Goal: Task Accomplishment & Management: Manage account settings

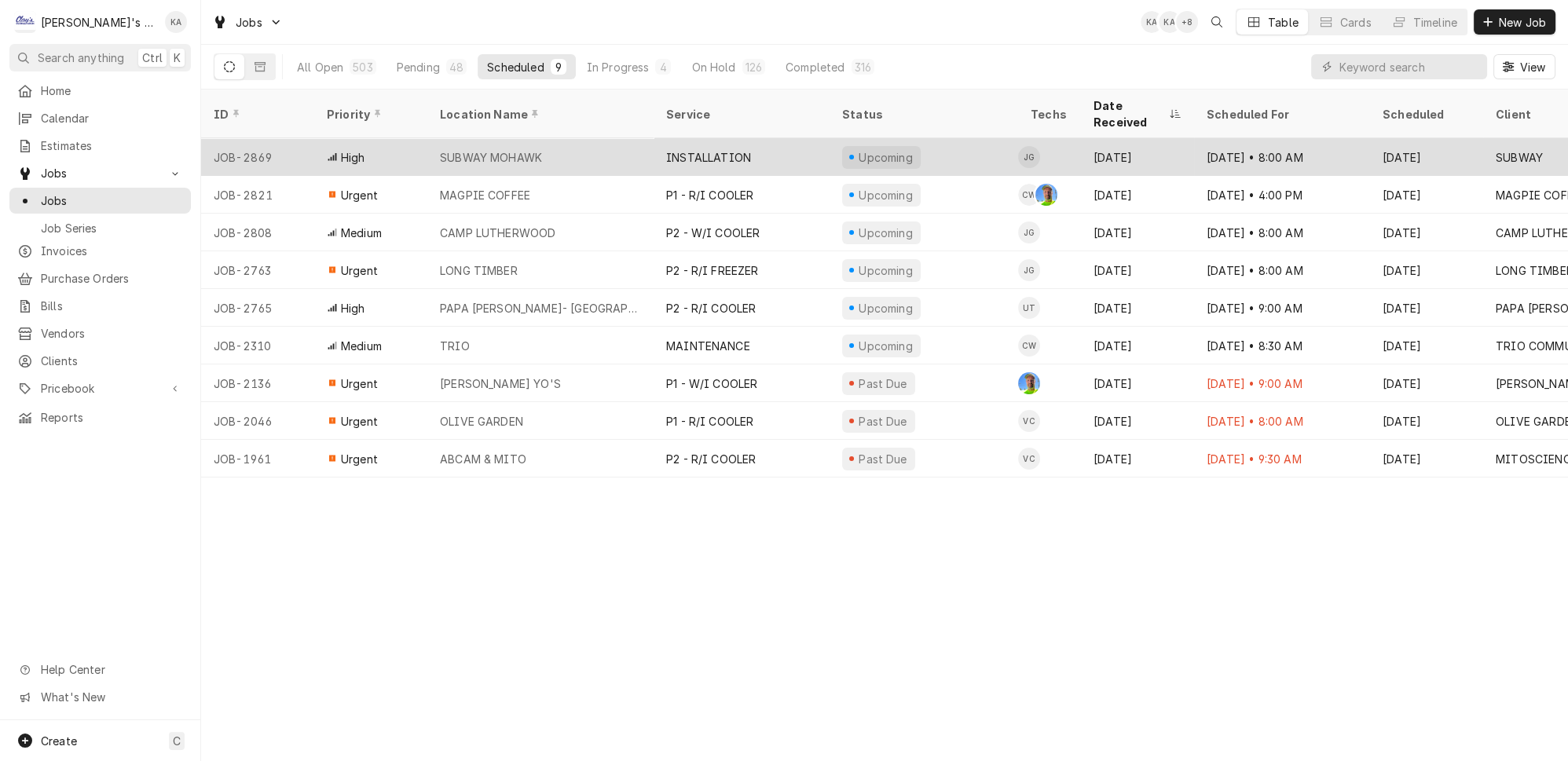
click at [600, 139] on div "SUBWAY MOHAWK" at bounding box center [540, 157] width 226 height 38
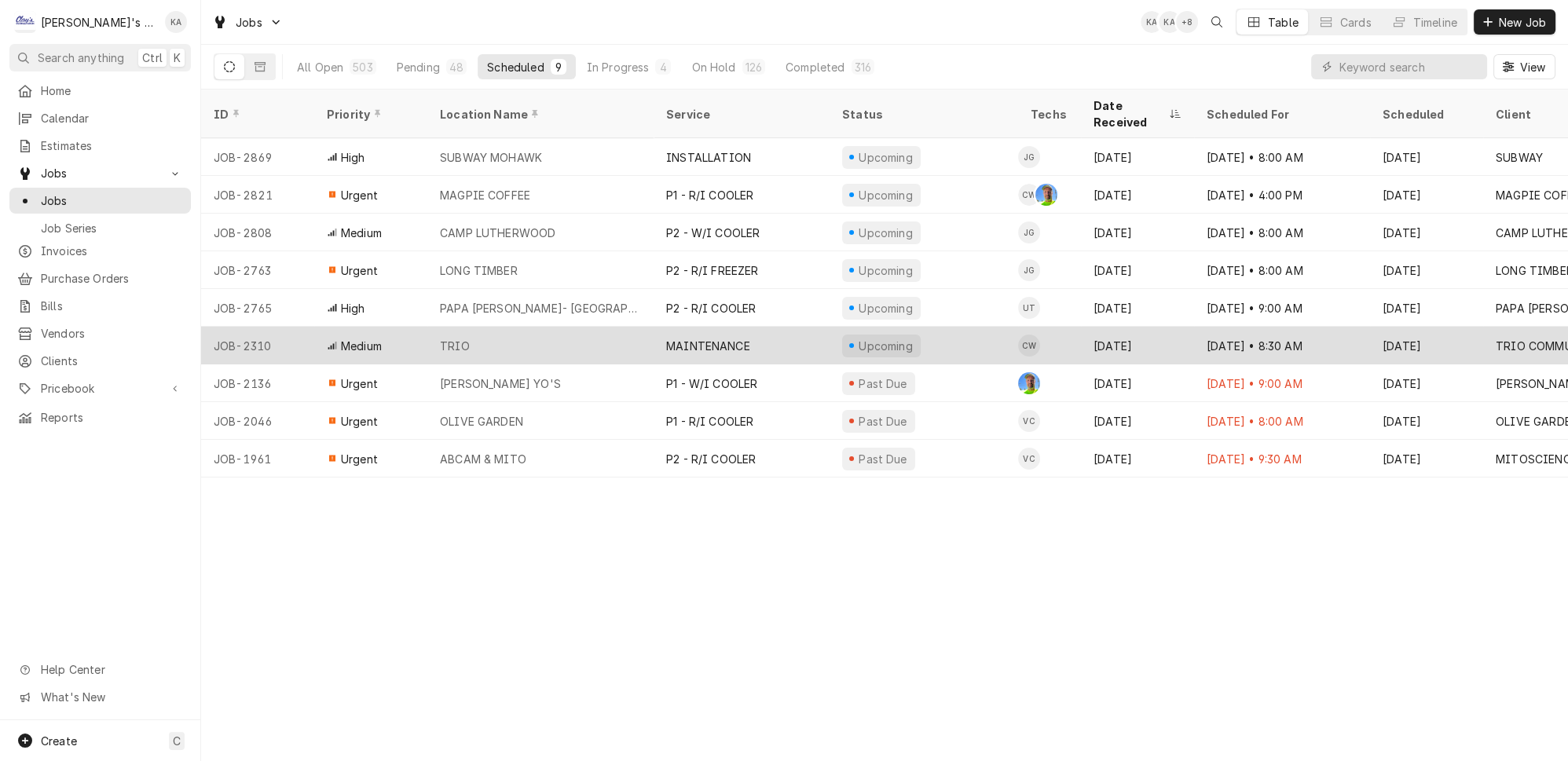
click at [727, 338] on div "MAINTENANCE" at bounding box center [708, 345] width 84 height 16
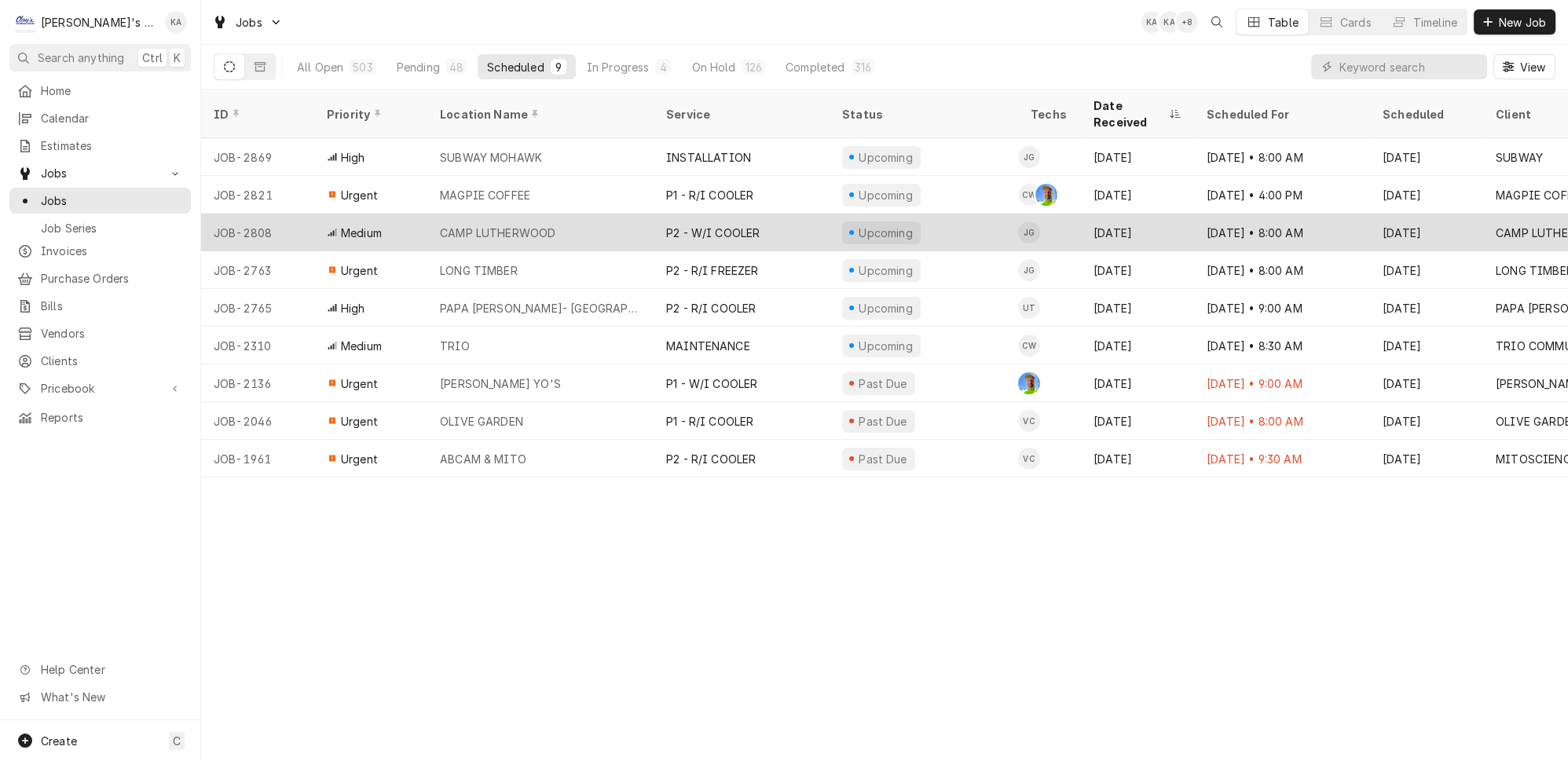
click at [591, 214] on div "CAMP LUTHERWOOD" at bounding box center [540, 233] width 226 height 38
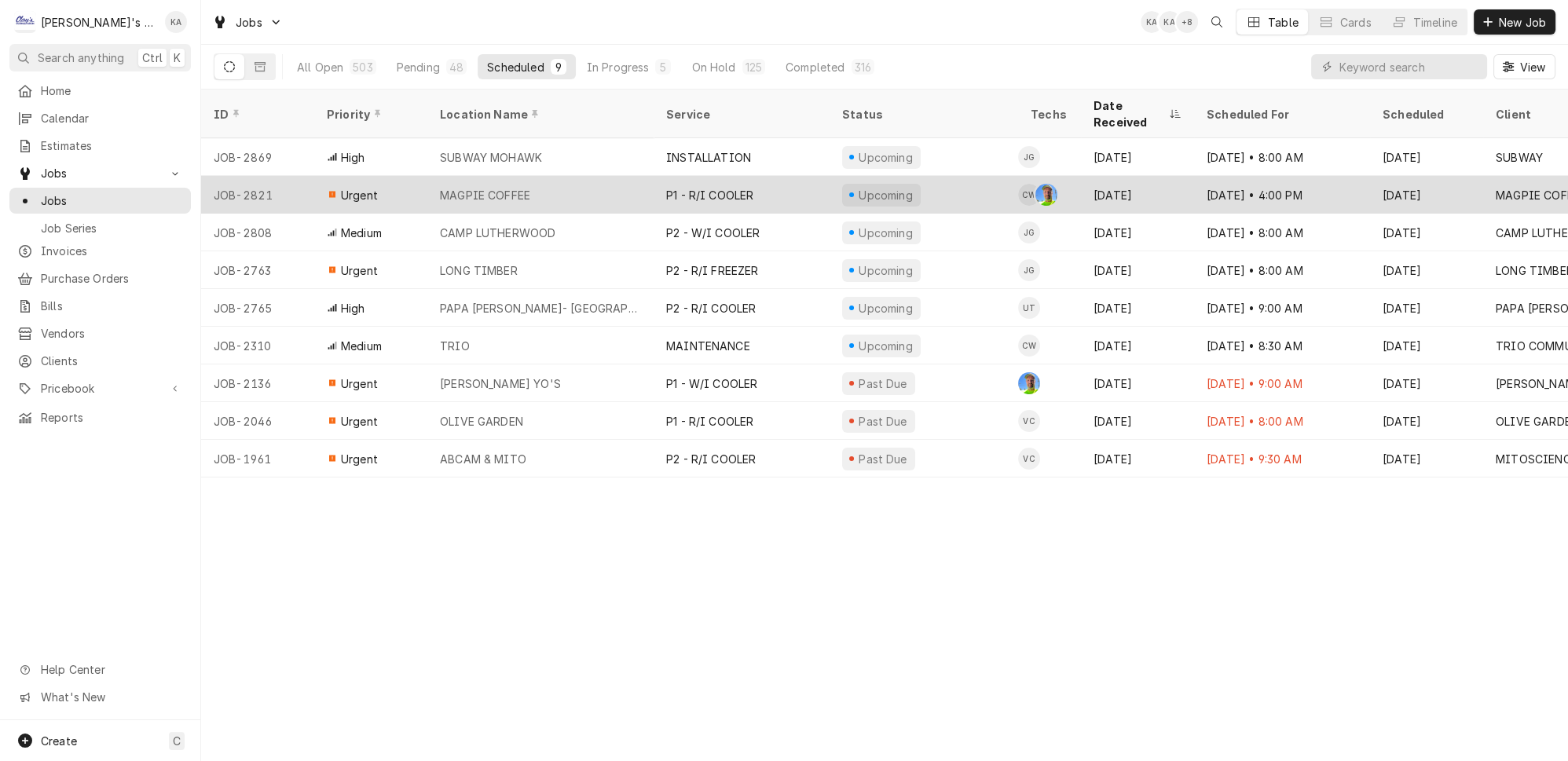
click at [526, 176] on div "MAGPIE COFFEE" at bounding box center [540, 195] width 226 height 38
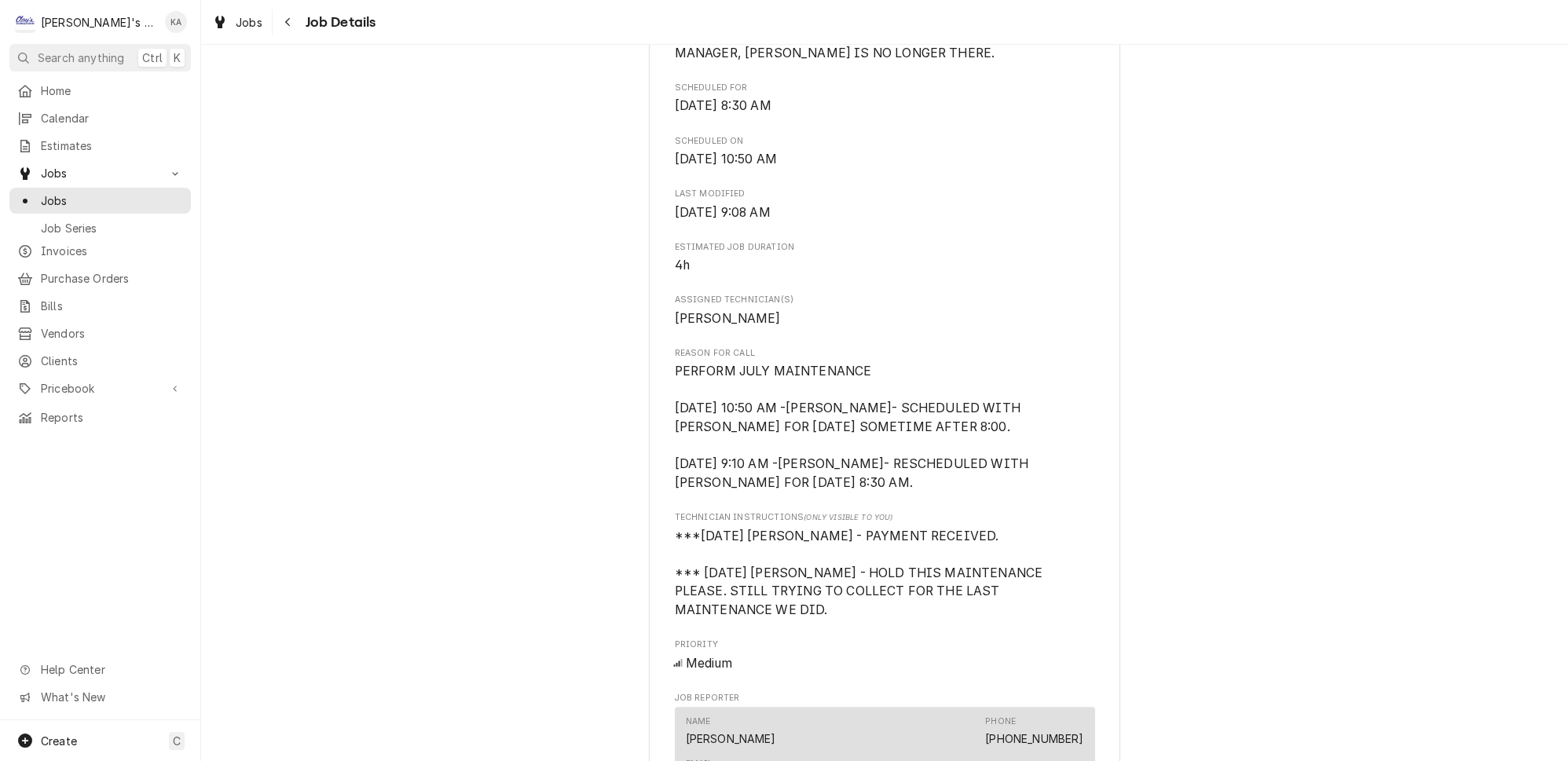
scroll to position [643, 0]
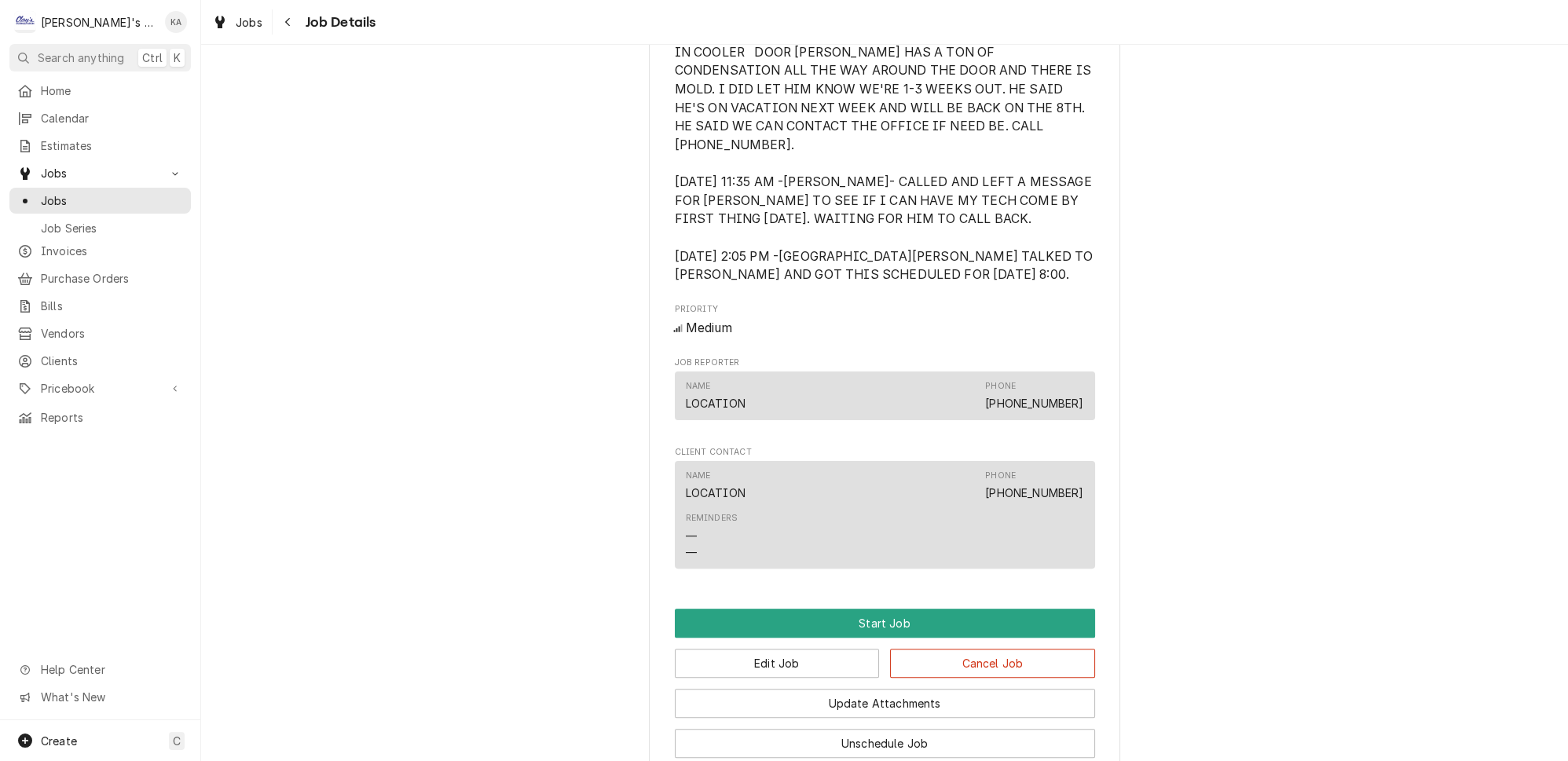
scroll to position [722, 0]
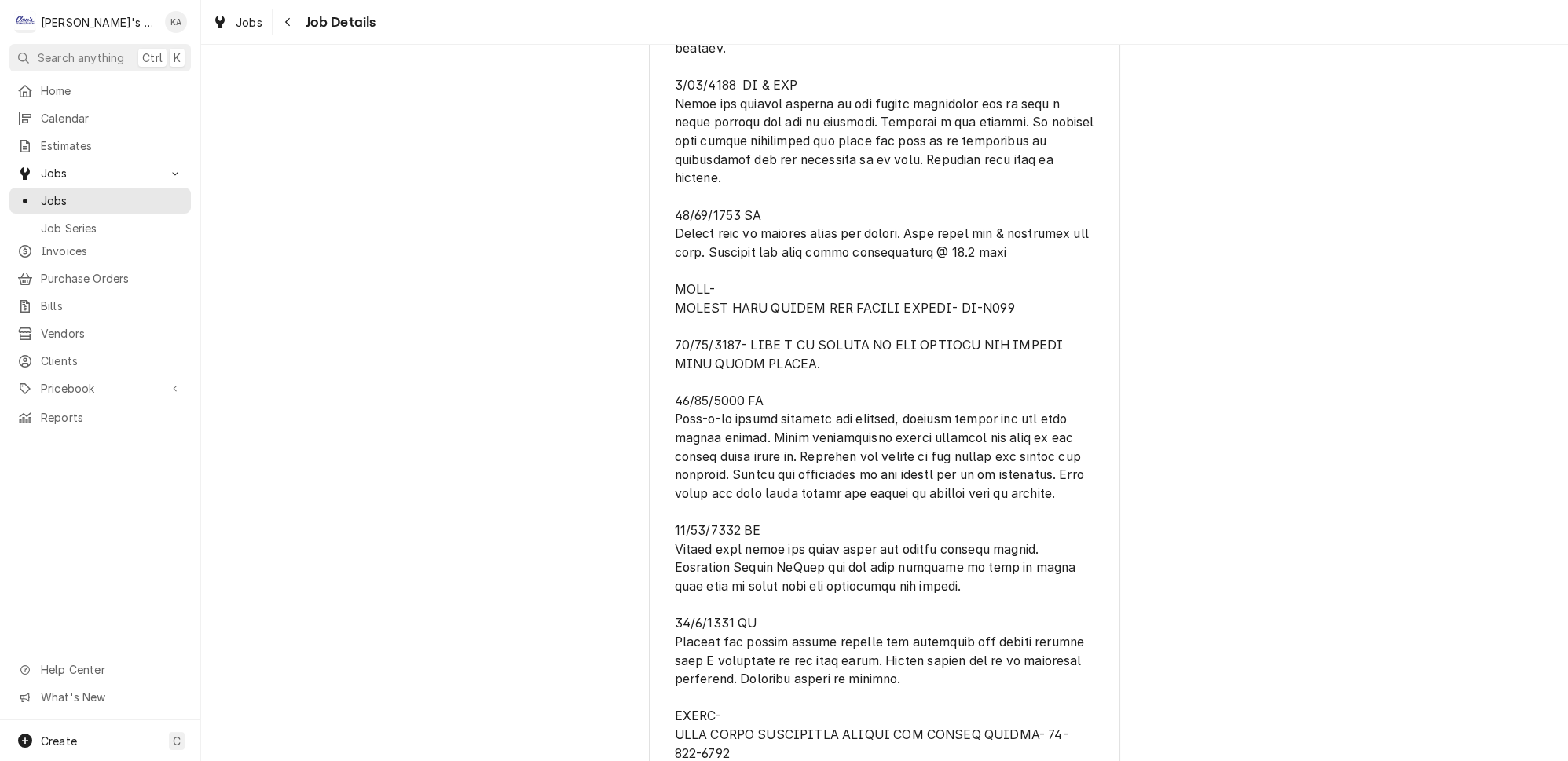
scroll to position [1785, 0]
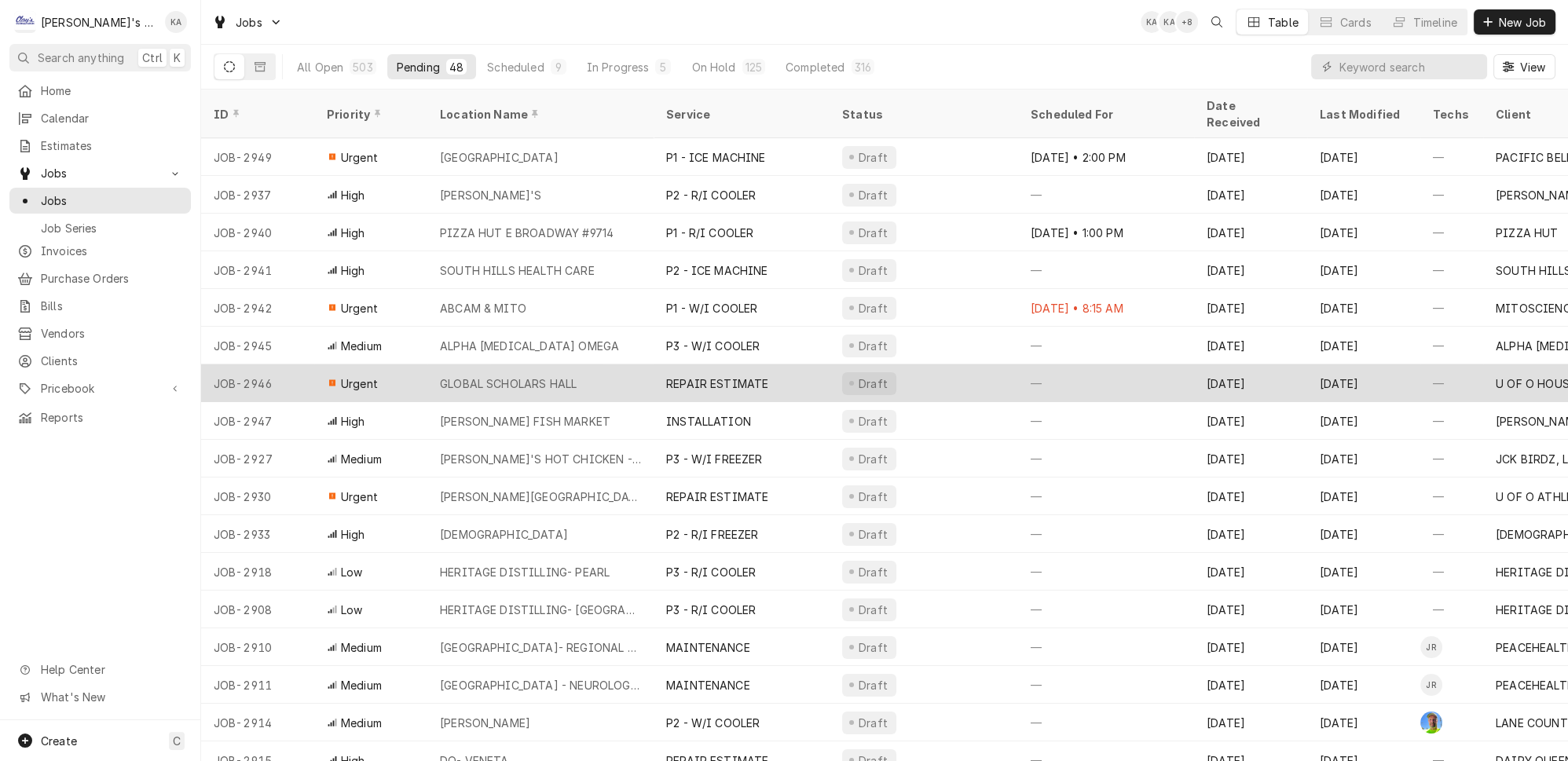
click at [531, 366] on div "GLOBAL SCHOLARS HALL" at bounding box center [540, 384] width 226 height 38
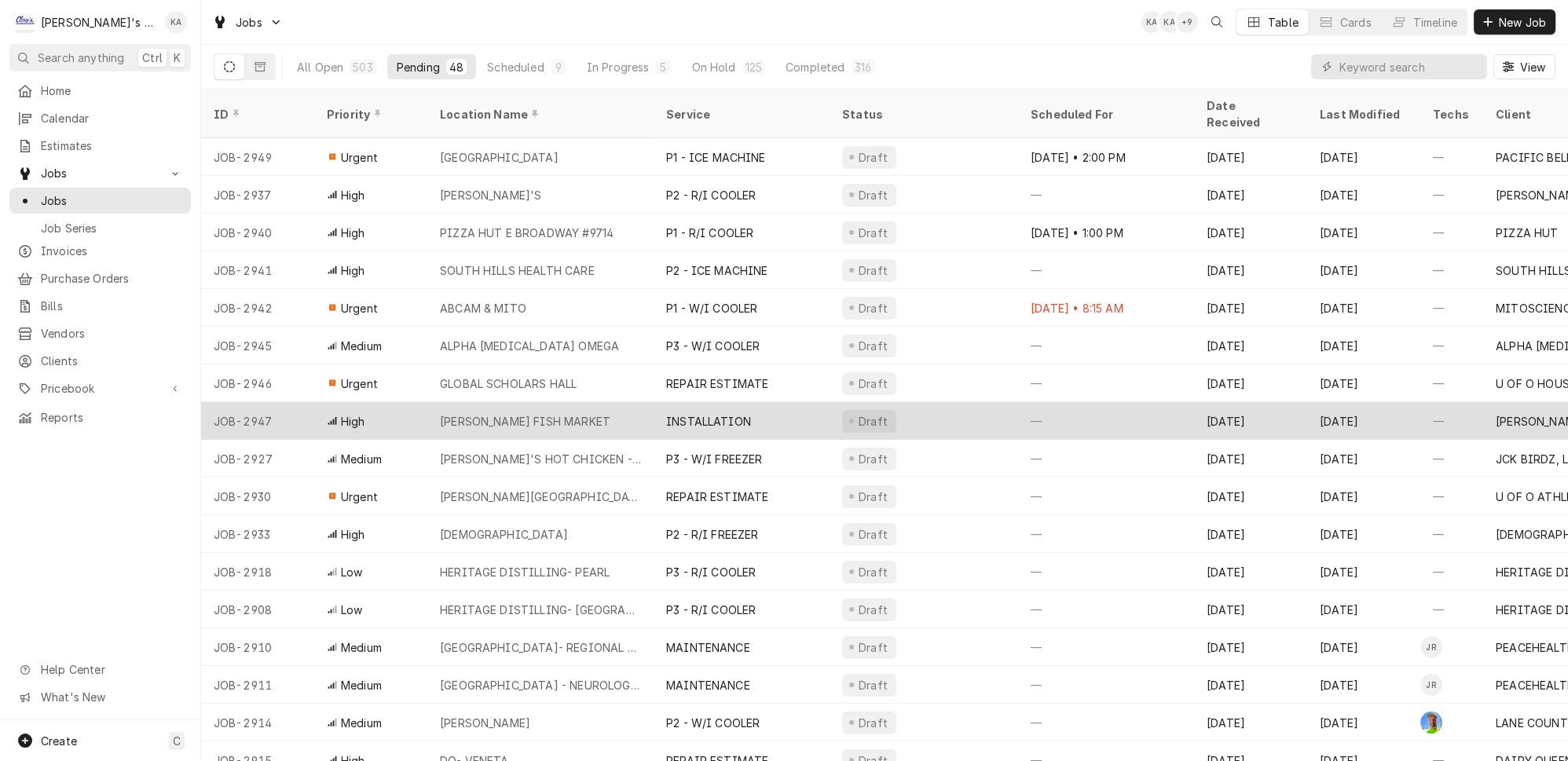
click at [579, 403] on div "NEWMAN'S FISH MARKET" at bounding box center [540, 422] width 226 height 38
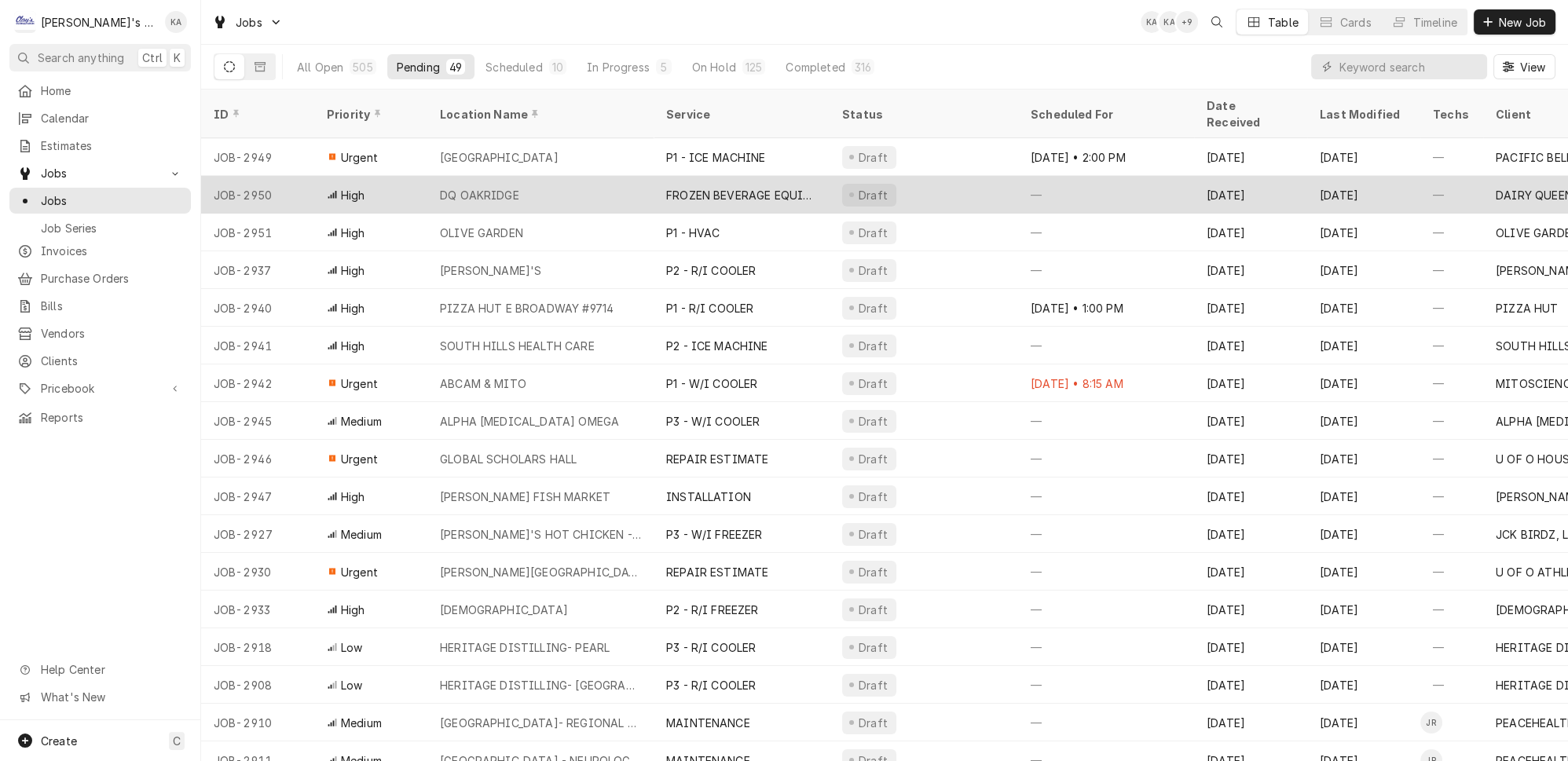
click at [597, 176] on div "DQ OAKRIDGE" at bounding box center [540, 195] width 226 height 38
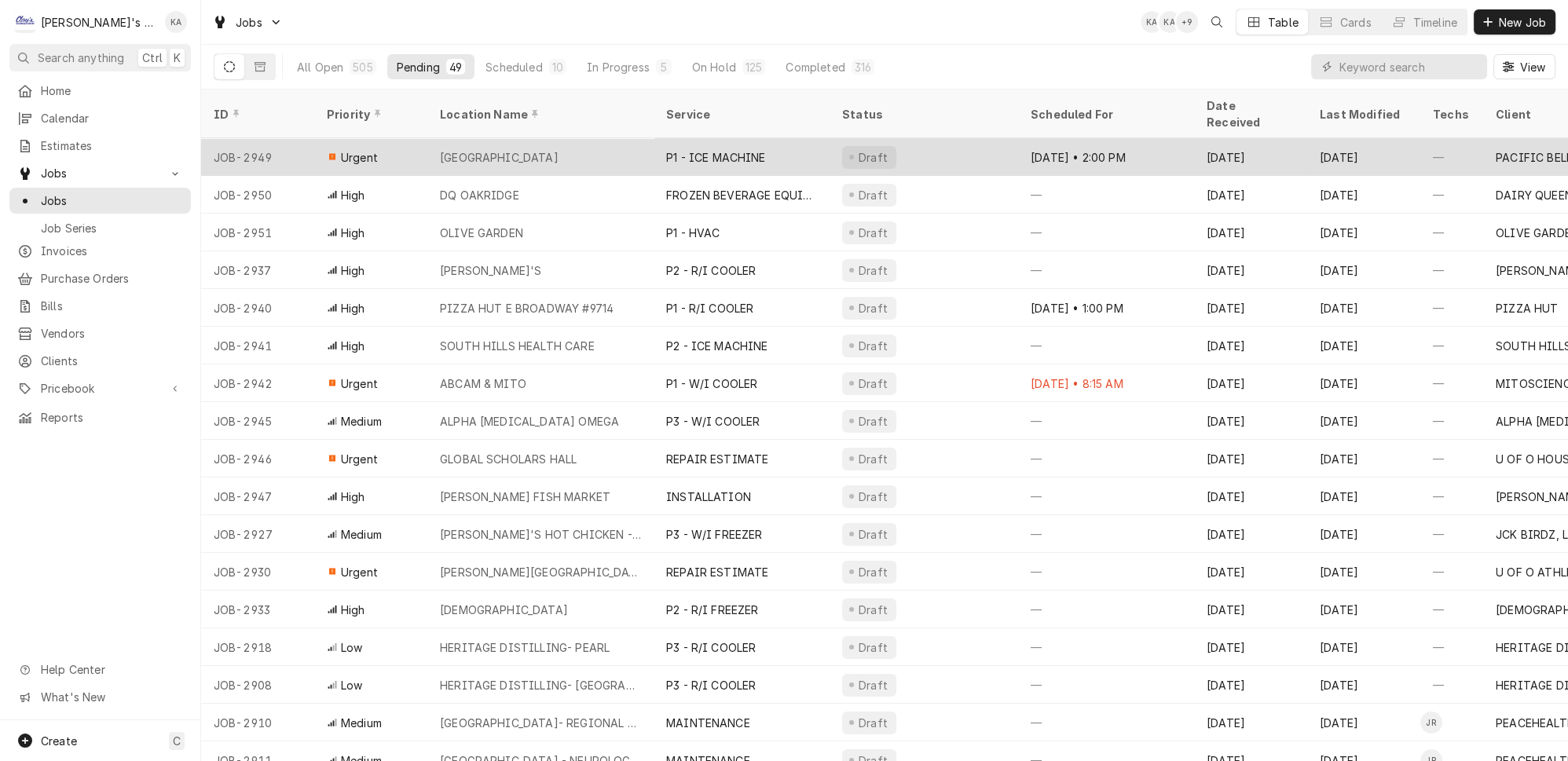
click at [580, 139] on div "TACO BELL JUNCTION CITY" at bounding box center [540, 157] width 226 height 38
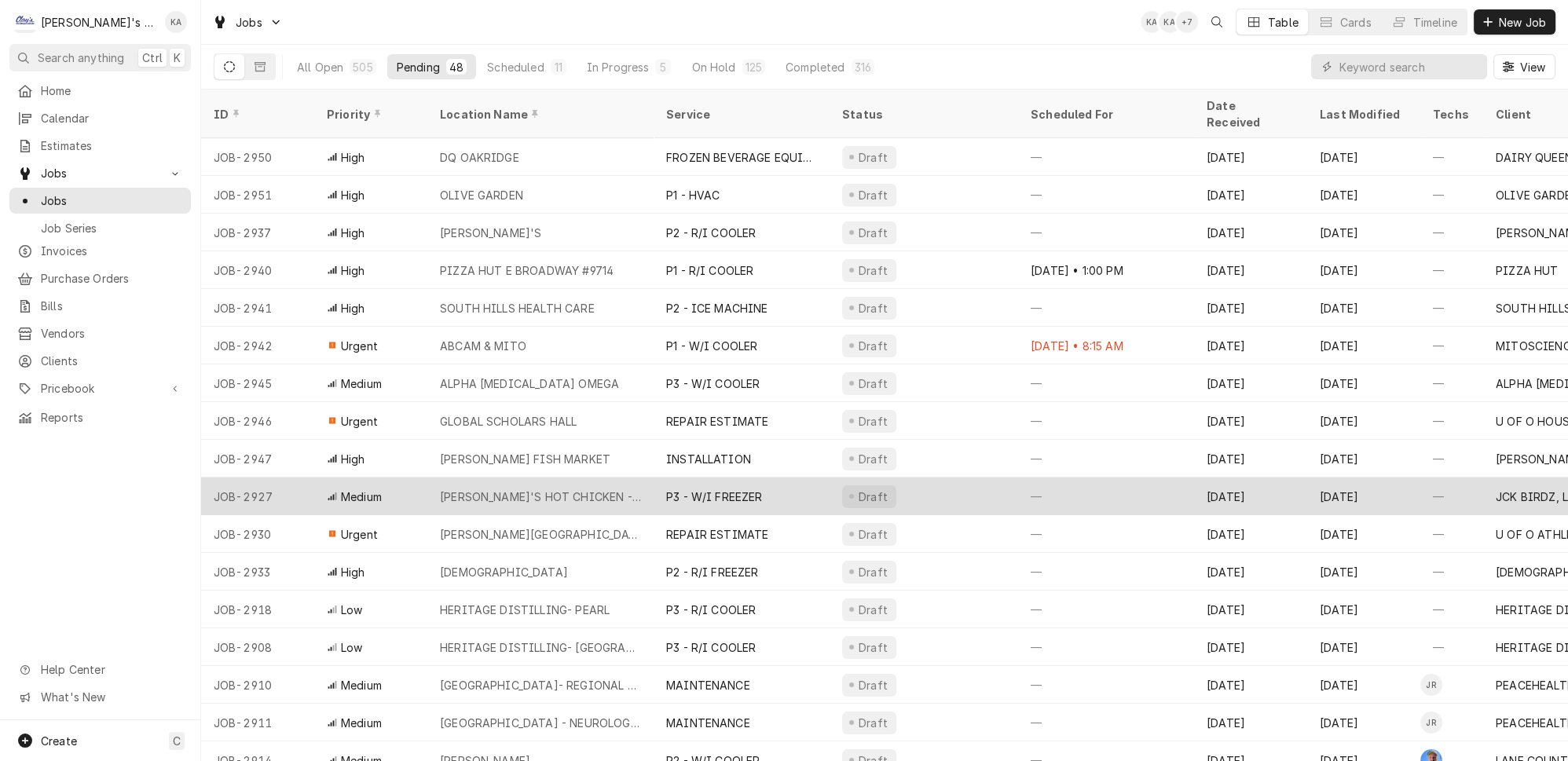
click at [577, 488] on div "DAVE'S HOT CHICKEN - CAMPUS" at bounding box center [540, 496] width 201 height 16
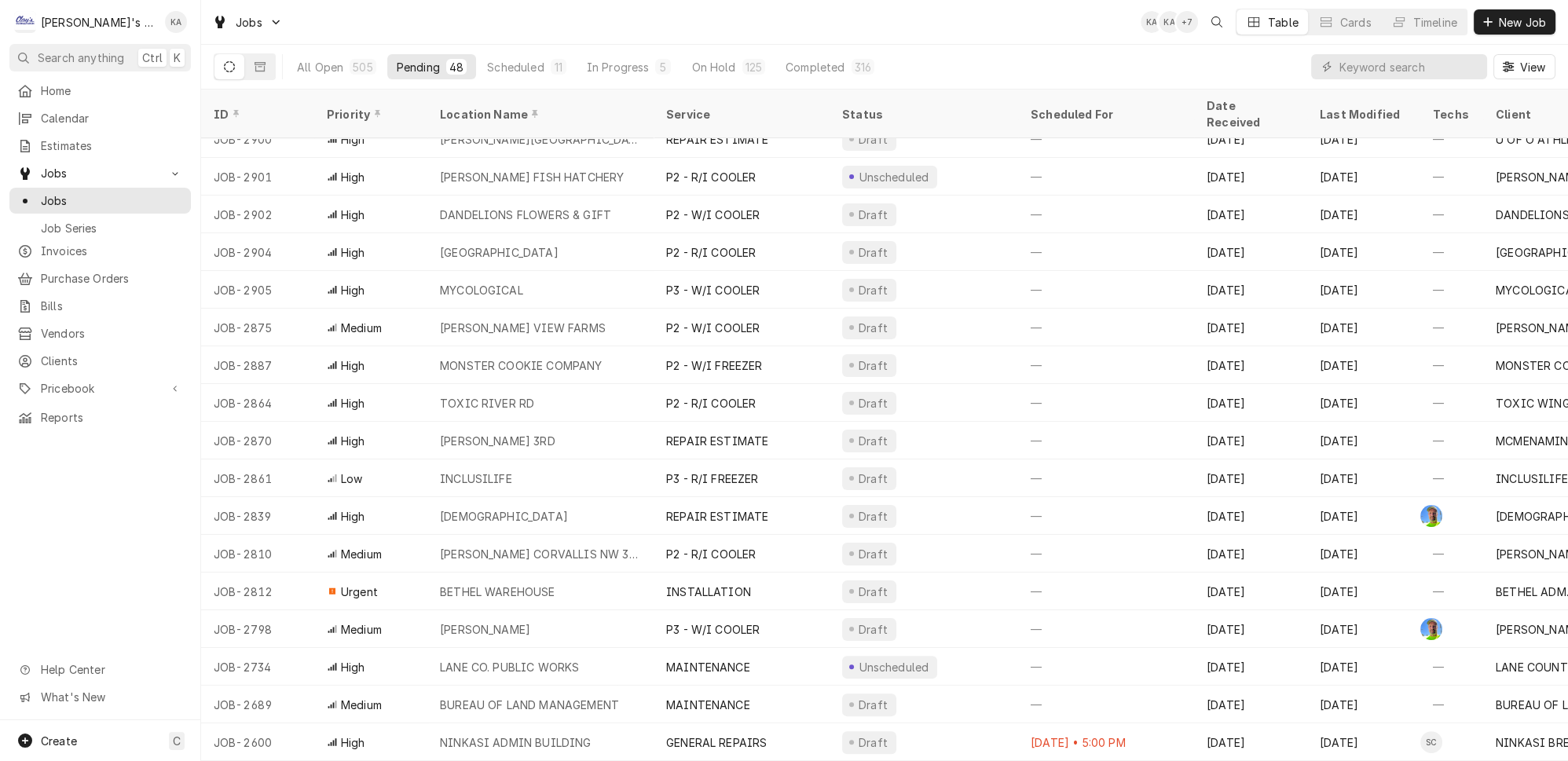
scroll to position [716, 0]
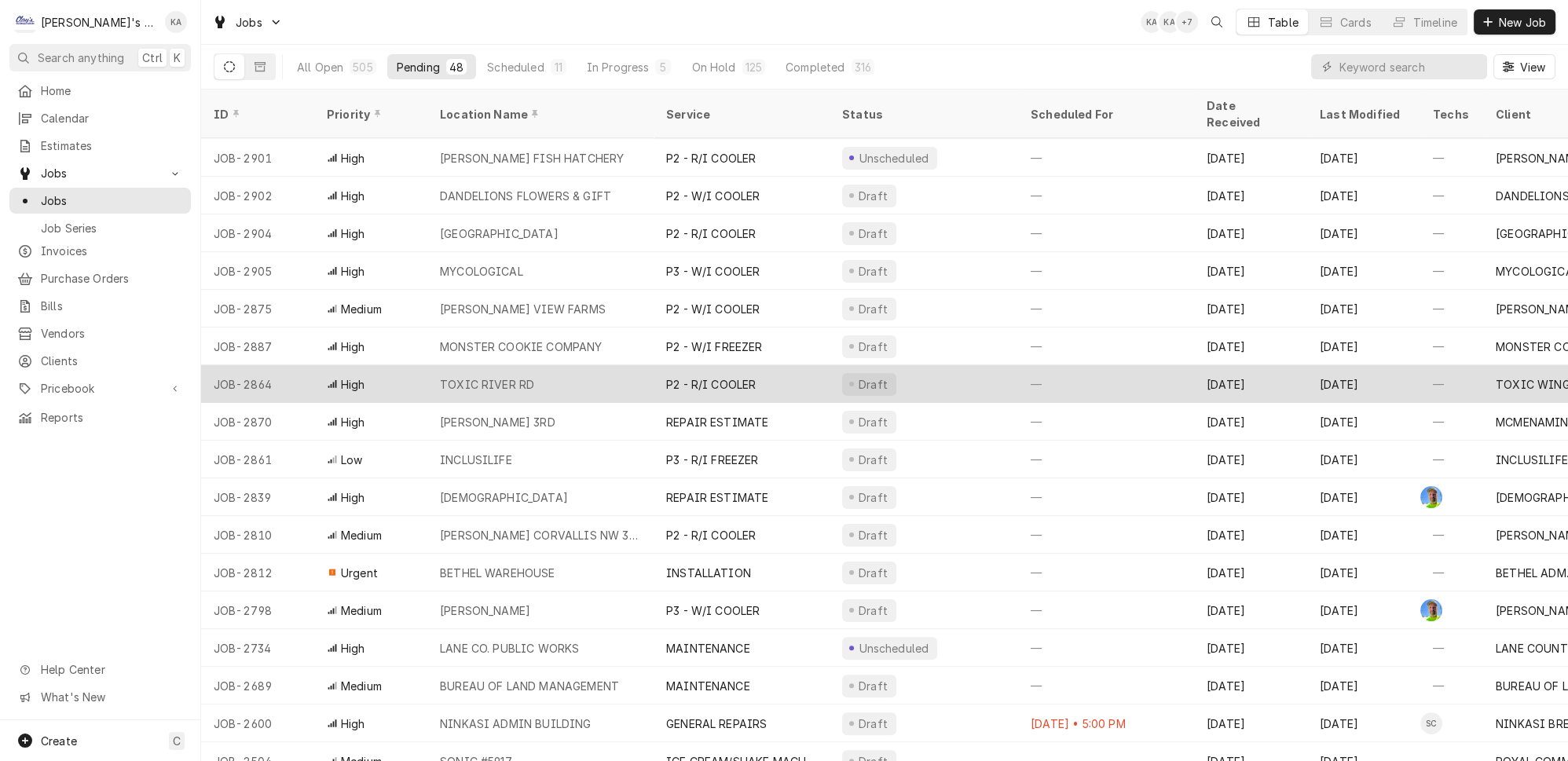
click at [589, 365] on div "TOXIC RIVER RD" at bounding box center [540, 384] width 226 height 38
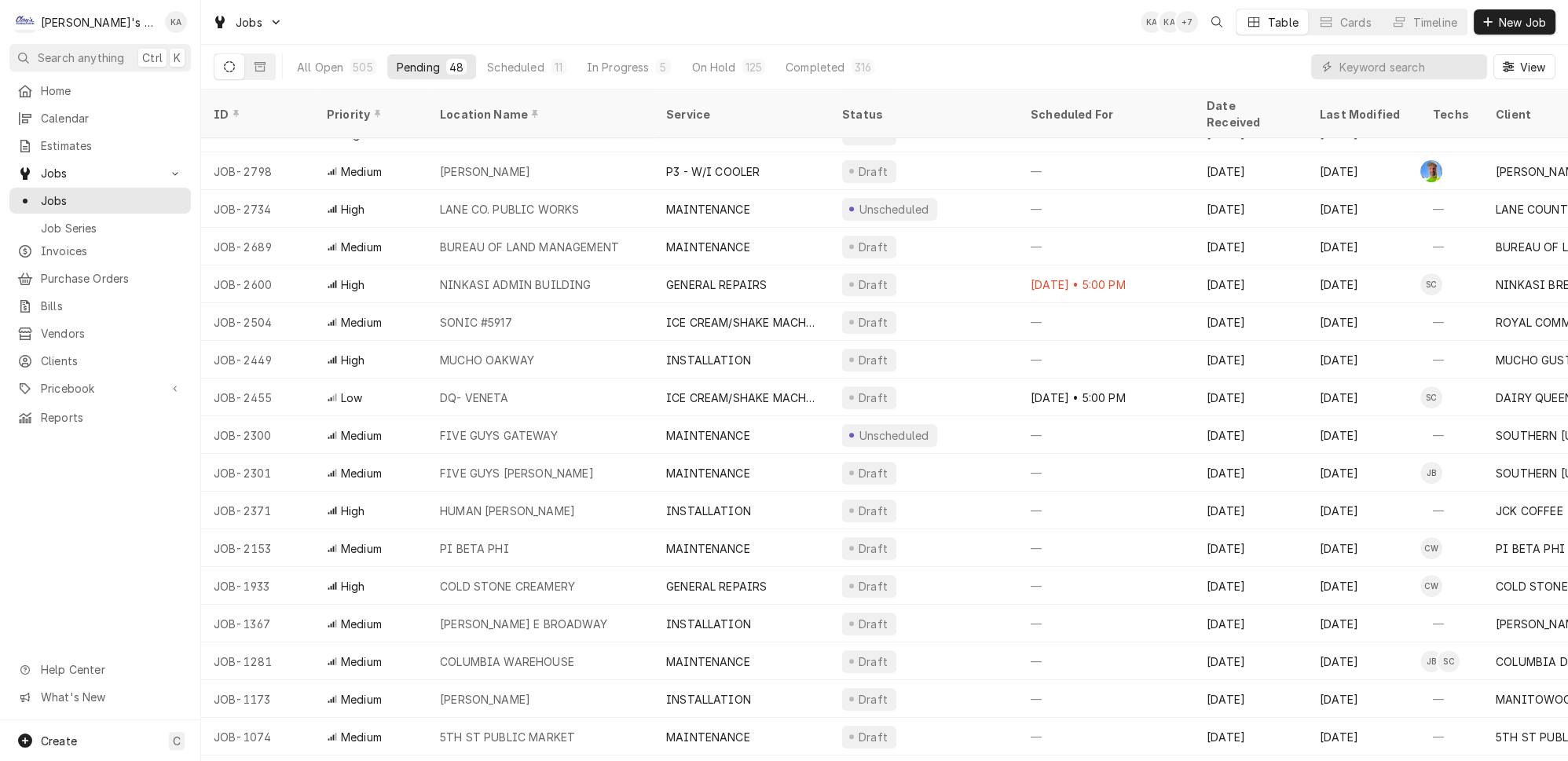
scroll to position [1168, 0]
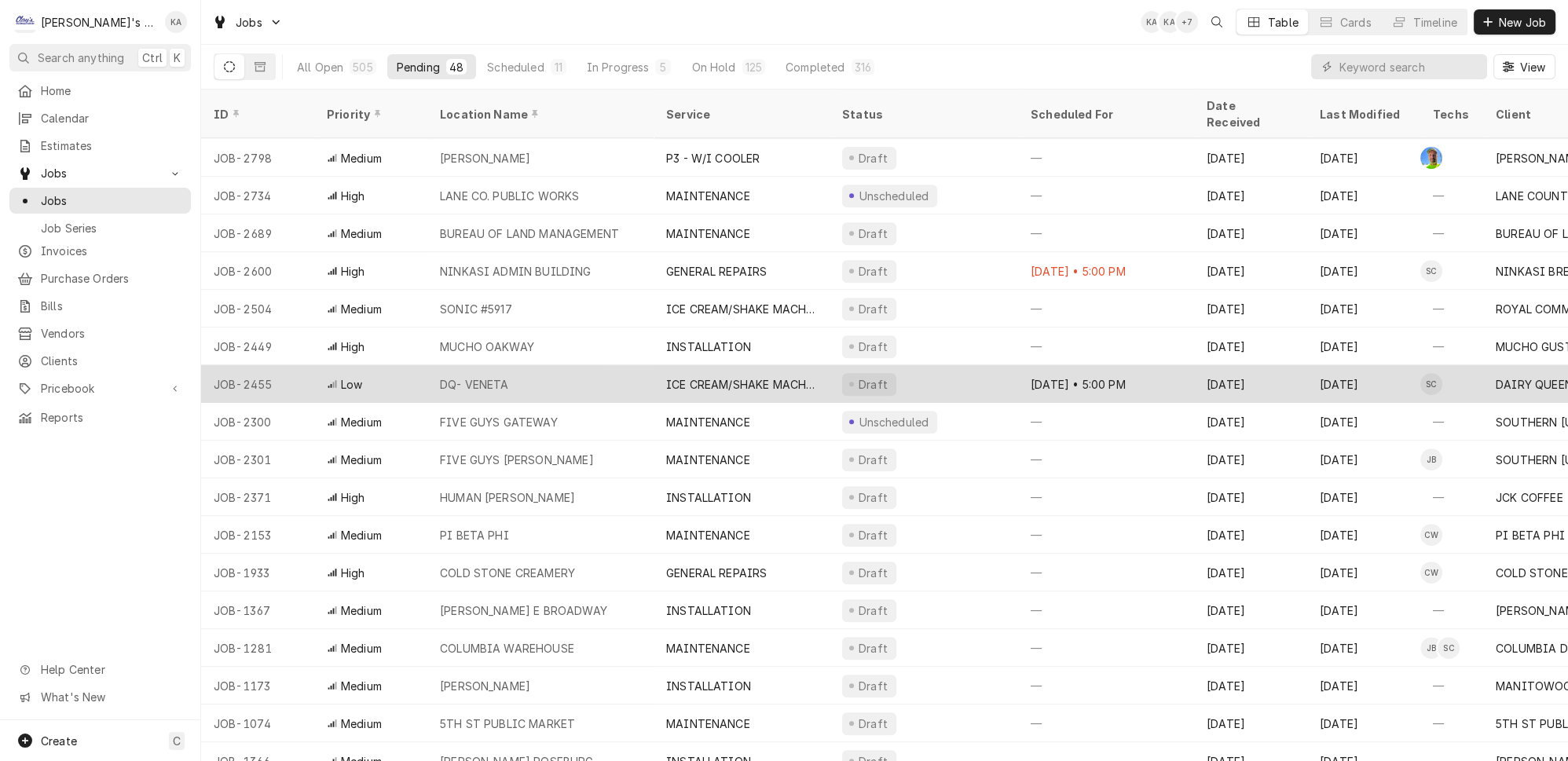
click at [579, 365] on div "DQ- VENETA" at bounding box center [540, 384] width 226 height 38
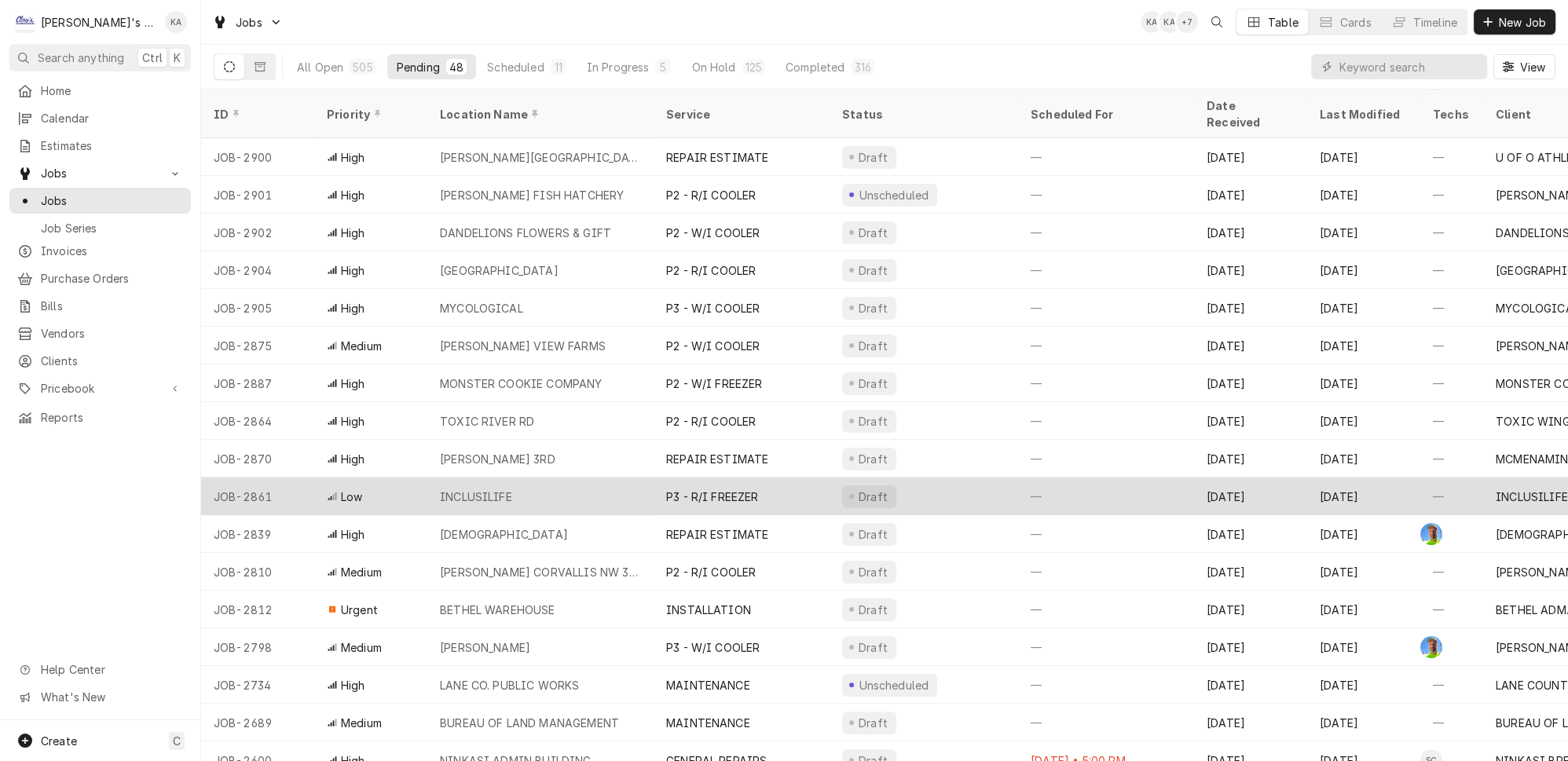
scroll to position [669, 0]
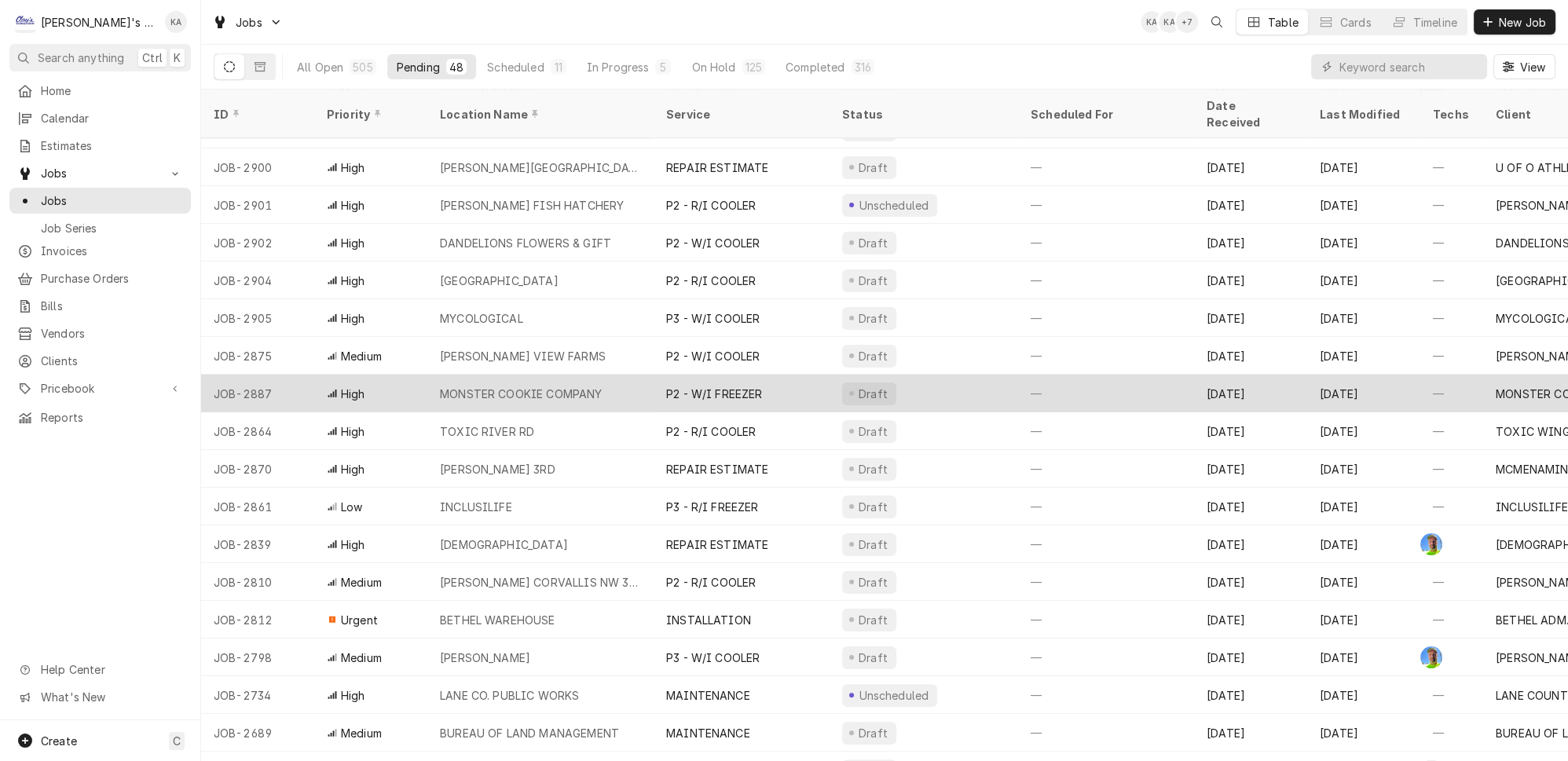
click at [601, 374] on div "MONSTER COOKIE COMPANY" at bounding box center [540, 393] width 226 height 38
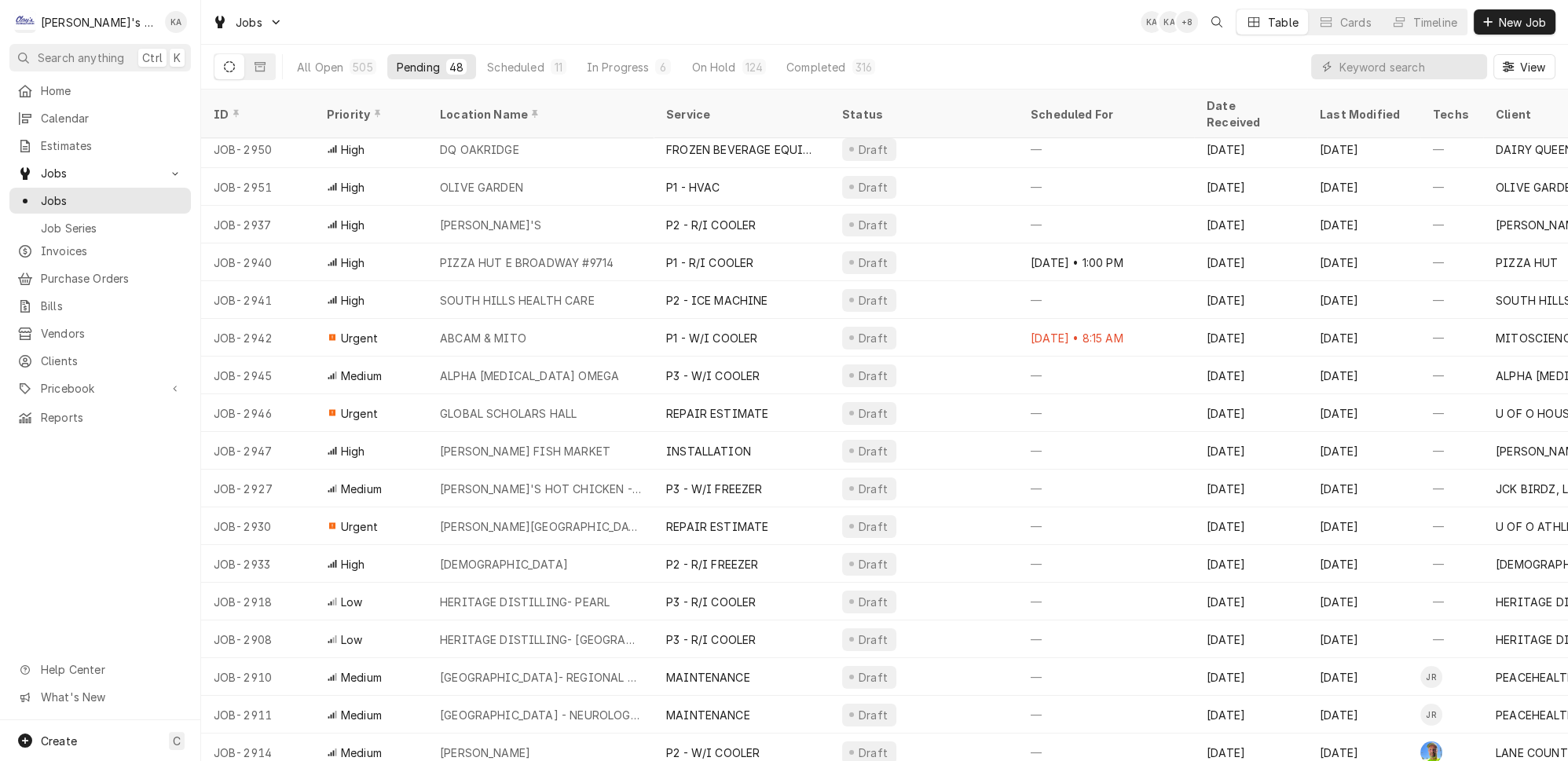
scroll to position [0, 0]
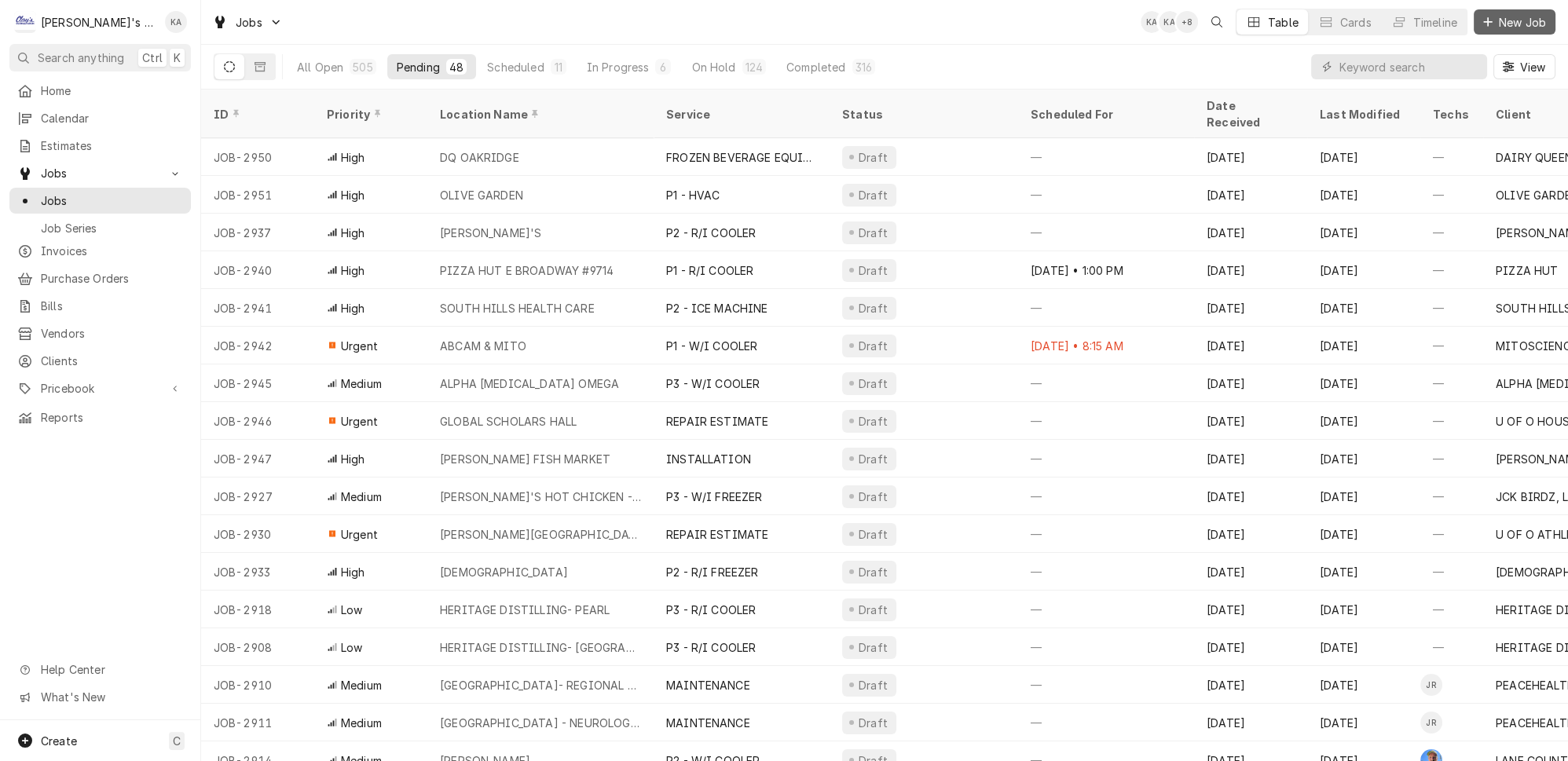
click at [1488, 25] on icon "Dynamic Content Wrapper" at bounding box center [1488, 22] width 9 height 11
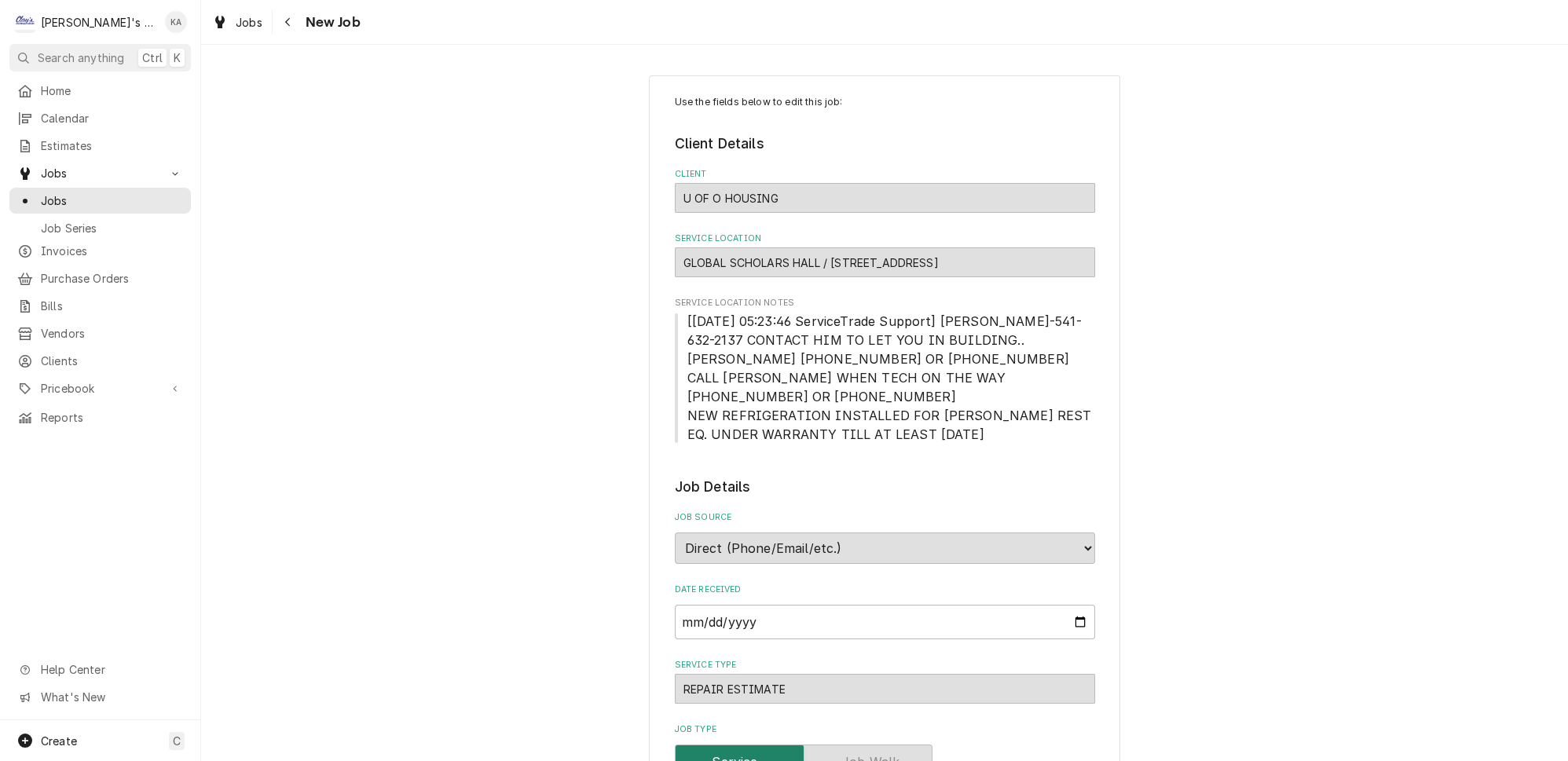
type textarea "x"
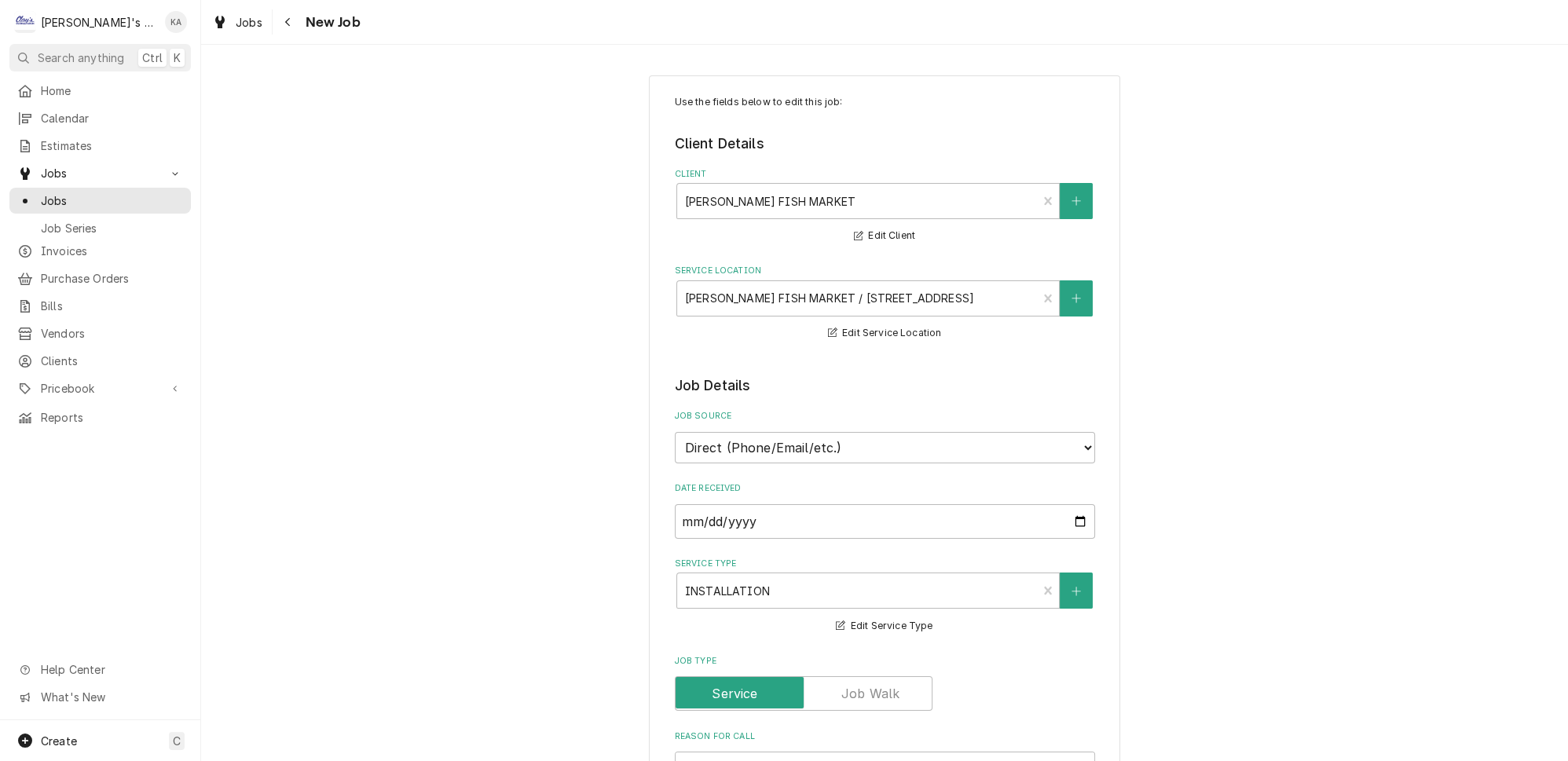
type textarea "x"
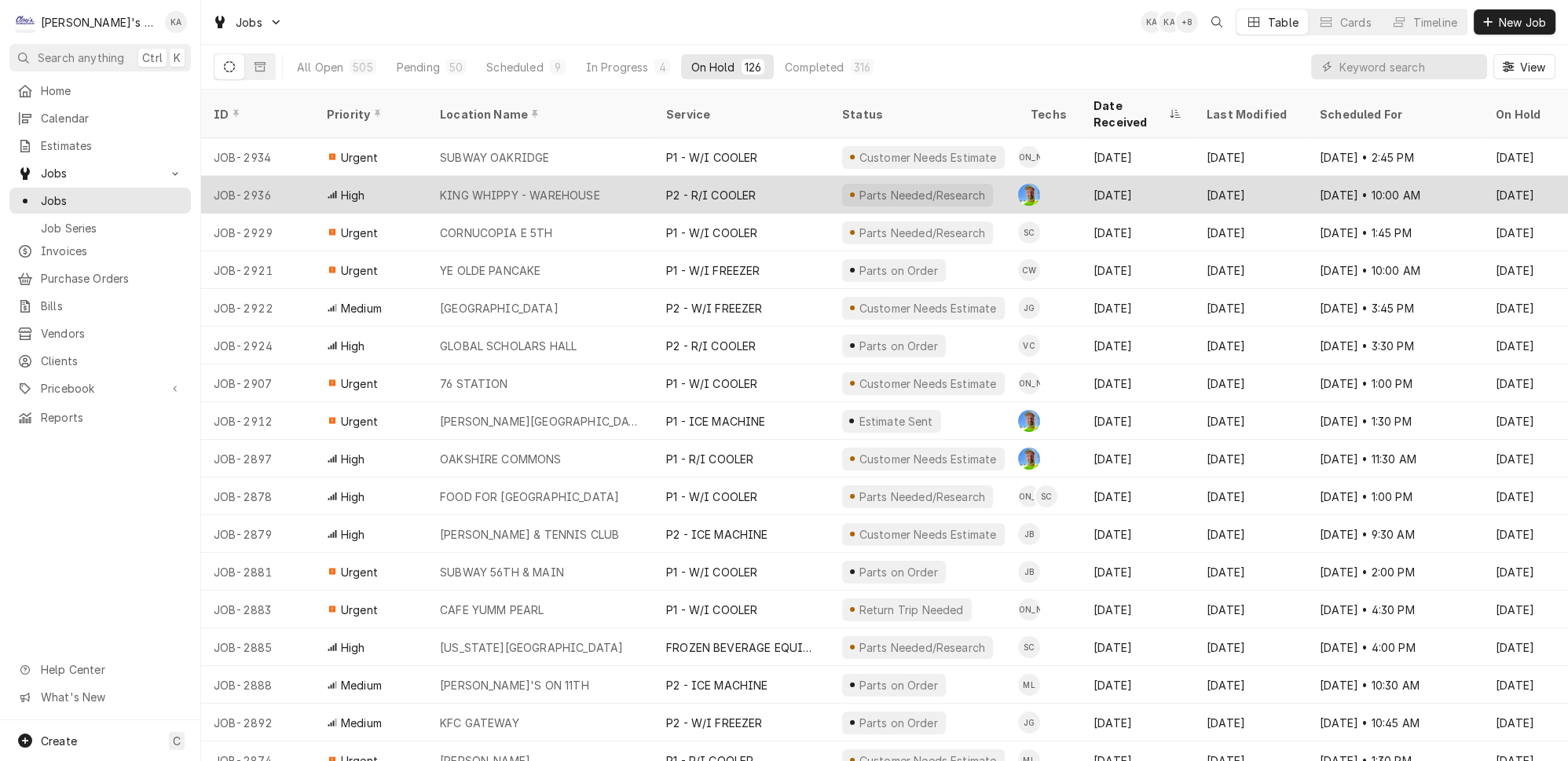
click at [610, 178] on div "KING WHIPPY - WAREHOUSE" at bounding box center [540, 195] width 226 height 38
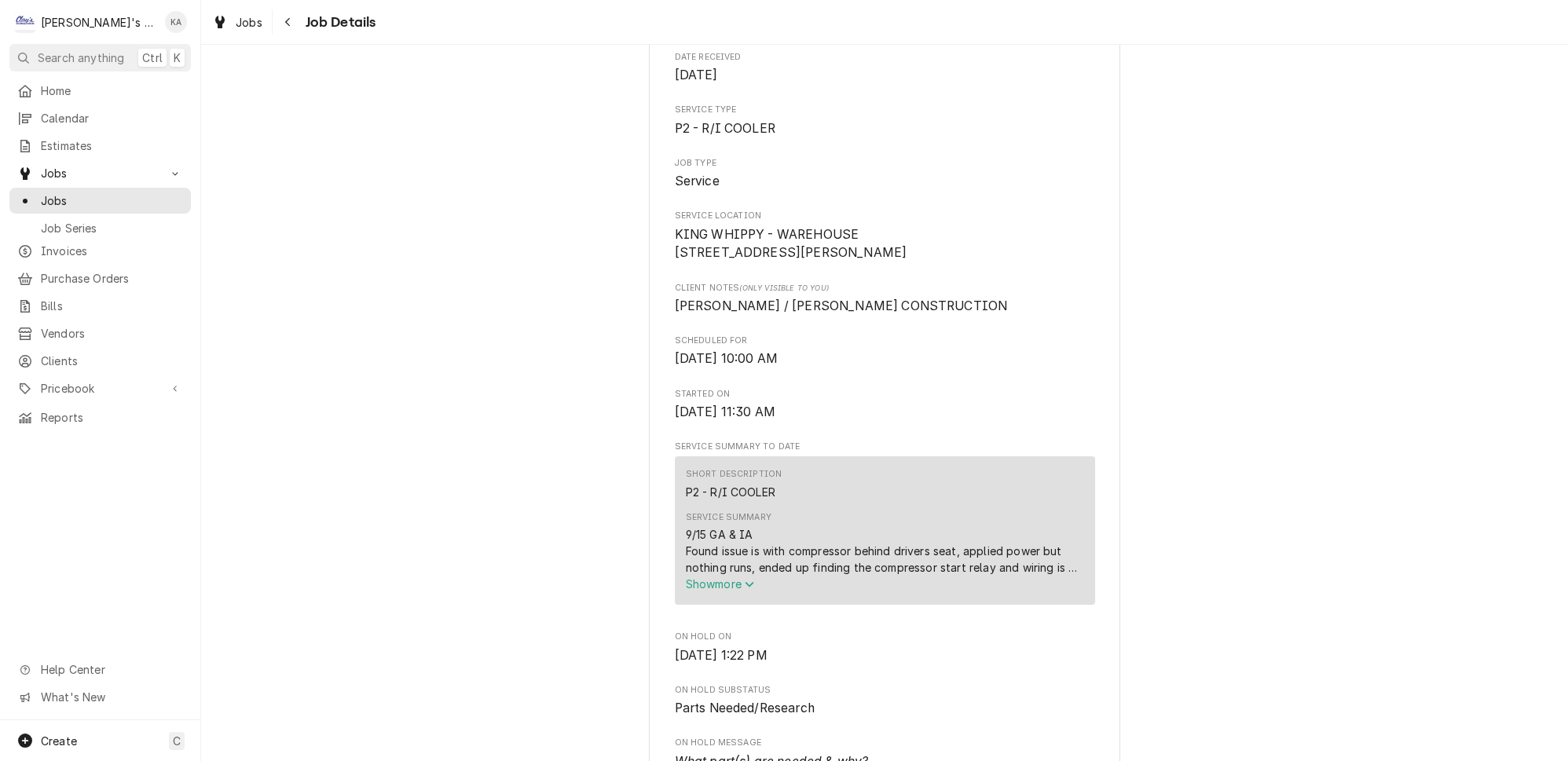
scroll to position [356, 0]
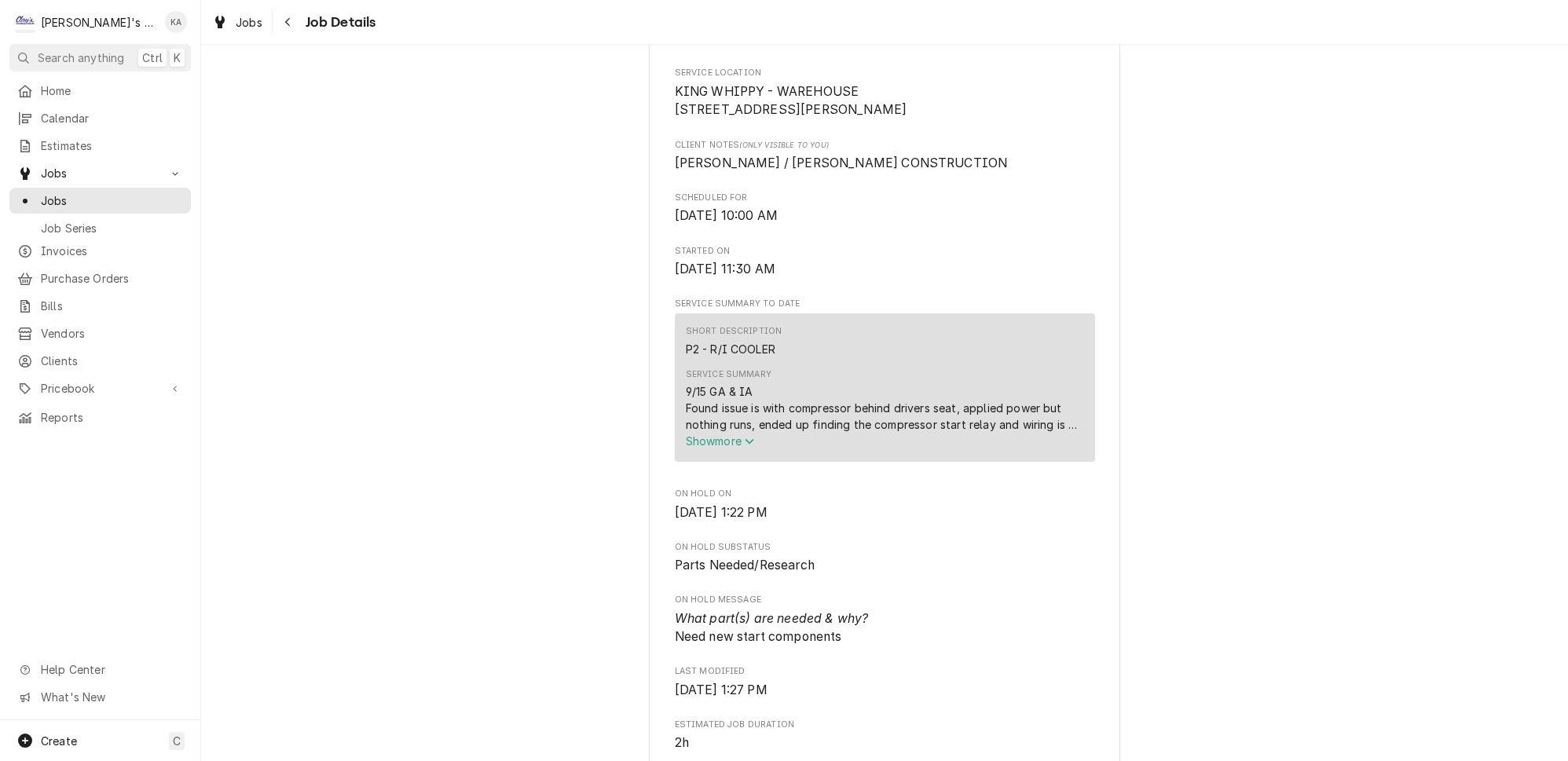
click at [732, 448] on span "Show more" at bounding box center [719, 441] width 69 height 13
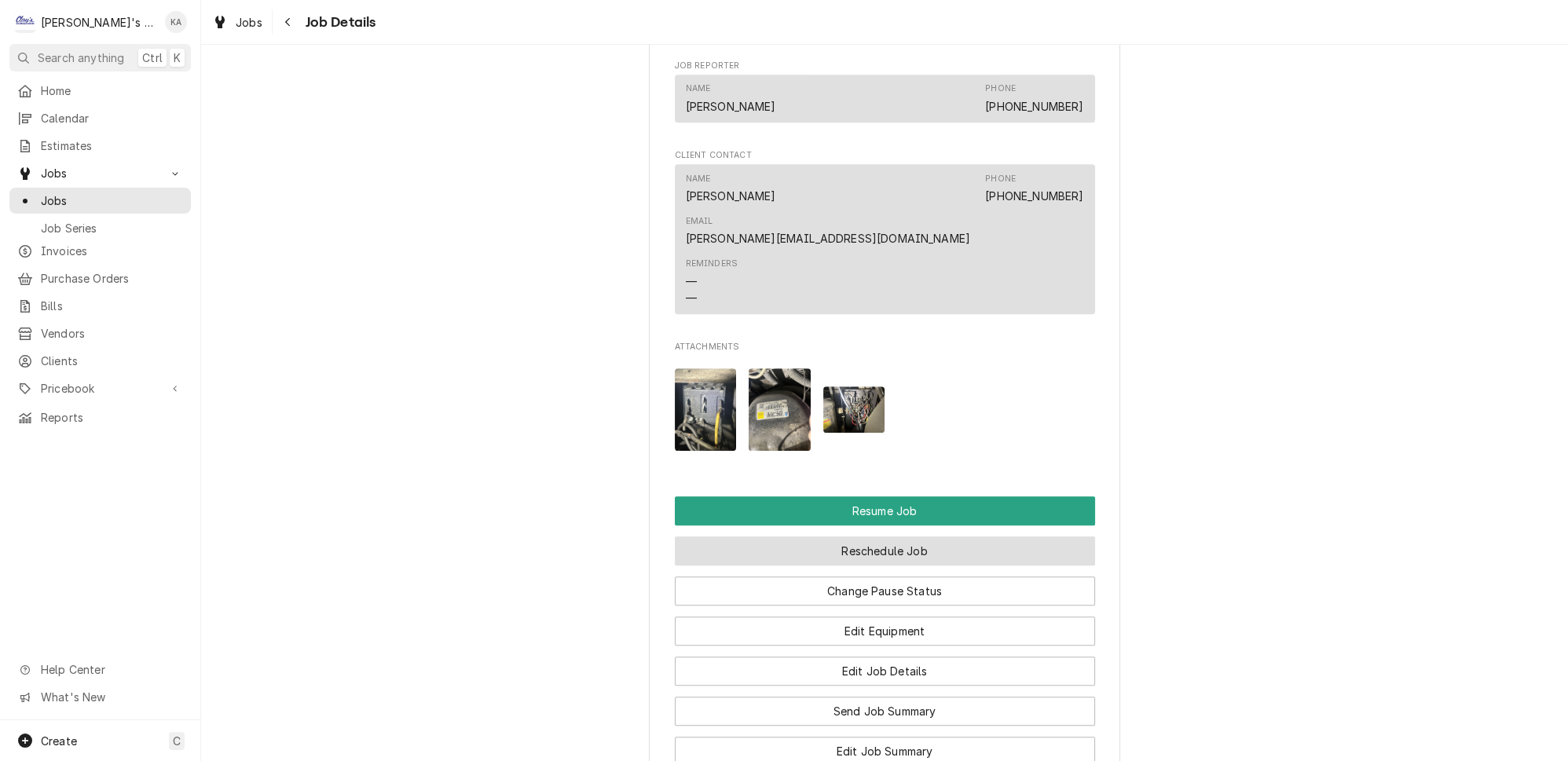
scroll to position [1429, 0]
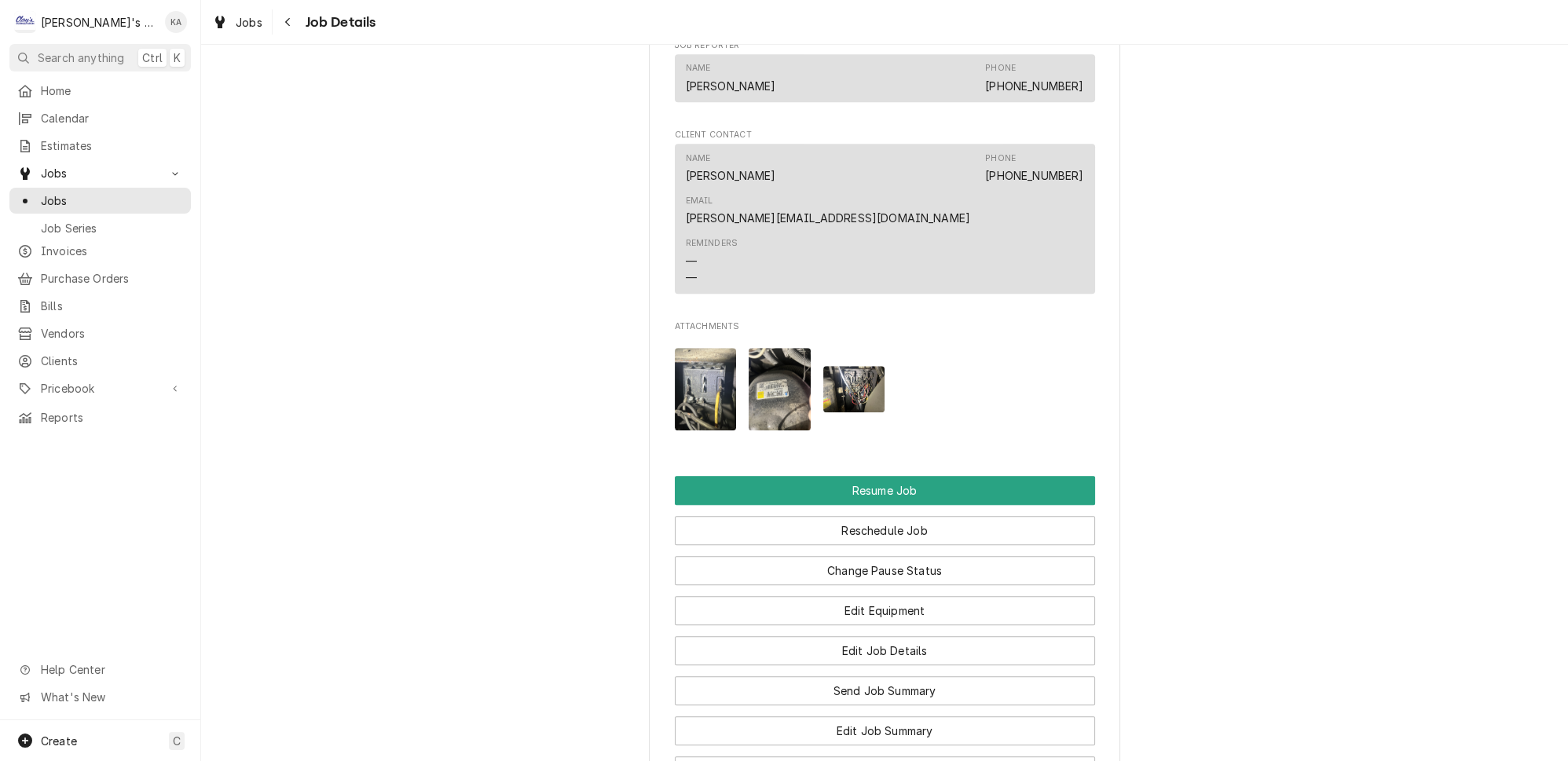
click at [715, 349] on img "Attachments" at bounding box center [706, 389] width 62 height 82
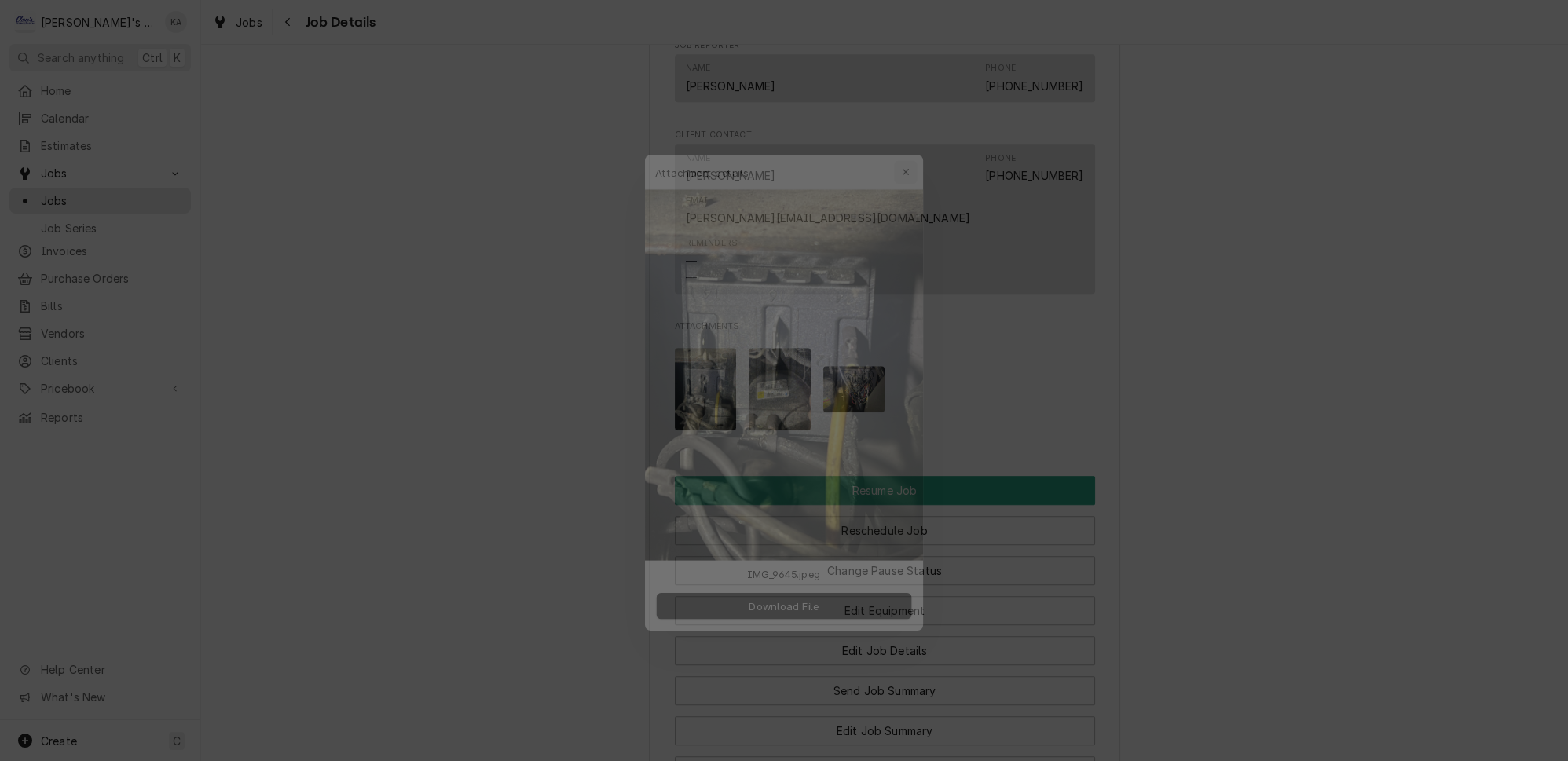
click at [918, 154] on button "button" at bounding box center [916, 141] width 25 height 25
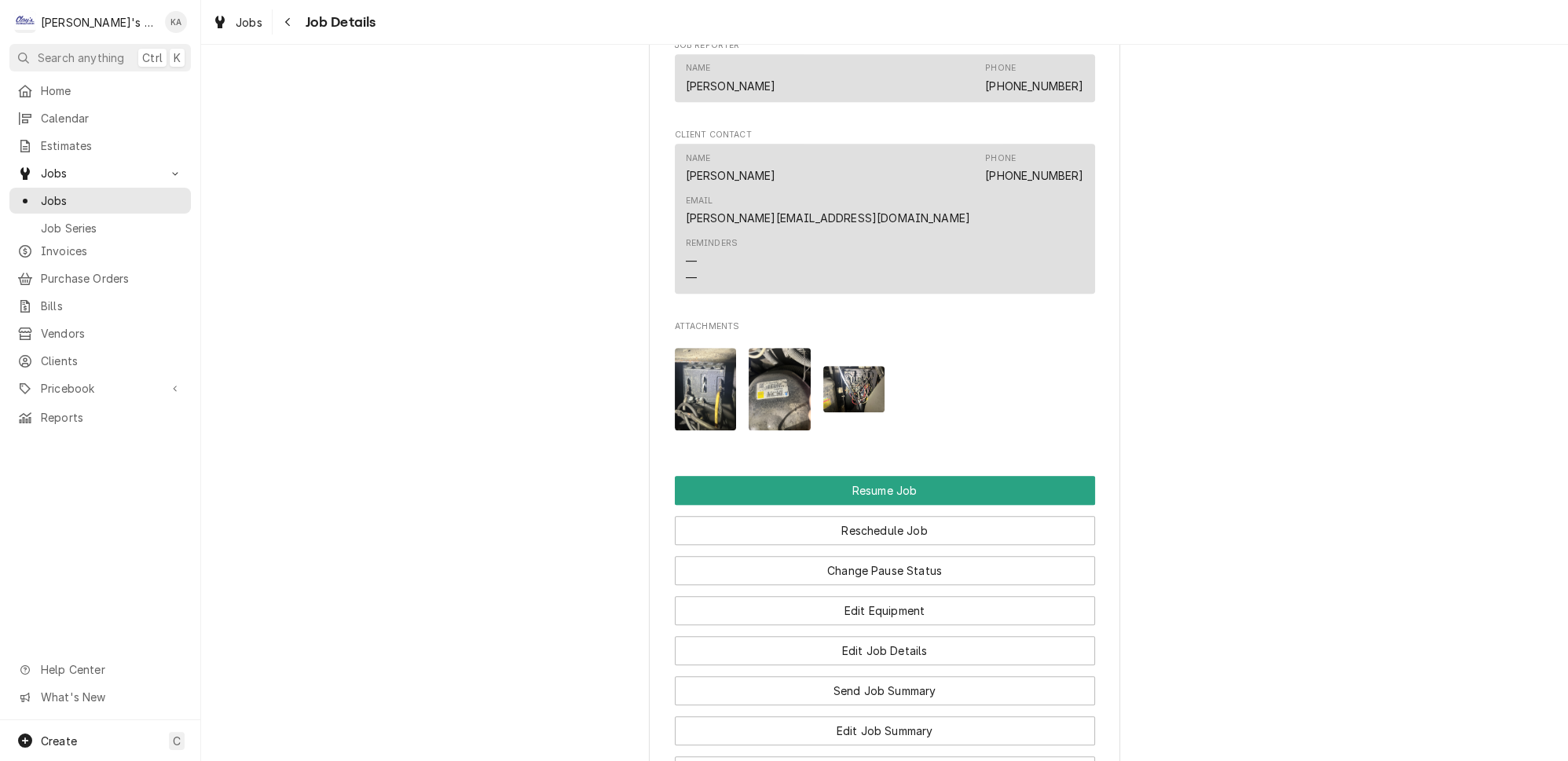
click at [767, 336] on div "Attachments" at bounding box center [885, 389] width 421 height 108
click at [840, 366] on img "Attachments" at bounding box center [854, 389] width 62 height 46
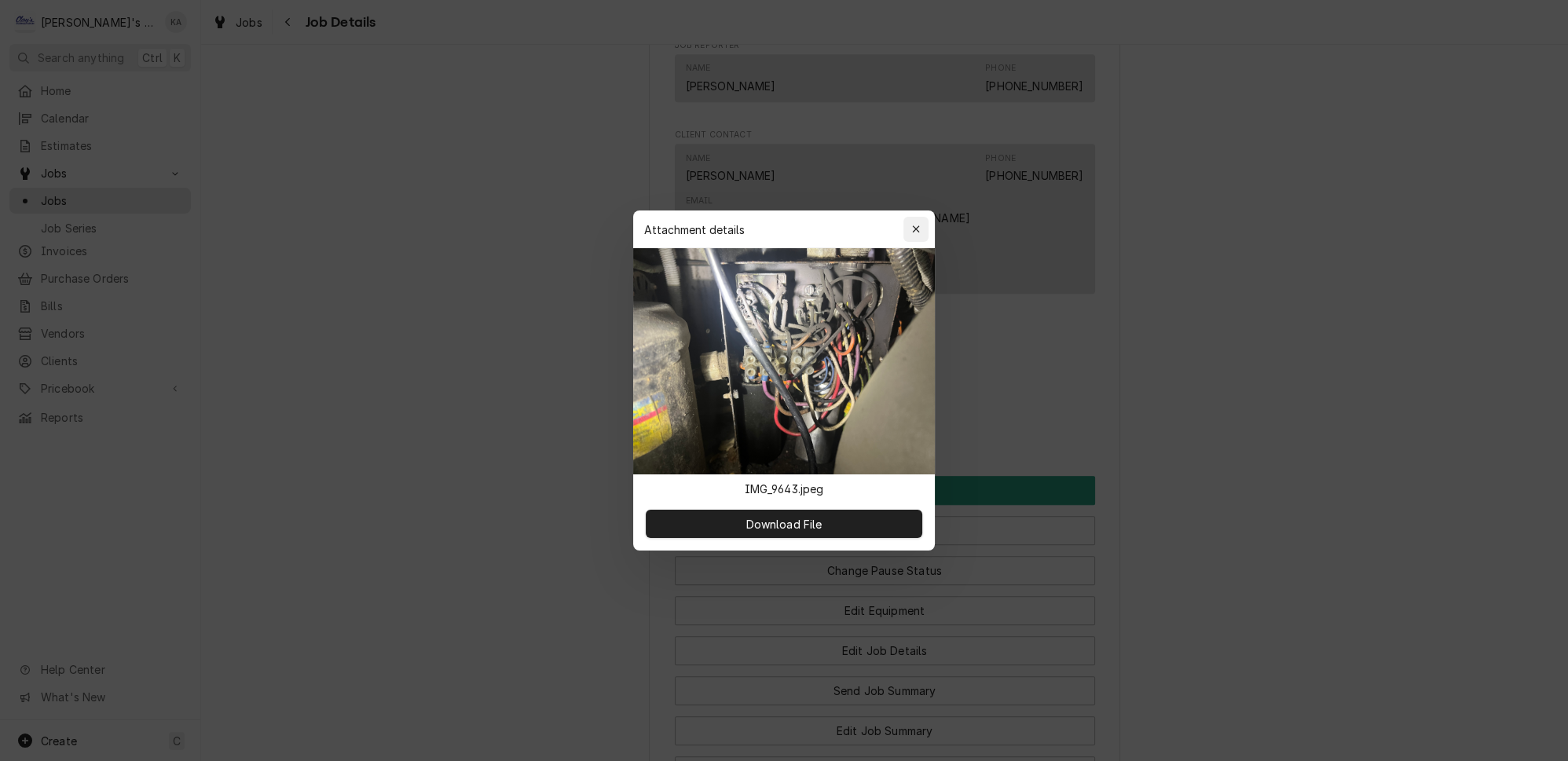
click at [918, 236] on button "button" at bounding box center [916, 229] width 25 height 25
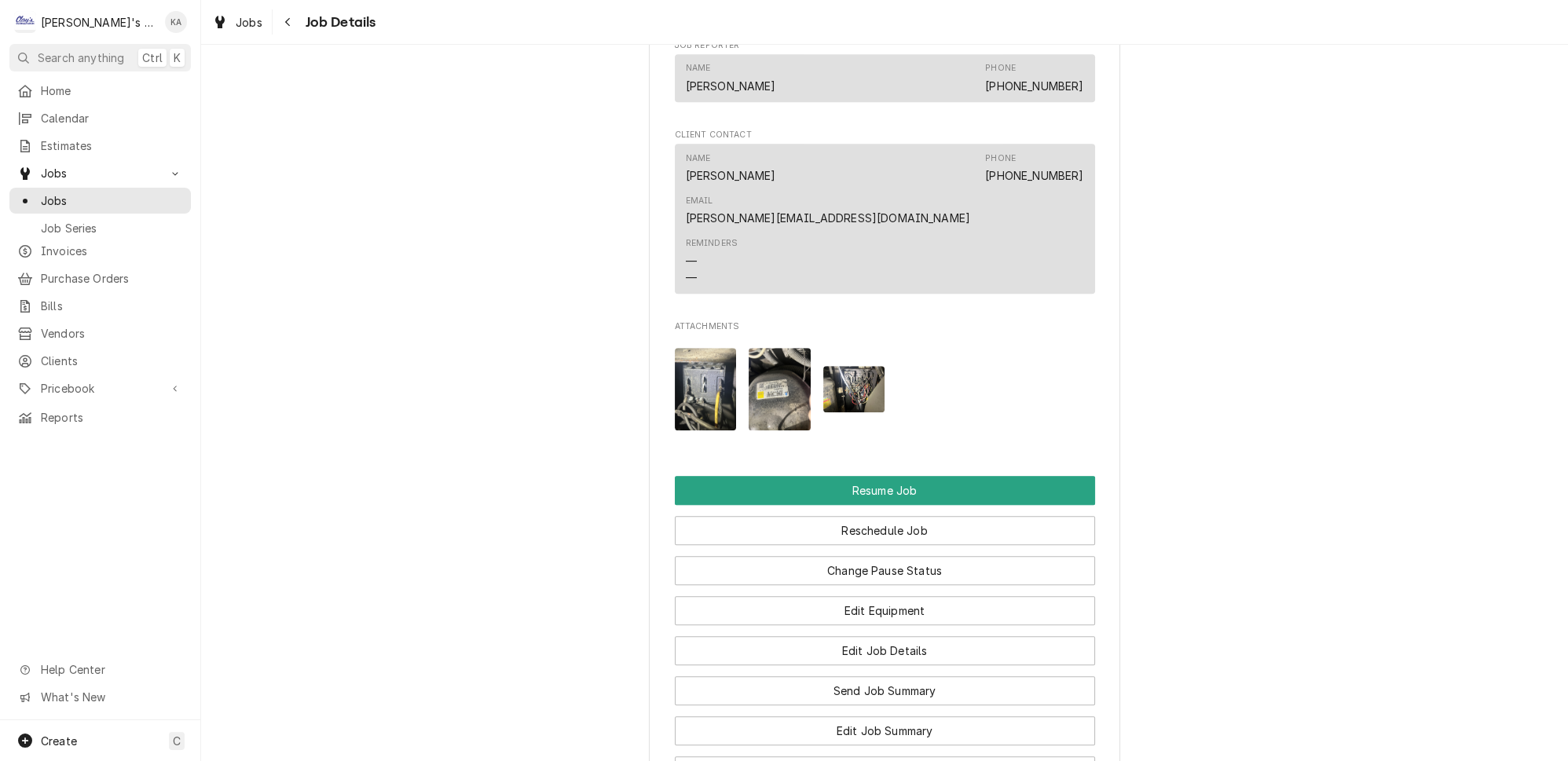
click at [743, 346] on div "Attachments" at bounding box center [885, 389] width 421 height 108
click at [755, 348] on img "Attachments" at bounding box center [780, 389] width 62 height 82
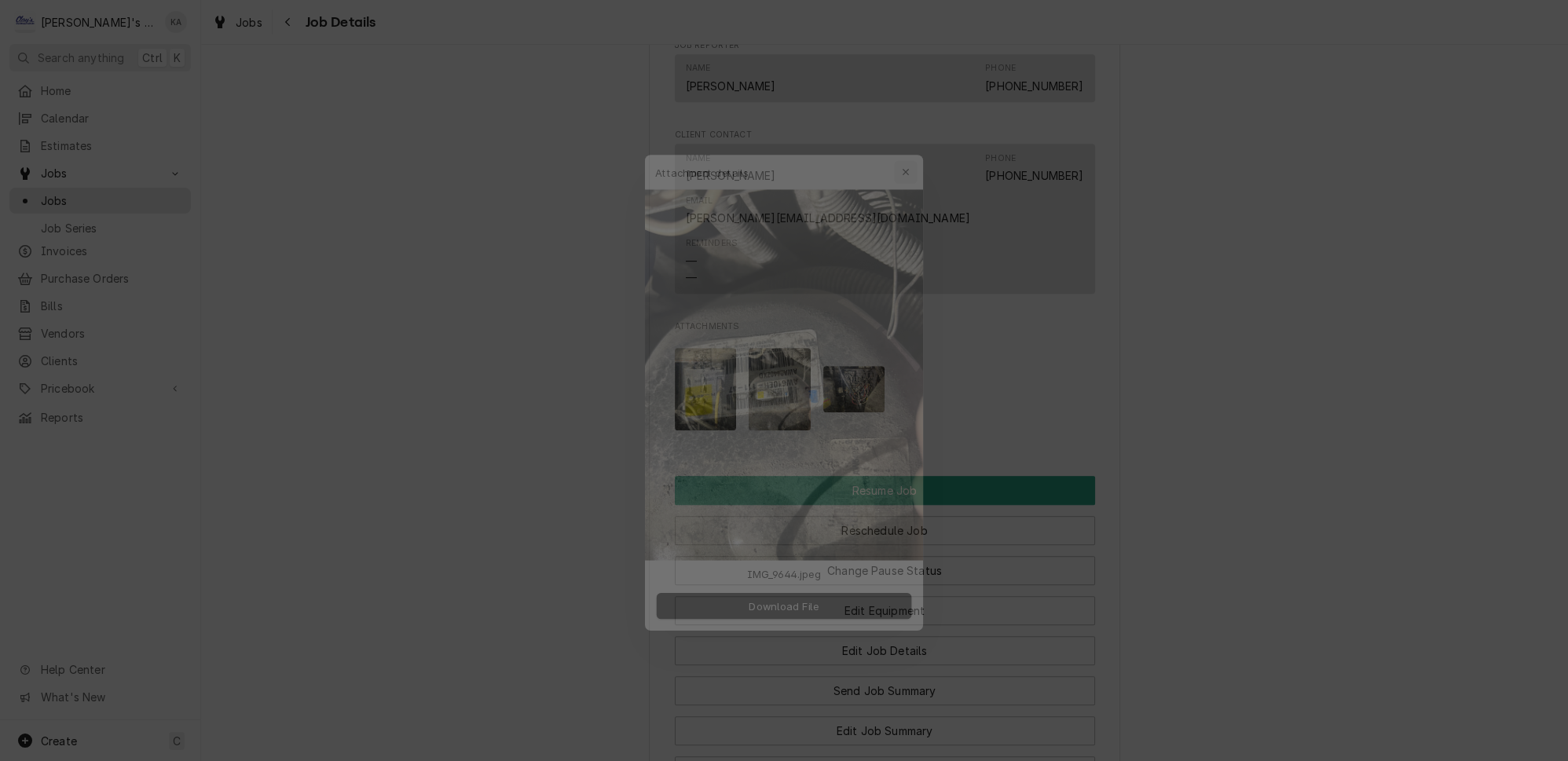
click at [912, 147] on icon "button" at bounding box center [916, 141] width 8 height 11
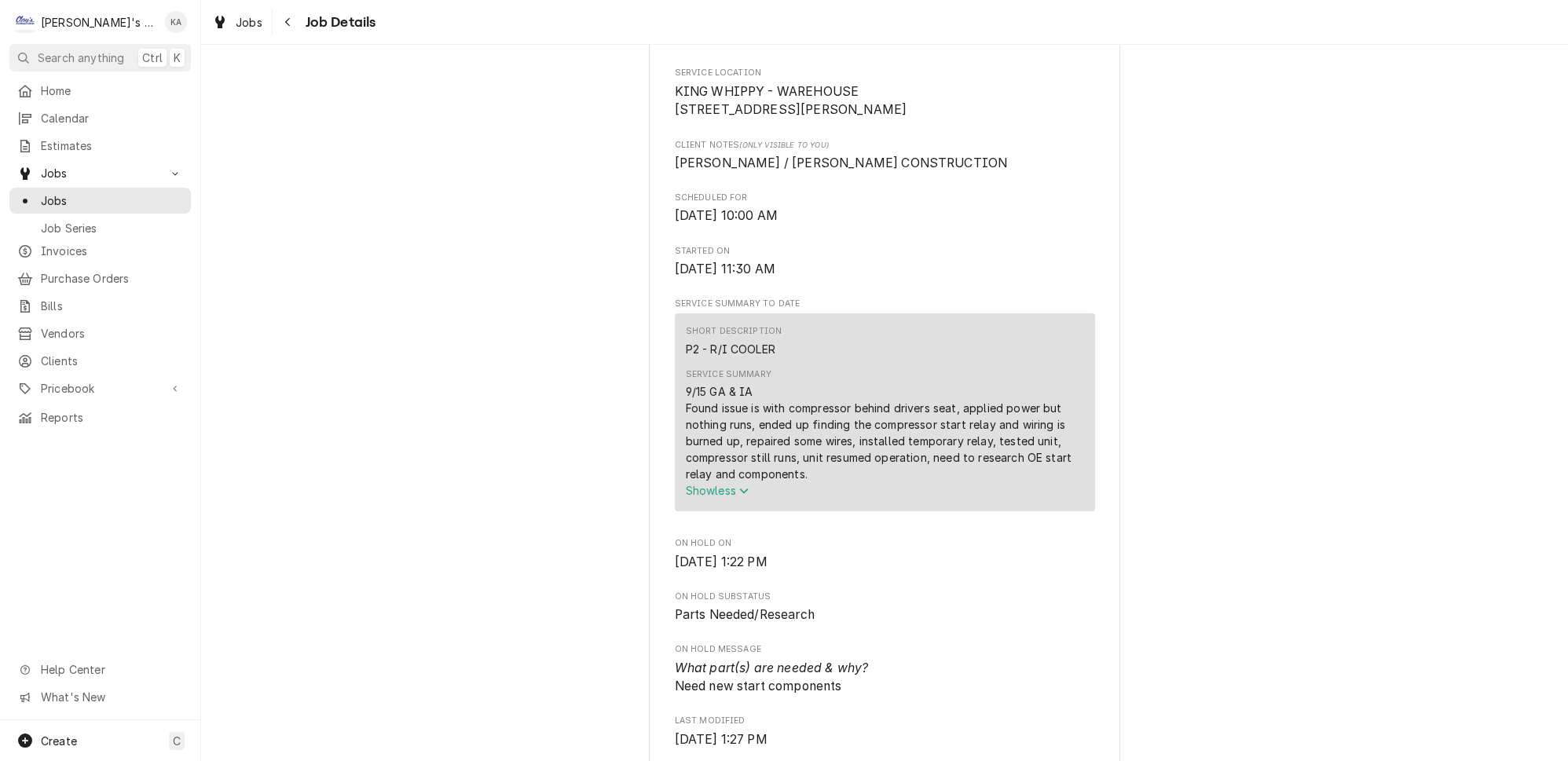
scroll to position [0, 0]
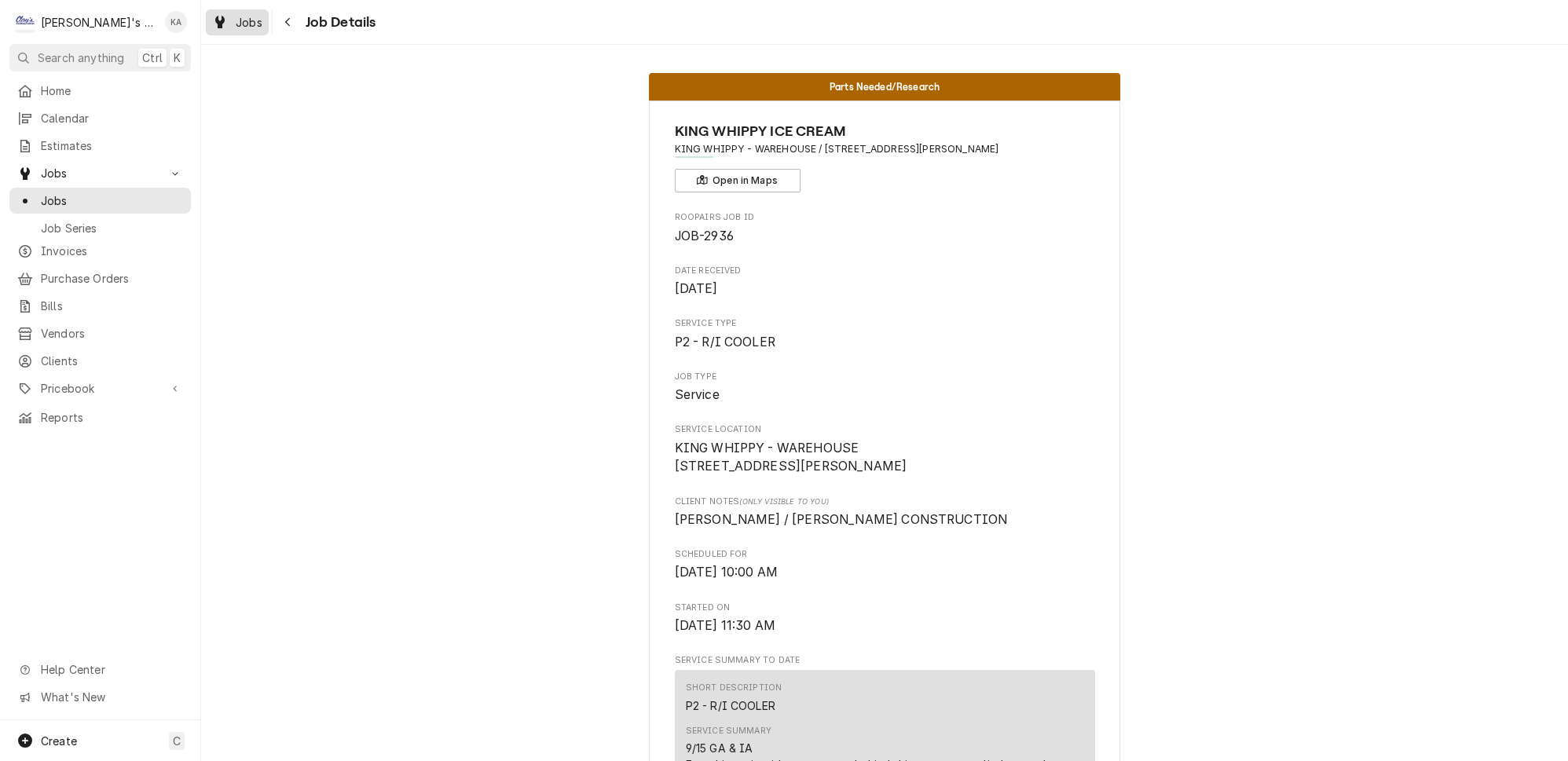
click at [225, 30] on link "Jobs" at bounding box center [237, 22] width 63 height 25
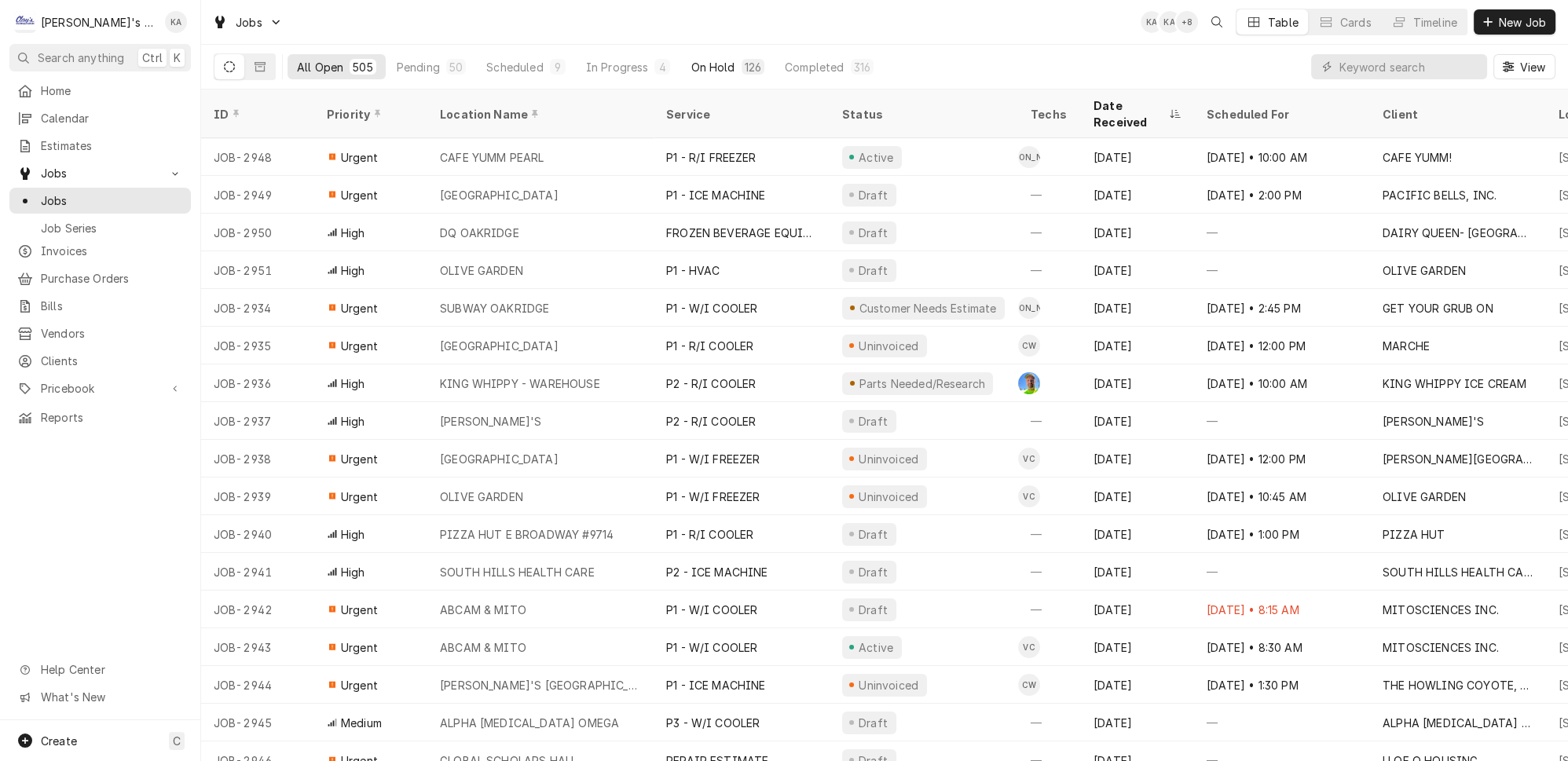
click at [701, 62] on button "On Hold 126" at bounding box center [727, 66] width 92 height 25
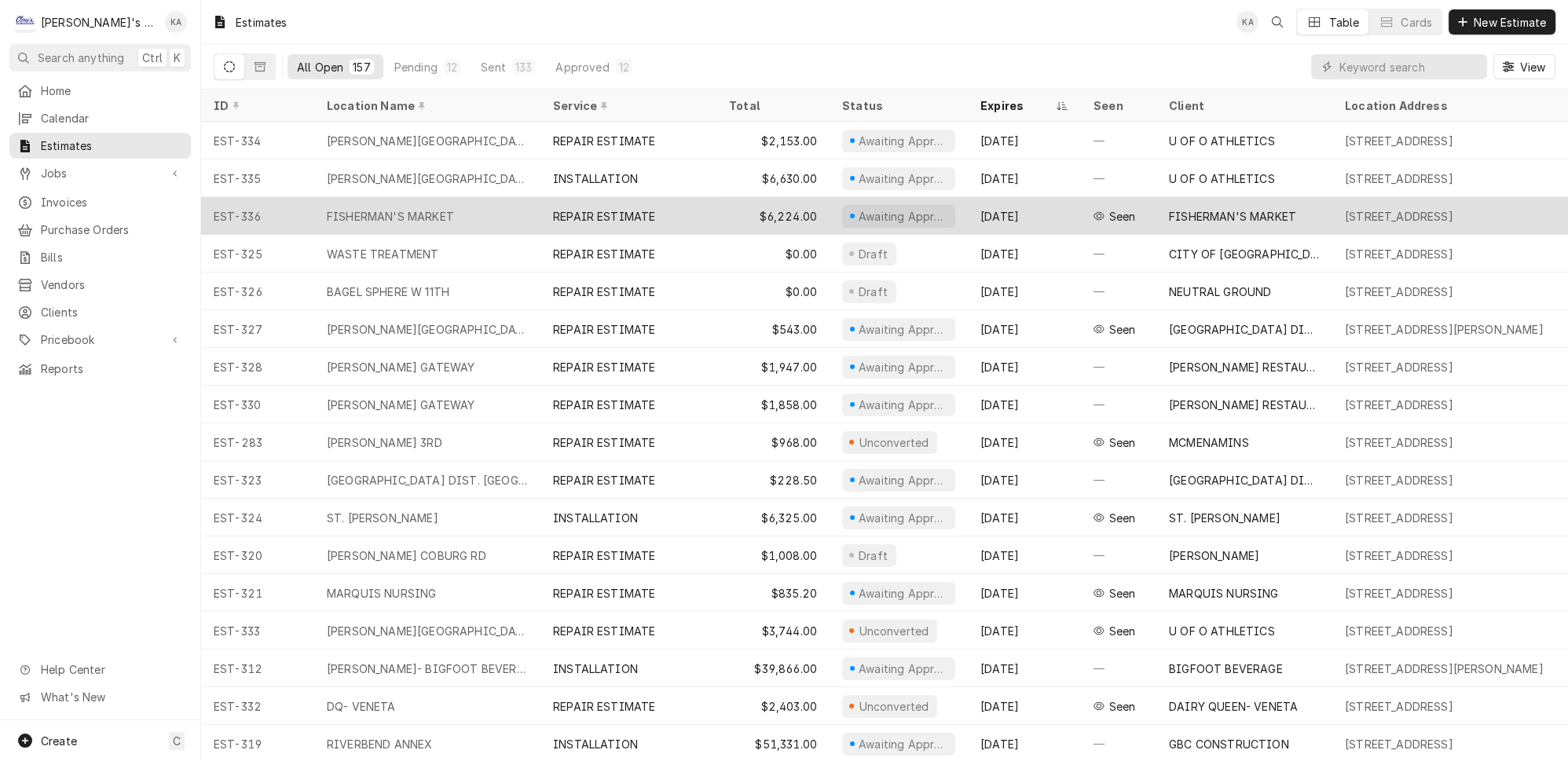
click at [751, 205] on div "$6,224.00" at bounding box center [773, 216] width 113 height 38
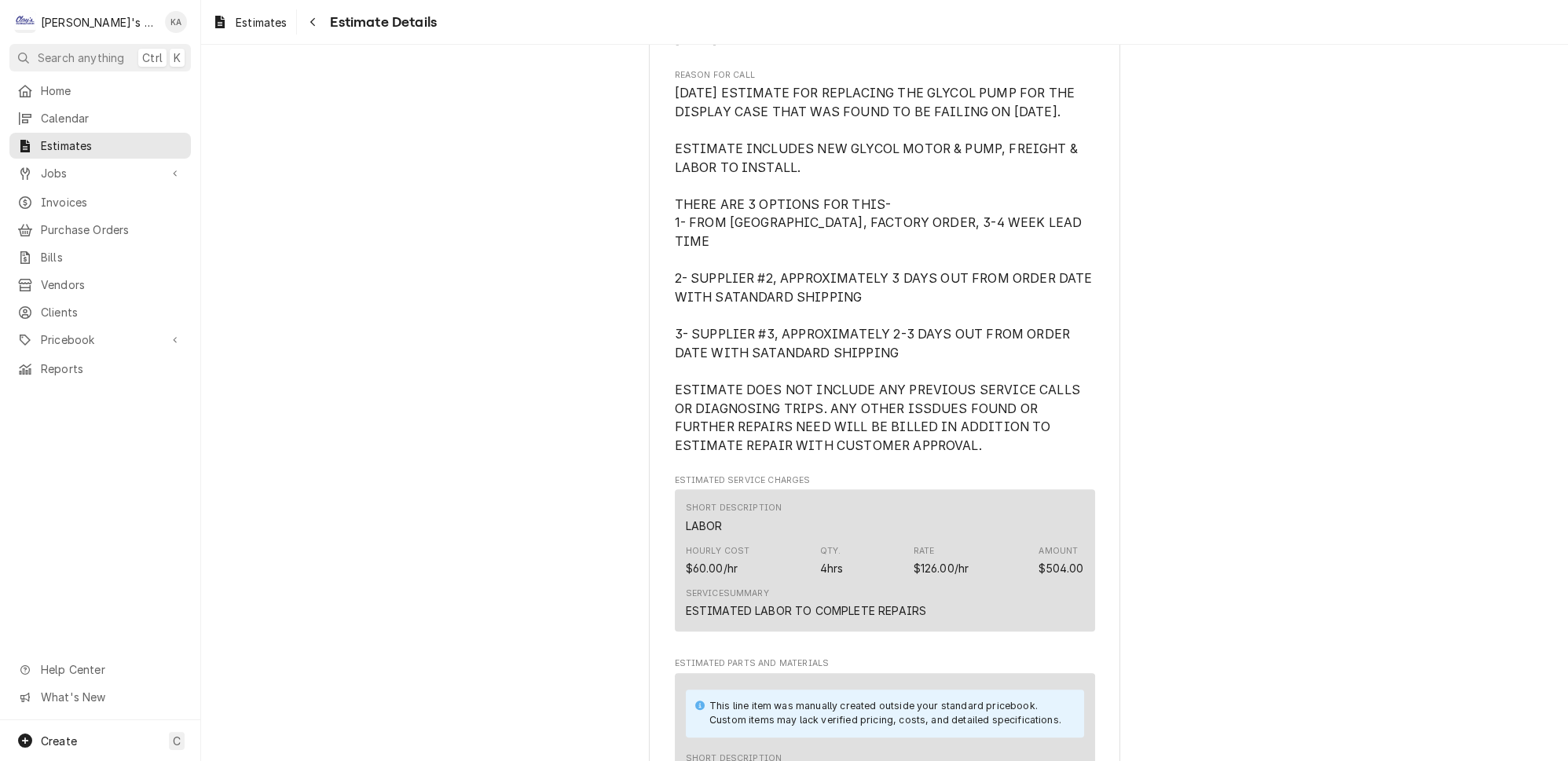
scroll to position [856, 0]
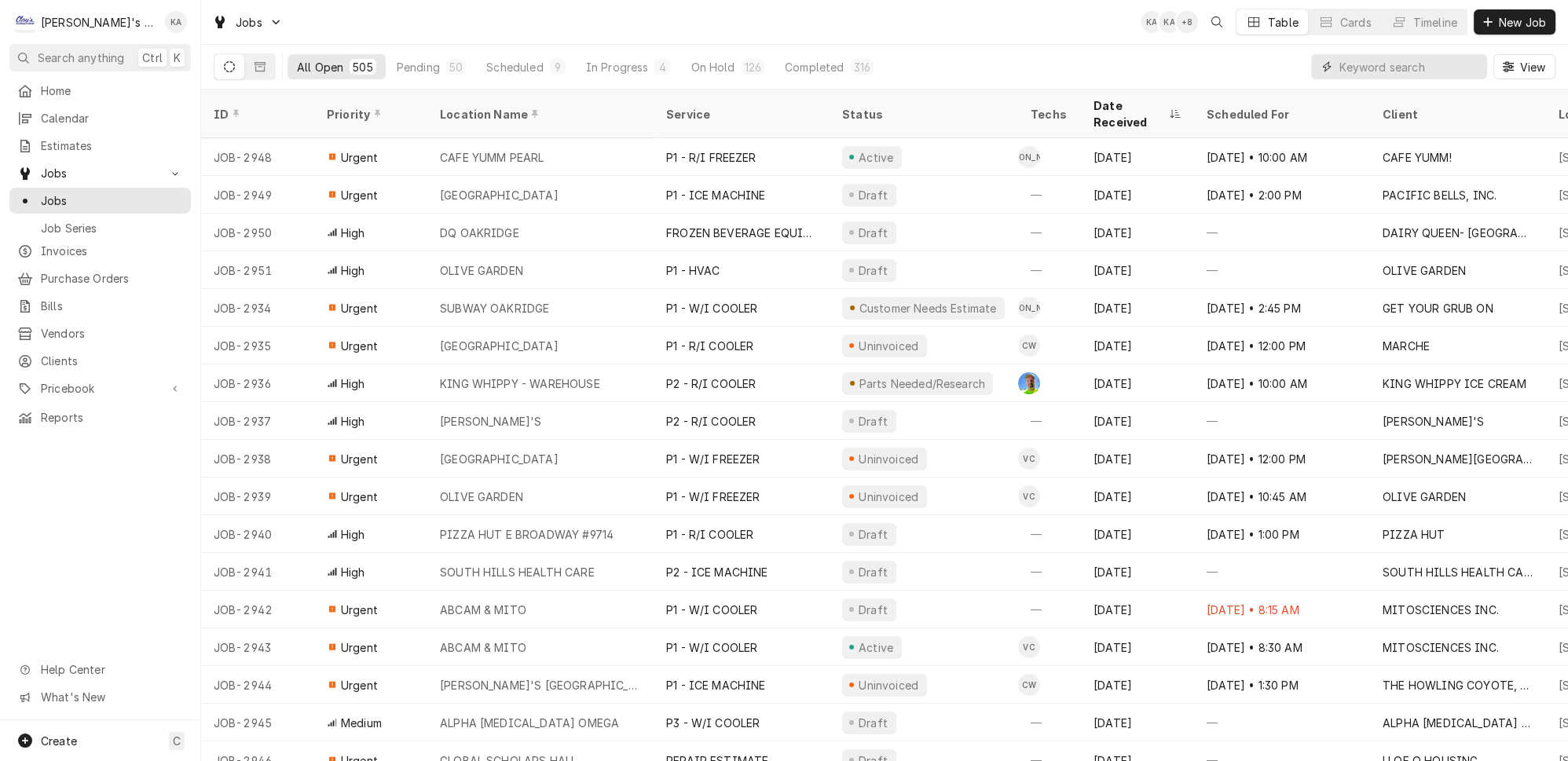
click at [1410, 66] on input "Dynamic Content Wrapper" at bounding box center [1410, 66] width 140 height 25
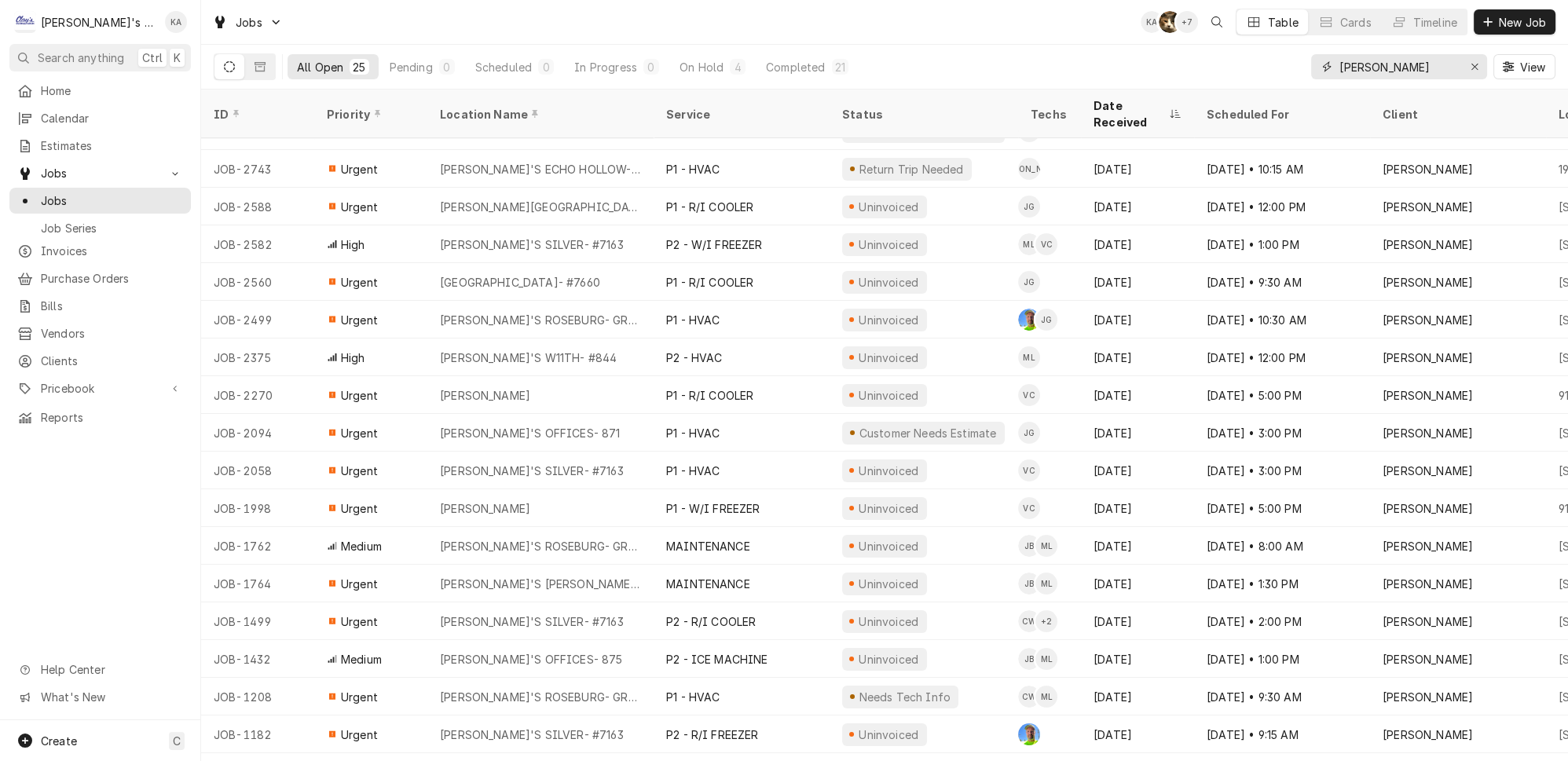
scroll to position [303, 0]
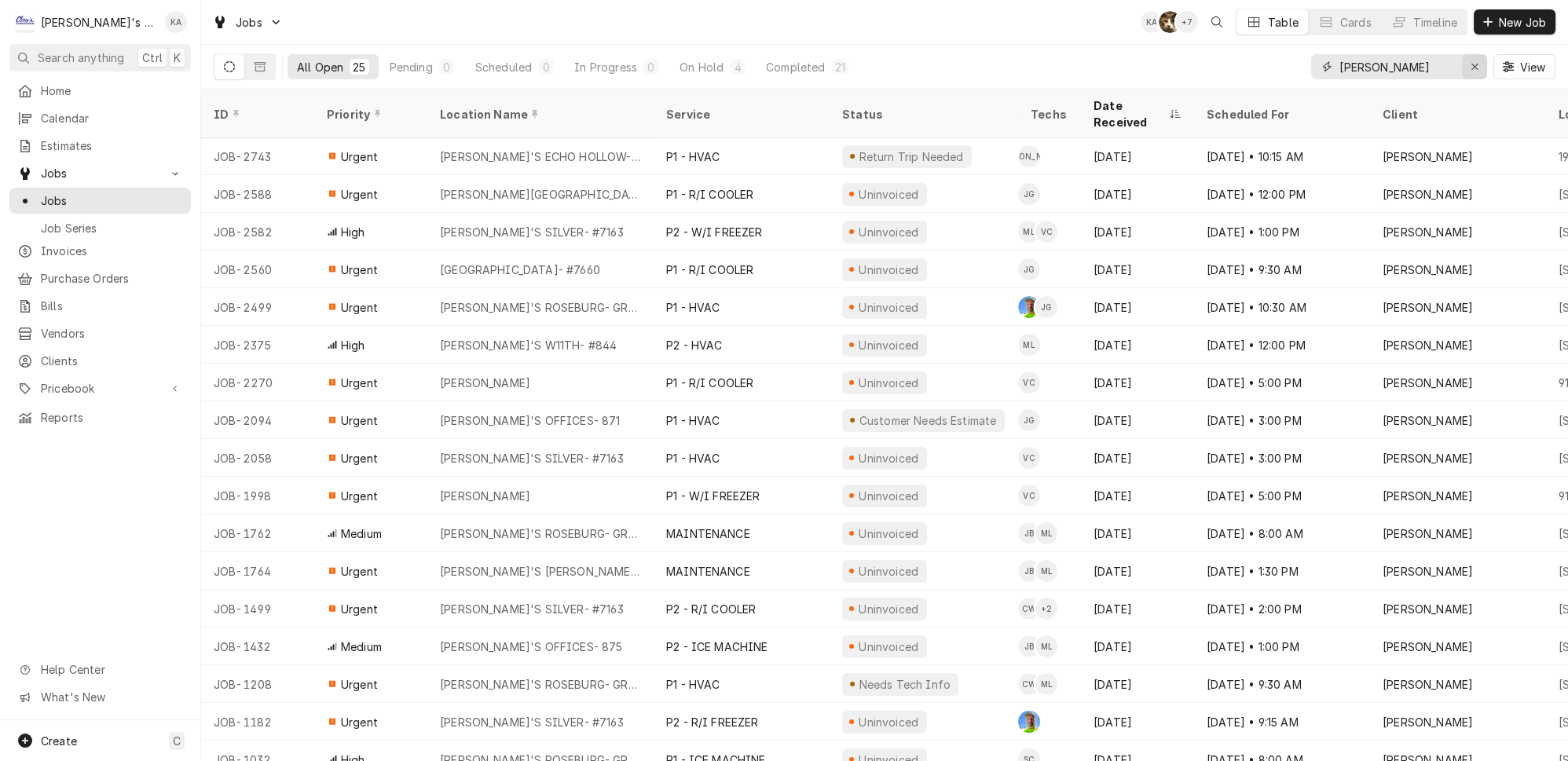
type input "carl"
click at [1480, 54] on button "Erase input" at bounding box center [1475, 66] width 25 height 25
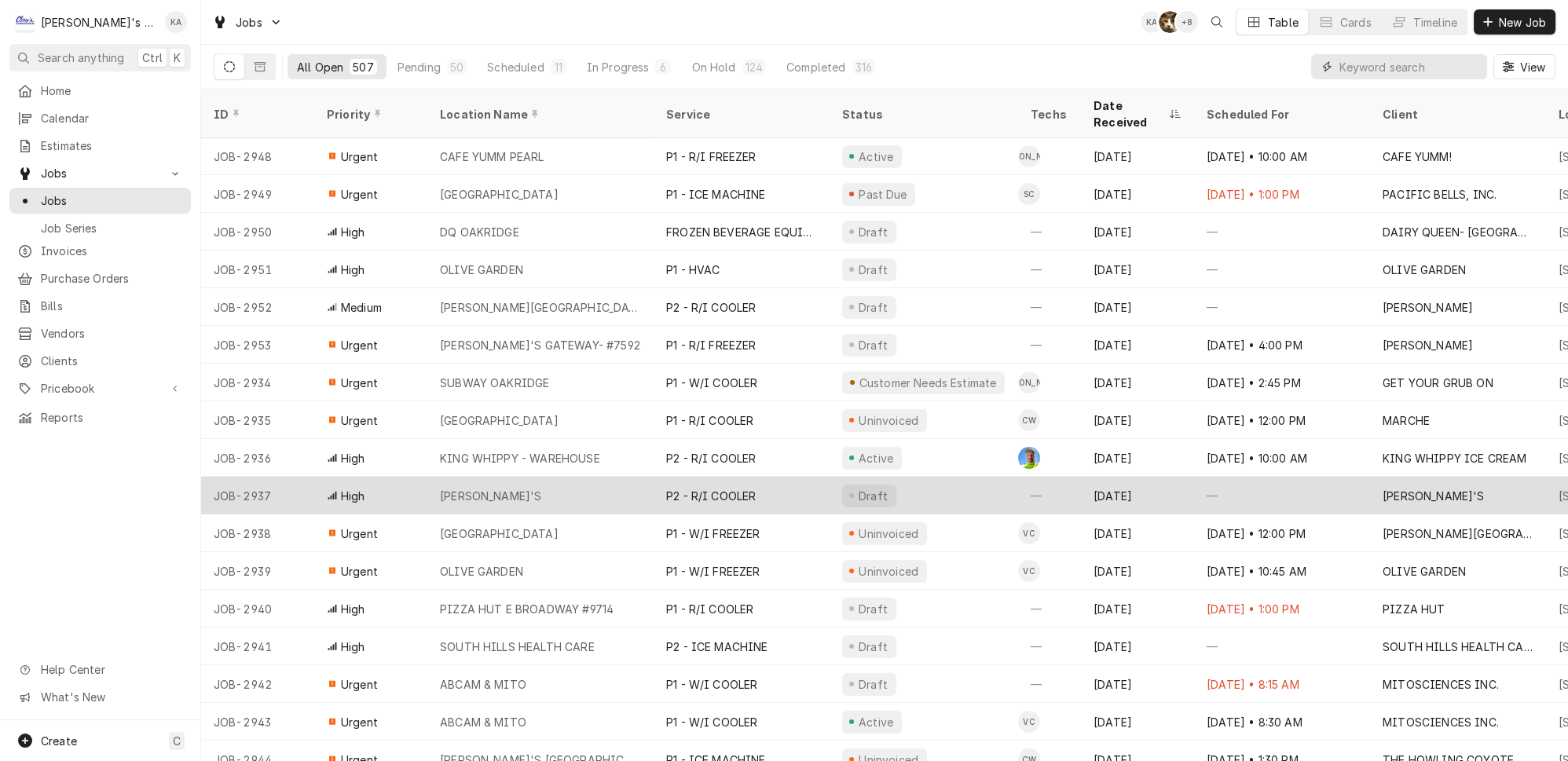
scroll to position [0, 0]
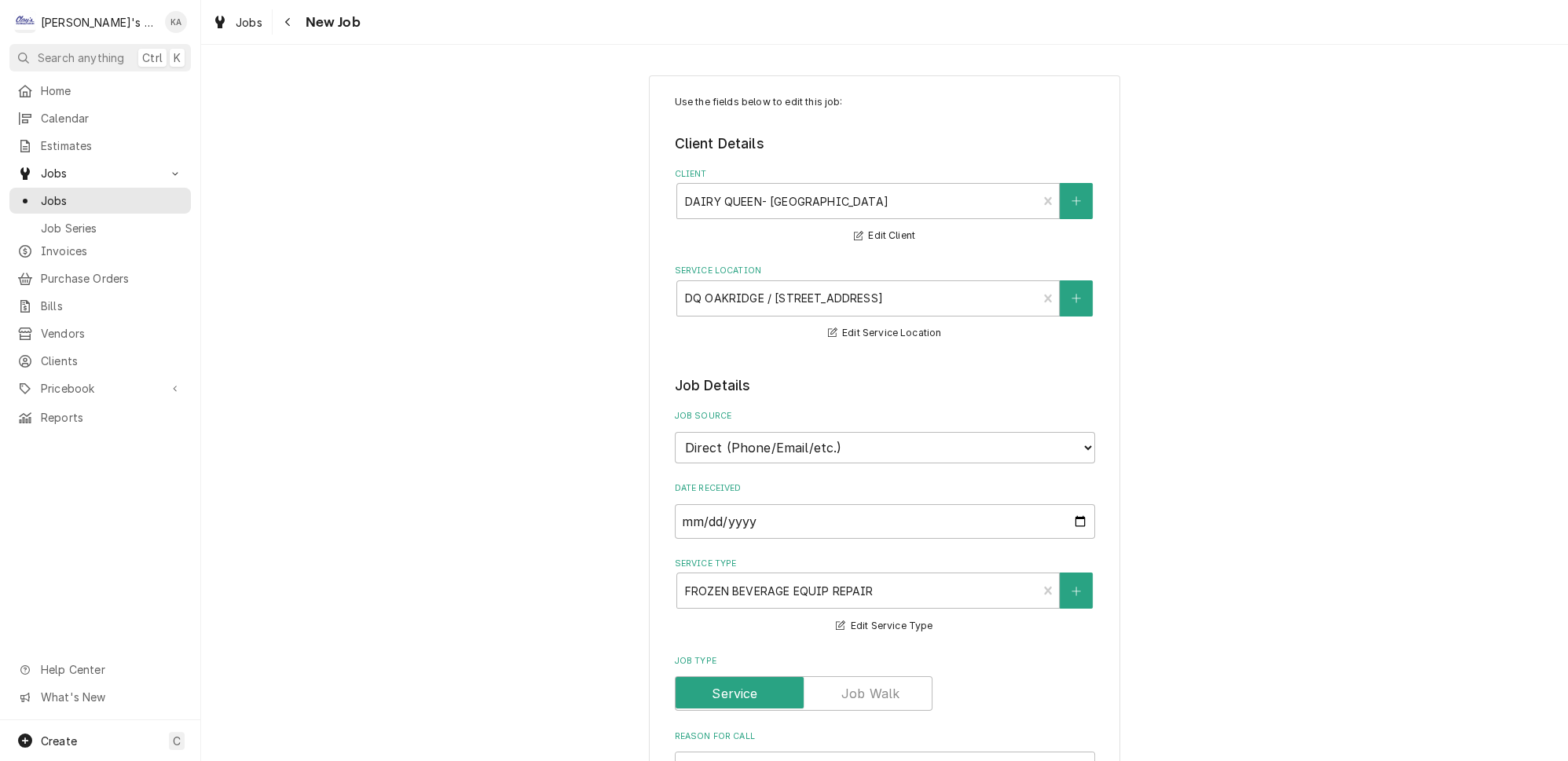
type textarea "x"
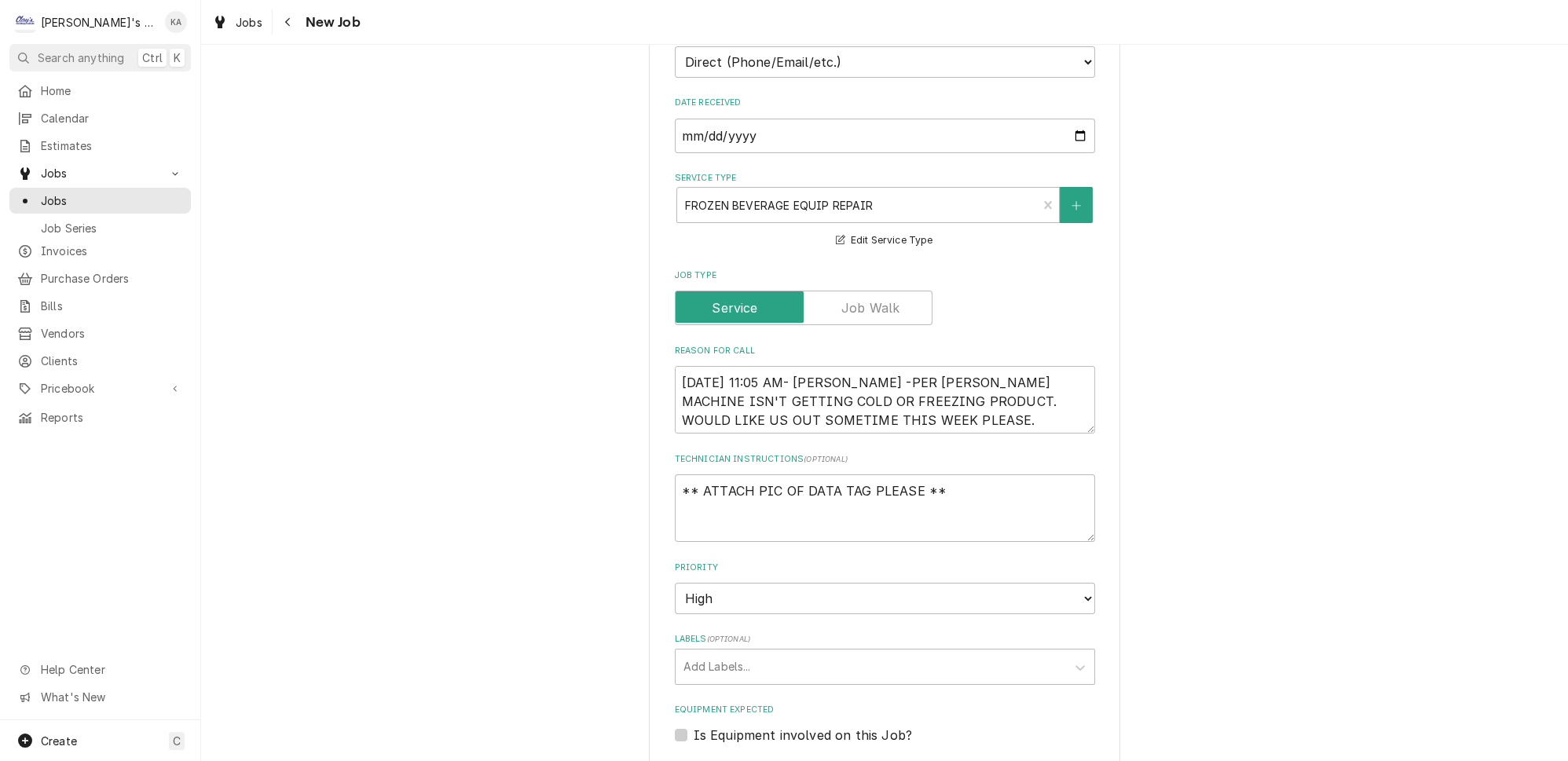
scroll to position [428, 0]
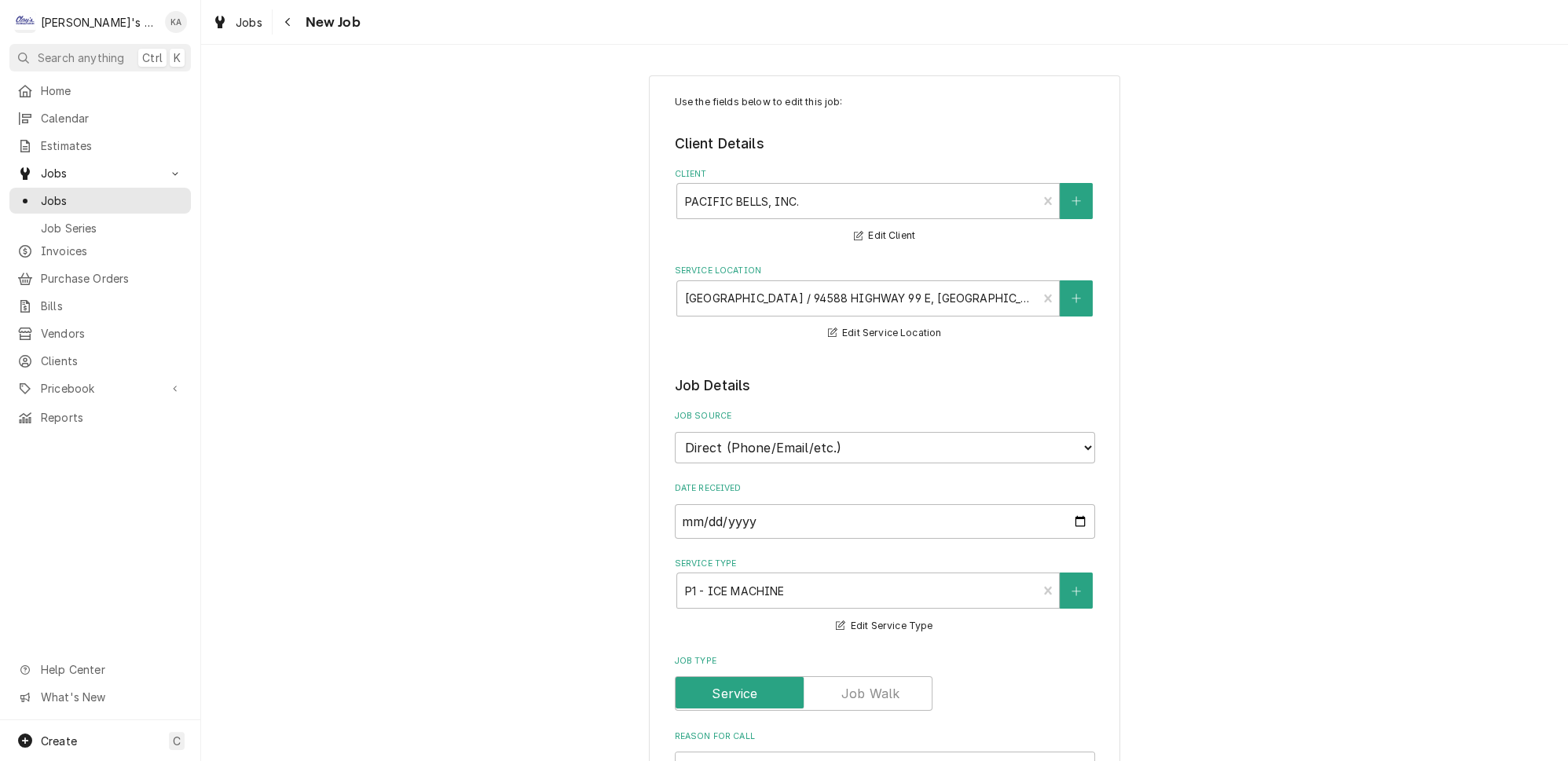
type textarea "x"
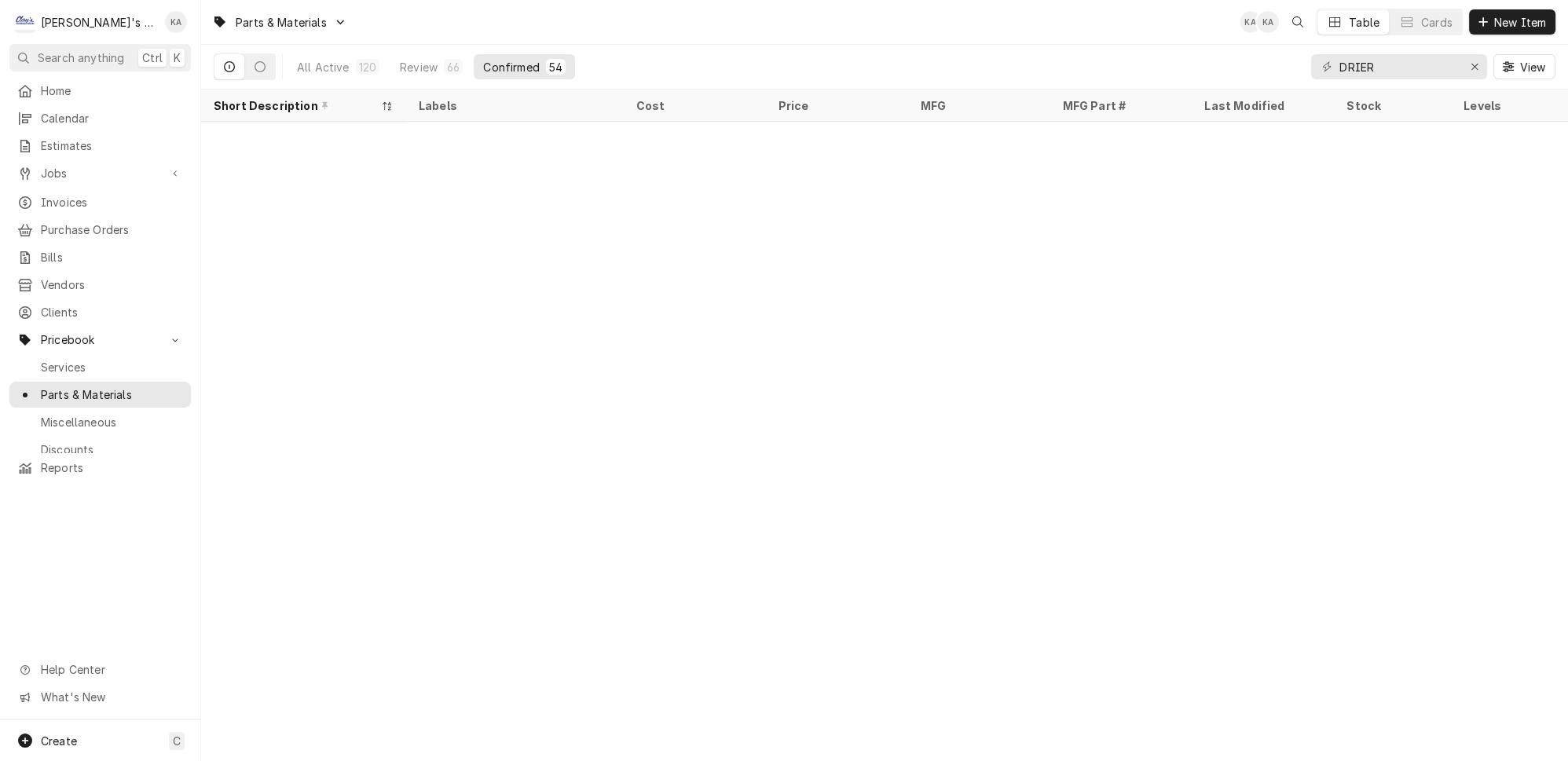
scroll to position [892, 0]
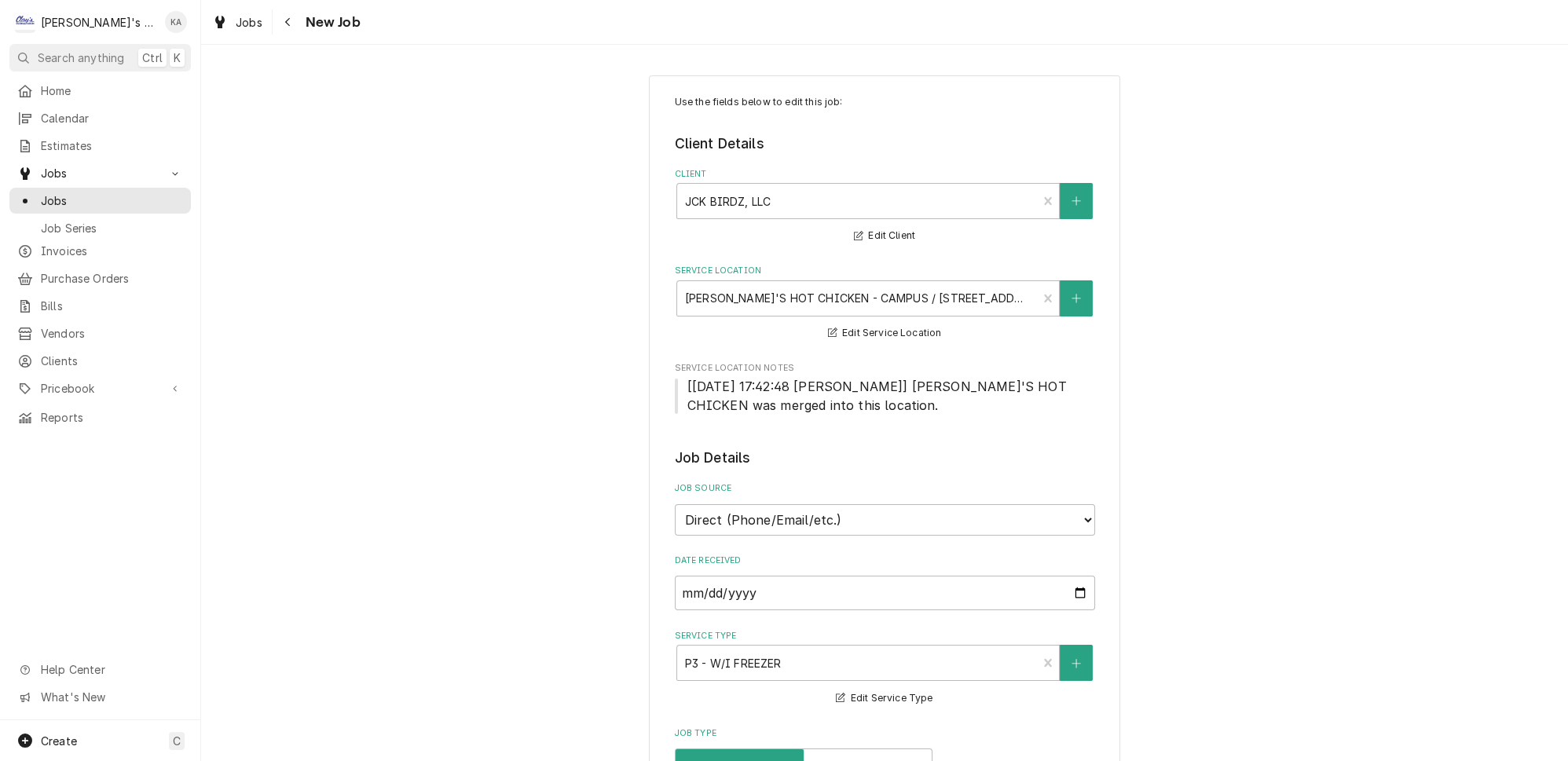
type textarea "x"
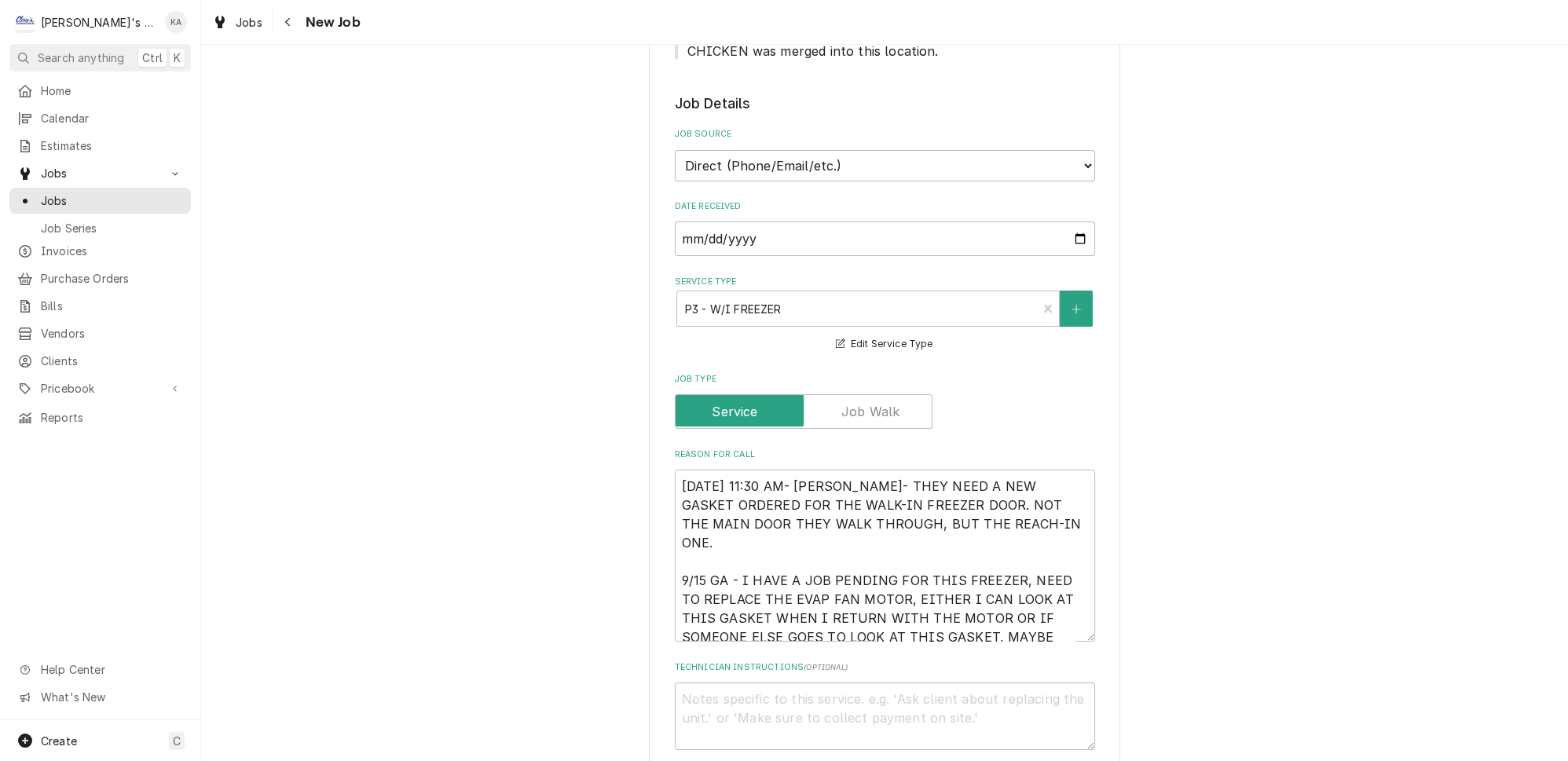
scroll to position [356, 0]
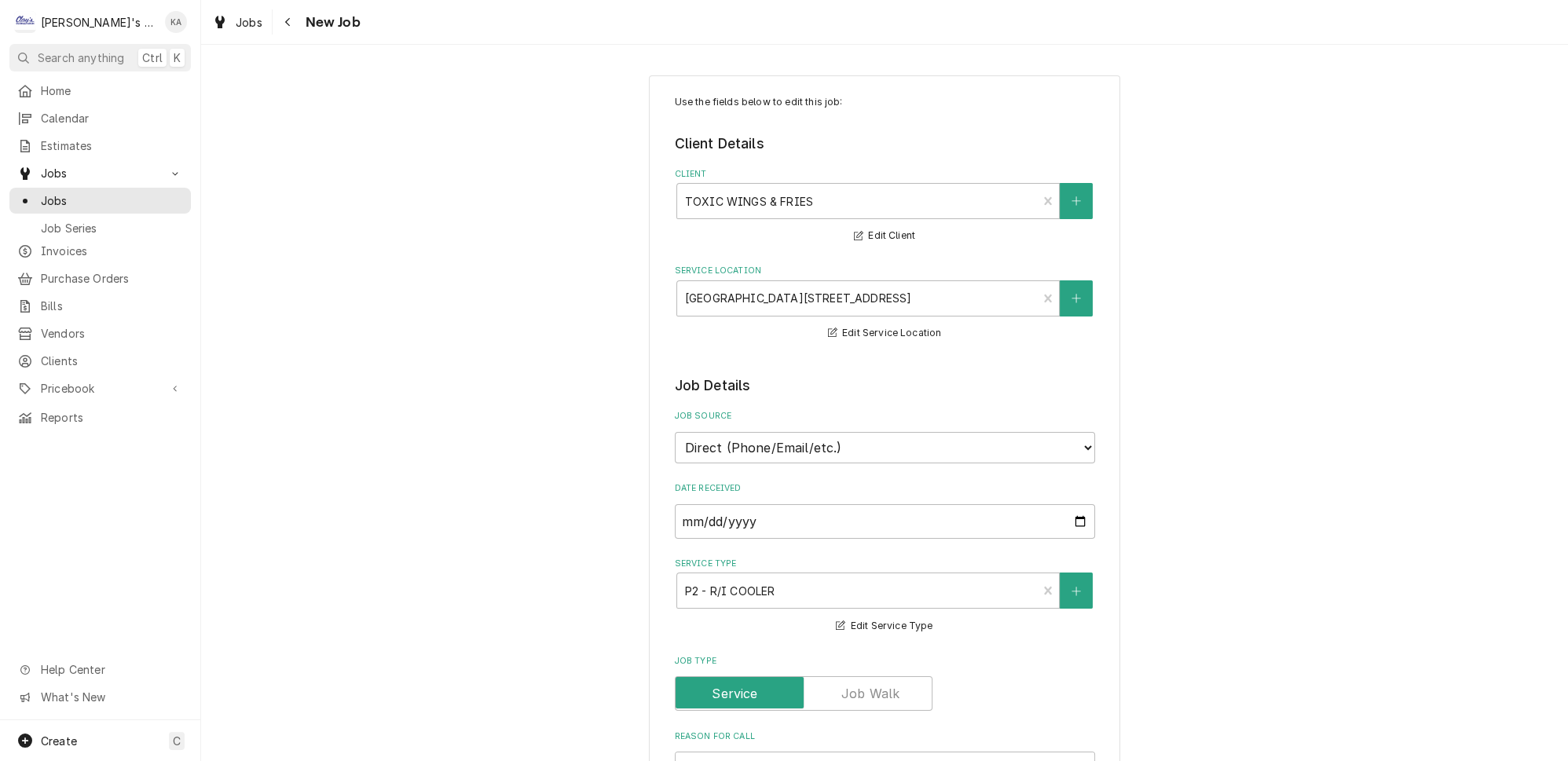
type textarea "x"
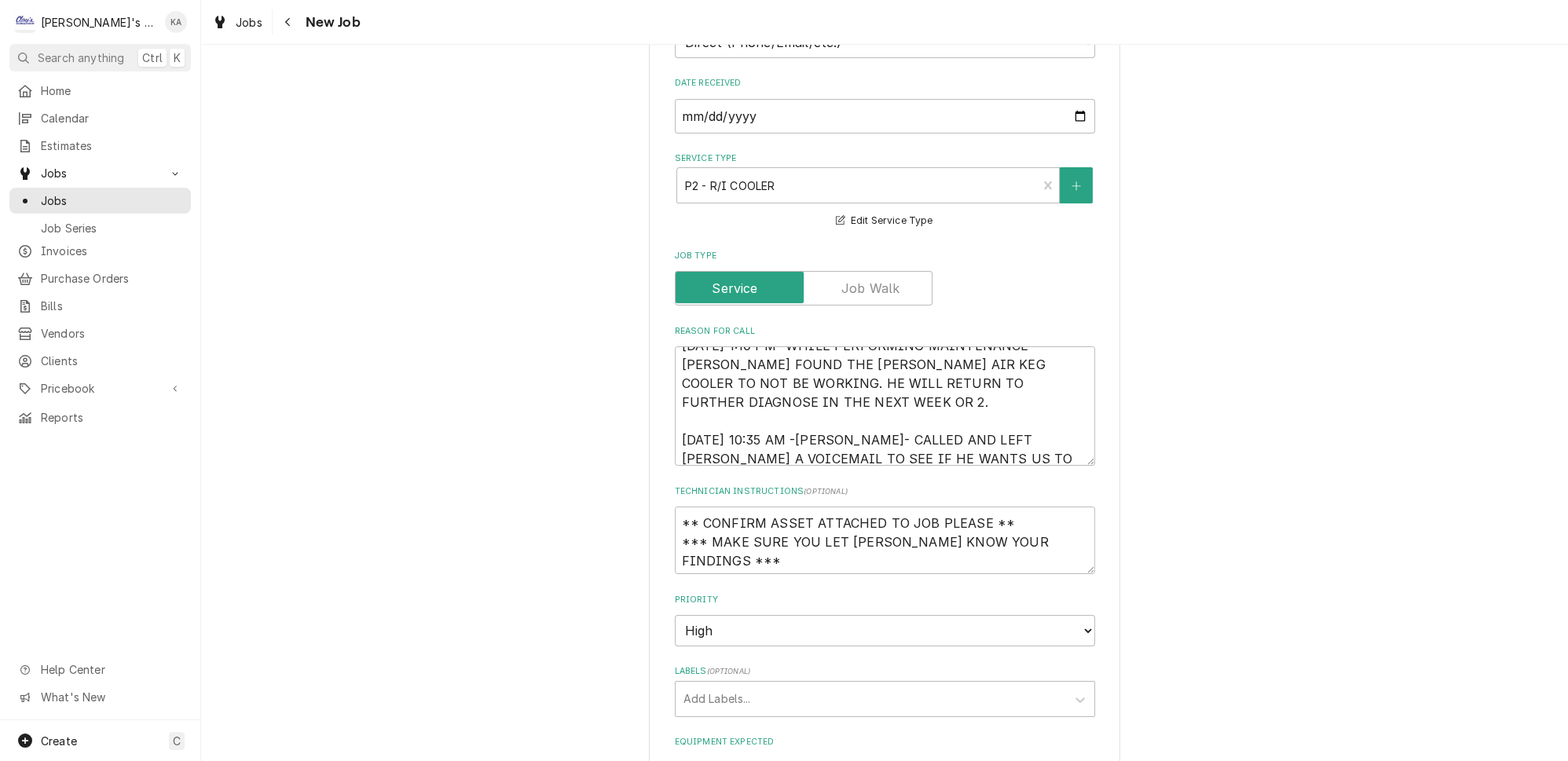
scroll to position [285, 0]
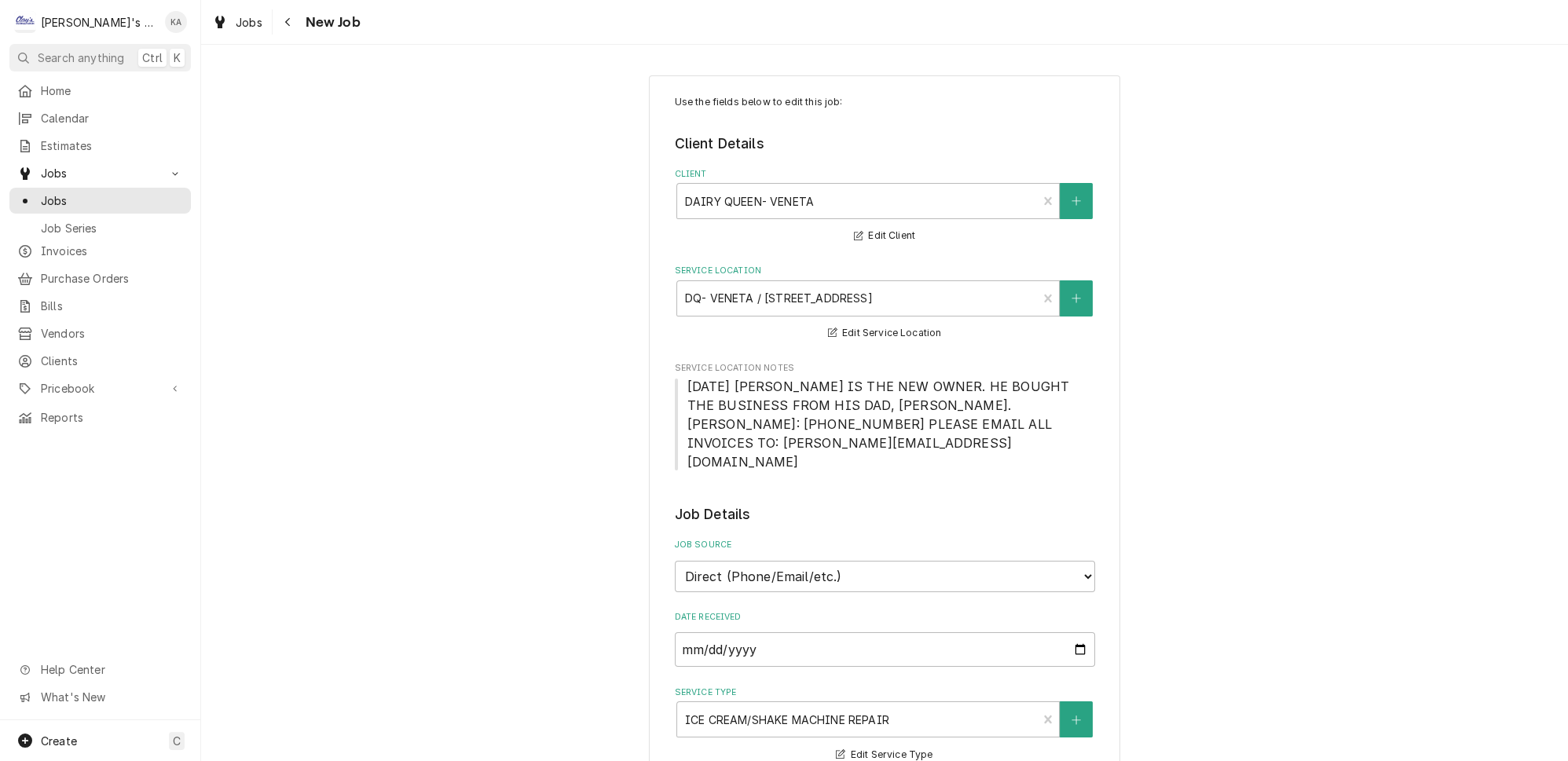
type textarea "x"
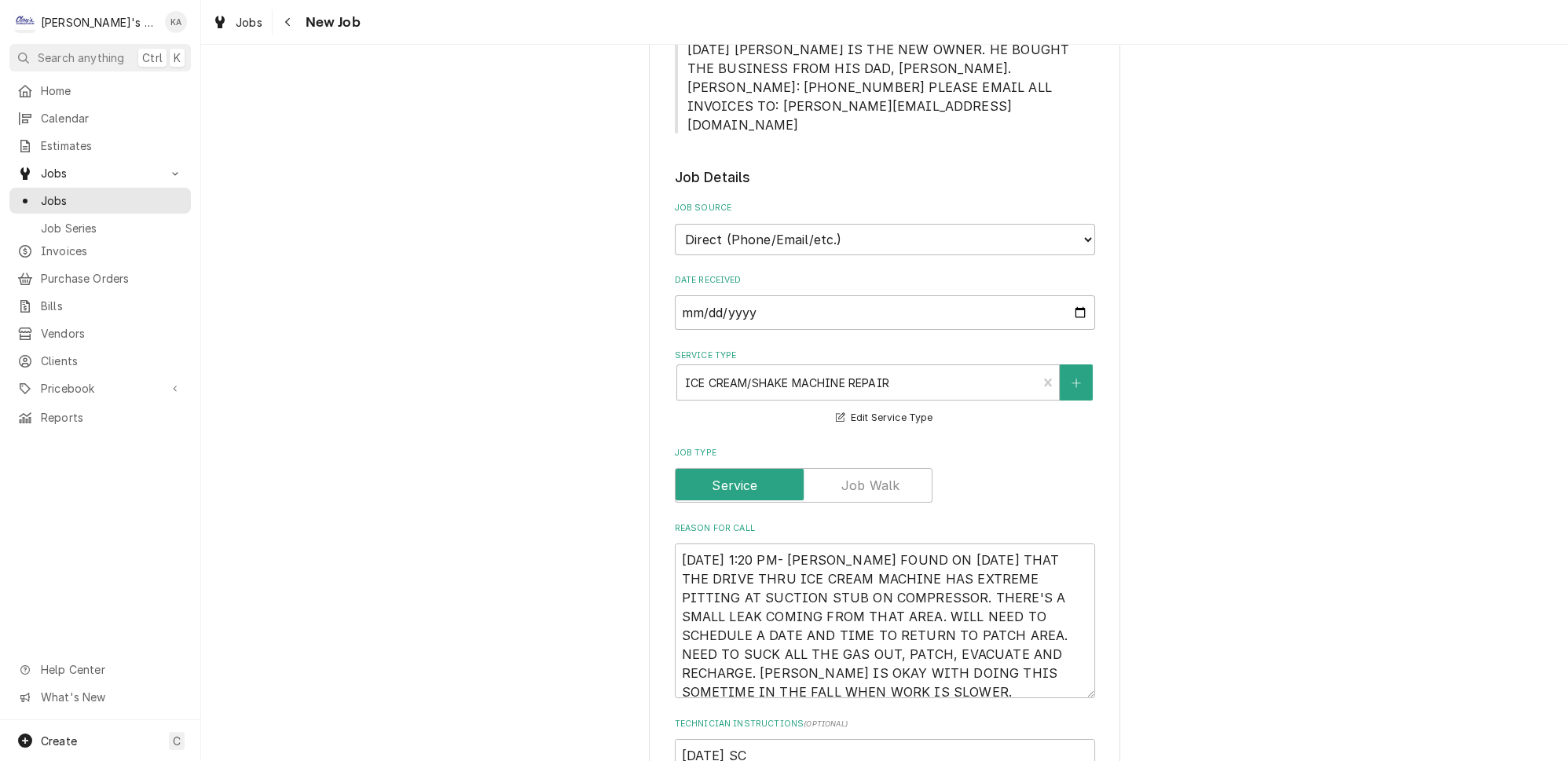
scroll to position [356, 0]
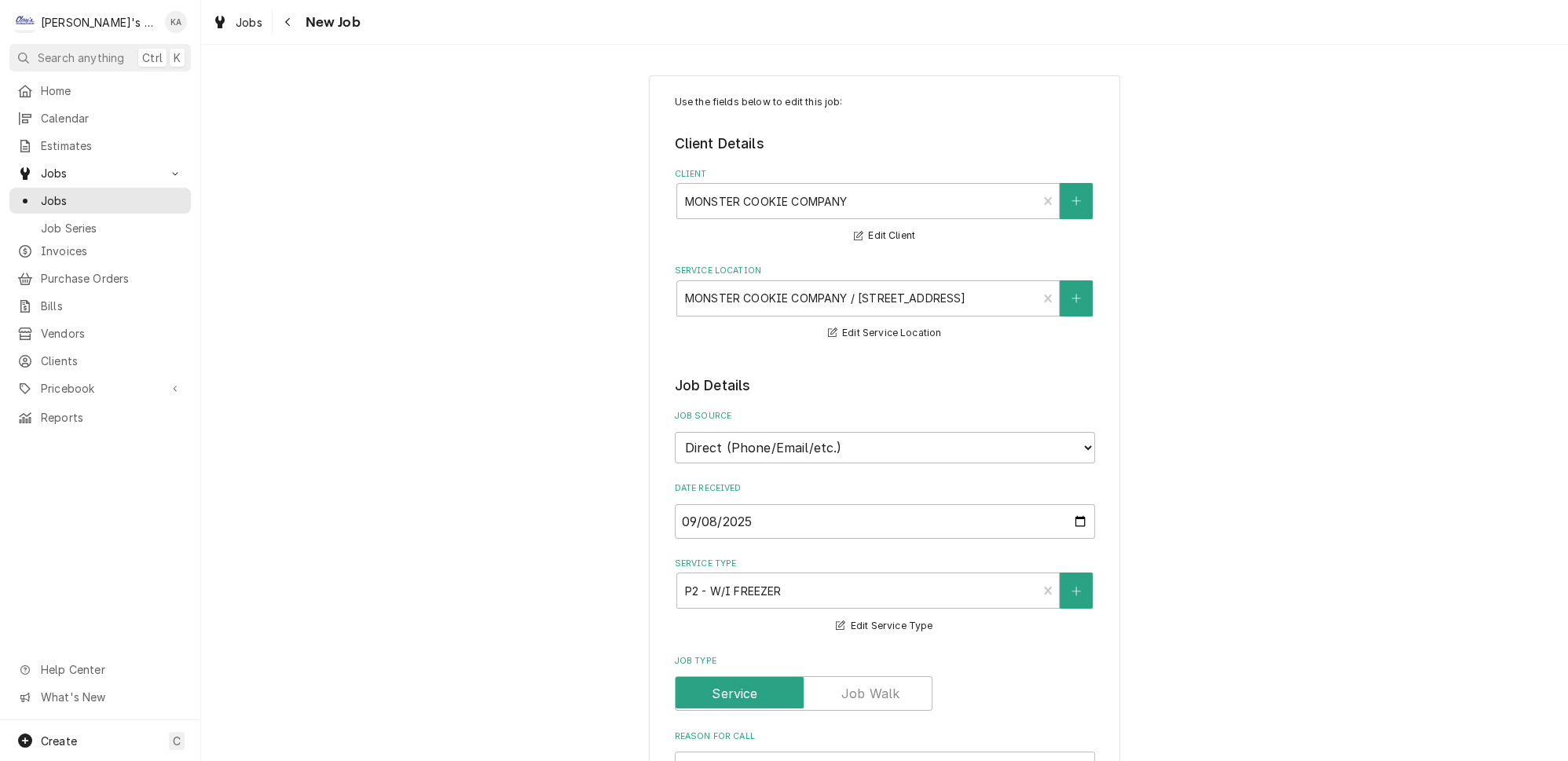
type textarea "x"
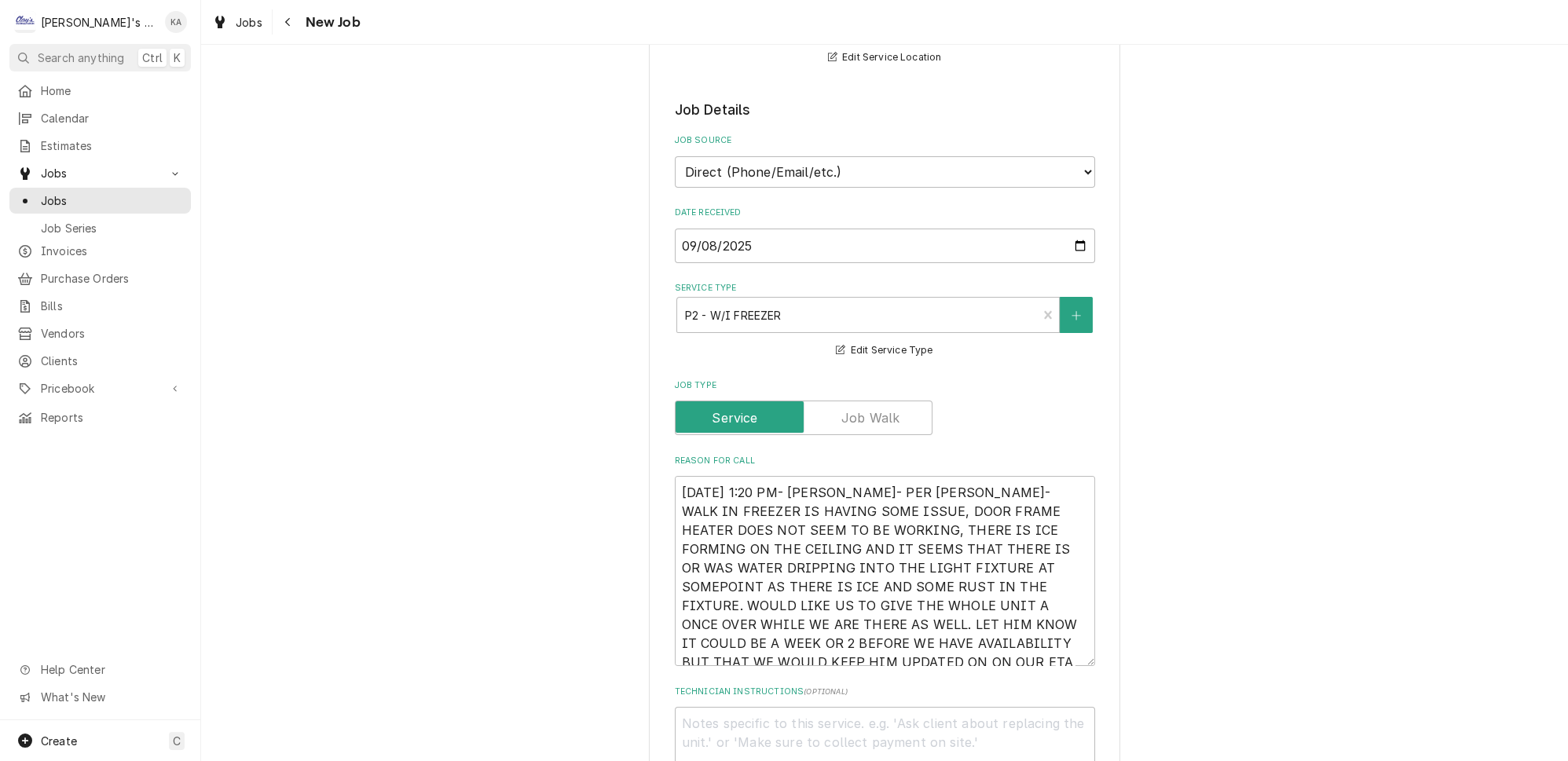
scroll to position [356, 0]
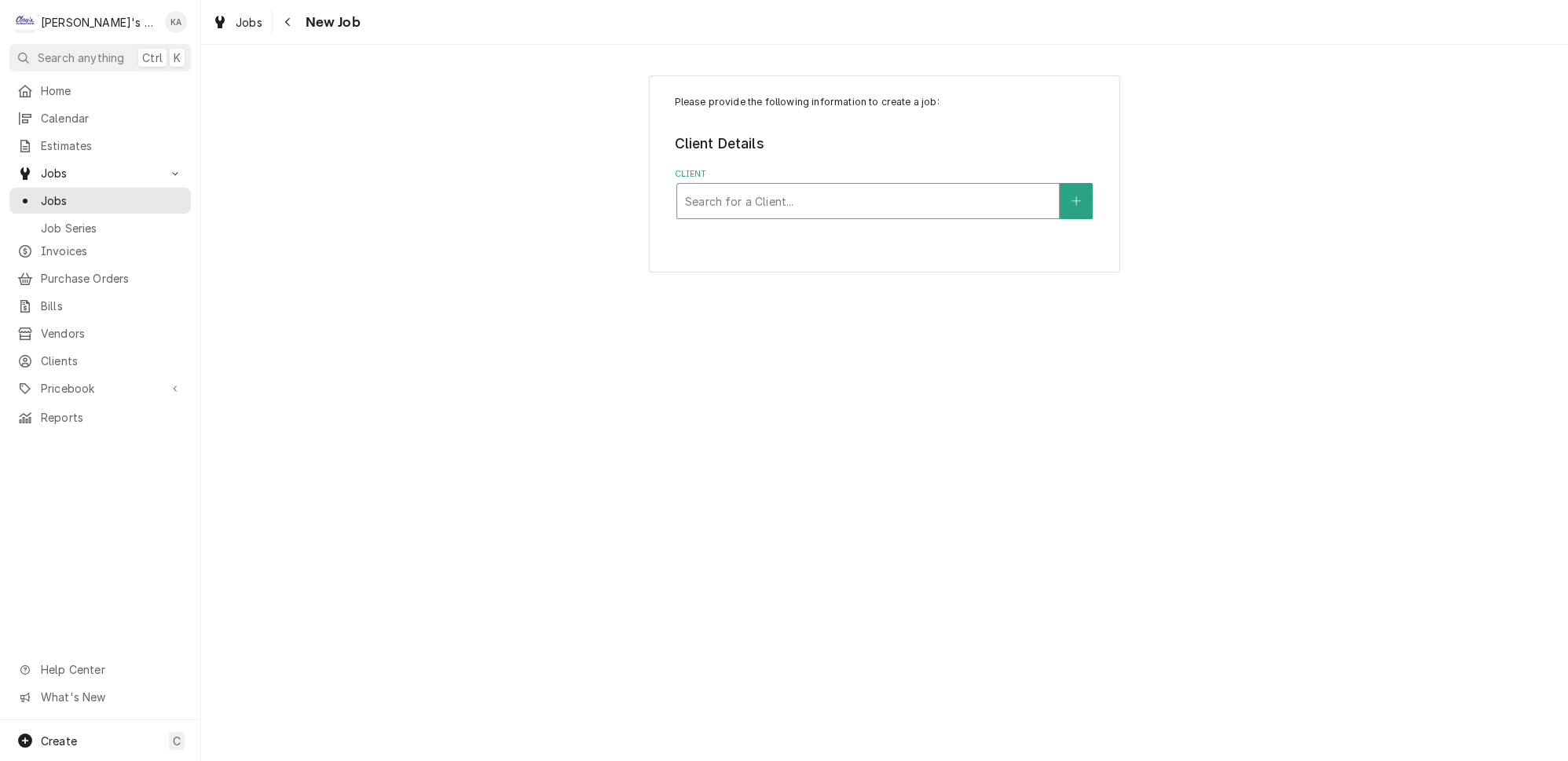
click at [769, 205] on div "Client" at bounding box center [868, 201] width 366 height 28
type input "[PERSON_NAME]"
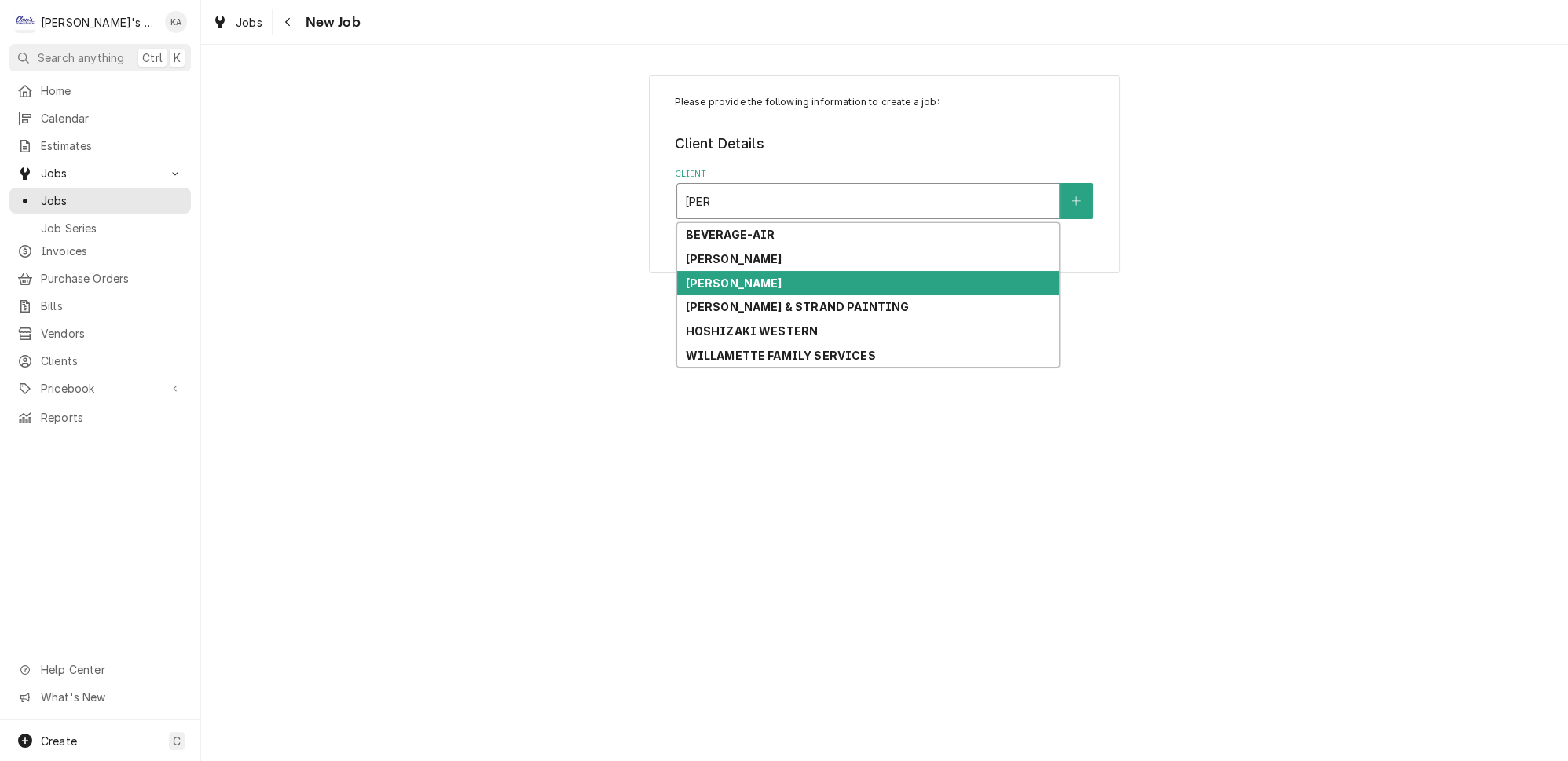
click at [761, 271] on div "[PERSON_NAME]" at bounding box center [867, 283] width 382 height 25
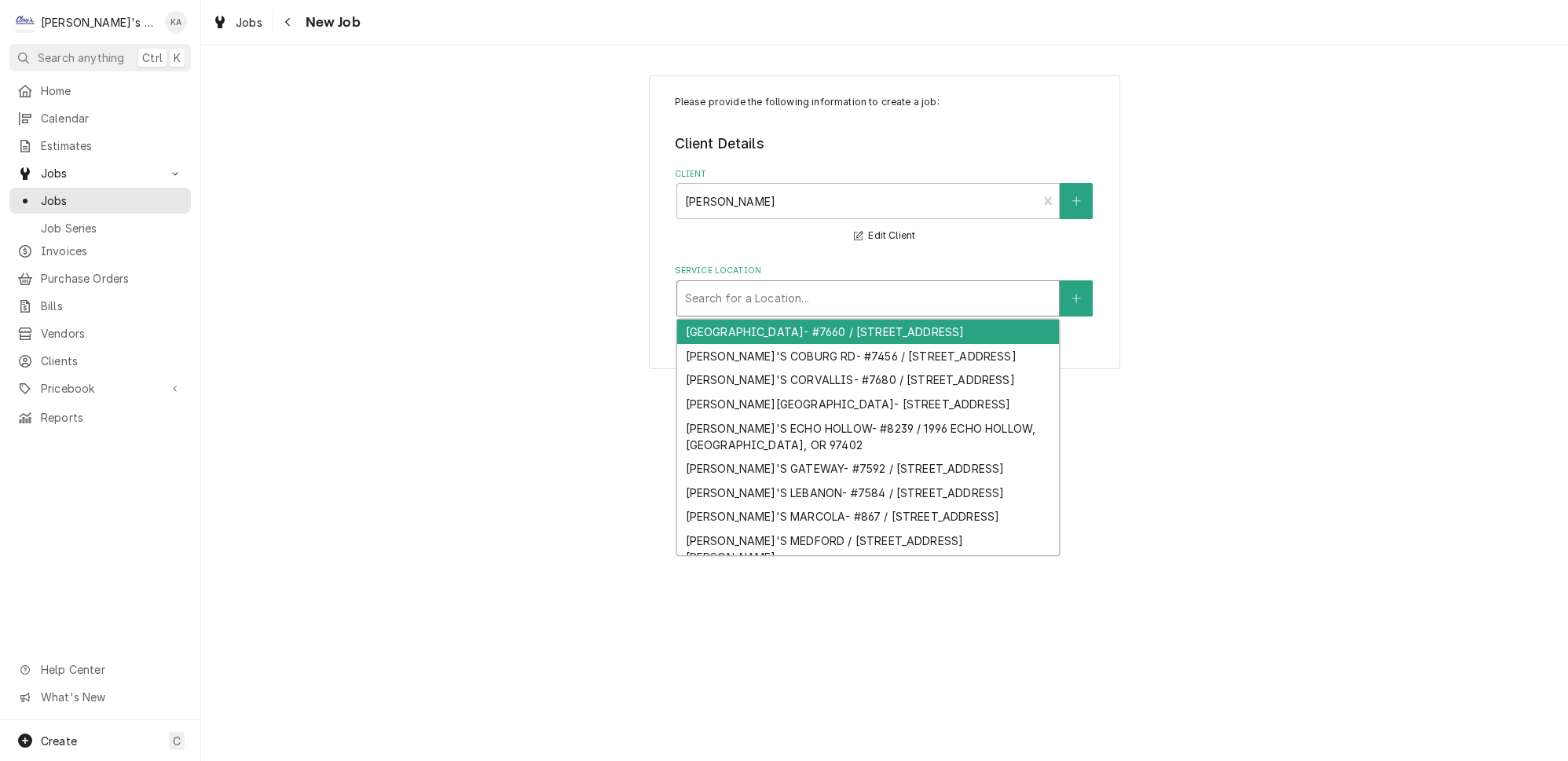
click at [764, 285] on div "Service Location" at bounding box center [868, 299] width 366 height 28
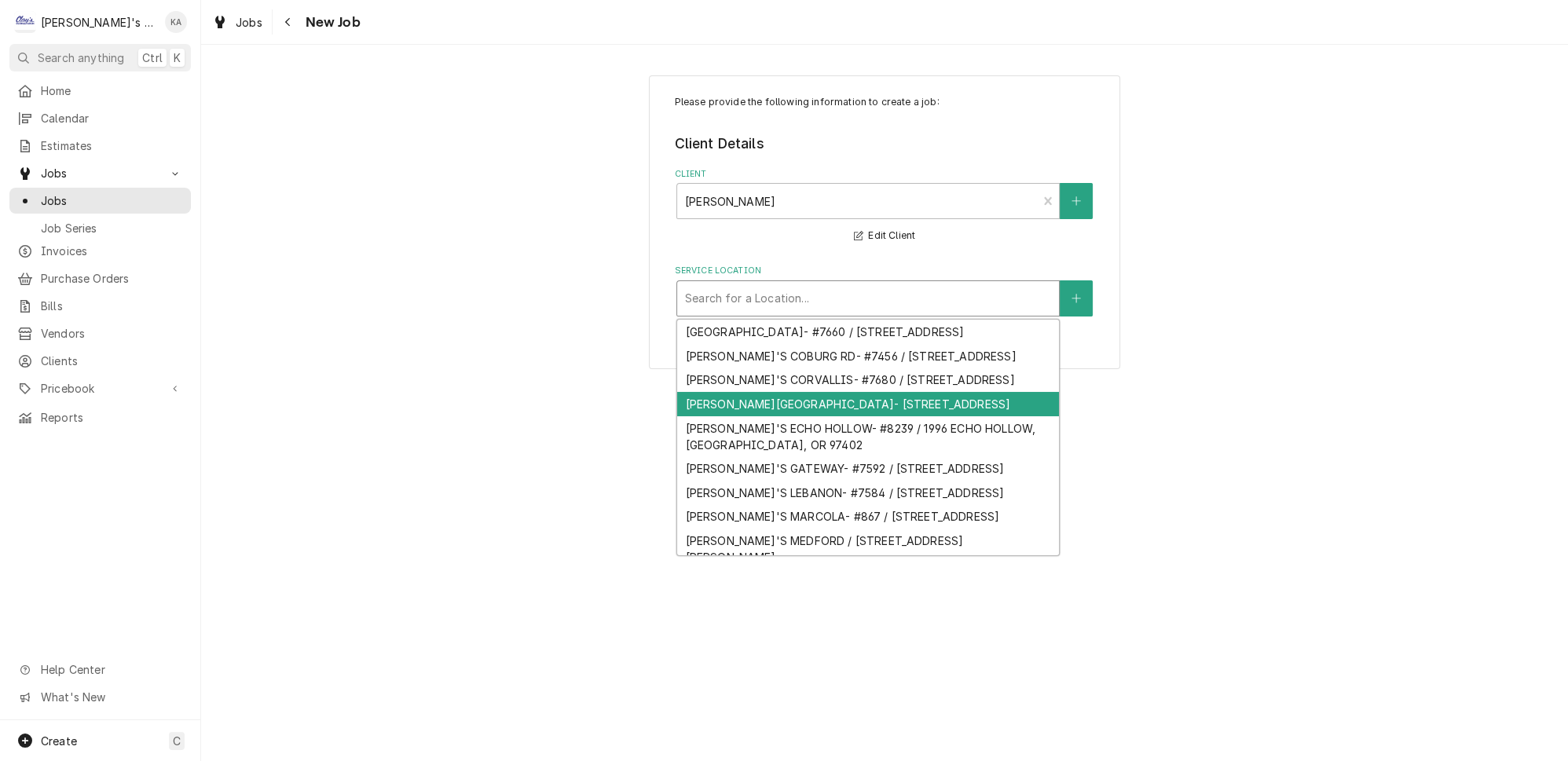
click at [813, 417] on div "[PERSON_NAME][GEOGRAPHIC_DATA]- [STREET_ADDRESS]" at bounding box center [867, 405] width 382 height 25
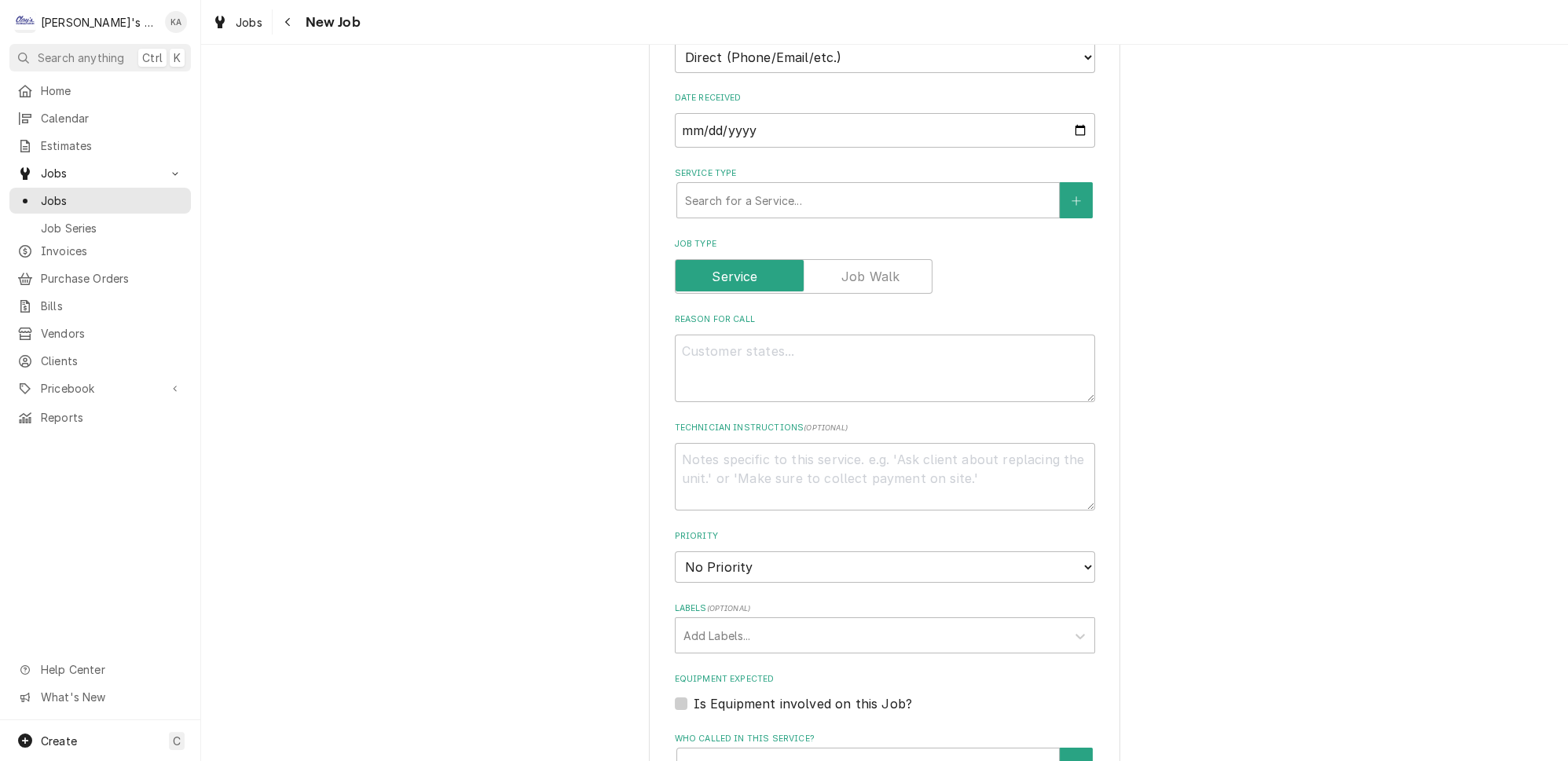
scroll to position [500, 0]
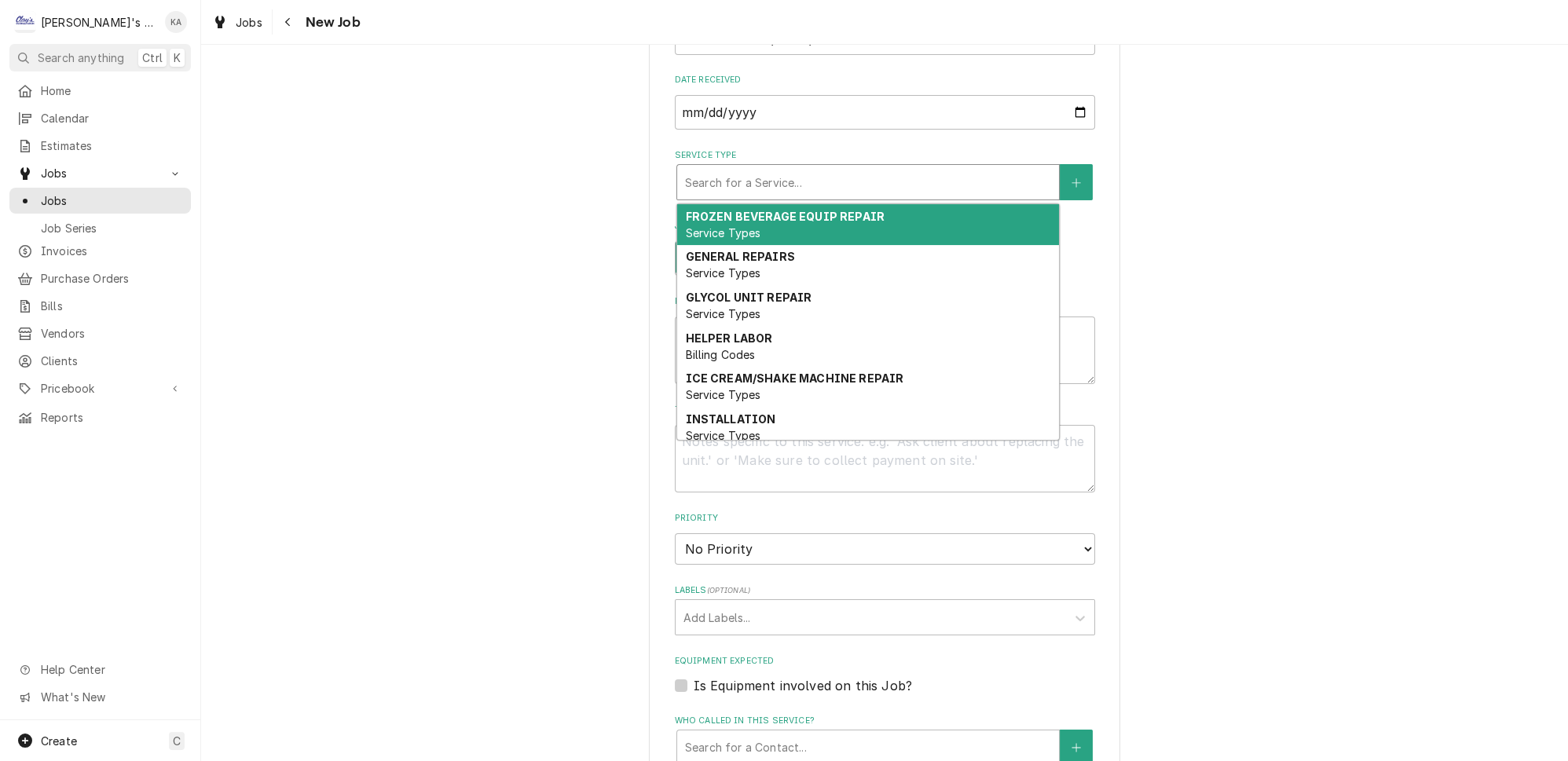
click at [770, 164] on div "Search for a Service..." at bounding box center [867, 182] width 384 height 36
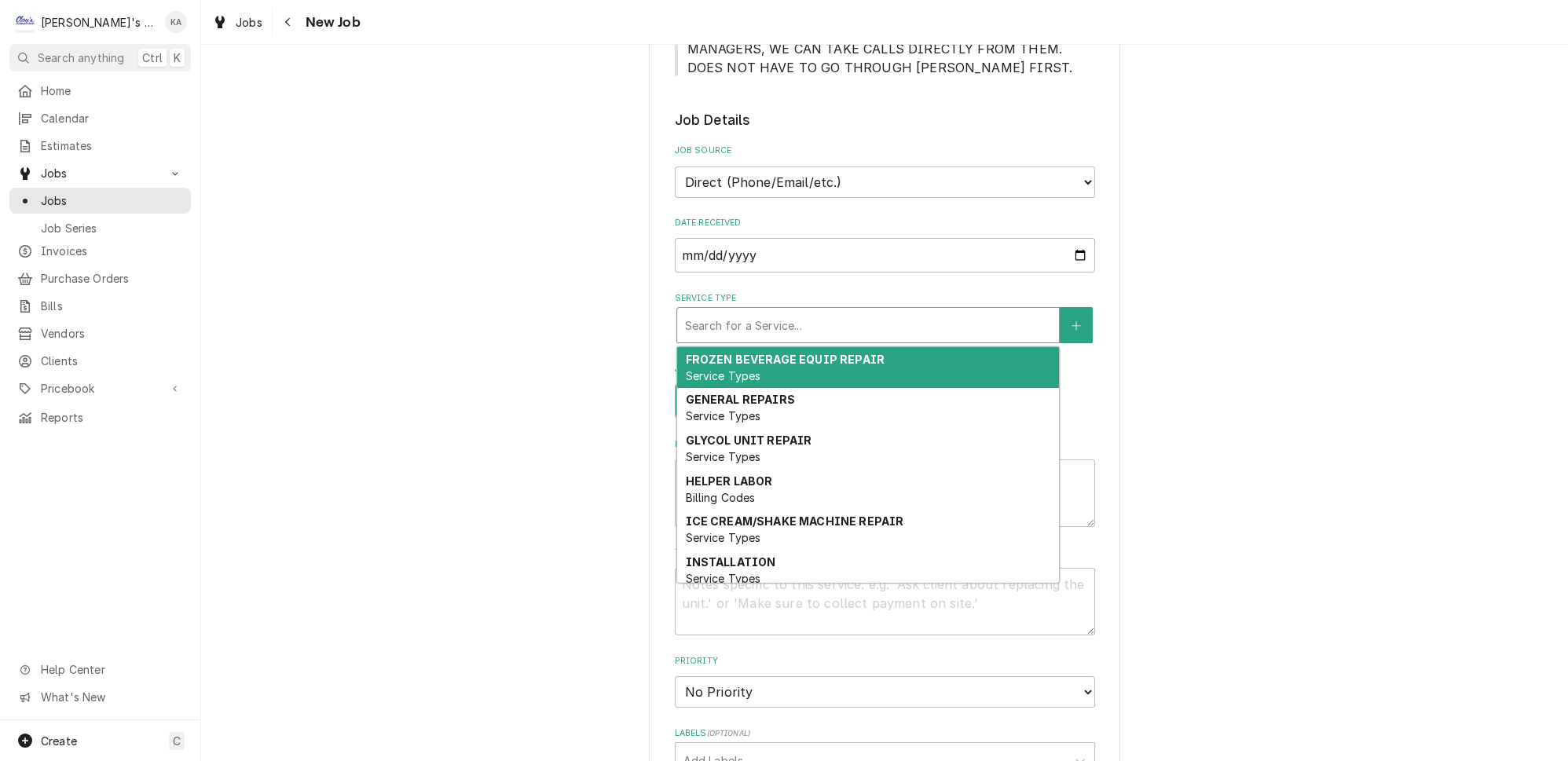
click at [759, 312] on div "Service Type" at bounding box center [868, 325] width 366 height 28
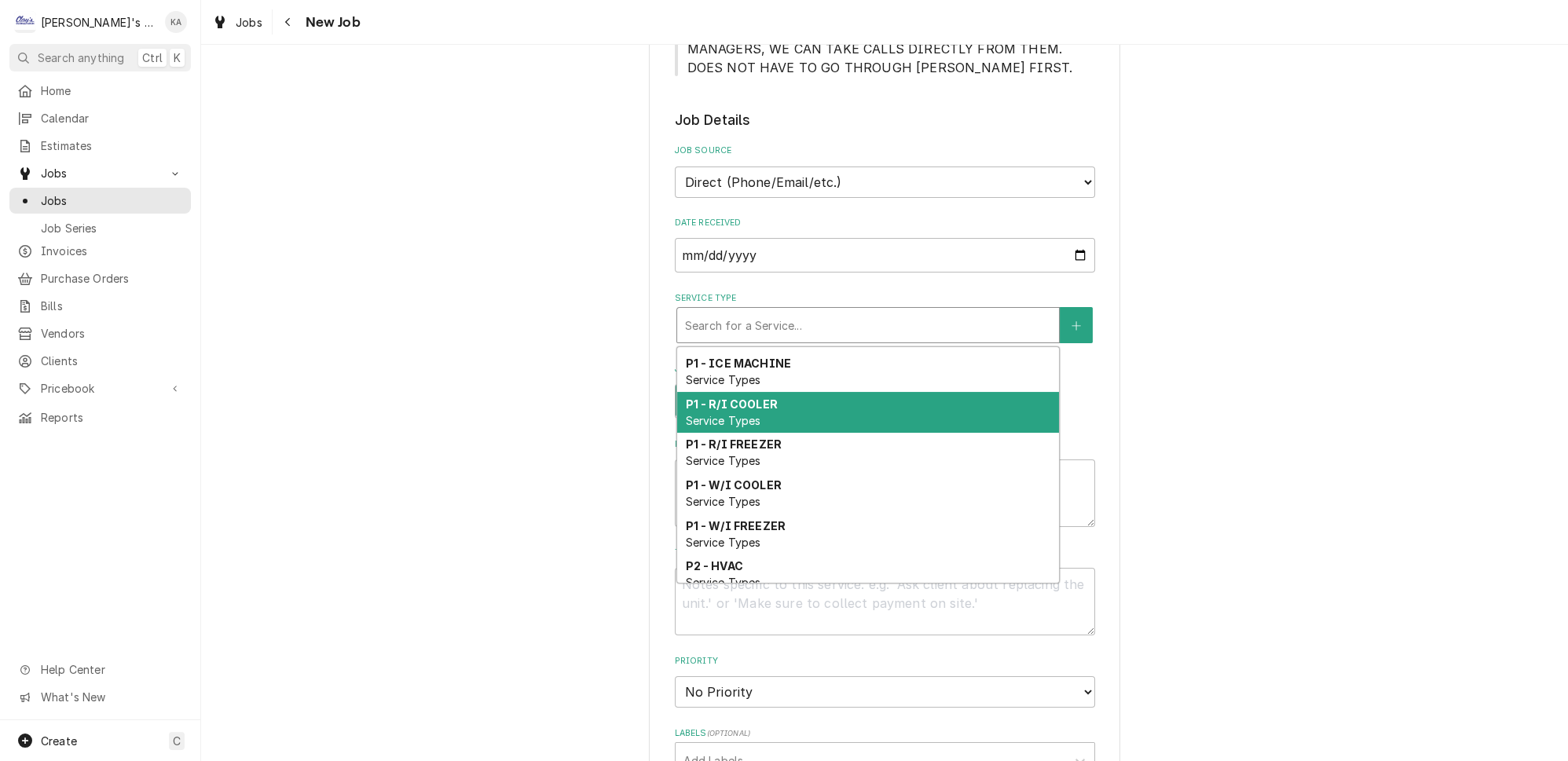
scroll to position [524, 0]
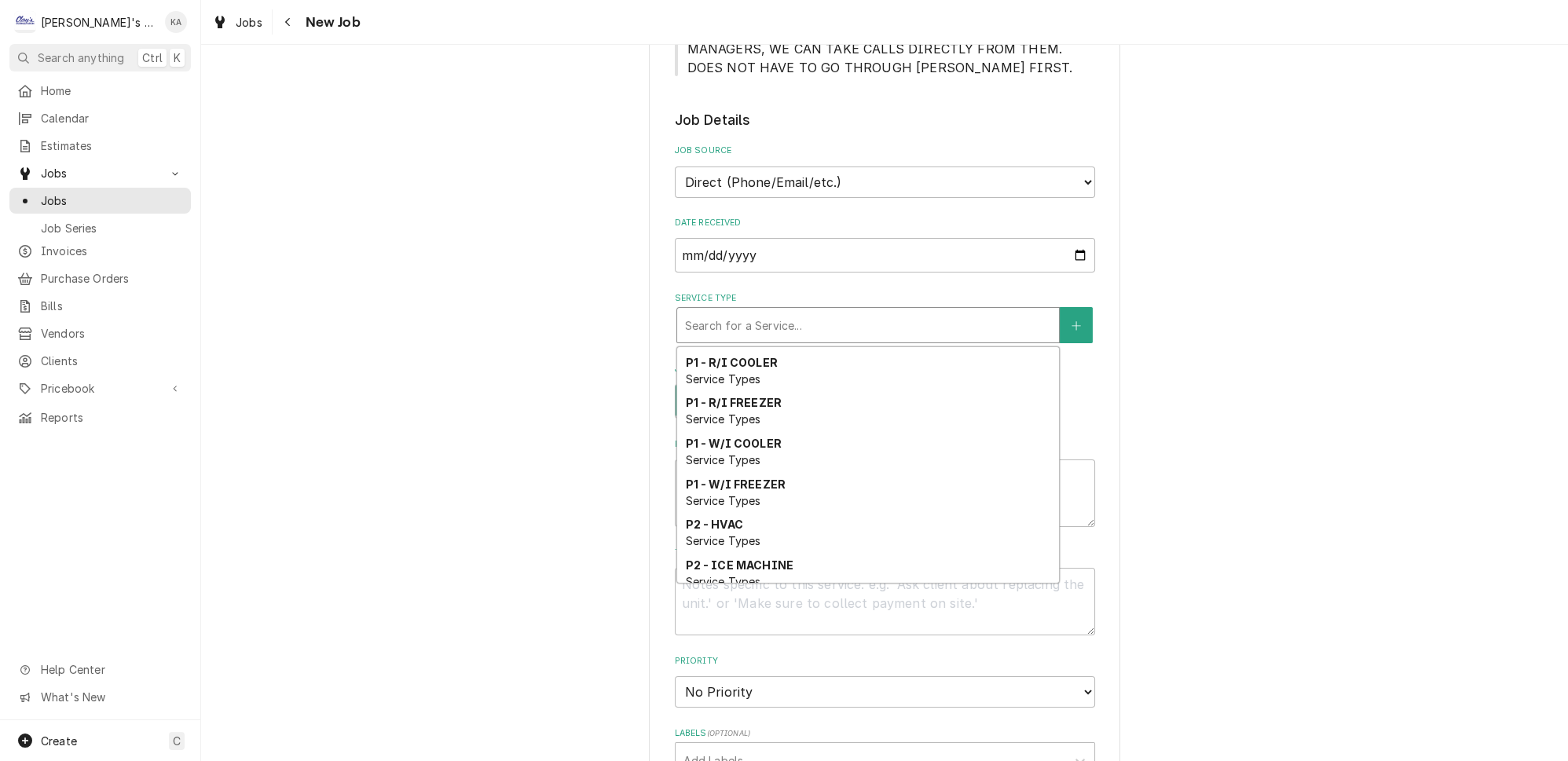
click at [789, 594] on div "P2 - R/I COOLER Service Types" at bounding box center [867, 614] width 382 height 41
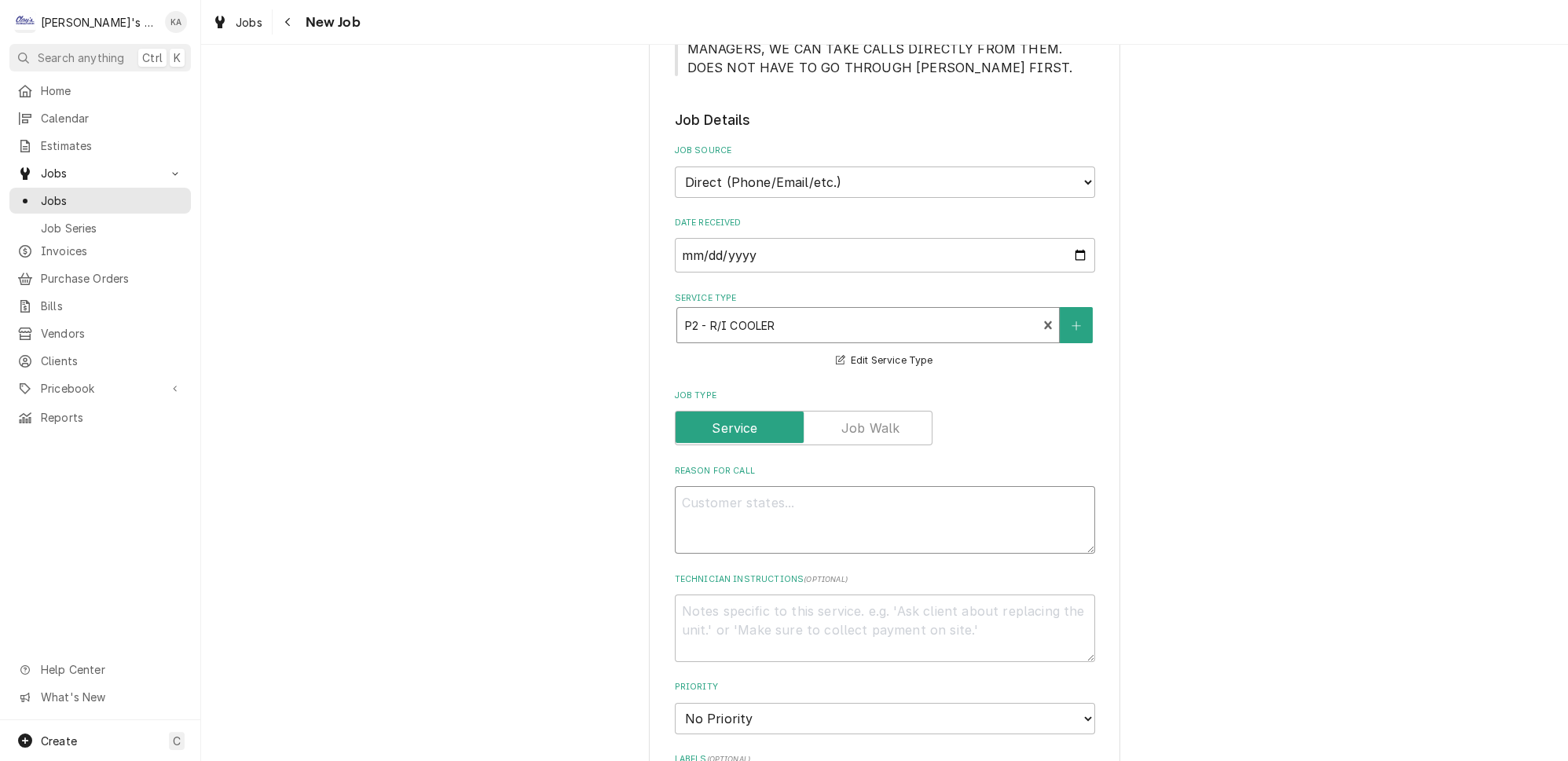
click at [788, 490] on textarea "Reason For Call" at bounding box center [885, 521] width 421 height 68
type textarea "x"
type textarea "1"
type textarea "x"
type textarea "12"
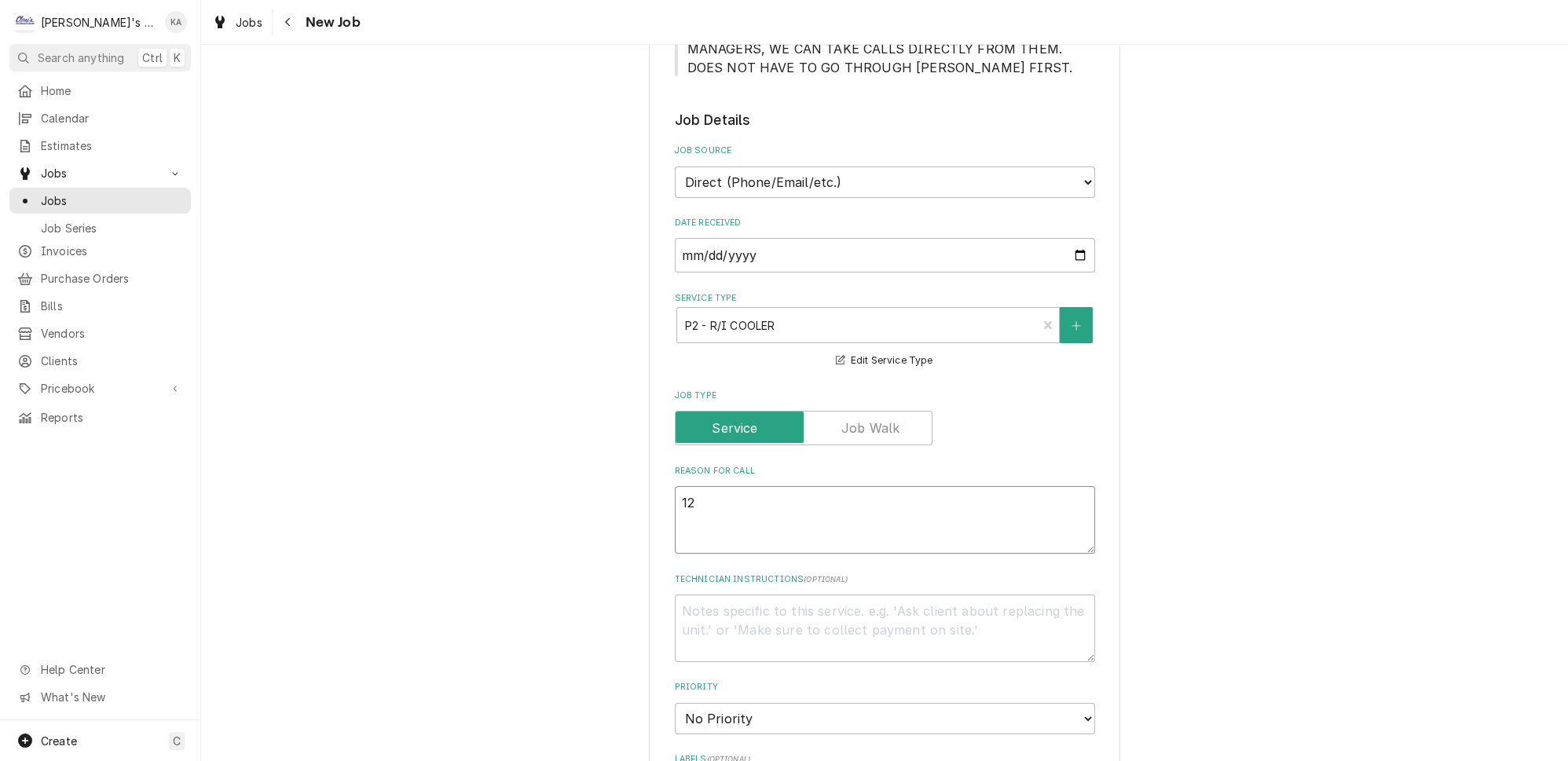
type textarea "x"
type textarea "12:"
type textarea "x"
type textarea "12:3"
type textarea "x"
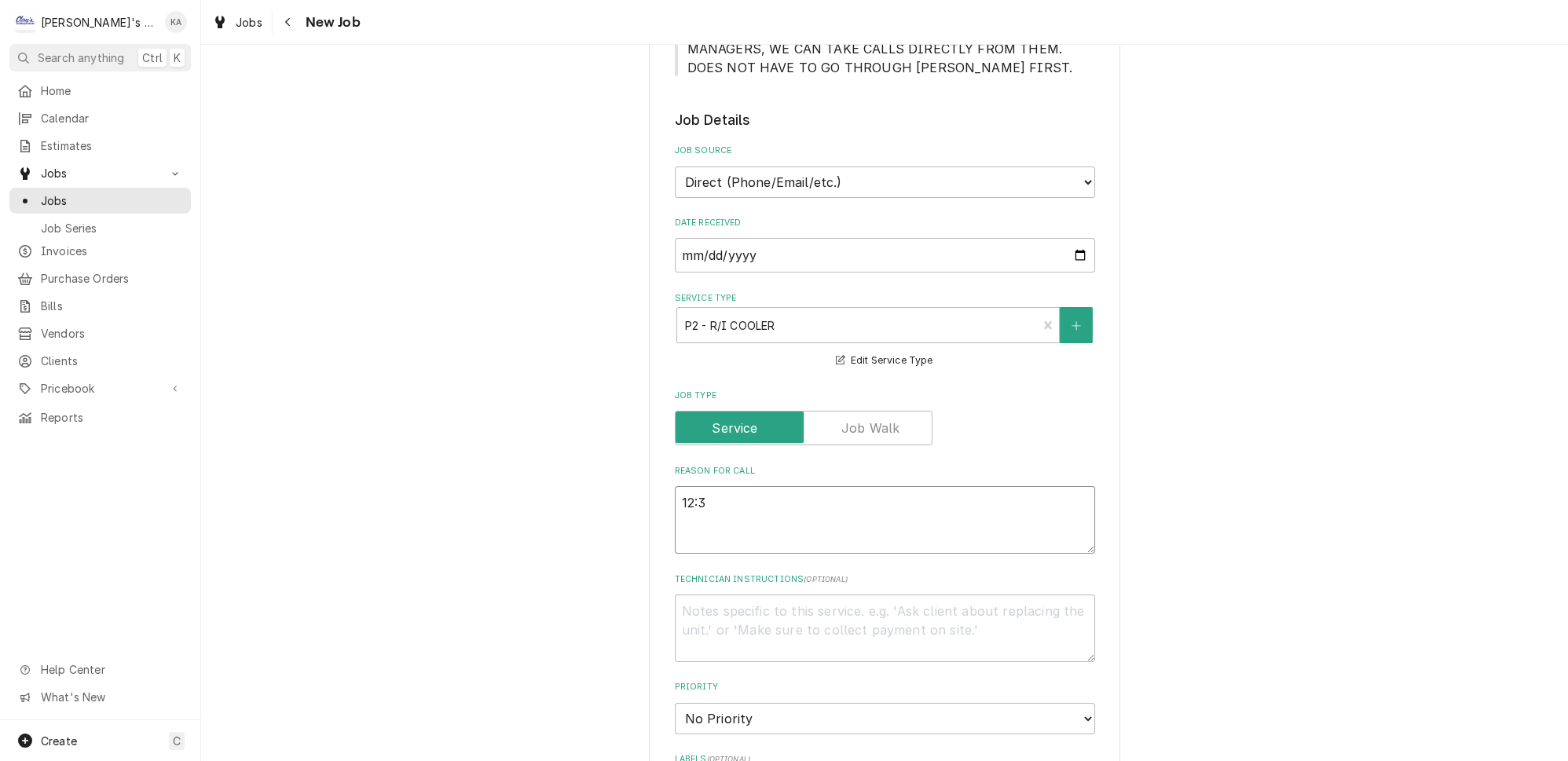
type textarea "12:30"
type textarea "x"
type textarea "12:30"
type textarea "x"
type textarea "12:30 p"
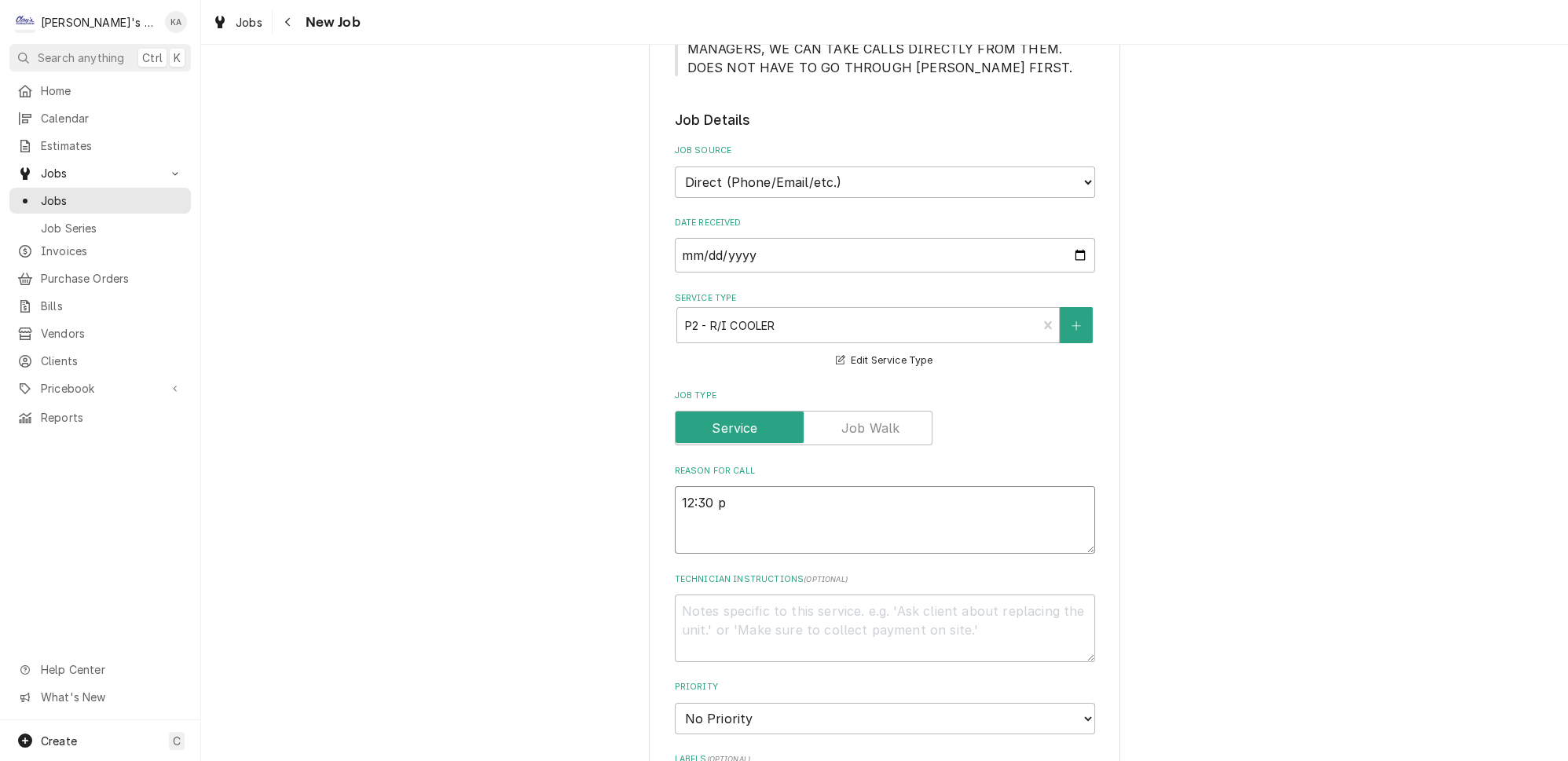
type textarea "x"
type textarea "12:30 pm"
type textarea "x"
type textarea "12:30 p"
type textarea "x"
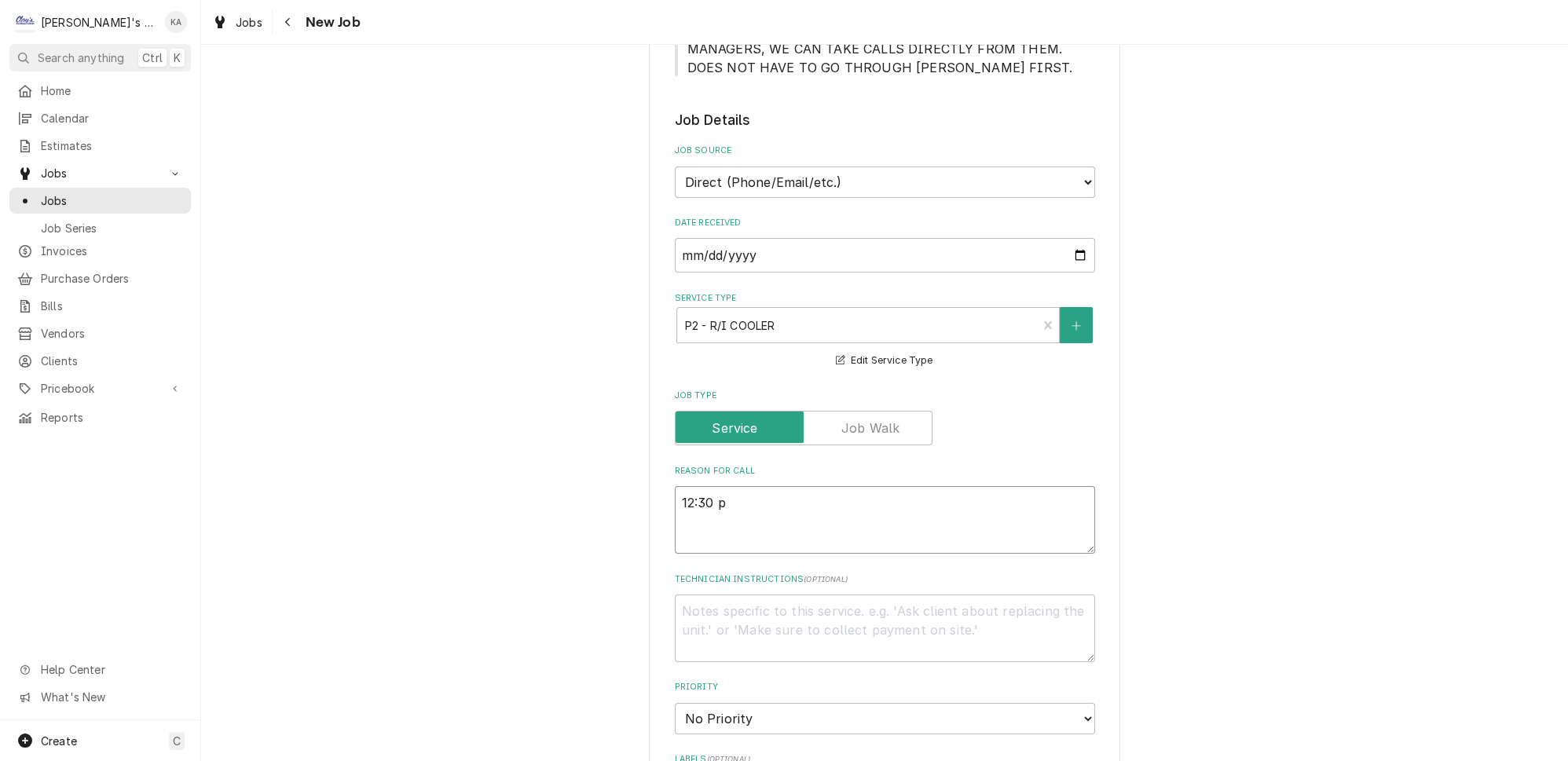
type textarea "12:30"
type textarea "x"
type textarea "12:30 P"
type textarea "x"
type textarea "12:30 PM"
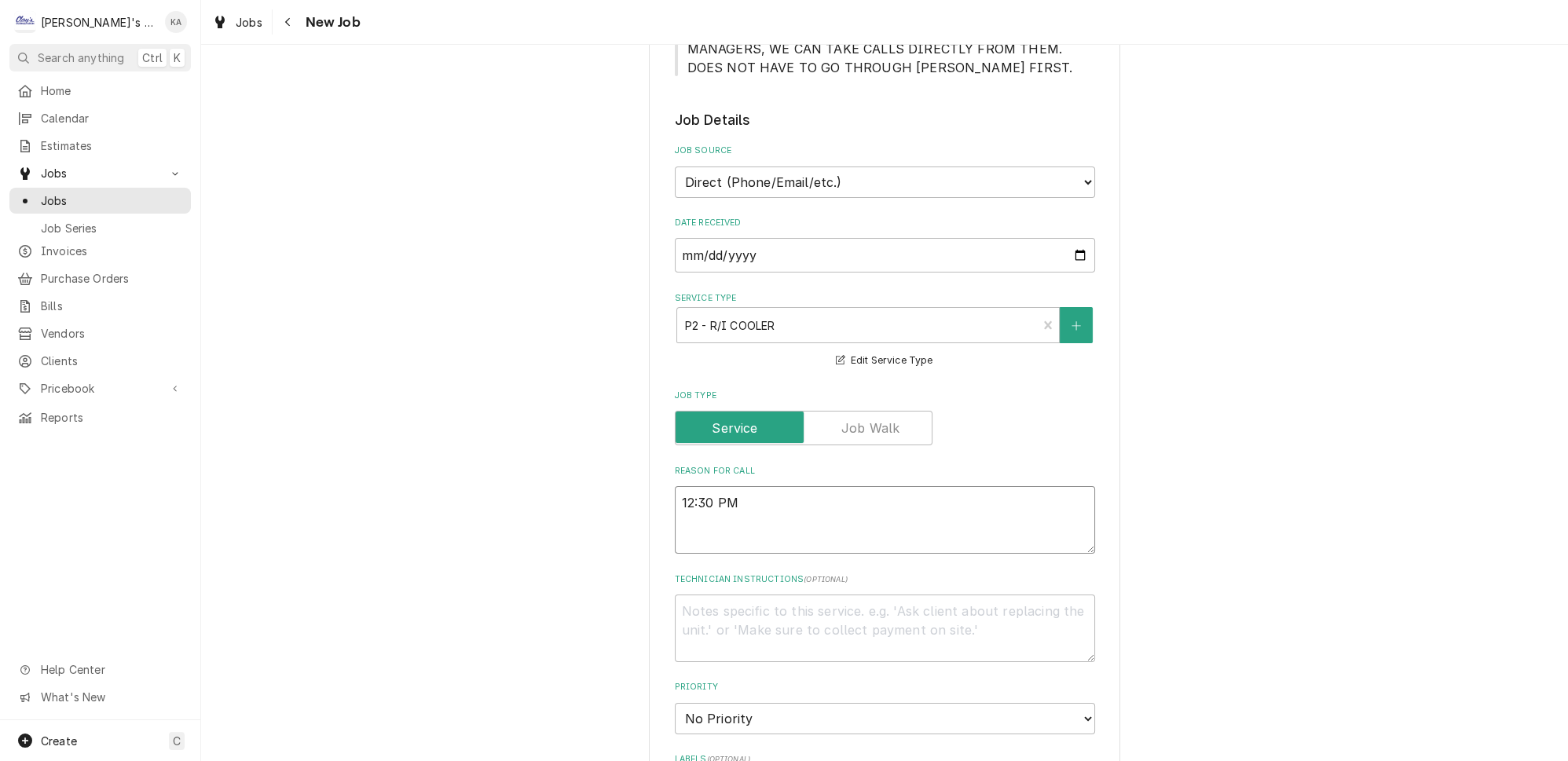
type textarea "x"
type textarea "12:30 P"
type textarea "x"
type textarea "12:30"
type textarea "x"
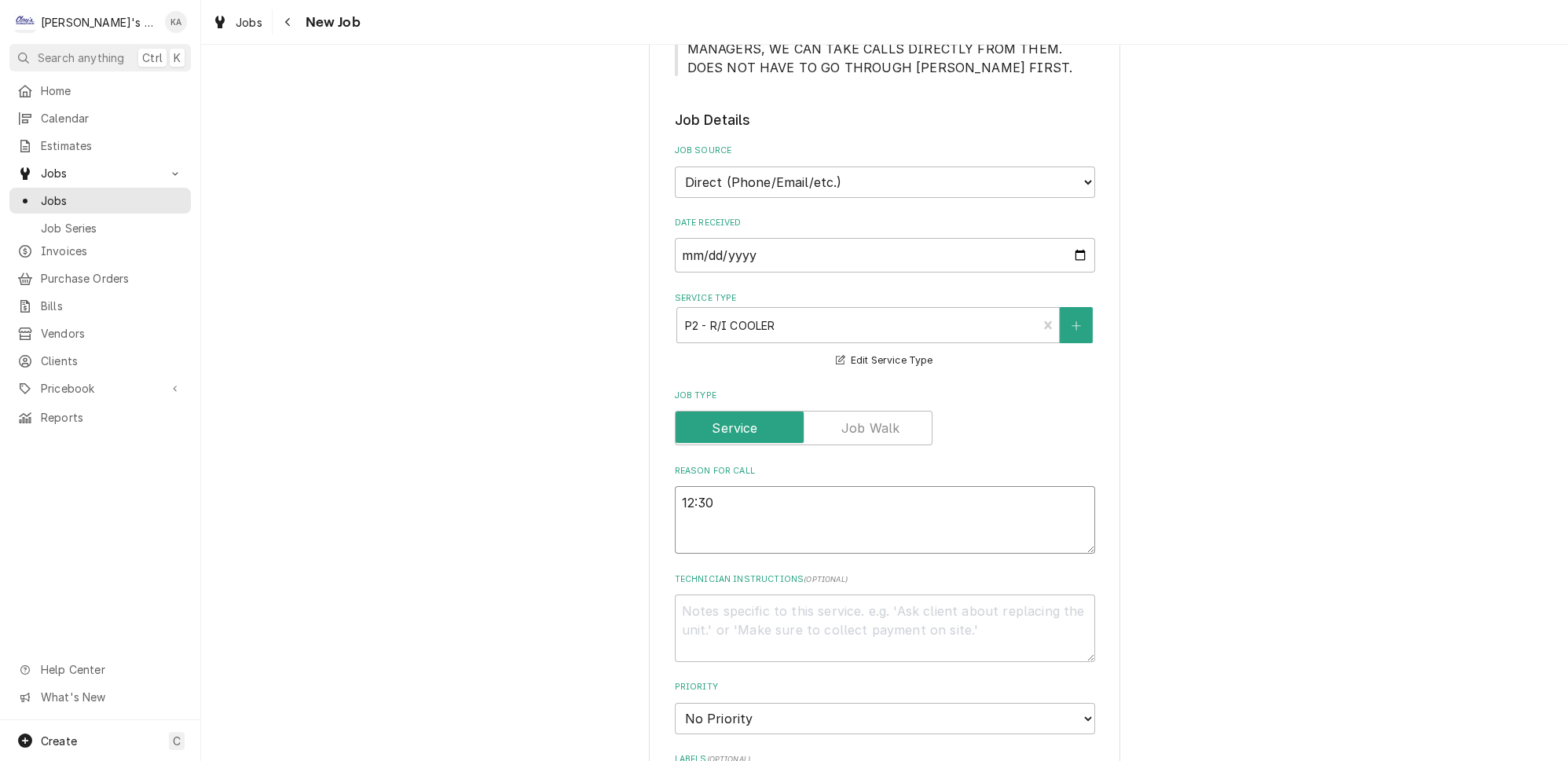
type textarea "12:30"
type textarea "x"
type textarea "12:3"
type textarea "x"
type textarea "12:"
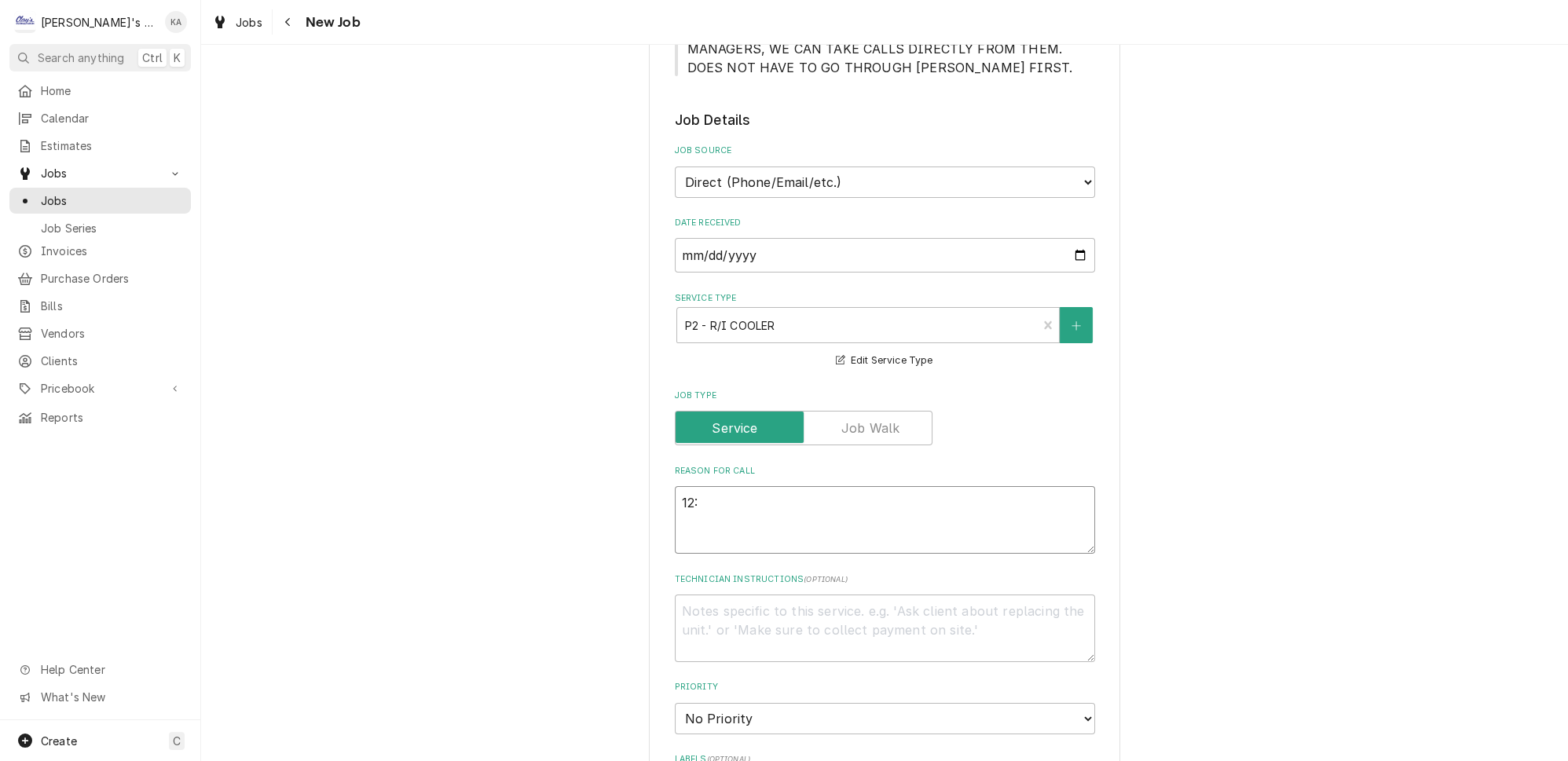
type textarea "x"
type textarea "12"
type textarea "x"
type textarea "1"
type textarea "x"
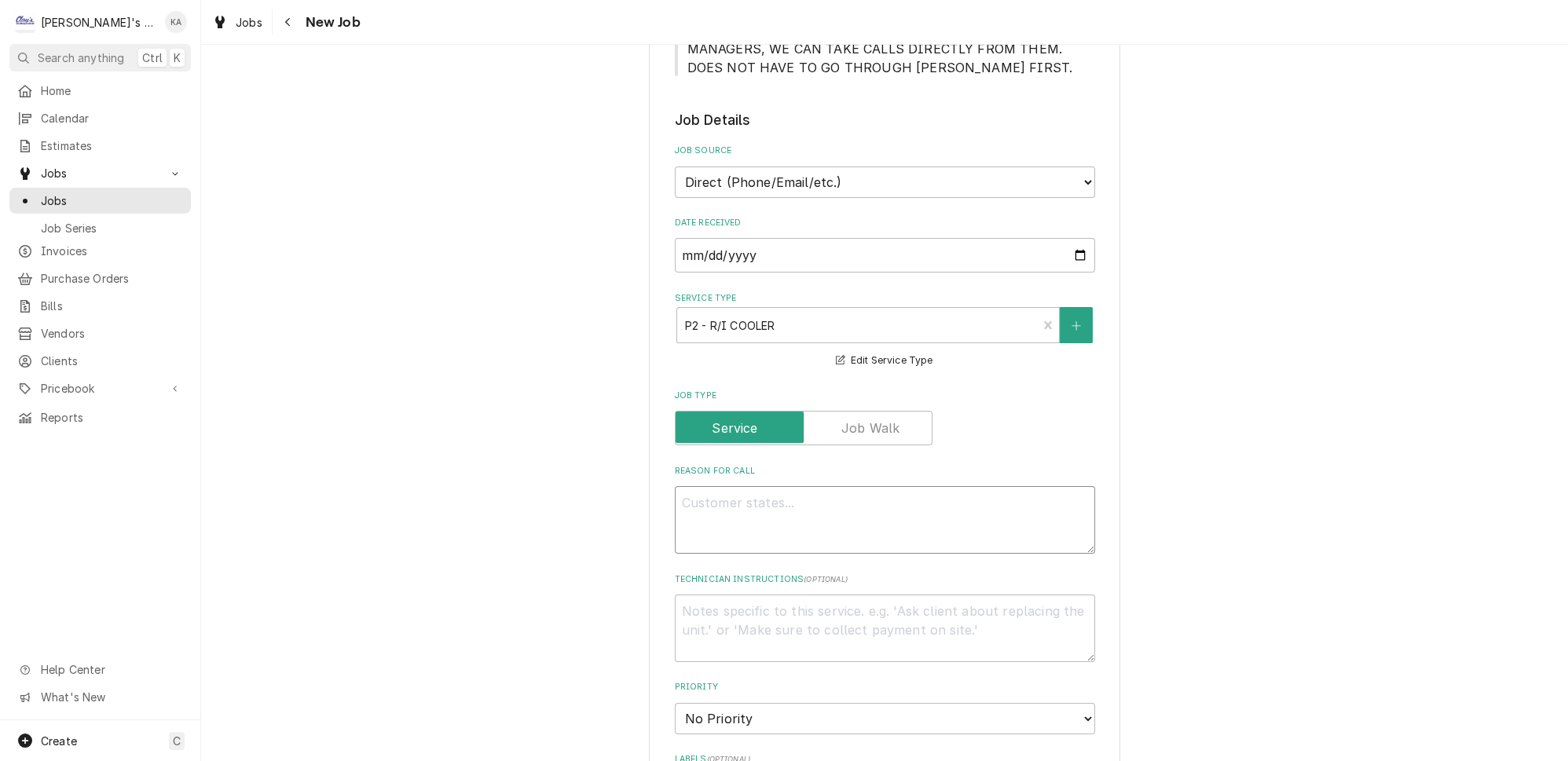
type textarea "x"
type textarea "9"
type textarea "x"
type textarea "9/"
type textarea "x"
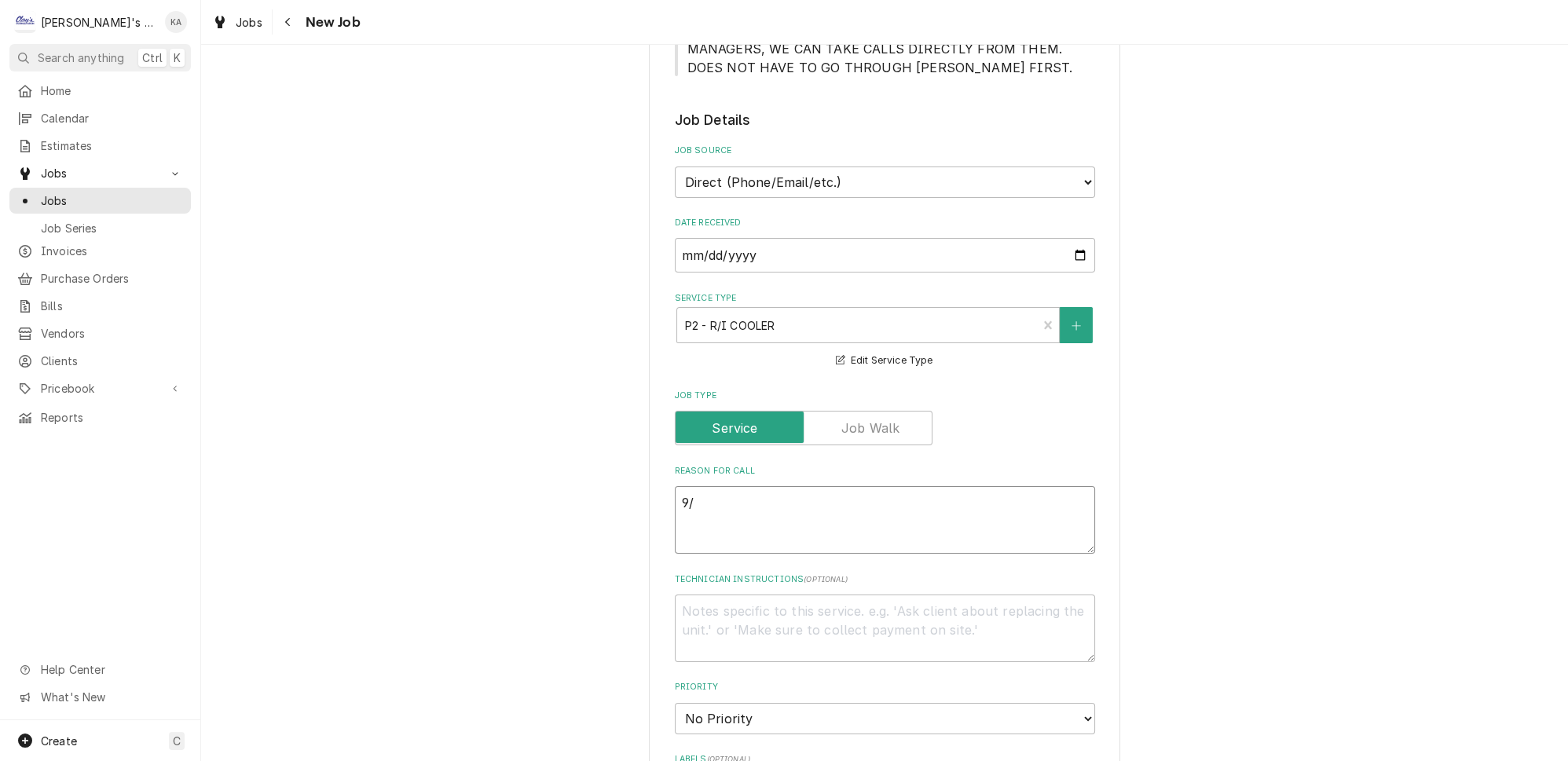
type textarea "9/1"
type textarea "x"
type textarea "9/16"
type textarea "x"
type textarea "9/16/"
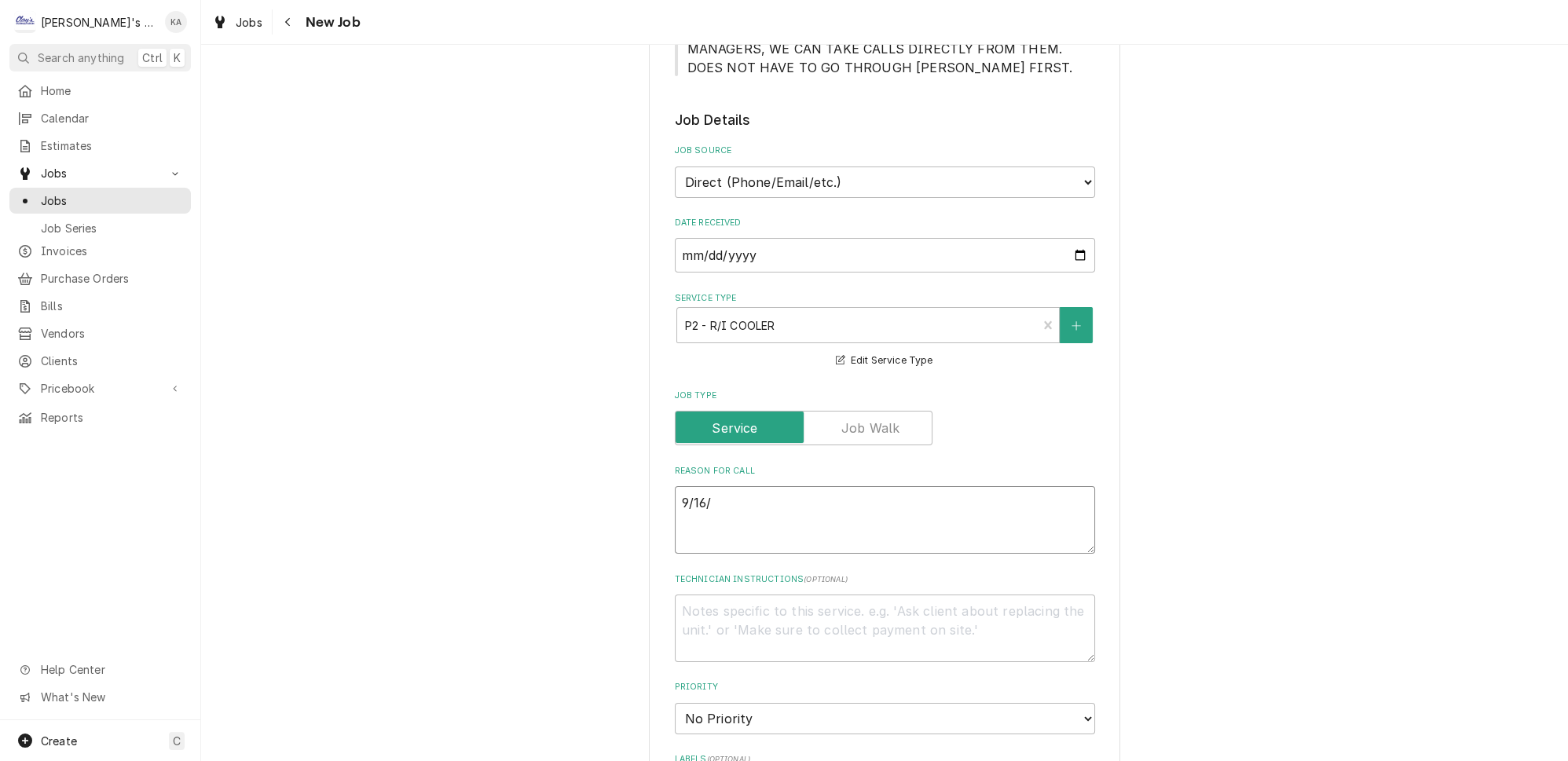
type textarea "x"
type textarea "9/16/2"
type textarea "x"
type textarea "9/16/20"
type textarea "x"
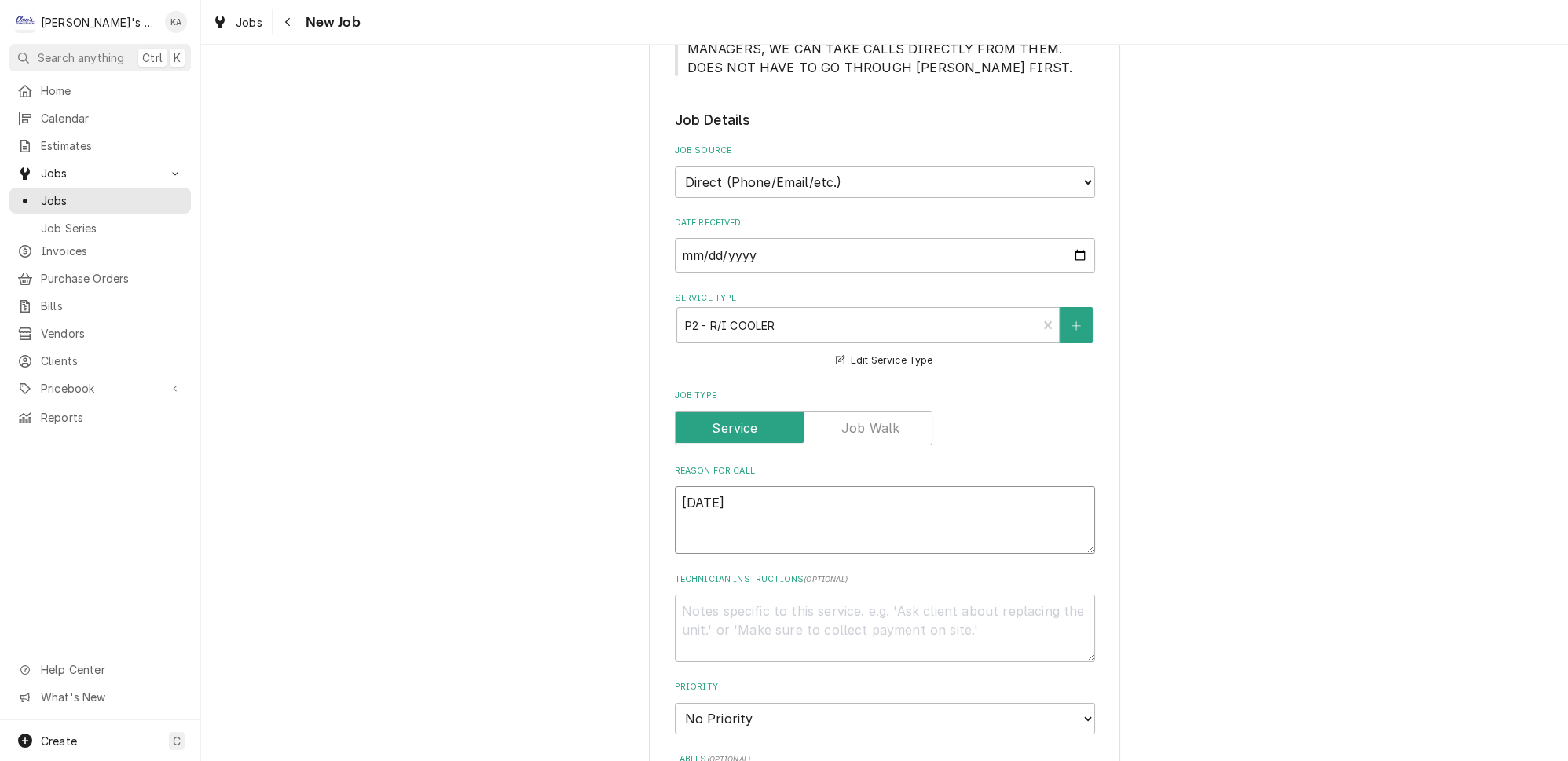
type textarea "9/16/202"
type textarea "x"
type textarea "9/16/2025"
type textarea "x"
type textarea "9/16/2025"
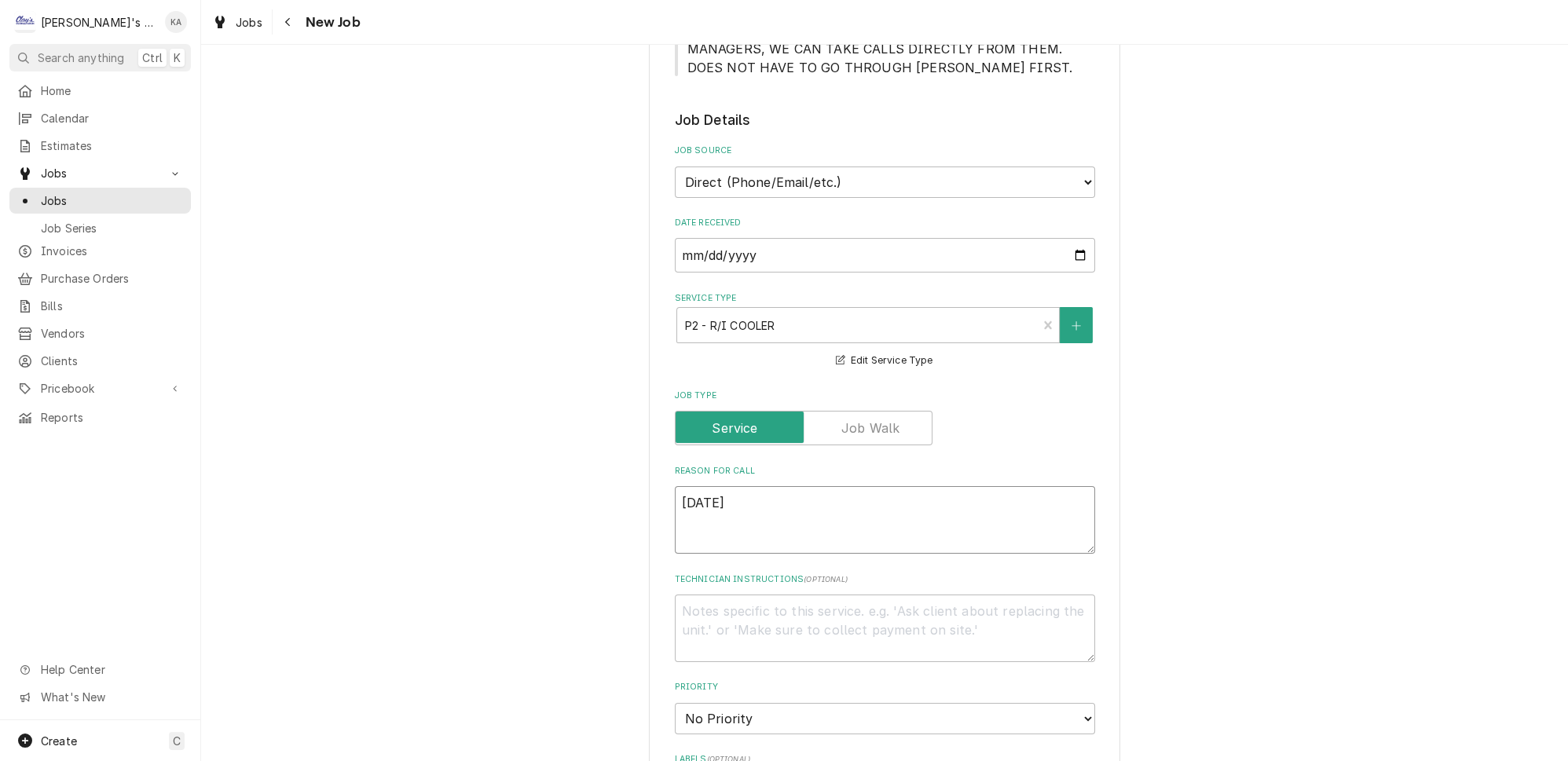
type textarea "x"
type textarea "9/16/2025 1"
type textarea "x"
type textarea "9/16/2025 12"
type textarea "x"
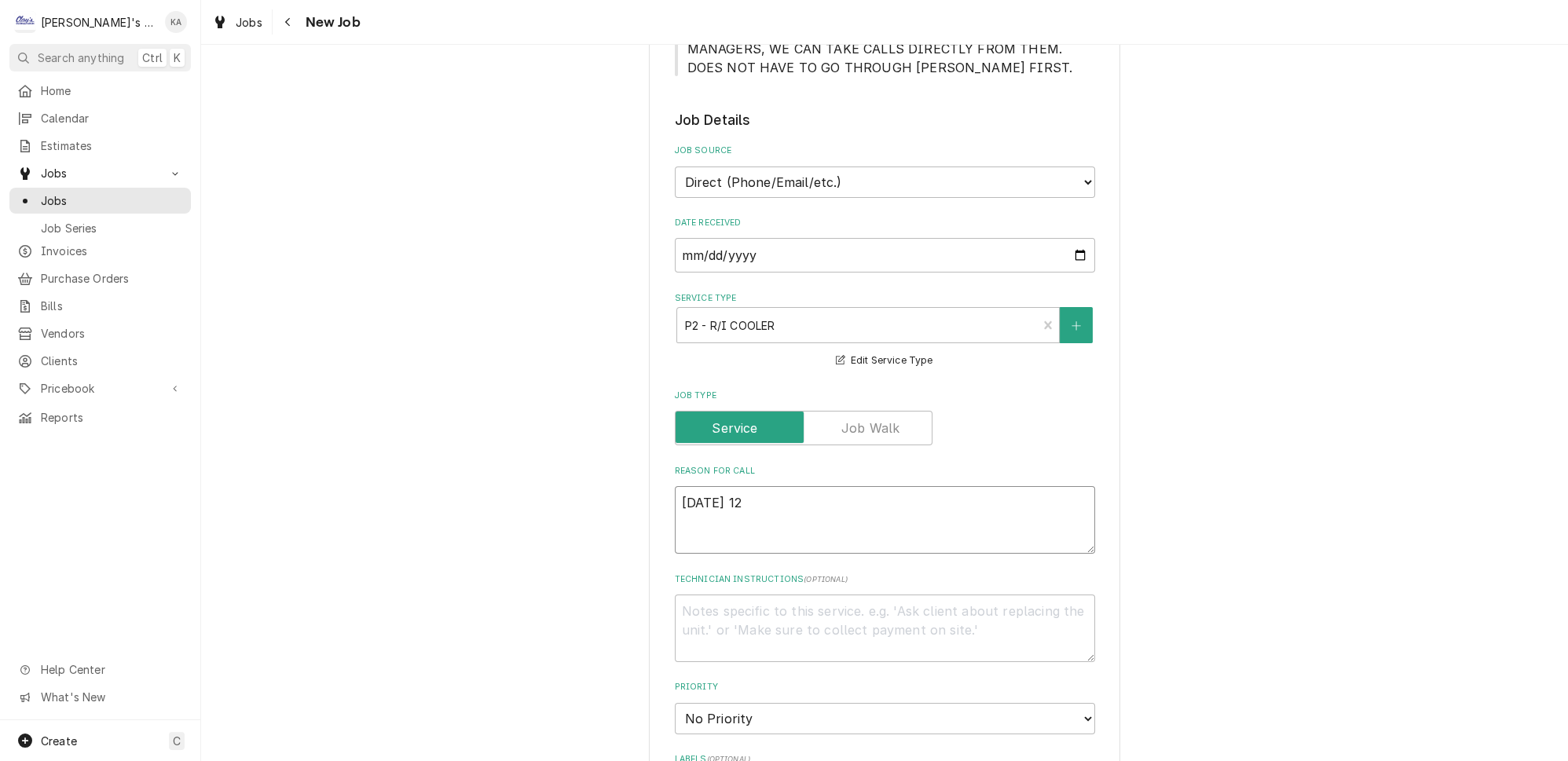
type textarea "9/16/2025 12:"
type textarea "x"
type textarea "9/16/2025 12:3"
type textarea "x"
type textarea "9/16/2025 12:30"
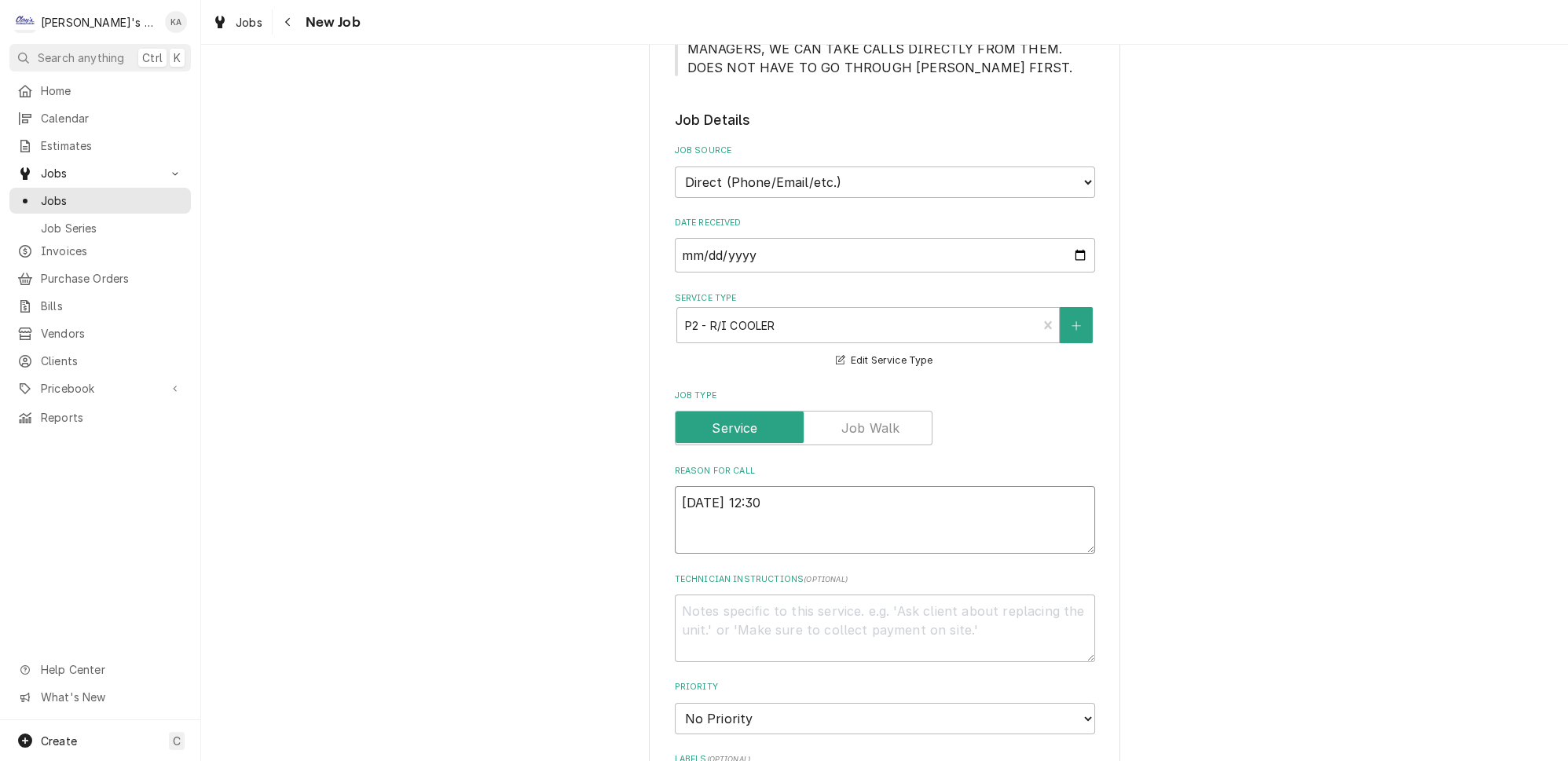
type textarea "x"
type textarea "9/16/2025 12:30P"
type textarea "x"
type textarea "9/16/2025 12:30PM"
type textarea "x"
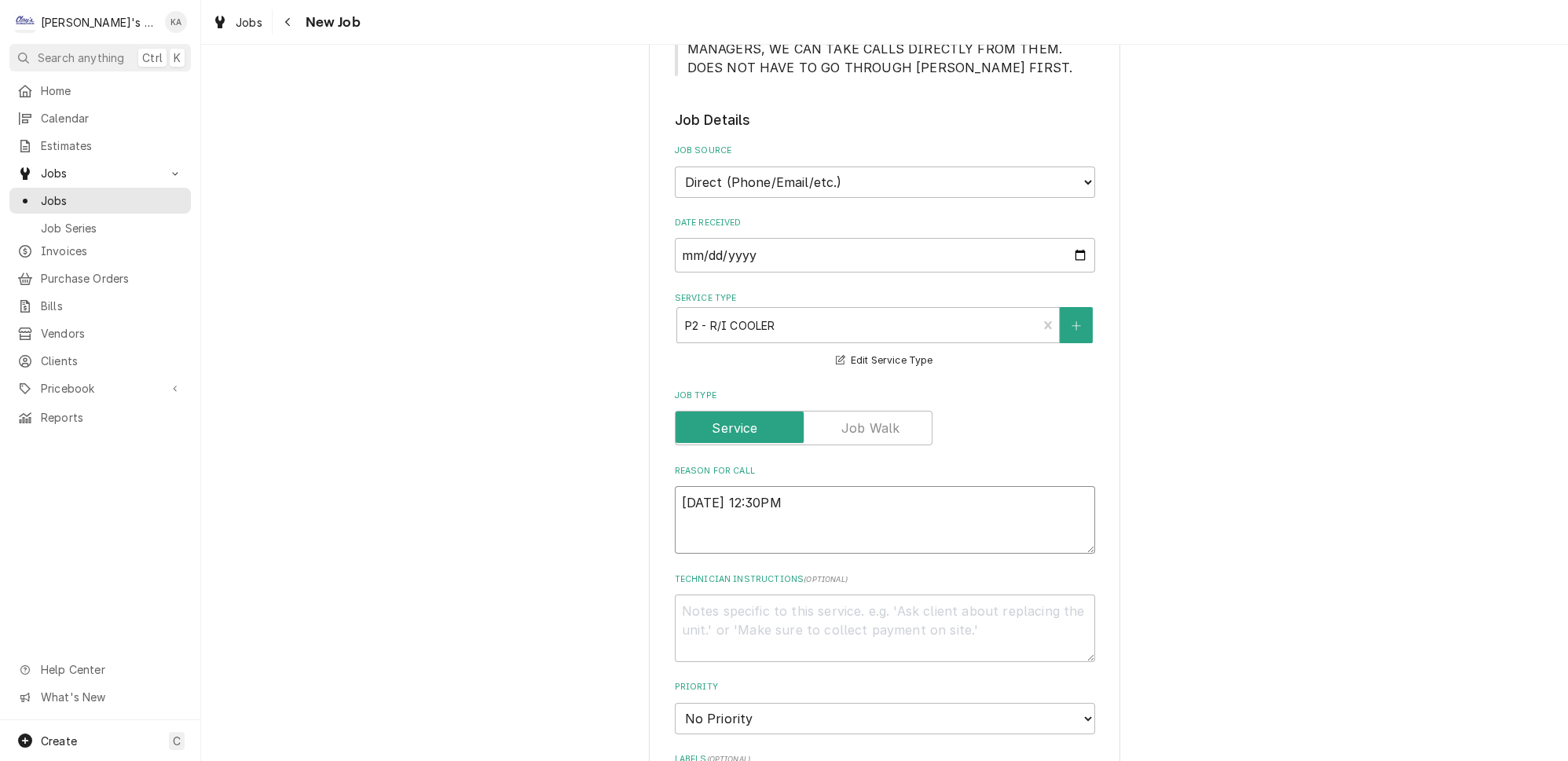
type textarea "9/16/2025 12:30PM-"
type textarea "x"
type textarea "9/16/2025 12:30PM-"
type textarea "x"
type textarea "9/16/2025 12:30PM- B"
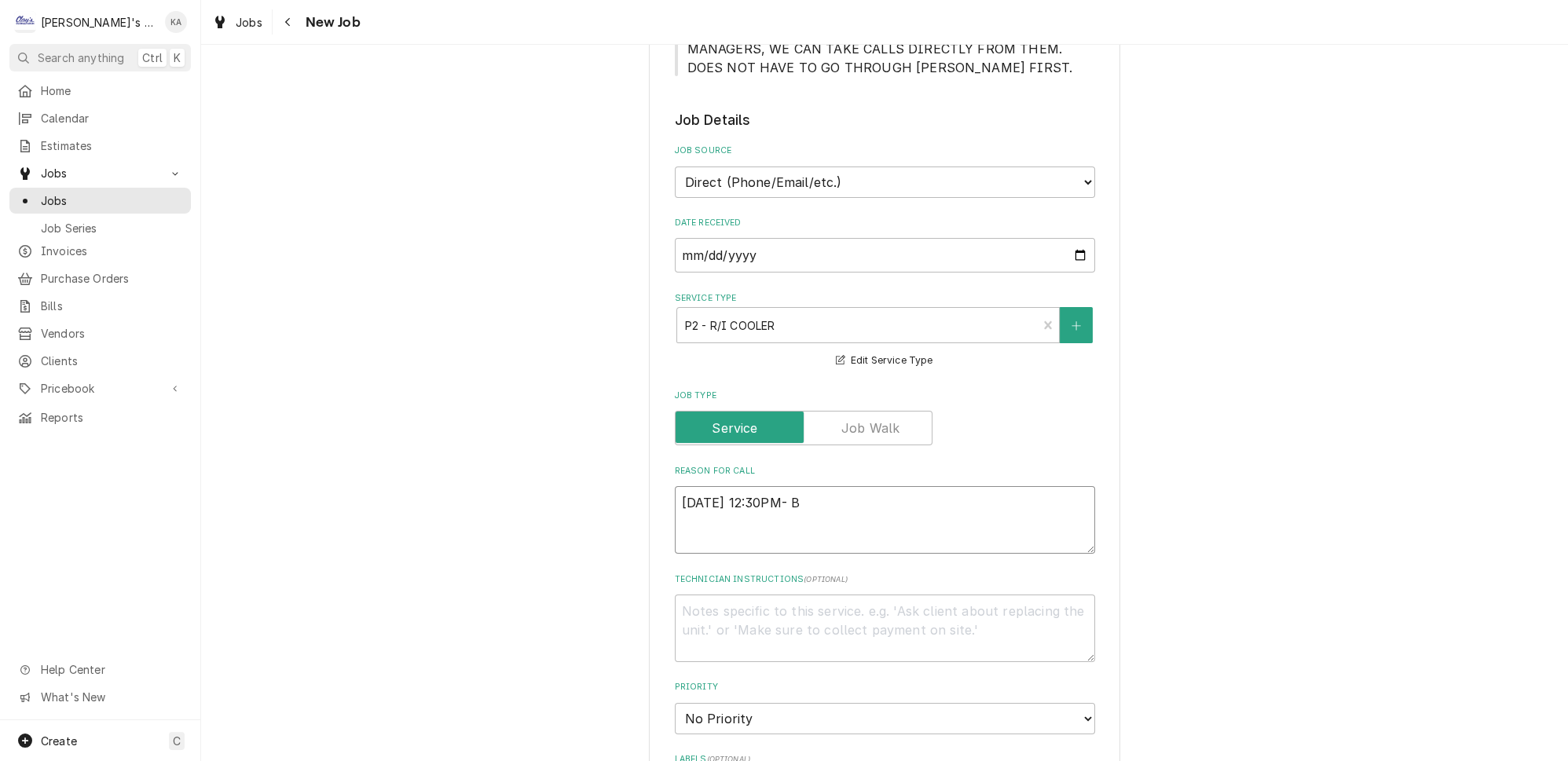
type textarea "x"
type textarea "9/16/2025 12:30PM- BE"
type textarea "x"
type textarea "9/16/2025 12:30PM- BEC"
type textarea "x"
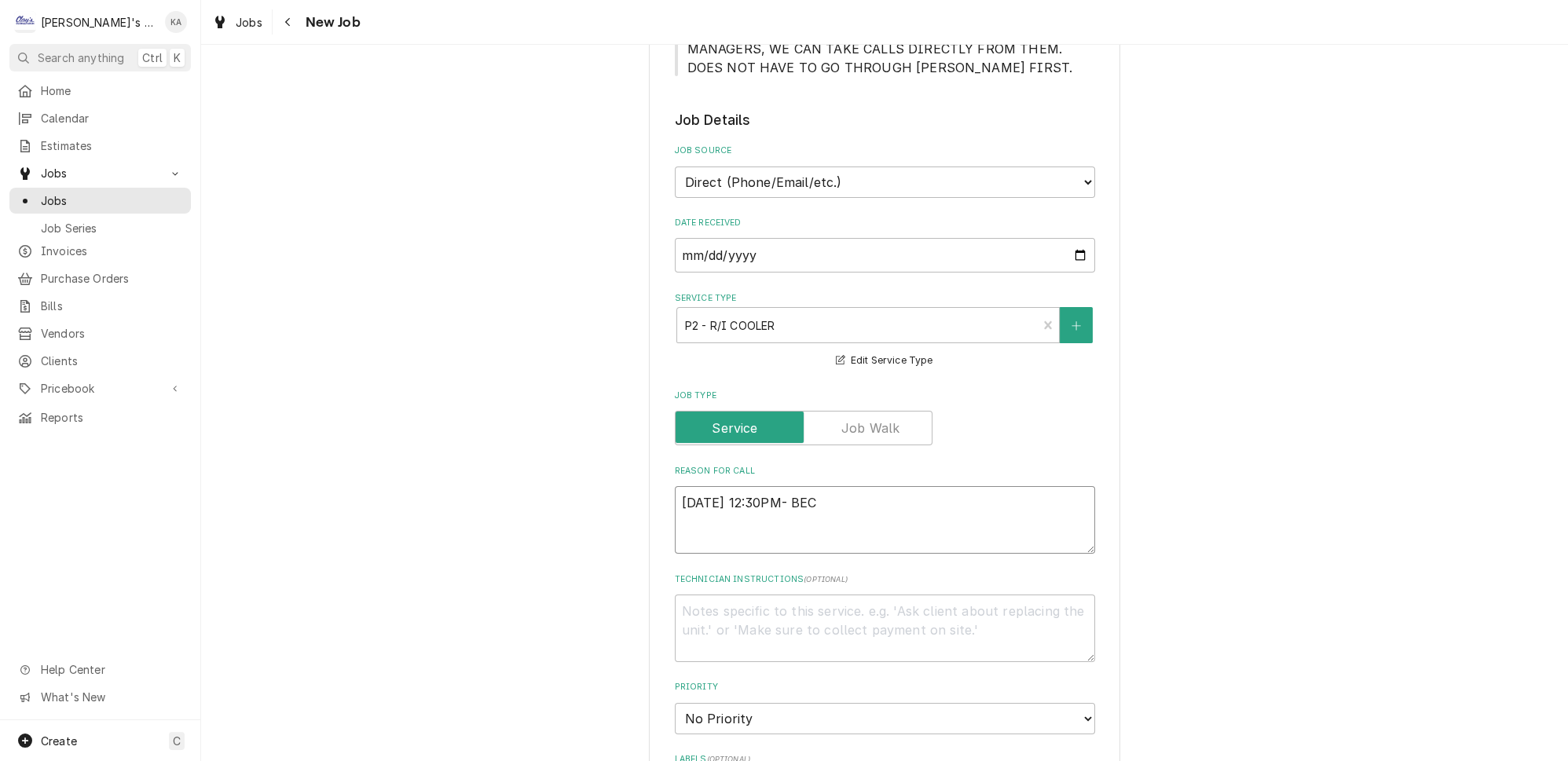
type textarea "9/16/2025 12:30PM- BECK"
type textarea "x"
type textarea "9/16/2025 12:30PM- BECKE"
type textarea "x"
type textarea "9/16/2025 12:30PM- BECKET"
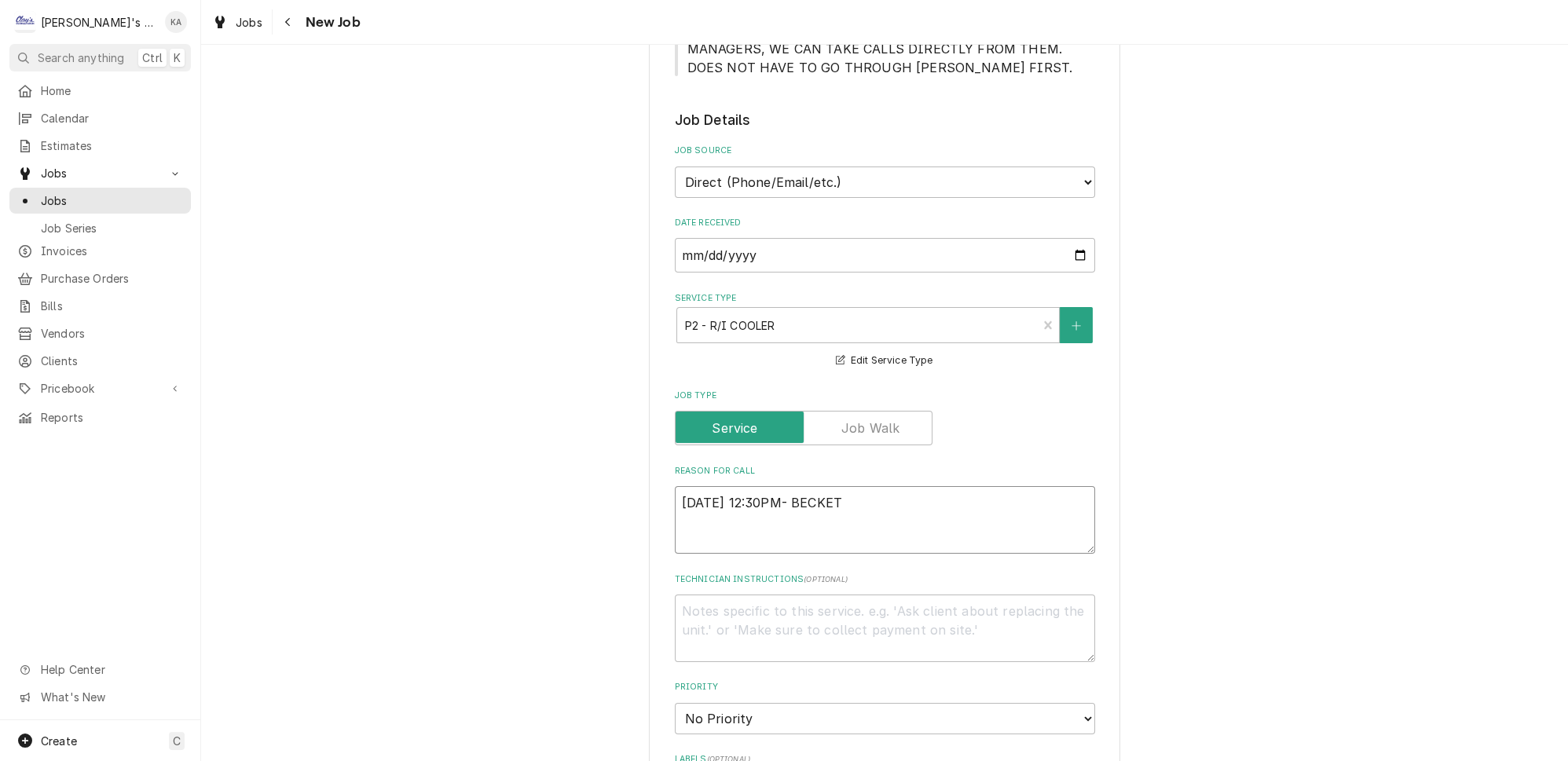
type textarea "x"
type textarea "9/16/2025 12:30PM- BECKETT"
type textarea "x"
type textarea "9/16/2025 12:30PM- BECKETT-"
type textarea "x"
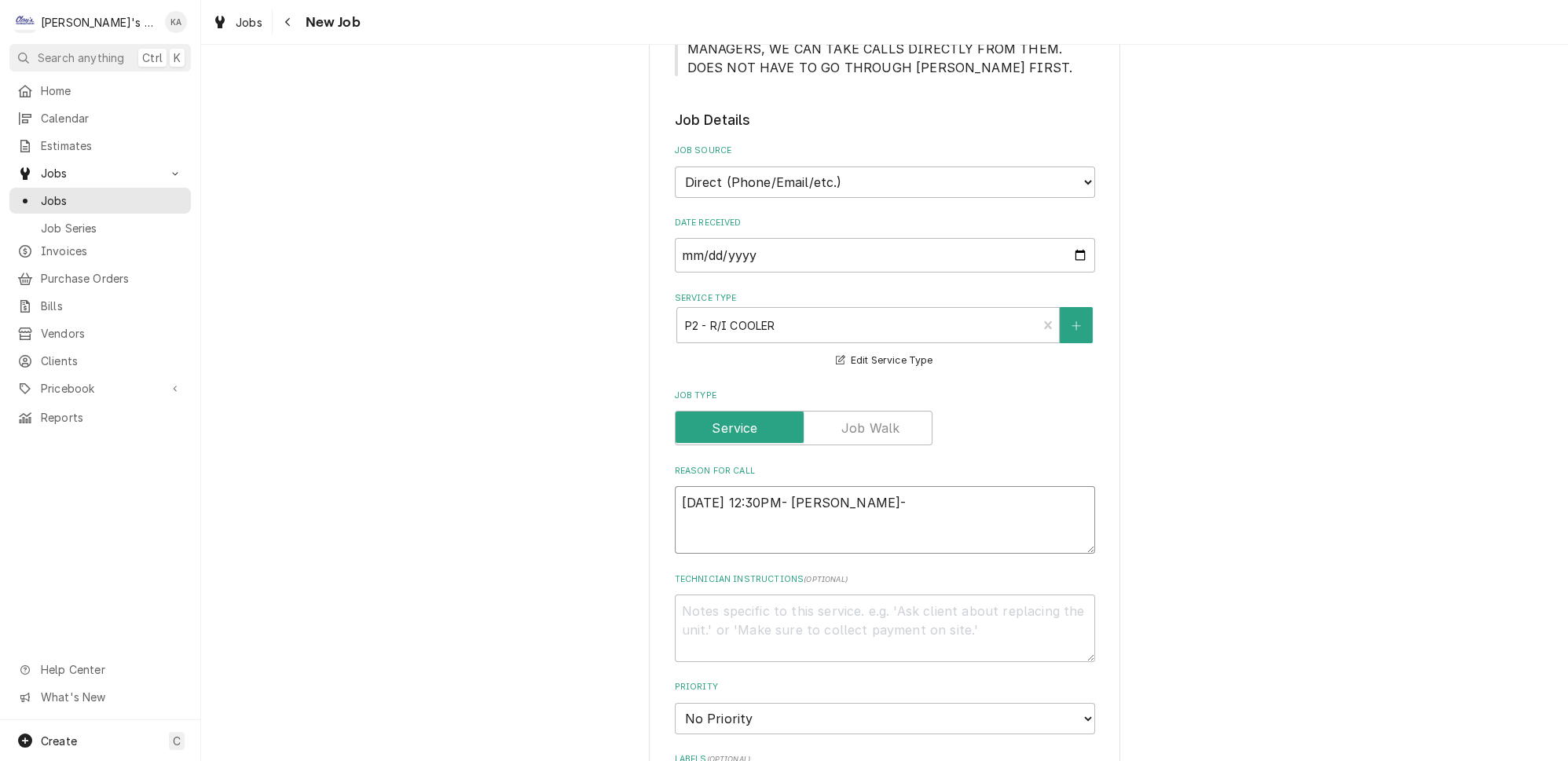
type textarea "9/16/2025 12:30PM- BECKETT-"
type textarea "x"
type textarea "9/16/2025 12:30PM- BECKETT- D"
type textarea "x"
type textarea "9/16/2025 12:30PM- BECKETT- DR"
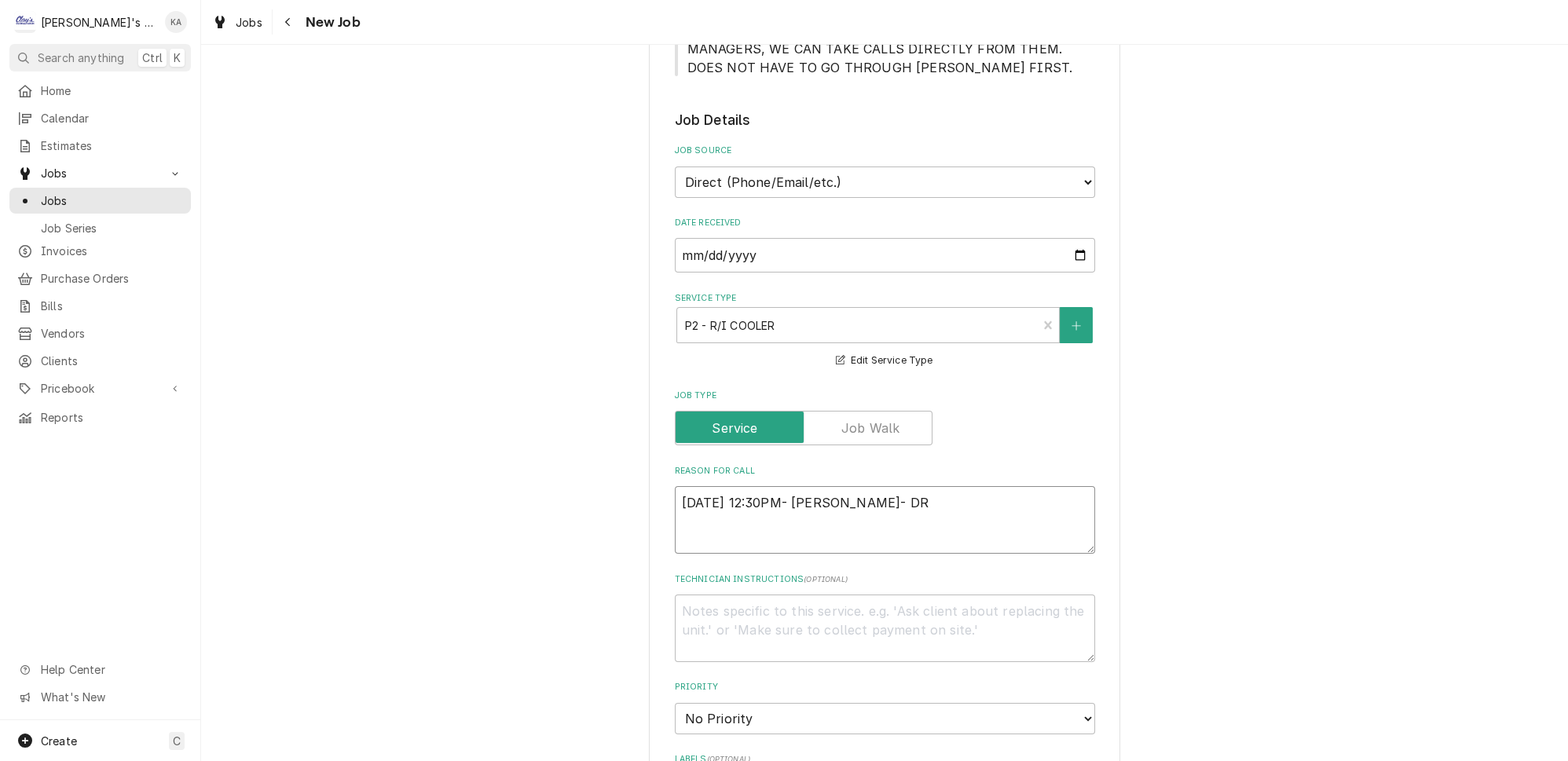
type textarea "x"
type textarea "9/16/2025 12:30PM- BECKETT- DRO"
type textarea "x"
type textarea "9/16/2025 12:30PM- BECKETT- DROP"
type textarea "x"
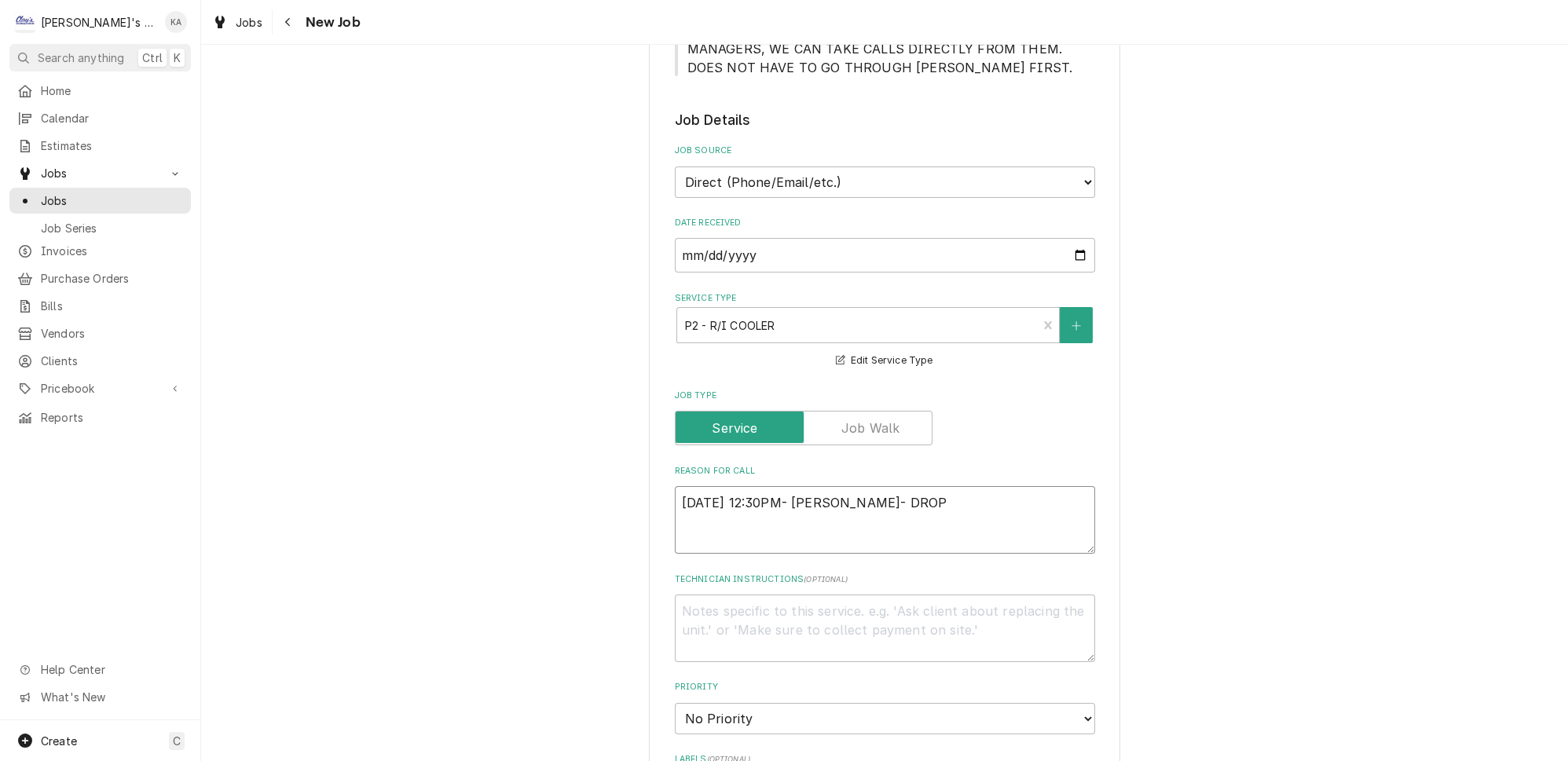
type textarea "9/16/2025 12:30PM- BECKETT- DROPP"
type textarea "x"
type textarea "9/16/2025 12:30PM- BECKETT- DROPPE"
type textarea "x"
type textarea "9/16/2025 12:30PM- BECKETT- DROPPED"
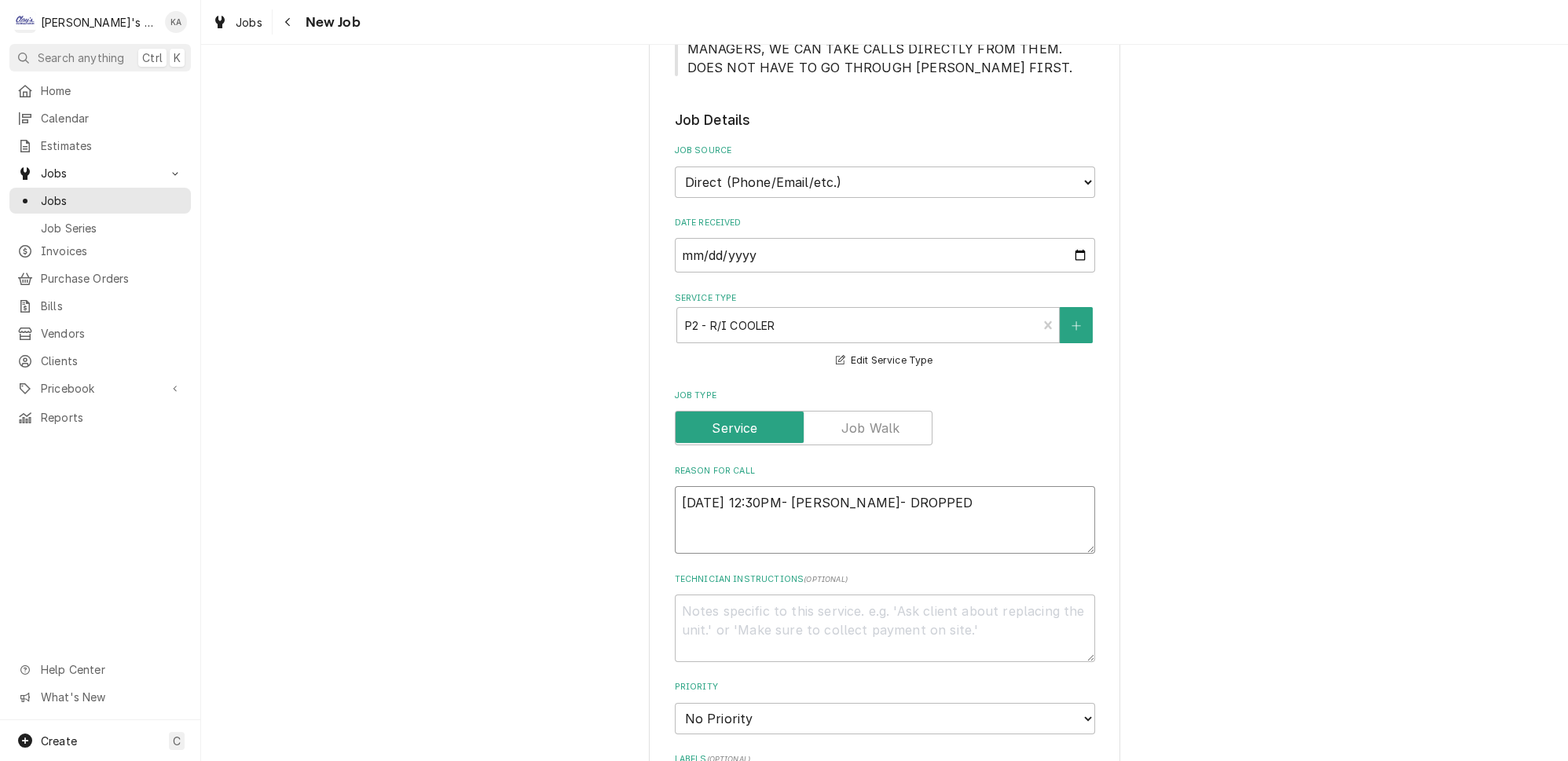
type textarea "x"
type textarea "9/16/2025 12:30PM- BECKETT- DROPPED"
type textarea "x"
type textarea "9/16/2025 12:30PM- BECKETT- DROPPED O"
type textarea "x"
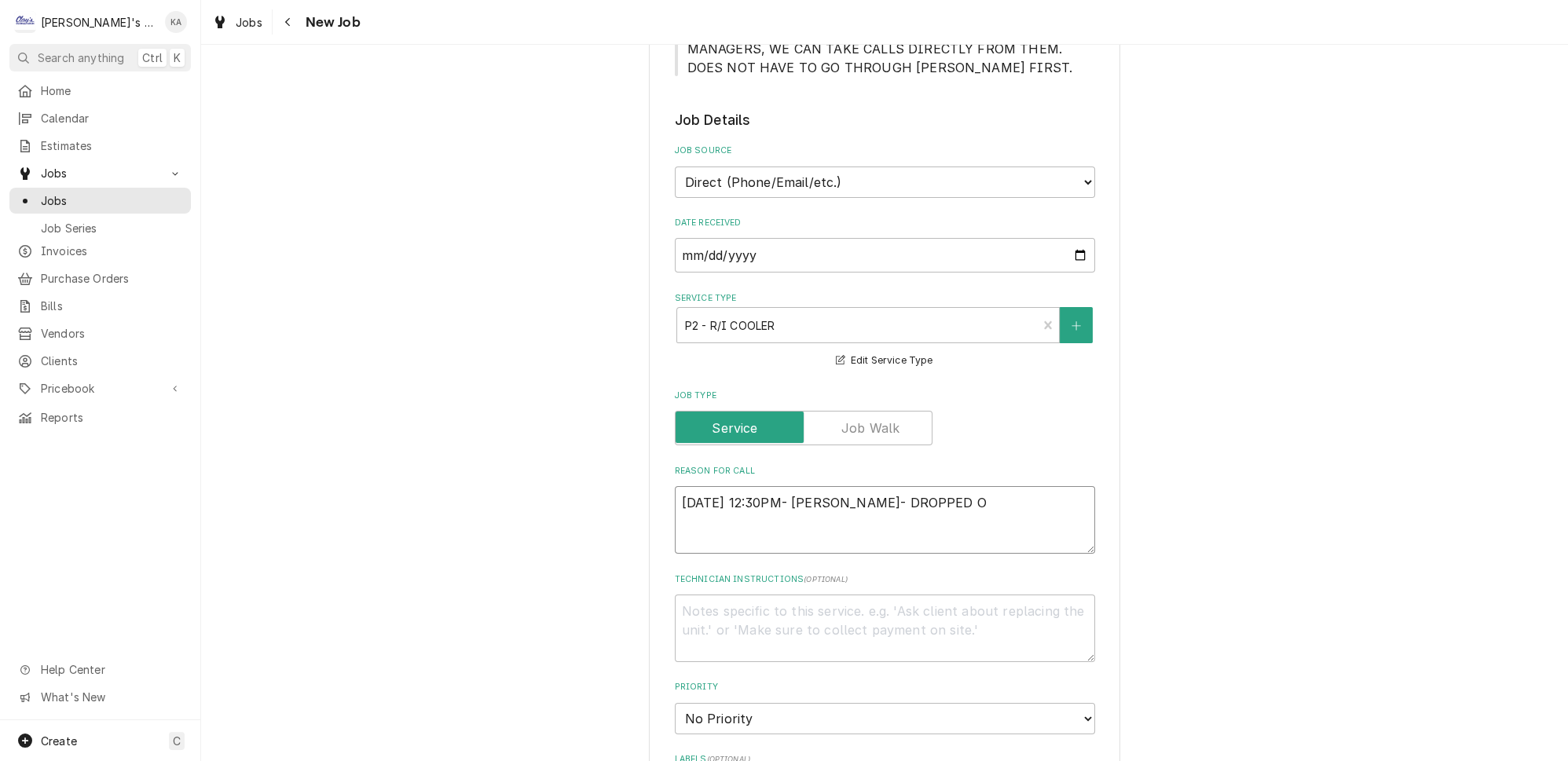
type textarea "9/16/2025 12:30PM- BECKETT- DROPPED OF"
type textarea "x"
type textarea "9/16/2025 12:30PM- BECKETT- DROPPED OFF"
type textarea "x"
type textarea "9/16/2025 12:30PM- BECKETT- DROPPED OFF"
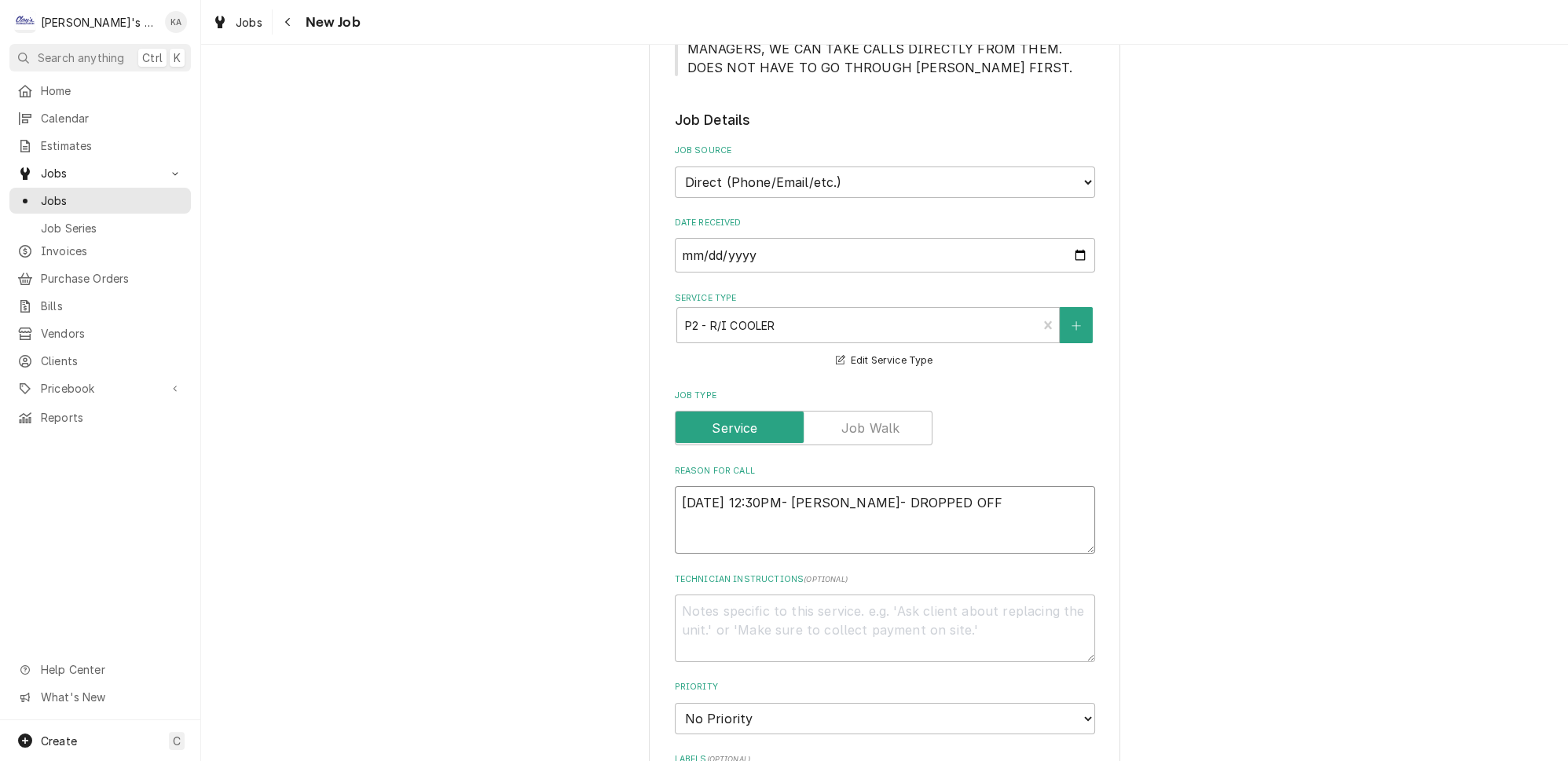
type textarea "x"
type textarea "9/16/2025 12:30PM- BECKETT- DROPPED OFF A"
type textarea "x"
type textarea "9/16/2025 12:30PM- BECKETT- DROPPED OFF"
type textarea "x"
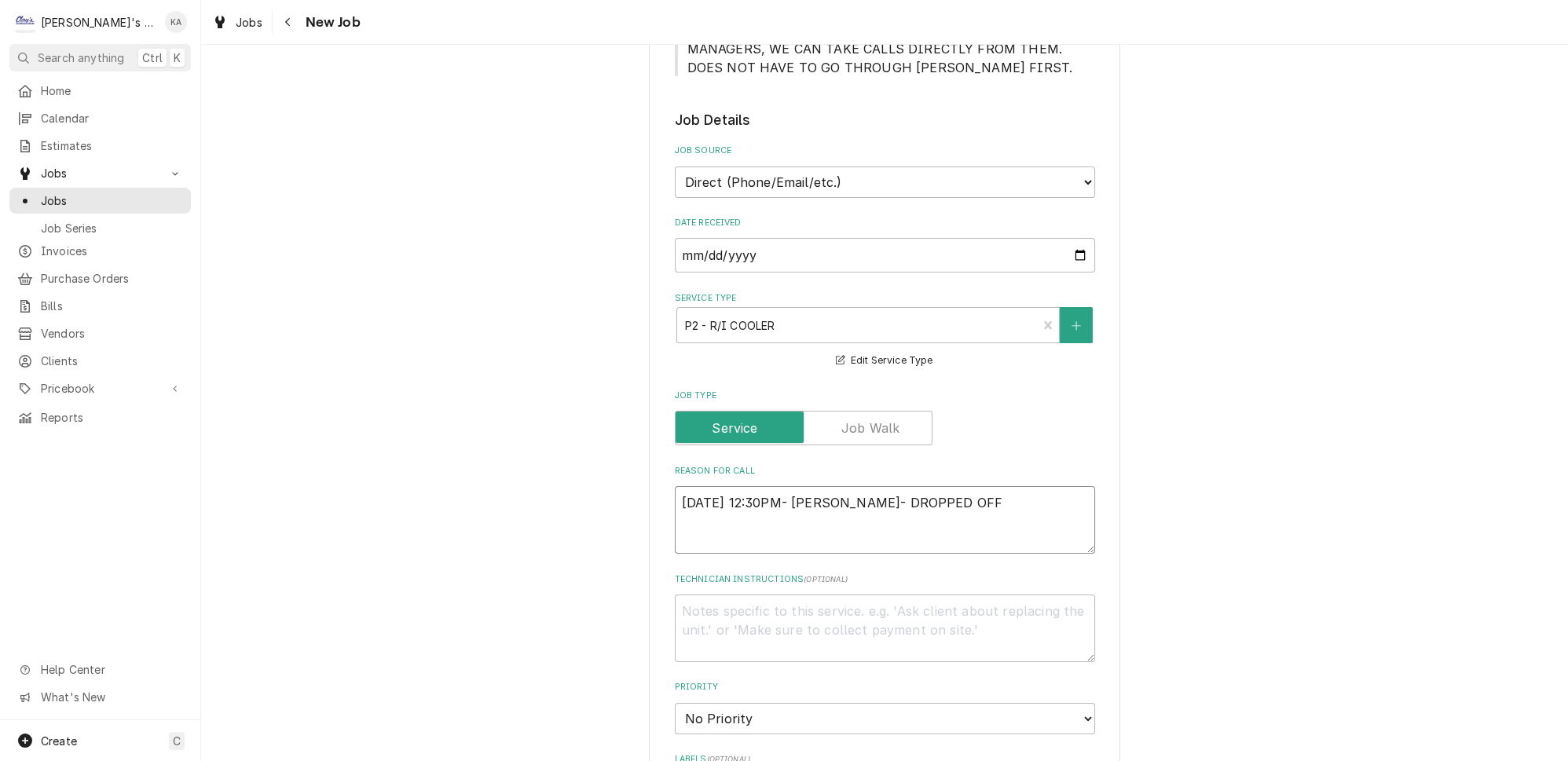
type textarea "9/16/2025 12:30PM- BECKETT- DROPPED OFF T"
type textarea "x"
type textarea "9/16/2025 12:30PM- BECKETT- DROPPED OFF TH"
type textarea "x"
type textarea "9/16/2025 12:30PM- BECKETT- DROPPED OFF THE"
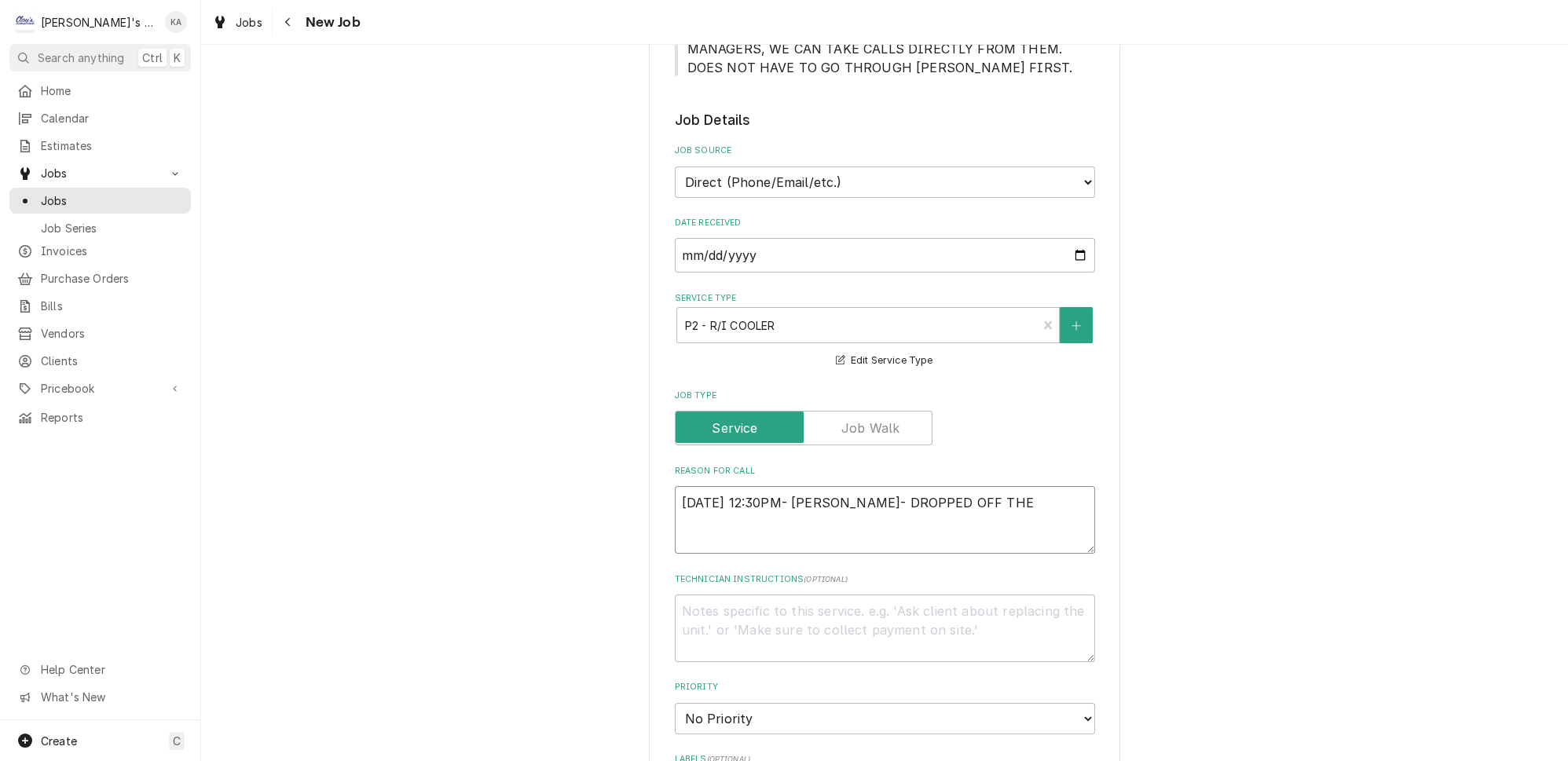
type textarea "x"
type textarea "9/16/2025 12:30PM- BECKETT- DROPPED OFF THEI"
type textarea "x"
type textarea "9/16/2025 12:30PM- BECKETT- DROPPED OFF THEIR"
type textarea "x"
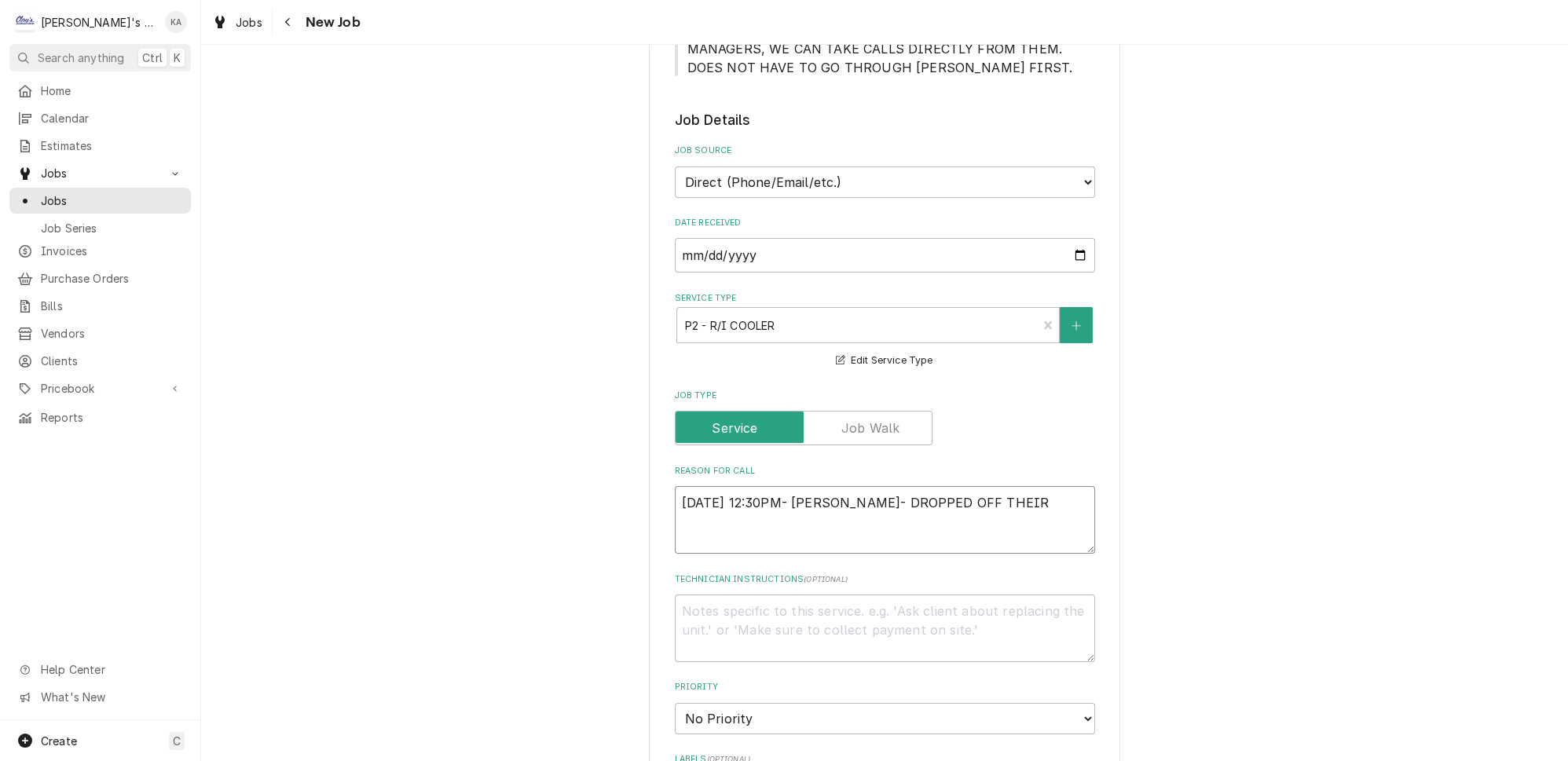
type textarea "9/16/2025 12:30PM- BECKETT- DROPPED OFF THEIR"
type textarea "x"
type textarea "9/16/2025 12:30PM- BECKETT- DROPPED OFF THEIR C"
type textarea "x"
type textarea "9/16/2025 12:30PM- BECKETT- DROPPED OFF THEIR CH"
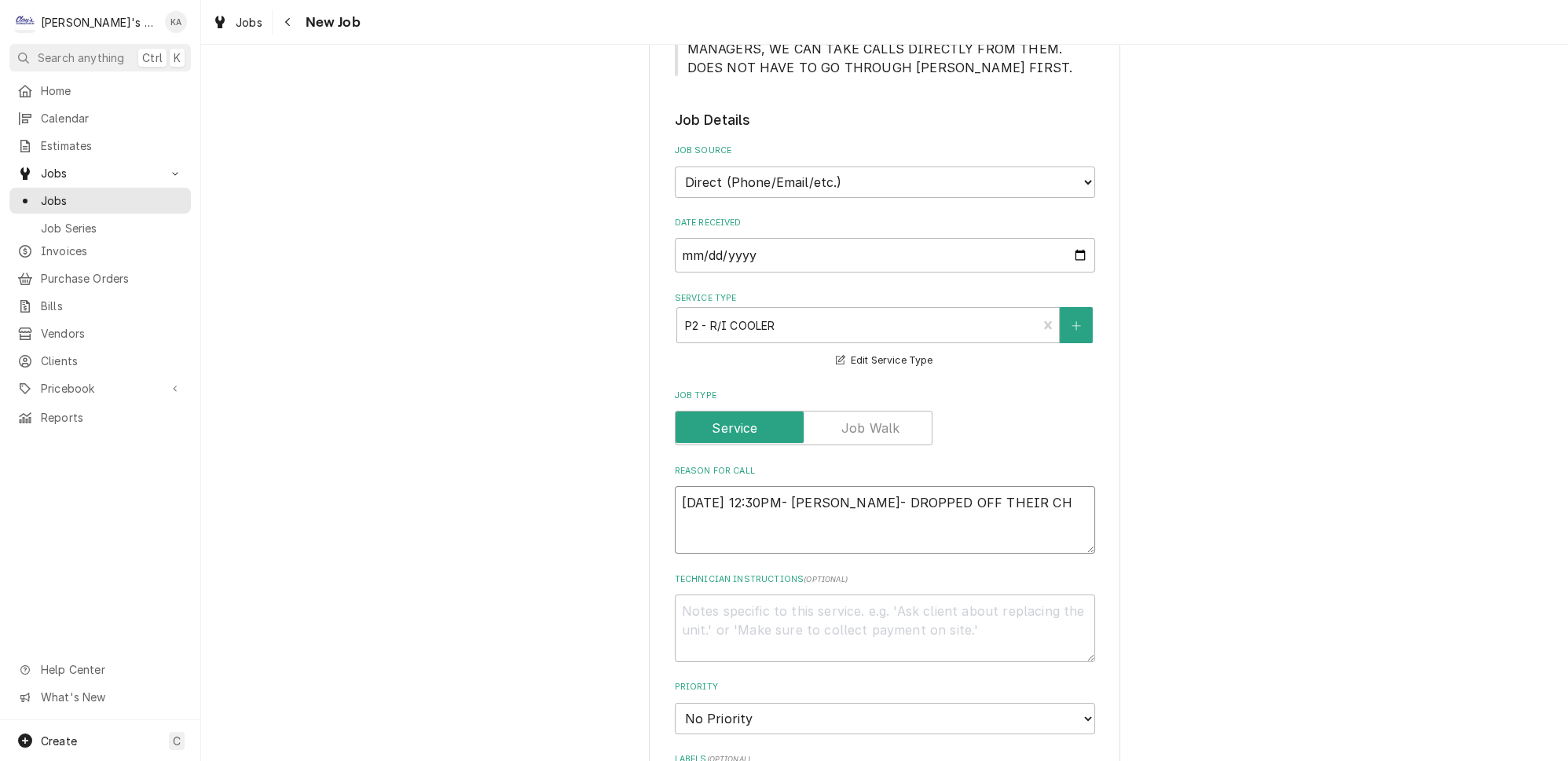
type textarea "x"
type textarea "9/16/2025 12:30PM- BECKETT- DROPPED OFF THEIR CHI"
type textarea "x"
type textarea "9/16/2025 12:30PM- BECKETT- DROPPED OFF THEIR CHIC"
type textarea "x"
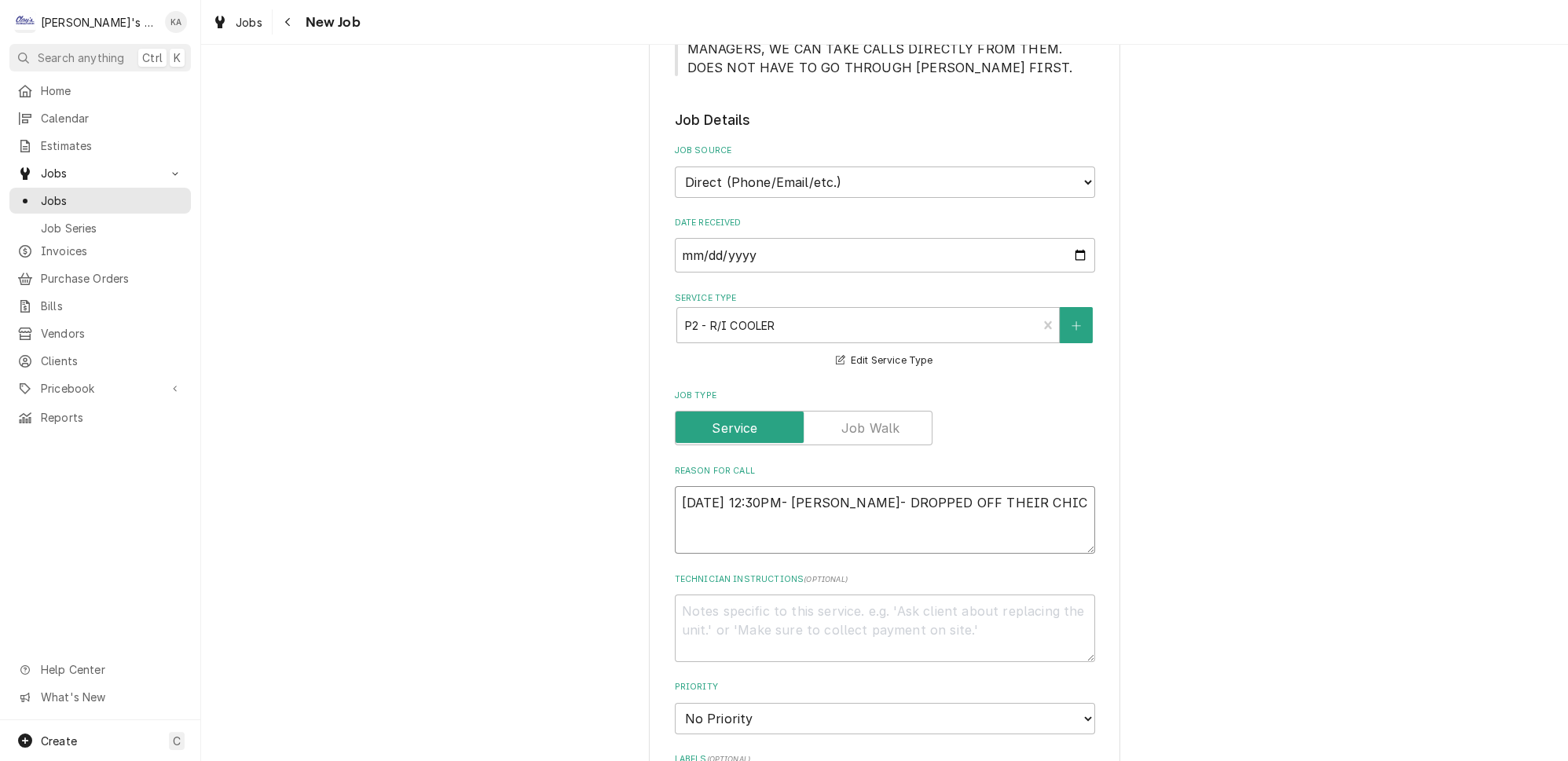
type textarea "9/16/2025 12:30PM- BECKETT- DROPPED OFF THEIR CHICK"
type textarea "x"
type textarea "9/16/2025 12:30PM- BECKETT- DROPPED OFF THEIR CHICKE"
type textarea "x"
type textarea "9/16/2025 12:30PM- BECKETT- DROPPED OFF THEIR CHICKEN"
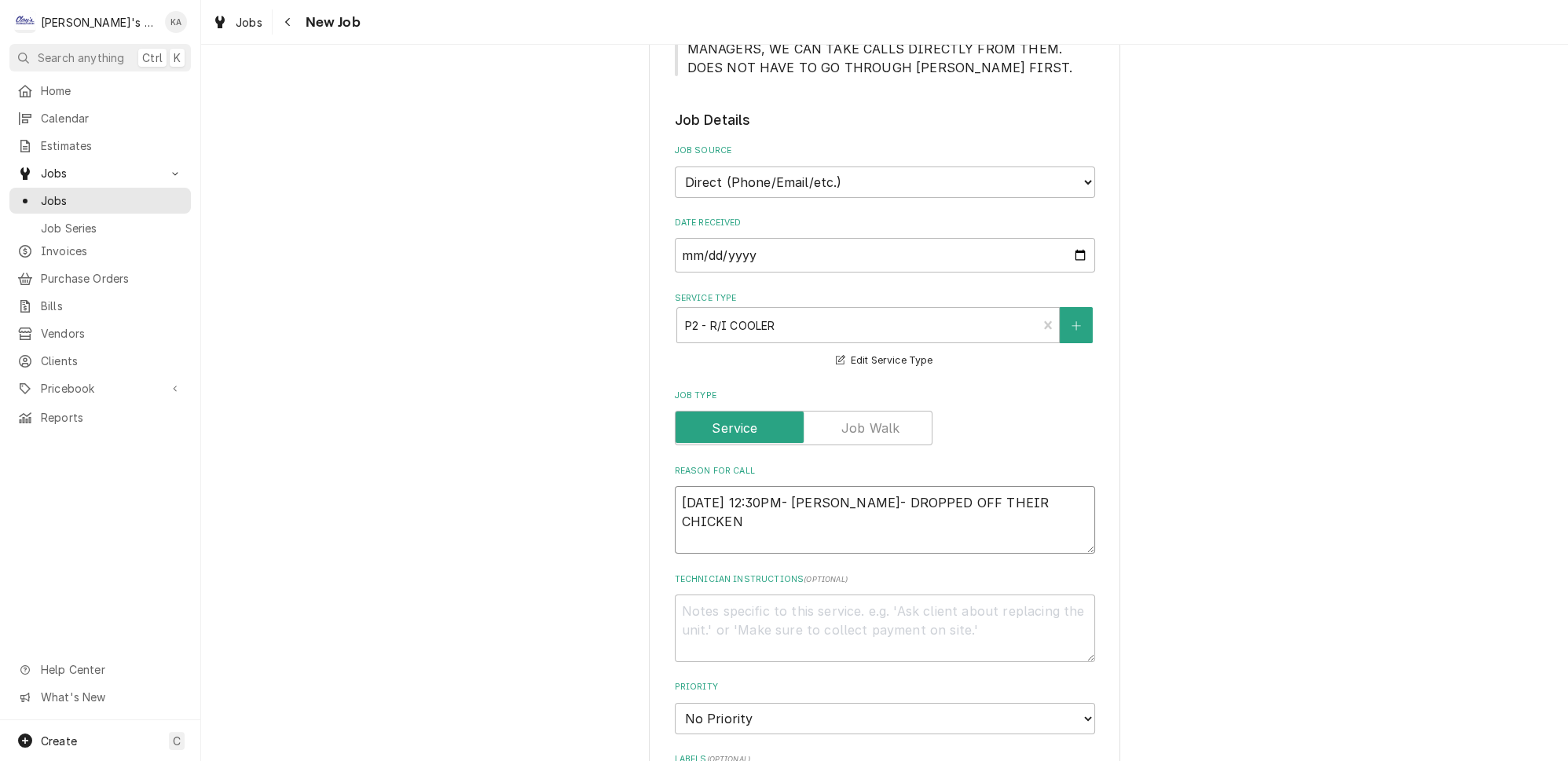
type textarea "x"
type textarea "9/16/2025 12:30PM- BECKETT- DROPPED OFF THEIR CHICKEN"
type textarea "x"
type textarea "9/16/2025 12:30PM- BECKETT- DROPPED OFF THEIR CHICKEN R"
type textarea "x"
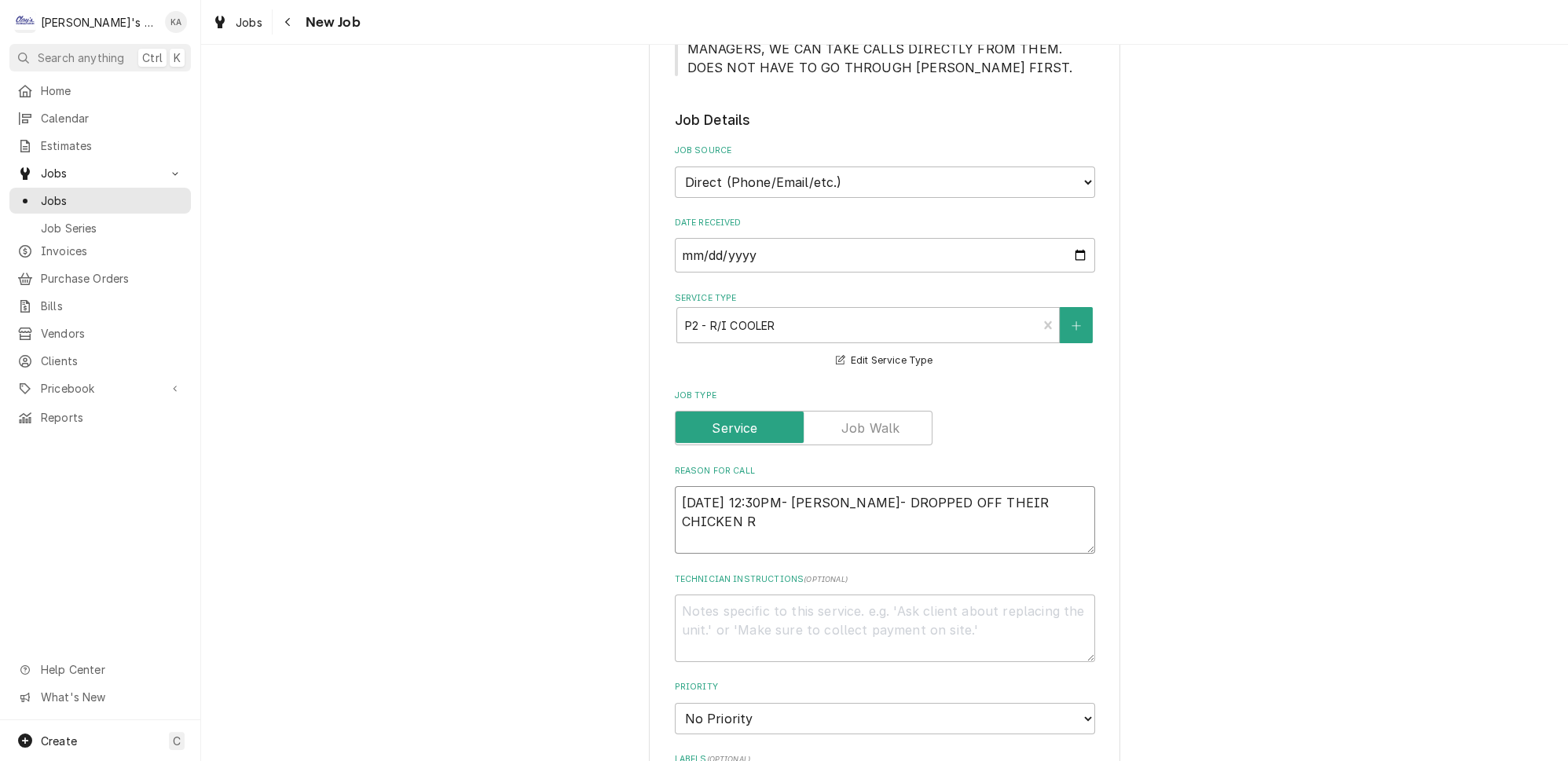
type textarea "9/16/2025 12:30PM- BECKETT- DROPPED OFF THEIR CHICKEN RA"
type textarea "x"
type textarea "9/16/2025 12:30PM- BECKETT- DROPPED OFF THEIR CHICKEN RAI"
type textarea "x"
type textarea "9/16/2025 12:30PM- BECKETT- DROPPED OFF THEIR CHICKEN RAIL"
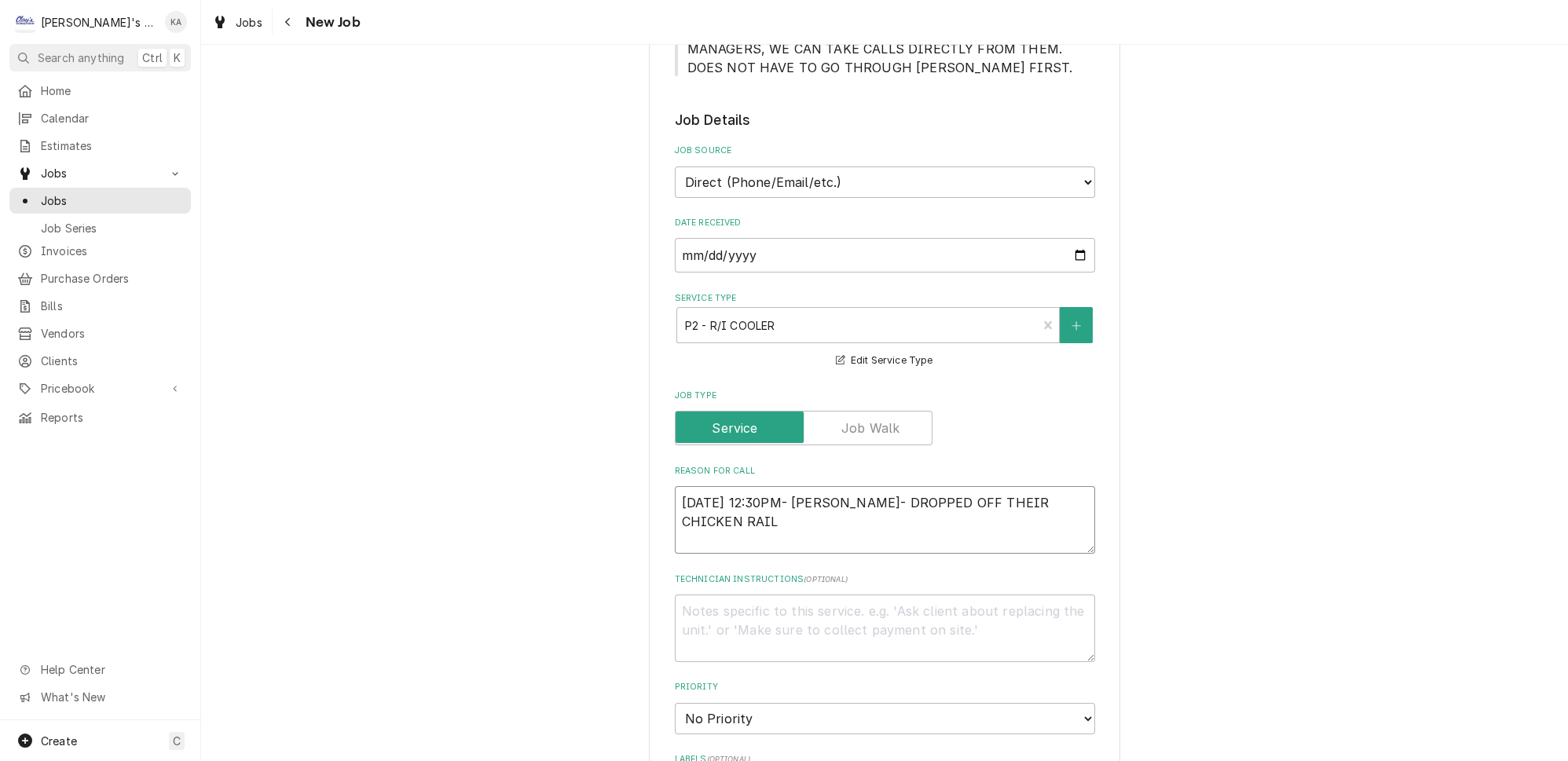
type textarea "x"
type textarea "9/16/2025 12:30PM- BECKETT- DROPPED OFF THEIR CHICKEN RAIL,"
type textarea "x"
type textarea "9/16/2025 12:30PM- BECKETT- DROPPED OFF THEIR CHICKEN RAIL,"
type textarea "x"
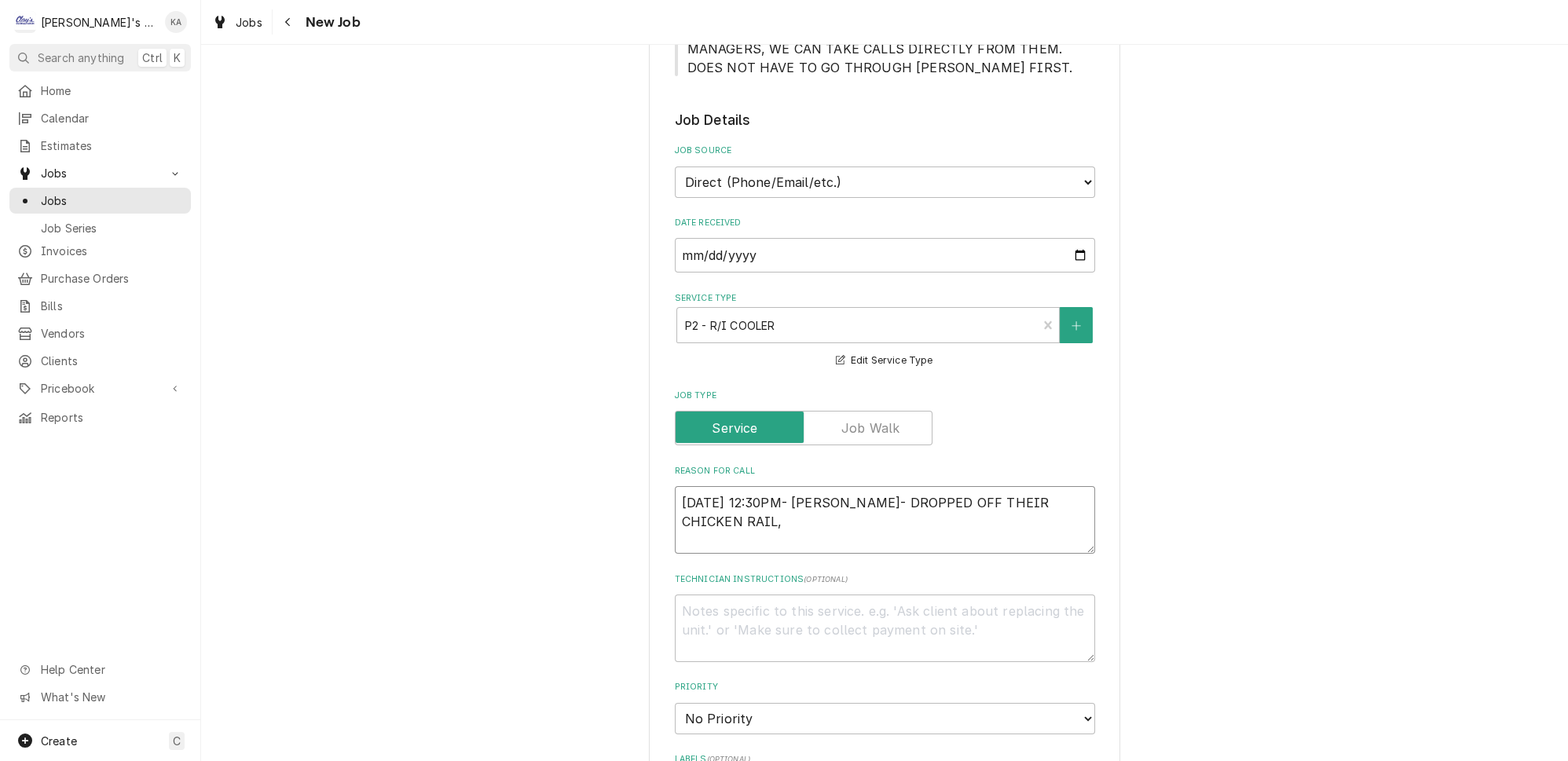
type textarea "9/16/2025 12:30PM- BECKETT- DROPPED OFF THEIR CHICKEN RAIL, W"
type textarea "x"
type textarea "9/16/2025 12:30PM- BECKETT- DROPPED OFF THEIR CHICKEN RAIL, WO"
type textarea "x"
type textarea "9/16/2025 12:30PM- BECKETT- DROPPED OFF THEIR CHICKEN RAIL, WOU"
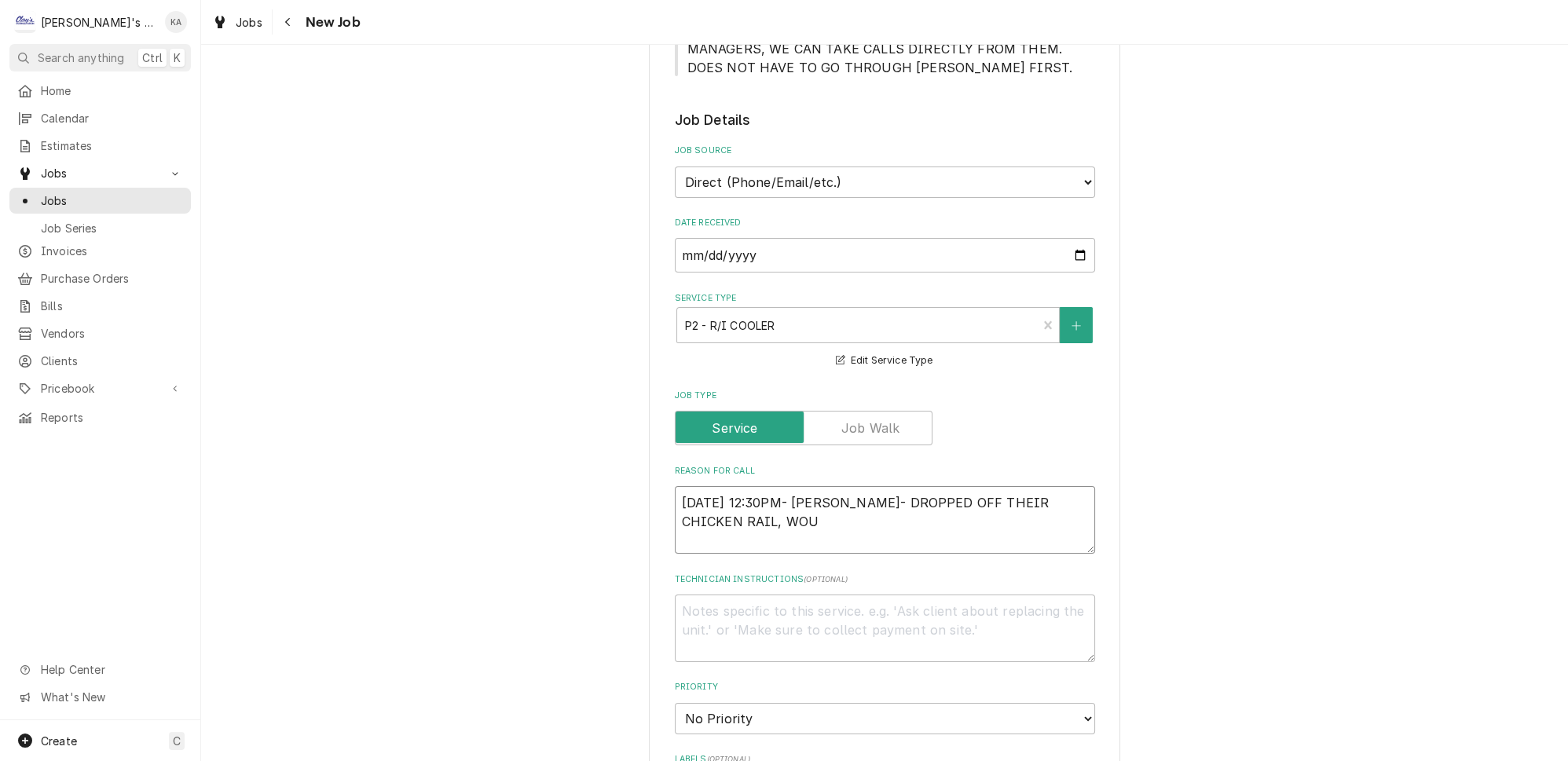
type textarea "x"
type textarea "9/16/2025 12:30PM- BECKETT- DROPPED OFF THEIR CHICKEN RAIL, WOUL"
type textarea "x"
type textarea "9/16/2025 12:30PM- BECKETT- DROPPED OFF THEIR CHICKEN RAIL, WOULD"
type textarea "x"
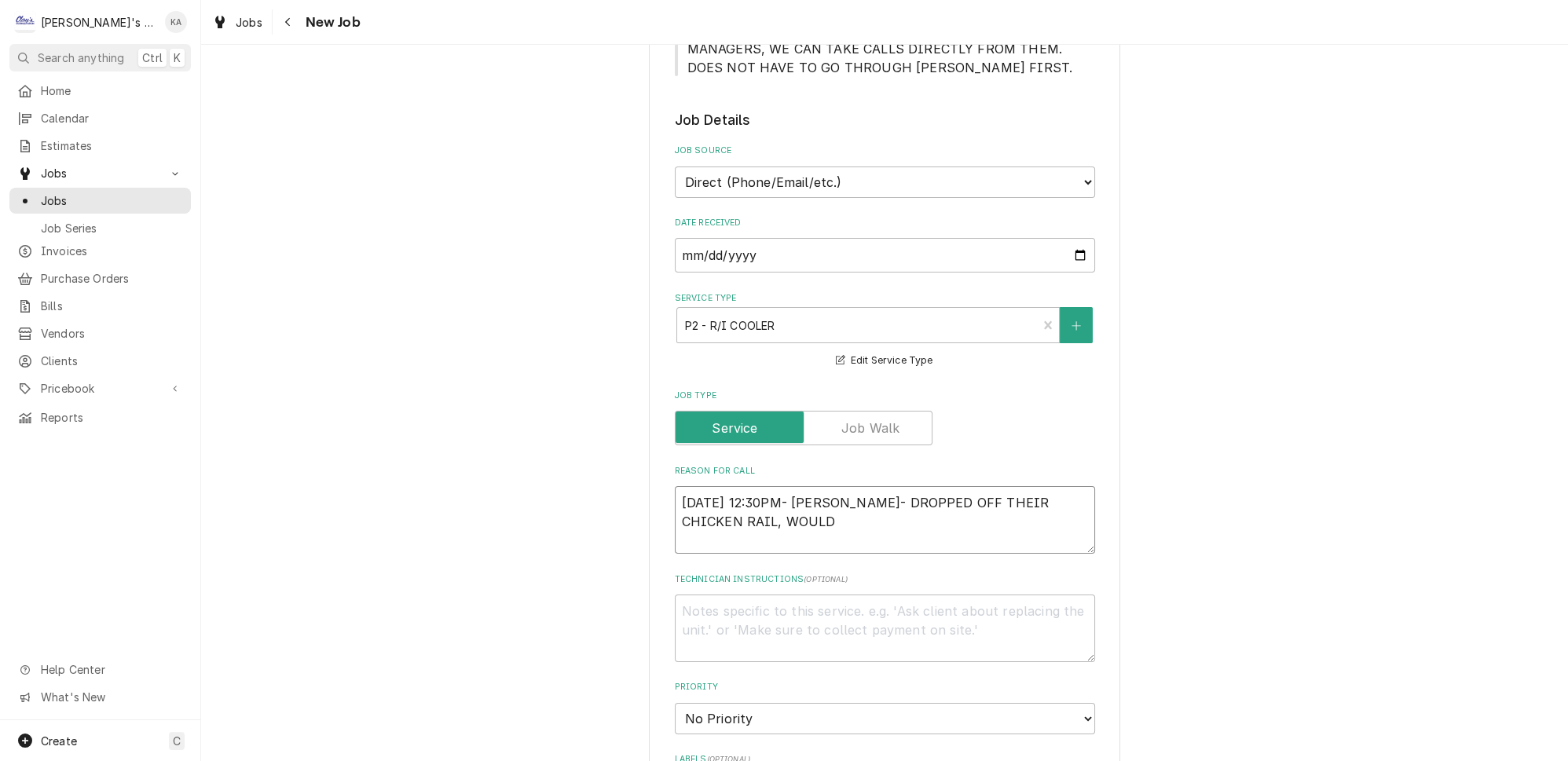
type textarea "9/16/2025 12:30PM- BECKETT- DROPPED OFF THEIR CHICKEN RAIL, WOULDL"
type textarea "x"
type textarea "9/16/2025 12:30PM- BECKETT- DROPPED OFF THEIR CHICKEN RAIL, WOULDLI"
type textarea "x"
type textarea "9/16/2025 12:30PM- BECKETT- DROPPED OFF THEIR CHICKEN RAIL, WOULDL"
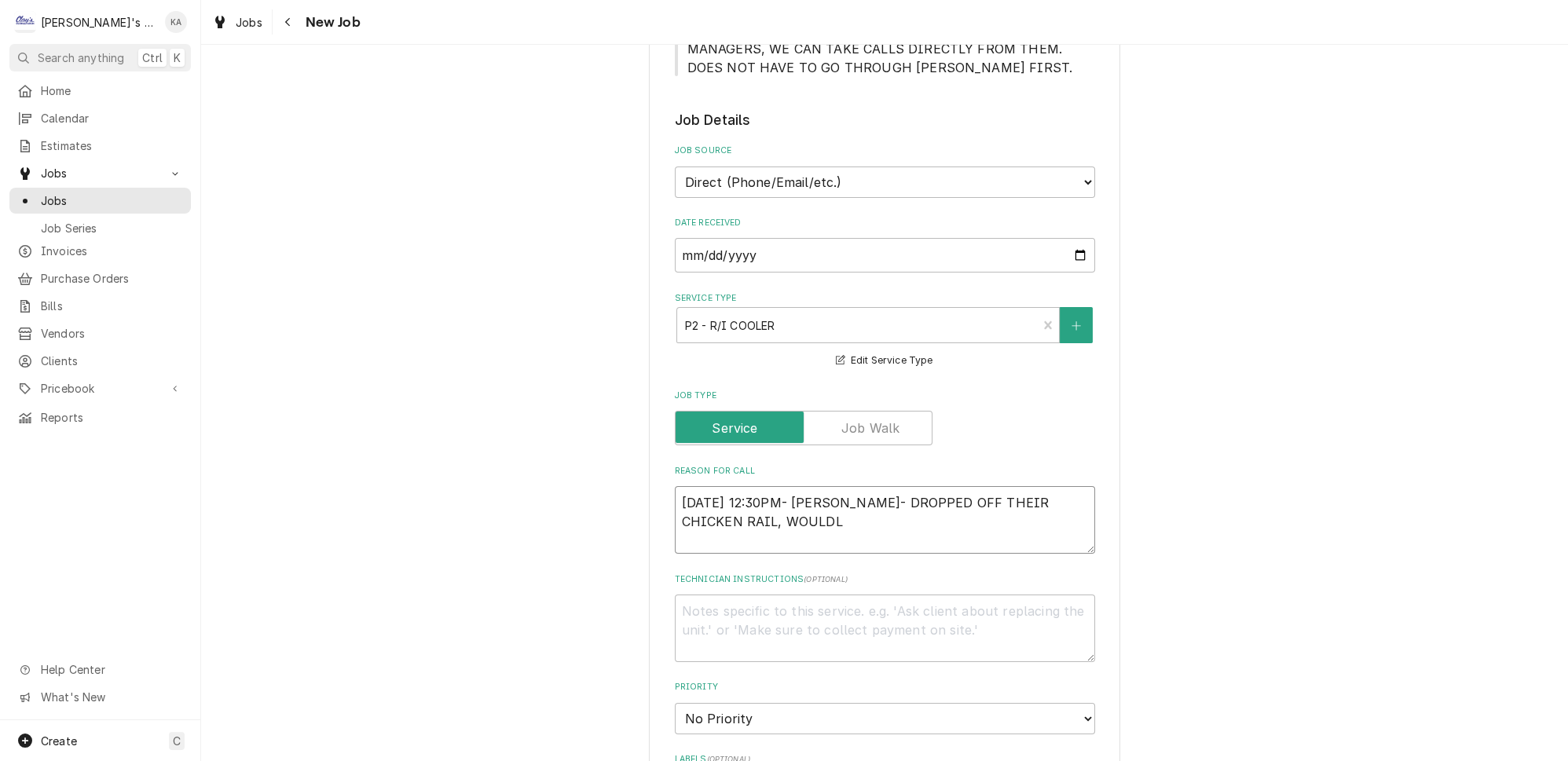
type textarea "x"
type textarea "9/16/2025 12:30PM- BECKETT- DROPPED OFF THEIR CHICKEN RAIL, WOULD"
type textarea "x"
type textarea "9/16/2025 12:30PM- BECKETT- DROPPED OFF THEIR CHICKEN RAIL, WOULD"
type textarea "x"
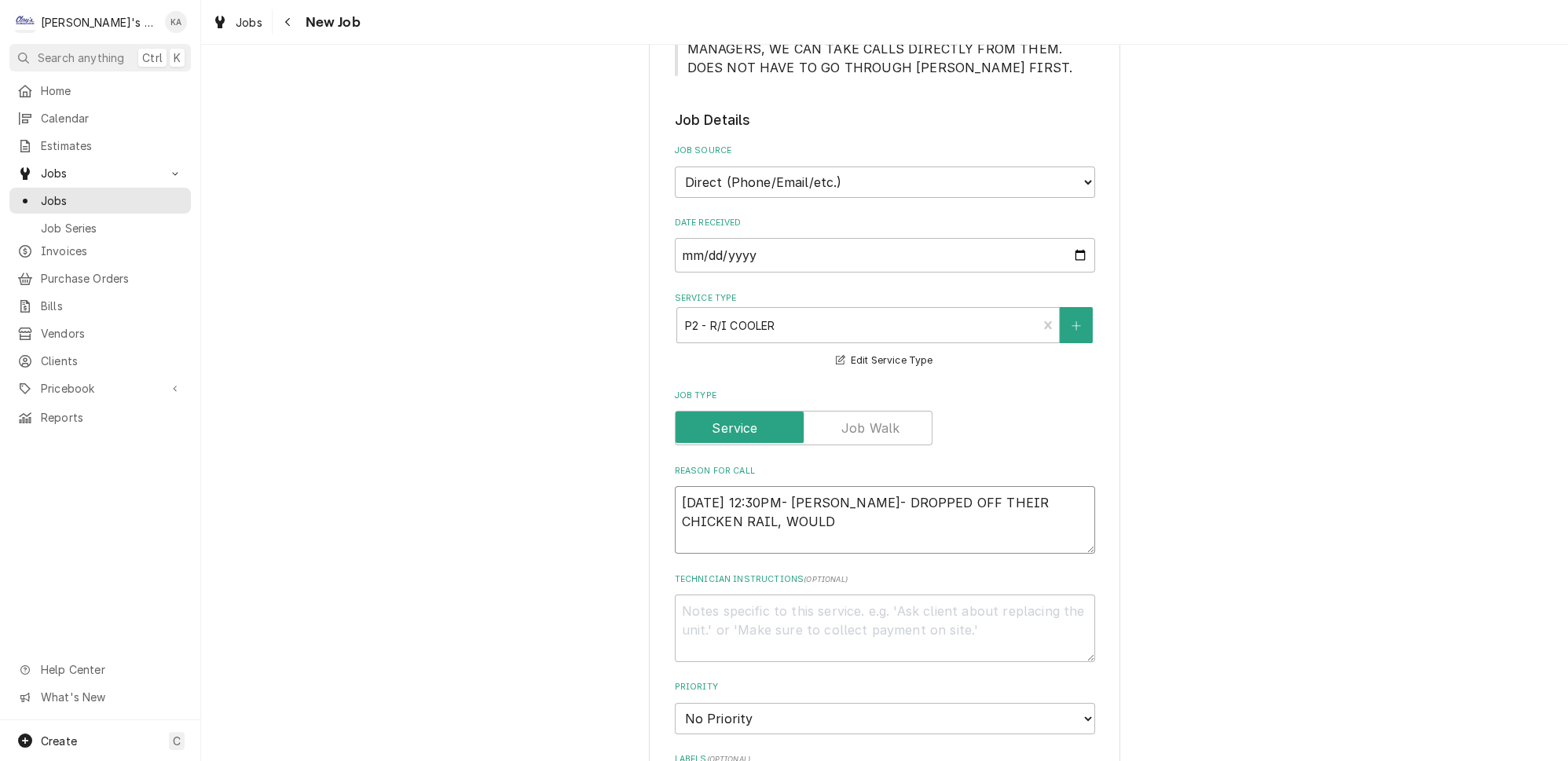
type textarea "9/16/2025 12:30PM- BECKETT- DROPPED OFF THEIR CHICKEN RAIL, WOULD L"
type textarea "x"
type textarea "9/16/2025 12:30PM- BECKETT- DROPPED OFF THEIR CHICKEN RAIL, WOULD LI"
type textarea "x"
type textarea "9/16/2025 12:30PM- BECKETT- DROPPED OFF THEIR CHICKEN RAIL, WOULD LIK"
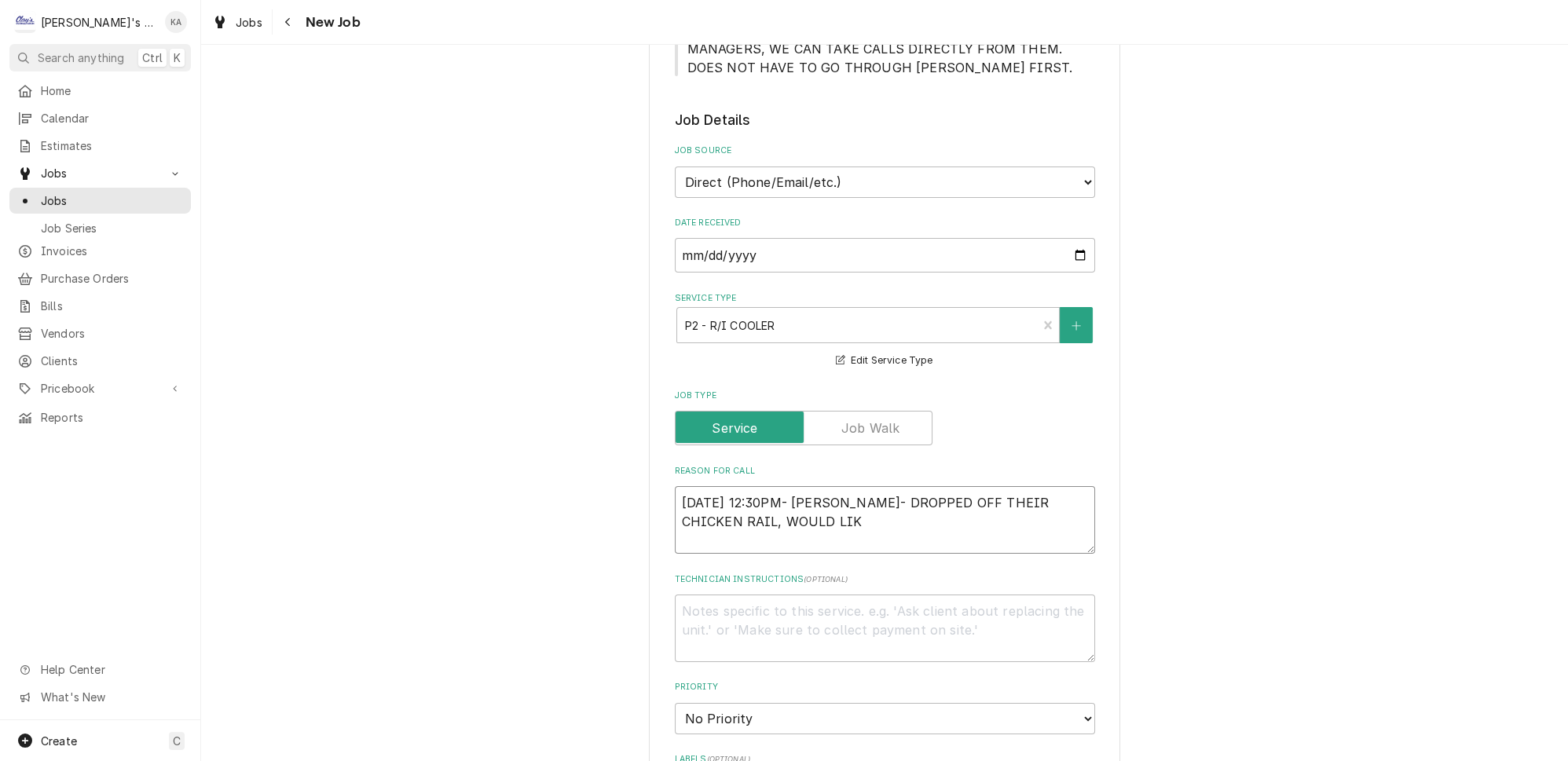
type textarea "x"
type textarea "9/16/2025 12:30PM- BECKETT- DROPPED OFF THEIR CHICKEN RAIL, WOULD LIKE"
type textarea "x"
type textarea "9/16/2025 12:30PM- BECKETT- DROPPED OFF THEIR CHICKEN RAIL, WOULD LIKE"
type textarea "x"
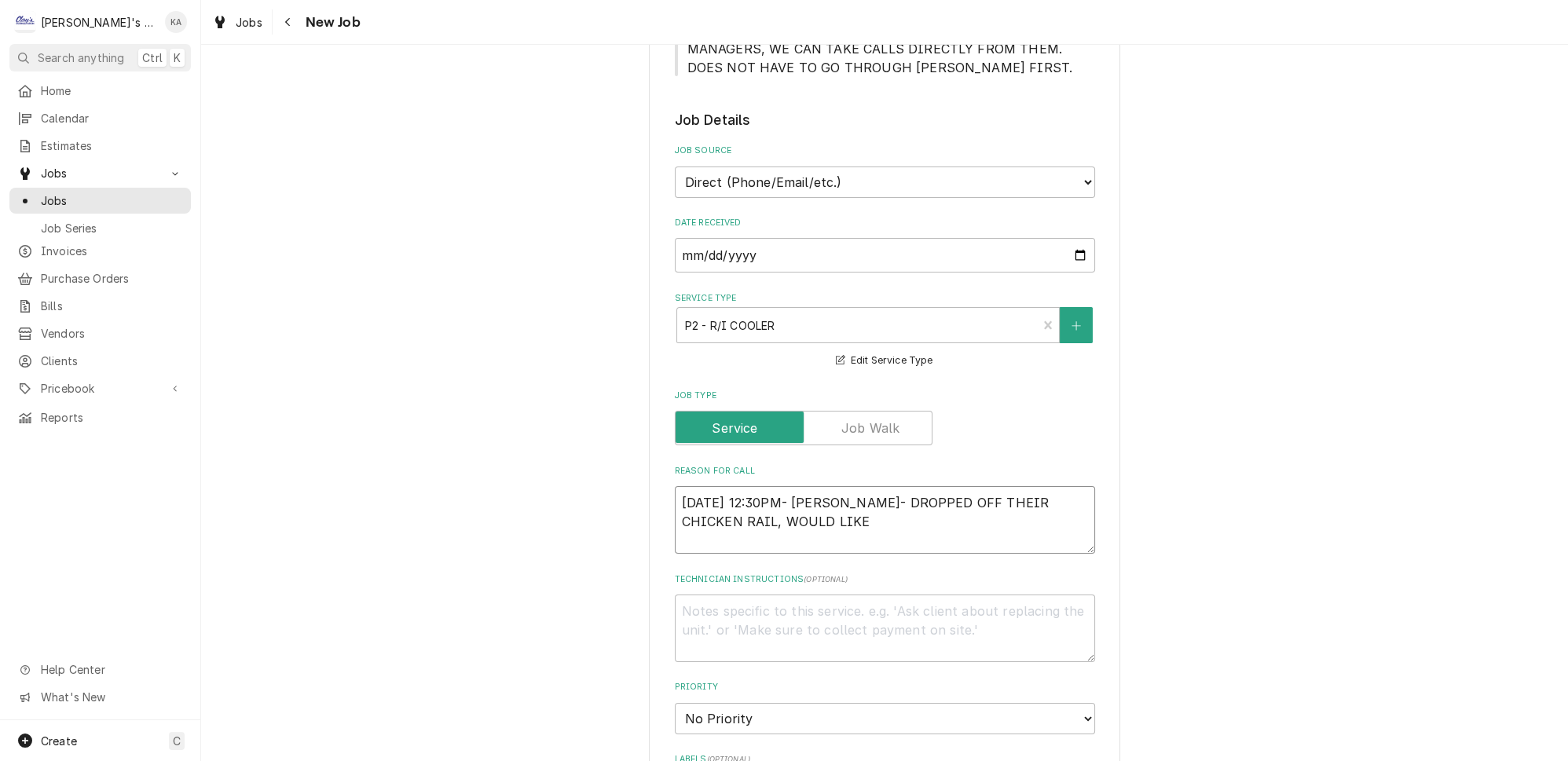
type textarea "9/16/2025 12:30PM- BECKETT- DROPPED OFF THEIR CHICKEN RAIL, WOULD LIKE U"
type textarea "x"
type textarea "9/16/2025 12:30PM- BECKETT- DROPPED OFF THEIR CHICKEN RAIL, WOULD LIKE US"
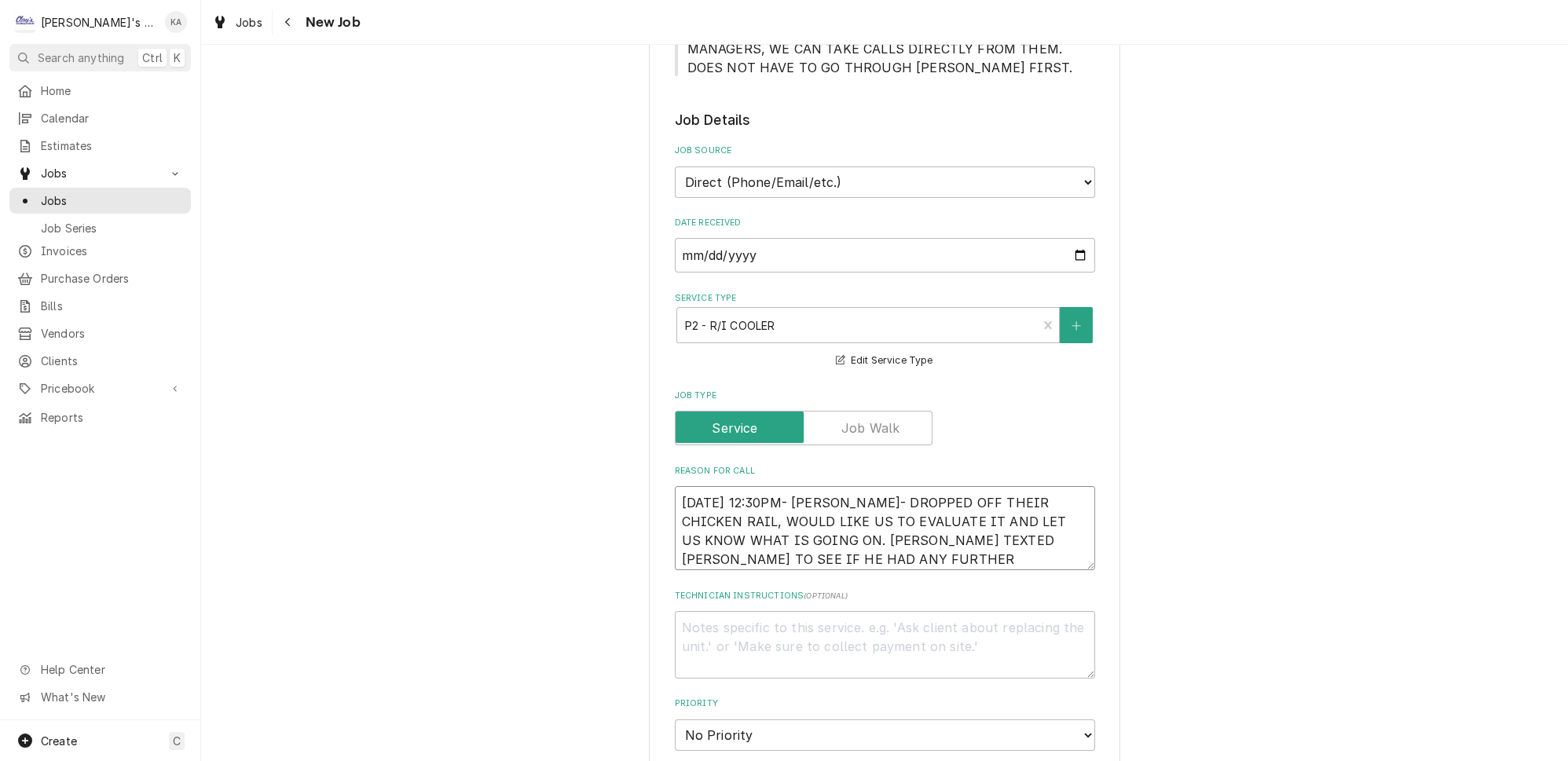
scroll to position [714, 0]
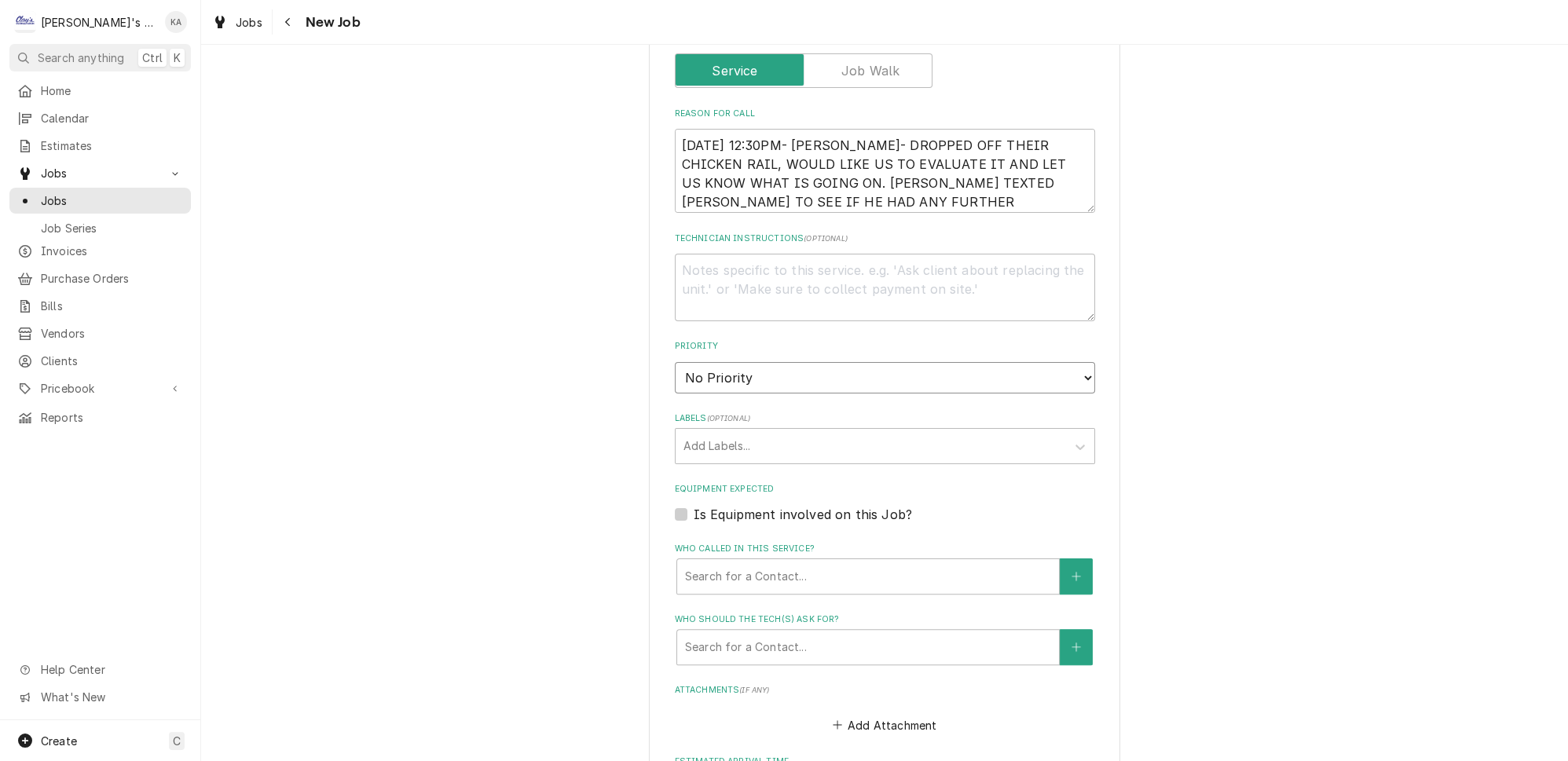
click at [726, 366] on select "No Priority Urgent High Medium Low" at bounding box center [885, 377] width 421 height 31
click at [675, 362] on select "No Priority Urgent High Medium Low" at bounding box center [885, 377] width 421 height 31
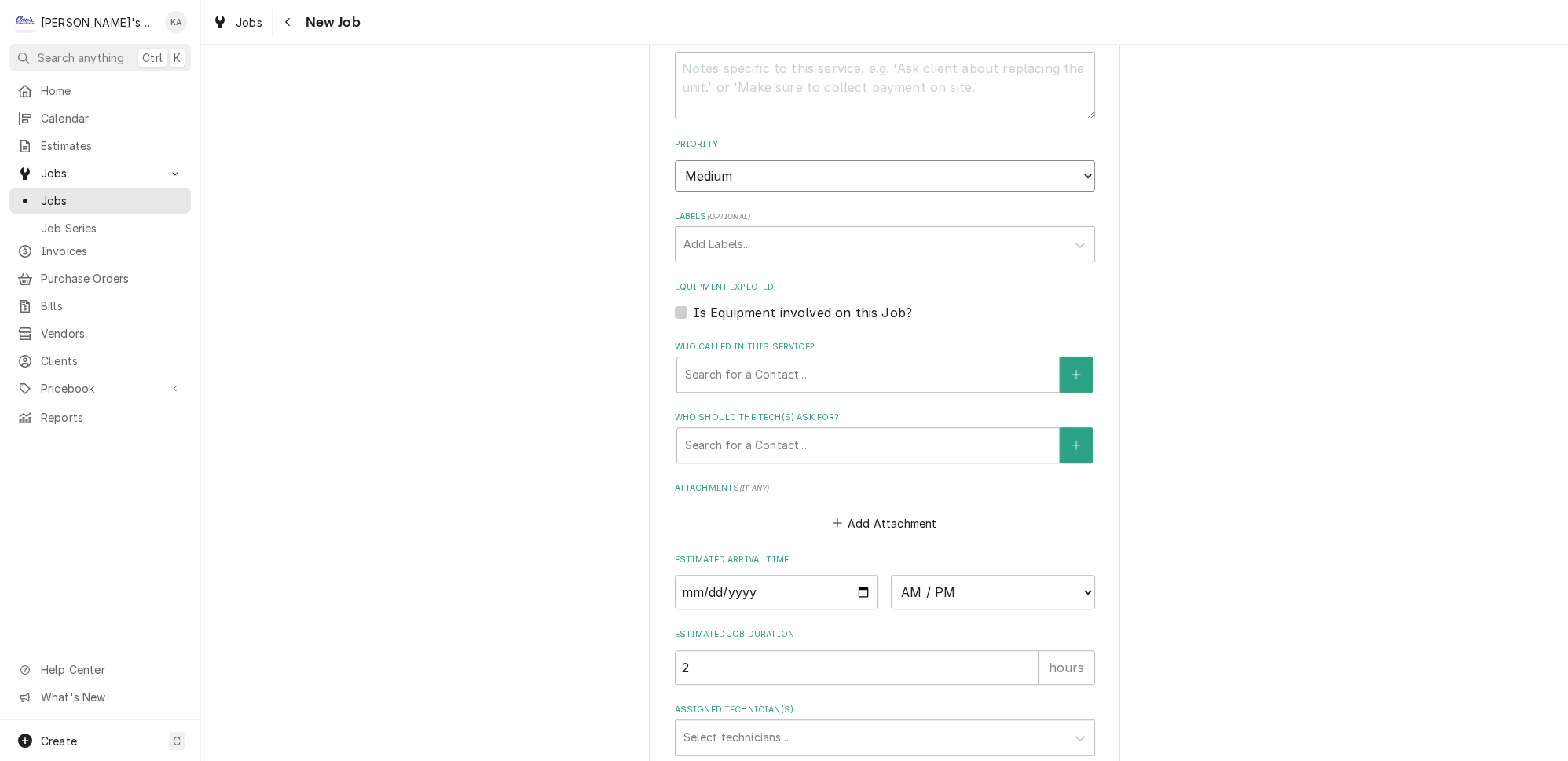
scroll to position [928, 0]
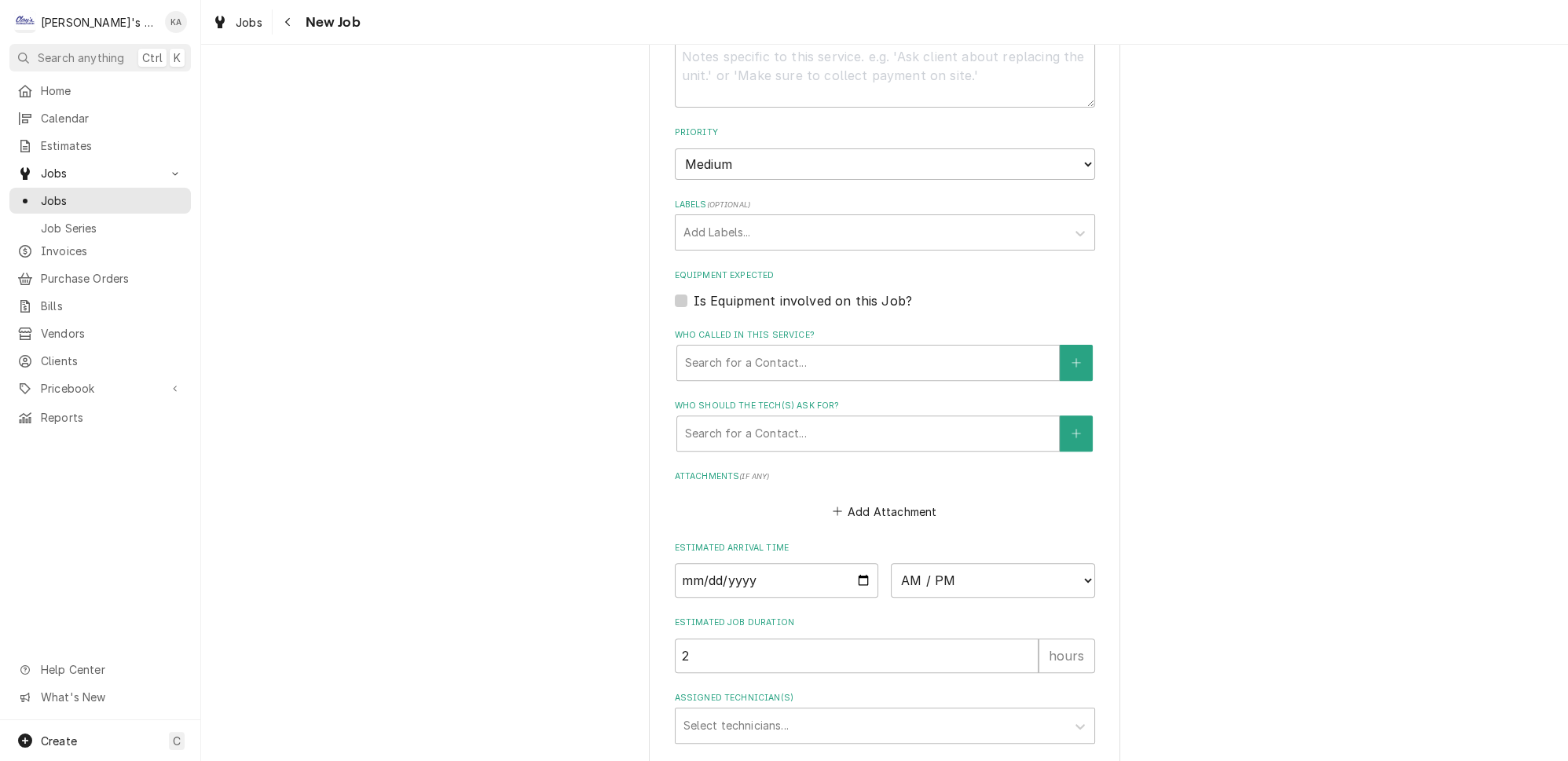
click at [835, 291] on label "Is Equipment involved on this Job?" at bounding box center [803, 301] width 219 height 19
click at [835, 291] on input "Equipment Expected" at bounding box center [904, 308] width 421 height 35
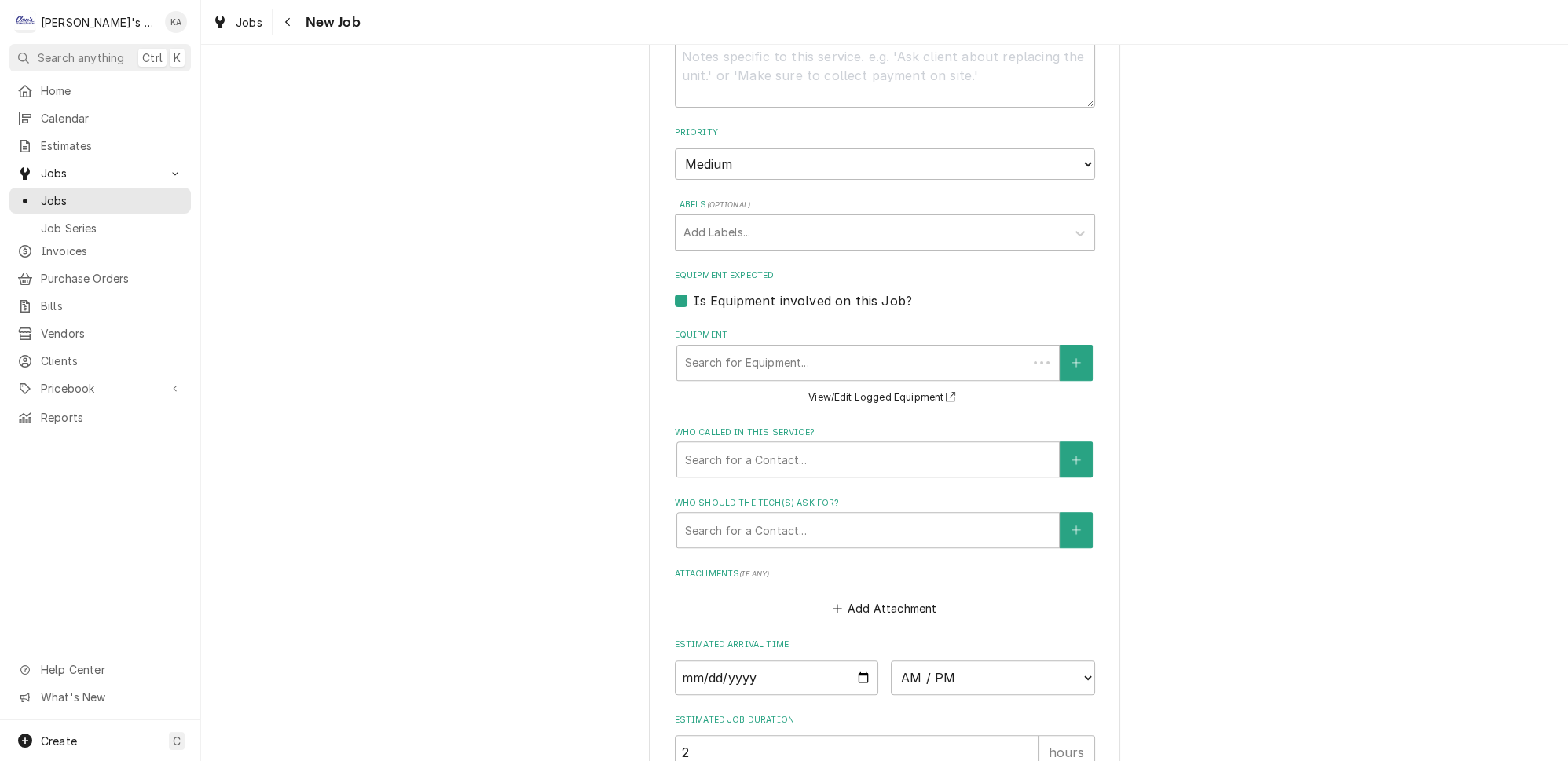
click at [822, 329] on label "Equipment" at bounding box center [885, 335] width 421 height 12
click at [819, 349] on div "Equipment" at bounding box center [868, 363] width 366 height 28
click at [1294, 299] on div "Please provide the following information to create a job: Client Details Client…" at bounding box center [884, 55] width 1367 height 1844
click at [885, 389] on button "View/Edit Logged Equipment" at bounding box center [884, 398] width 157 height 20
click at [802, 351] on div "Equipment" at bounding box center [868, 363] width 366 height 28
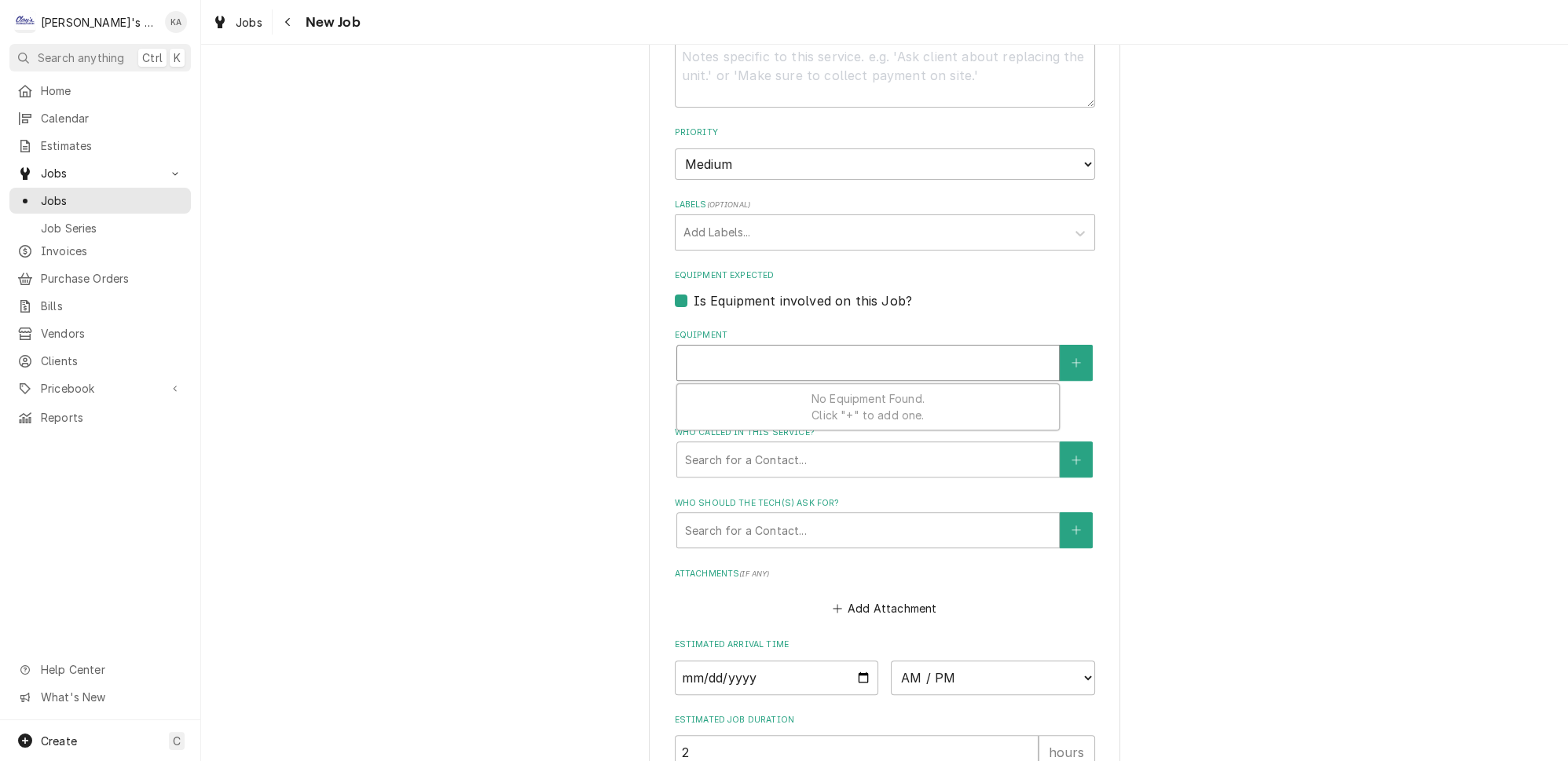
click at [1227, 320] on div "Please provide the following information to create a job: Client Details Client…" at bounding box center [884, 55] width 1367 height 1844
click at [672, 286] on div "Please provide the following information to create a job: Client Details Client…" at bounding box center [884, 56] width 471 height 1816
click at [694, 291] on label "Is Equipment involved on this Job?" at bounding box center [803, 301] width 219 height 19
click at [694, 291] on input "Equipment Expected" at bounding box center [904, 308] width 421 height 35
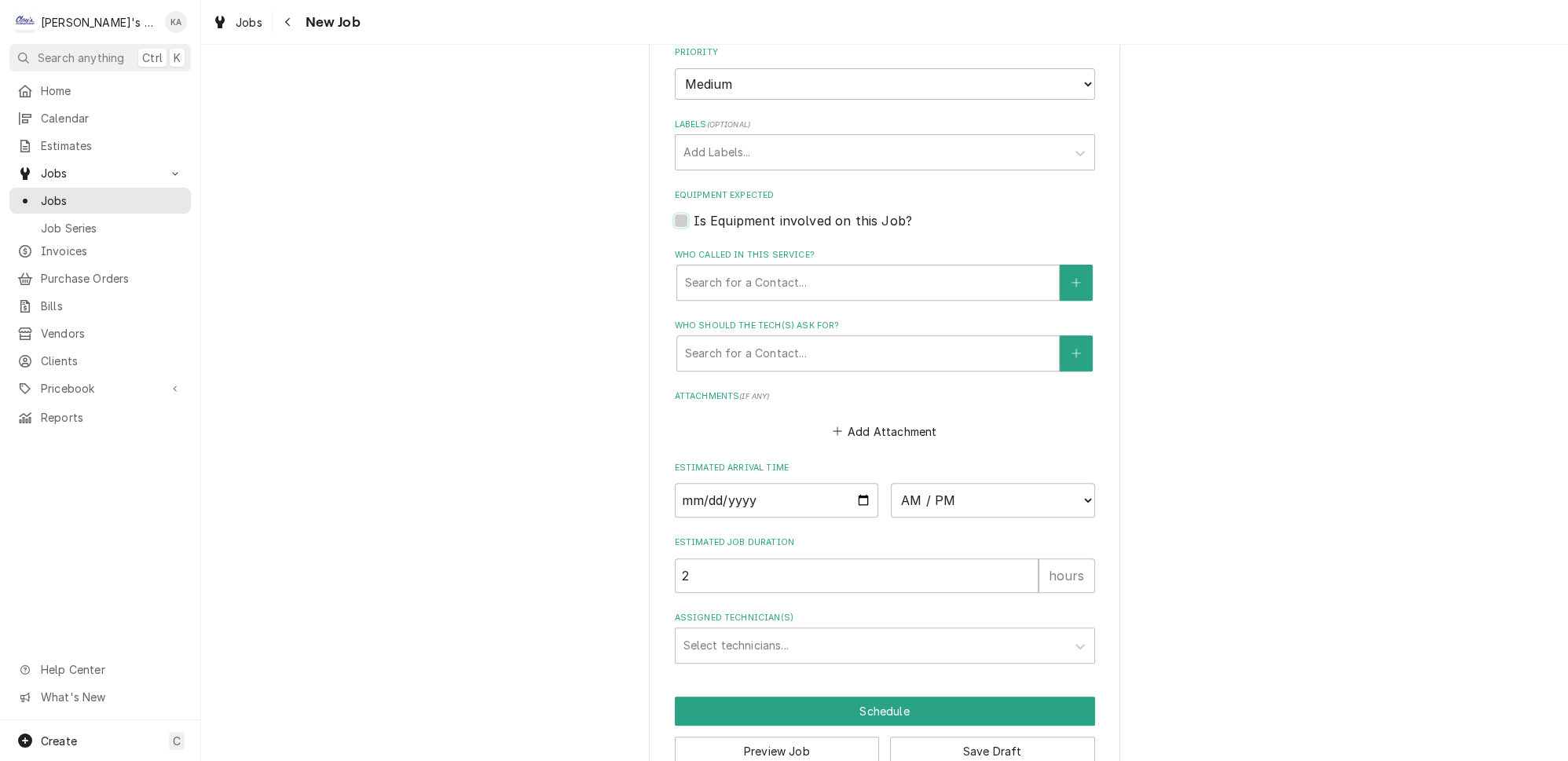
scroll to position [1019, 0]
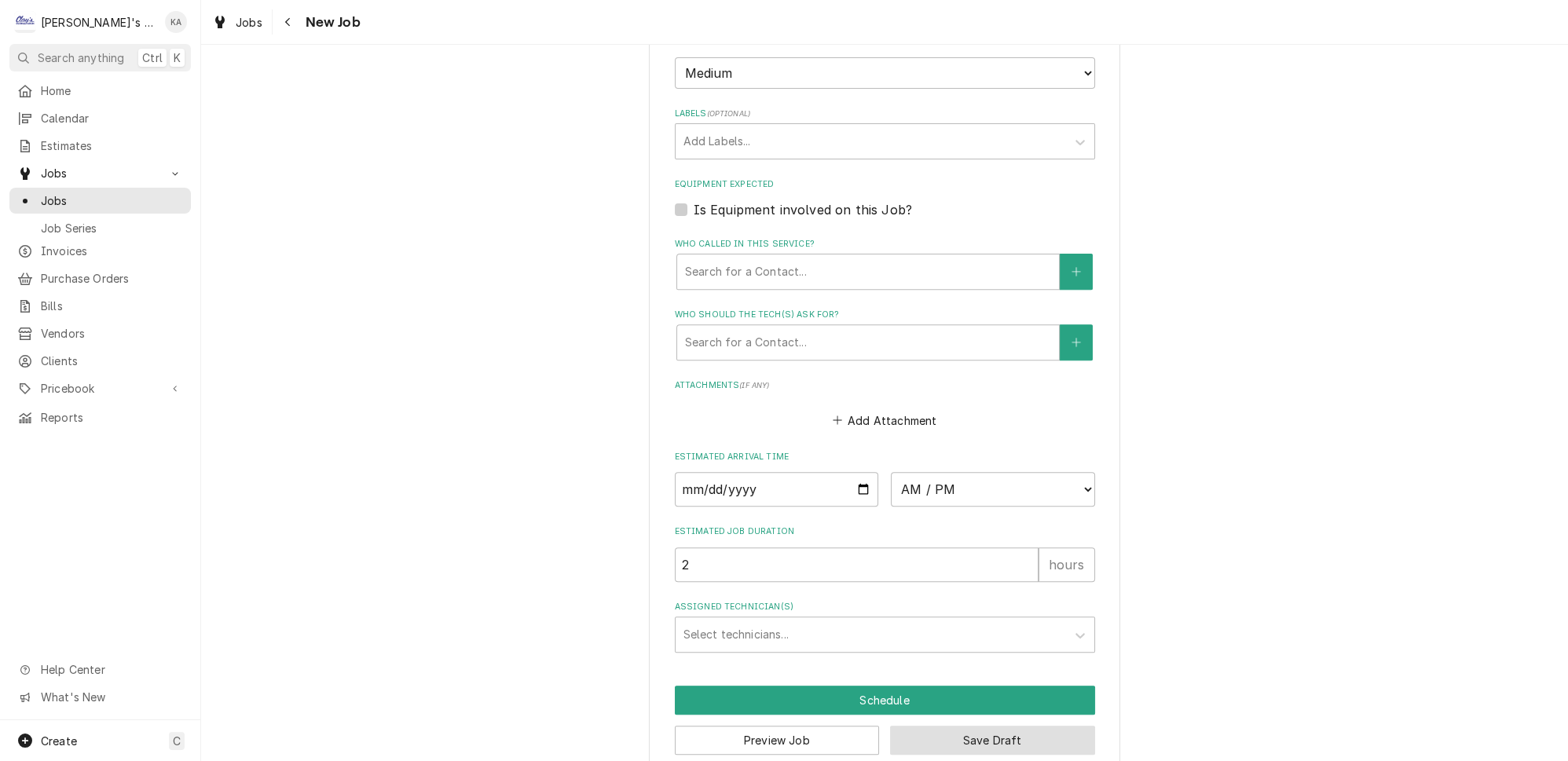
click at [966, 726] on button "Save Draft" at bounding box center [992, 740] width 205 height 29
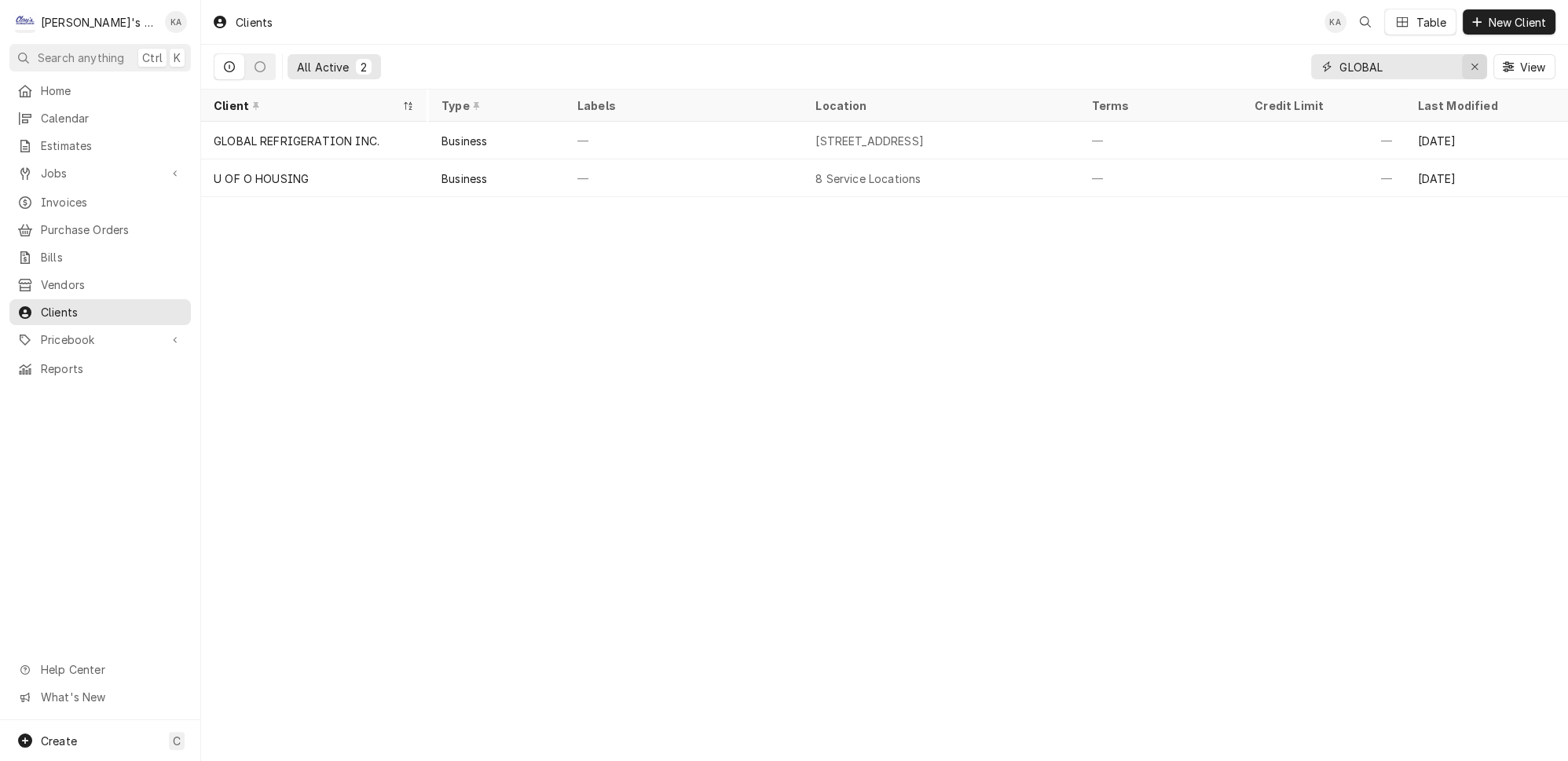
click at [1474, 68] on div "Erase input" at bounding box center [1475, 66] width 16 height 16
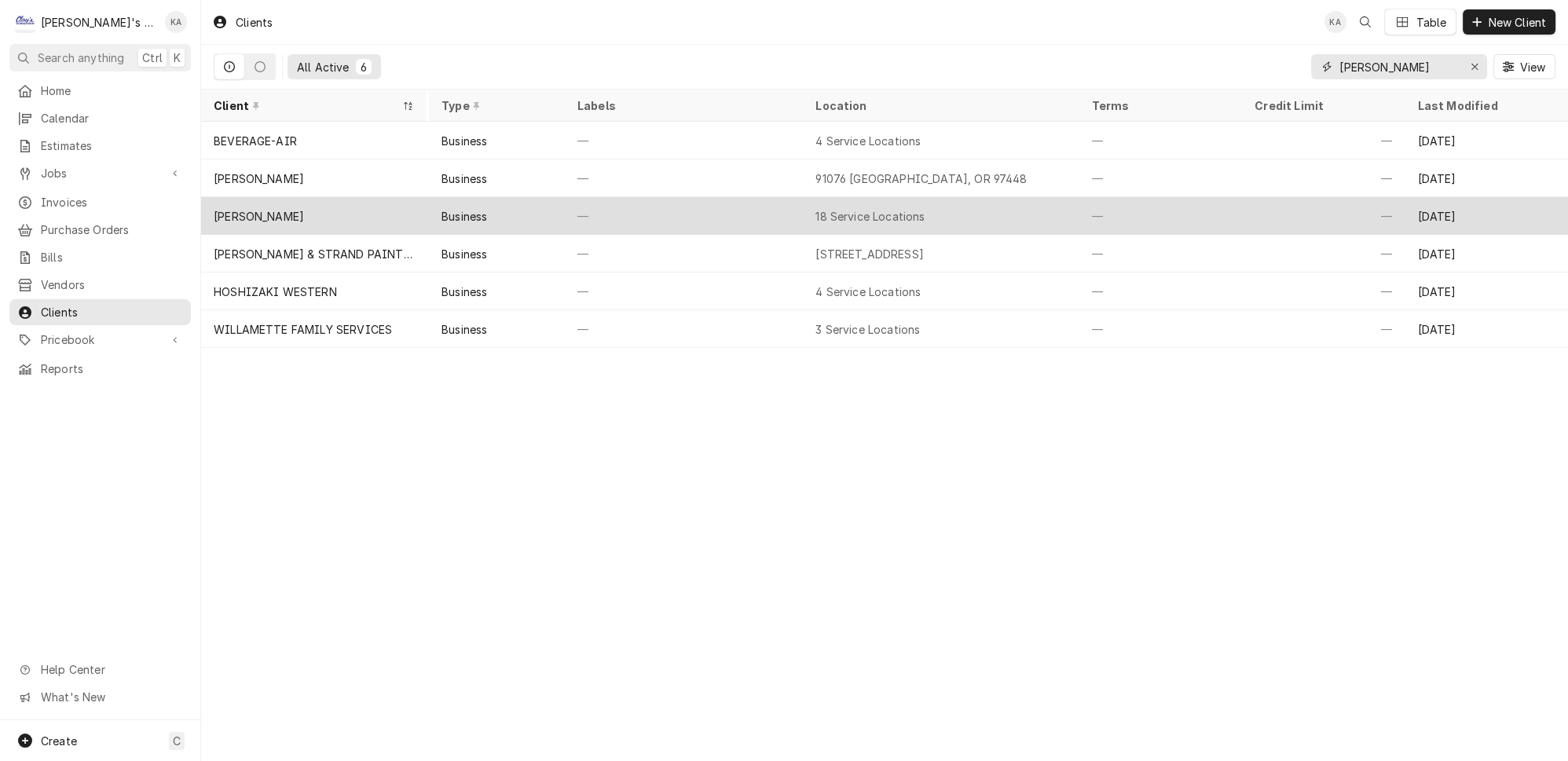
type input "[PERSON_NAME]"
click at [652, 205] on div "—" at bounding box center [684, 216] width 238 height 38
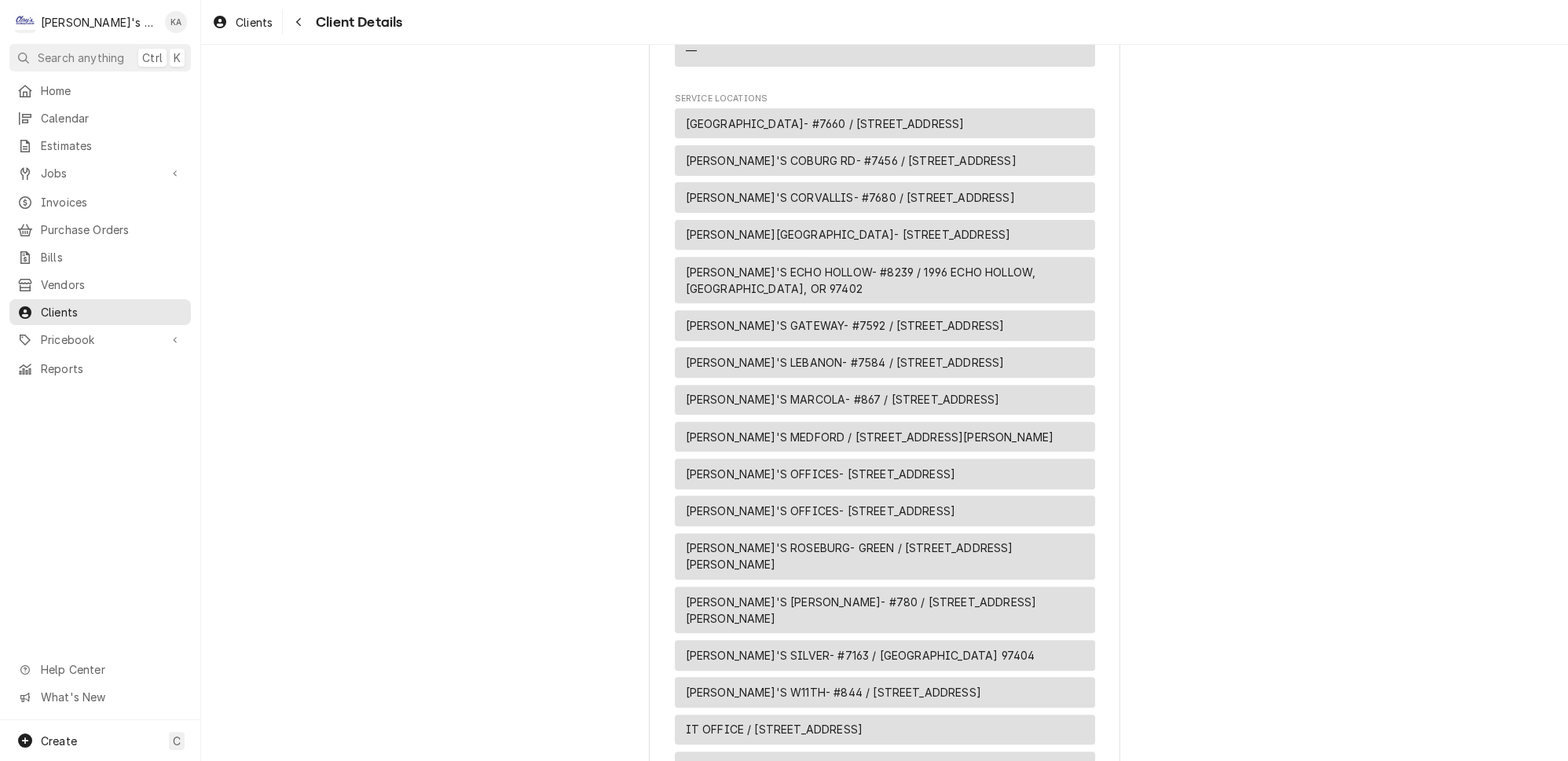
scroll to position [1426, 0]
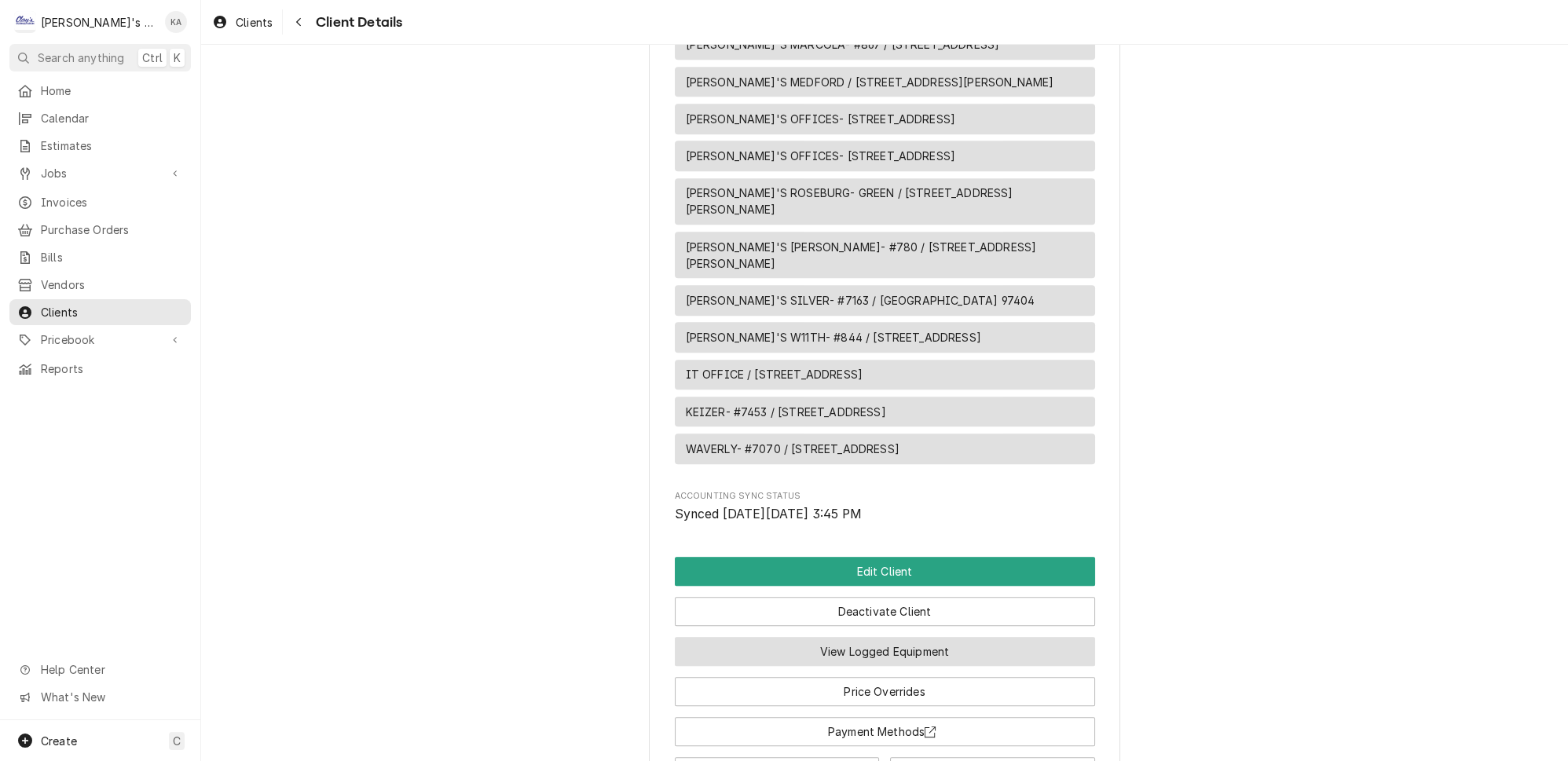
click at [893, 637] on button "View Logged Equipment" at bounding box center [885, 652] width 421 height 29
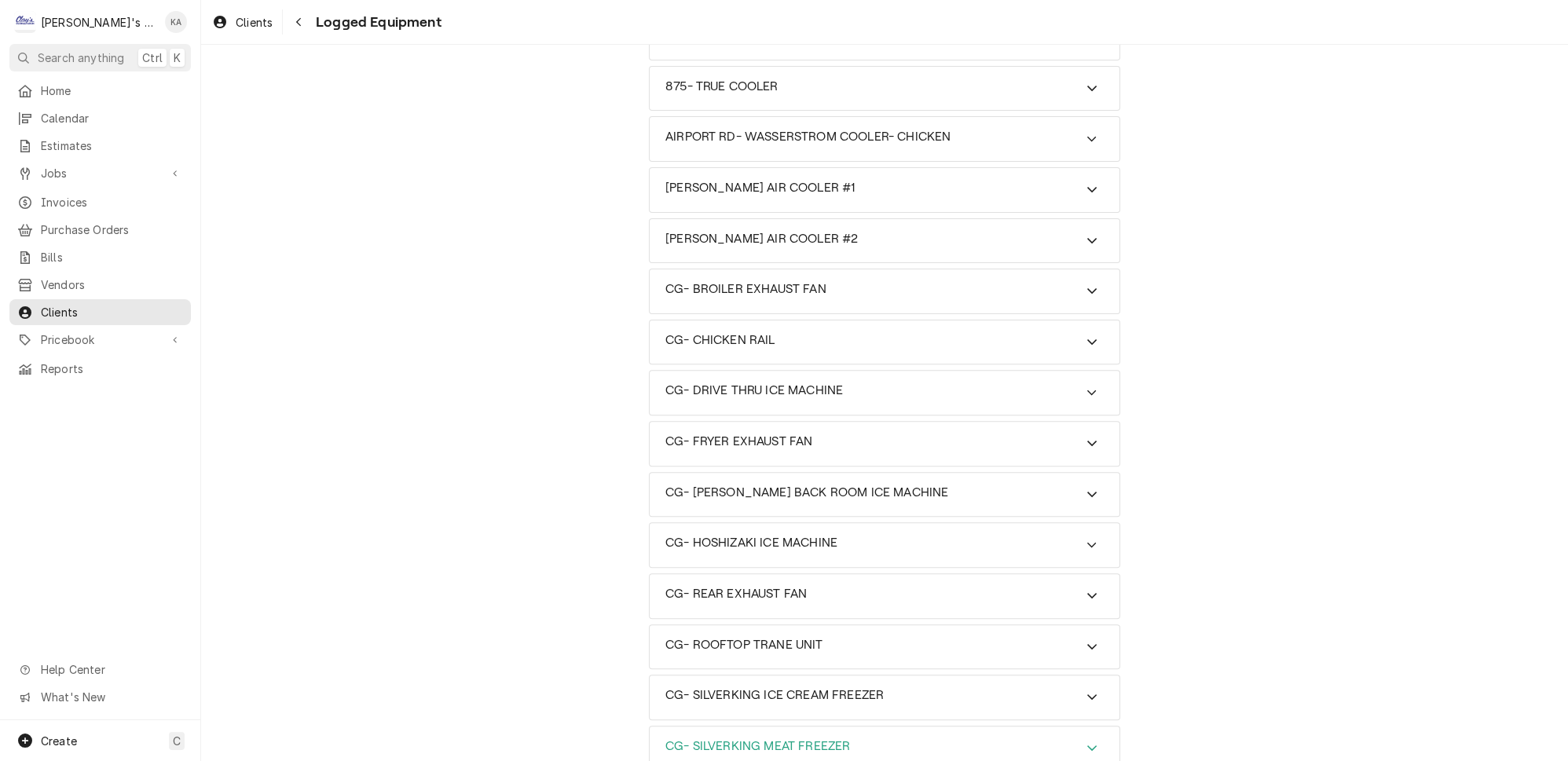
scroll to position [928, 0]
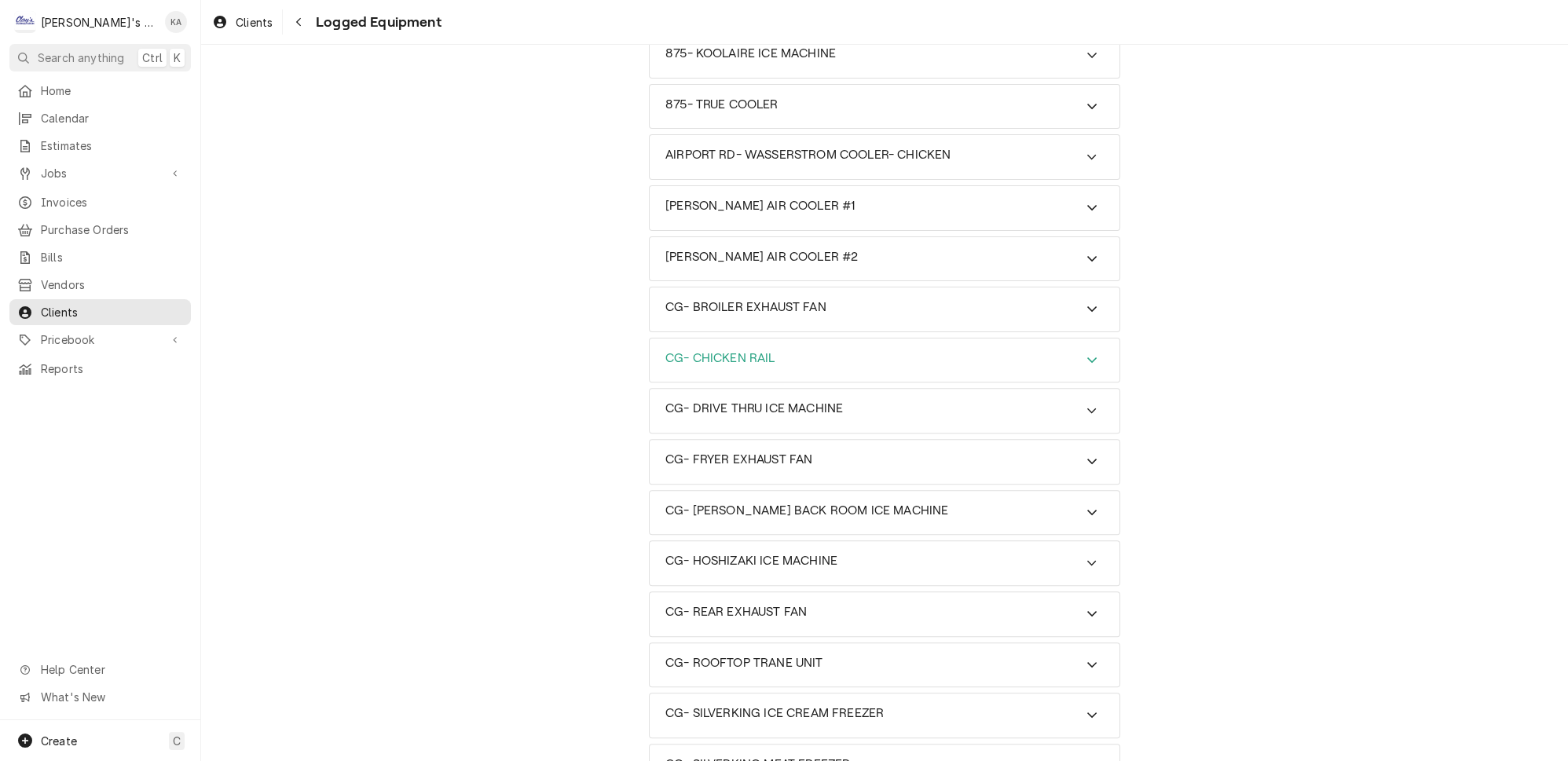
click at [838, 339] on div "CG- CHICKEN RAIL" at bounding box center [884, 360] width 470 height 44
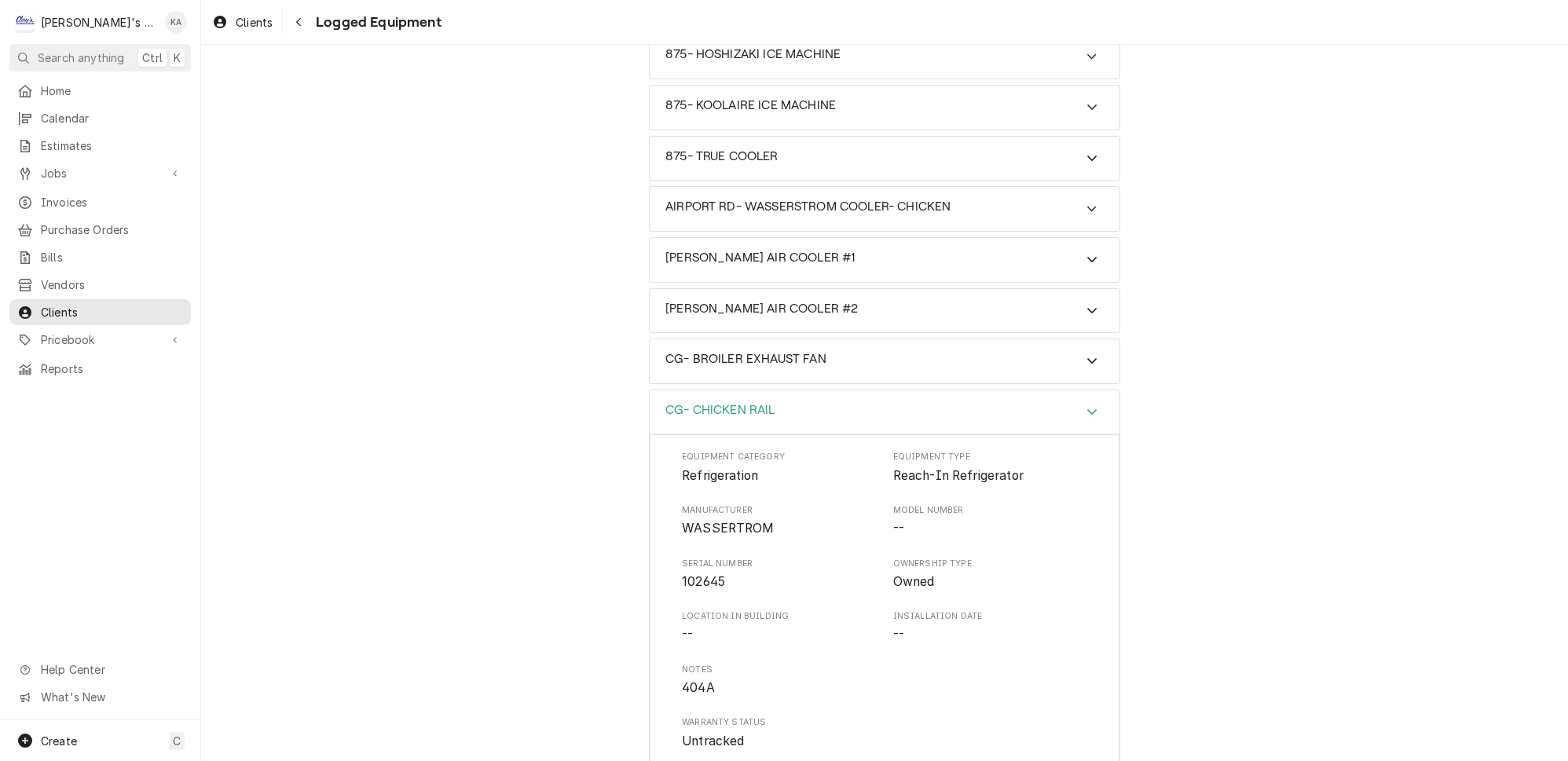
scroll to position [856, 0]
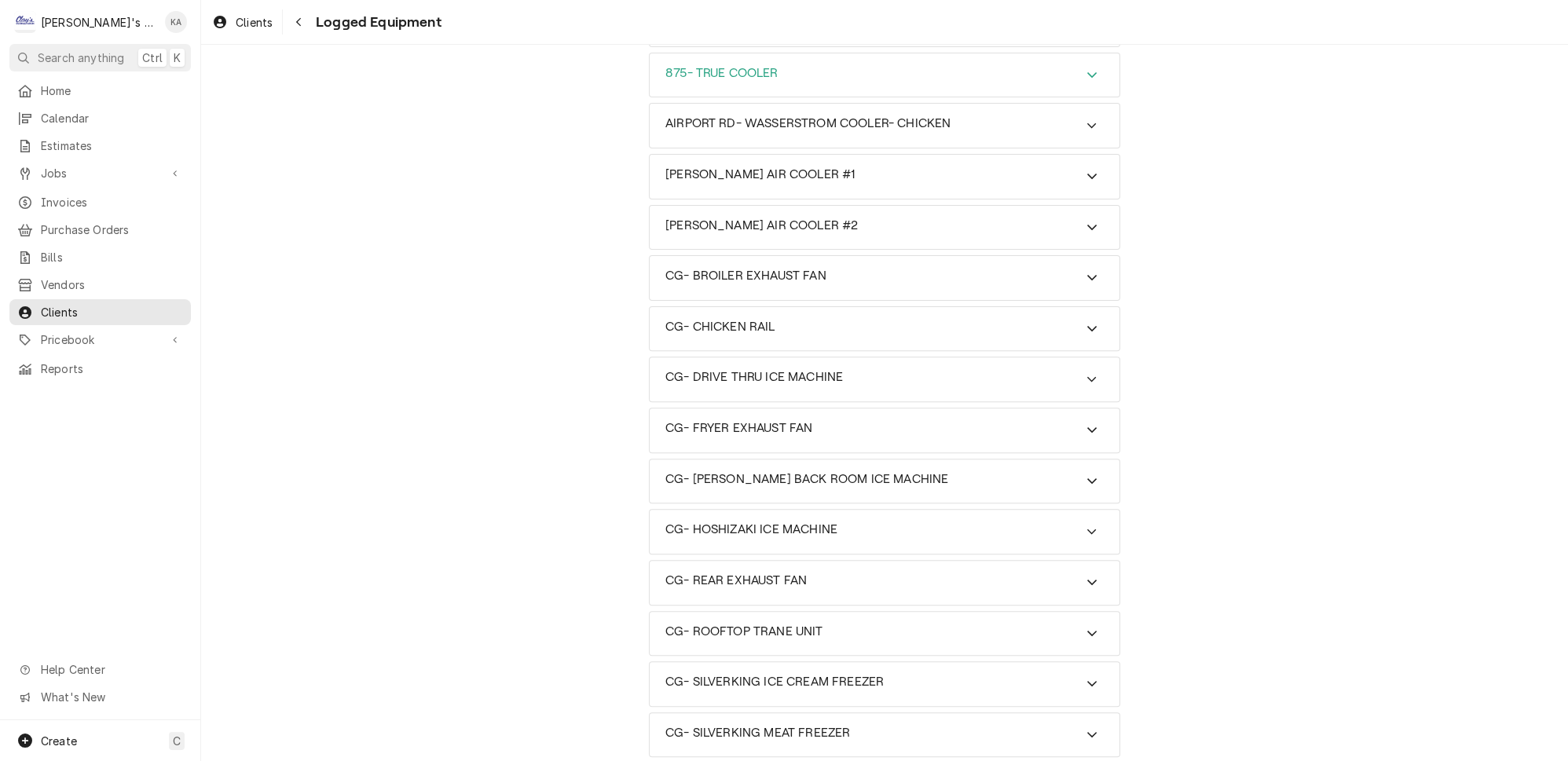
scroll to position [1071, 0]
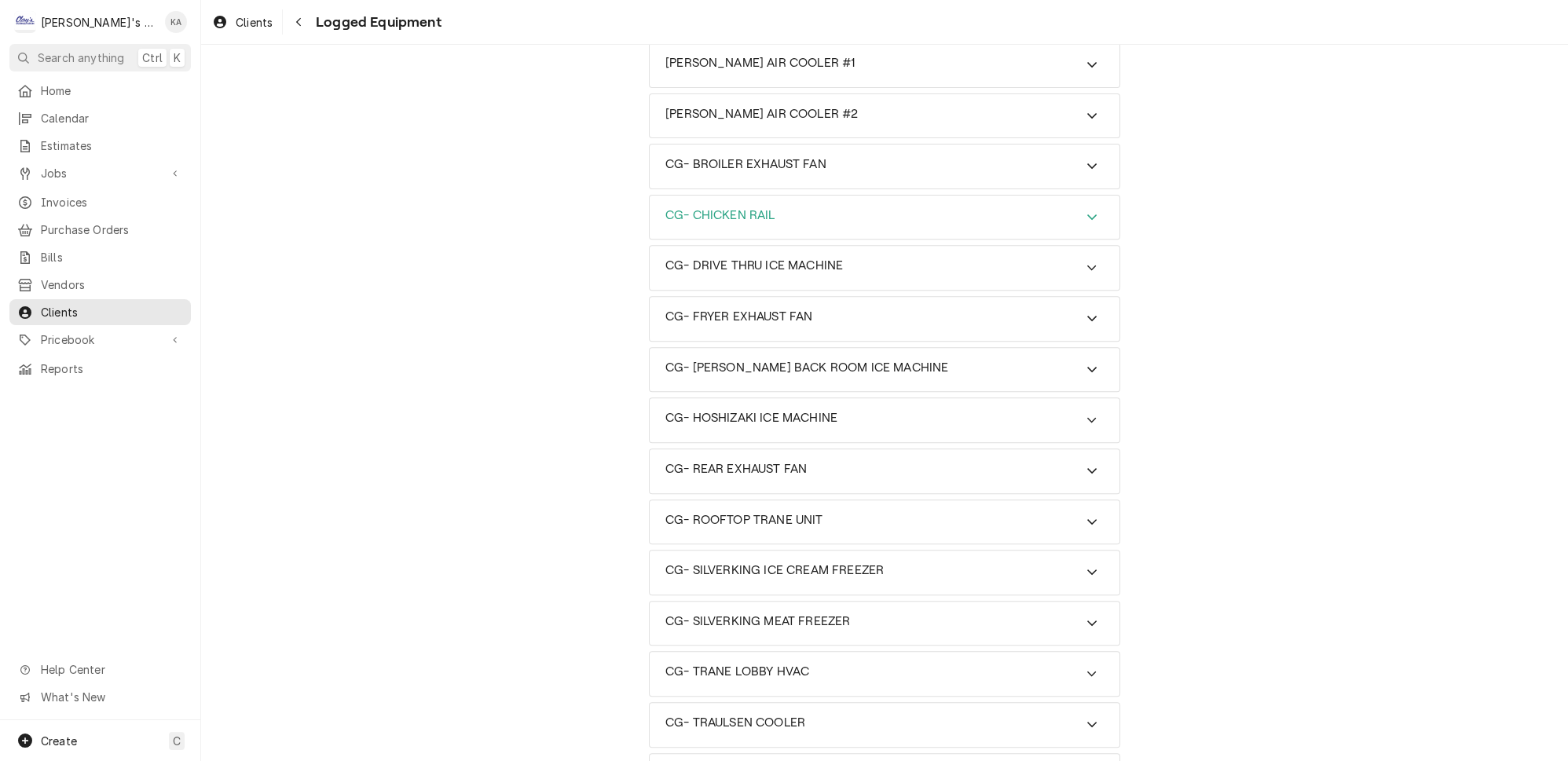
click at [827, 195] on div "CG- CHICKEN RAIL" at bounding box center [884, 217] width 470 height 44
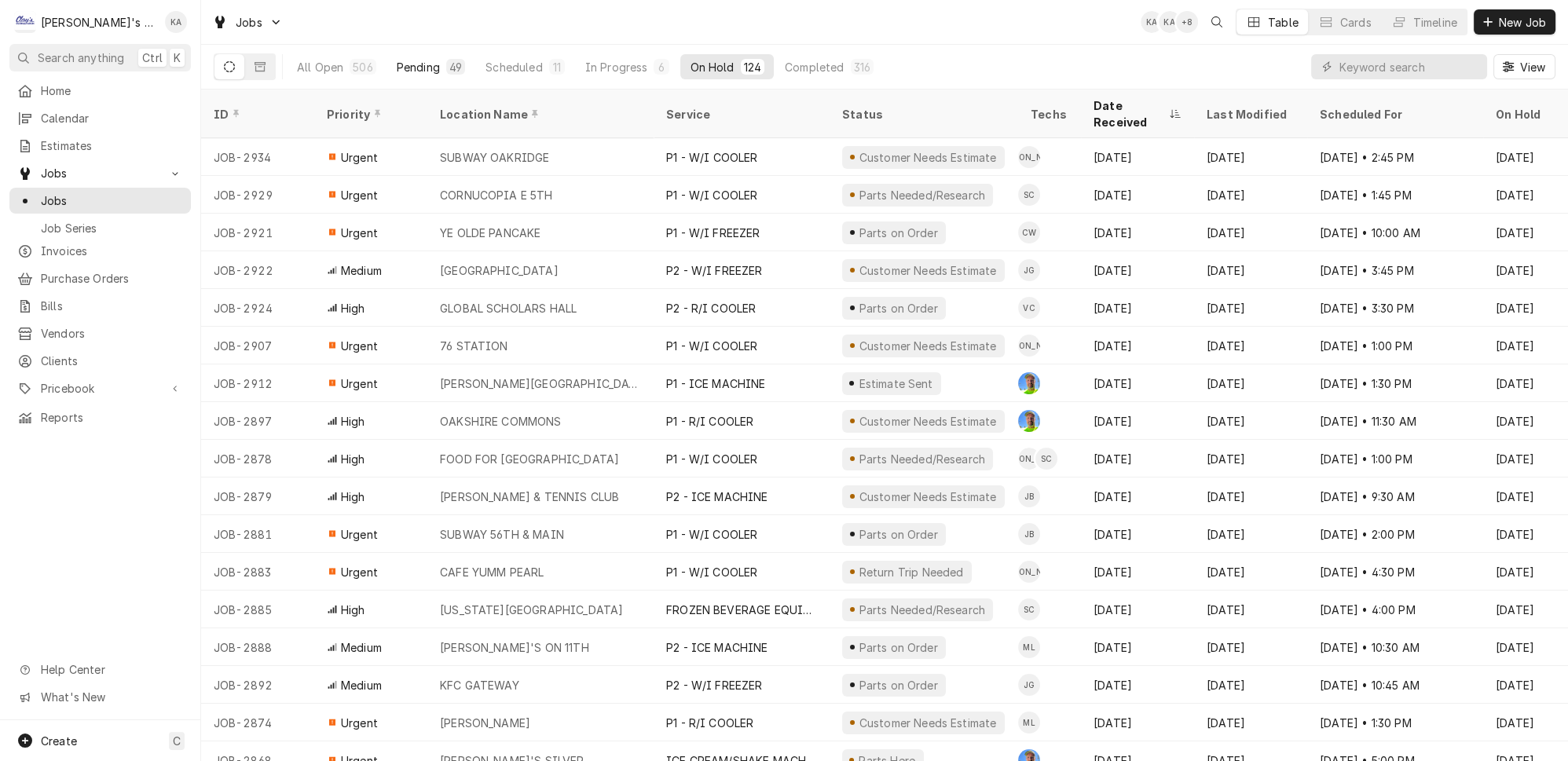
click at [431, 54] on button "Pending 49" at bounding box center [431, 66] width 87 height 25
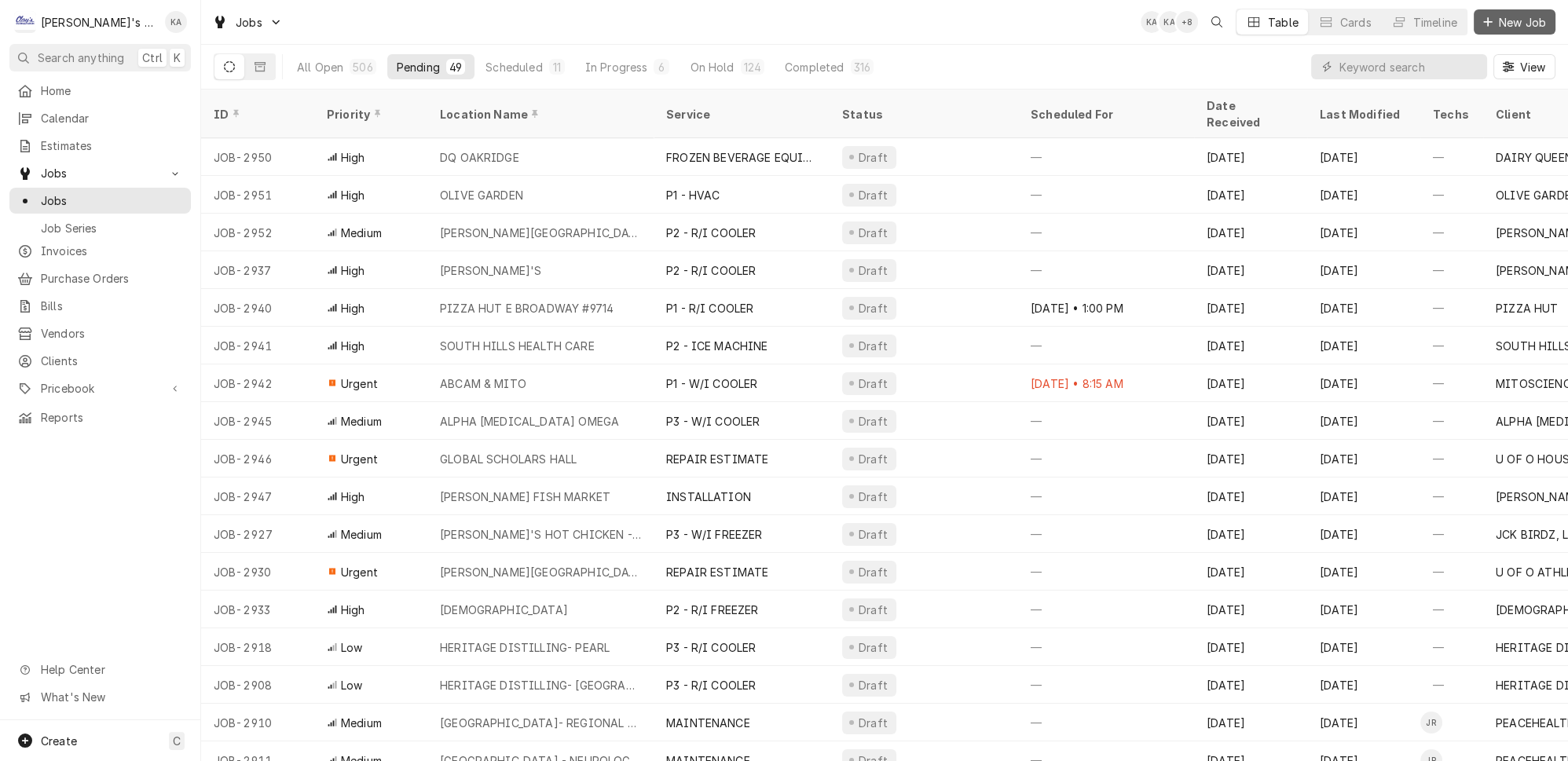
click at [1530, 14] on span "New Job" at bounding box center [1523, 22] width 54 height 16
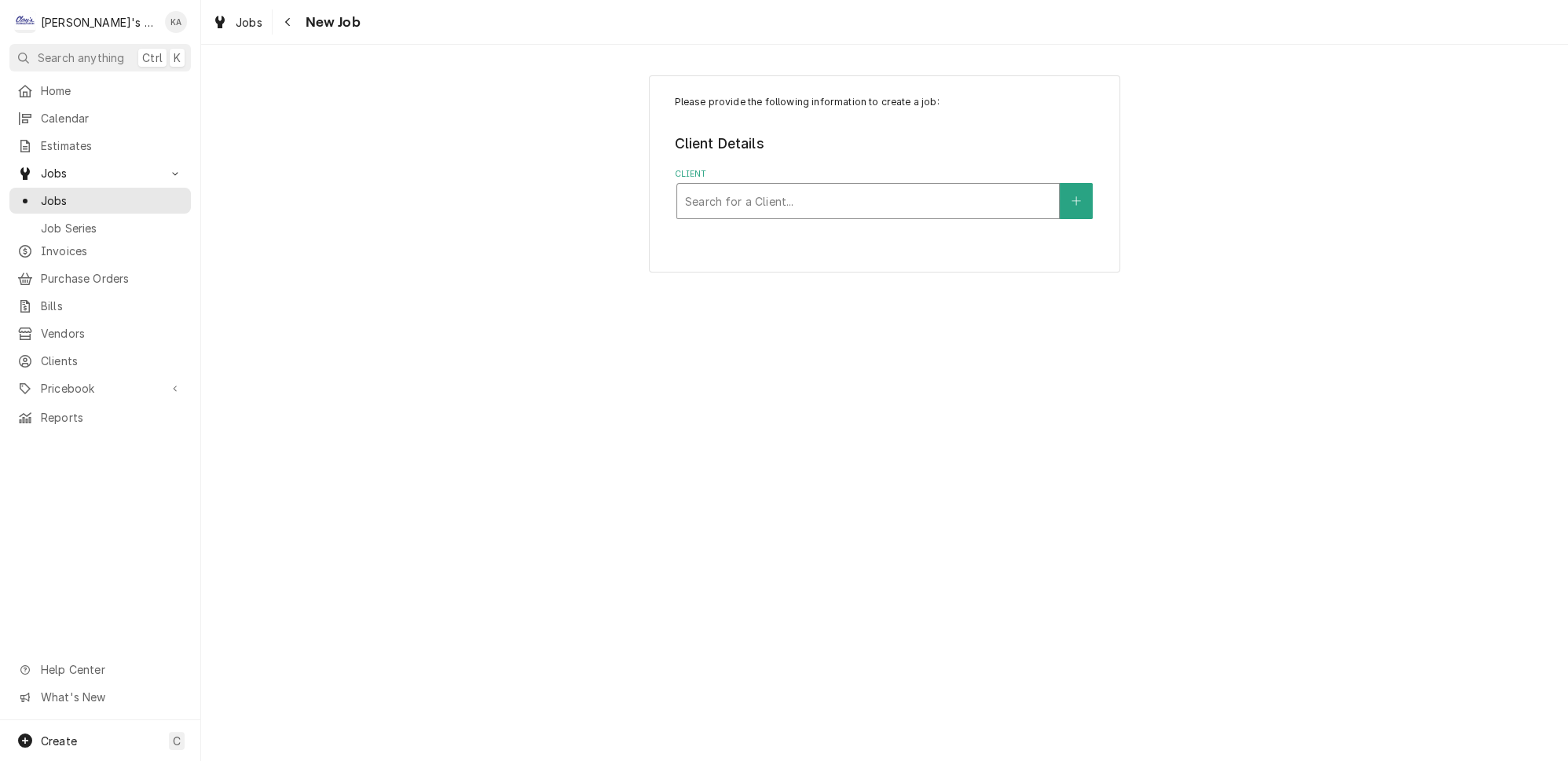
click at [747, 187] on div "Client" at bounding box center [868, 201] width 366 height 28
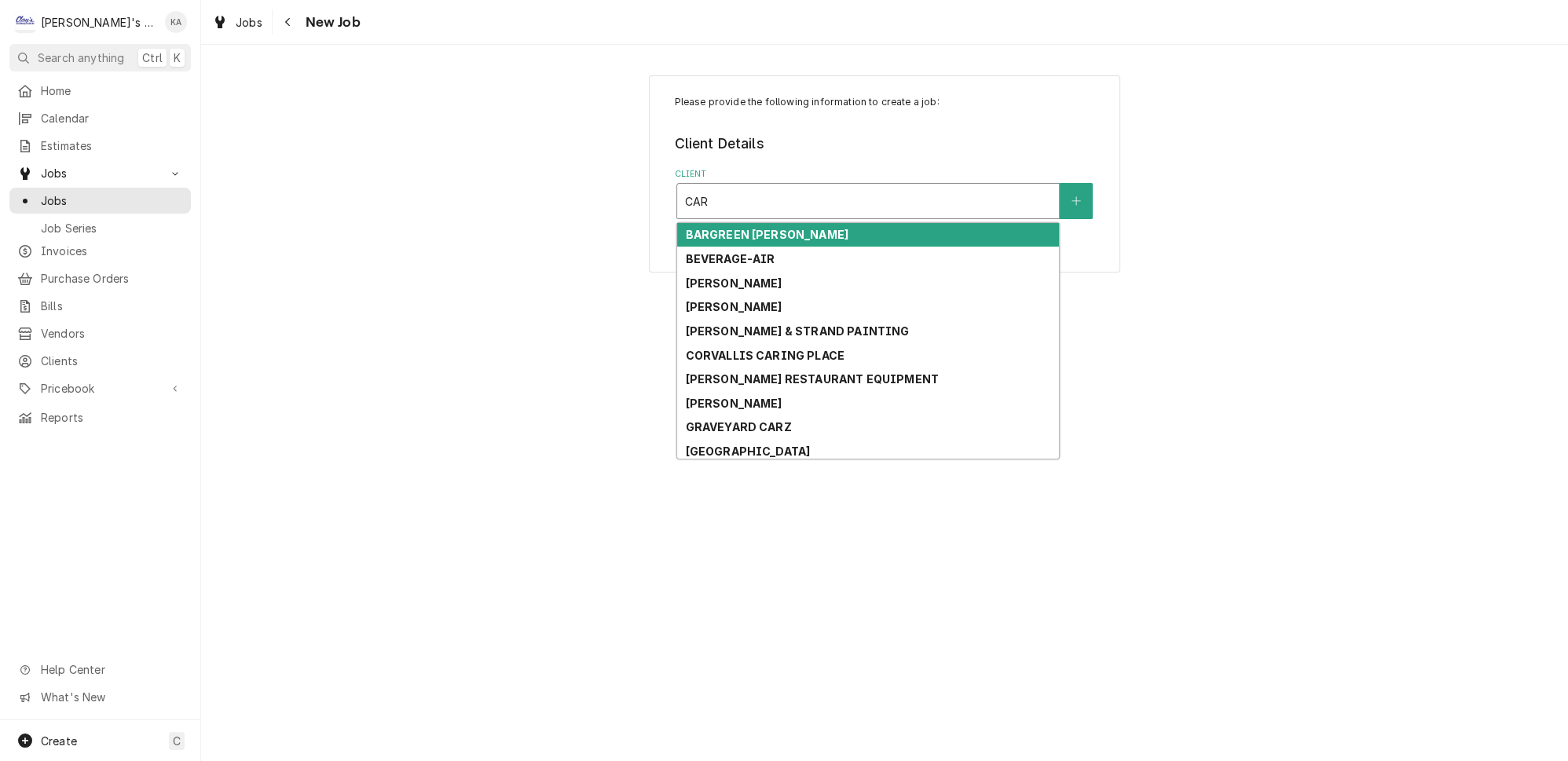
type input "CARL"
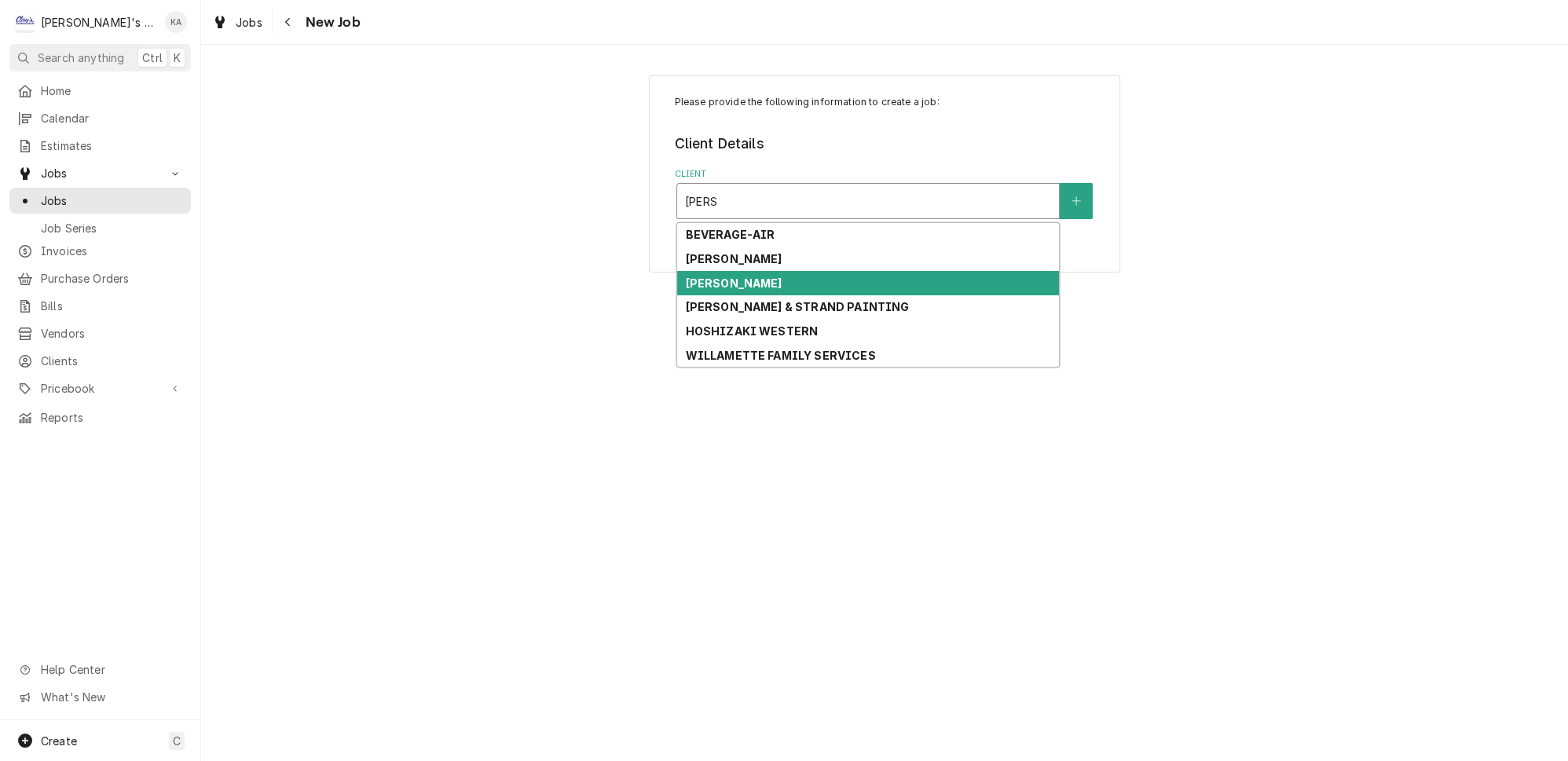
click at [751, 274] on div "[PERSON_NAME]" at bounding box center [867, 283] width 382 height 25
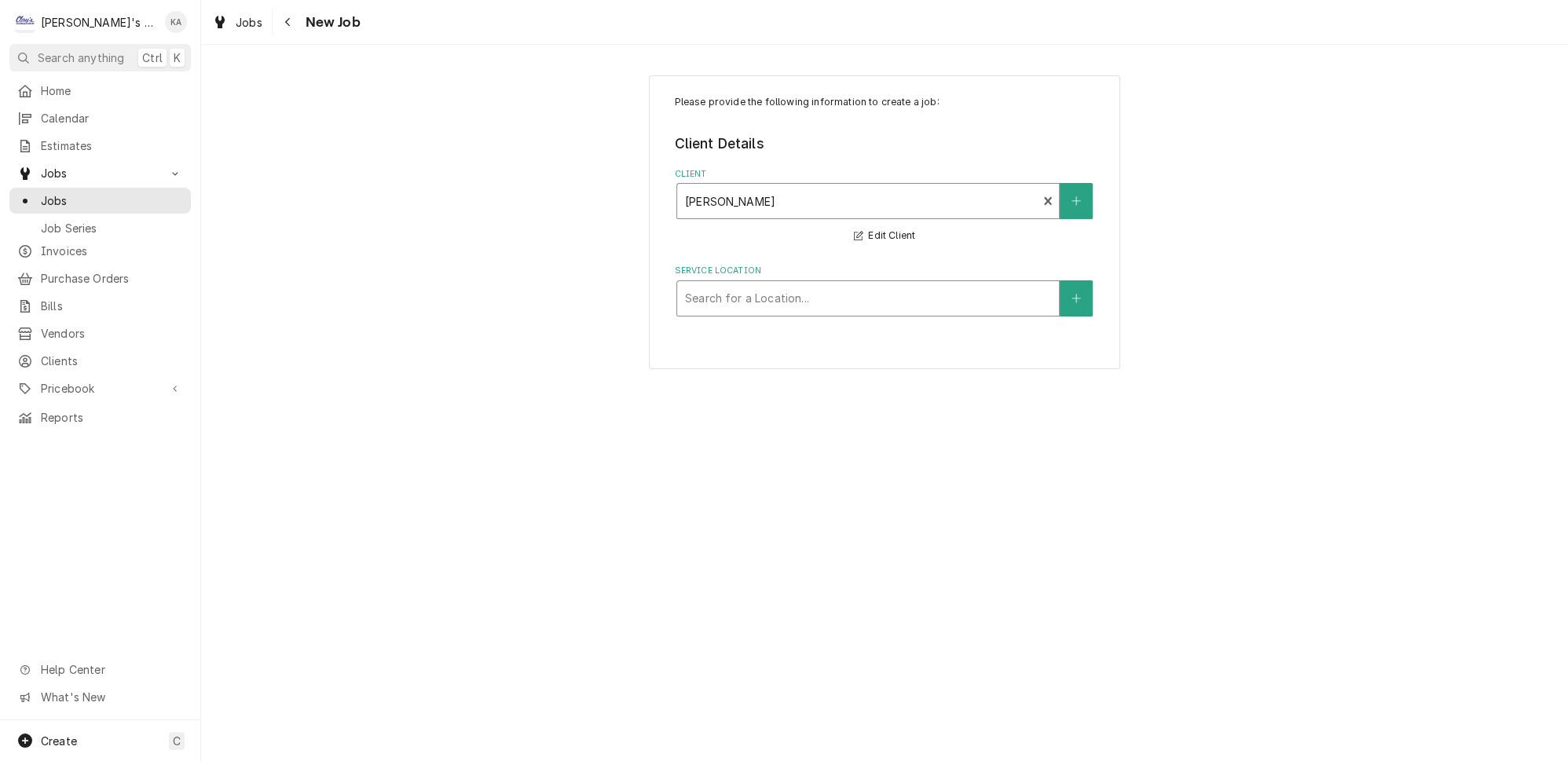
click at [761, 288] on div "Service Location" at bounding box center [868, 299] width 366 height 28
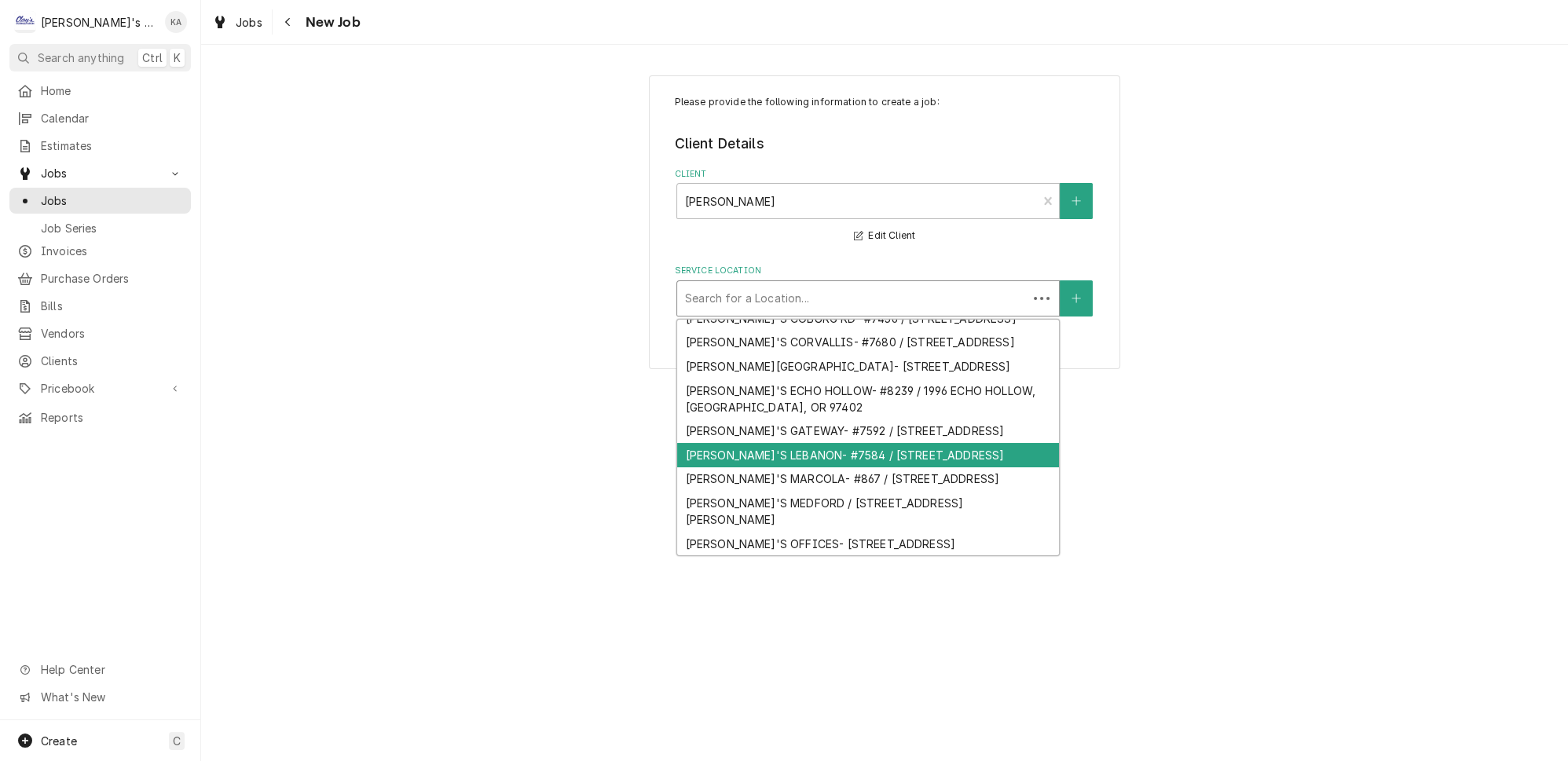
scroll to position [128, 0]
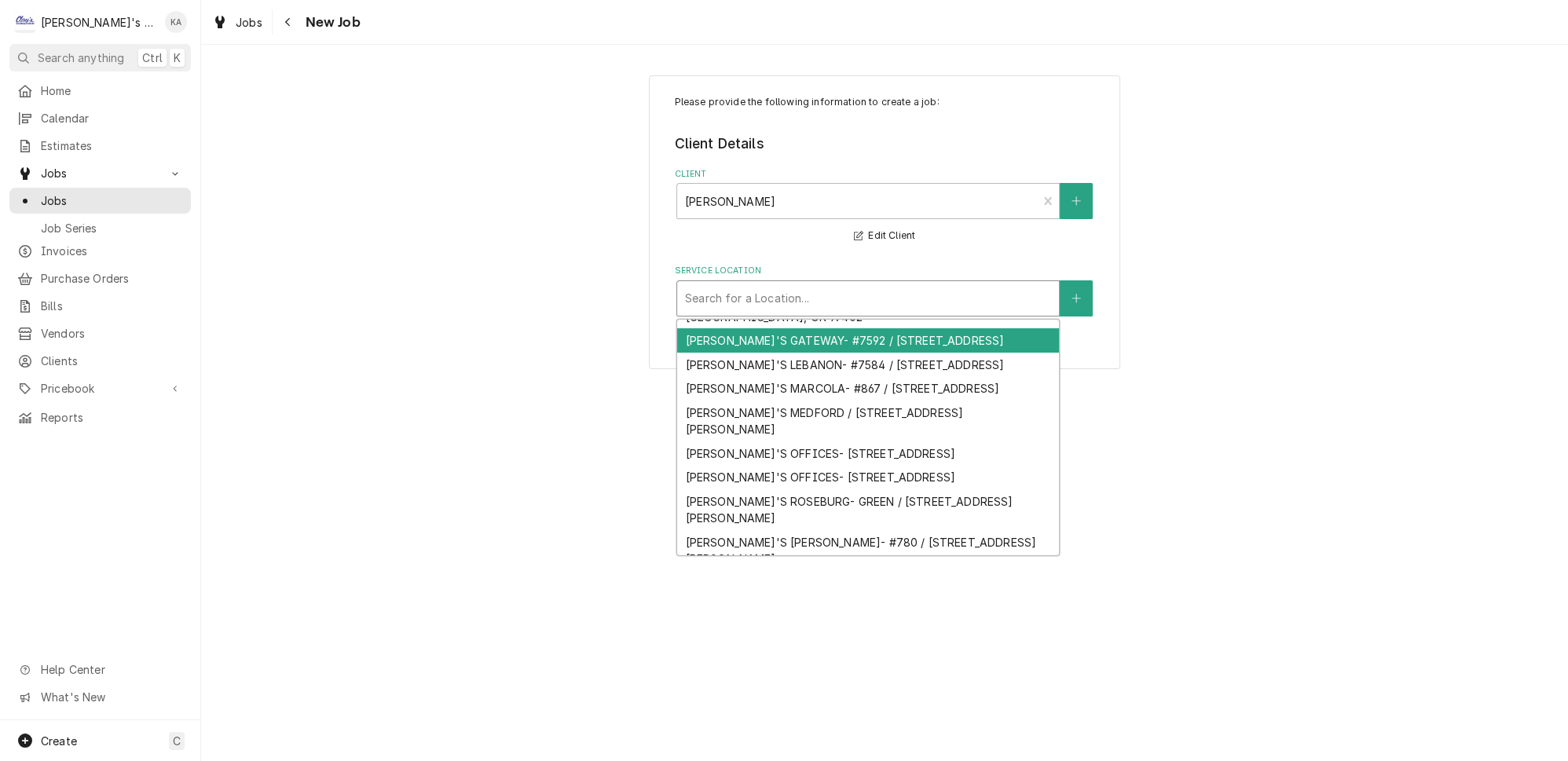
click at [766, 353] on div "CARL'S GATEWAY- #7592 / 3032 GATEWAY ST, SPRINGFIELD, OR 97477" at bounding box center [867, 340] width 382 height 25
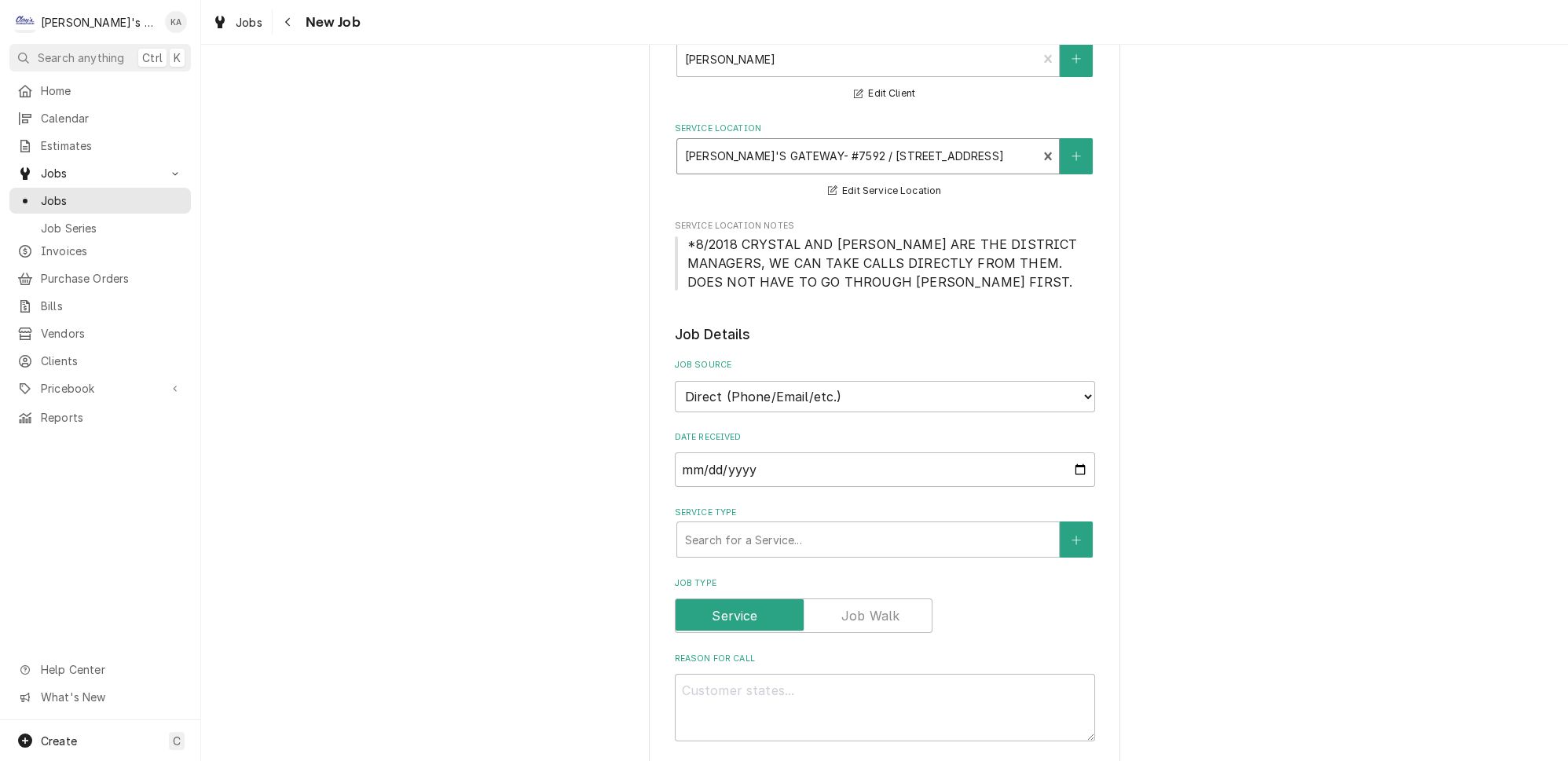
scroll to position [285, 0]
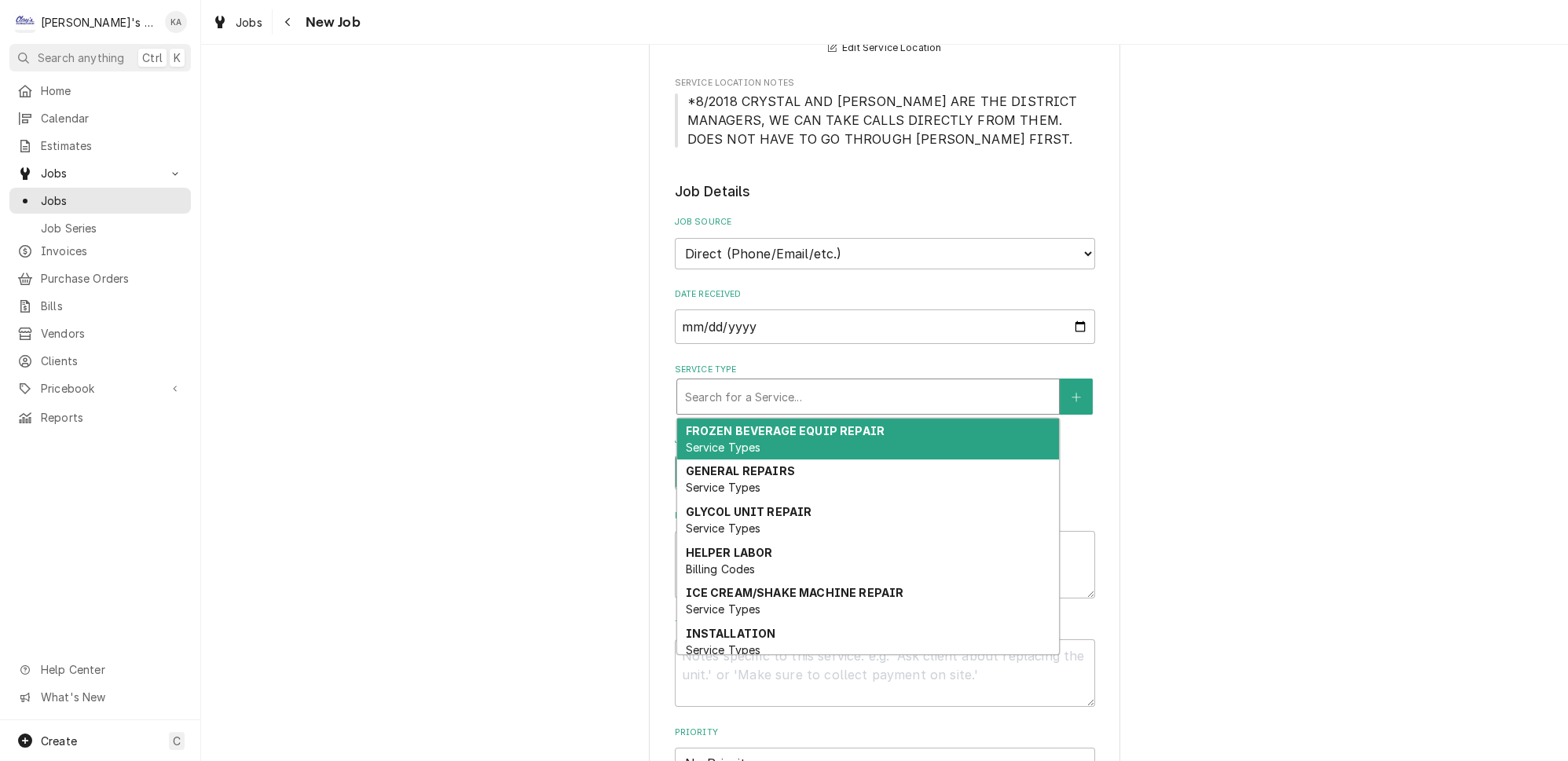
click at [766, 393] on div "Service Type" at bounding box center [868, 397] width 366 height 28
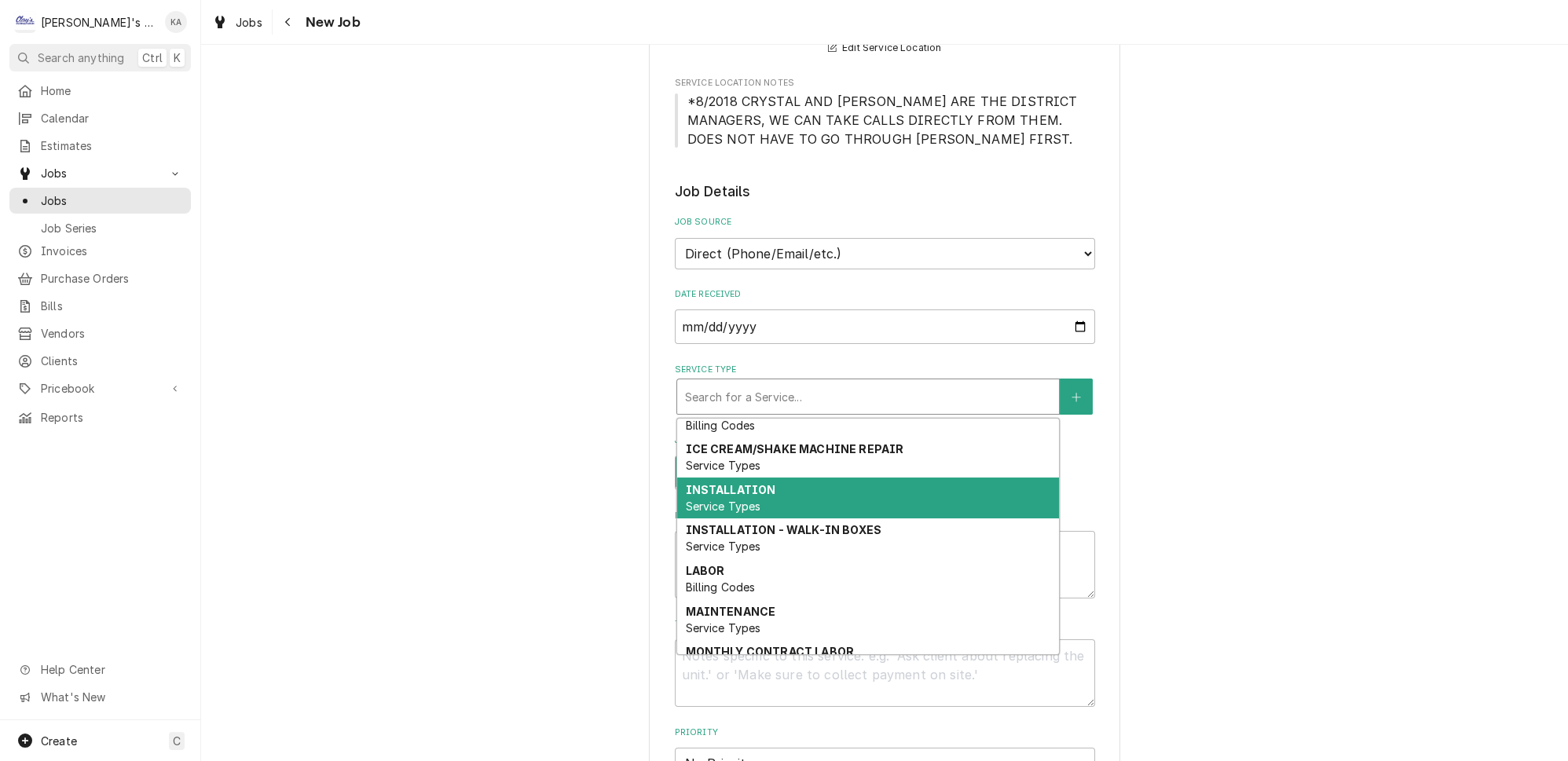
scroll to position [358, 0]
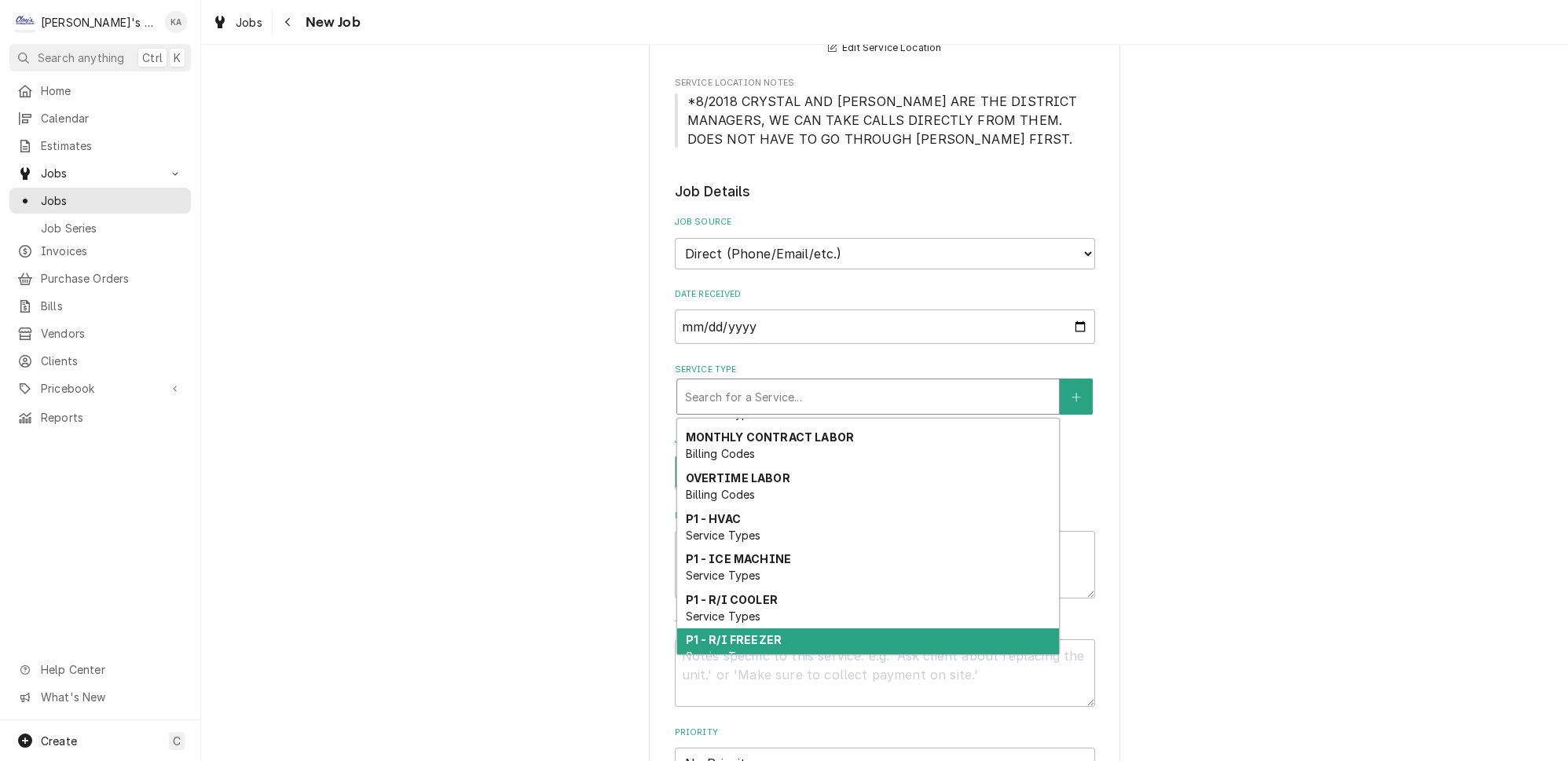
click at [766, 634] on strong "P1 - R/I FREEZER" at bounding box center [734, 640] width 96 height 13
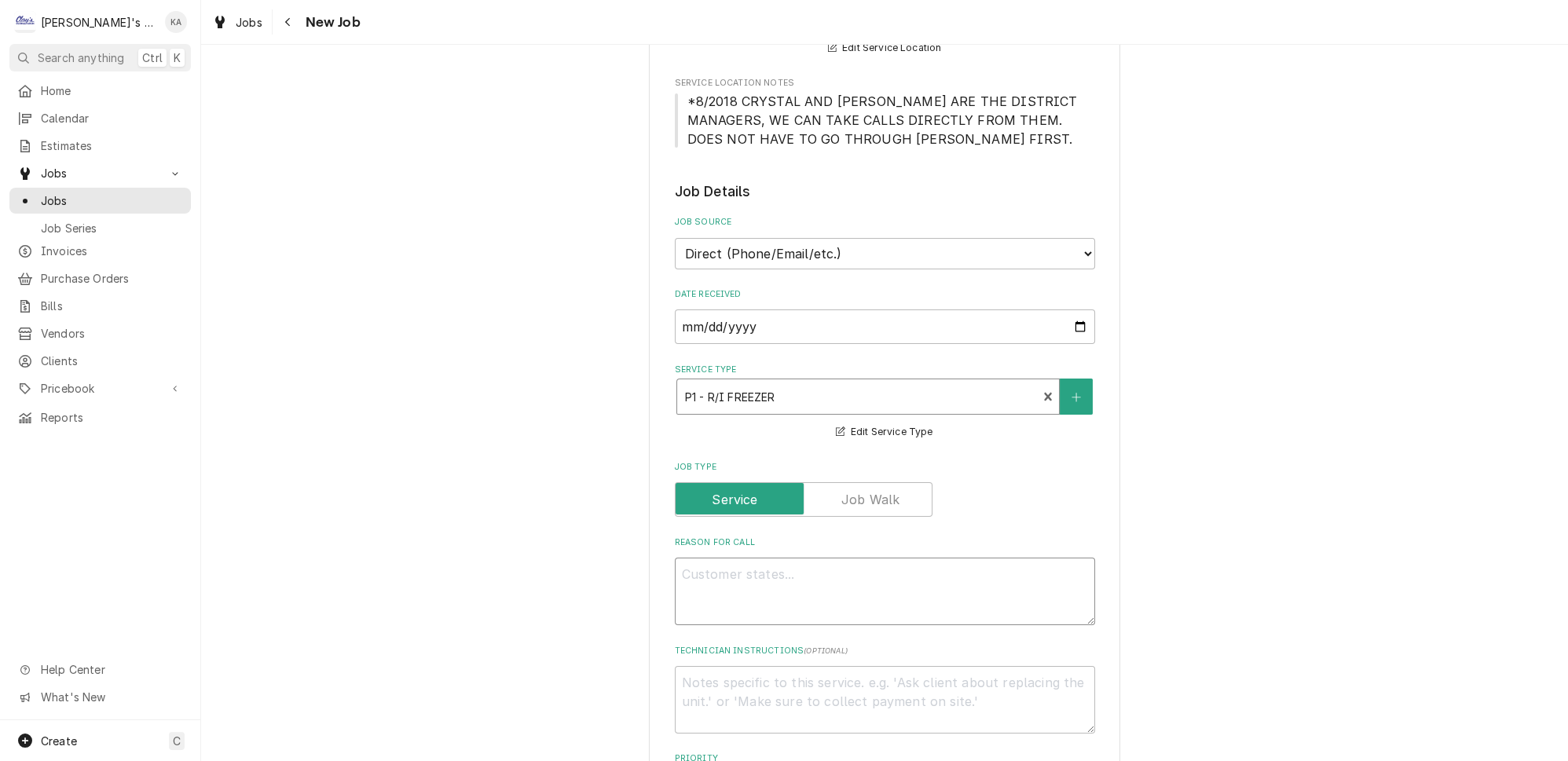
click at [758, 588] on textarea "Reason For Call" at bounding box center [885, 592] width 421 height 68
type textarea "x"
type textarea "9"
type textarea "x"
type textarea "9/"
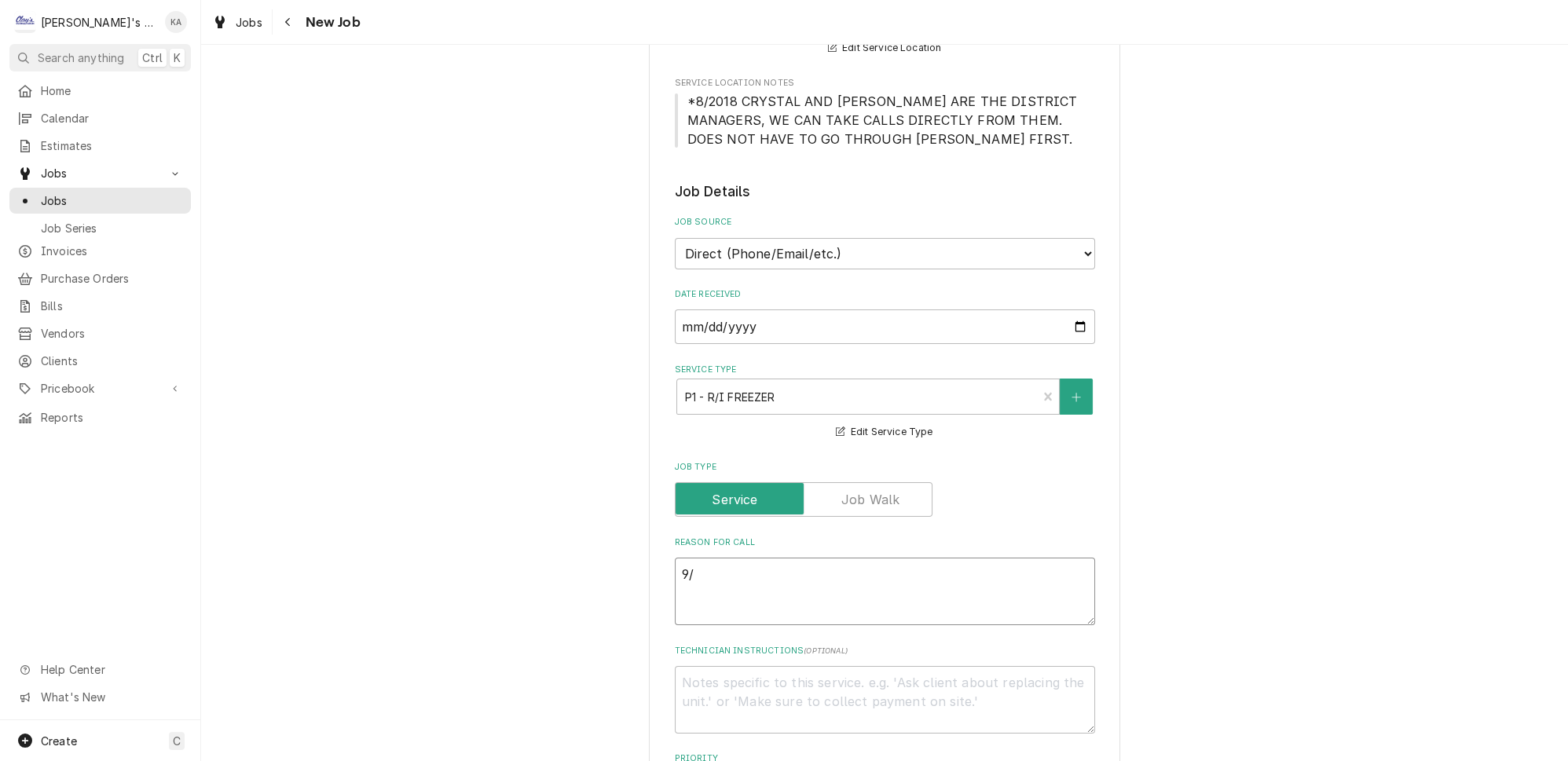
type textarea "x"
type textarea "9/1"
type textarea "x"
type textarea "9/16"
type textarea "x"
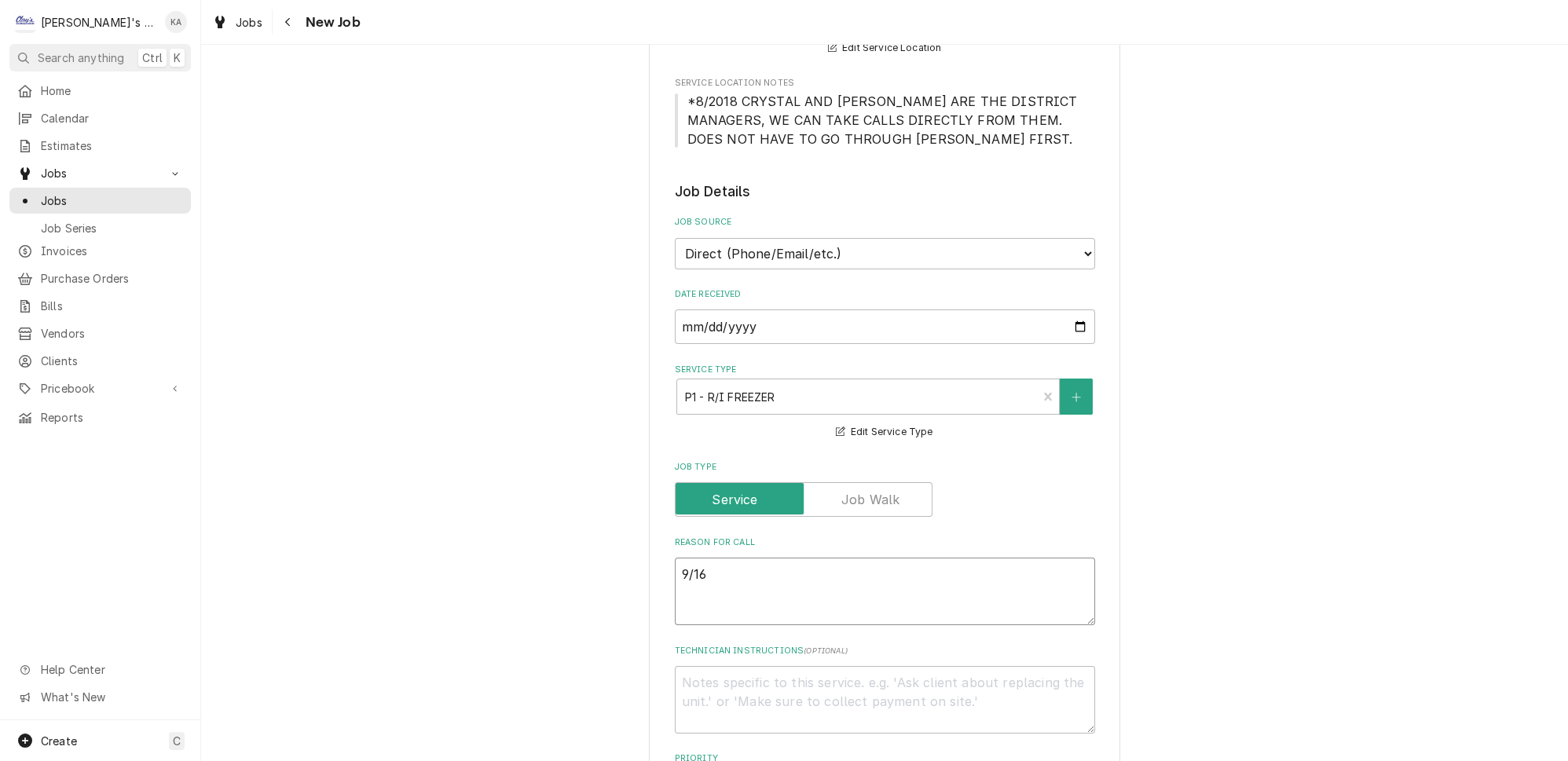
type textarea "9/16/"
type textarea "x"
type textarea "9/16/2"
type textarea "x"
type textarea "9/16/20"
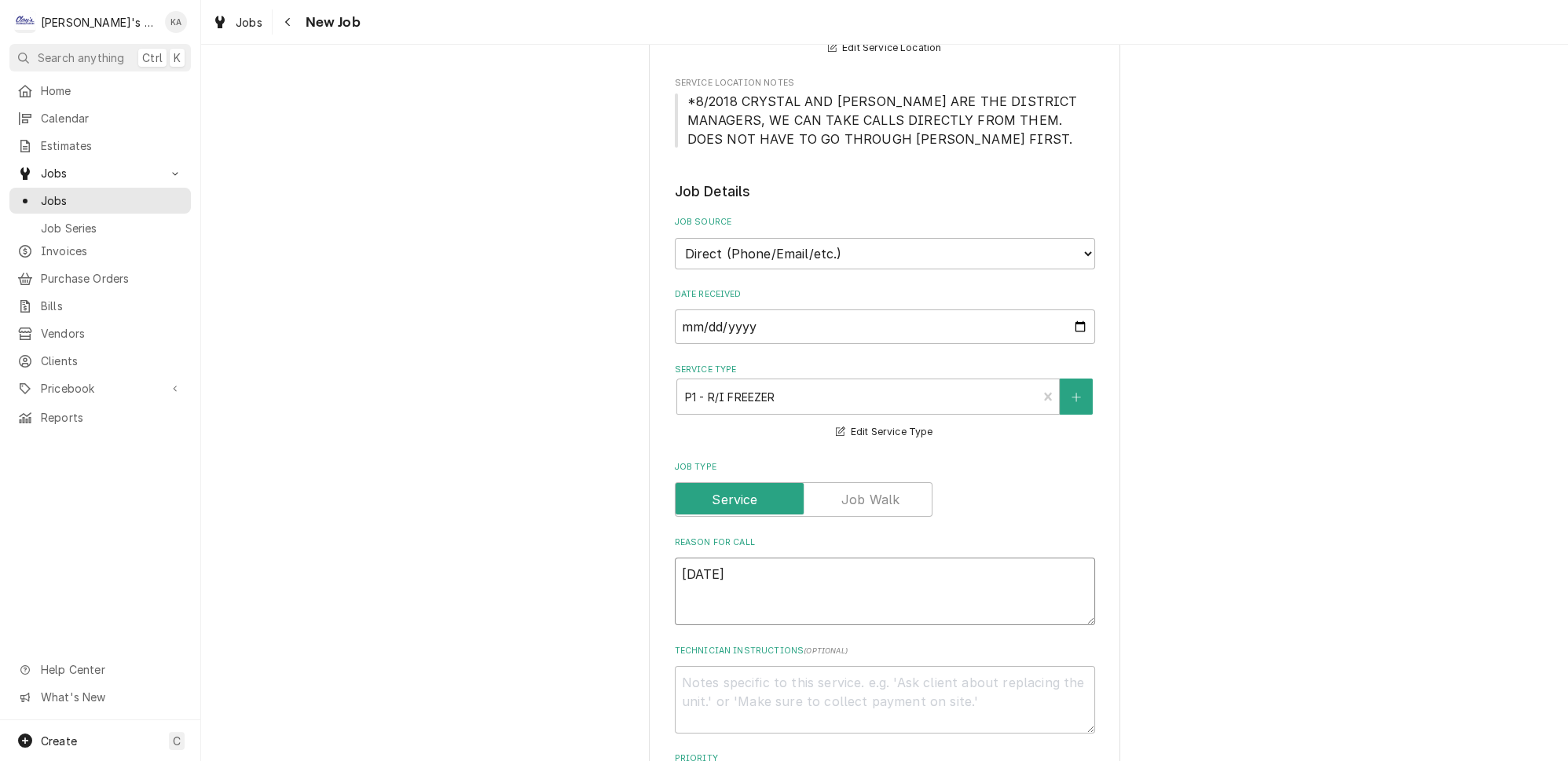
type textarea "x"
type textarea "9/16/202"
type textarea "x"
type textarea "9/16/2025"
type textarea "x"
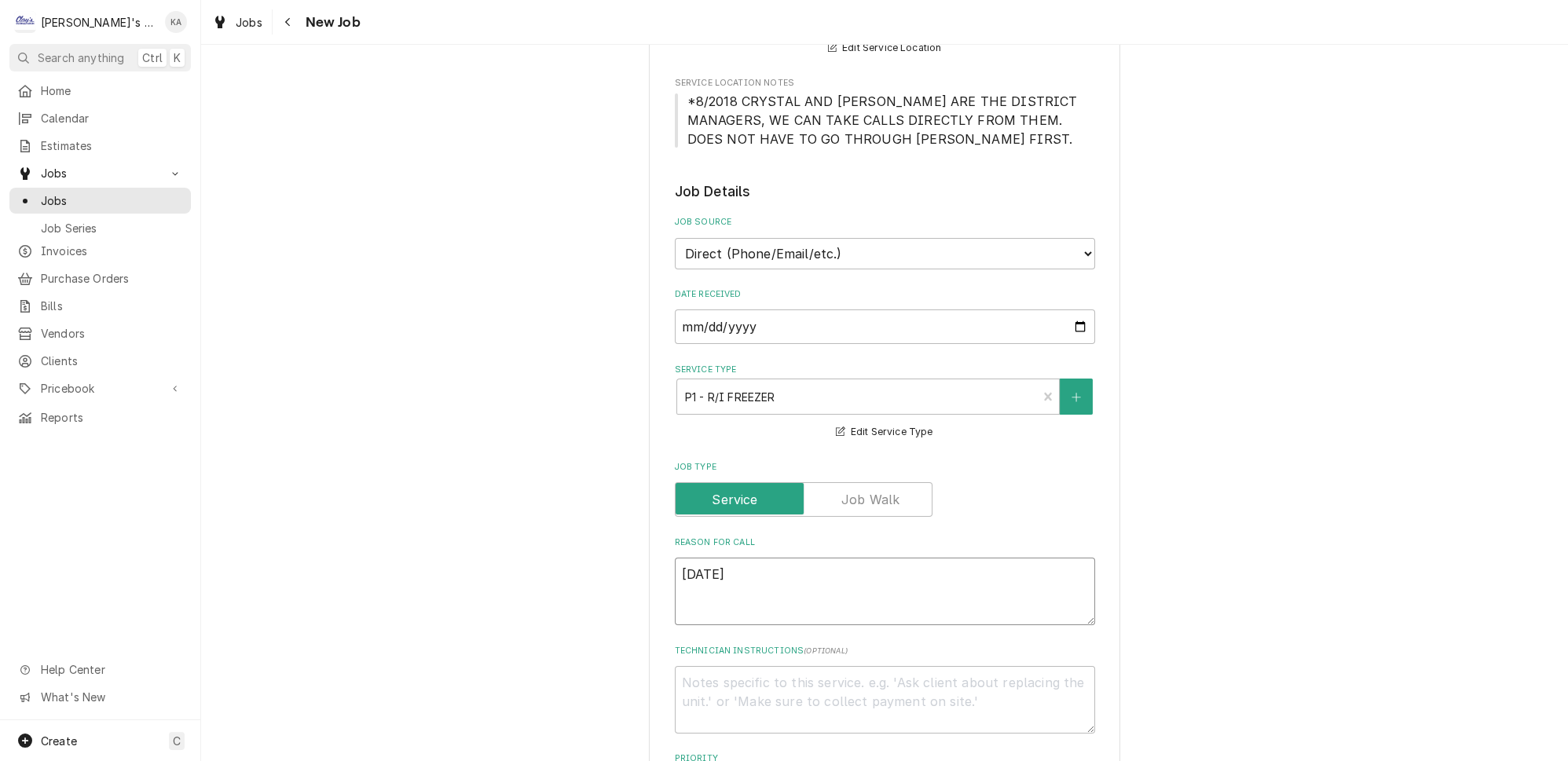
type textarea "9/16/2025"
type textarea "x"
type textarea "9/16/2025 1"
type textarea "x"
type textarea "9/16/2025 12"
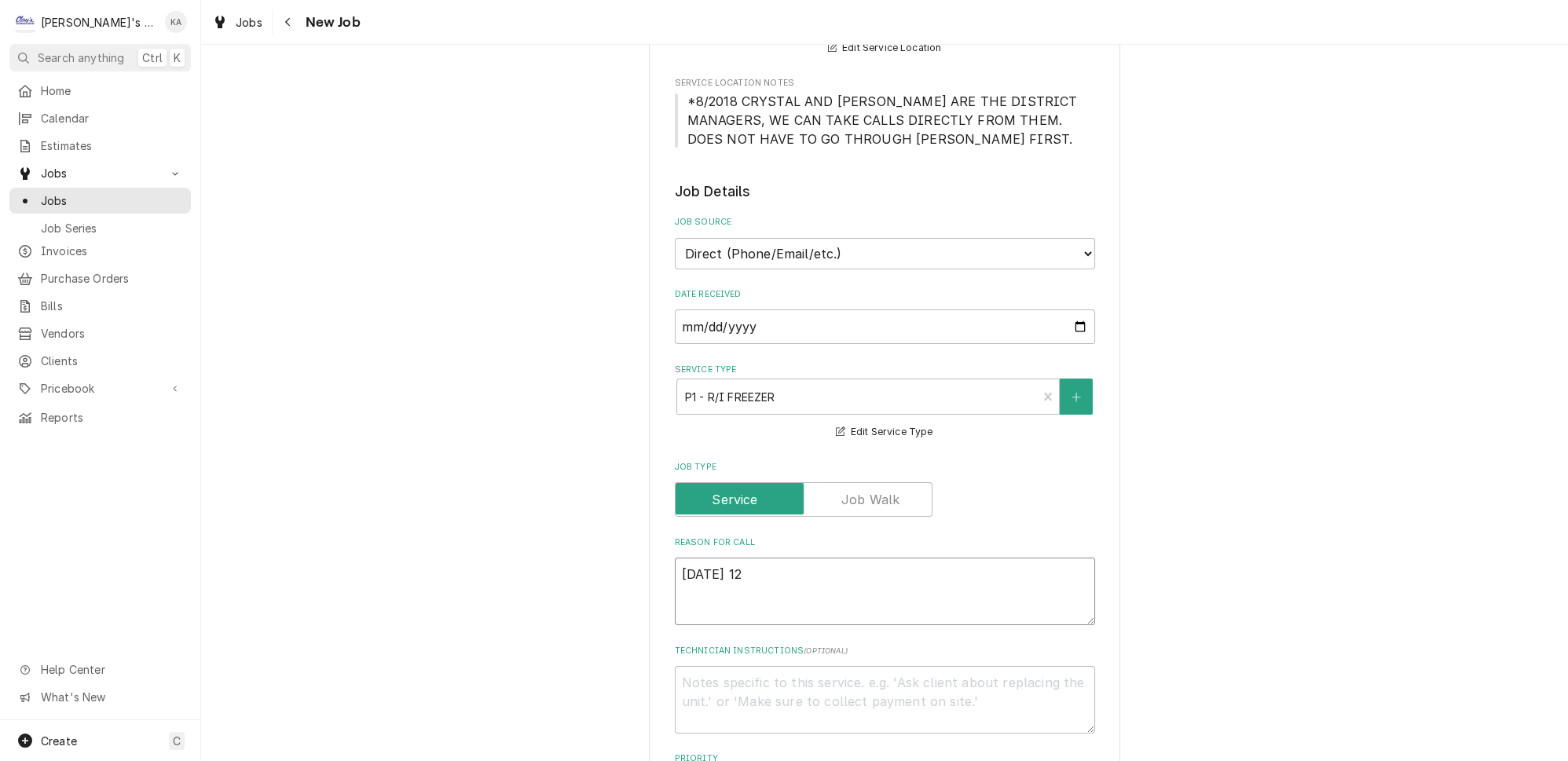
type textarea "x"
type textarea "9/16/2025 12:"
type textarea "x"
type textarea "9/16/2025 12:4"
type textarea "x"
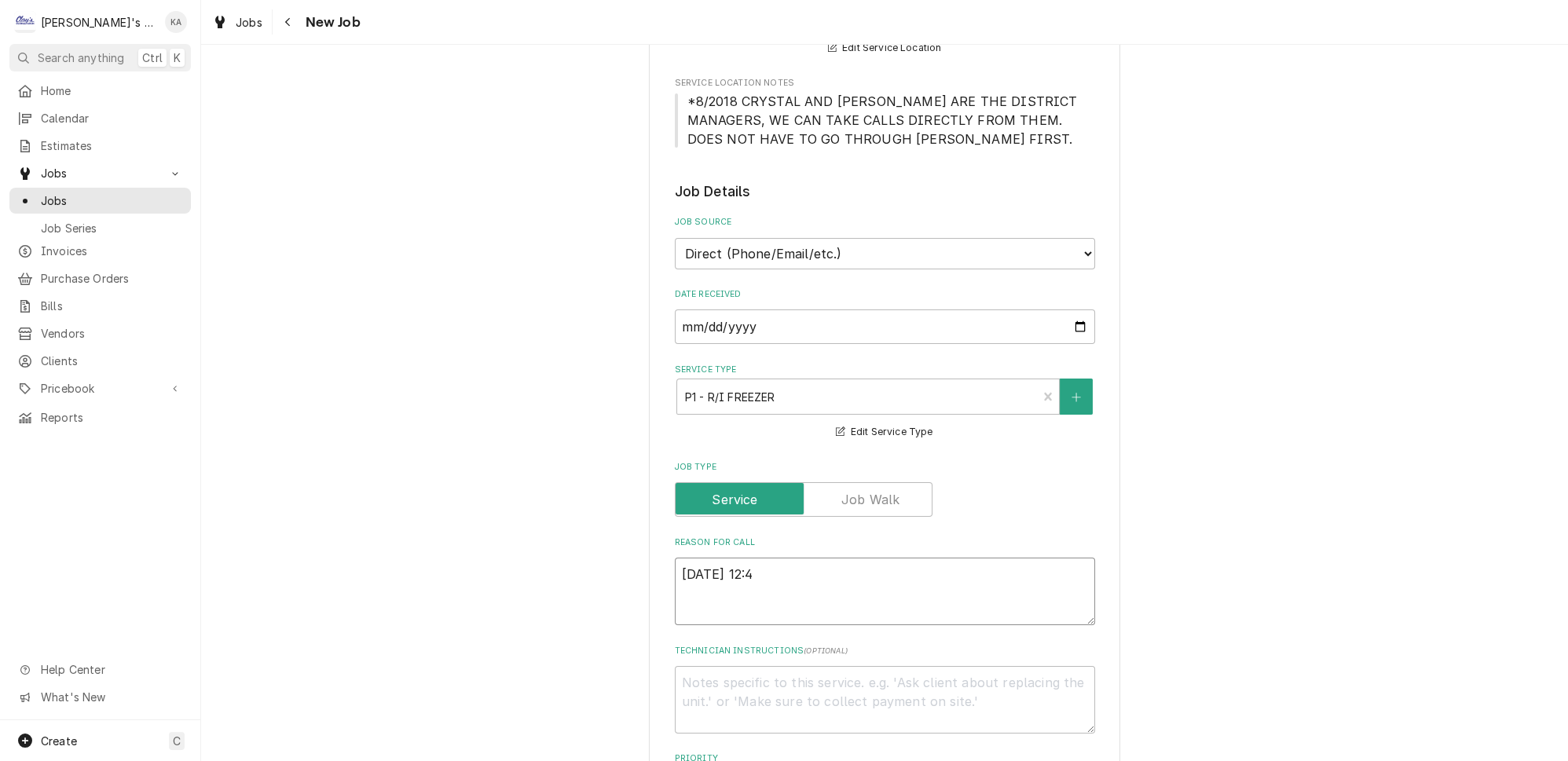
type textarea "9/16/2025 12:45"
type textarea "x"
type textarea "9/16/2025 12:45"
type textarea "x"
type textarea "9/16/2025 12:45 P"
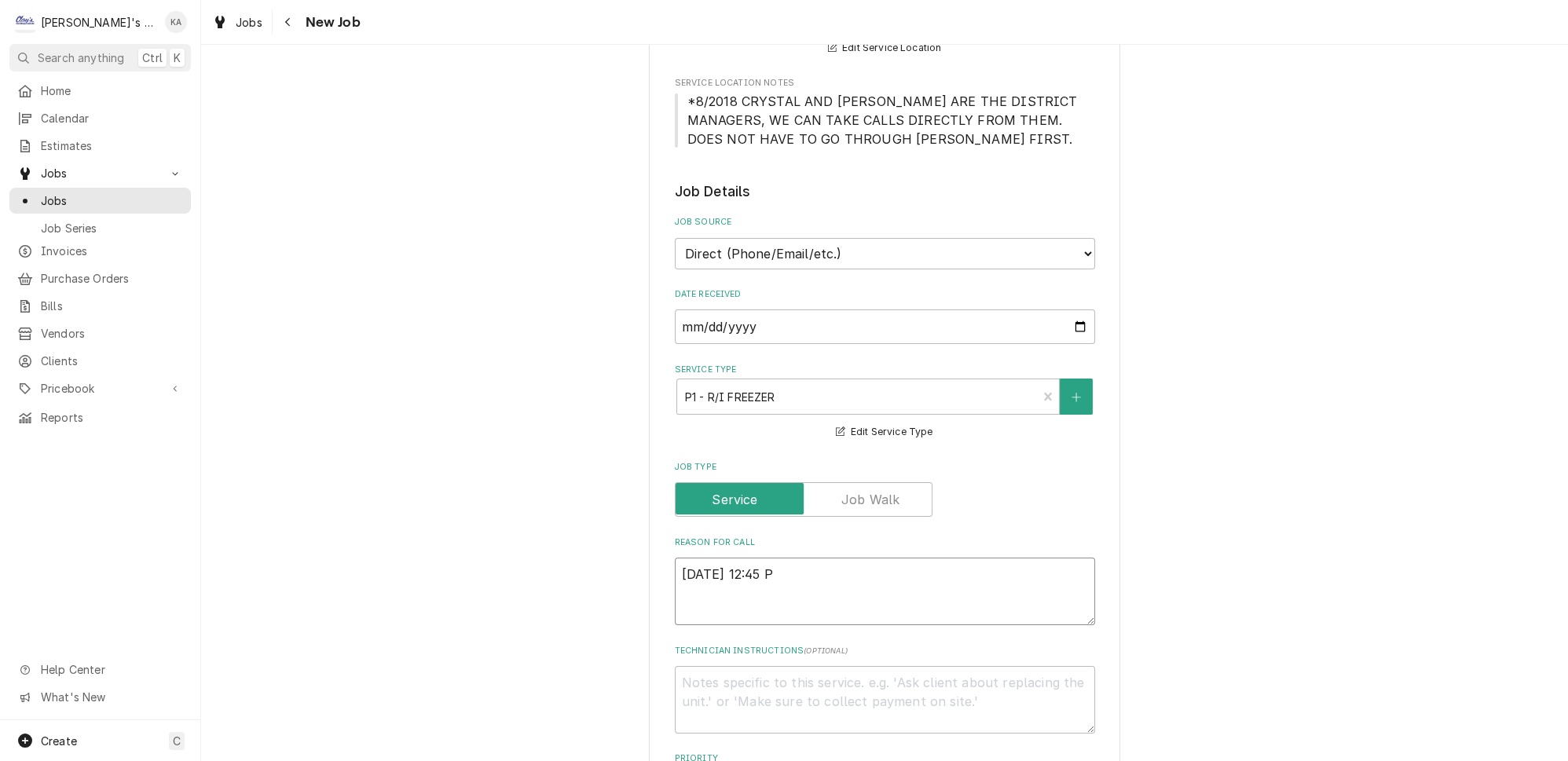
type textarea "x"
type textarea "9/16/2025 12:45 PM"
type textarea "x"
type textarea "9/16/2025 12:45 PM-"
type textarea "x"
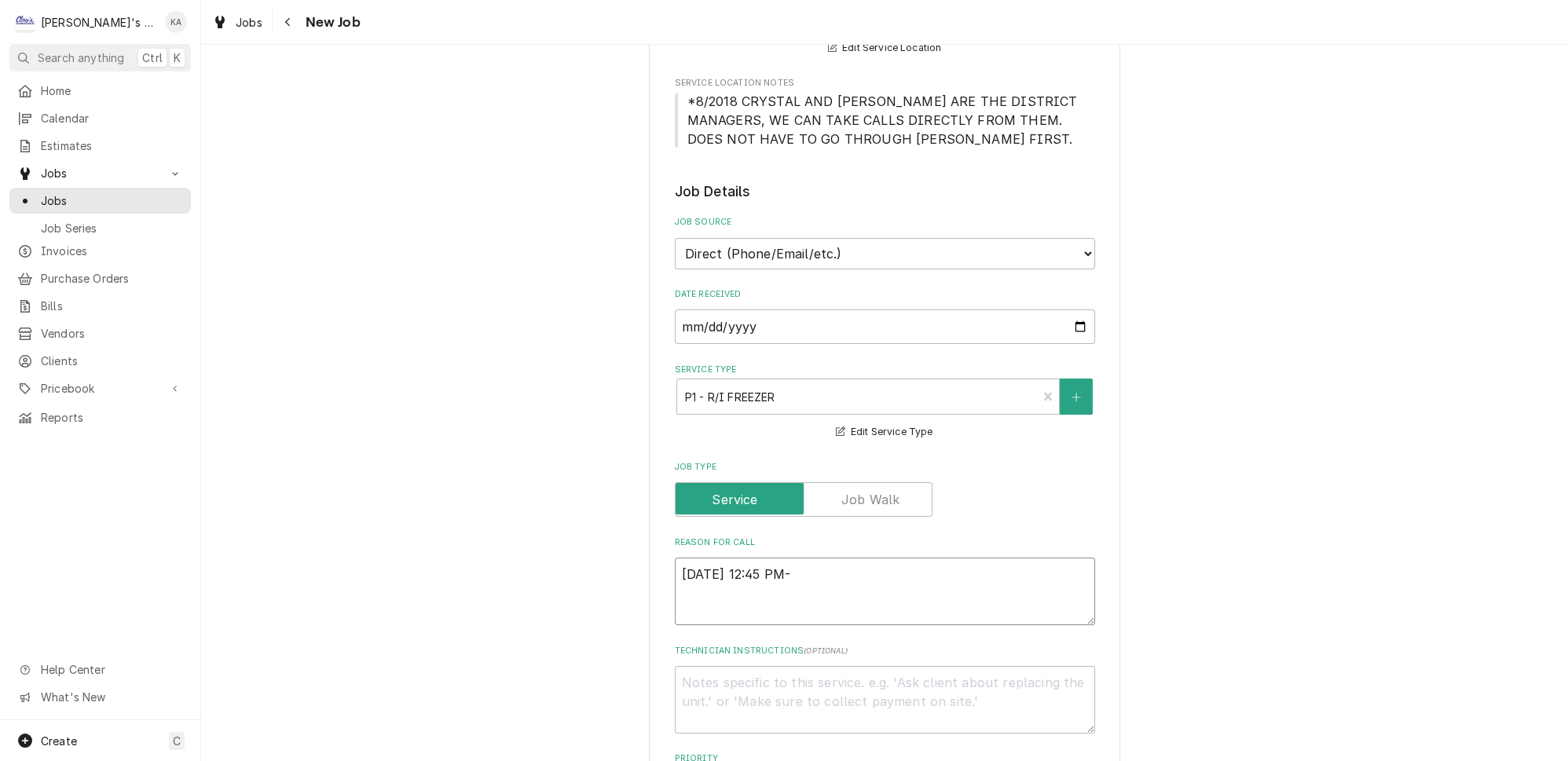
type textarea "9/16/2025 12:45 PM-K"
type textarea "x"
type textarea "9/16/2025 12:45 PM-KO"
type textarea "x"
type textarea "9/16/2025 12:45 PM-KOR"
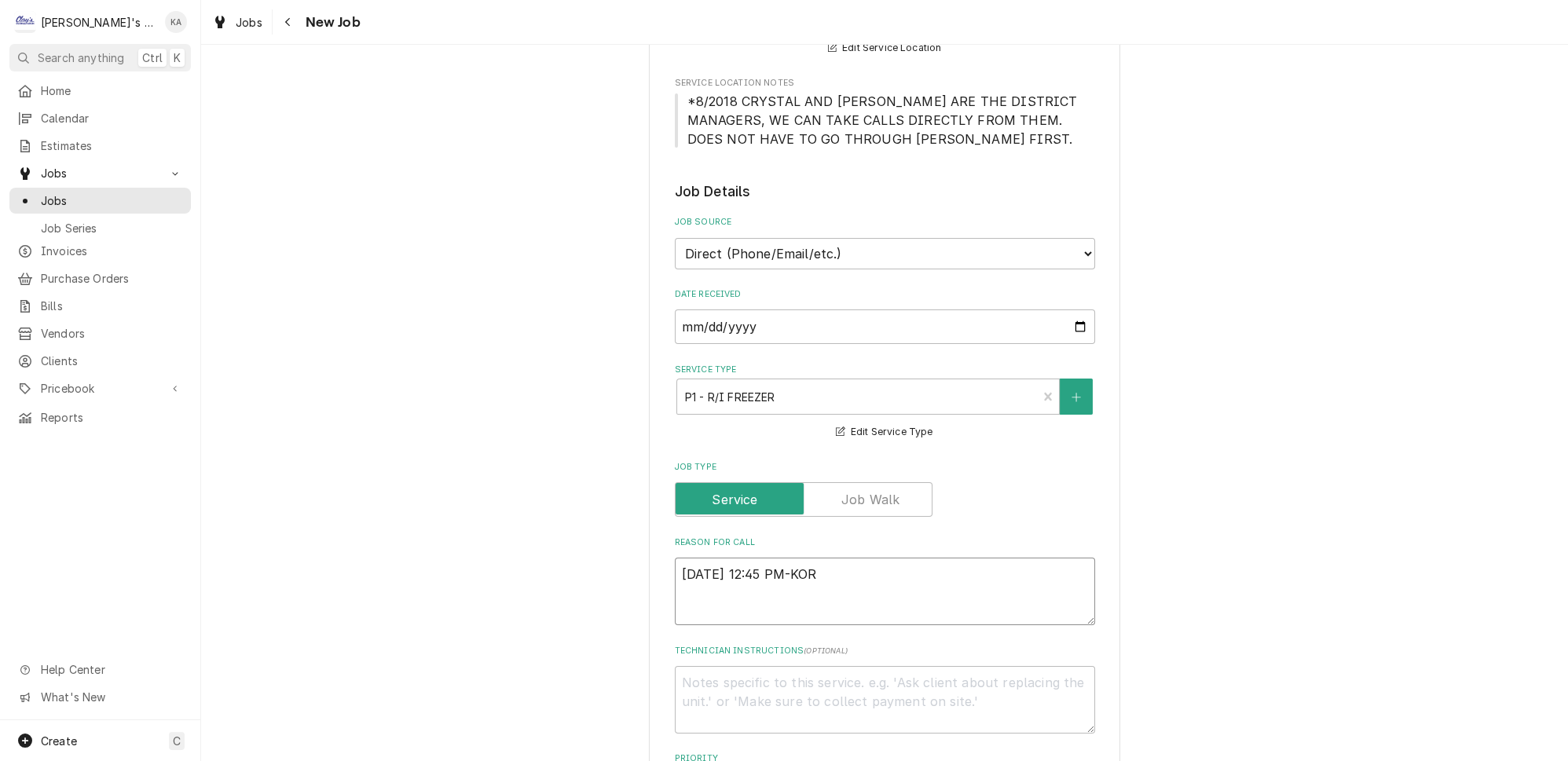
type textarea "x"
type textarea "9/16/2025 12:45 PM-KORE"
type textarea "x"
type textarea "9/16/2025 12:45 PM-KOREY"
type textarea "x"
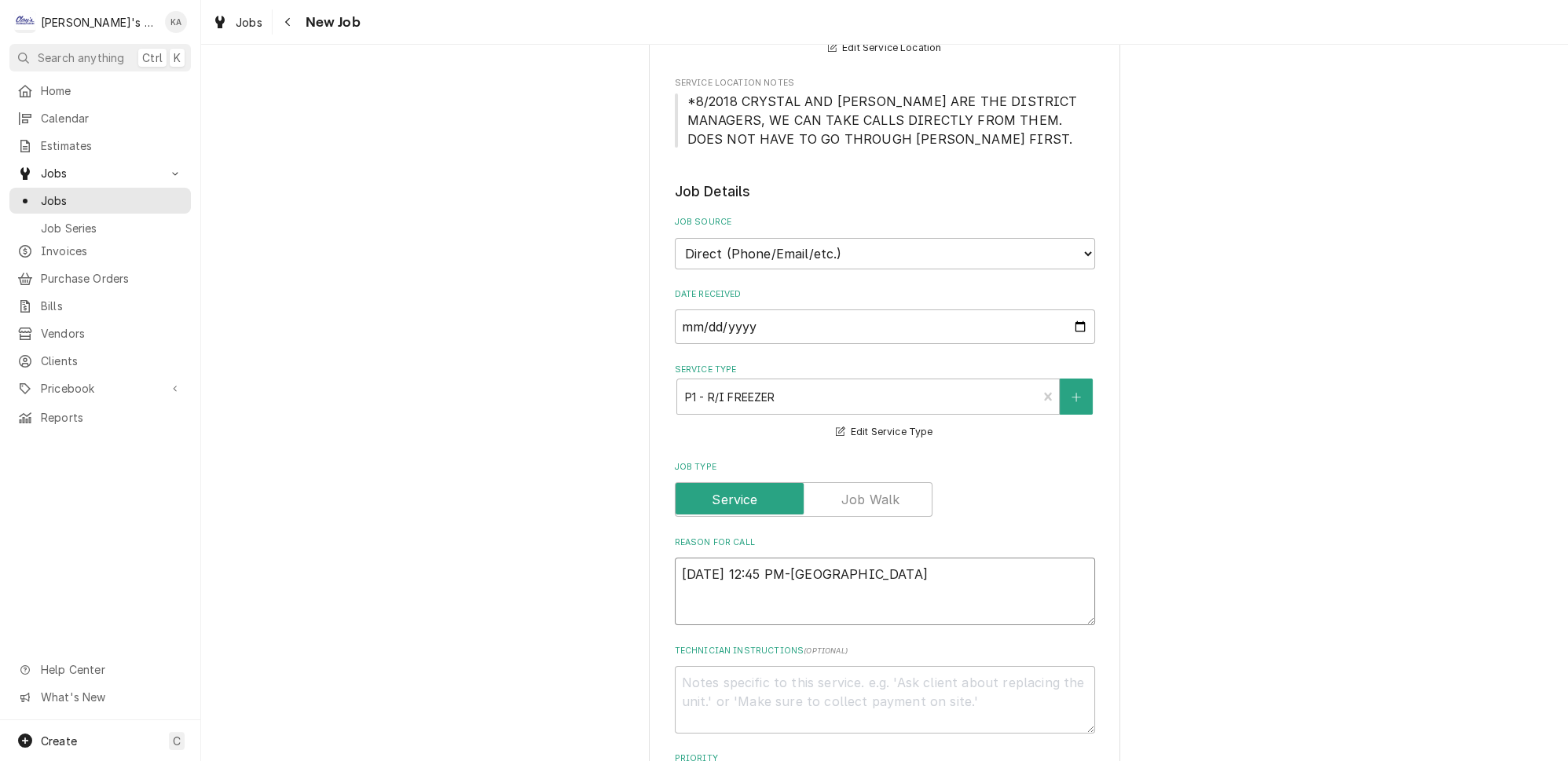
type textarea "9/16/2025 12:45 PM-KORE"
type textarea "x"
type textarea "9/16/2025 12:45 PM-KOR"
type textarea "x"
type textarea "9/16/2025 12:45 PM-KO"
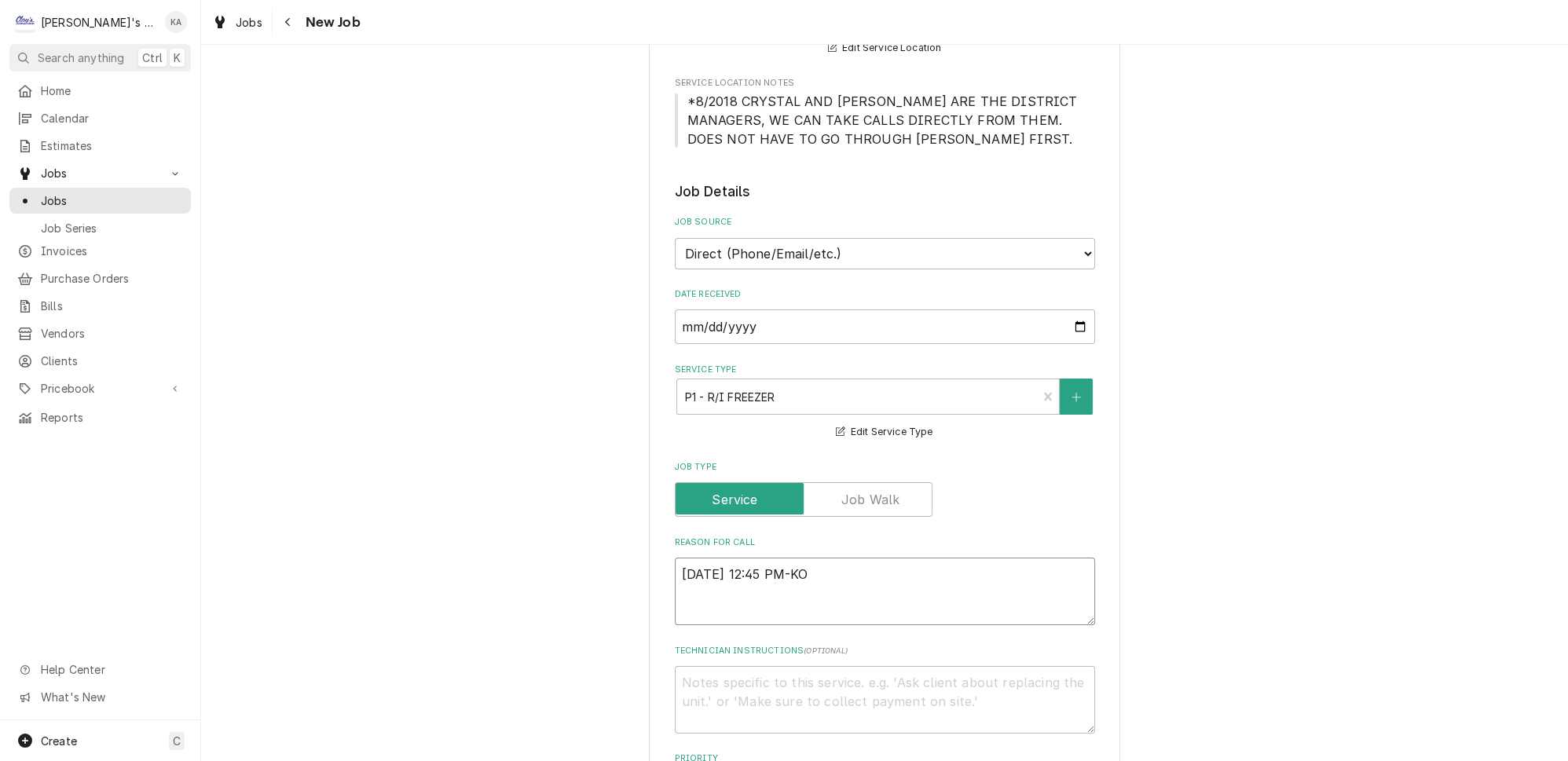
type textarea "x"
type textarea "9/16/2025 12:45 PM-K"
type textarea "x"
type textarea "9/16/2025 12:45 PM-"
type textarea "x"
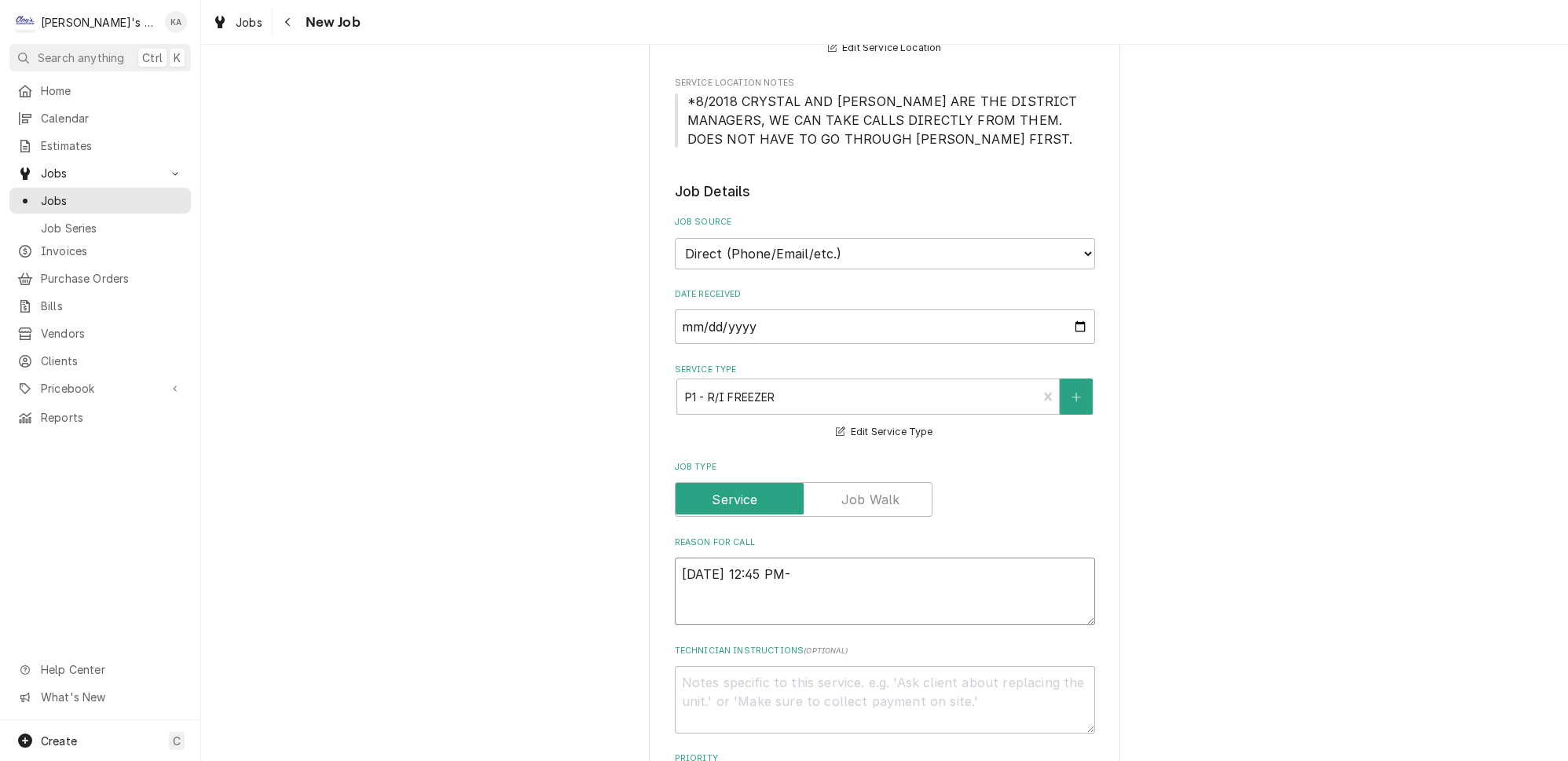
type textarea "9/16/2025 12:45 PM-"
type textarea "x"
type textarea "9/16/2025 12:45 PM- K"
type textarea "x"
type textarea "9/16/2025 12:45 PM- KO"
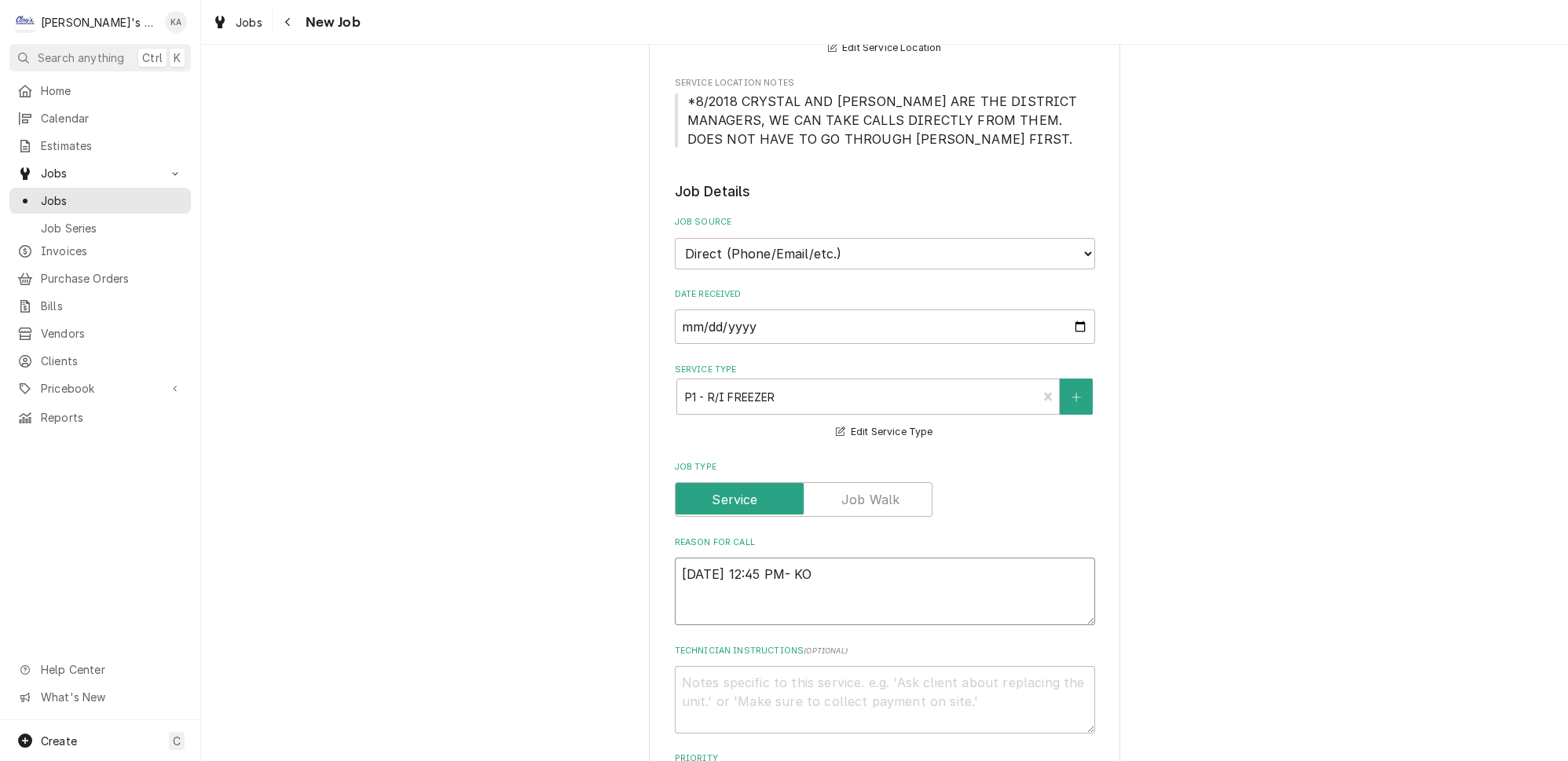
type textarea "x"
type textarea "9/16/2025 12:45 PM- KOR"
type textarea "x"
type textarea "9/16/2025 12:45 PM- KORE"
type textarea "x"
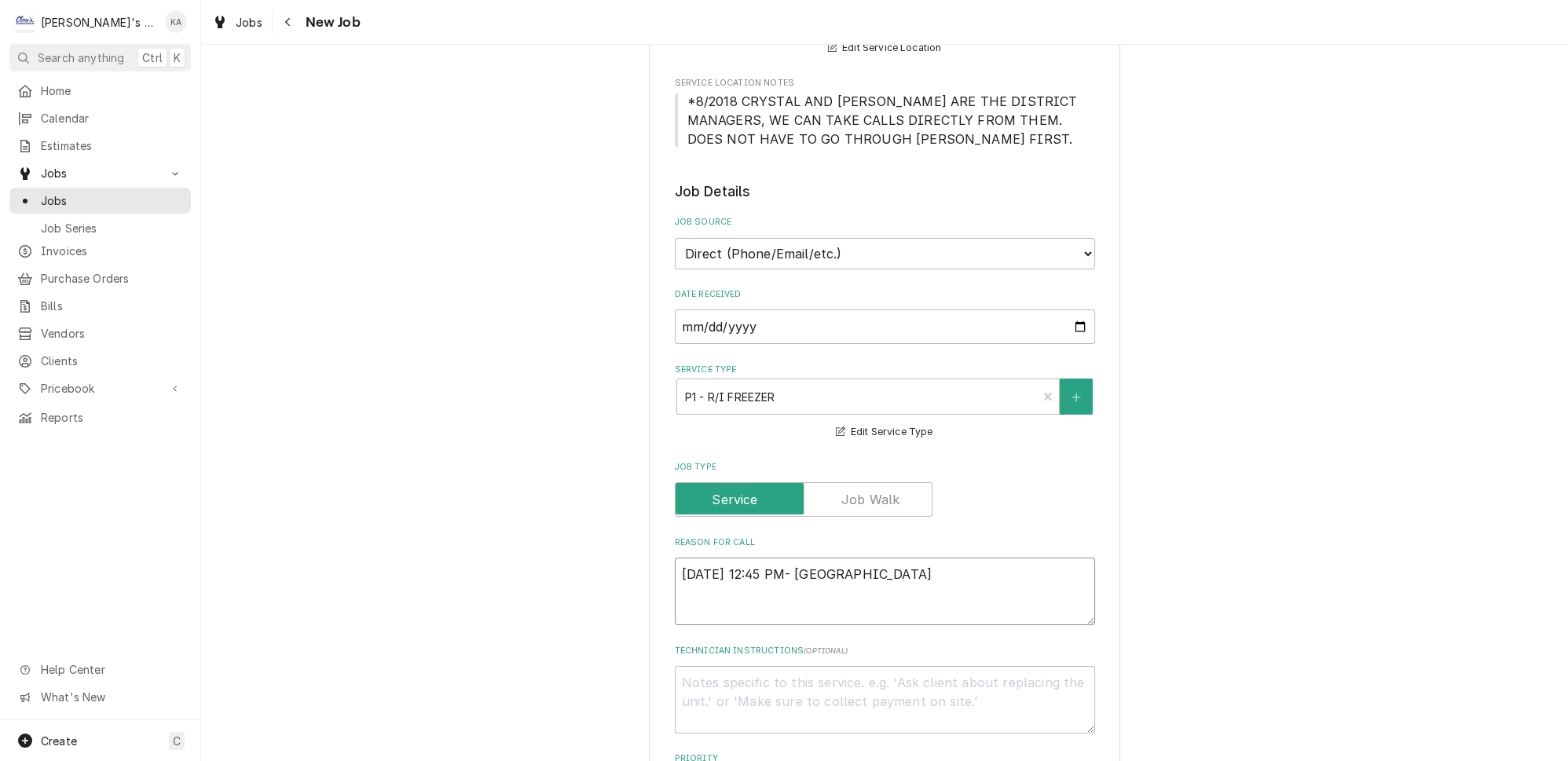
type textarea "9/16/2025 12:45 PM- KOREY"
type textarea "x"
type textarea "9/16/2025 12:45 PM- KOREY-"
type textarea "x"
type textarea "9/16/2025 12:45 PM- KOREY-"
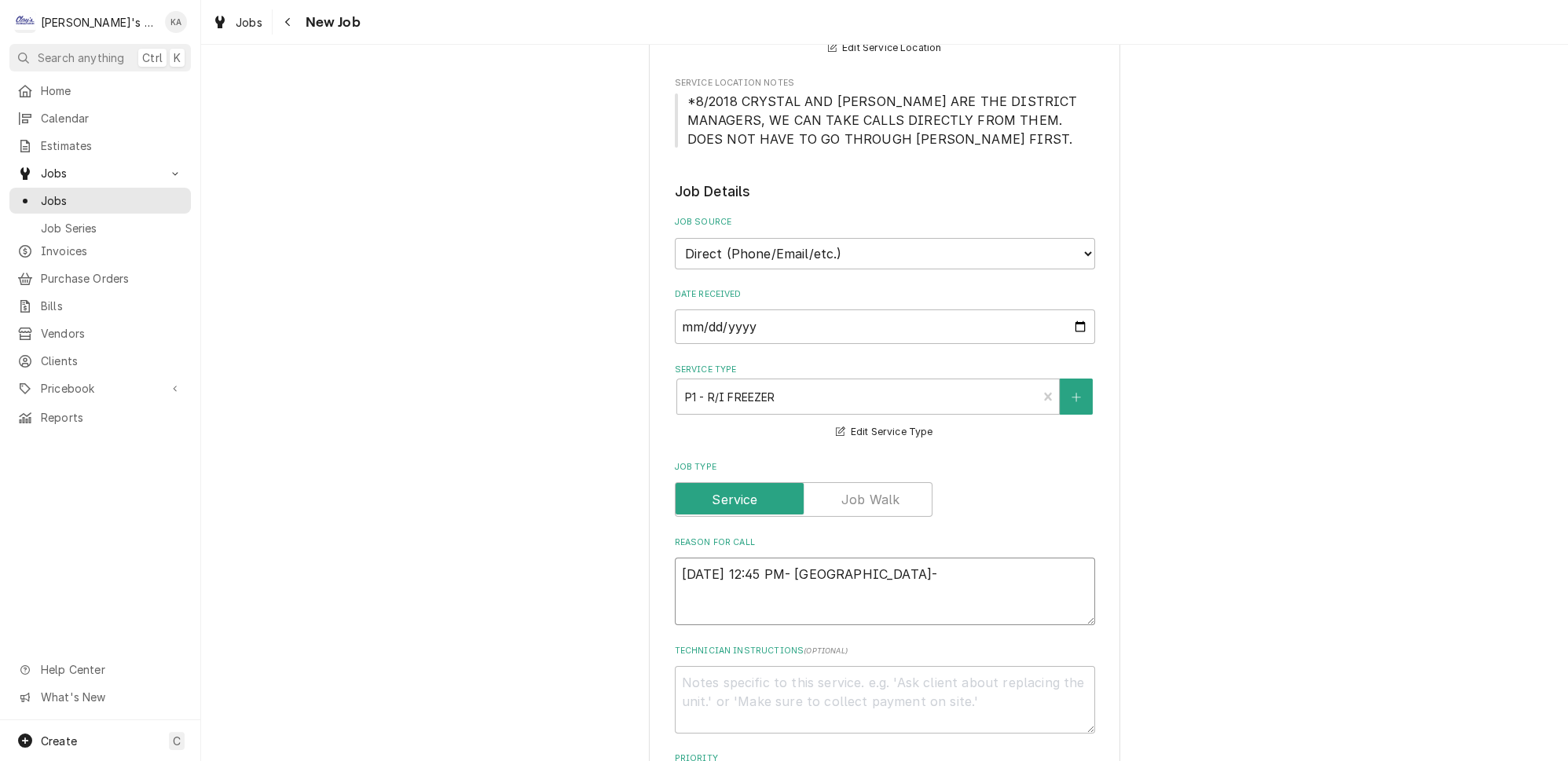
type textarea "x"
type textarea "9/16/2025 12:45 PM- KOREY- P"
type textarea "x"
type textarea "9/16/2025 12:45 PM- KOREY- PE"
type textarea "x"
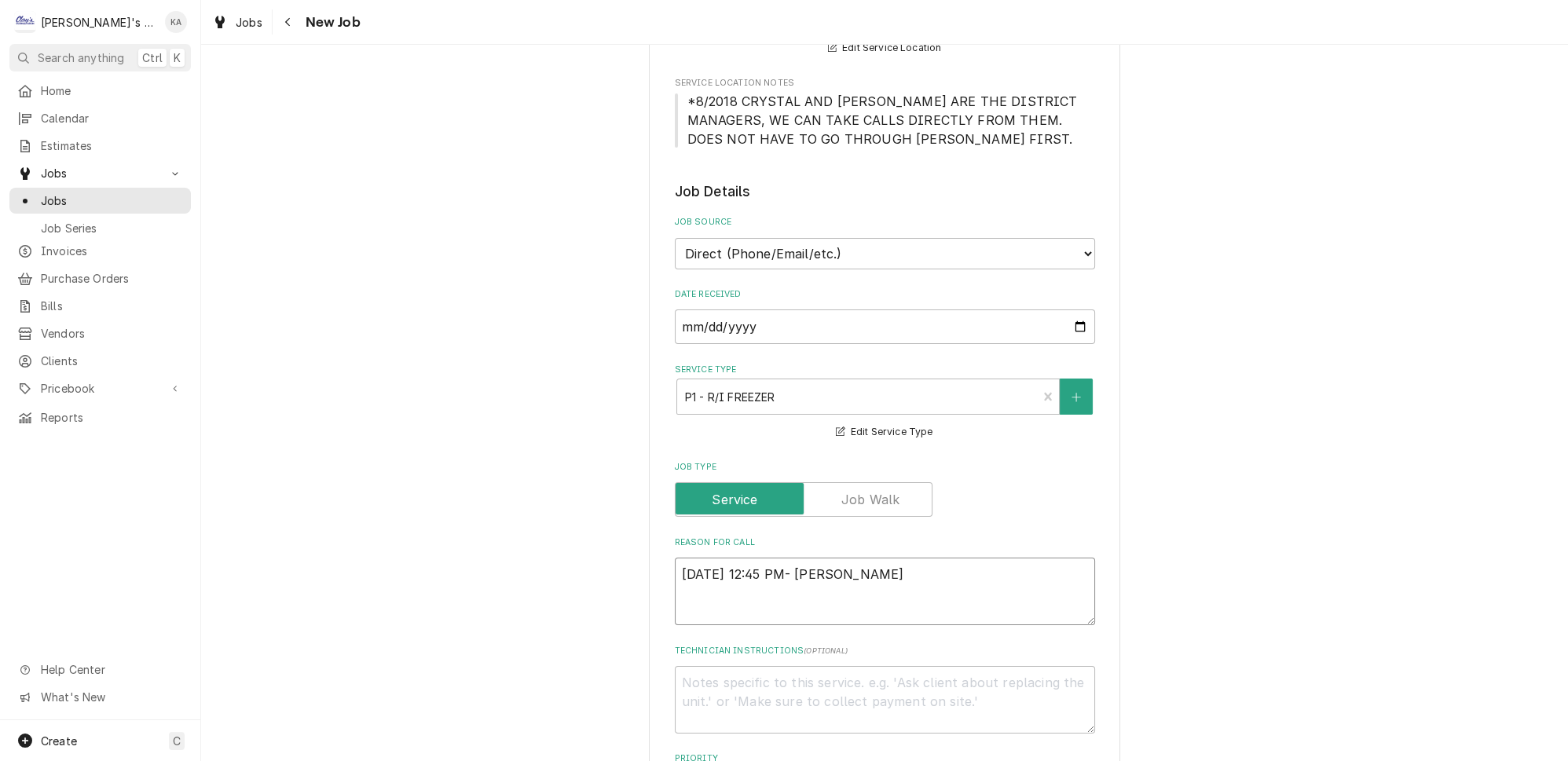
type textarea "9/16/2025 12:45 PM- KOREY- PER"
type textarea "x"
type textarea "9/16/2025 12:45 PM- KOREY- PER"
type textarea "x"
type textarea "9/16/2025 12:45 PM- KOREY- PER J"
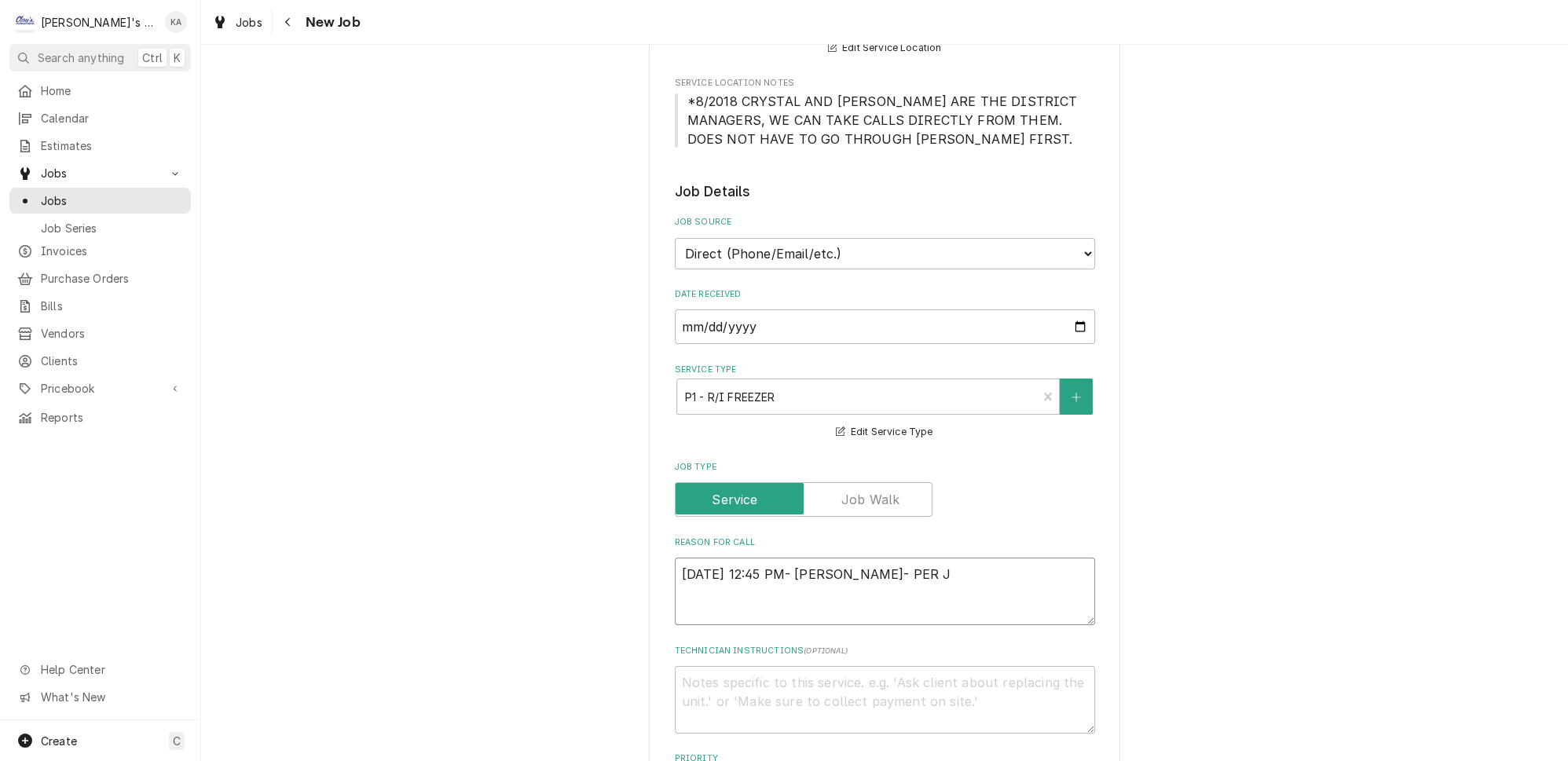
type textarea "x"
type textarea "9/16/2025 12:45 PM- KOREY- PER JE"
type textarea "x"
type textarea "9/16/2025 12:45 PM- KOREY- PER JER"
type textarea "x"
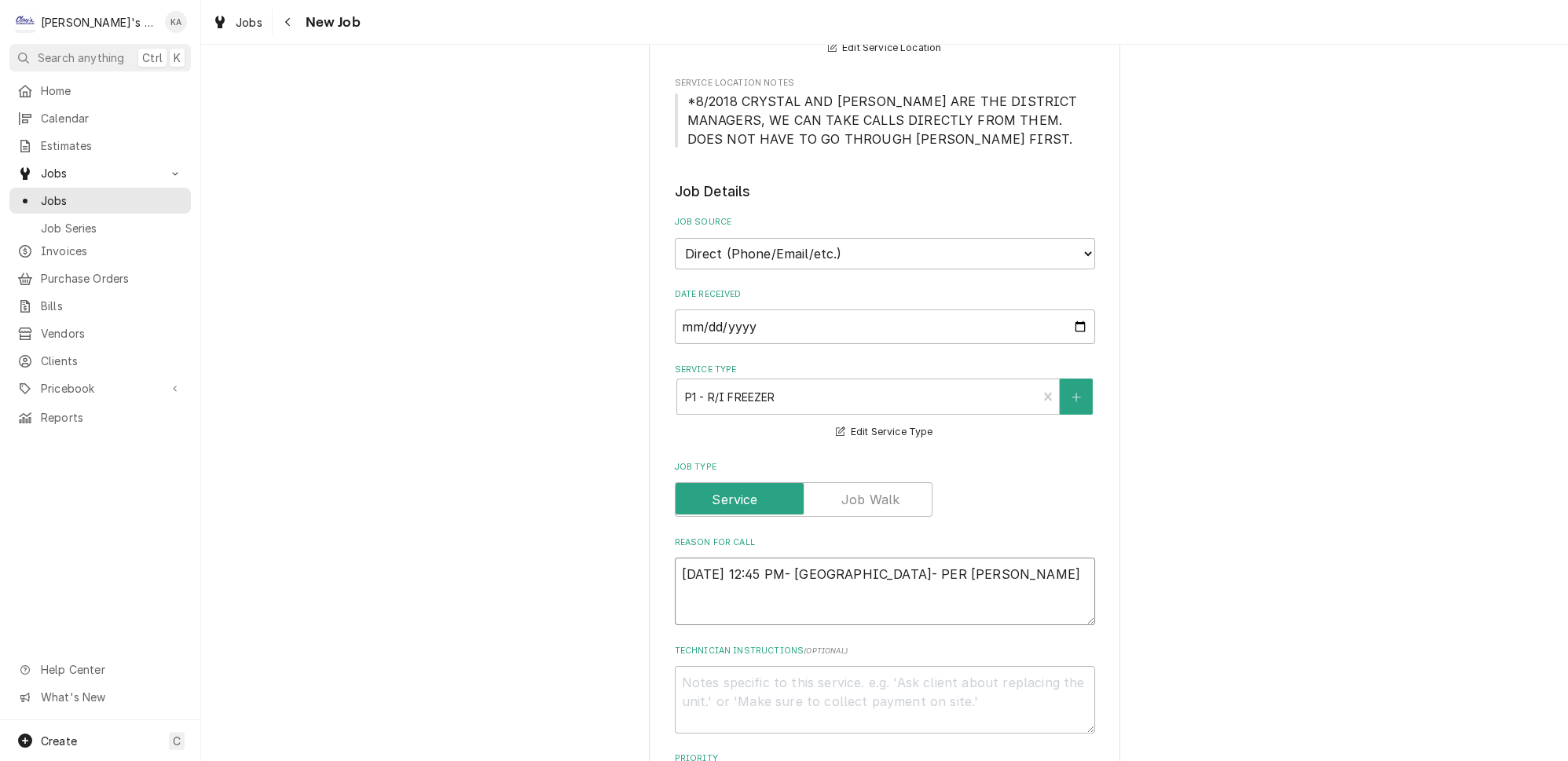
type textarea "9/16/2025 12:45 PM- KOREY- PER JERE"
type textarea "x"
type textarea "9/16/2025 12:45 PM- KOREY- PER JEREM"
type textarea "x"
type textarea "9/16/2025 12:45 PM- KOREY- PER JEREMY"
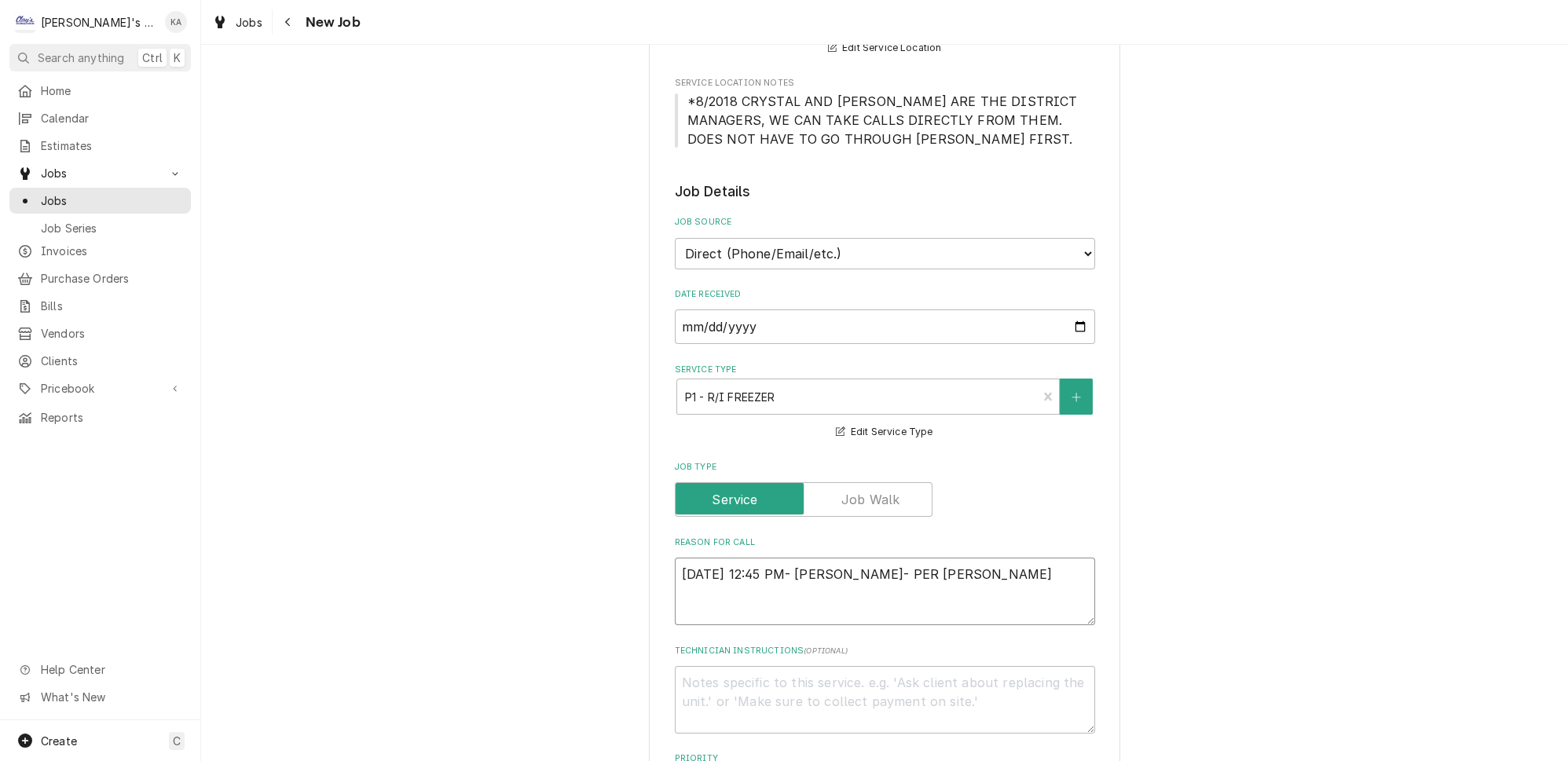
type textarea "x"
type textarea "9/16/2025 12:45 PM- KOREY- PER JEREMY-"
type textarea "x"
type textarea "9/16/2025 12:45 PM- KOREY- PER JEREMY-"
type textarea "x"
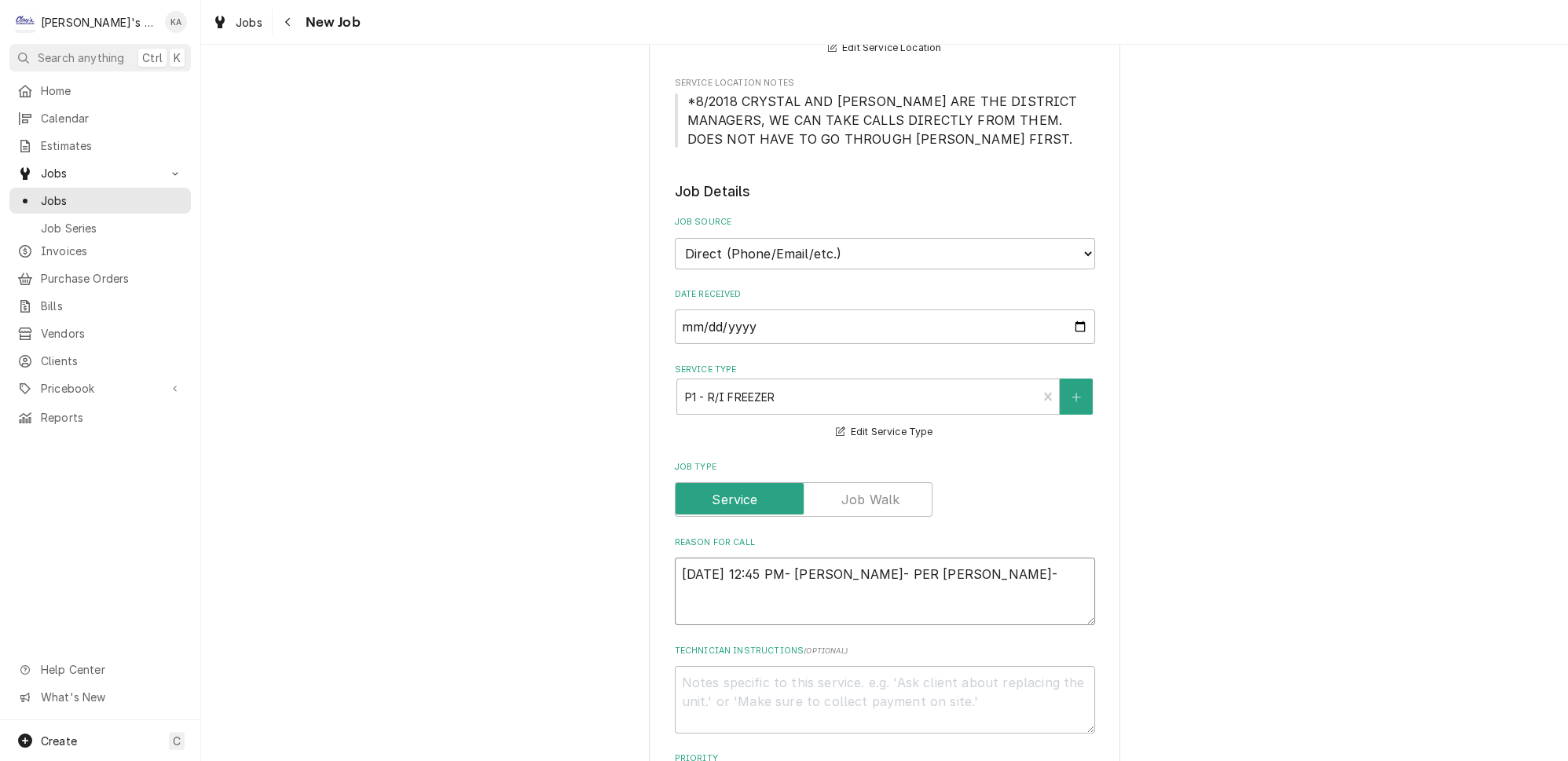
type textarea "9/16/2025 12:45 PM- KOREY- PER JEREMY- T"
type textarea "x"
type textarea "9/16/2025 12:45 PM- KOREY- PER JEREMY- TR"
type textarea "x"
type textarea "9/16/2025 12:45 PM- KOREY- PER JEREMY- TRA"
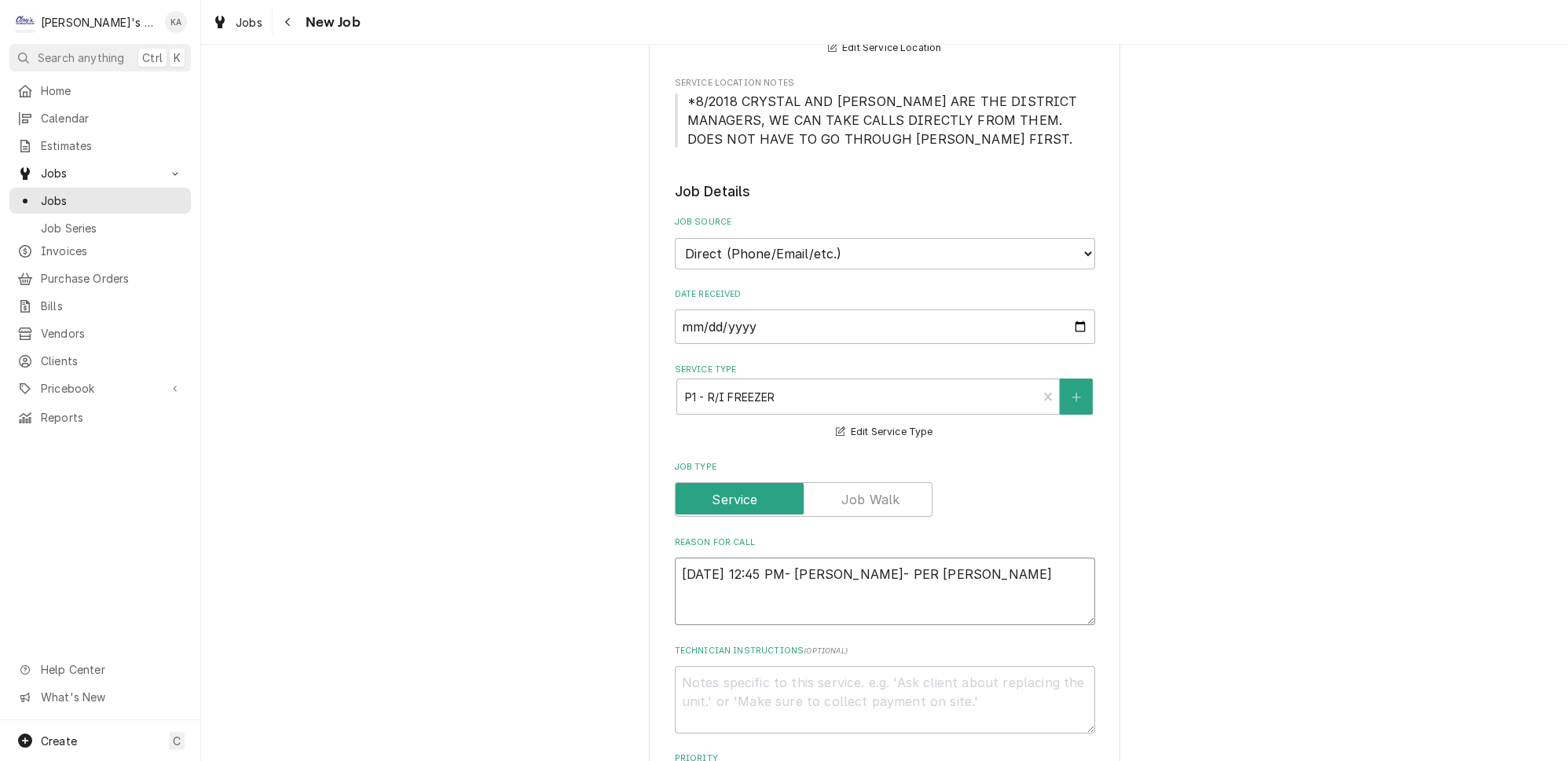
type textarea "x"
type textarea "9/16/2025 12:45 PM- KOREY- PER JEREMY- TRAU"
type textarea "x"
type textarea "9/16/2025 12:45 PM- KOREY- PER JEREMY- TRAUL"
type textarea "x"
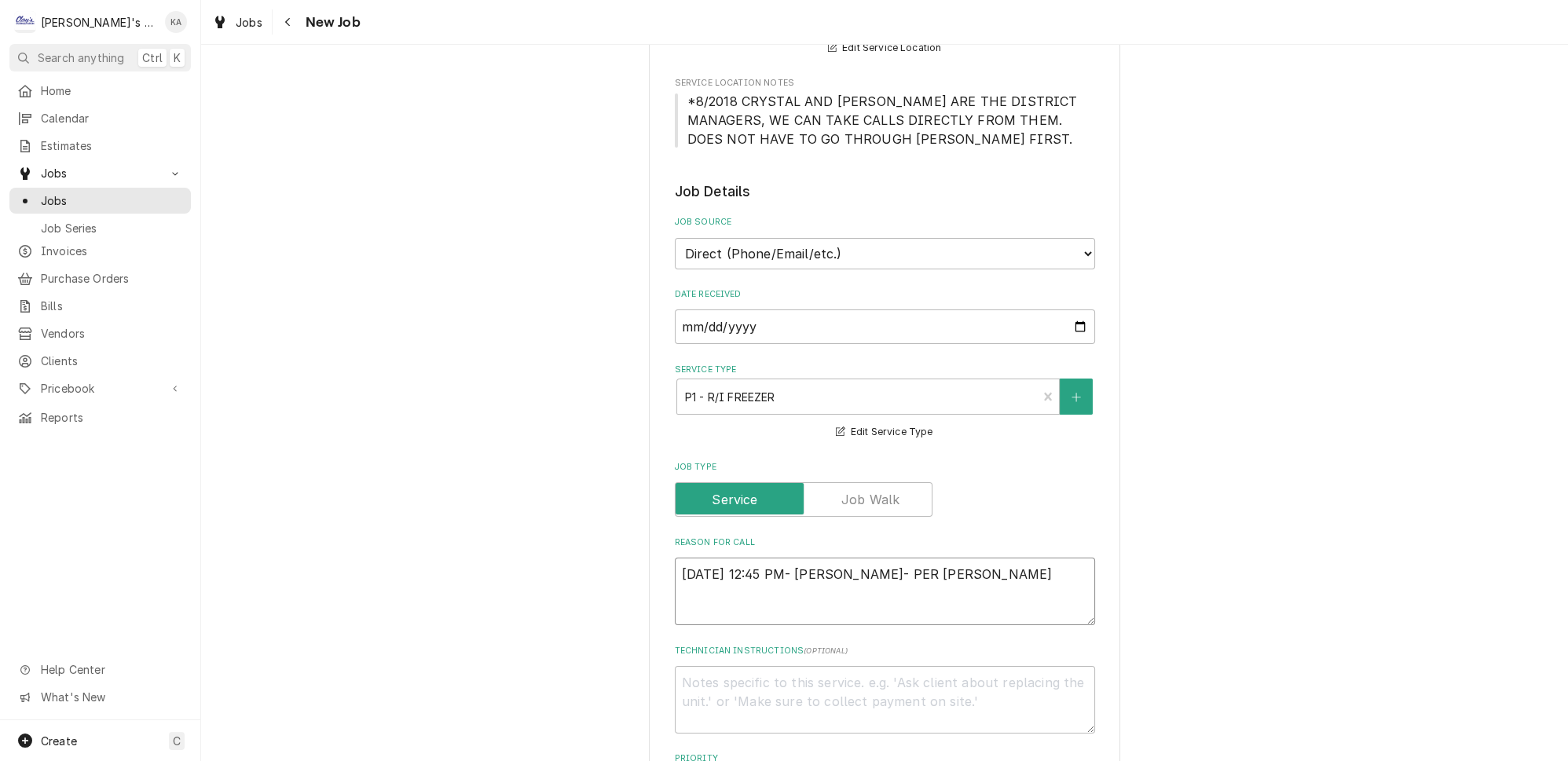
type textarea "9/16/2025 12:45 PM- KOREY- PER JEREMY- TRAULS"
type textarea "x"
type textarea "9/16/2025 12:45 PM- KOREY- PER JEREMY- TRAULSE"
type textarea "x"
type textarea "9/16/2025 12:45 PM- KOREY- PER JEREMY- TRAULSEN"
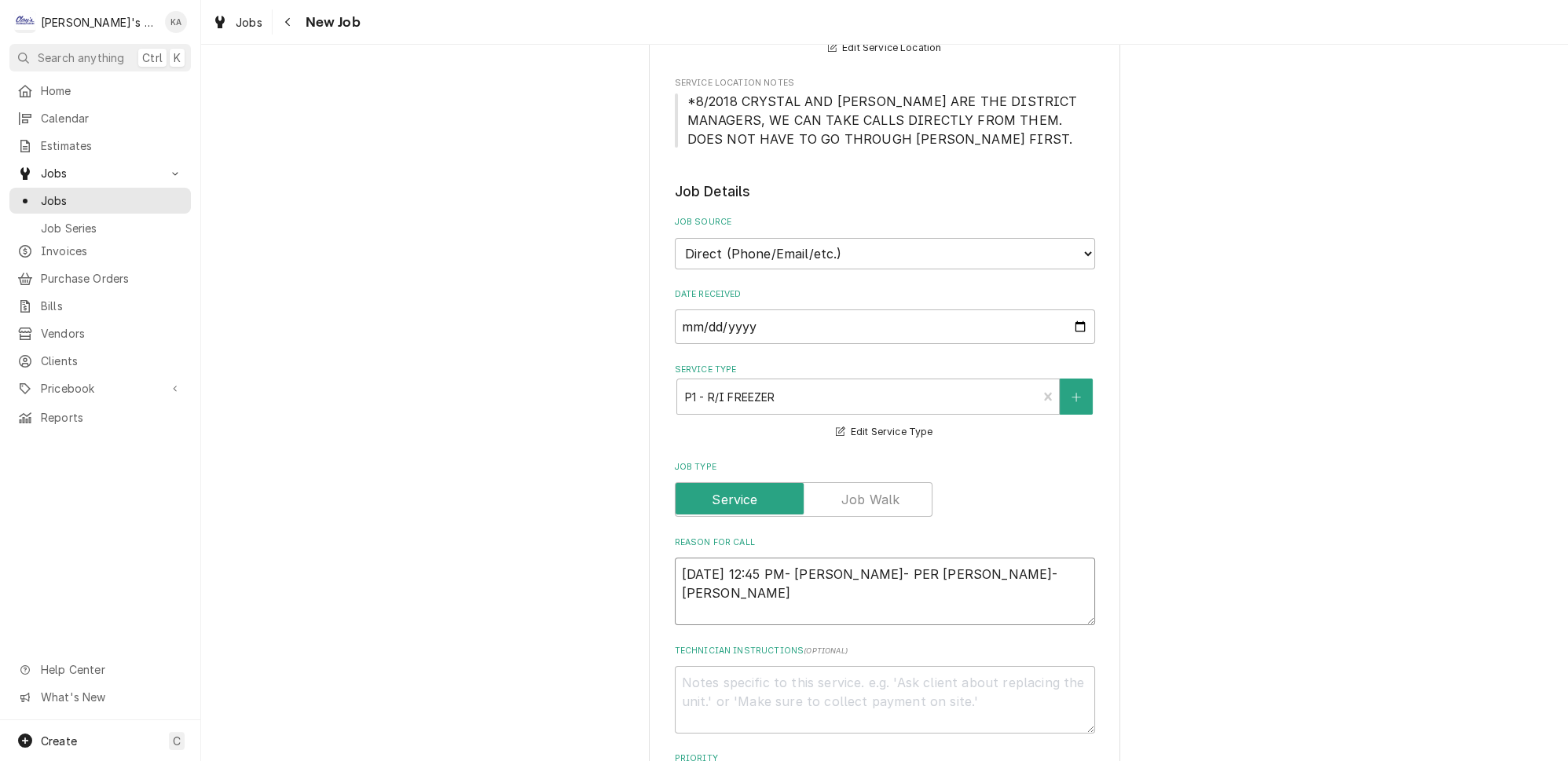
type textarea "x"
type textarea "9/16/2025 12:45 PM- KOREY- PER JEREMY- TRAULSEN"
type textarea "x"
type textarea "9/16/2025 12:45 PM- KOREY- PER JEREMY- TRAULSEN R"
type textarea "x"
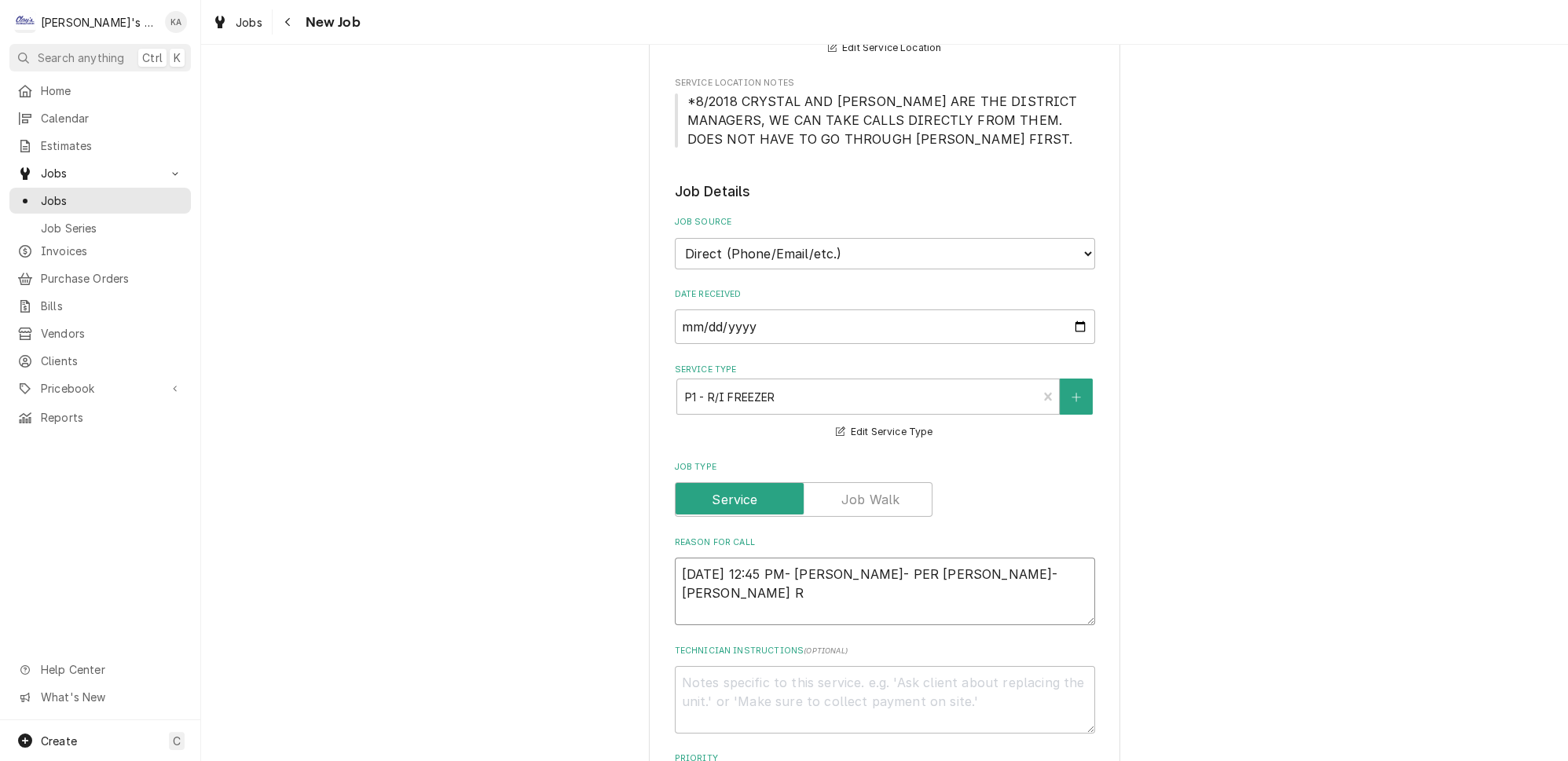
type textarea "9/16/2025 12:45 PM- KOREY- PER JEREMY- TRAULSEN R/"
type textarea "x"
type textarea "9/16/2025 12:45 PM- KOREY- PER JEREMY- TRAULSEN R/I"
type textarea "x"
type textarea "9/16/2025 12:45 PM- KOREY- PER JEREMY- TRAULSEN R/I"
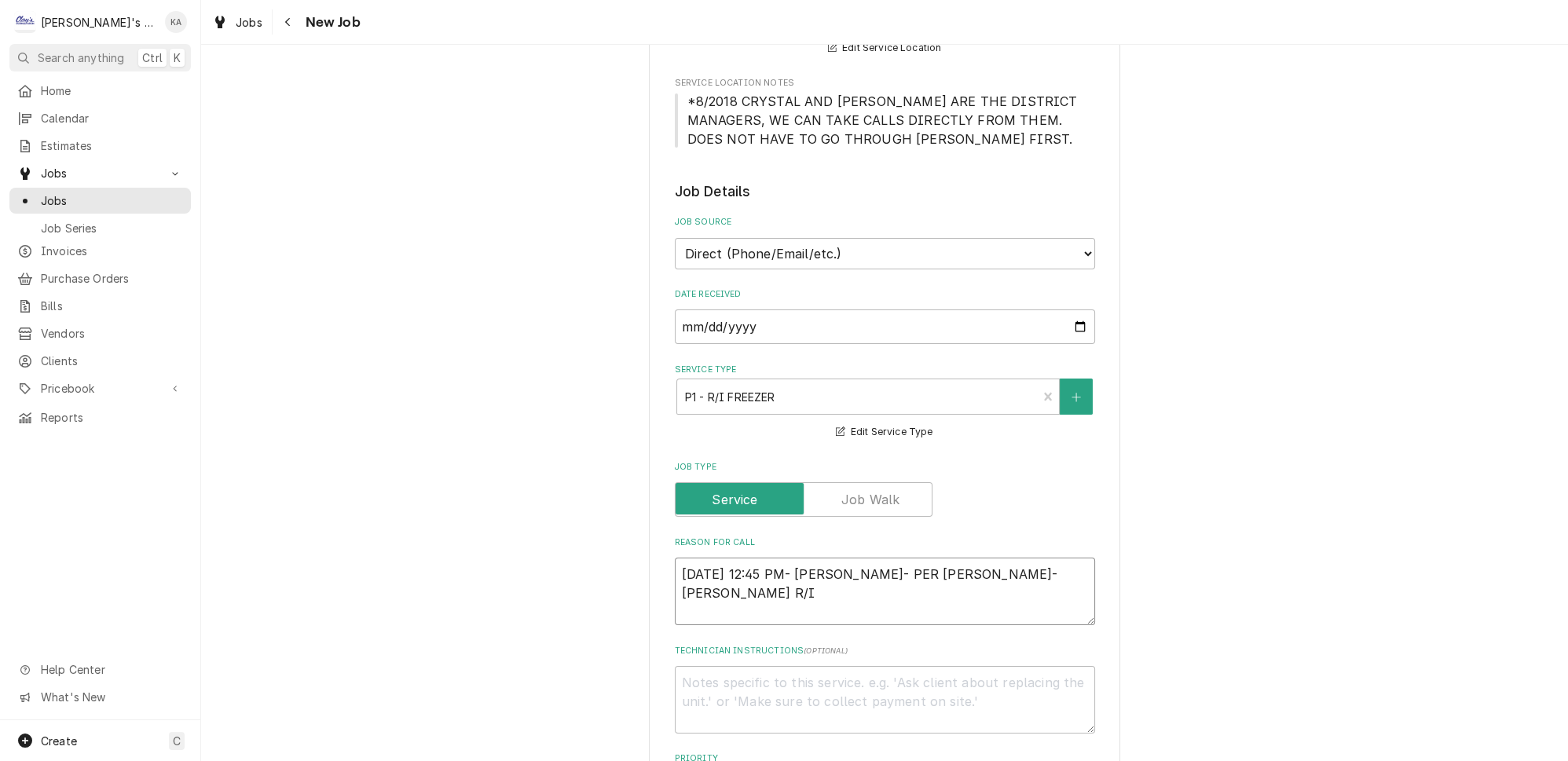
type textarea "x"
type textarea "9/16/2025 12:45 PM- KOREY- PER JEREMY- TRAULSEN R/I F"
type textarea "x"
type textarea "9/16/2025 12:45 PM- KOREY- PER JEREMY- TRAULSEN R/I FR"
type textarea "x"
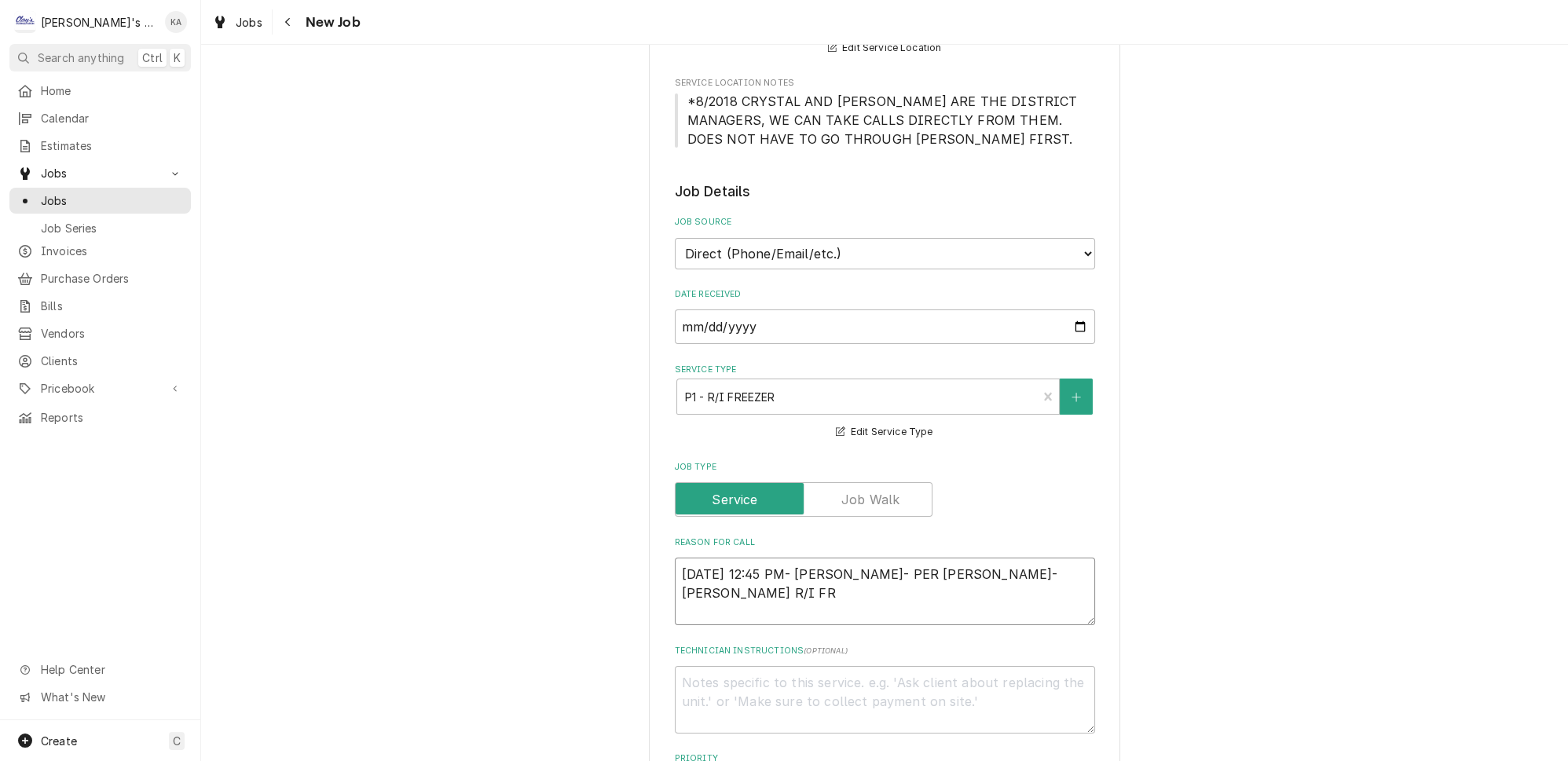
type textarea "9/16/2025 12:45 PM- KOREY- PER JEREMY- TRAULSEN R/I FRE"
type textarea "x"
type textarea "9/16/2025 12:45 PM- KOREY- PER JEREMY- TRAULSEN R/I FREE"
type textarea "x"
type textarea "9/16/2025 12:45 PM- KOREY- PER JEREMY- TRAULSEN R/I FREEZ"
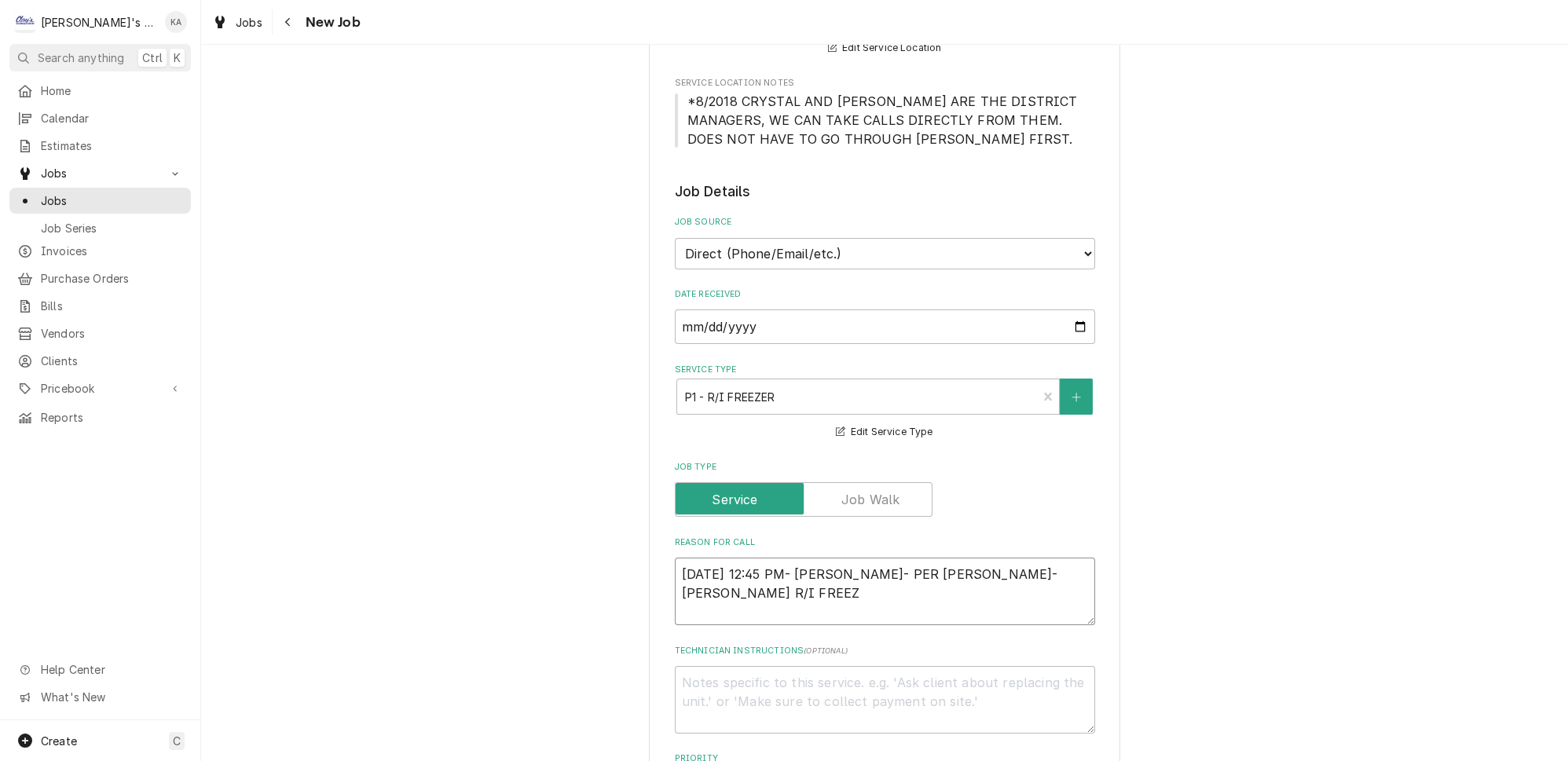
type textarea "x"
type textarea "9/16/2025 12:45 PM- KOREY- PER JEREMY- TRAULSEN R/I FREEZE"
type textarea "x"
type textarea "9/16/2025 12:45 PM- KOREY- PER JEREMY- TRAULSEN R/I FREEZER"
type textarea "x"
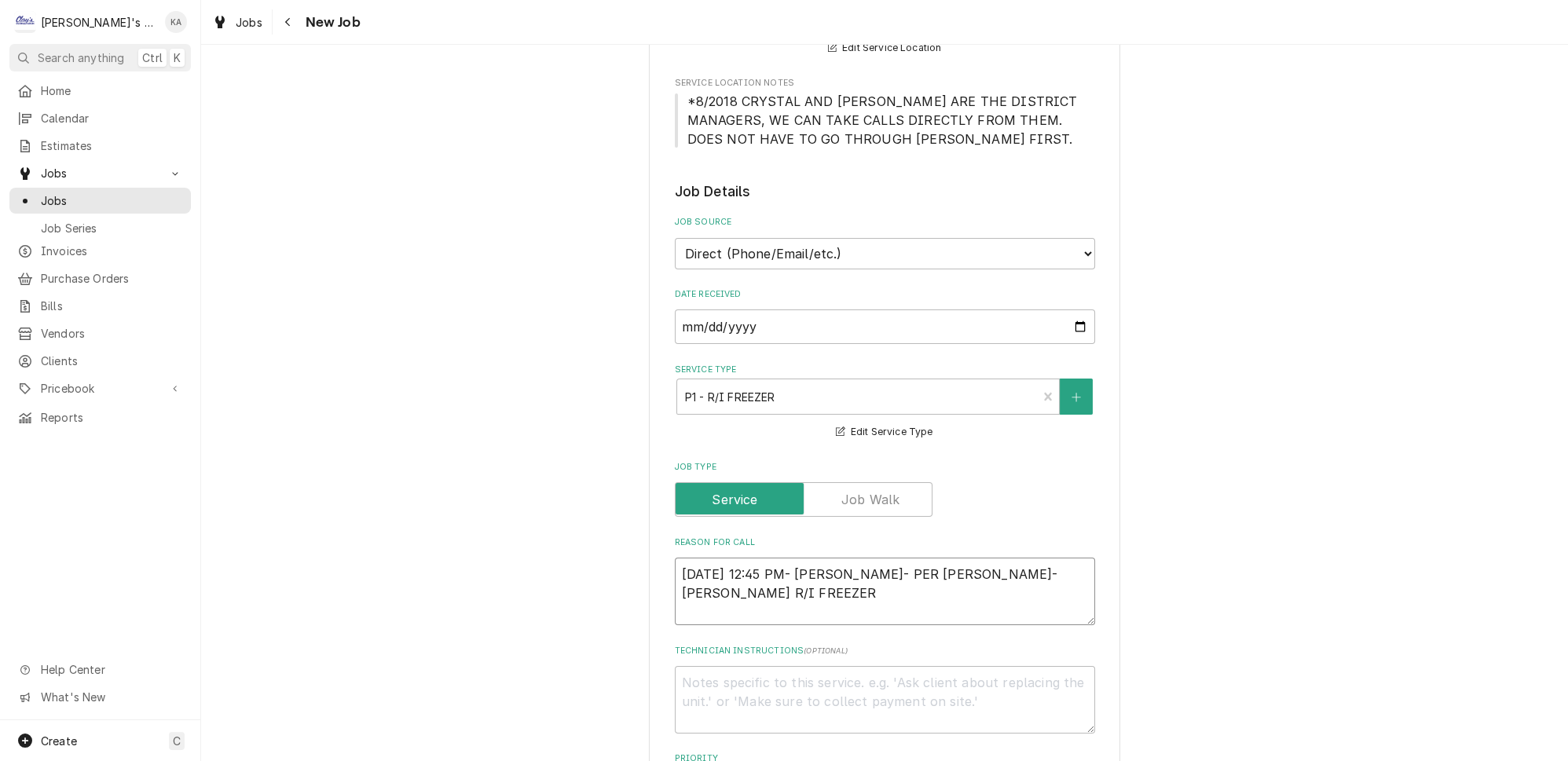
type textarea "9/16/2025 12:45 PM- KOREY- PER JEREMY- TRAULSEN R/I FREEZER"
type textarea "x"
type textarea "9/16/2025 12:45 PM- KOREY- PER JEREMY- TRAULSEN R/I FREEZER B"
type textarea "x"
type textarea "9/16/2025 12:45 PM- KOREY- PER JEREMY- TRAULSEN R/I FREEZER BY"
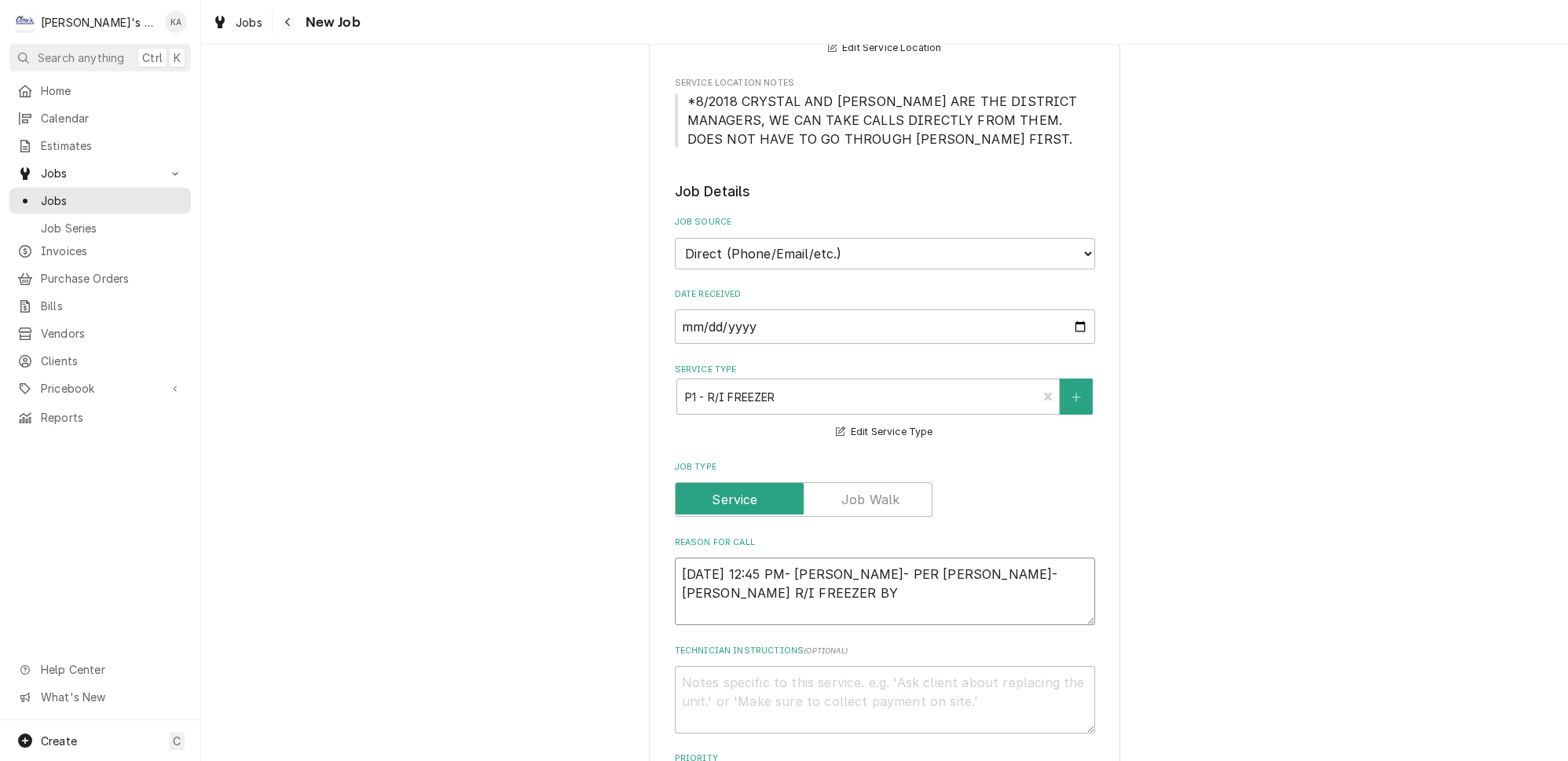
type textarea "x"
type textarea "9/16/2025 12:45 PM- KOREY- PER JEREMY- TRAULSEN R/I FREEZER BY"
type textarea "x"
type textarea "9/16/2025 12:45 PM- KOREY- PER JEREMY- TRAULSEN R/I FREEZER BY T"
type textarea "x"
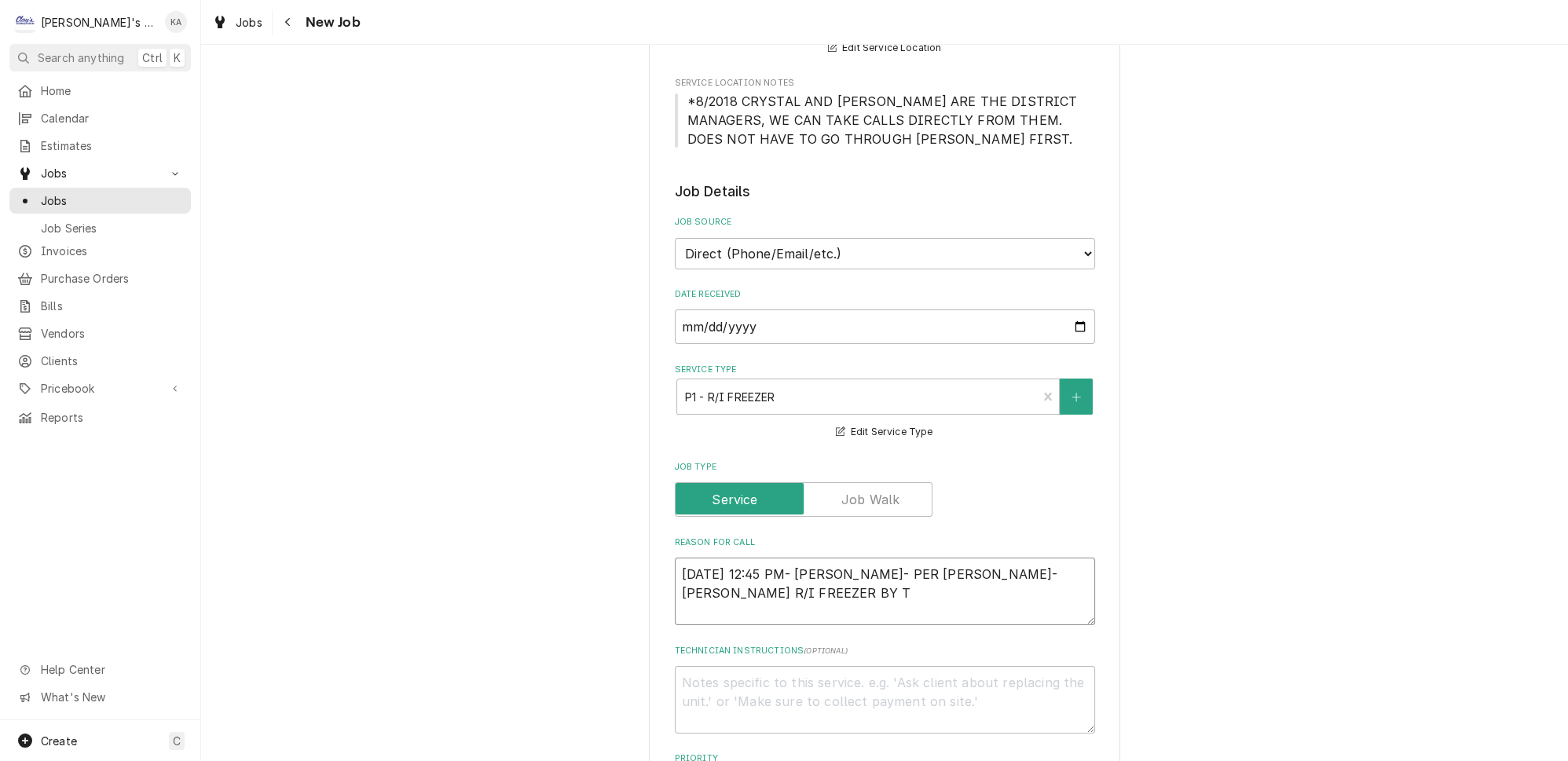
type textarea "9/16/2025 12:45 PM- KOREY- PER JEREMY- TRAULSEN R/I FREEZER BY TH"
type textarea "x"
type textarea "9/16/2025 12:45 PM- KOREY- PER JEREMY- TRAULSEN R/I FREEZER BY THE"
type textarea "x"
type textarea "9/16/2025 12:45 PM- KOREY- PER JEREMY- TRAULSEN R/I FREEZER BY THE"
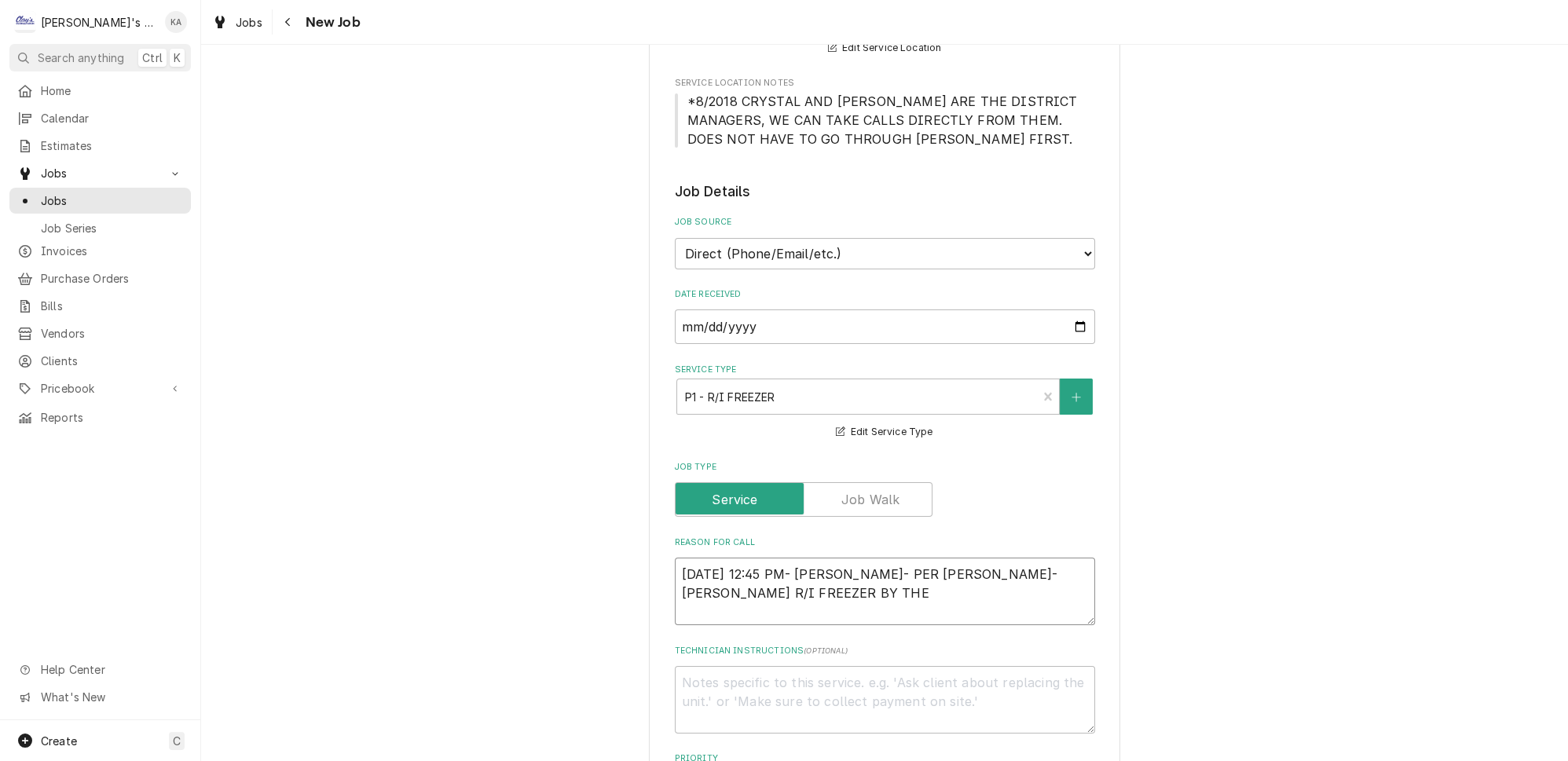
type textarea "x"
type textarea "9/16/2025 12:45 PM- KOREY- PER JEREMY- TRAULSEN R/I FREEZER BY THE B"
type textarea "x"
type textarea "9/16/2025 12:45 PM- KOREY- PER JEREMY- TRAULSEN R/I FREEZER BY THE BA"
type textarea "x"
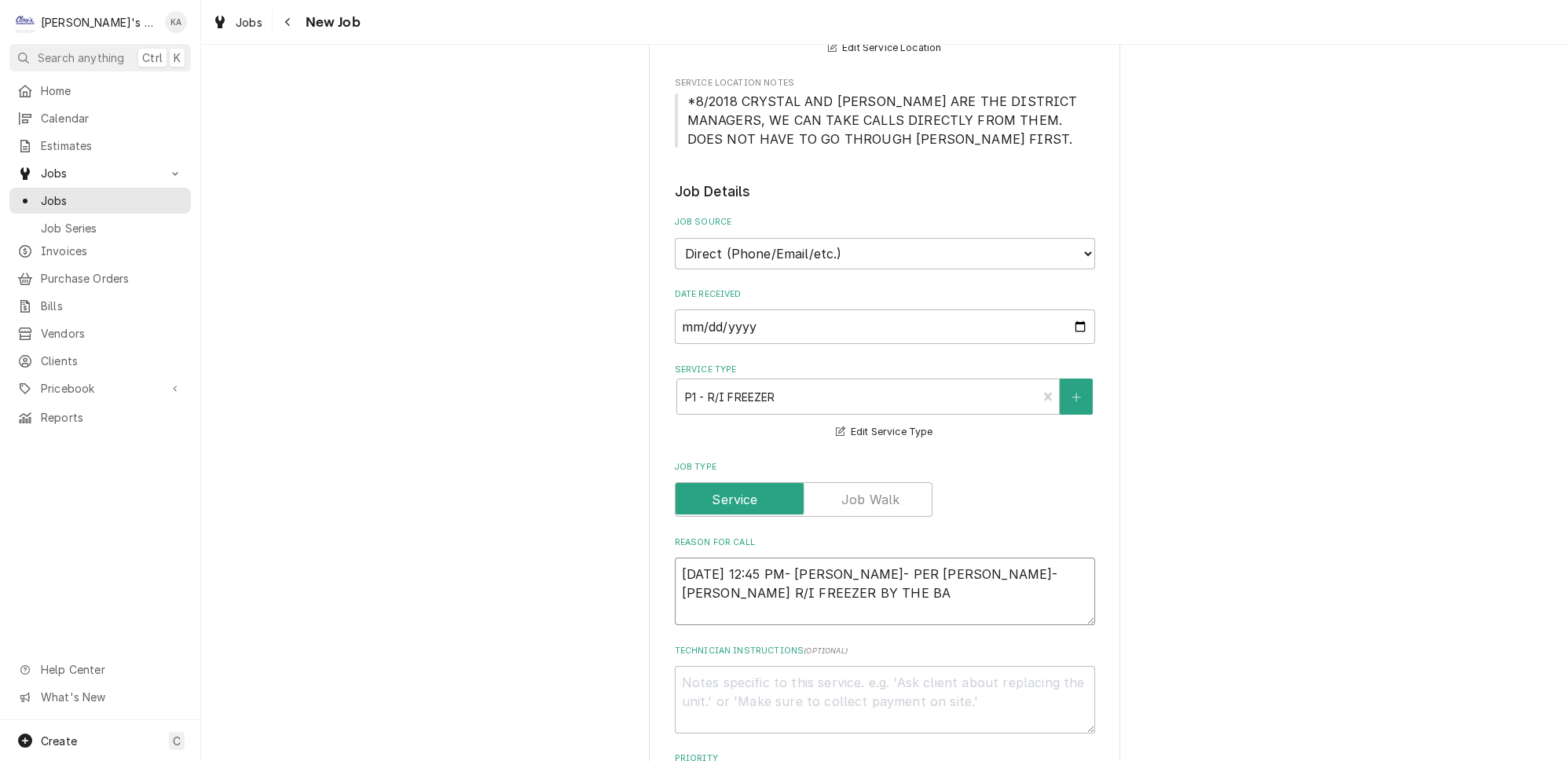
type textarea "9/16/2025 12:45 PM- KOREY- PER JEREMY- TRAULSEN R/I FREEZER BY THE BAC"
type textarea "x"
type textarea "9/16/2025 12:45 PM- KOREY- PER JEREMY- TRAULSEN R/I FREEZER BY THE BACK"
type textarea "x"
type textarea "9/16/2025 12:45 PM- KOREY- PER JEREMY- TRAULSEN R/I FREEZER BY THE BACK"
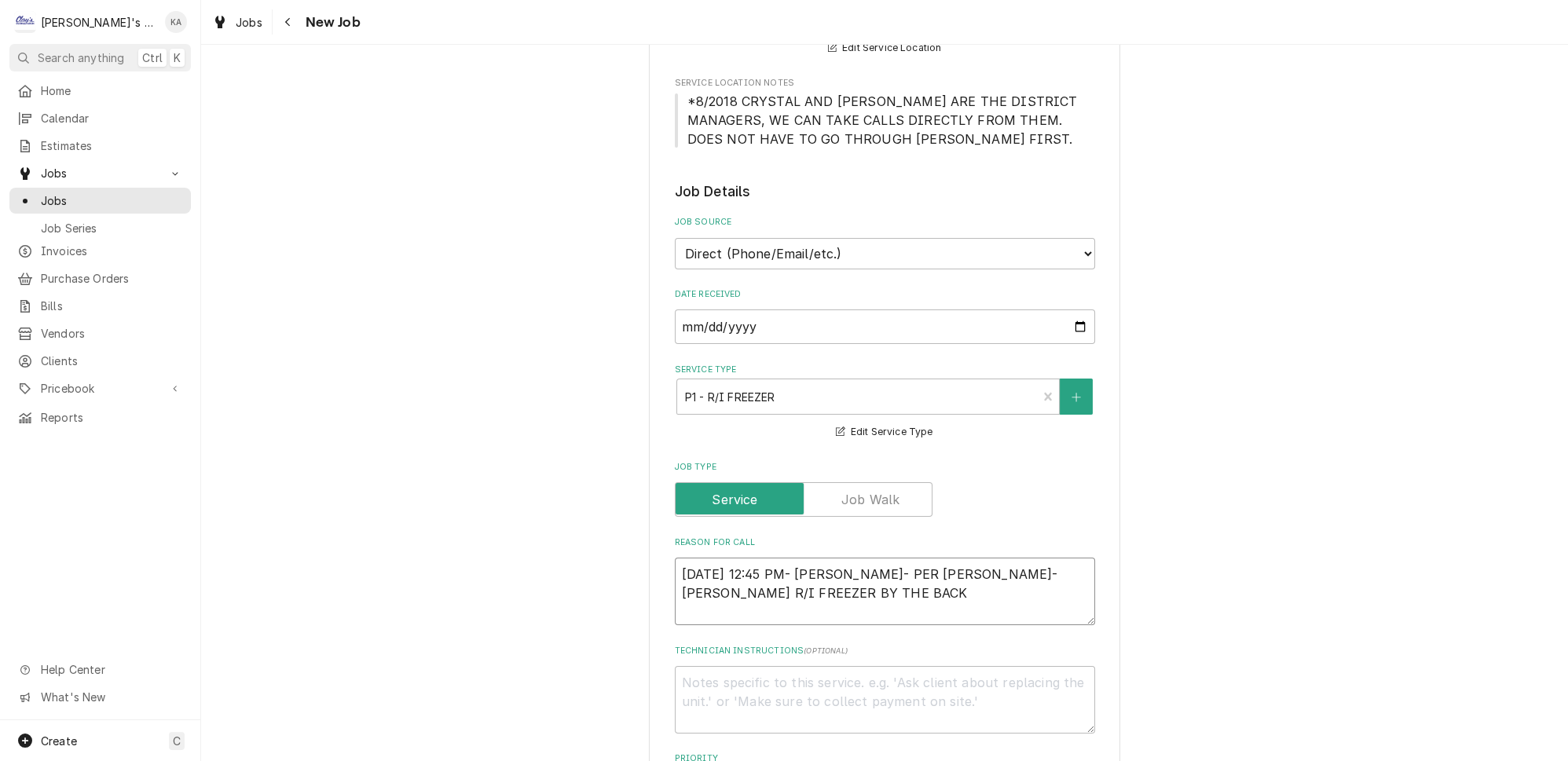
type textarea "x"
type textarea "9/16/2025 12:45 PM- KOREY- PER JEREMY- TRAULSEN R/I FREEZER BY THE BACK D"
type textarea "x"
type textarea "9/16/2025 12:45 PM- KOREY- PER JEREMY- TRAULSEN R/I FREEZER BY THE BACK DO"
type textarea "x"
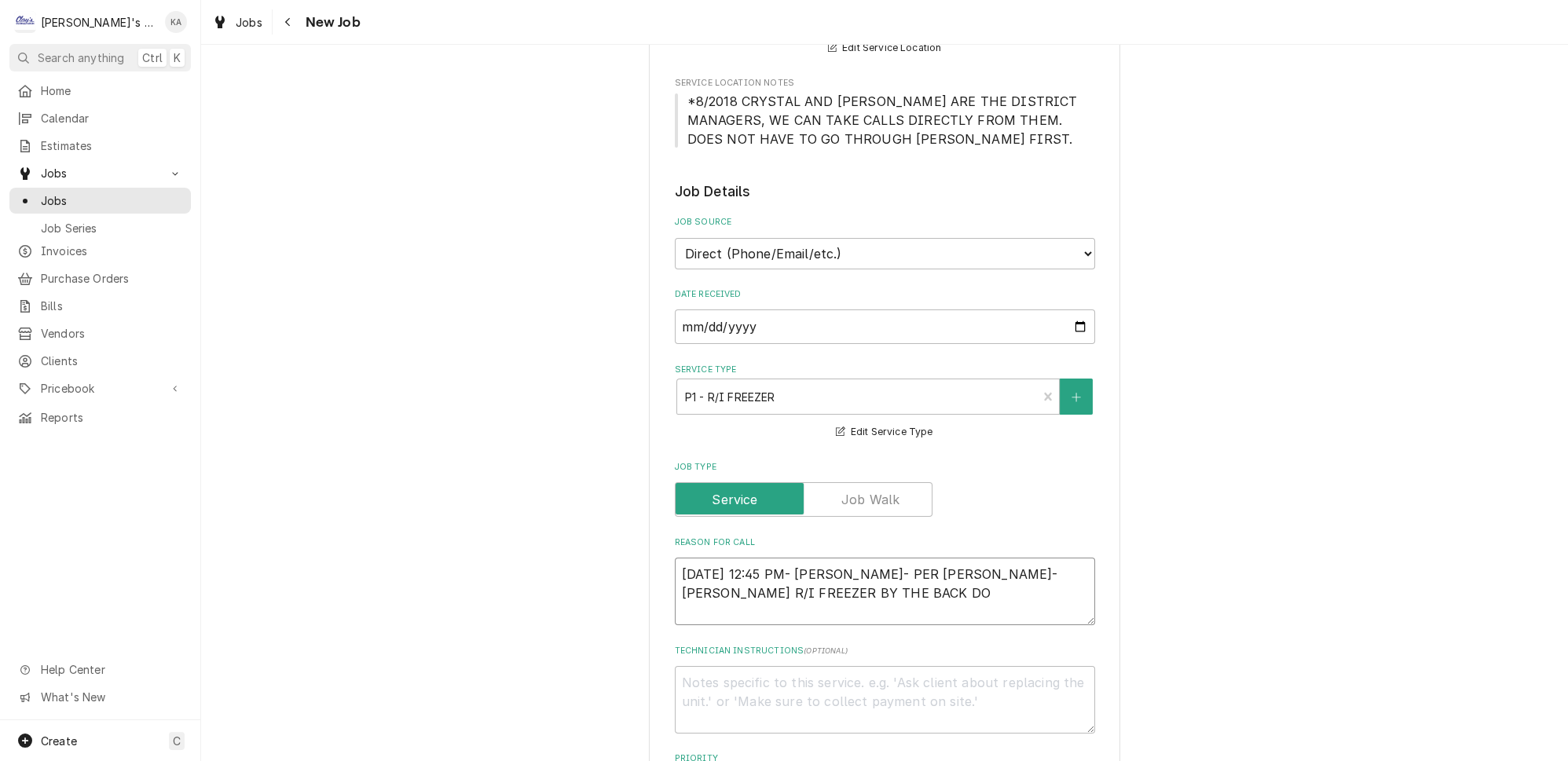
type textarea "9/16/2025 12:45 PM- KOREY- PER JEREMY- TRAULSEN R/I FREEZER BY THE BACK DOO"
type textarea "x"
type textarea "9/16/2025 12:45 PM- KOREY- PER JEREMY- TRAULSEN R/I FREEZER BY THE BACK DOOR"
type textarea "x"
type textarea "9/16/2025 12:45 PM- KOREY- PER JEREMY- TRAULSEN R/I FREEZER BY THE BACK DOOR"
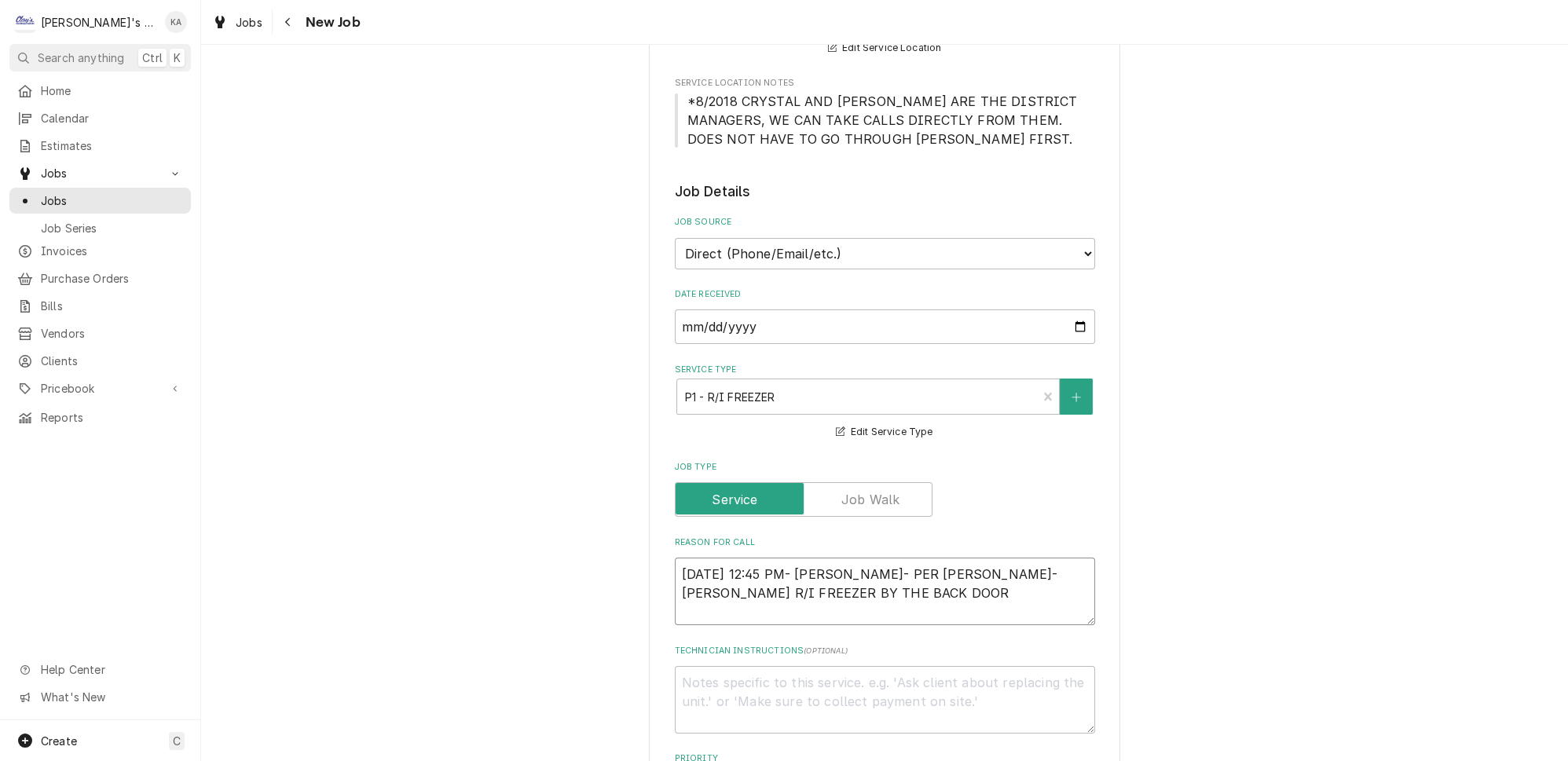
type textarea "x"
type textarea "9/16/2025 12:45 PM- KOREY- PER JEREMY- TRAULSEN R/I FREEZER BY THE BACK DOOR I"
type textarea "x"
type textarea "9/16/2025 12:45 PM- KOREY- PER JEREMY- TRAULSEN R/I FREEZER BY THE BACK DOOR IS"
type textarea "x"
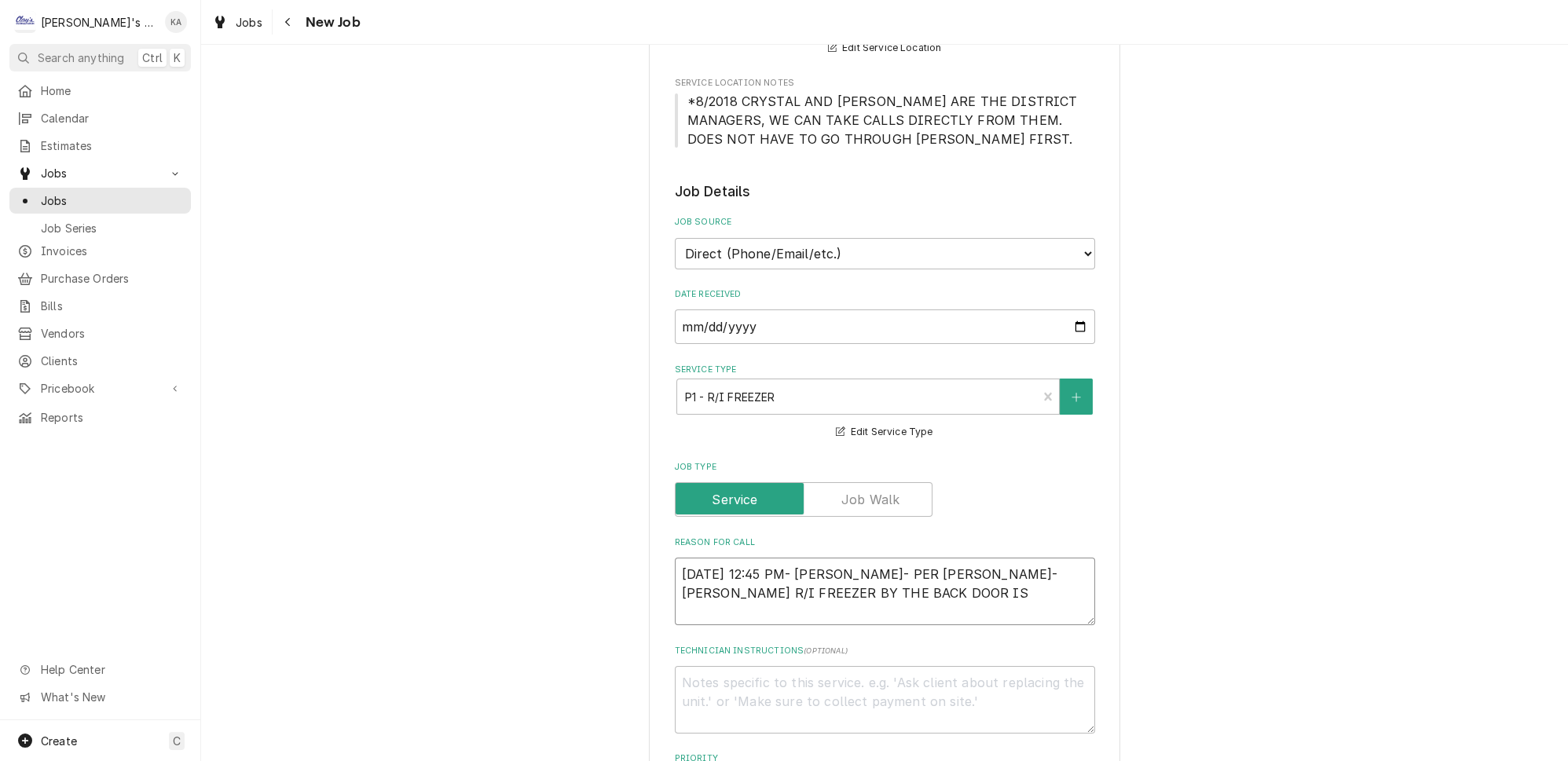
type textarea "9/16/2025 12:45 PM- KOREY- PER JEREMY- TRAULSEN R/I FREEZER BY THE BACK DOOR IS"
type textarea "x"
type textarea "9/16/2025 12:45 PM- KOREY- PER JEREMY- TRAULSEN R/I FREEZER BY THE BACK DOOR IS…"
type textarea "x"
type textarea "9/16/2025 12:45 PM- KOREY- PER JEREMY- TRAULSEN R/I FREEZER BY THE BACK DOOR IS…"
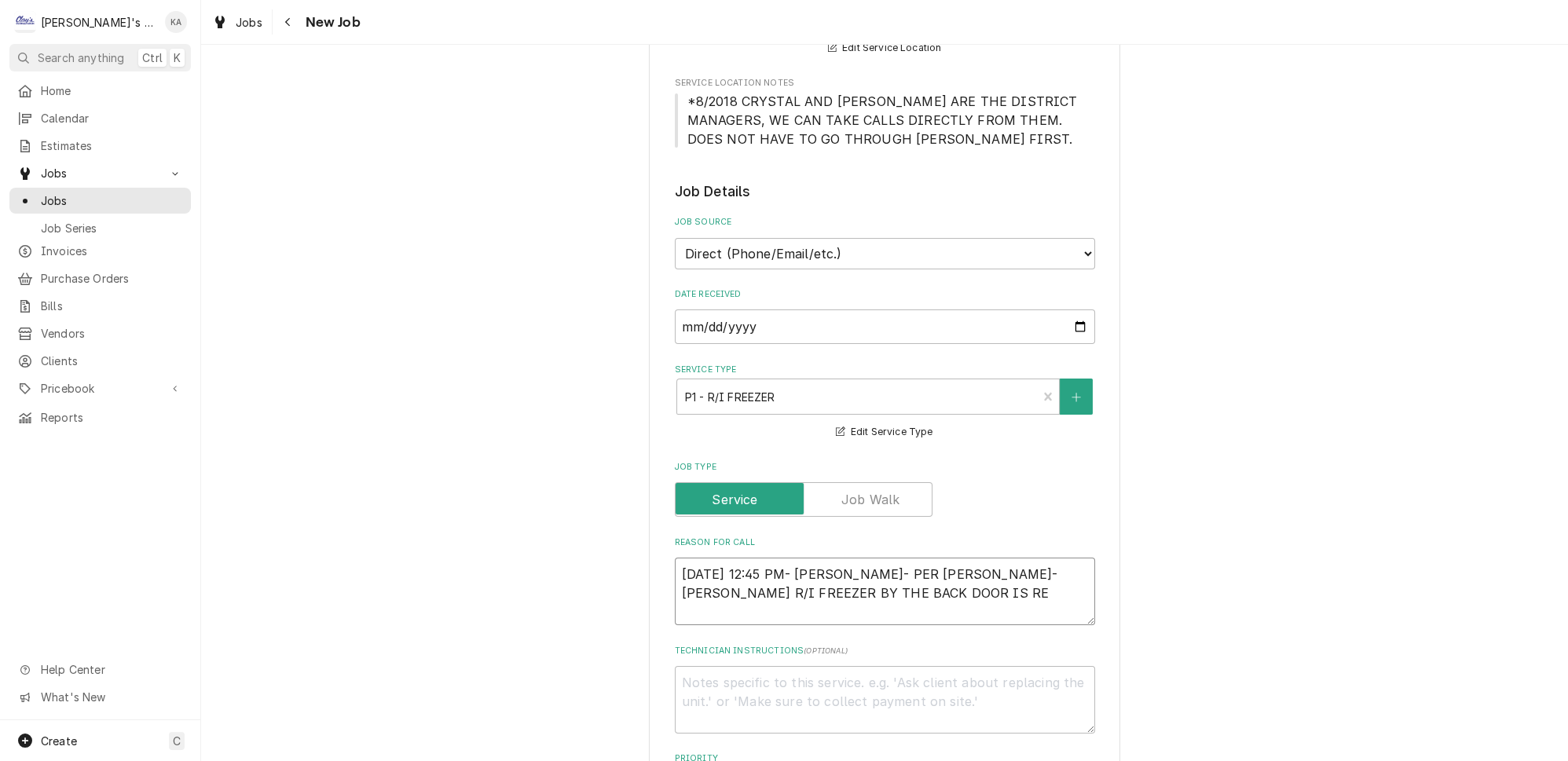
type textarea "x"
type textarea "9/16/2025 12:45 PM- KOREY- PER JEREMY- TRAULSEN R/I FREEZER BY THE BACK DOOR IS…"
type textarea "x"
type textarea "9/16/2025 12:45 PM- KOREY- PER JEREMY- TRAULSEN R/I FREEZER BY THE BACK DOOR IS…"
type textarea "x"
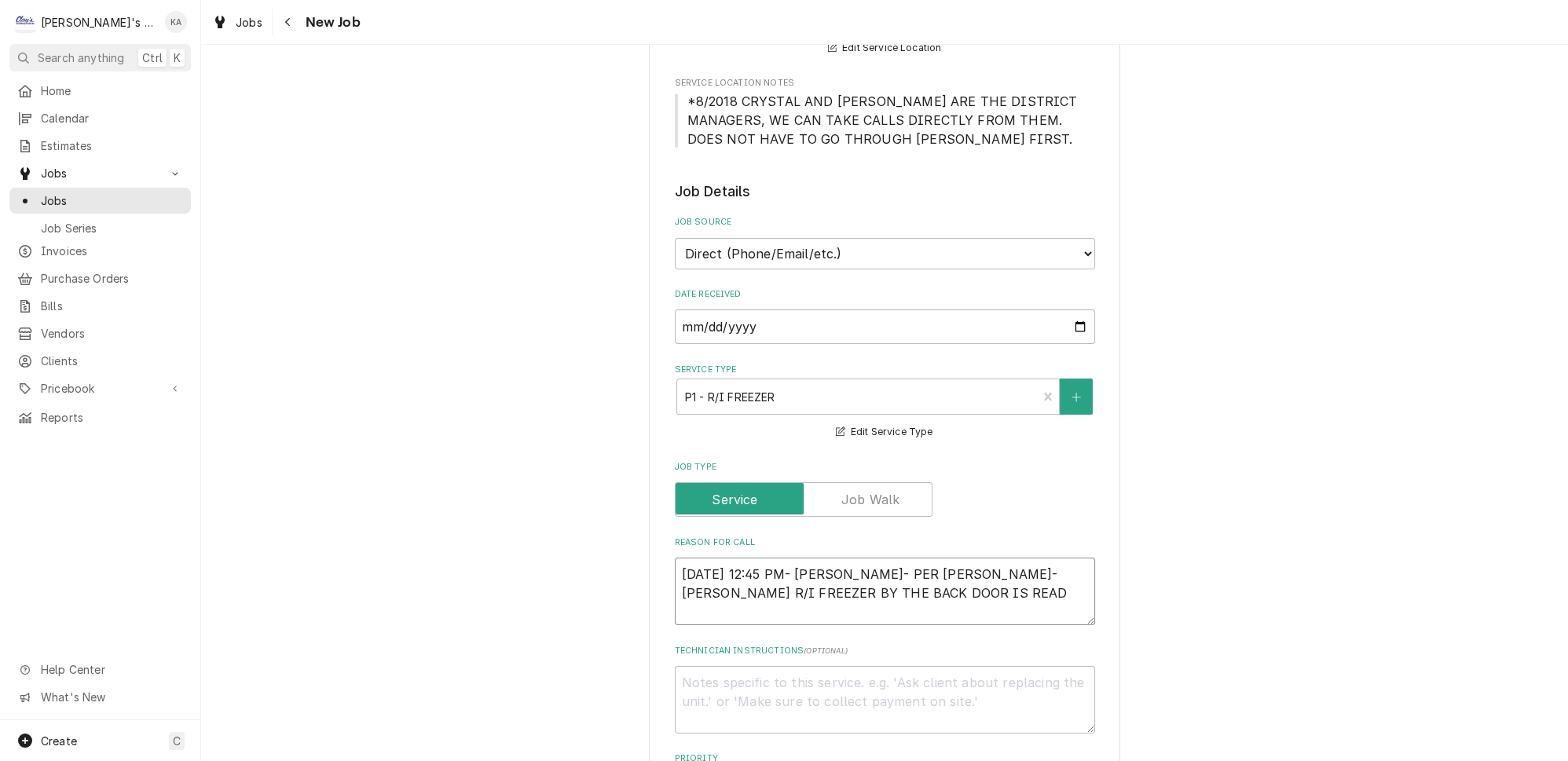
type textarea "9/16/2025 12:45 PM- KOREY- PER JEREMY- TRAULSEN R/I FREEZER BY THE BACK DOOR IS…"
type textarea "x"
type textarea "9/16/2025 12:45 PM- KOREY- PER JEREMY- TRAULSEN R/I FREEZER BY THE BACK DOOR IS…"
type textarea "x"
type textarea "9/16/2025 12:45 PM- KOREY- PER JEREMY- TRAULSEN R/I FREEZER BY THE BACK DOOR IS…"
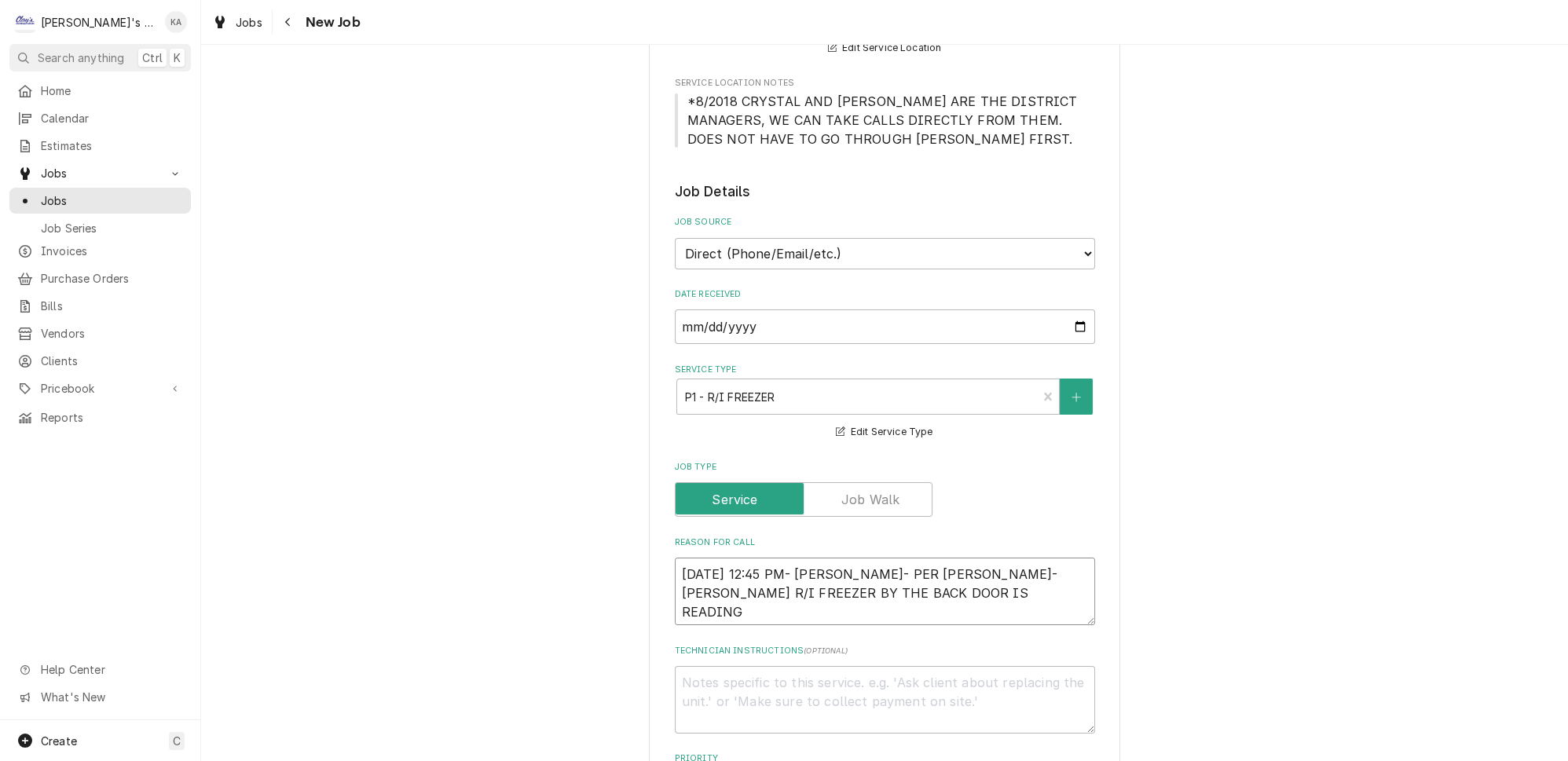
type textarea "x"
type textarea "9/16/2025 12:45 PM- KOREY- PER JEREMY- TRAULSEN R/I FREEZER BY THE BACK DOOR IS…"
type textarea "x"
type textarea "9/16/2025 12:45 PM- KOREY- PER JEREMY- TRAULSEN R/I FREEZER BY THE BACK DOOR IS…"
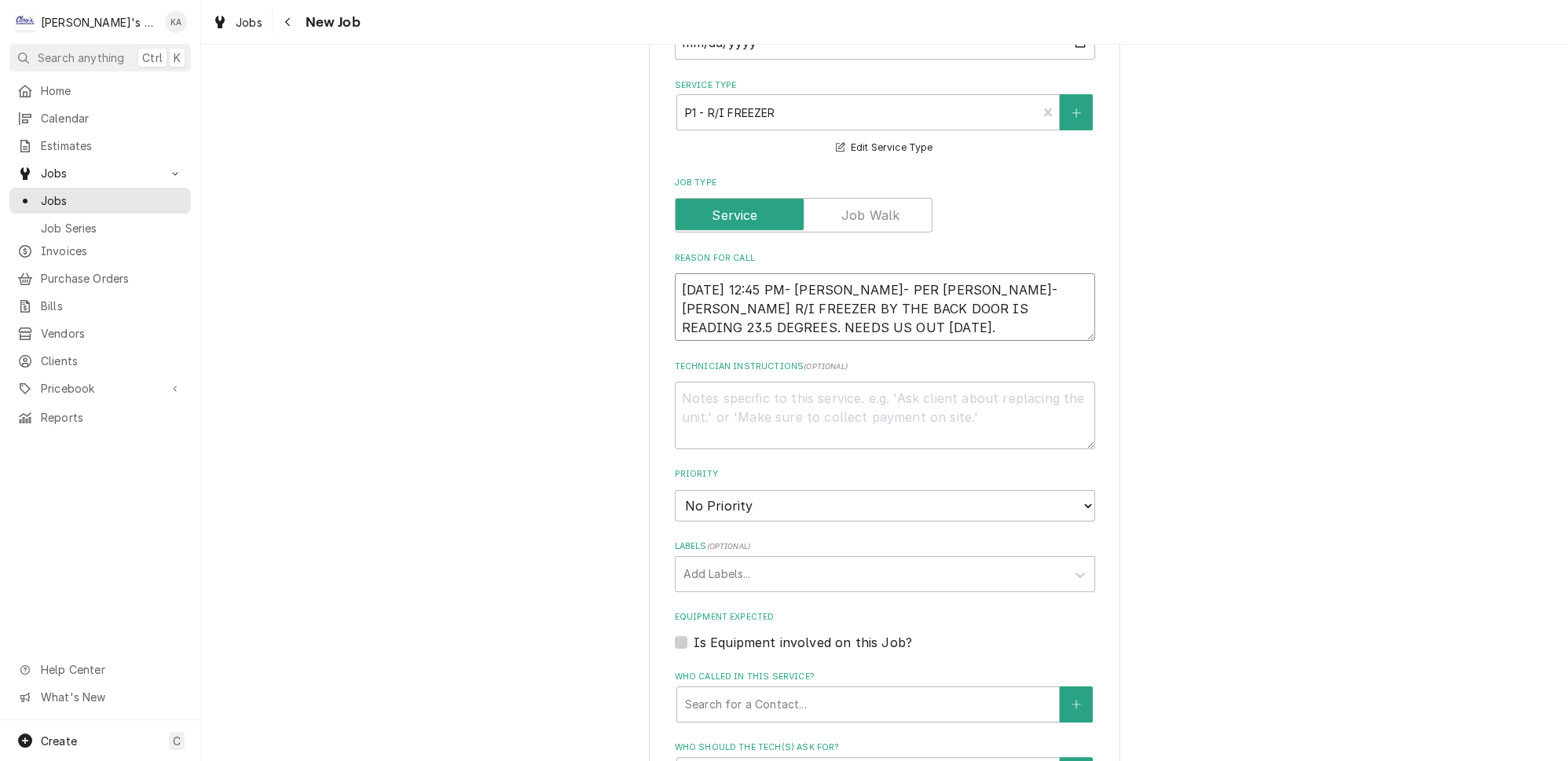
scroll to position [571, 0]
click at [735, 488] on select "No Priority Urgent High Medium Low" at bounding box center [885, 504] width 421 height 31
click at [675, 488] on select "No Priority Urgent High Medium Low" at bounding box center [885, 504] width 421 height 31
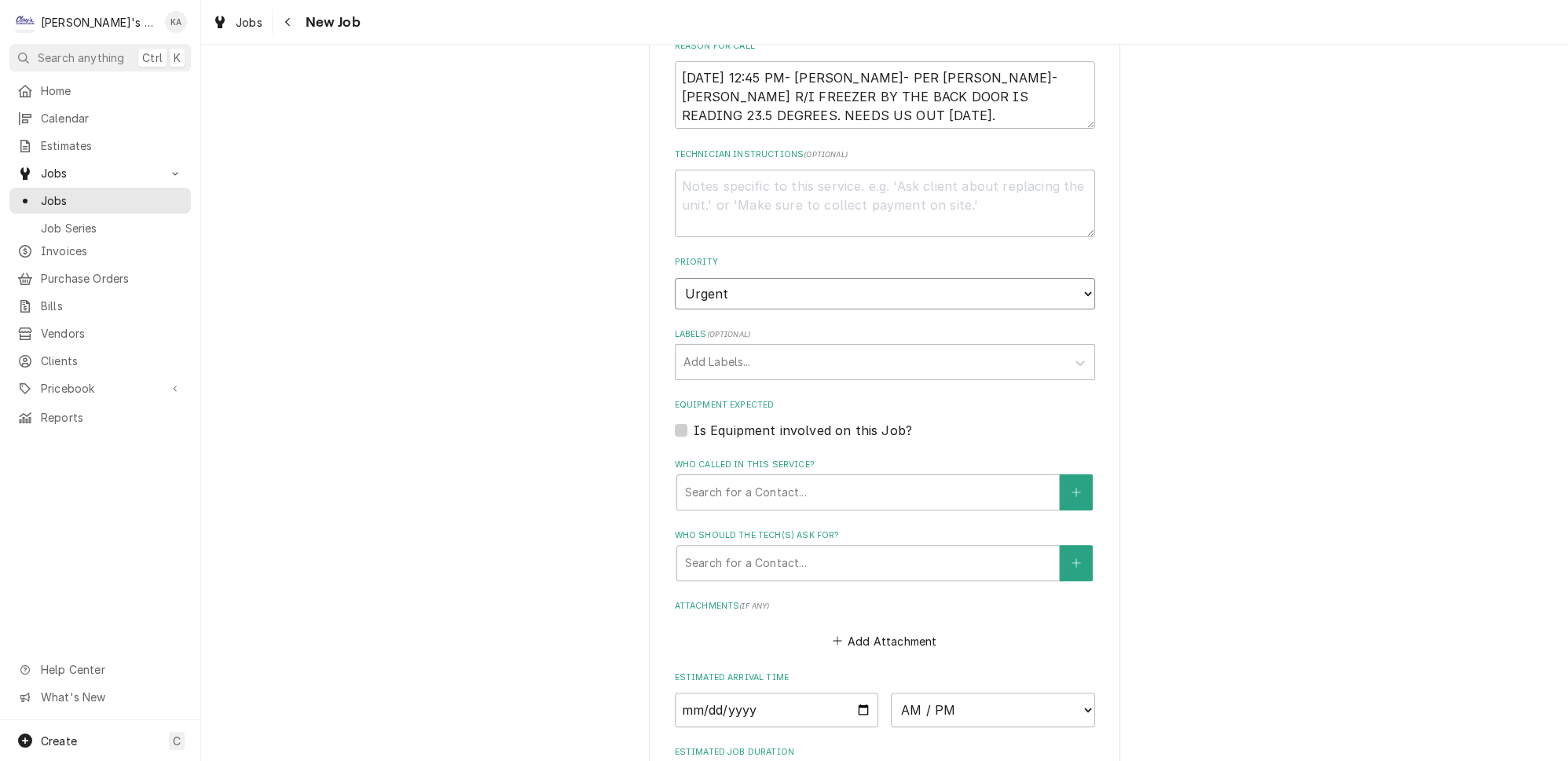
scroll to position [785, 0]
click at [770, 418] on label "Is Equipment involved on this Job?" at bounding box center [803, 427] width 219 height 19
click at [770, 418] on input "Equipment Expected" at bounding box center [904, 435] width 421 height 35
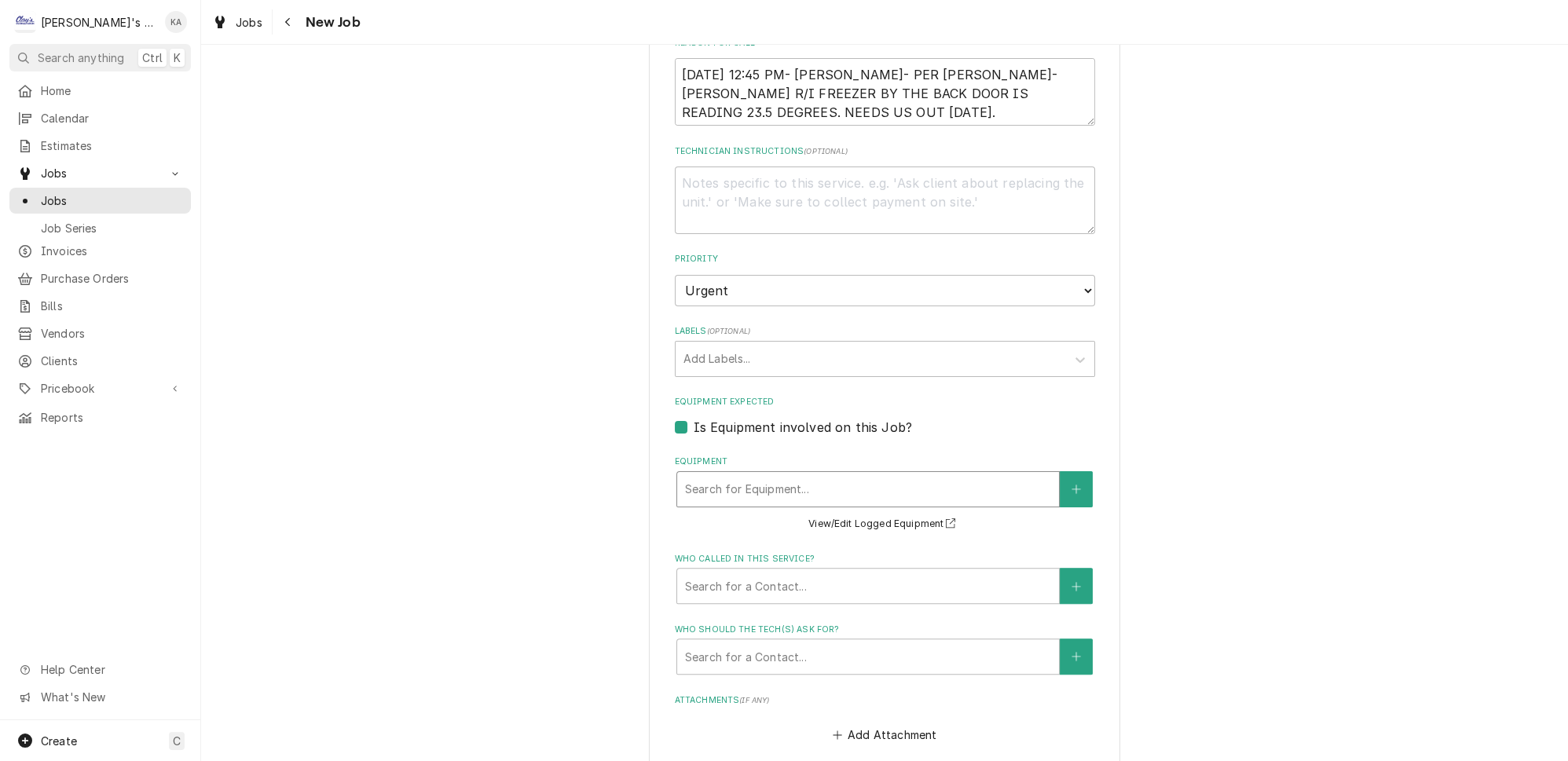
click at [789, 475] on div "Equipment" at bounding box center [868, 489] width 366 height 28
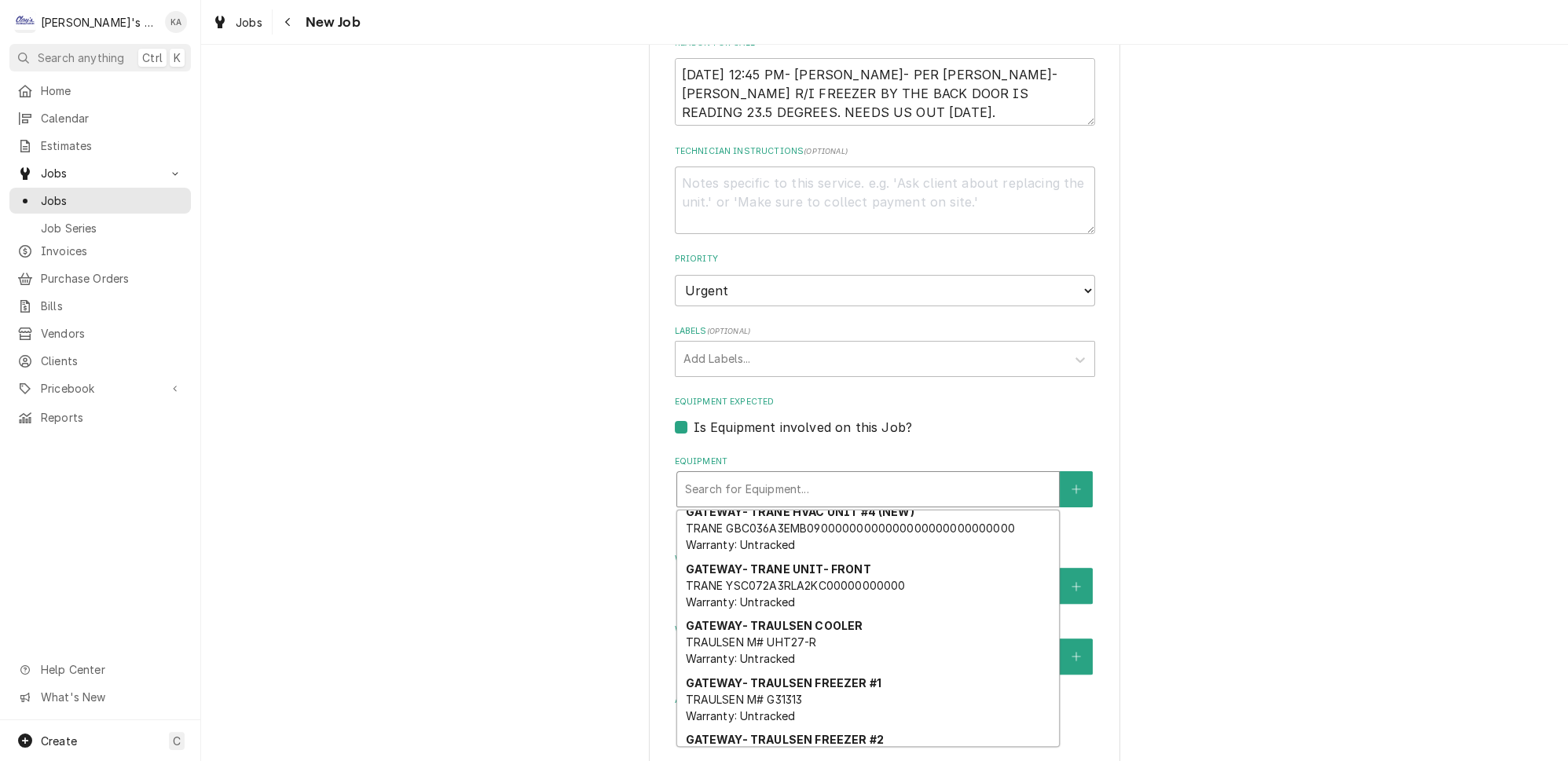
scroll to position [824, 0]
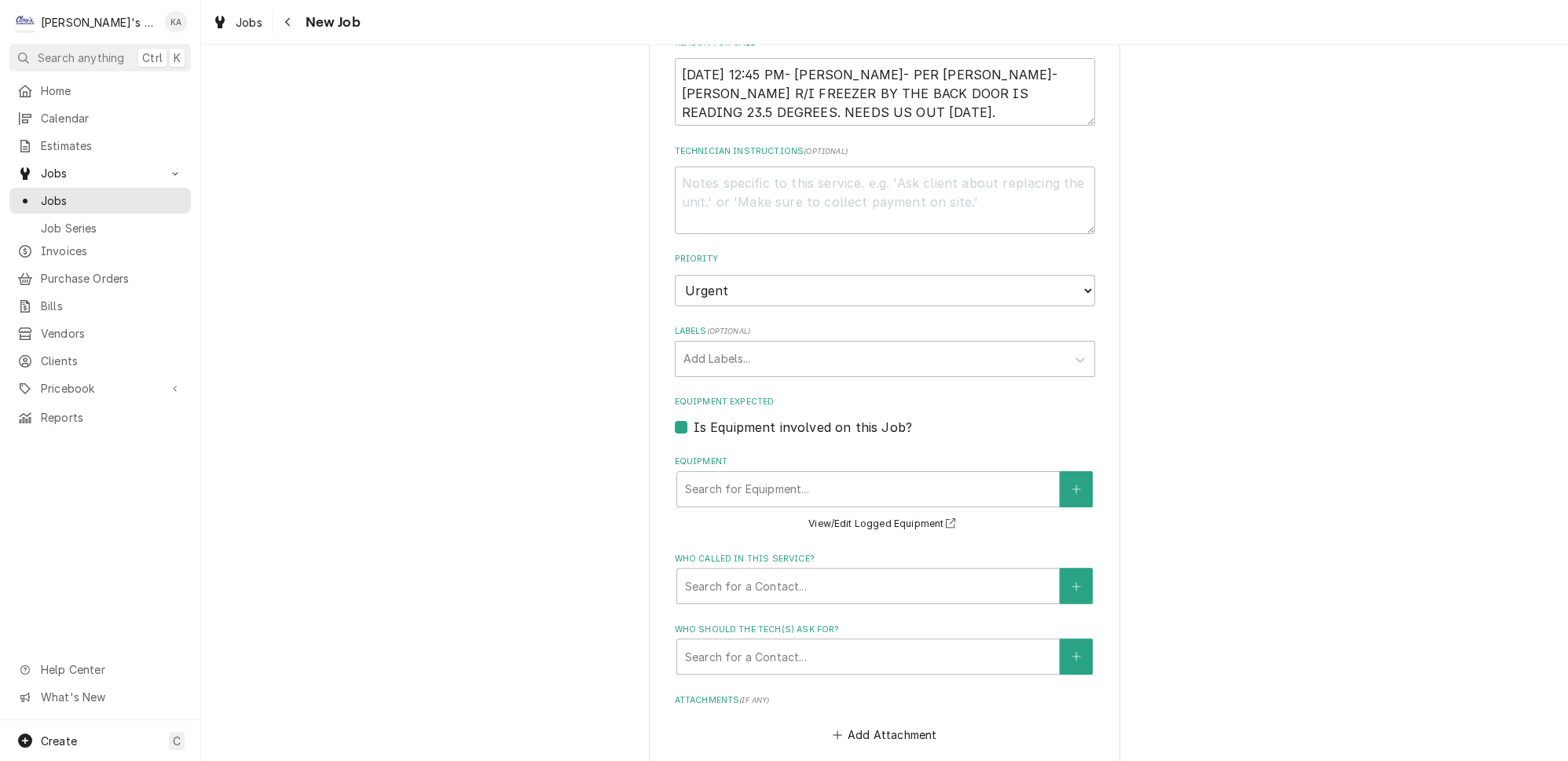
click at [694, 418] on label "Is Equipment involved on this Job?" at bounding box center [803, 427] width 219 height 19
click at [694, 418] on input "Equipment Expected" at bounding box center [904, 435] width 421 height 35
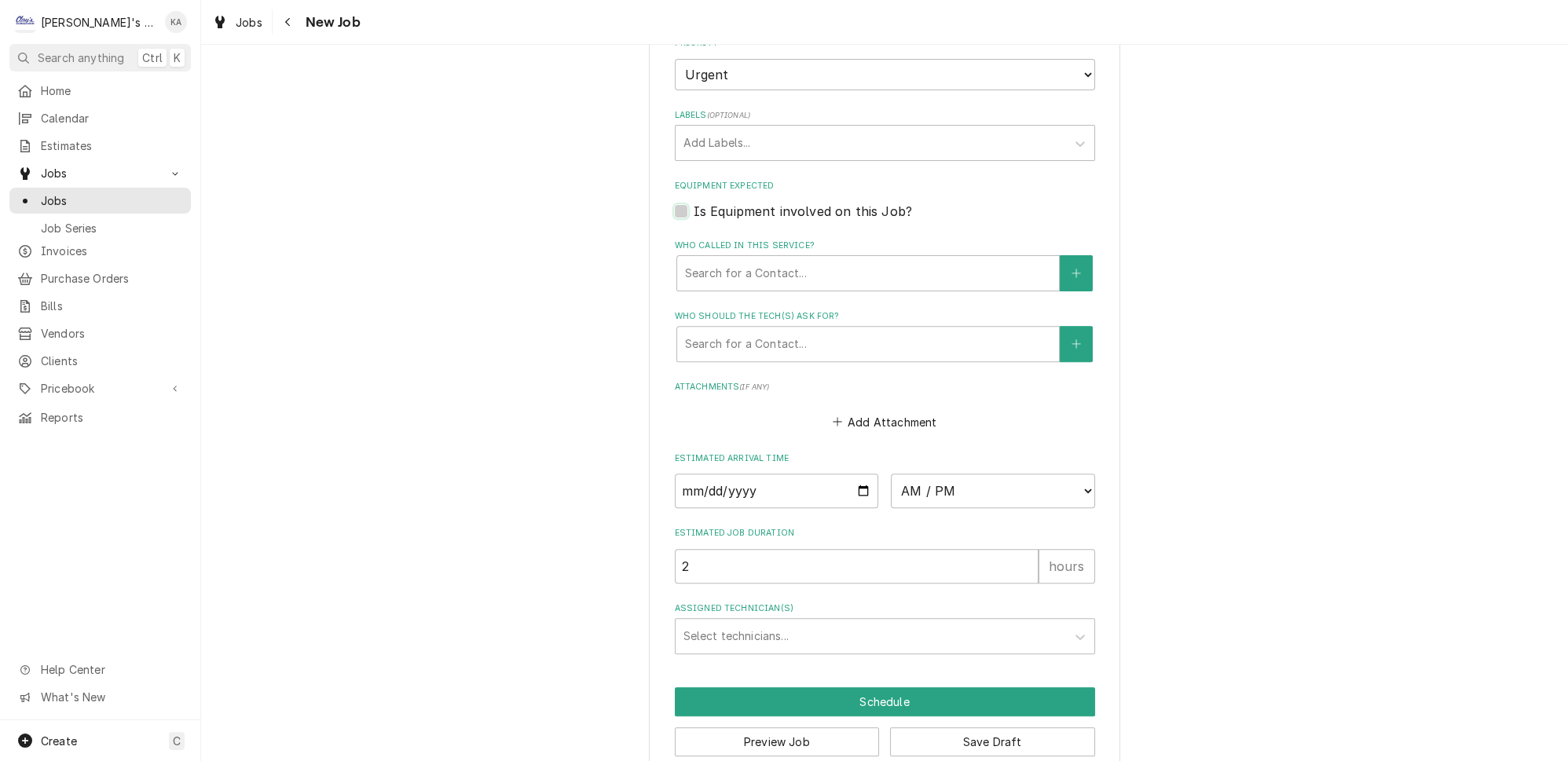
scroll to position [1002, 0]
click at [855, 473] on input "Date" at bounding box center [777, 489] width 205 height 35
click at [940, 472] on select "AM / PM 6:00 AM 6:15 AM 6:30 AM 6:45 AM 7:00 AM 7:15 AM 7:30 AM 7:45 AM 8:00 AM…" at bounding box center [993, 489] width 205 height 35
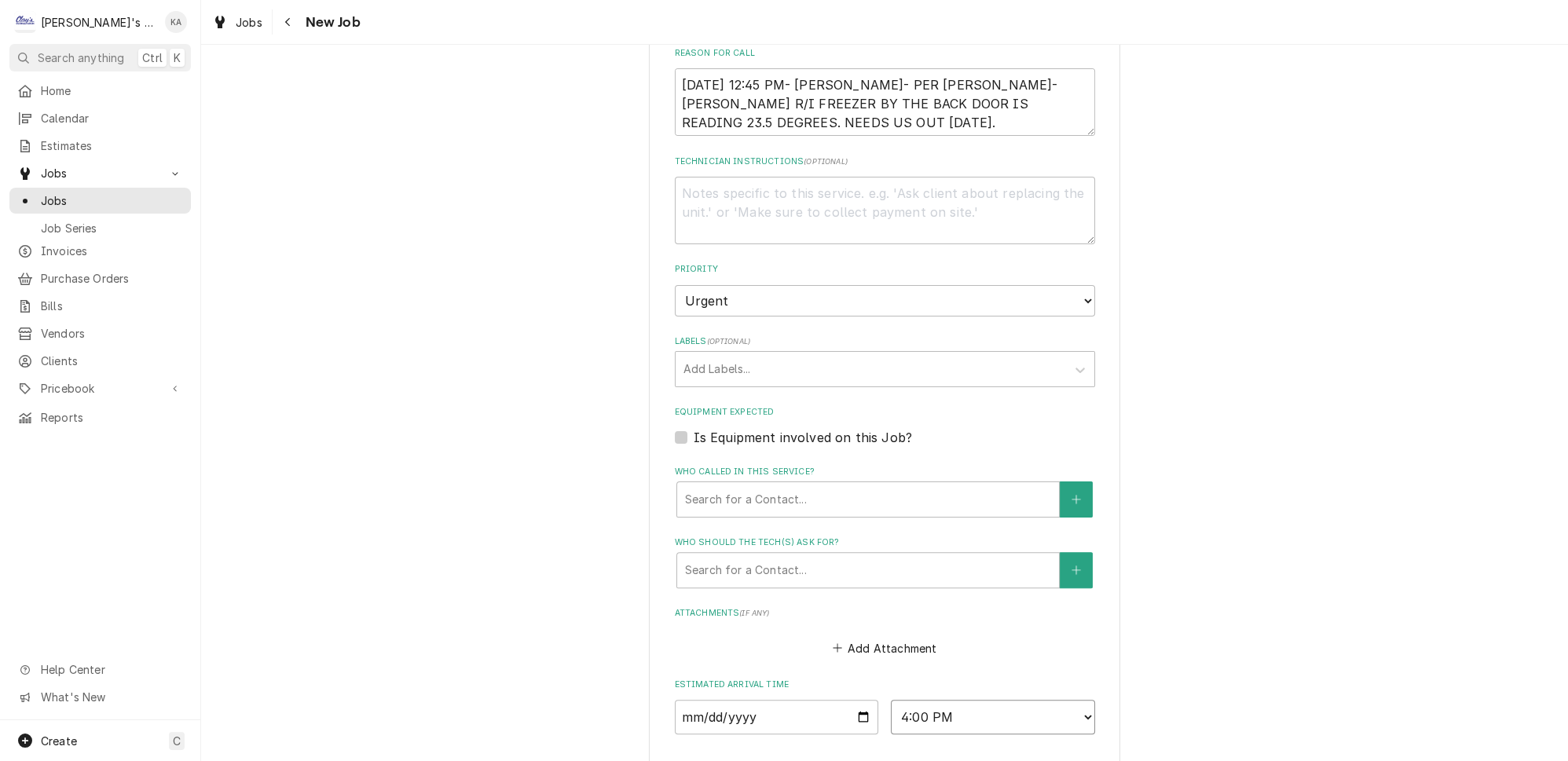
scroll to position [1047, 0]
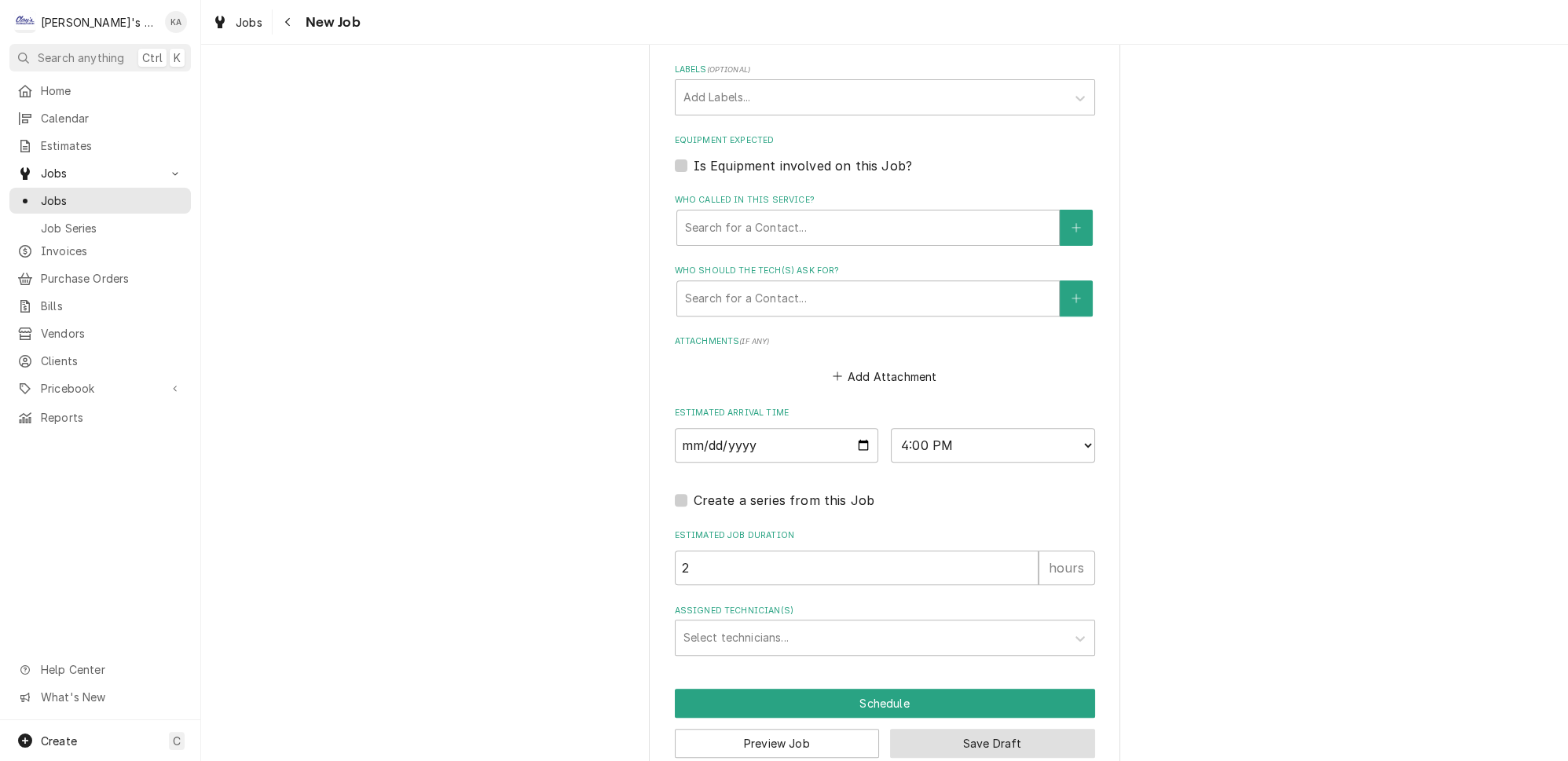
click at [1006, 729] on button "Save Draft" at bounding box center [992, 743] width 205 height 29
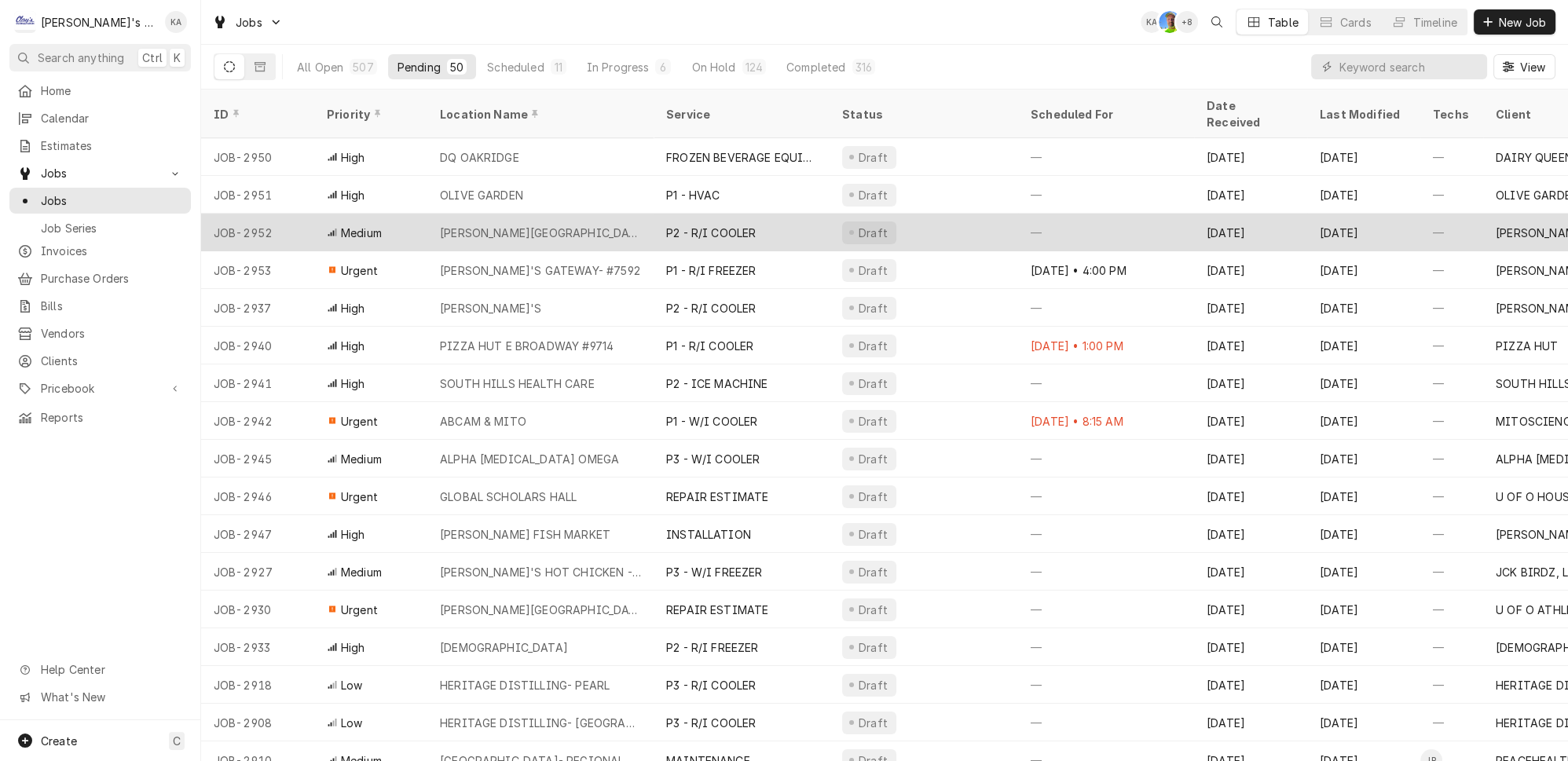
click at [575, 224] on div "[PERSON_NAME][GEOGRAPHIC_DATA]- #896" at bounding box center [540, 232] width 201 height 16
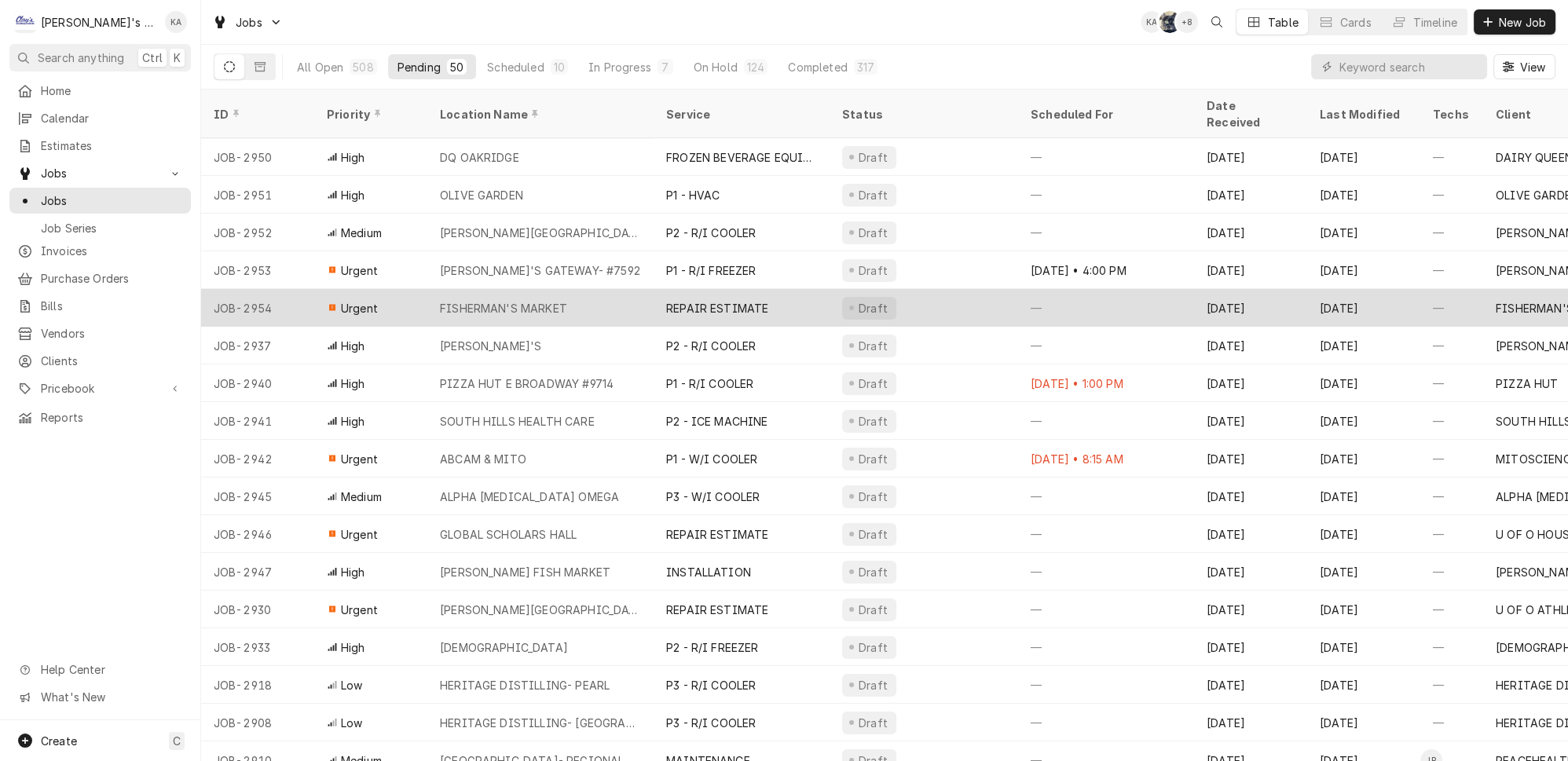
click at [581, 290] on div "FISHERMAN'S MARKET" at bounding box center [540, 308] width 226 height 38
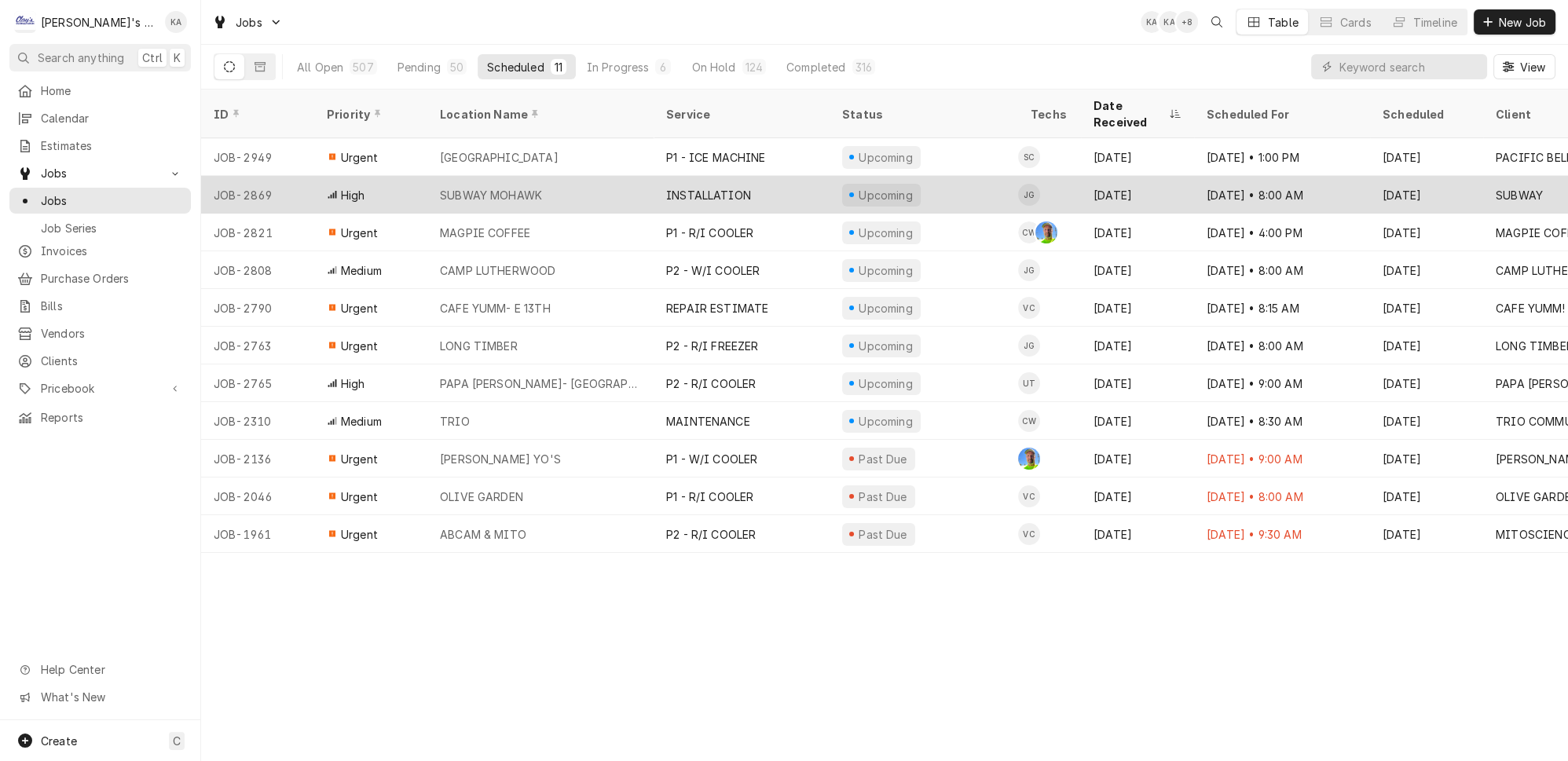
click at [606, 176] on div "SUBWAY MOHAWK" at bounding box center [540, 195] width 226 height 38
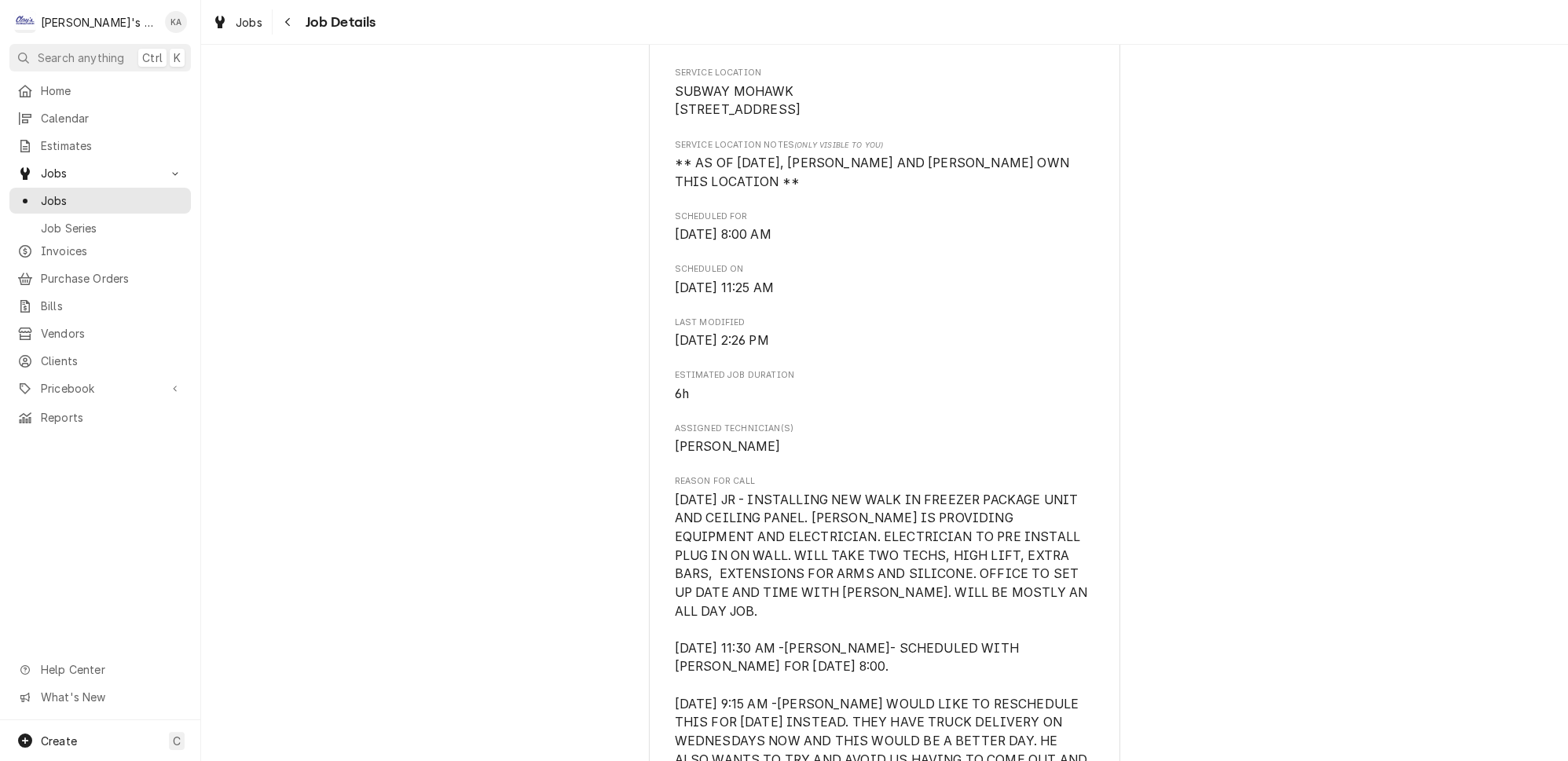
scroll to position [428, 0]
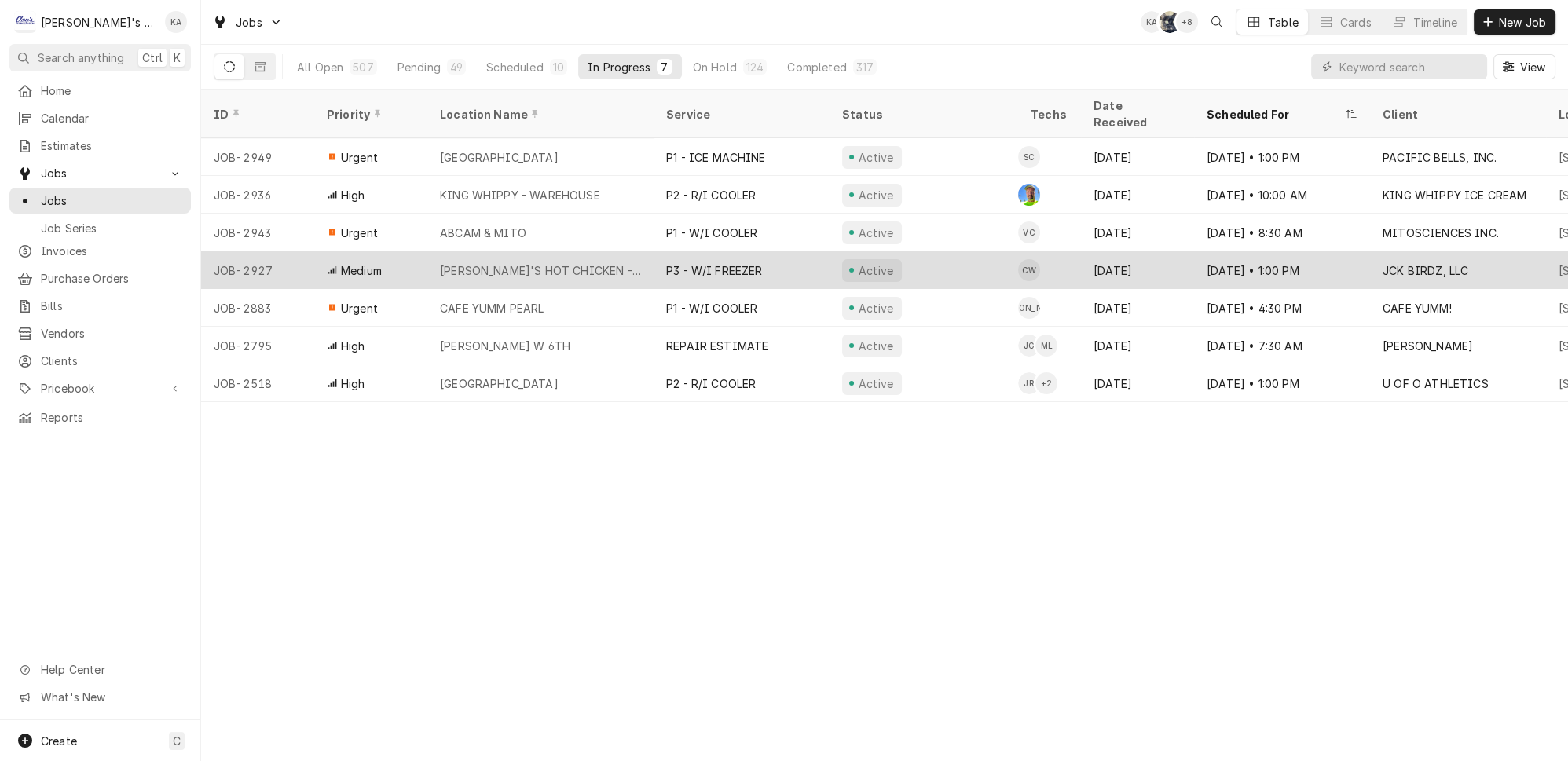
click at [582, 253] on div "[PERSON_NAME]'S HOT CHICKEN - CAMPUS" at bounding box center [540, 271] width 226 height 38
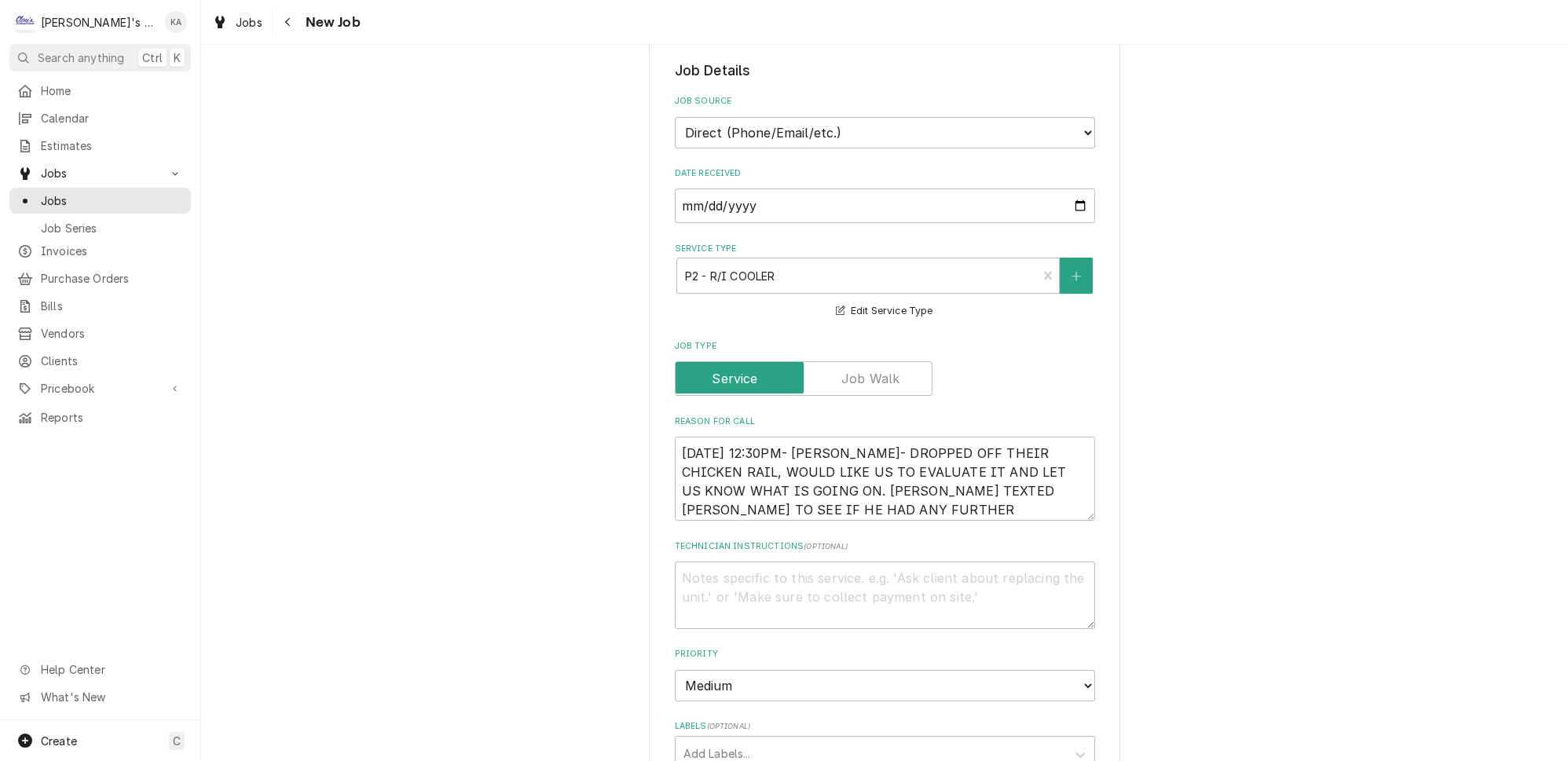
scroll to position [428, 0]
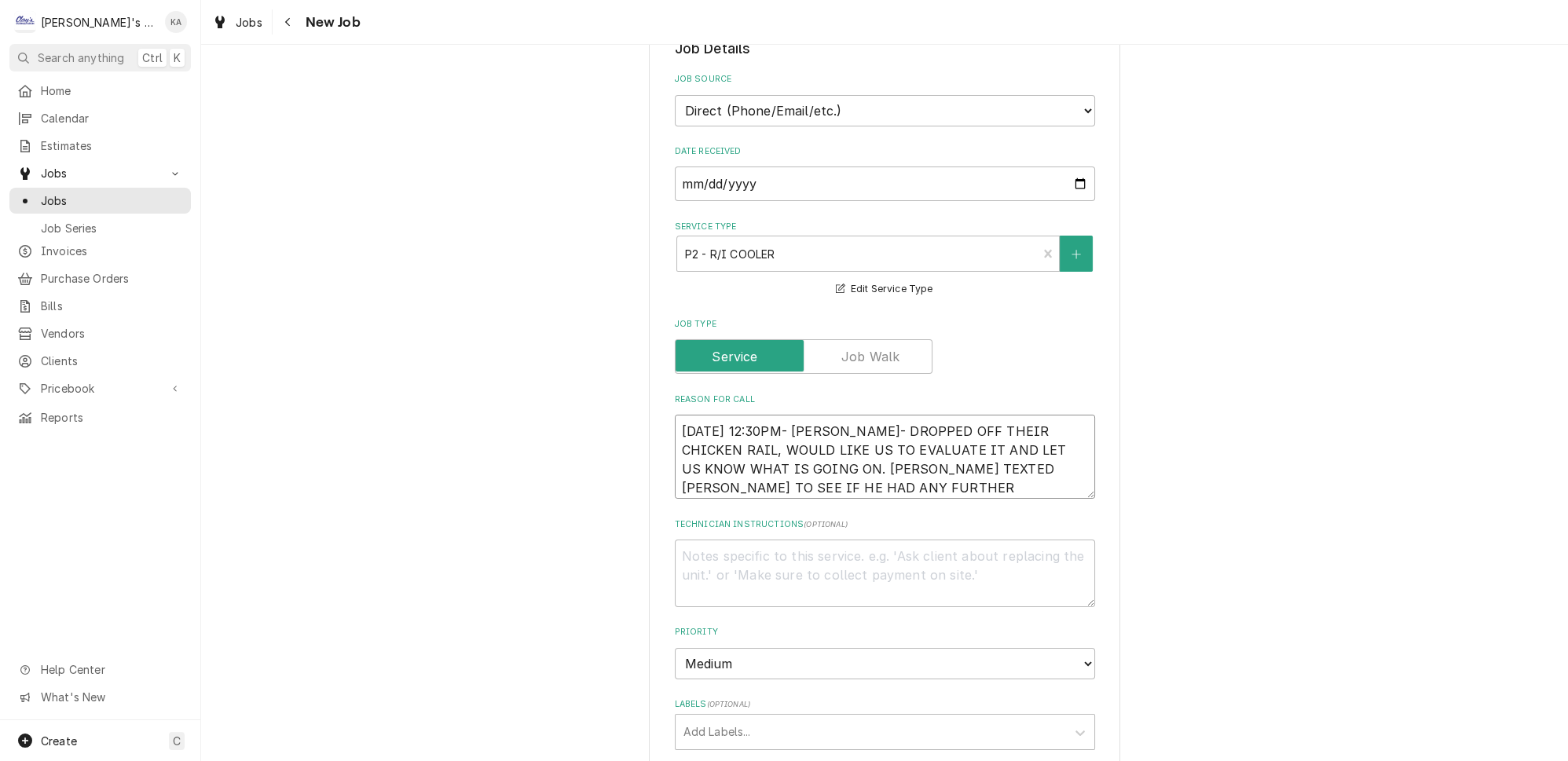
click at [883, 473] on textarea "[DATE] 12:30PM- [PERSON_NAME]- DROPPED OFF THEIR CHICKEN RAIL, WOULD LIKE US TO…" at bounding box center [885, 456] width 421 height 84
type textarea "x"
type textarea "[DATE] 12:30PM- [PERSON_NAME]- DROPPED OFF THEIR CHICKEN RAIL, WOULD LIKE US TO…"
type textarea "x"
type textarea "[DATE] 12:30PM- [PERSON_NAME]- DROPPED OFF THEIR CHICKEN RAIL, WOULD LIKE US TO…"
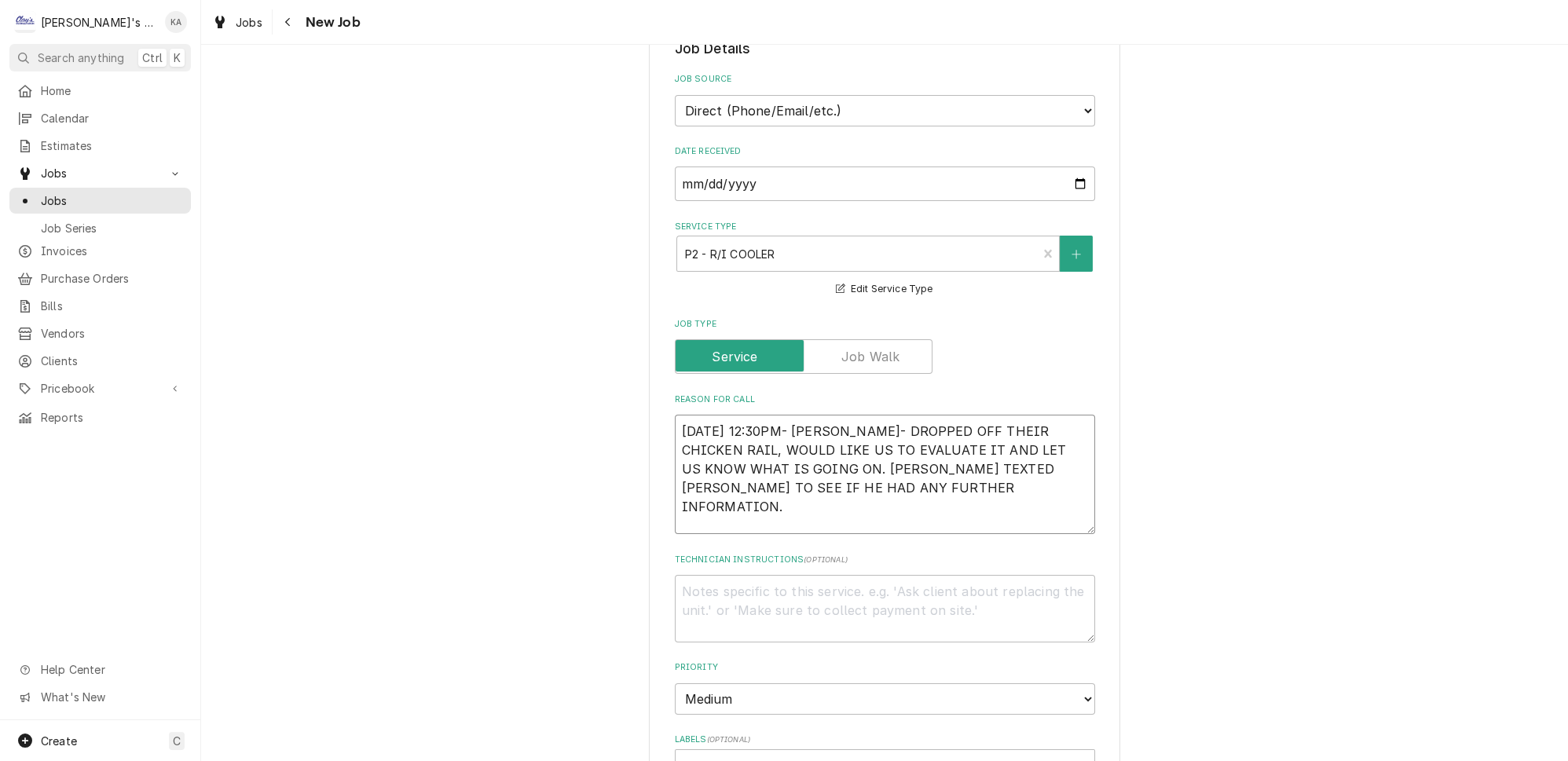
type textarea "x"
type textarea "[DATE] 12:30PM- [PERSON_NAME]- DROPPED OFF THEIR CHICKEN RAIL, WOULD LIKE US TO…"
type textarea "x"
type textarea "[DATE] 12:30PM- [PERSON_NAME]- DROPPED OFF THEIR CHICKEN RAIL, WOULD LIKE US TO…"
type textarea "x"
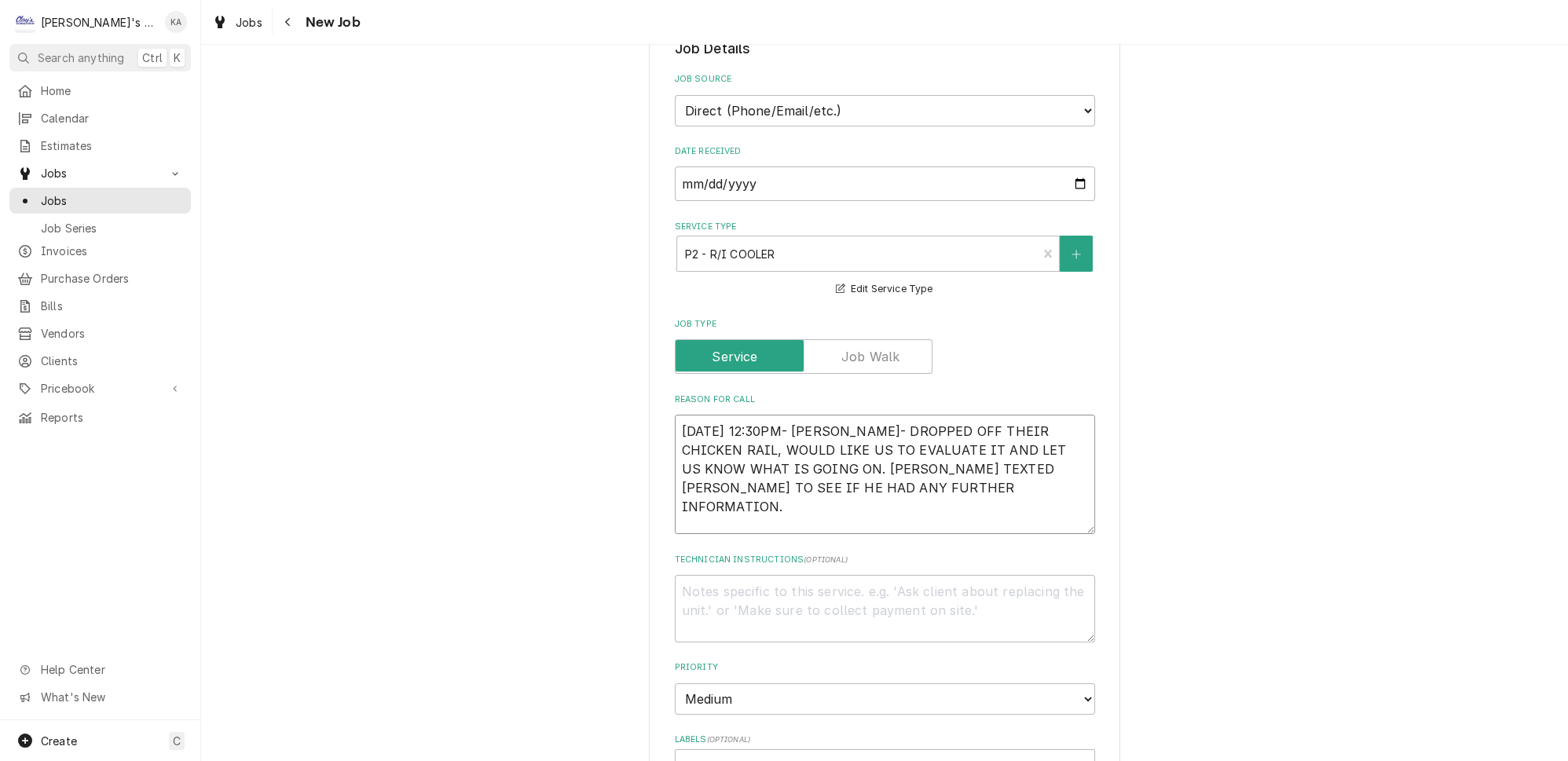
type textarea "[DATE] 12:30PM- [PERSON_NAME]- DROPPED OFF THEIR CHICKEN RAIL, WOULD LIKE US TO…"
type textarea "x"
type textarea "[DATE] 12:30PM- [PERSON_NAME]- DROPPED OFF THEIR CHICKEN RAIL, WOULD LIKE US TO…"
type textarea "x"
type textarea "[DATE] 12:30PM- [PERSON_NAME]- DROPPED OFF THEIR CHICKEN RAIL, WOULD LIKE US TO…"
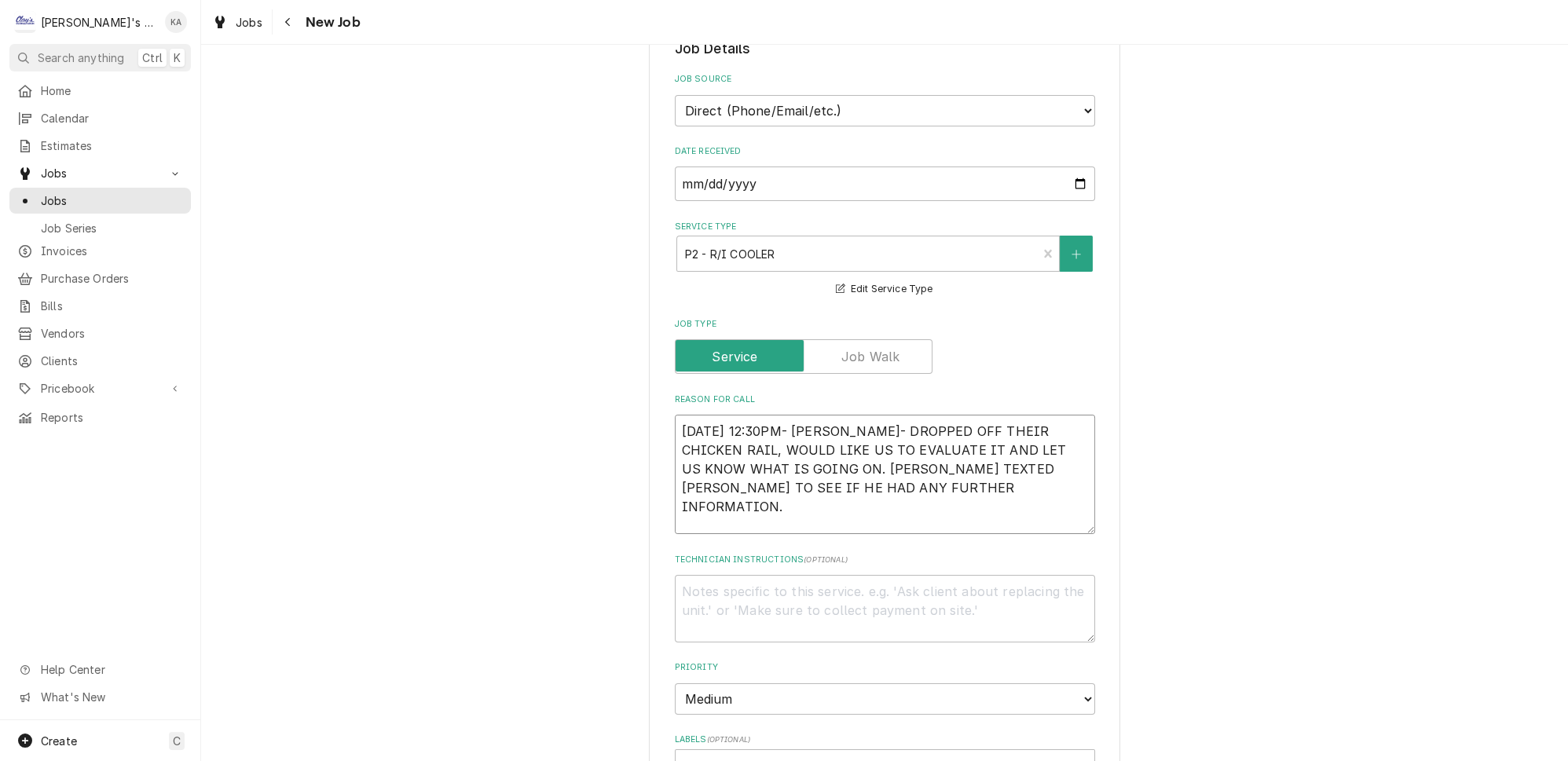
type textarea "x"
type textarea "[DATE] 12:30PM- [PERSON_NAME]- DROPPED OFF THEIR CHICKEN RAIL, WOULD LIKE US TO…"
type textarea "x"
type textarea "[DATE] 12:30PM- [PERSON_NAME]- DROPPED OFF THEIR CHICKEN RAIL, WOULD LIKE US TO…"
type textarea "x"
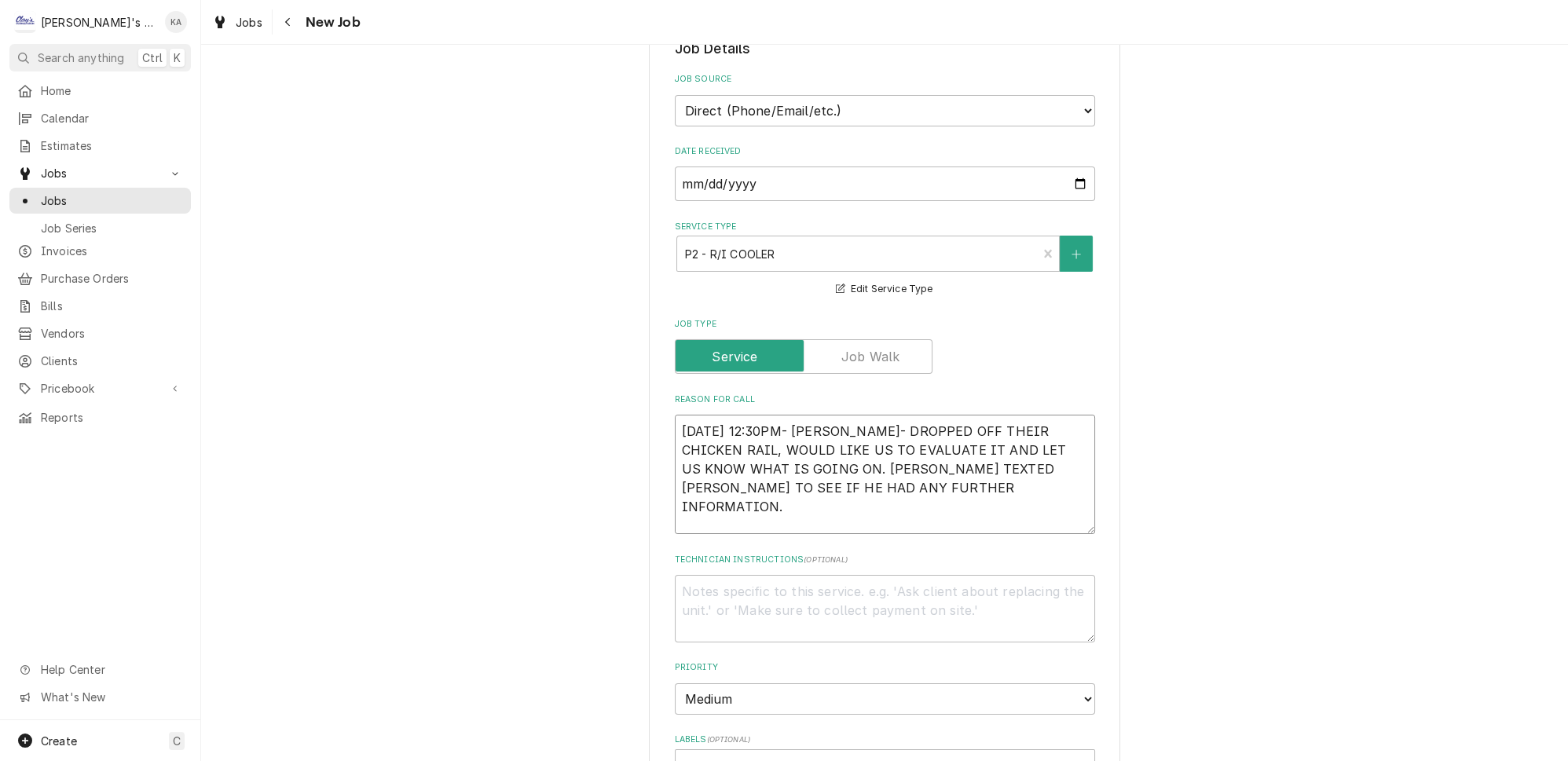
type textarea "[DATE] 12:30PM- [PERSON_NAME]- DROPPED OFF THEIR CHICKEN RAIL, WOULD LIKE US TO…"
type textarea "x"
type textarea "[DATE] 12:30PM- [PERSON_NAME]- DROPPED OFF THEIR CHICKEN RAIL, WOULD LIKE US TO…"
type textarea "x"
type textarea "[DATE] 12:30PM- [PERSON_NAME]- DROPPED OFF THEIR CHICKEN RAIL, WOULD LIKE US TO…"
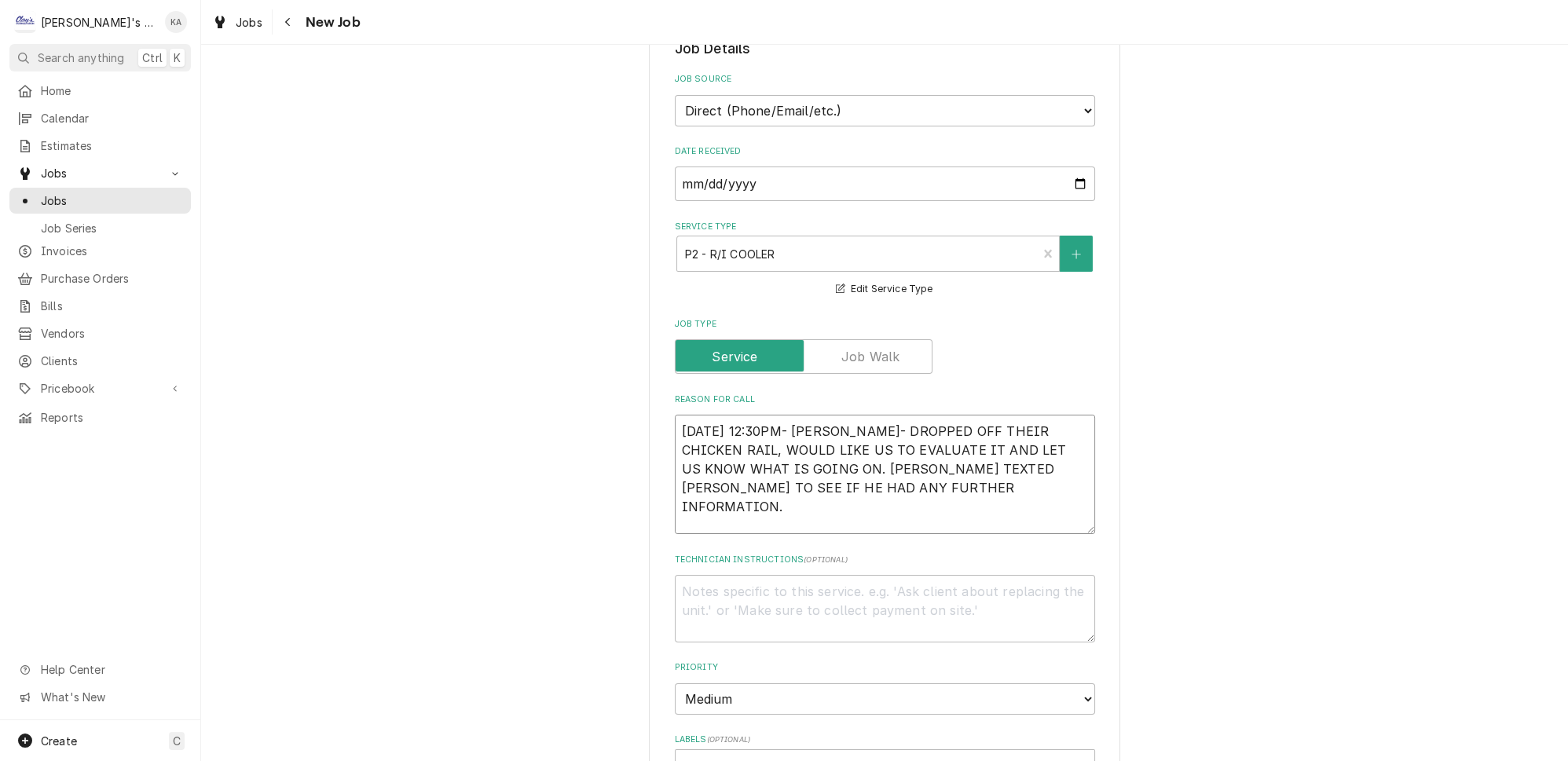
type textarea "x"
type textarea "[DATE] 12:30PM- [PERSON_NAME]- DROPPED OFF THEIR CHICKEN RAIL, WOULD LIKE US TO…"
type textarea "x"
type textarea "[DATE] 12:30PM- [PERSON_NAME]- DROPPED OFF THEIR CHICKEN RAIL, WOULD LIKE US TO…"
type textarea "x"
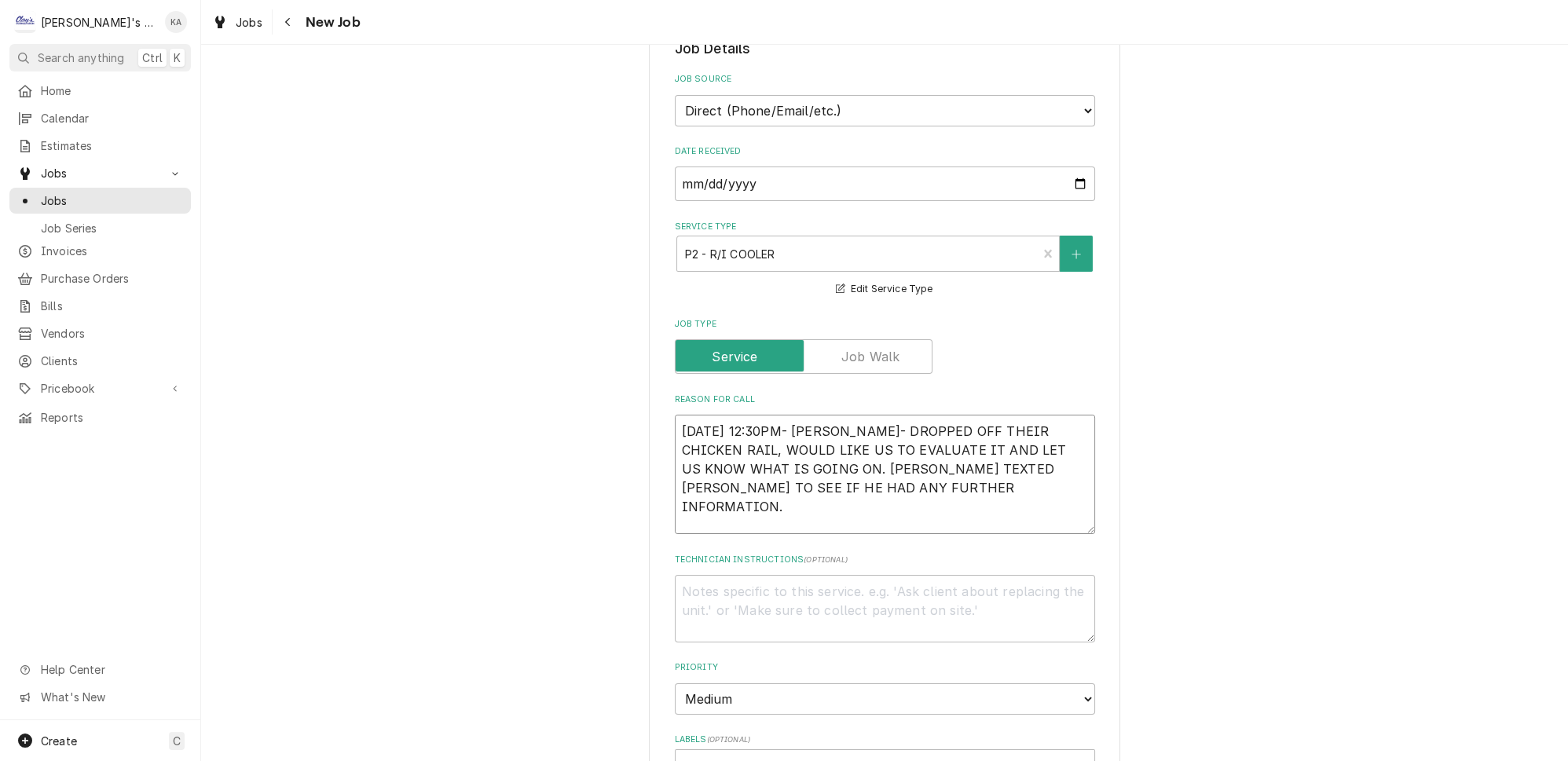
type textarea "[DATE] 12:30PM- [PERSON_NAME]- DROPPED OFF THEIR CHICKEN RAIL, WOULD LIKE US TO…"
type textarea "x"
type textarea "[DATE] 12:30PM- [PERSON_NAME]- DROPPED OFF THEIR CHICKEN RAIL, WOULD LIKE US TO…"
type textarea "x"
type textarea "[DATE] 12:30PM- [PERSON_NAME]- DROPPED OFF THEIR CHICKEN RAIL, WOULD LIKE US TO…"
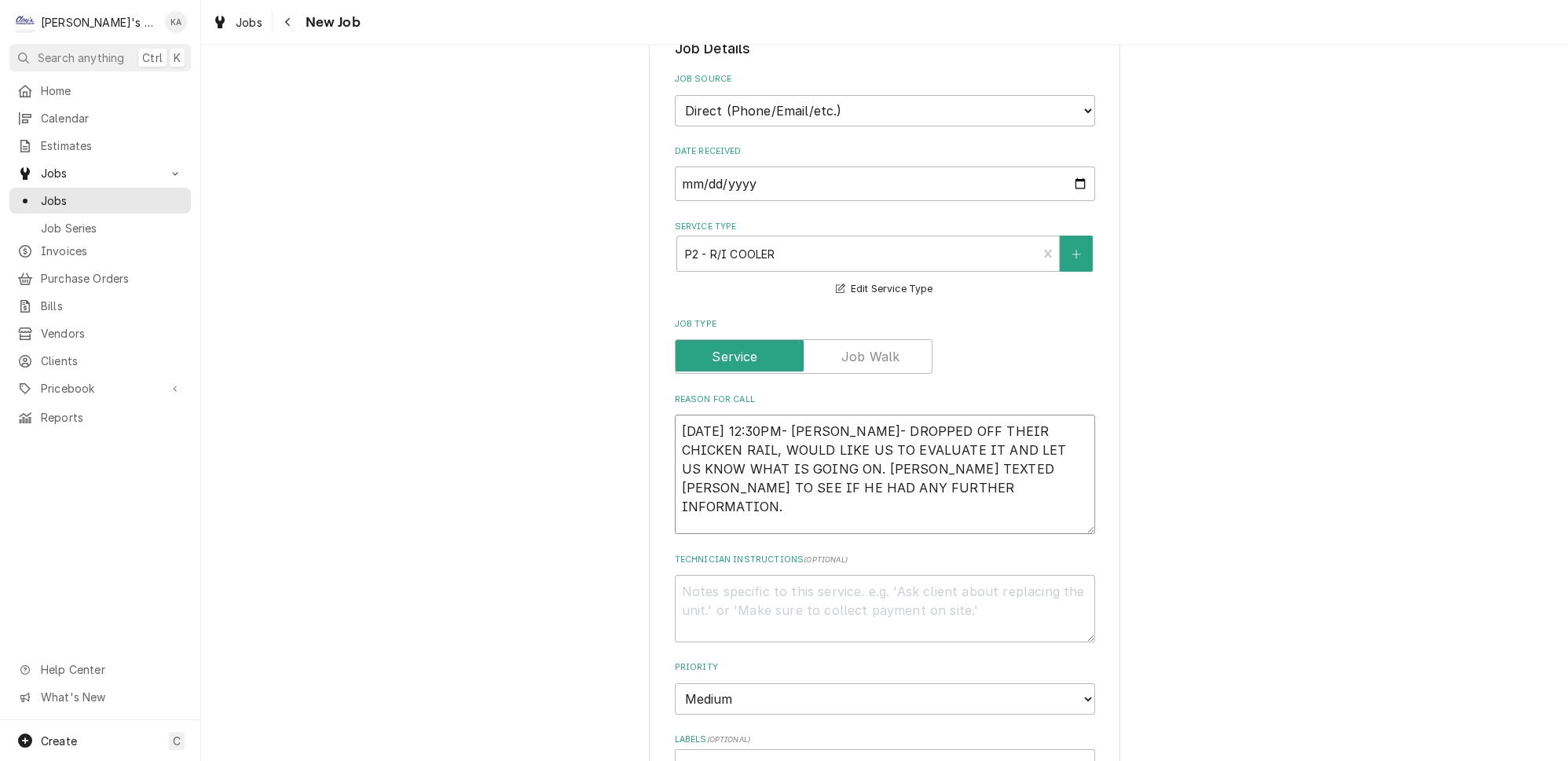
type textarea "x"
type textarea "[DATE] 12:30PM- [PERSON_NAME]- DROPPED OFF THEIR CHICKEN RAIL, WOULD LIKE US TO…"
type textarea "x"
type textarea "[DATE] 12:30PM- [PERSON_NAME]- DROPPED OFF THEIR CHICKEN RAIL, WOULD LIKE US TO…"
type textarea "x"
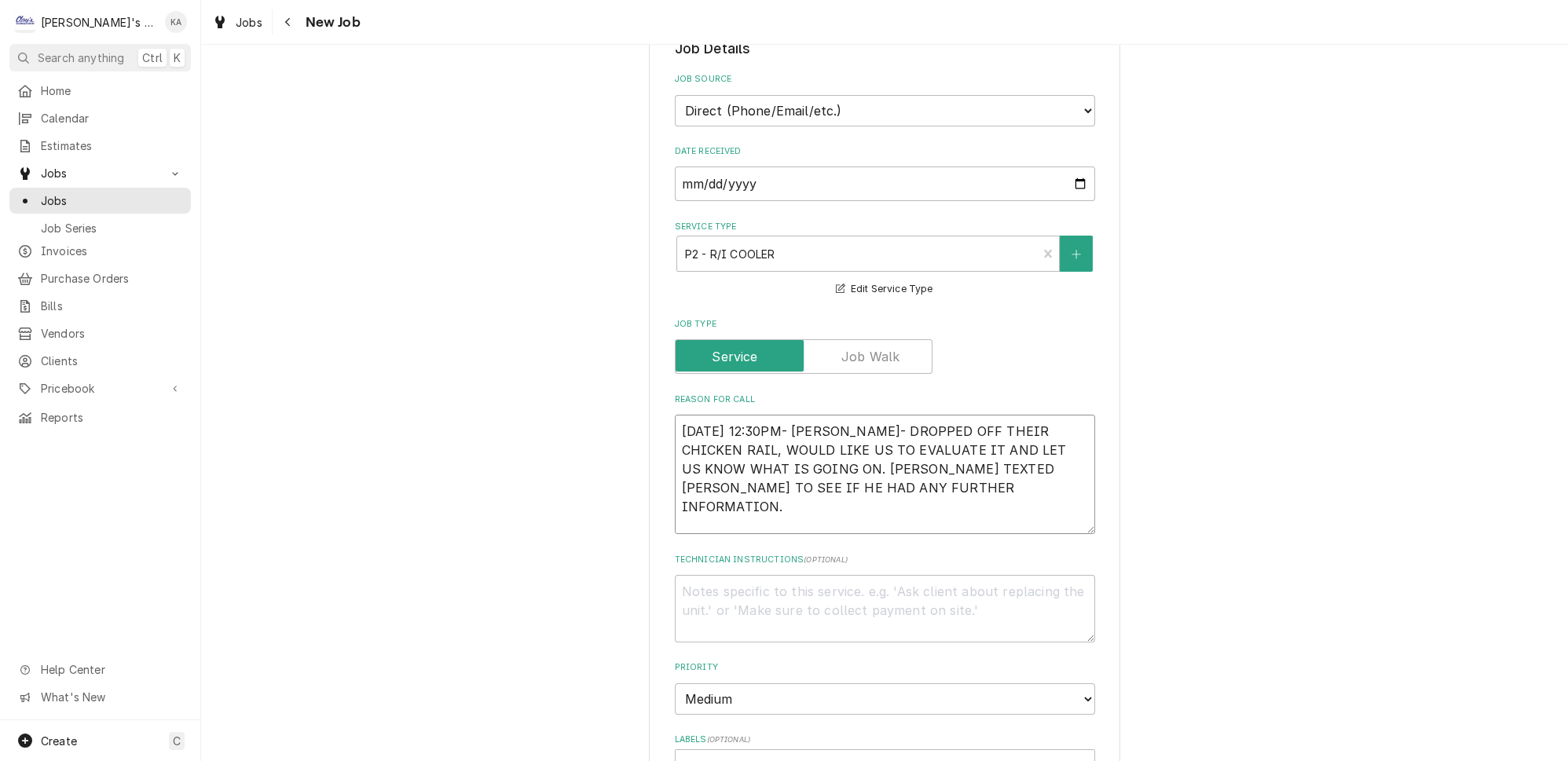
type textarea "[DATE] 12:30PM- [PERSON_NAME]- DROPPED OFF THEIR CHICKEN RAIL, WOULD LIKE US TO…"
type textarea "x"
type textarea "[DATE] 12:30PM- [PERSON_NAME]- DROPPED OFF THEIR CHICKEN RAIL, WOULD LIKE US TO…"
type textarea "x"
type textarea "[DATE] 12:30PM- [PERSON_NAME]- DROPPED OFF THEIR CHICKEN RAIL, WOULD LIKE US TO…"
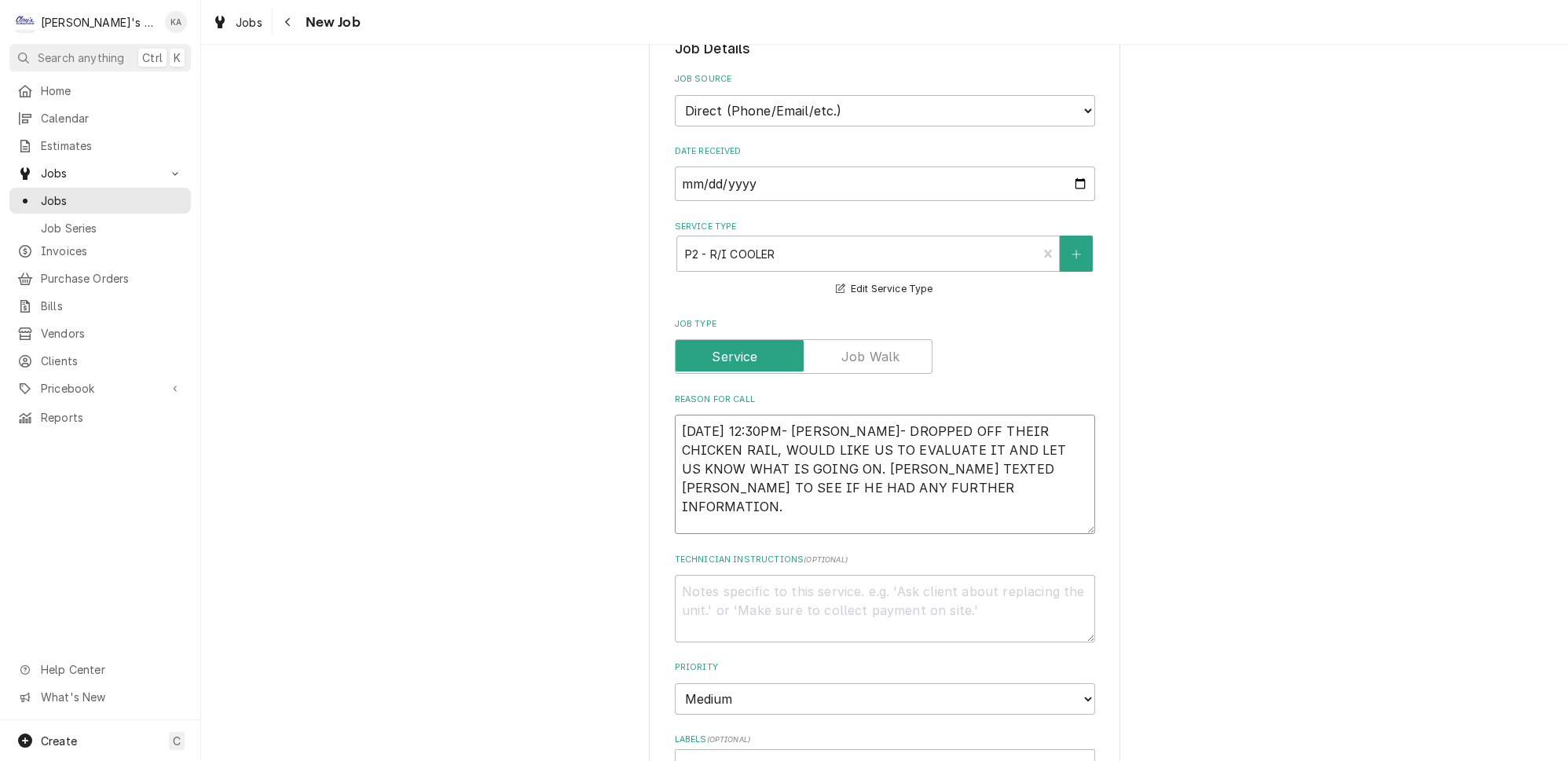
type textarea "x"
type textarea "[DATE] 12:30PM- [PERSON_NAME]- DROPPED OFF THEIR CHICKEN RAIL, WOULD LIKE US TO…"
type textarea "x"
type textarea "[DATE] 12:30PM- [PERSON_NAME]- DROPPED OFF THEIR CHICKEN RAIL, WOULD LIKE US TO…"
type textarea "x"
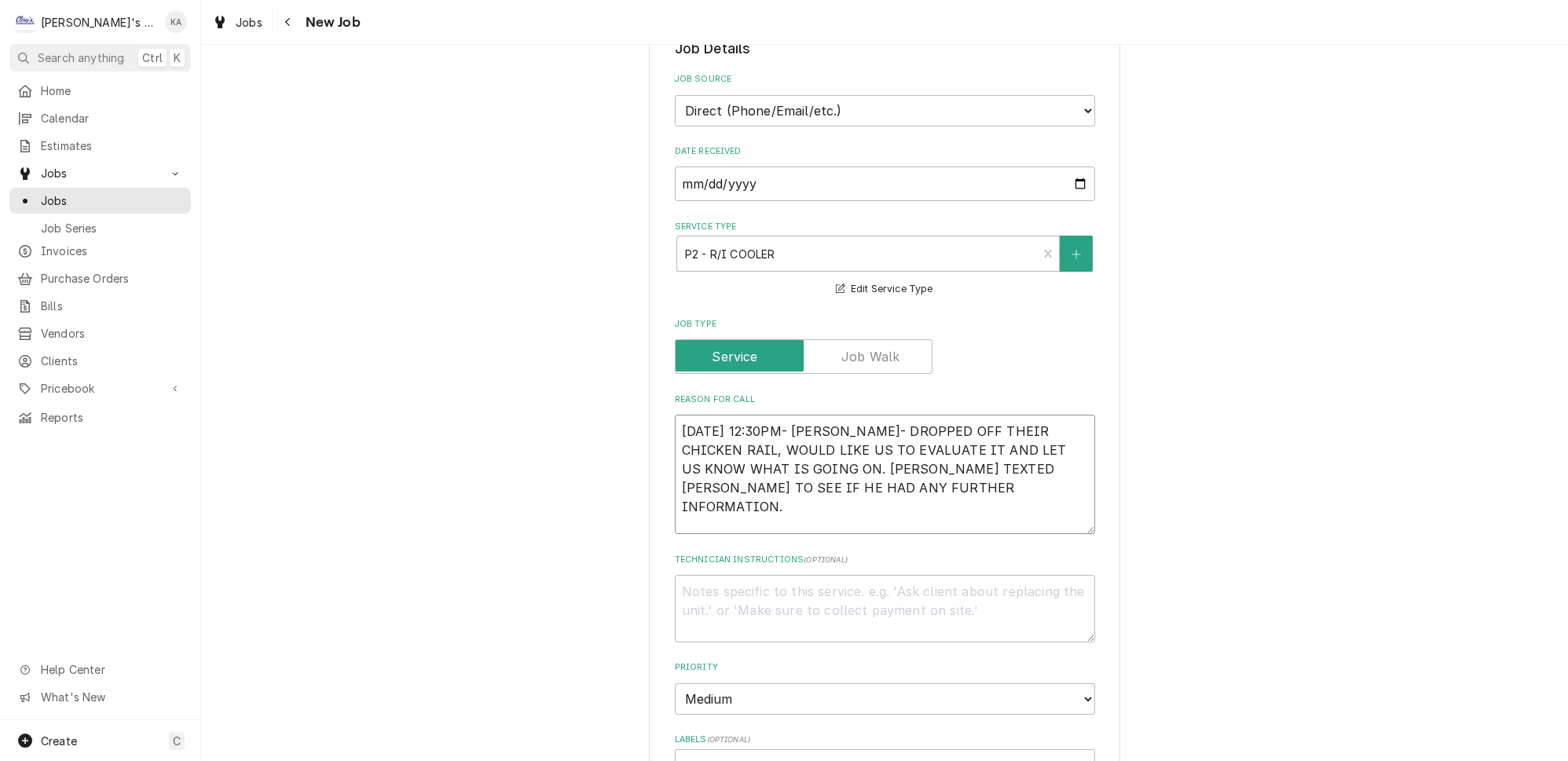
type textarea "[DATE] 12:30PM- [PERSON_NAME]- DROPPED OFF THEIR CHICKEN RAIL, WOULD LIKE US TO…"
type textarea "x"
type textarea "[DATE] 12:30PM- [PERSON_NAME]- DROPPED OFF THEIR CHICKEN RAIL, WOULD LIKE US TO…"
type textarea "x"
type textarea "[DATE] 12:30PM- [PERSON_NAME]- DROPPED OFF THEIR CHICKEN RAIL, WOULD LIKE US TO…"
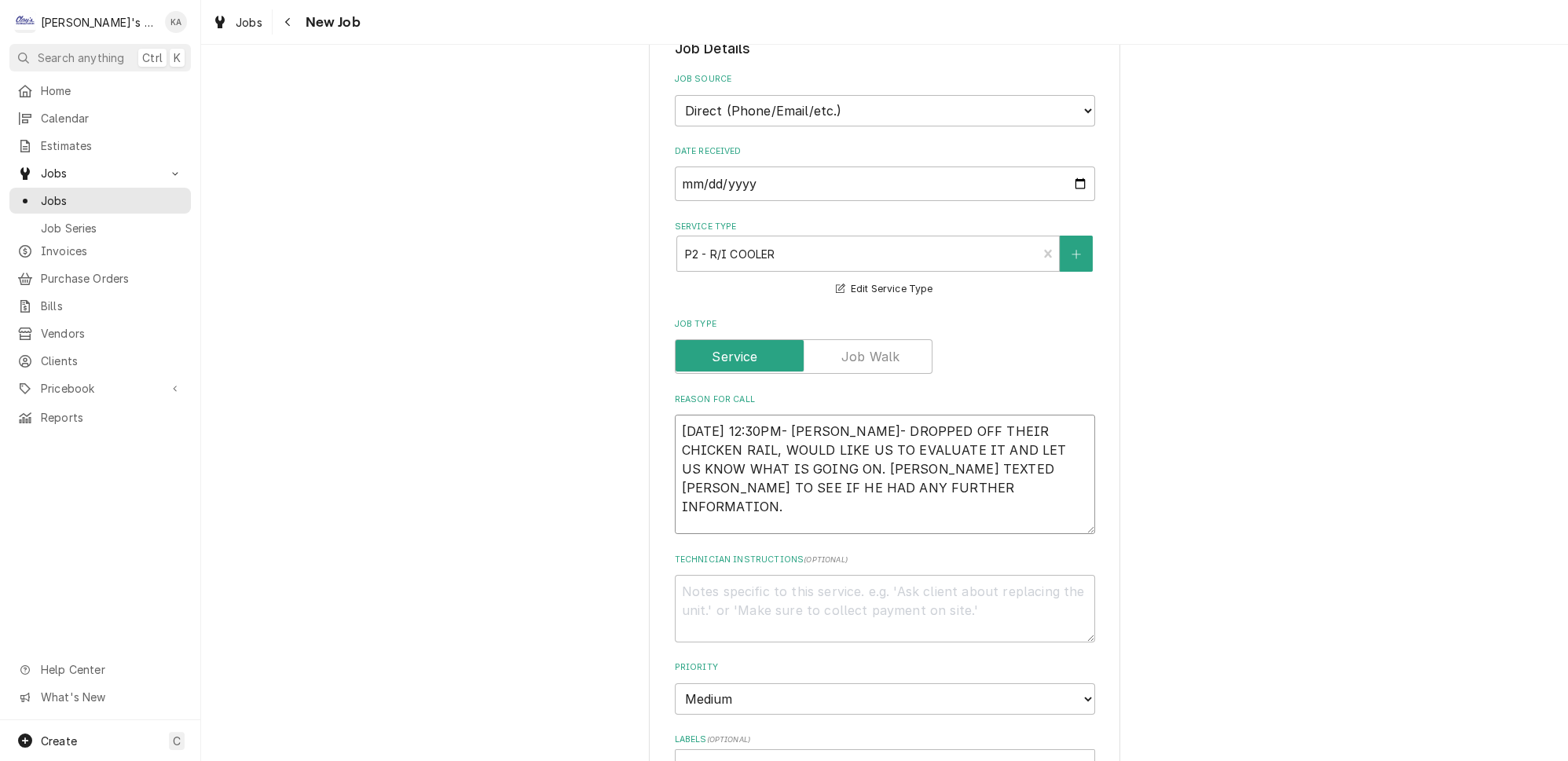
type textarea "x"
type textarea "[DATE] 12:30PM- [PERSON_NAME]- DROPPED OFF THEIR CHICKEN RAIL, WOULD LIKE US TO…"
type textarea "x"
type textarea "[DATE] 12:30PM- [PERSON_NAME]- DROPPED OFF THEIR CHICKEN RAIL, WOULD LIKE US TO…"
type textarea "x"
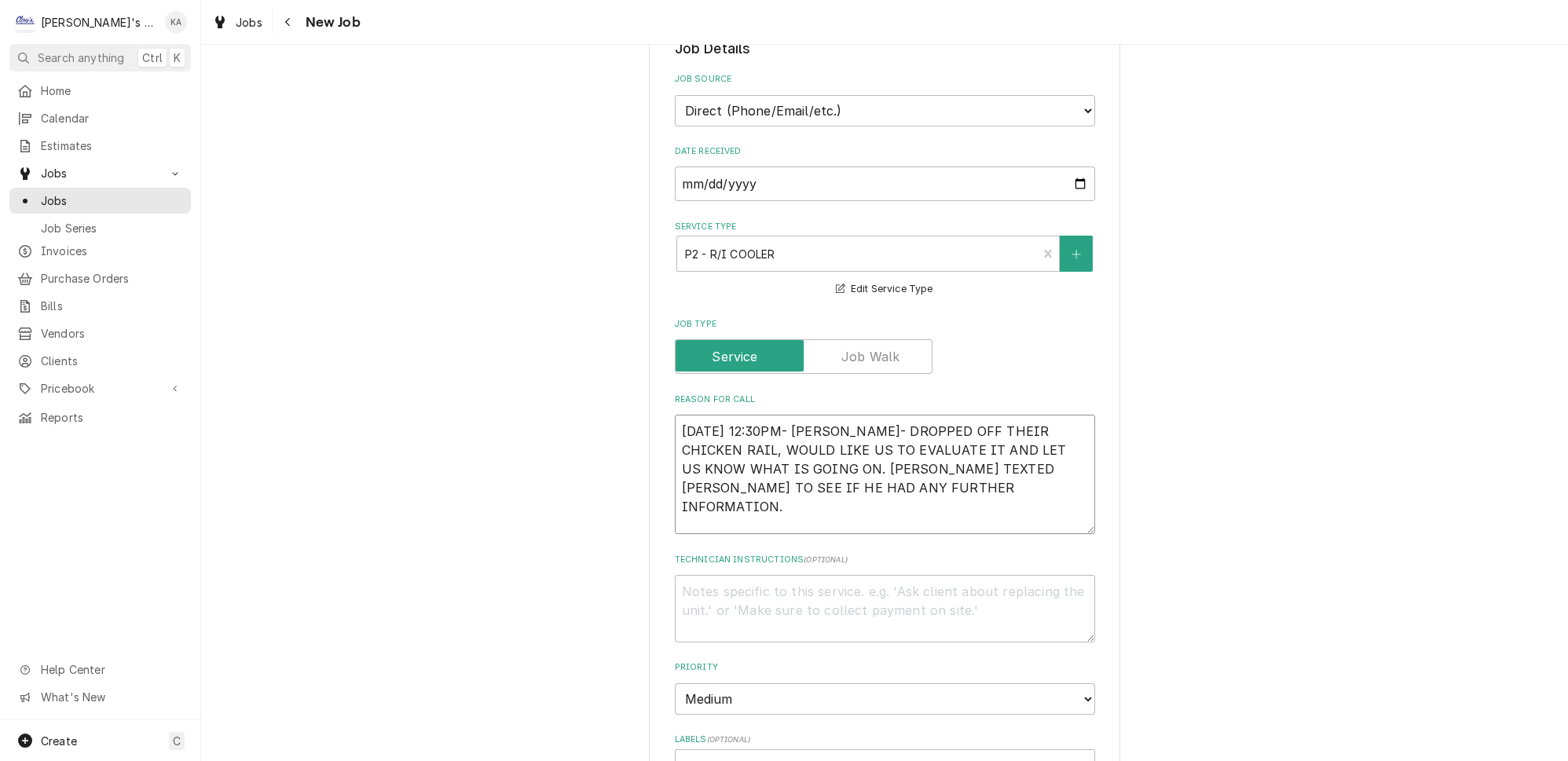
type textarea "[DATE] 12:30PM- [PERSON_NAME]- DROPPED OFF THEIR CHICKEN RAIL, WOULD LIKE US TO…"
type textarea "x"
type textarea "[DATE] 12:30PM- [PERSON_NAME]- DROPPED OFF THEIR CHICKEN RAIL, WOULD LIKE US TO…"
type textarea "x"
type textarea "[DATE] 12:30PM- [PERSON_NAME]- DROPPED OFF THEIR CHICKEN RAIL, WOULD LIKE US TO…"
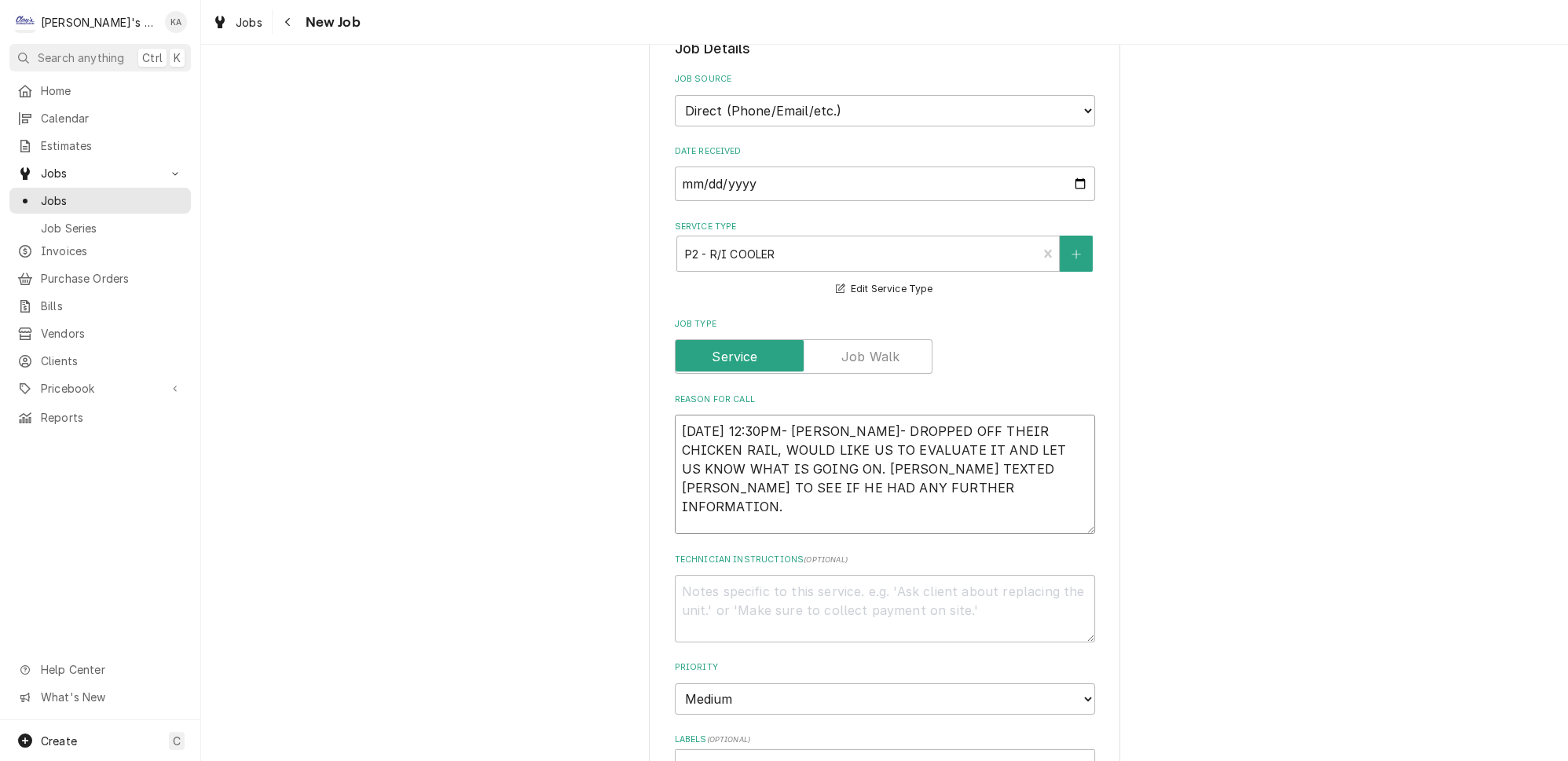
type textarea "x"
type textarea "[DATE] 12:30PM- [PERSON_NAME]- DROPPED OFF THEIR CHICKEN RAIL, WOULD LIKE US TO…"
type textarea "x"
type textarea "[DATE] 12:30PM- [PERSON_NAME]- DROPPED OFF THEIR CHICKEN RAIL, WOULD LIKE US TO…"
type textarea "x"
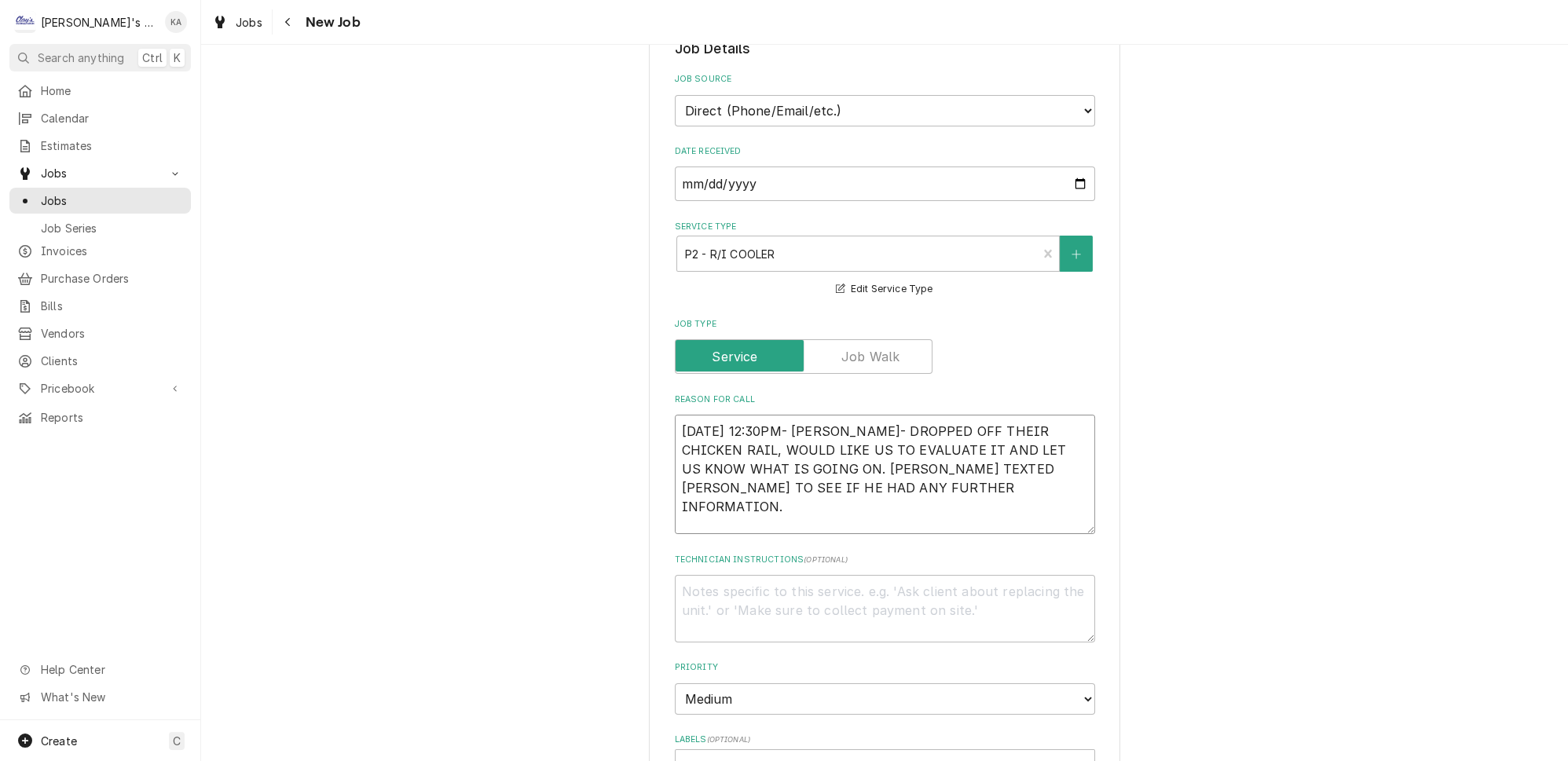
type textarea "[DATE] 12:30PM- [PERSON_NAME]- DROPPED OFF THEIR CHICKEN RAIL, WOULD LIKE US TO…"
type textarea "x"
type textarea "[DATE] 12:30PM- [PERSON_NAME]- DROPPED OFF THEIR CHICKEN RAIL, WOULD LIKE US TO…"
type textarea "x"
type textarea "[DATE] 12:30PM- [PERSON_NAME]- DROPPED OFF THEIR CHICKEN RAIL, WOULD LIKE US TO…"
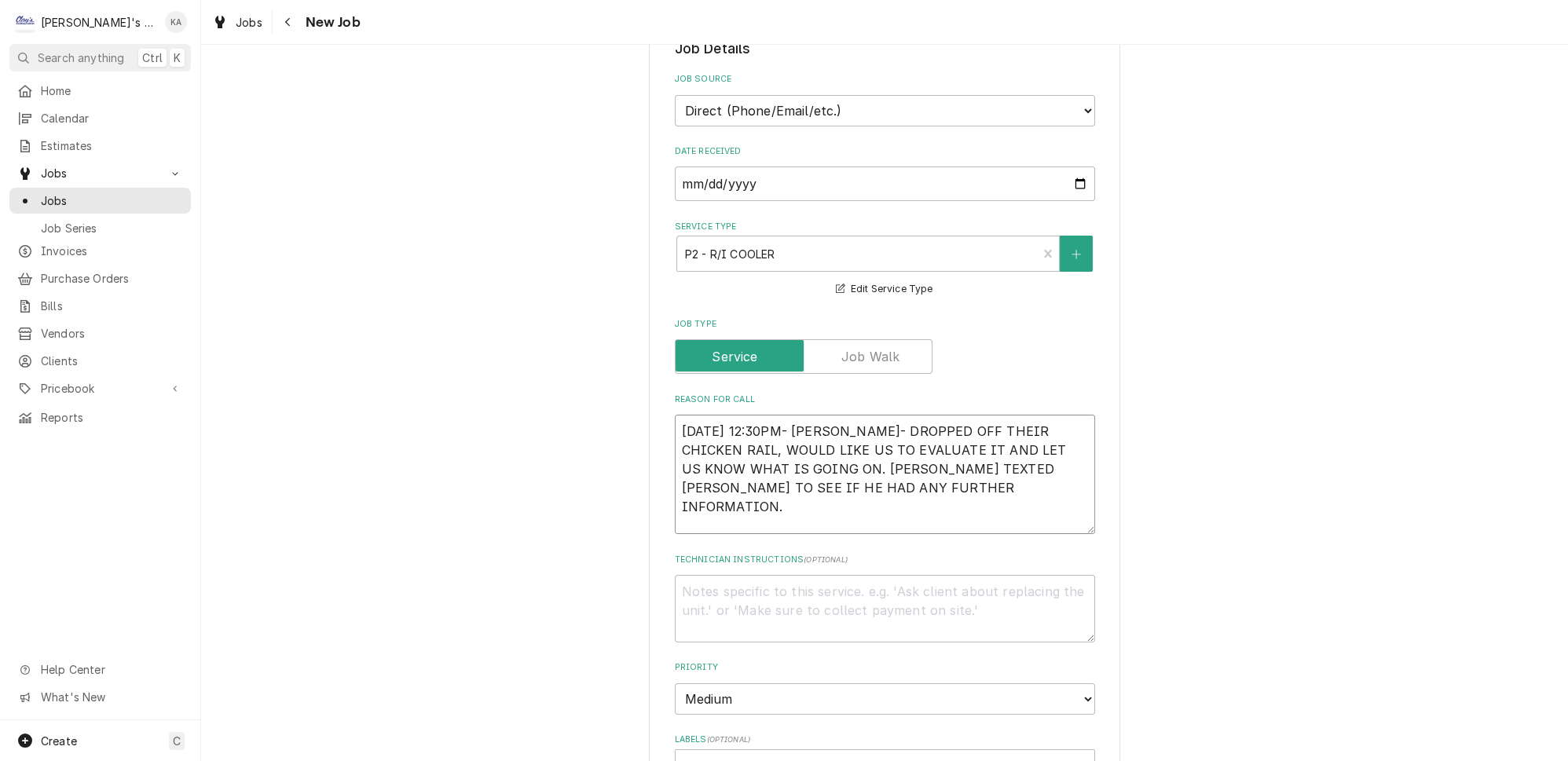
type textarea "x"
type textarea "[DATE] 12:30PM- [PERSON_NAME]- DROPPED OFF THEIR CHICKEN RAIL, WOULD LIKE US TO…"
type textarea "x"
type textarea "[DATE] 12:30PM- [PERSON_NAME]- DROPPED OFF THEIR CHICKEN RAIL, WOULD LIKE US TO…"
type textarea "x"
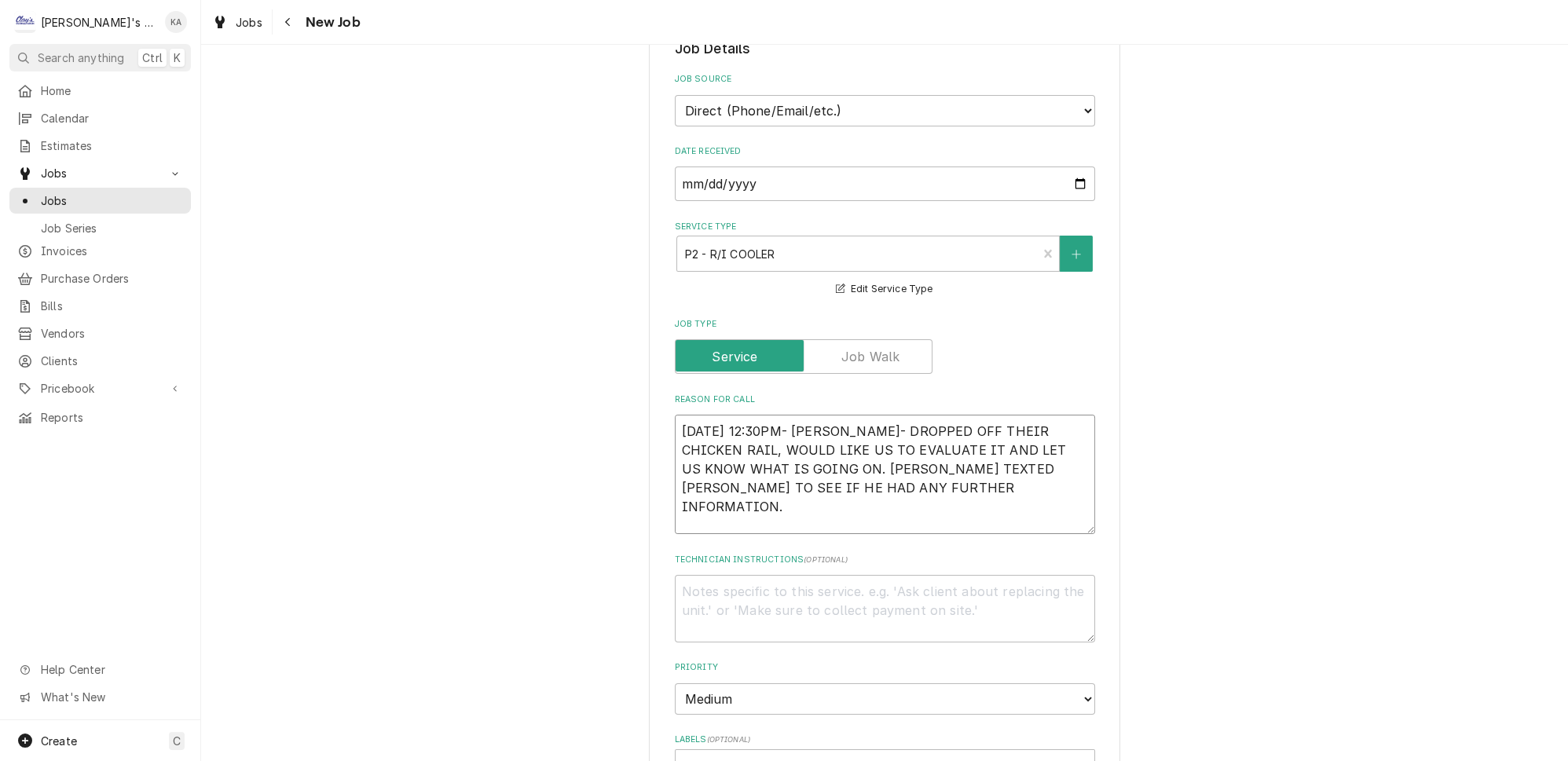
type textarea "[DATE] 12:30PM- [PERSON_NAME]- DROPPED OFF THEIR CHICKEN RAIL, WOULD LIKE US TO…"
type textarea "x"
type textarea "[DATE] 12:30PM- [PERSON_NAME]- DROPPED OFF THEIR CHICKEN RAIL, WOULD LIKE US TO…"
type textarea "x"
type textarea "[DATE] 12:30PM- [PERSON_NAME]- DROPPED OFF THEIR CHICKEN RAIL, WOULD LIKE US TO…"
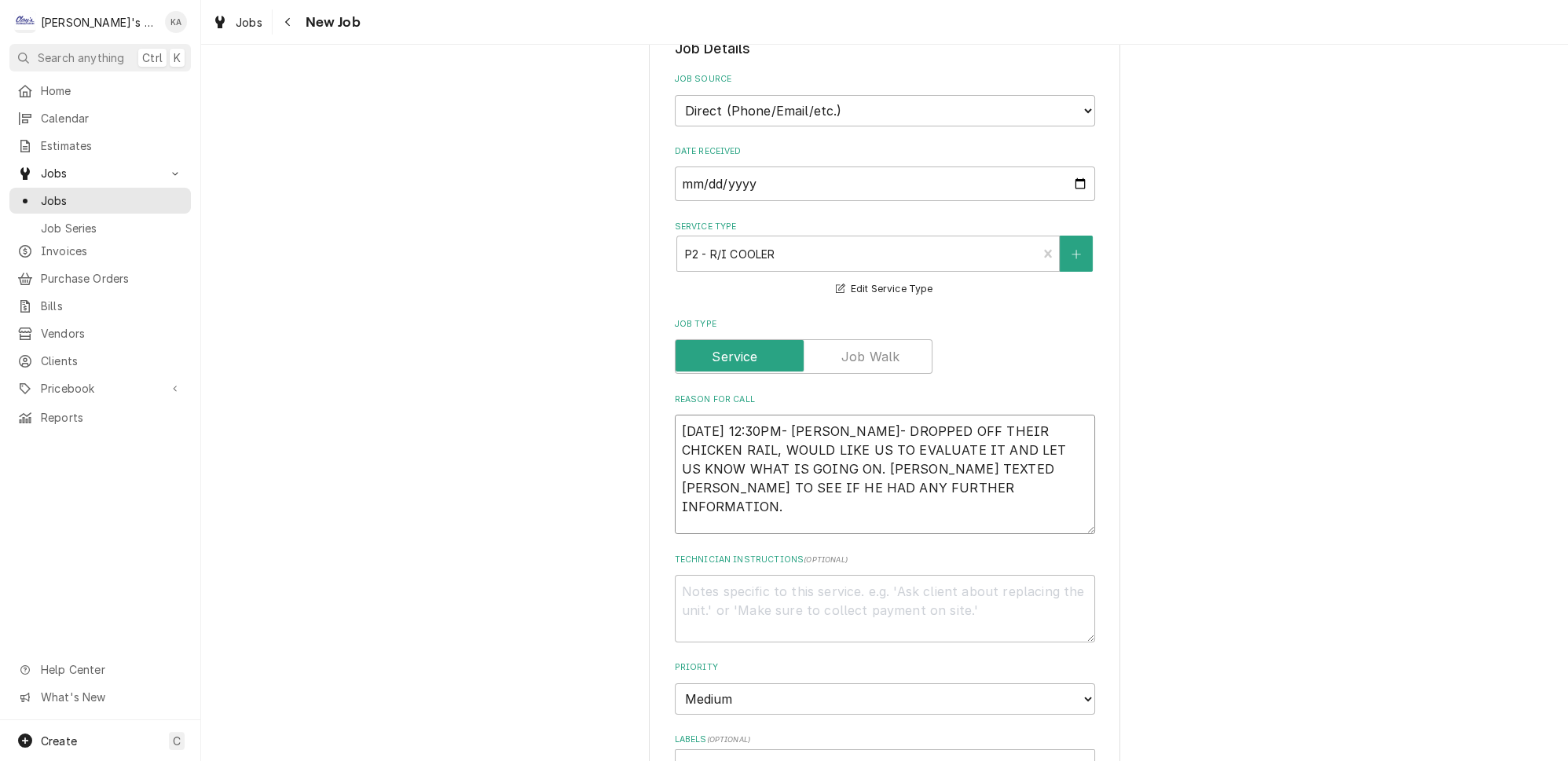
type textarea "x"
type textarea "[DATE] 12:30PM- [PERSON_NAME]- DROPPED OFF THEIR CHICKEN RAIL, WOULD LIKE US TO…"
type textarea "x"
type textarea "[DATE] 12:30PM- [PERSON_NAME]- DROPPED OFF THEIR CHICKEN RAIL, WOULD LIKE US TO…"
type textarea "x"
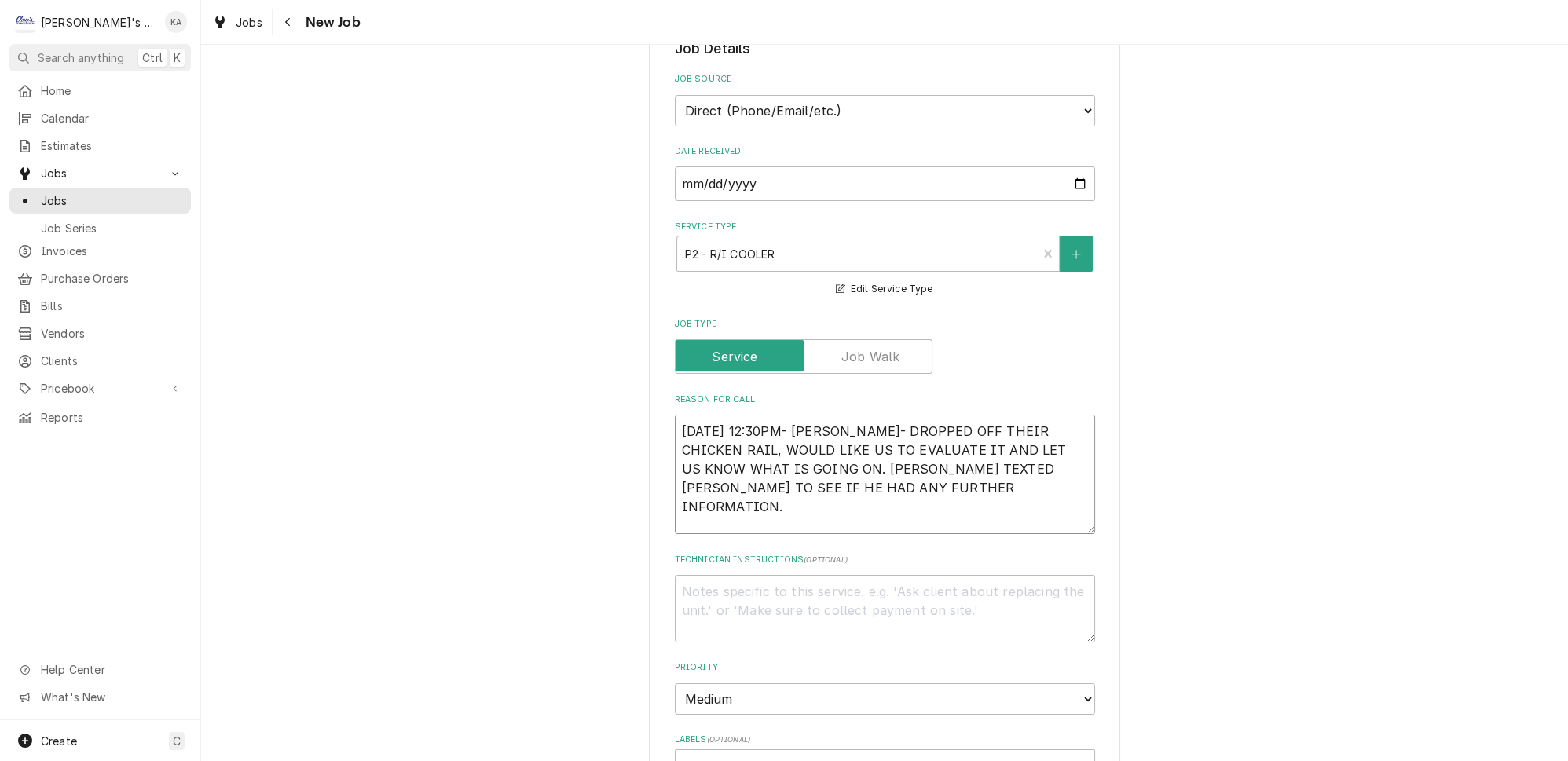
type textarea "[DATE] 12:30PM- [PERSON_NAME]- DROPPED OFF THEIR CHICKEN RAIL, WOULD LIKE US TO…"
type textarea "x"
type textarea "[DATE] 12:30PM- [PERSON_NAME]- DROPPED OFF THEIR CHICKEN RAIL, WOULD LIKE US TO…"
type textarea "x"
type textarea "[DATE] 12:30PM- [PERSON_NAME]- DROPPED OFF THEIR CHICKEN RAIL, WOULD LIKE US TO…"
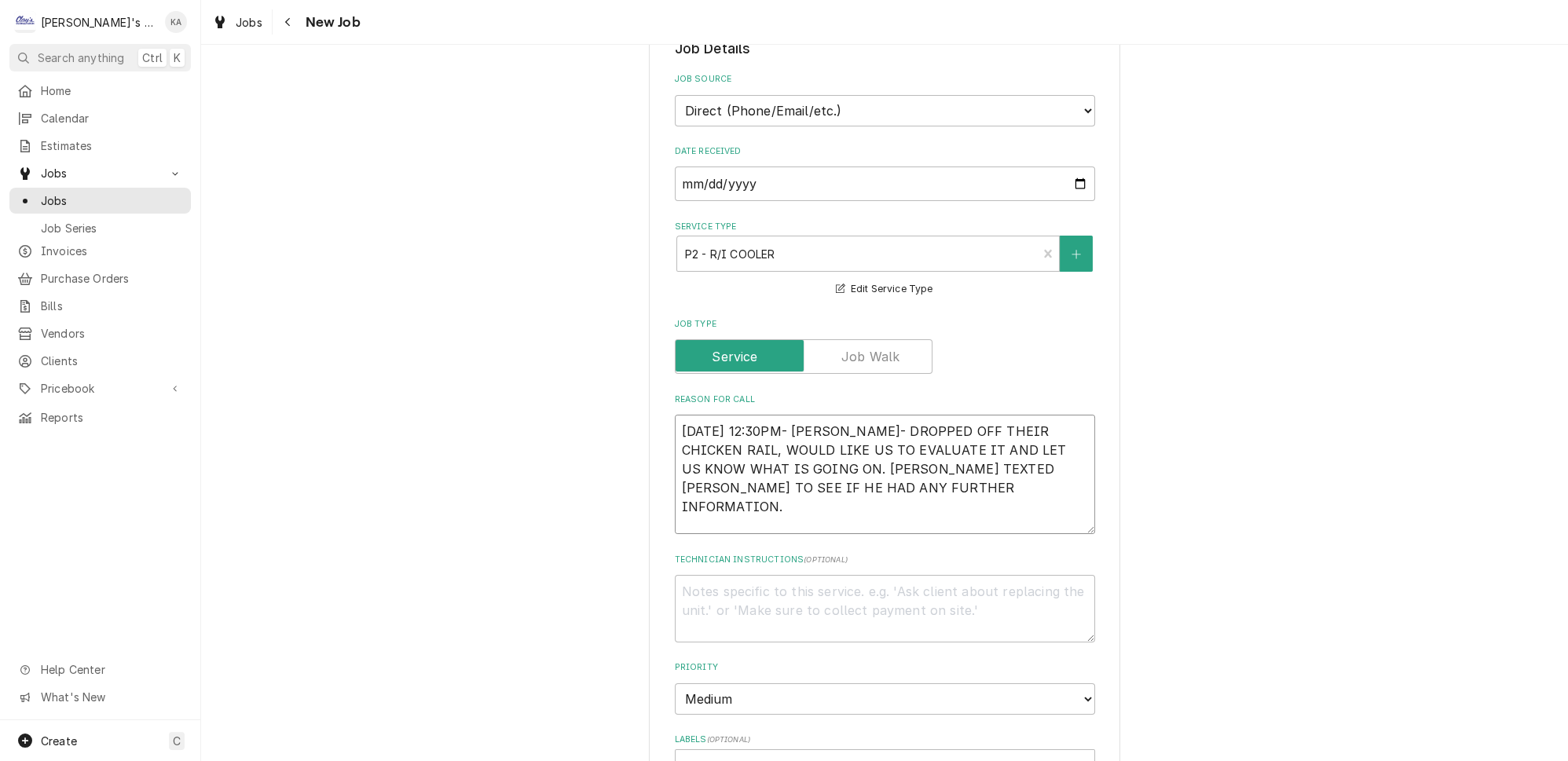
type textarea "x"
type textarea "[DATE] 12:30PM- [PERSON_NAME]- DROPPED OFF THEIR CHICKEN RAIL, WOULD LIKE US TO…"
type textarea "x"
type textarea "[DATE] 12:30PM- [PERSON_NAME]- DROPPED OFF THEIR CHICKEN RAIL, WOULD LIKE US TO…"
type textarea "x"
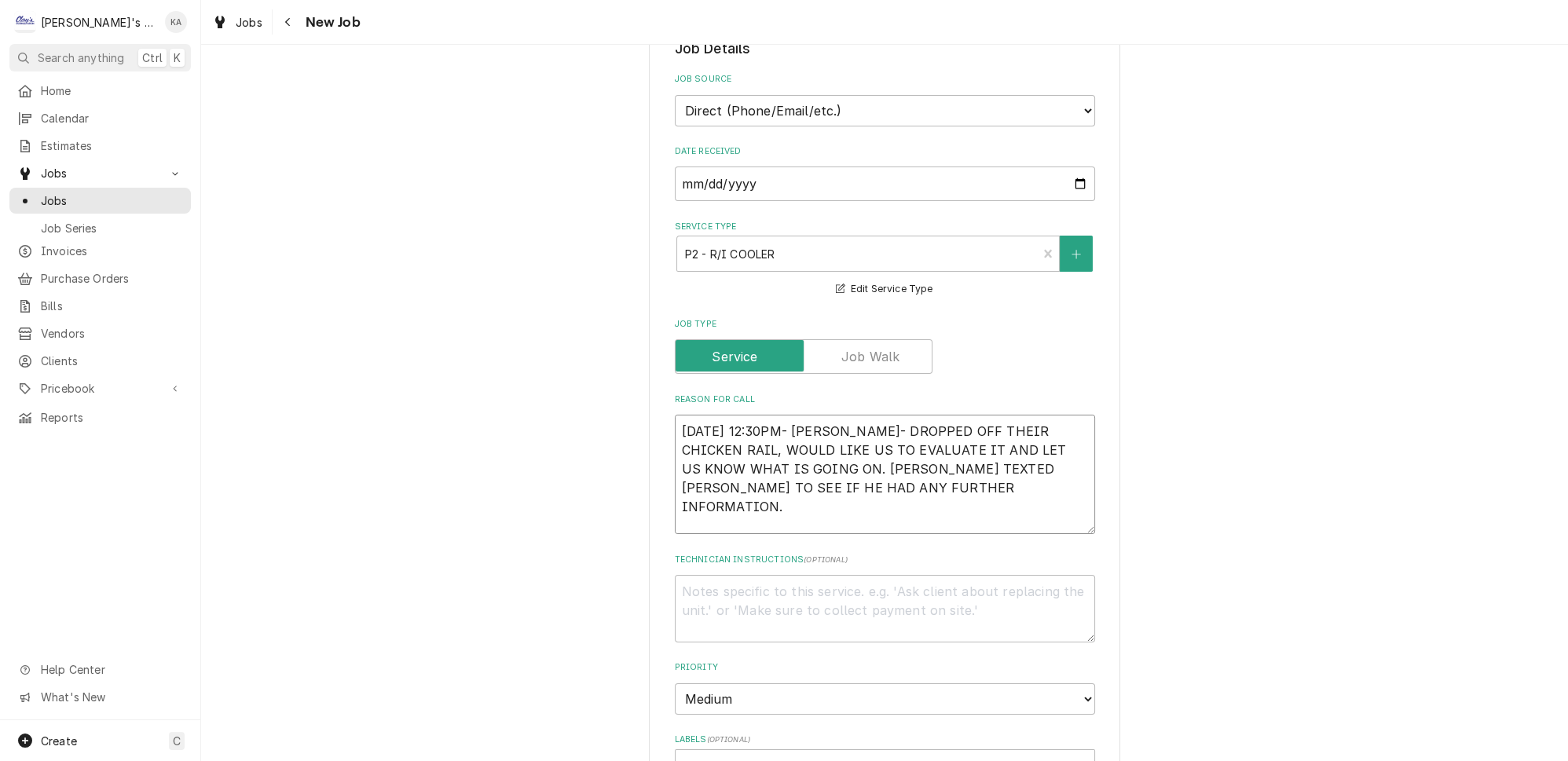
type textarea "[DATE] 12:30PM- [PERSON_NAME]- DROPPED OFF THEIR CHICKEN RAIL, WOULD LIKE US TO…"
type textarea "x"
type textarea "[DATE] 12:30PM- [PERSON_NAME]- DROPPED OFF THEIR CHICKEN RAIL, WOULD LIKE US TO…"
type textarea "x"
type textarea "[DATE] 12:30PM- [PERSON_NAME]- DROPPED OFF THEIR CHICKEN RAIL, WOULD LIKE US TO…"
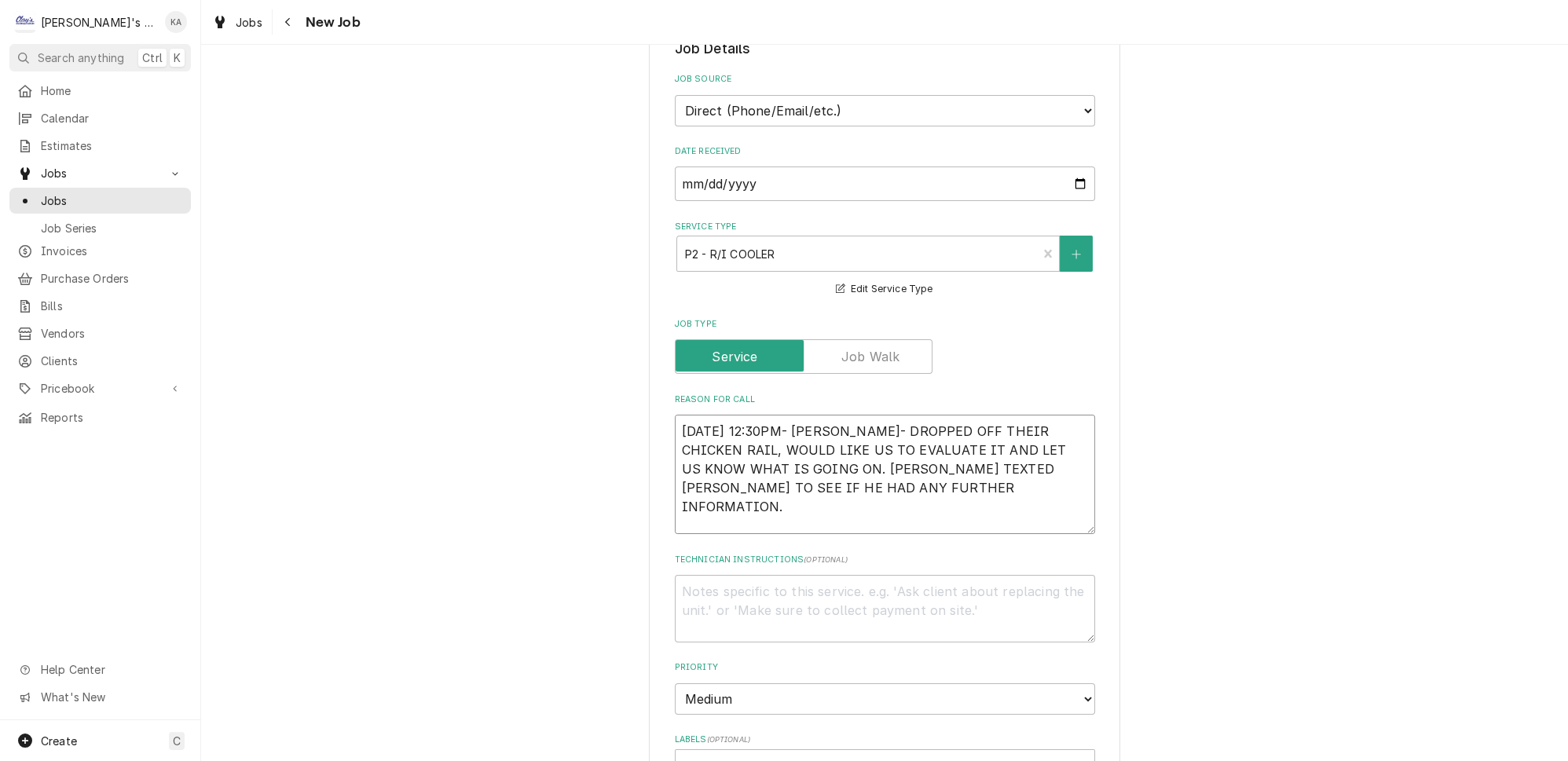
type textarea "x"
type textarea "[DATE] 12:30PM- [PERSON_NAME]- DROPPED OFF THEIR CHICKEN RAIL, WOULD LIKE US TO…"
type textarea "x"
type textarea "[DATE] 12:30PM- [PERSON_NAME]- DROPPED OFF THEIR CHICKEN RAIL, WOULD LIKE US TO…"
type textarea "x"
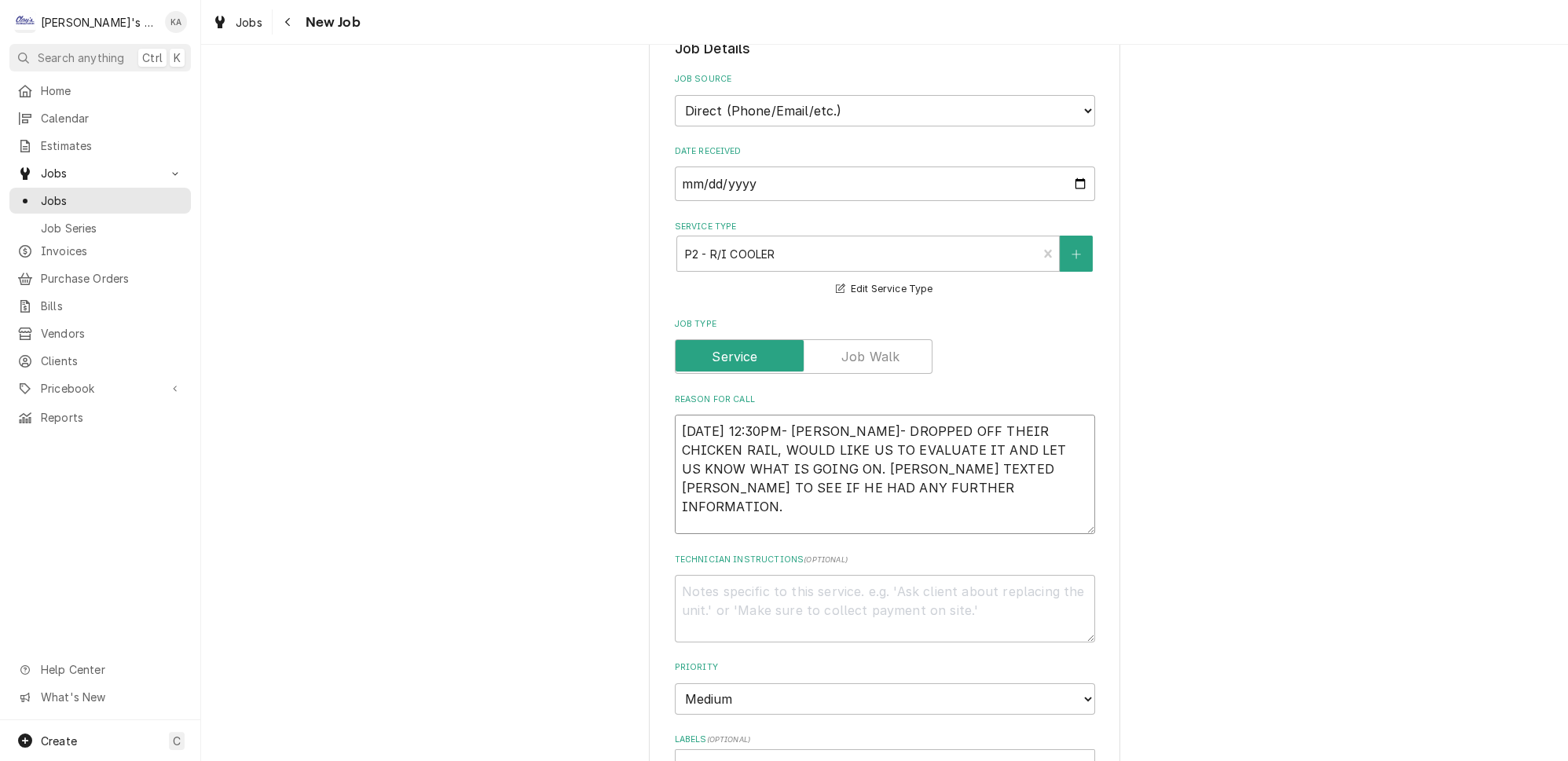
type textarea "[DATE] 12:30PM- [PERSON_NAME]- DROPPED OFF THEIR CHICKEN RAIL, WOULD LIKE US TO…"
type textarea "x"
type textarea "[DATE] 12:30PM- [PERSON_NAME]- DROPPED OFF THEIR CHICKEN RAIL, WOULD LIKE US TO…"
type textarea "x"
type textarea "[DATE] 12:30PM- [PERSON_NAME]- DROPPED OFF THEIR CHICKEN RAIL, WOULD LIKE US TO…"
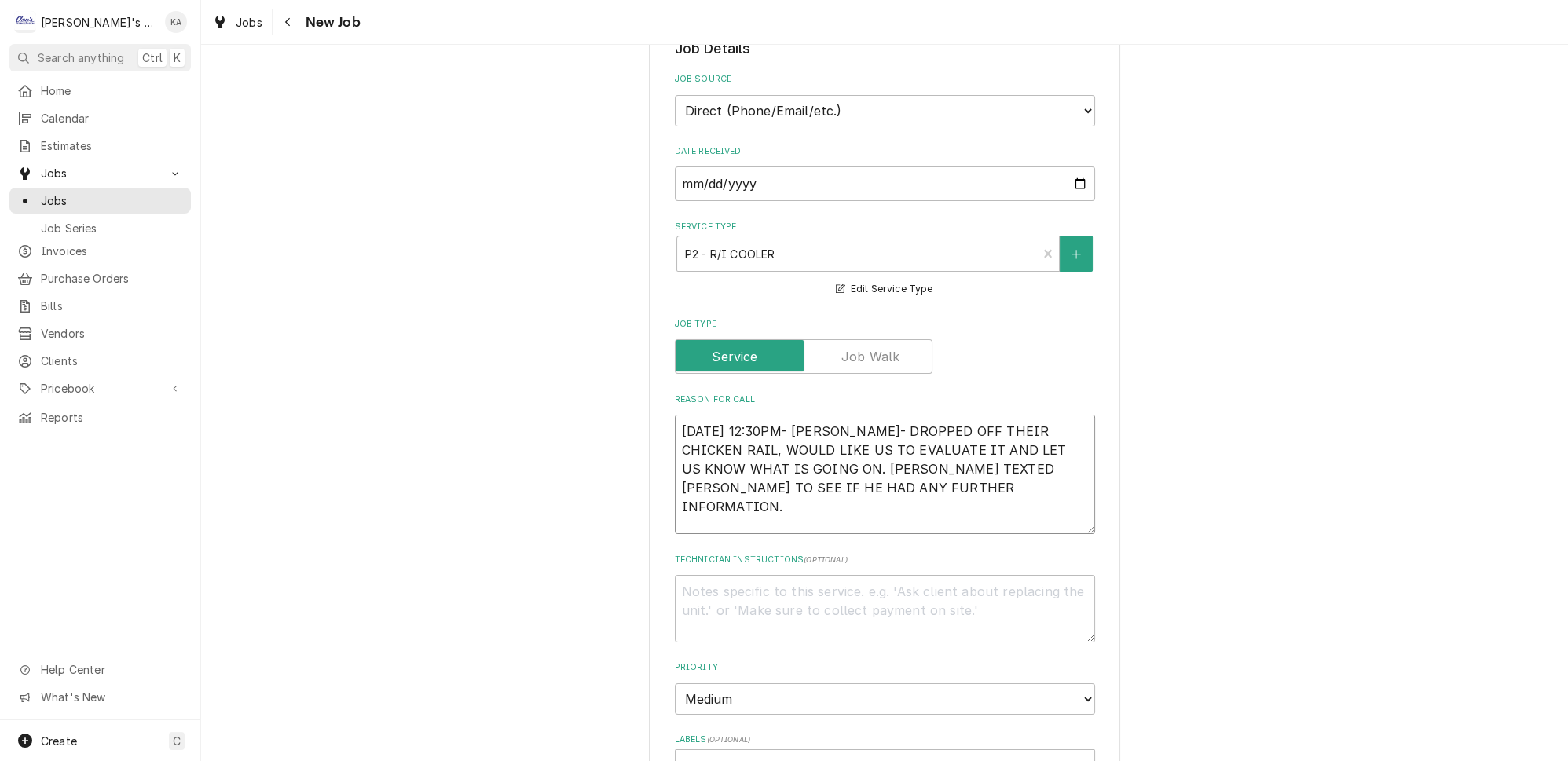
type textarea "x"
type textarea "[DATE] 12:30PM- [PERSON_NAME]- DROPPED OFF THEIR CHICKEN RAIL, WOULD LIKE US TO…"
type textarea "x"
type textarea "[DATE] 12:30PM- [PERSON_NAME]- DROPPED OFF THEIR CHICKEN RAIL, WOULD LIKE US TO…"
type textarea "x"
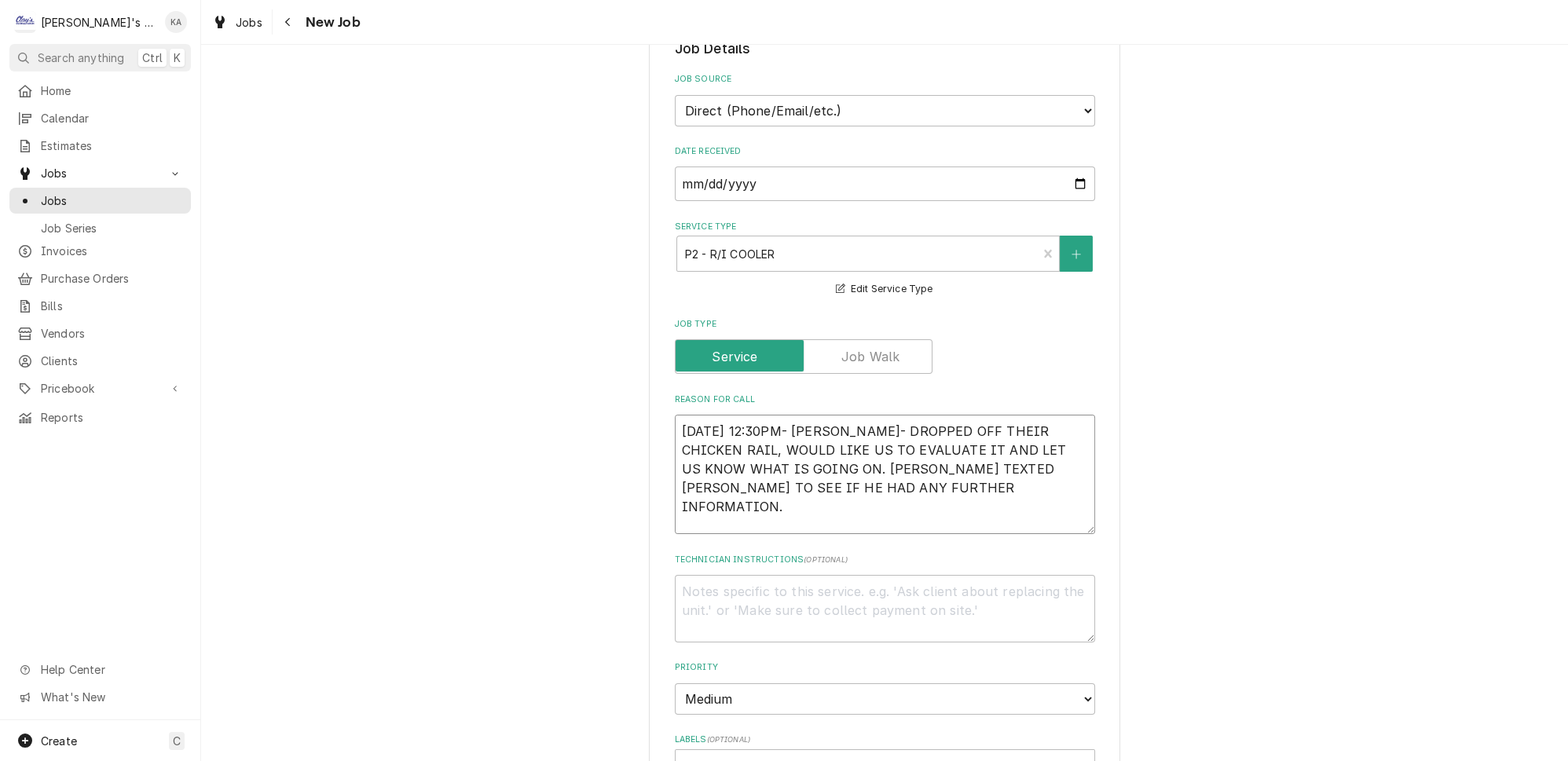
type textarea "[DATE] 12:30PM- [PERSON_NAME]- DROPPED OFF THEIR CHICKEN RAIL, WOULD LIKE US TO…"
type textarea "x"
type textarea "9/16/2025 12:30PM- BECKETT- DROPPED OFF THEIR CHICKEN RAIL, WOULD LIKE US TO EV…"
type textarea "x"
type textarea "9/16/2025 12:30PM- BECKETT- DROPPED OFF THEIR CHICKEN RAIL, WOULD LIKE US TO EV…"
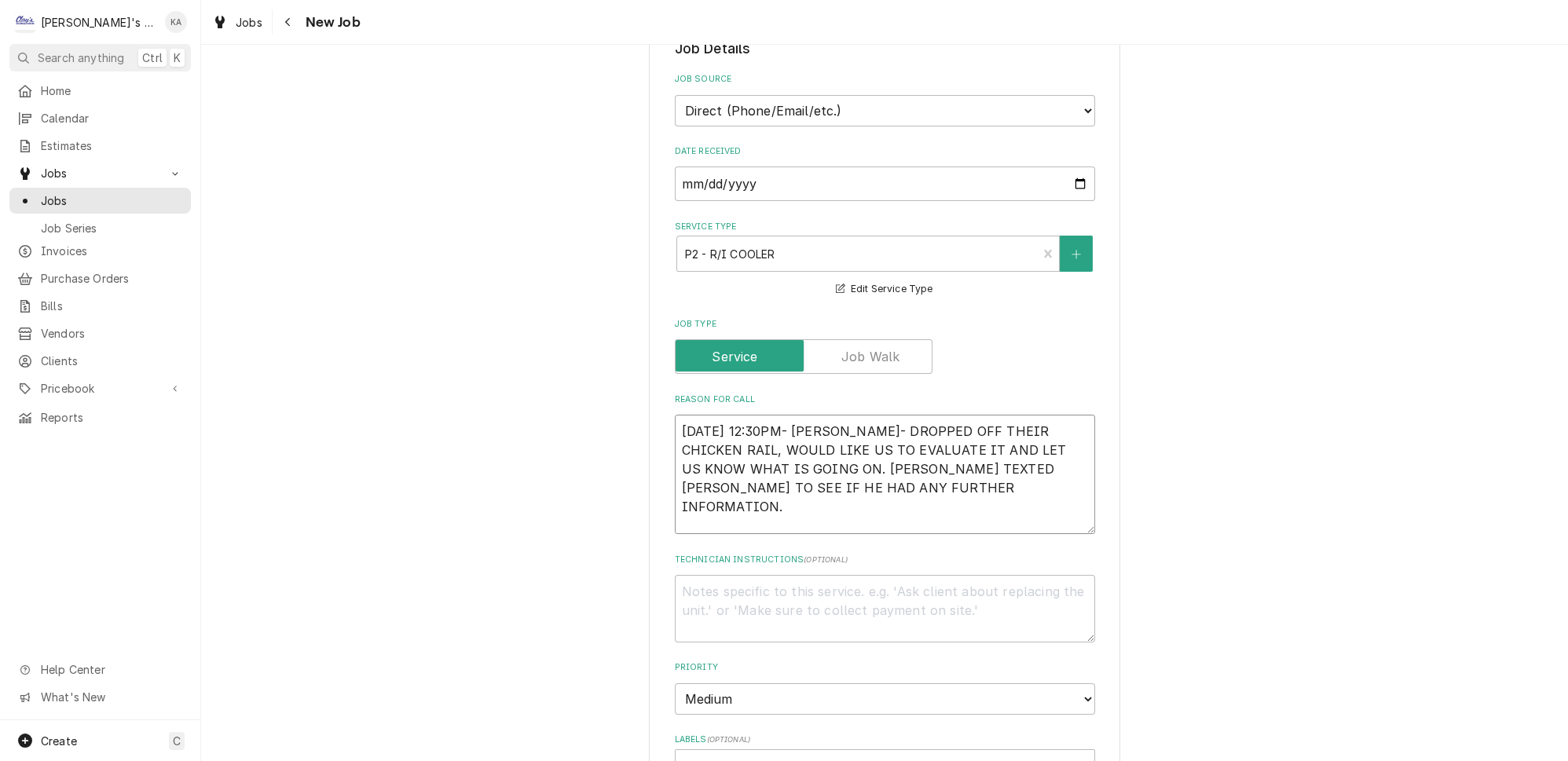
type textarea "x"
type textarea "9/16/2025 12:30PM- BECKETT- DROPPED OFF THEIR CHICKEN RAIL, WOULD LIKE US TO EV…"
type textarea "x"
type textarea "9/16/2025 12:30PM- BECKETT- DROPPED OFF THEIR CHICKEN RAIL, WOULD LIKE US TO EV…"
type textarea "x"
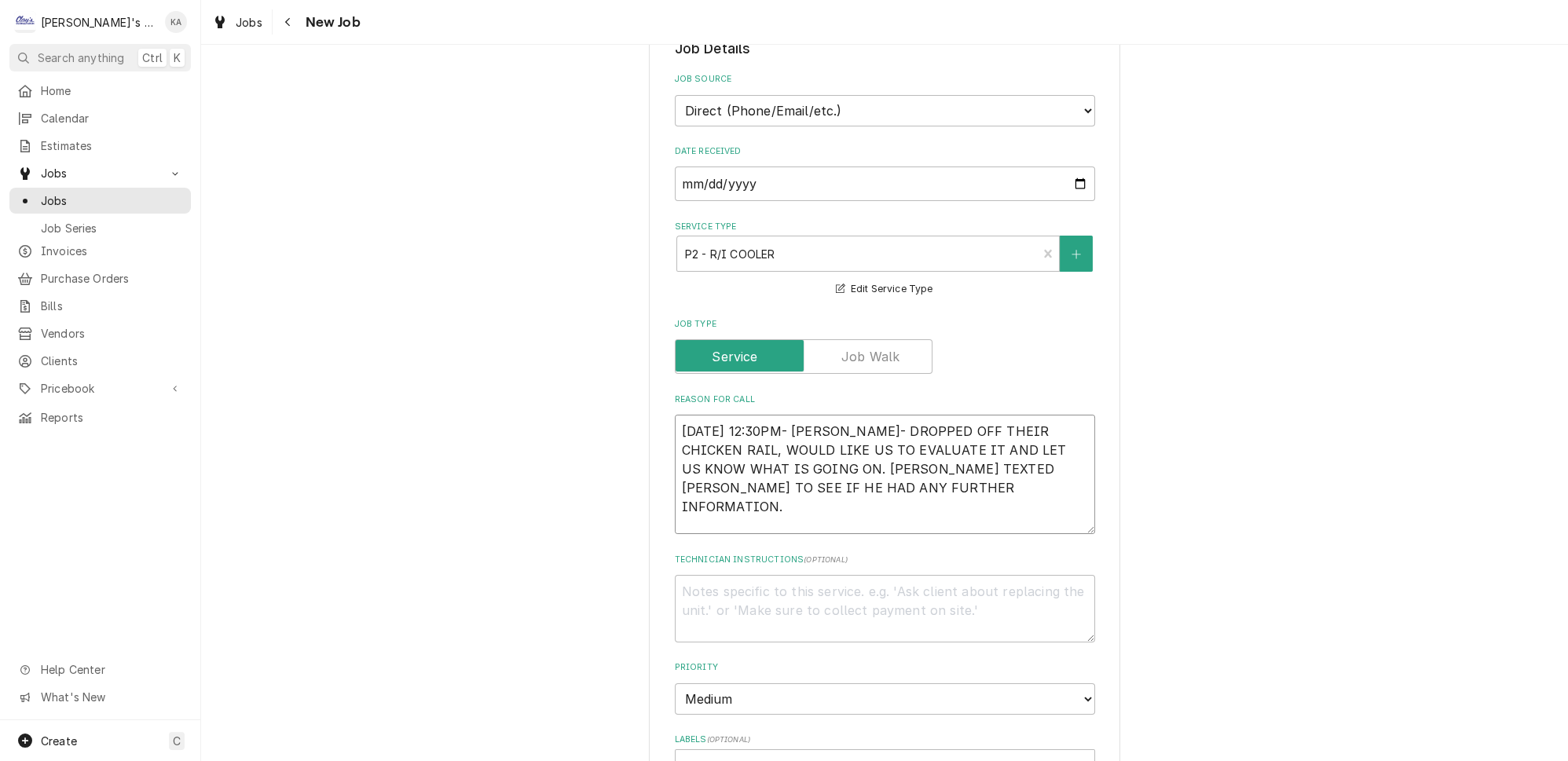
type textarea "9/16/2025 12:30PM- BECKETT- DROPPED OFF THEIR CHICKEN RAIL, WOULD LIKE US TO EV…"
type textarea "x"
type textarea "9/16/2025 12:30PM- BECKETT- DROPPED OFF THEIR CHICKEN RAIL, WOULD LIKE US TO EV…"
type textarea "x"
type textarea "9/16/2025 12:30PM- BECKETT- DROPPED OFF THEIR CHICKEN RAIL, WOULD LIKE US TO EV…"
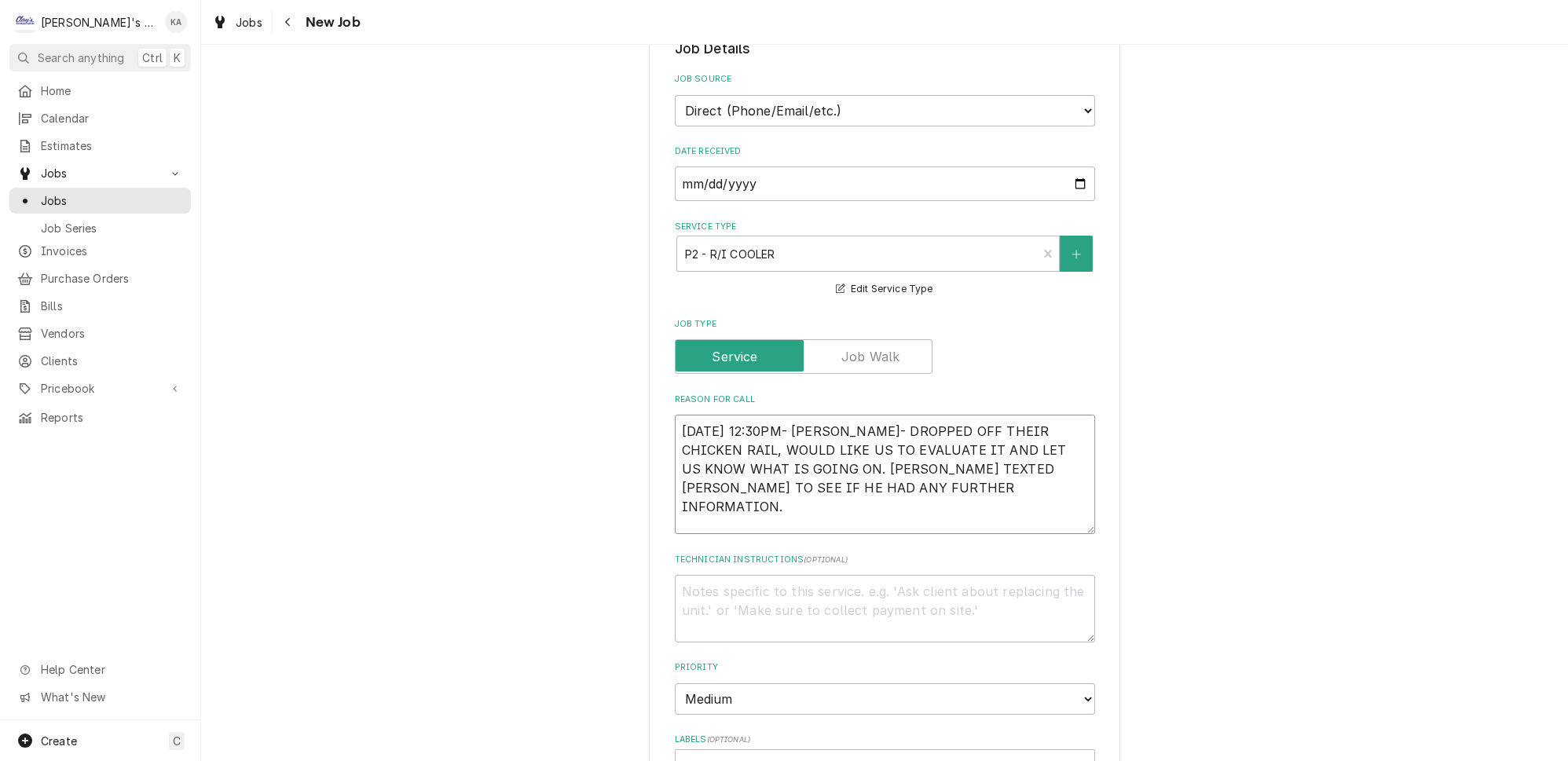
type textarea "x"
type textarea "9/16/2025 12:30PM- BECKETT- DROPPED OFF THEIR CHICKEN RAIL, WOULD LIKE US TO EV…"
type textarea "x"
type textarea "9/16/2025 12:30PM- BECKETT- DROPPED OFF THEIR CHICKEN RAIL, WOULD LIKE US TO EV…"
type textarea "x"
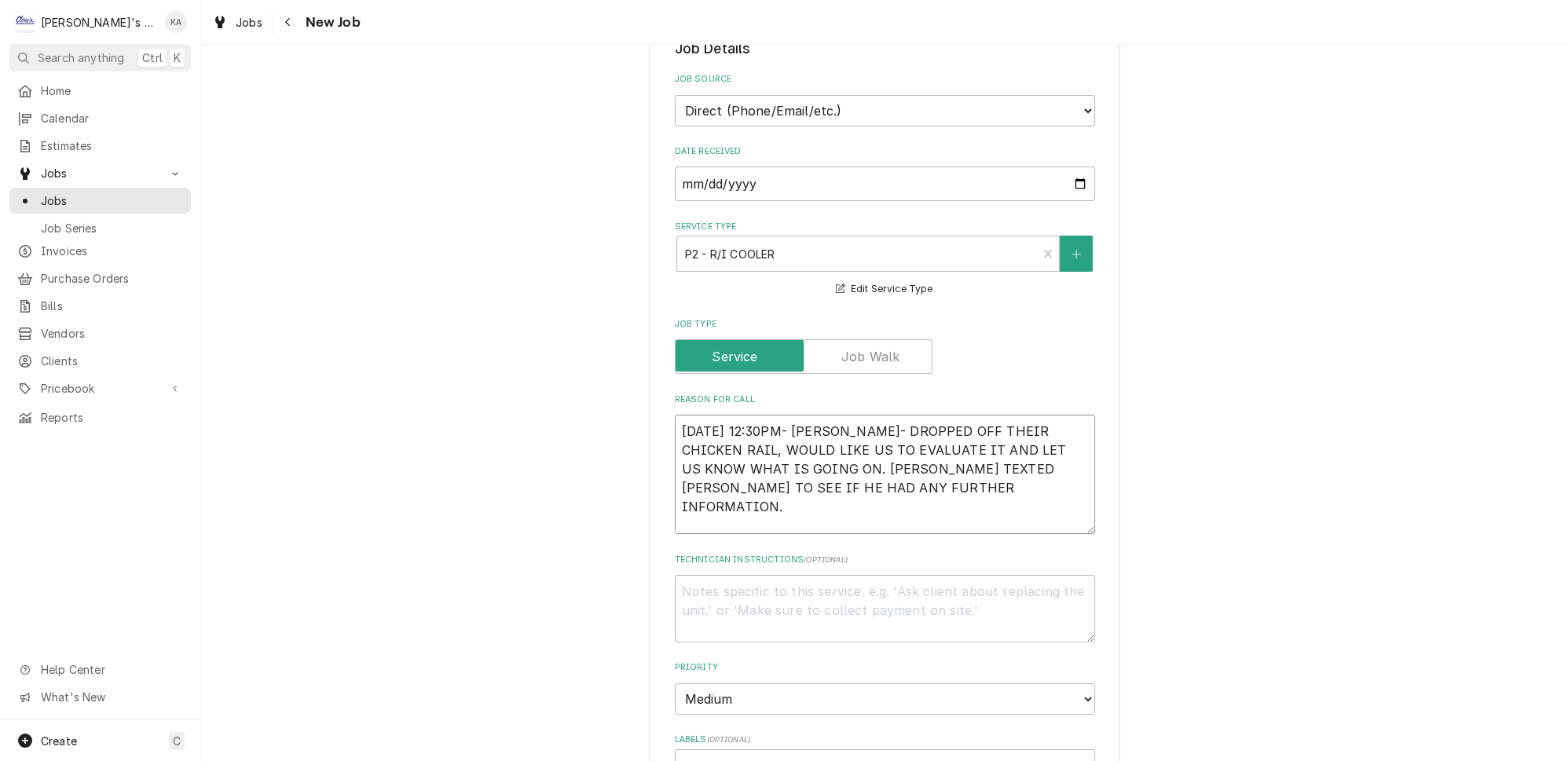
type textarea "9/16/2025 12:30PM- BECKETT- DROPPED OFF THEIR CHICKEN RAIL, WOULD LIKE US TO EV…"
type textarea "x"
type textarea "9/16/2025 12:30PM- BECKETT- DROPPED OFF THEIR CHICKEN RAIL, WOULD LIKE US TO EV…"
type textarea "x"
type textarea "9/16/2025 12:30PM- BECKETT- DROPPED OFF THEIR CHICKEN RAIL, WOULD LIKE US TO EV…"
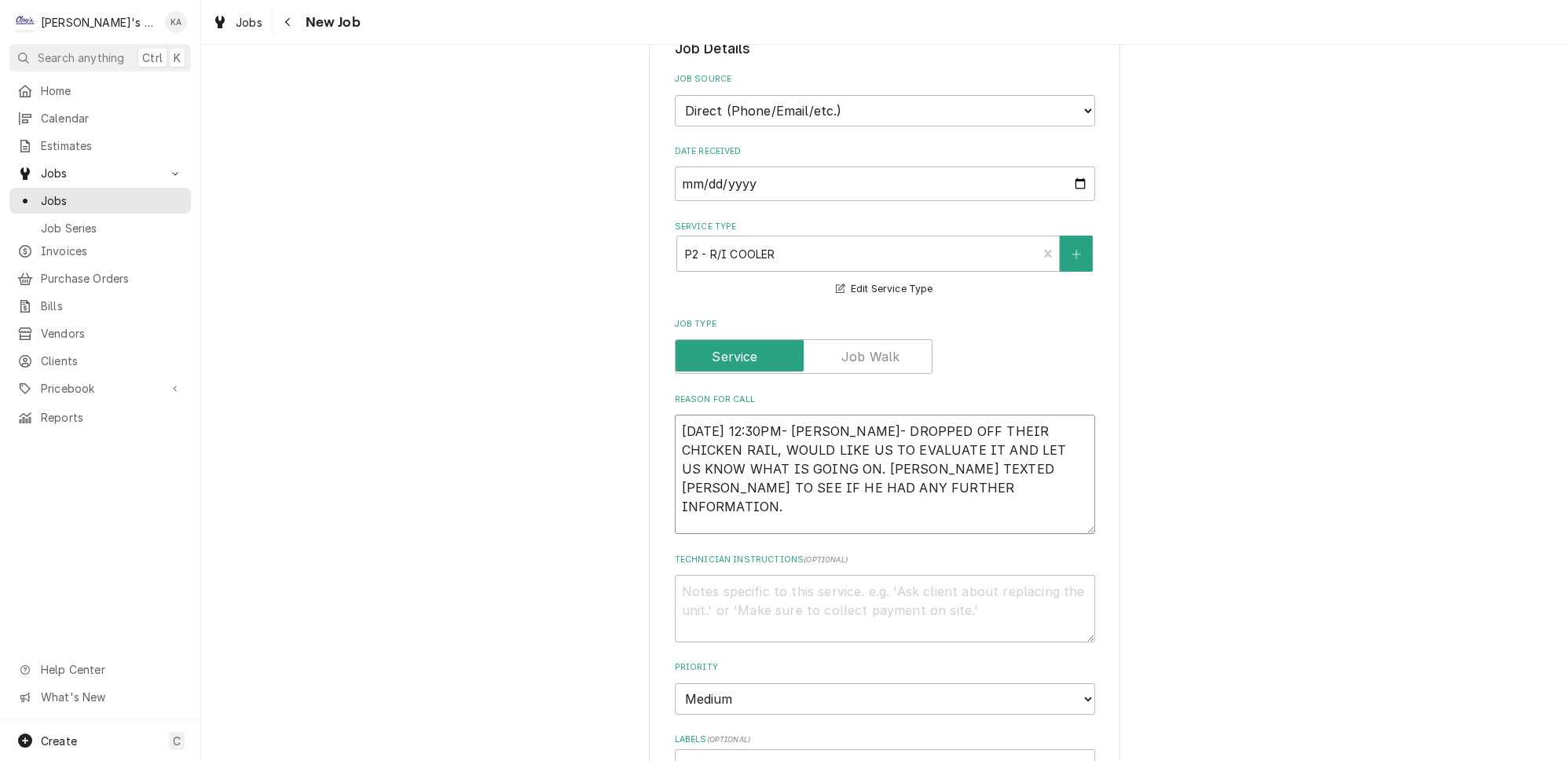
type textarea "x"
type textarea "9/16/2025 12:30PM- BECKETT- DROPPED OFF THEIR CHICKEN RAIL, WOULD LIKE US TO EV…"
type textarea "x"
type textarea "9/16/2025 12:30PM- BECKETT- DROPPED OFF THEIR CHICKEN RAIL, WOULD LIKE US TO EV…"
type textarea "x"
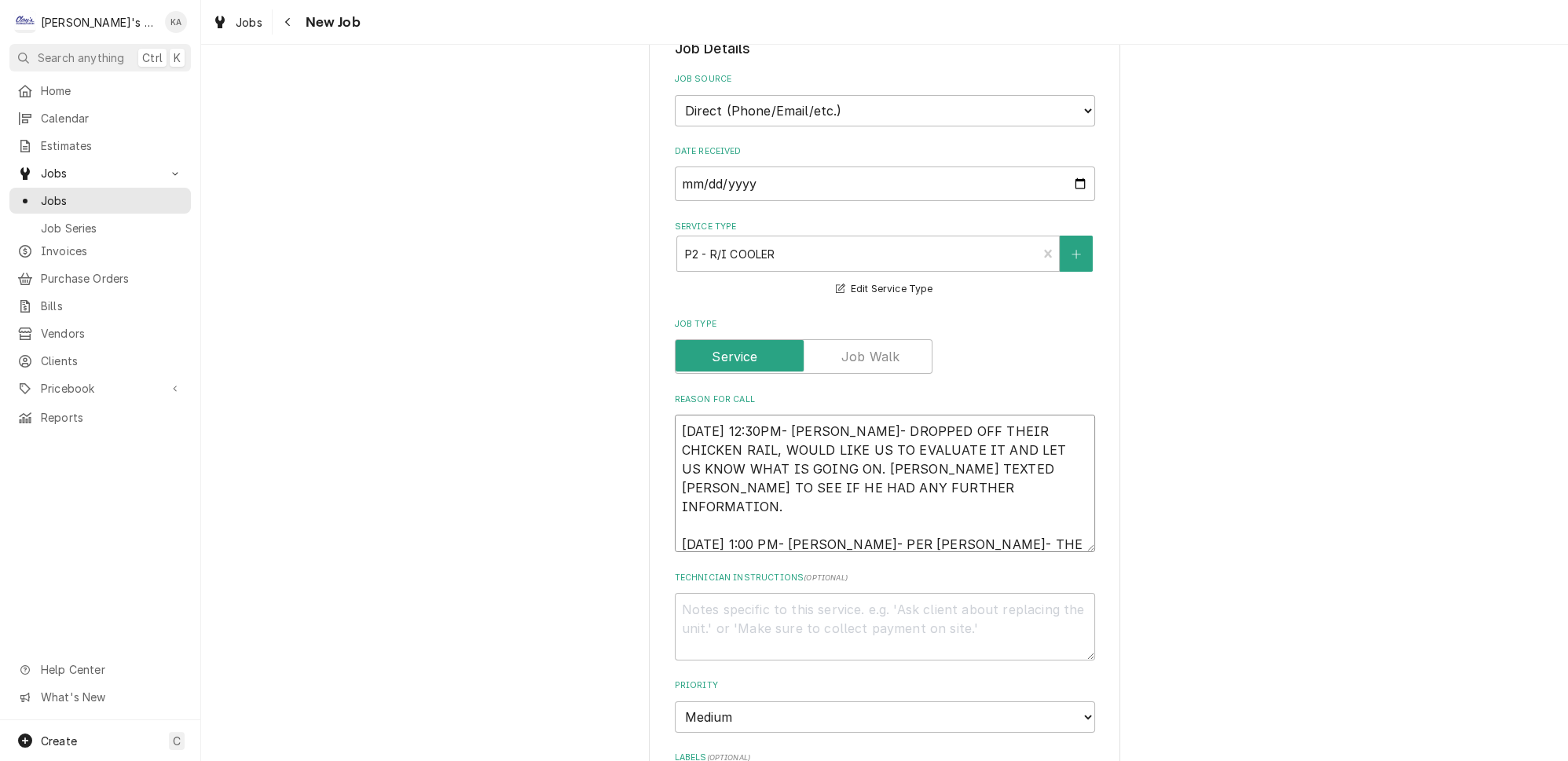
type textarea "9/16/2025 12:30PM- BECKETT- DROPPED OFF THEIR CHICKEN RAIL, WOULD LIKE US TO EV…"
type textarea "x"
type textarea "9/16/2025 12:30PM- BECKETT- DROPPED OFF THEIR CHICKEN RAIL, WOULD LIKE US TO EV…"
type textarea "x"
type textarea "9/16/2025 12:30PM- BECKETT- DROPPED OFF THEIR CHICKEN RAIL, WOULD LIKE US TO EV…"
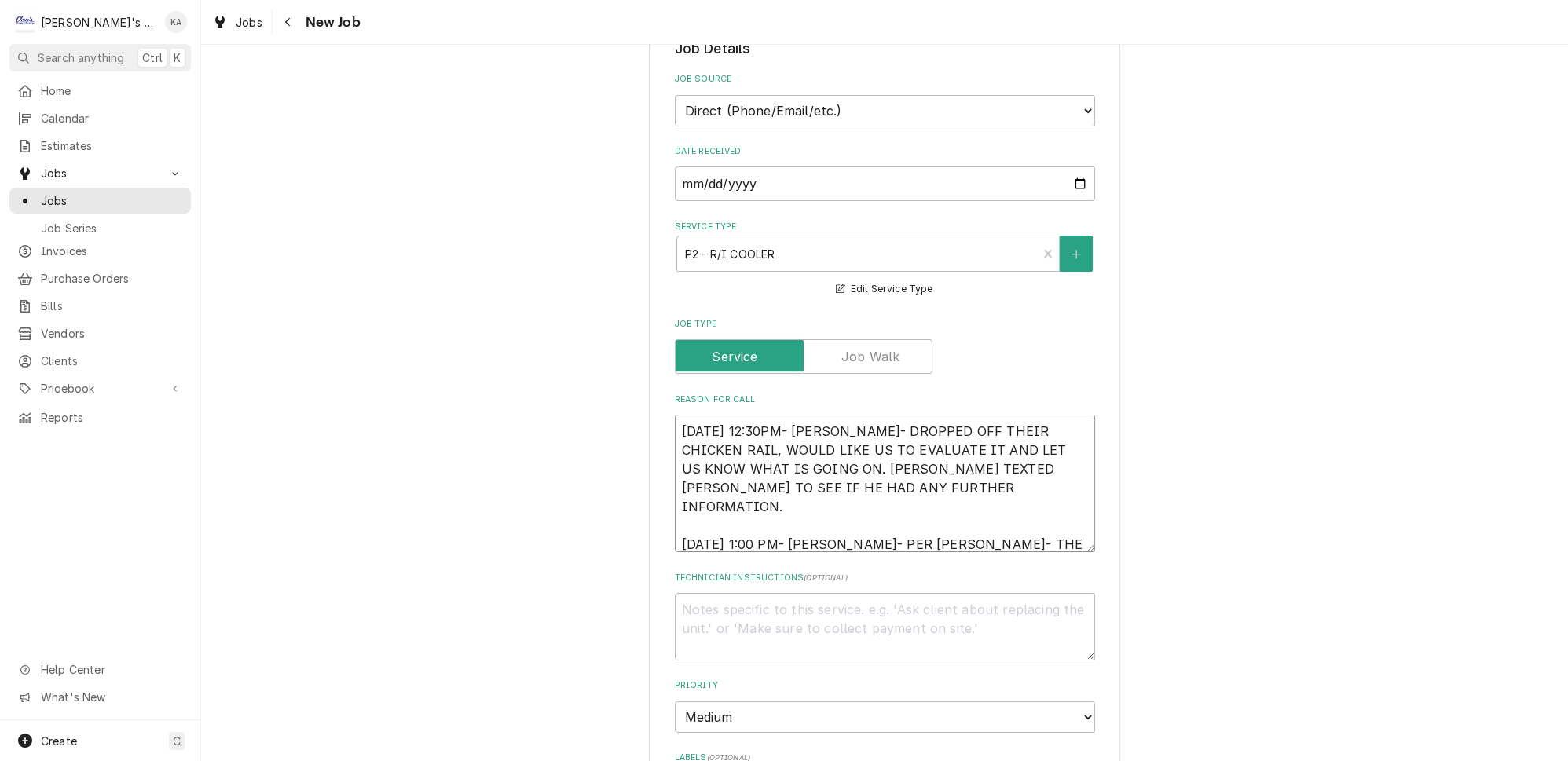
type textarea "x"
type textarea "9/16/2025 12:30PM- BECKETT- DROPPED OFF THEIR CHICKEN RAIL, WOULD LIKE US TO EV…"
type textarea "x"
type textarea "9/16/2025 12:30PM- BECKETT- DROPPED OFF THEIR CHICKEN RAIL, WOULD LIKE US TO EV…"
type textarea "x"
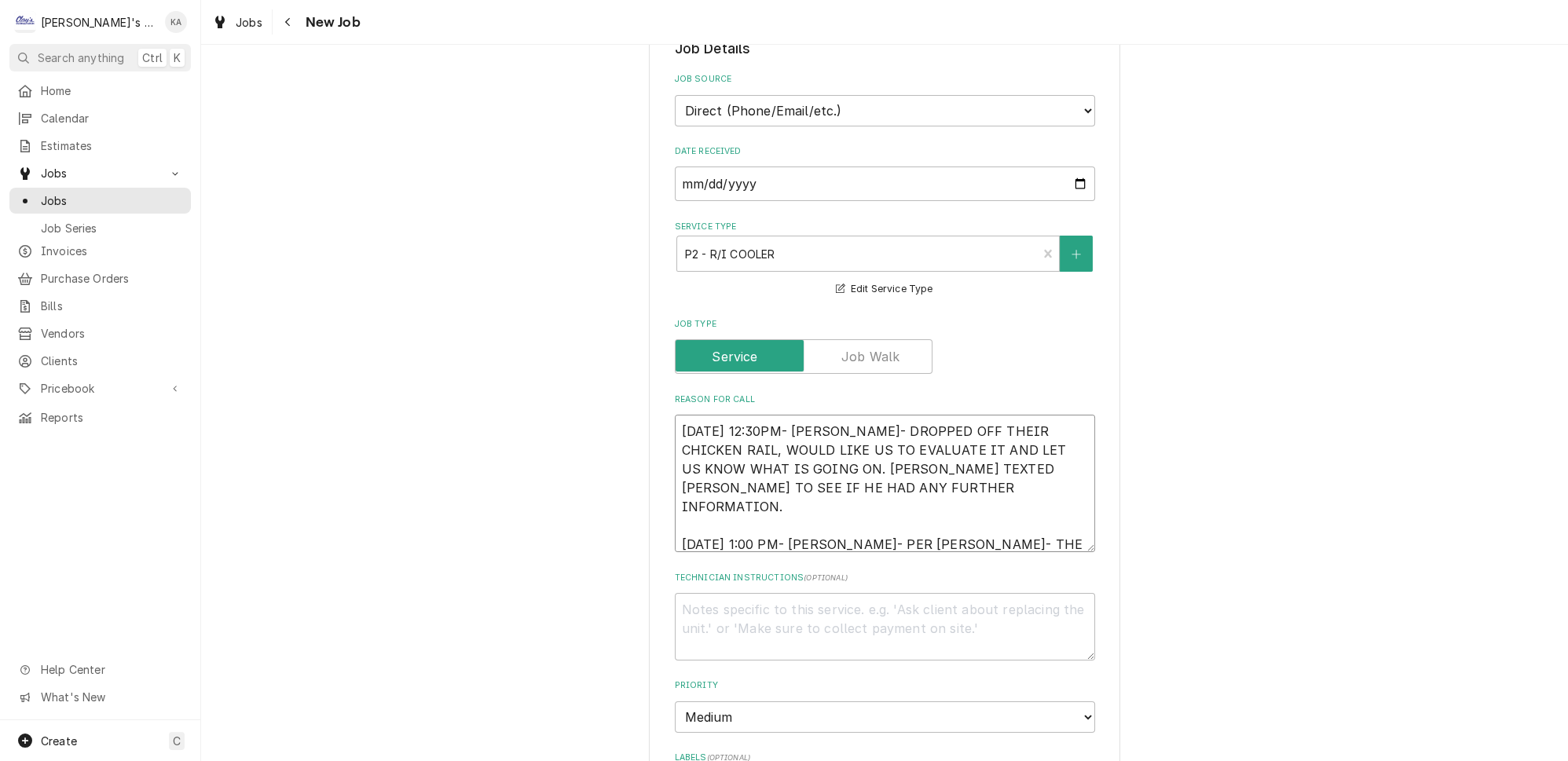
type textarea "9/16/2025 12:30PM- BECKETT- DROPPED OFF THEIR CHICKEN RAIL, WOULD LIKE US TO EV…"
type textarea "x"
type textarea "9/16/2025 12:30PM- BECKETT- DROPPED OFF THEIR CHICKEN RAIL, WOULD LIKE US TO EV…"
type textarea "x"
type textarea "9/16/2025 12:30PM- BECKETT- DROPPED OFF THEIR CHICKEN RAIL, WOULD LIKE US TO EV…"
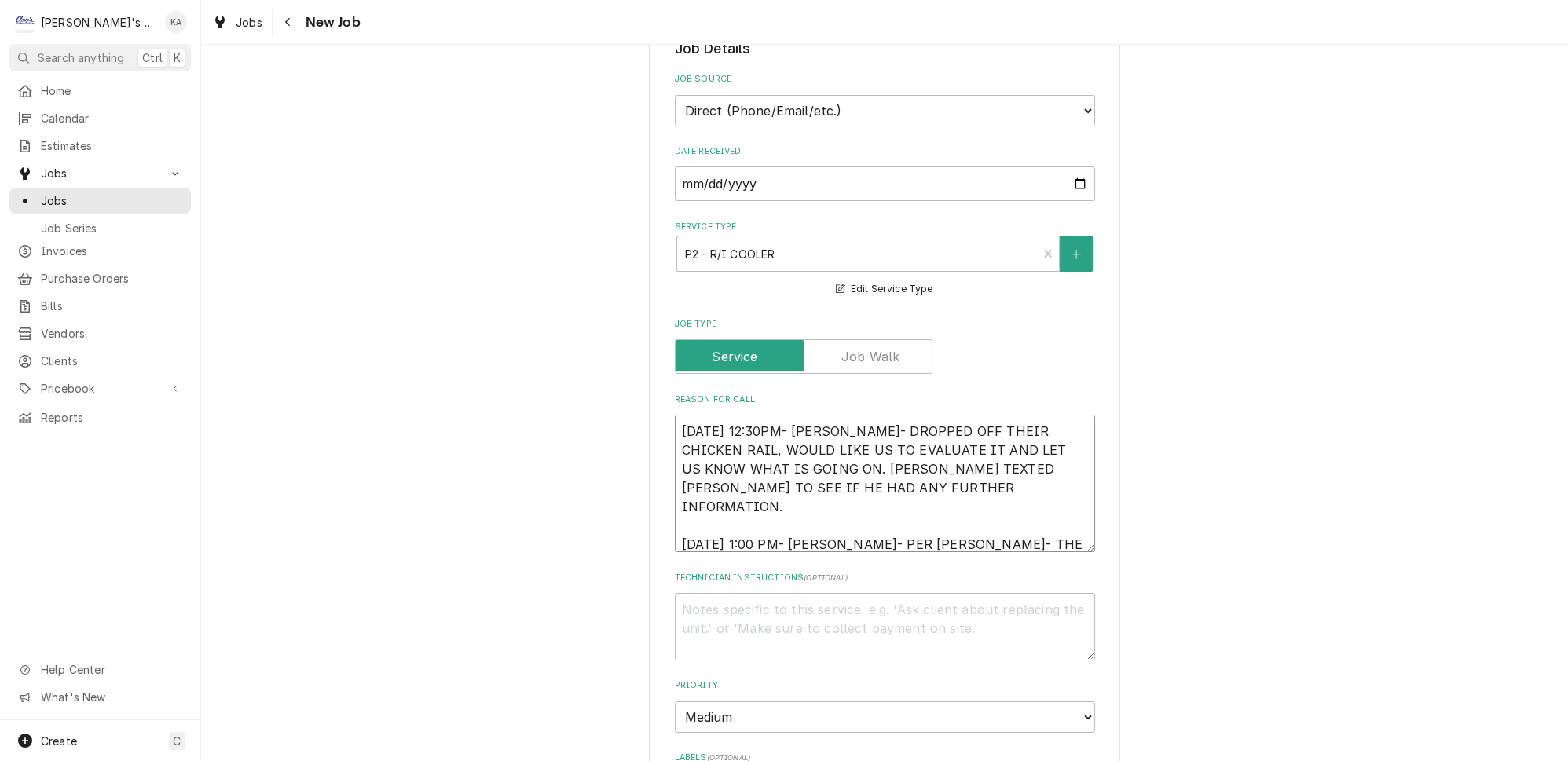
type textarea "x"
type textarea "9/16/2025 12:30PM- BECKETT- DROPPED OFF THEIR CHICKEN RAIL, WOULD LIKE US TO EV…"
type textarea "x"
type textarea "9/16/2025 12:30PM- BECKETT- DROPPED OFF THEIR CHICKEN RAIL, WOULD LIKE US TO EV…"
type textarea "x"
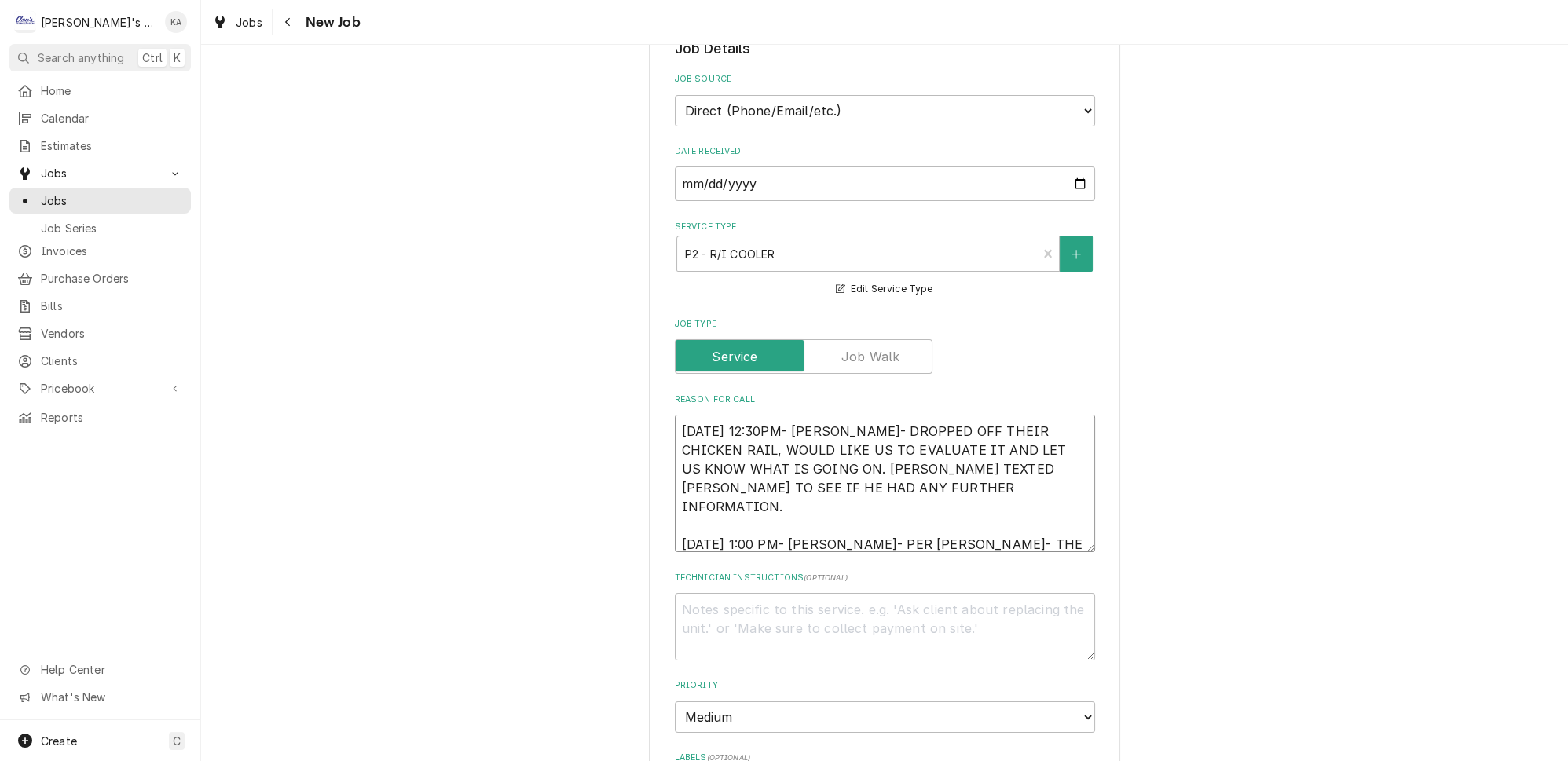
type textarea "9/16/2025 12:30PM- BECKETT- DROPPED OFF THEIR CHICKEN RAIL, WOULD LIKE US TO EV…"
type textarea "x"
type textarea "9/16/2025 12:30PM- BECKETT- DROPPED OFF THEIR CHICKEN RAIL, WOULD LIKE US TO EV…"
type textarea "x"
type textarea "9/16/2025 12:30PM- BECKETT- DROPPED OFF THEIR CHICKEN RAIL, WOULD LIKE US TO EV…"
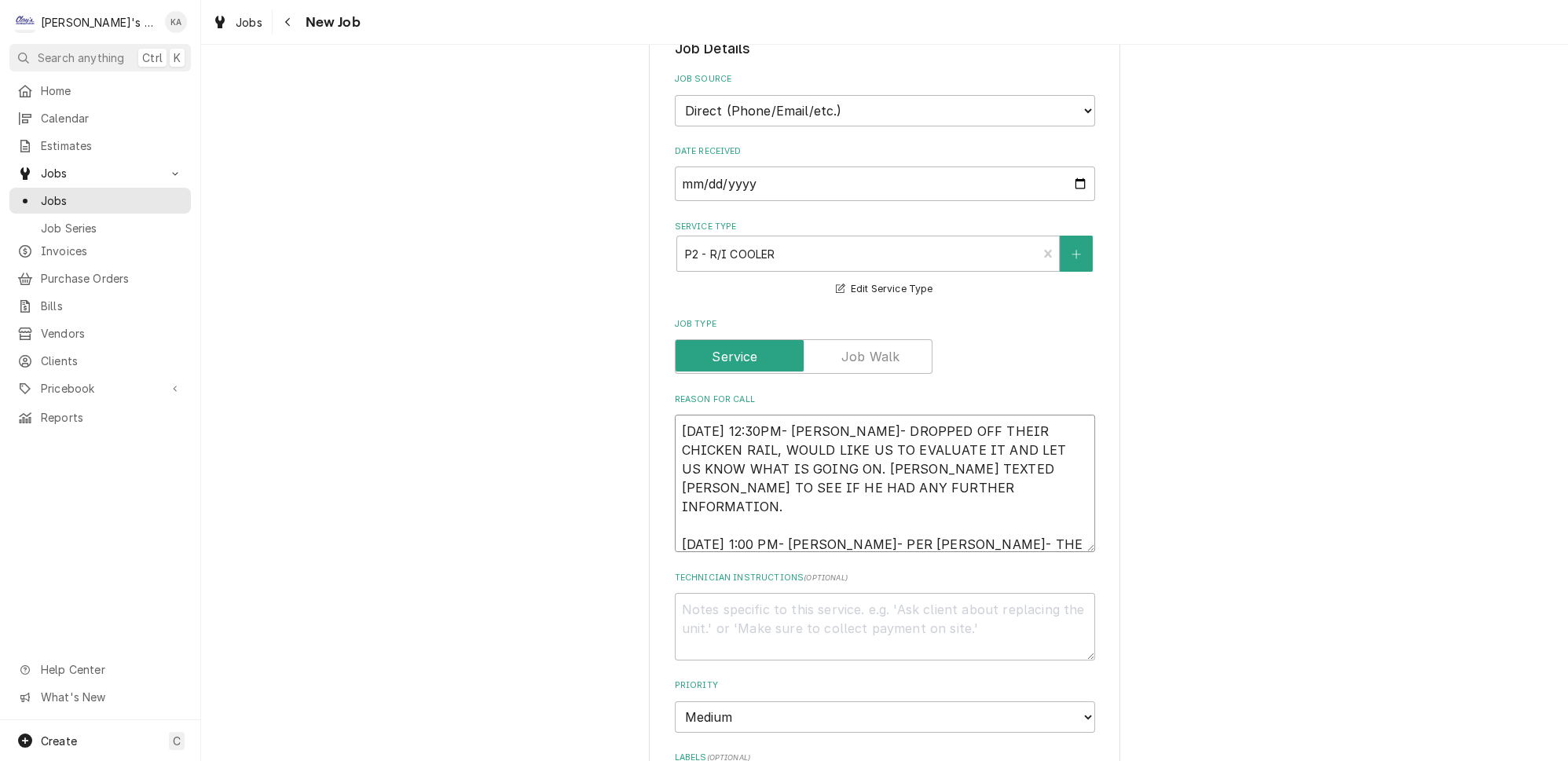
type textarea "x"
type textarea "9/16/2025 12:30PM- BECKETT- DROPPED OFF THEIR CHICKEN RAIL, WOULD LIKE US TO EV…"
type textarea "x"
type textarea "9/16/2025 12:30PM- BECKETT- DROPPED OFF THEIR CHICKEN RAIL, WOULD LIKE US TO EV…"
type textarea "x"
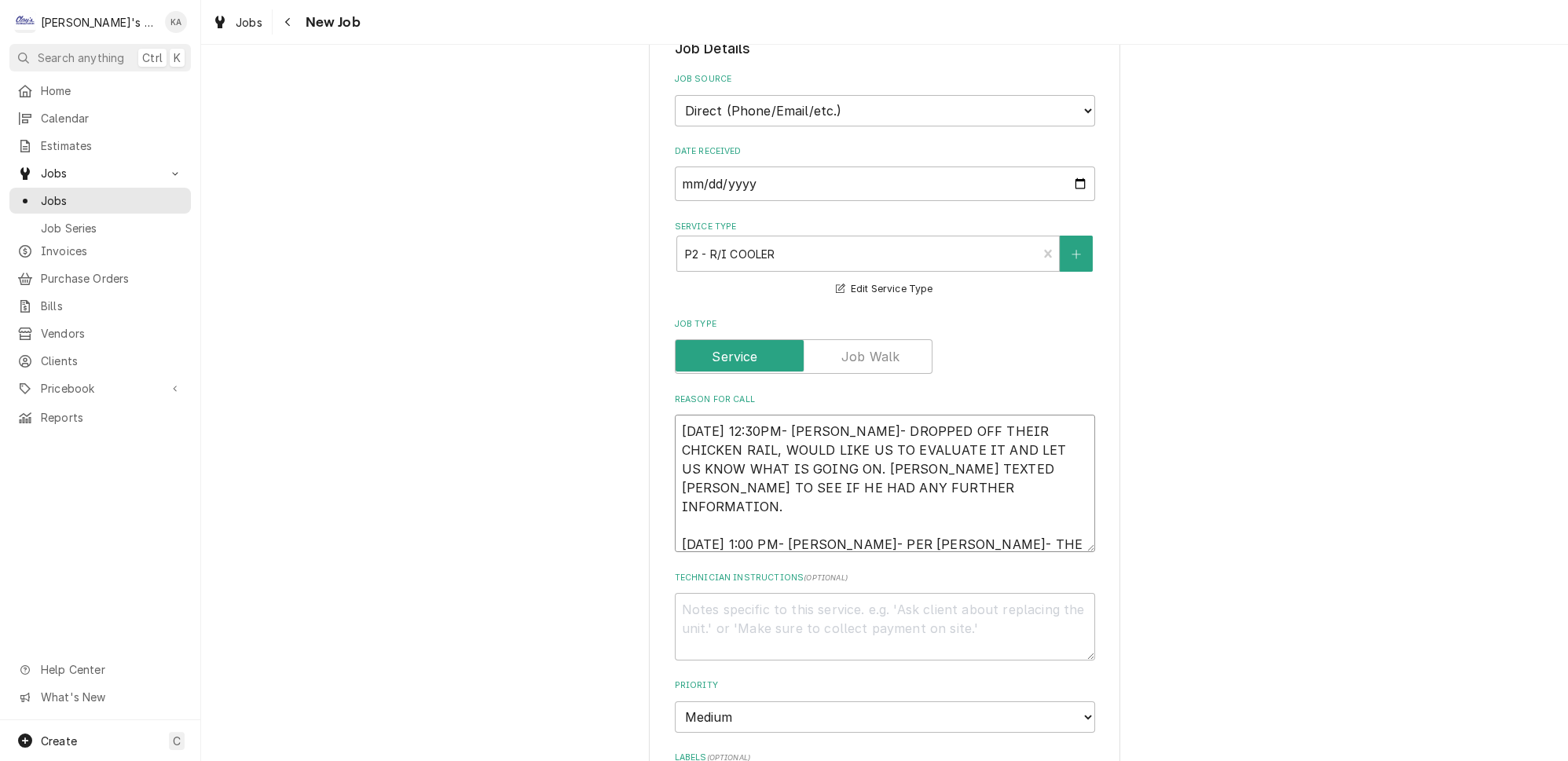
type textarea "9/16/2025 12:30PM- BECKETT- DROPPED OFF THEIR CHICKEN RAIL, WOULD LIKE US TO EV…"
type textarea "x"
type textarea "9/16/2025 12:30PM- BECKETT- DROPPED OFF THEIR CHICKEN RAIL, WOULD LIKE US TO EV…"
type textarea "x"
type textarea "9/16/2025 12:30PM- BECKETT- DROPPED OFF THEIR CHICKEN RAIL, WOULD LIKE US TO EV…"
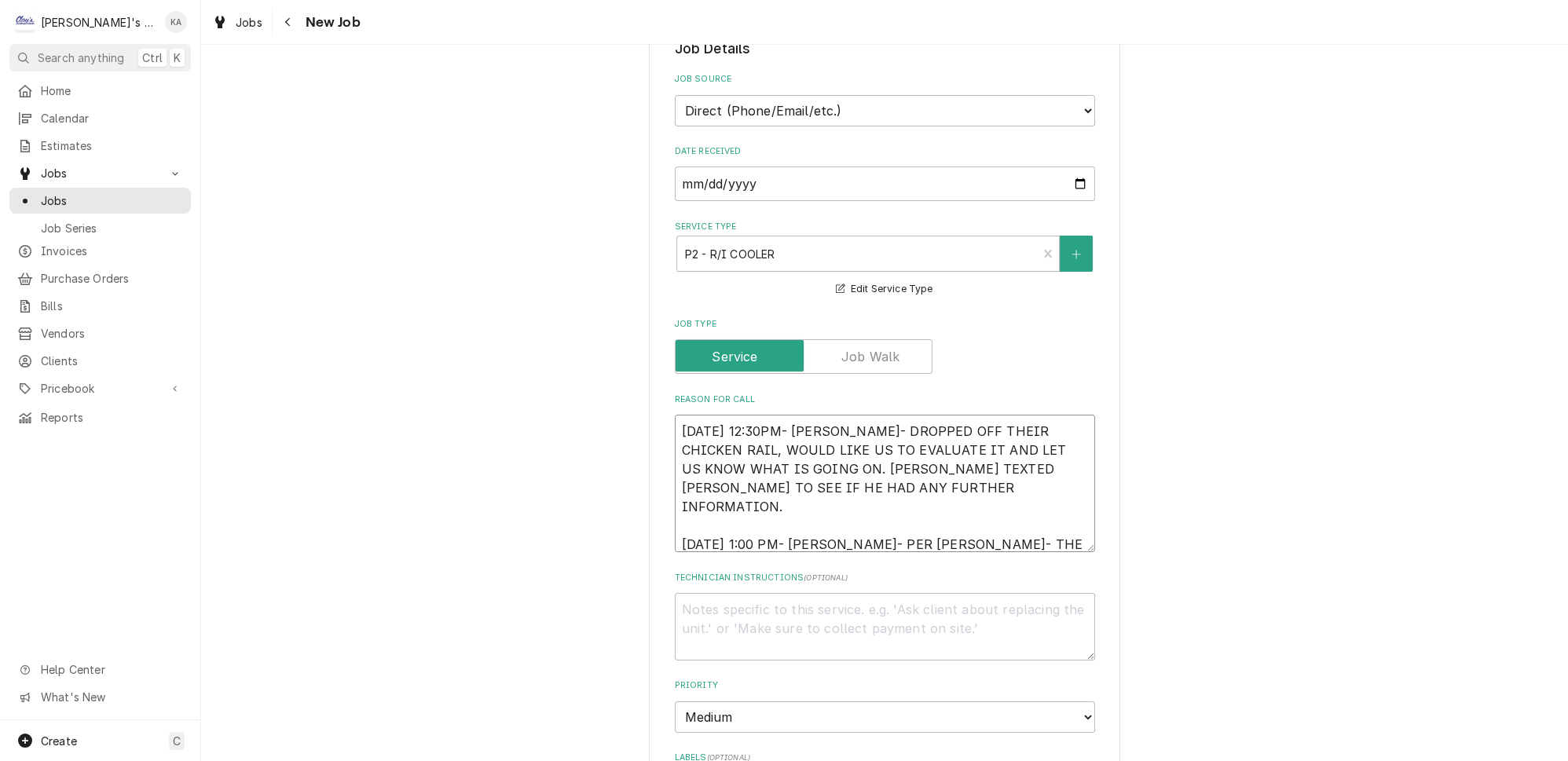
type textarea "x"
type textarea "9/16/2025 12:30PM- BECKETT- DROPPED OFF THEIR CHICKEN RAIL, WOULD LIKE US TO EV…"
type textarea "x"
type textarea "9/16/2025 12:30PM- BECKETT- DROPPED OFF THEIR CHICKEN RAIL, WOULD LIKE US TO EV…"
type textarea "x"
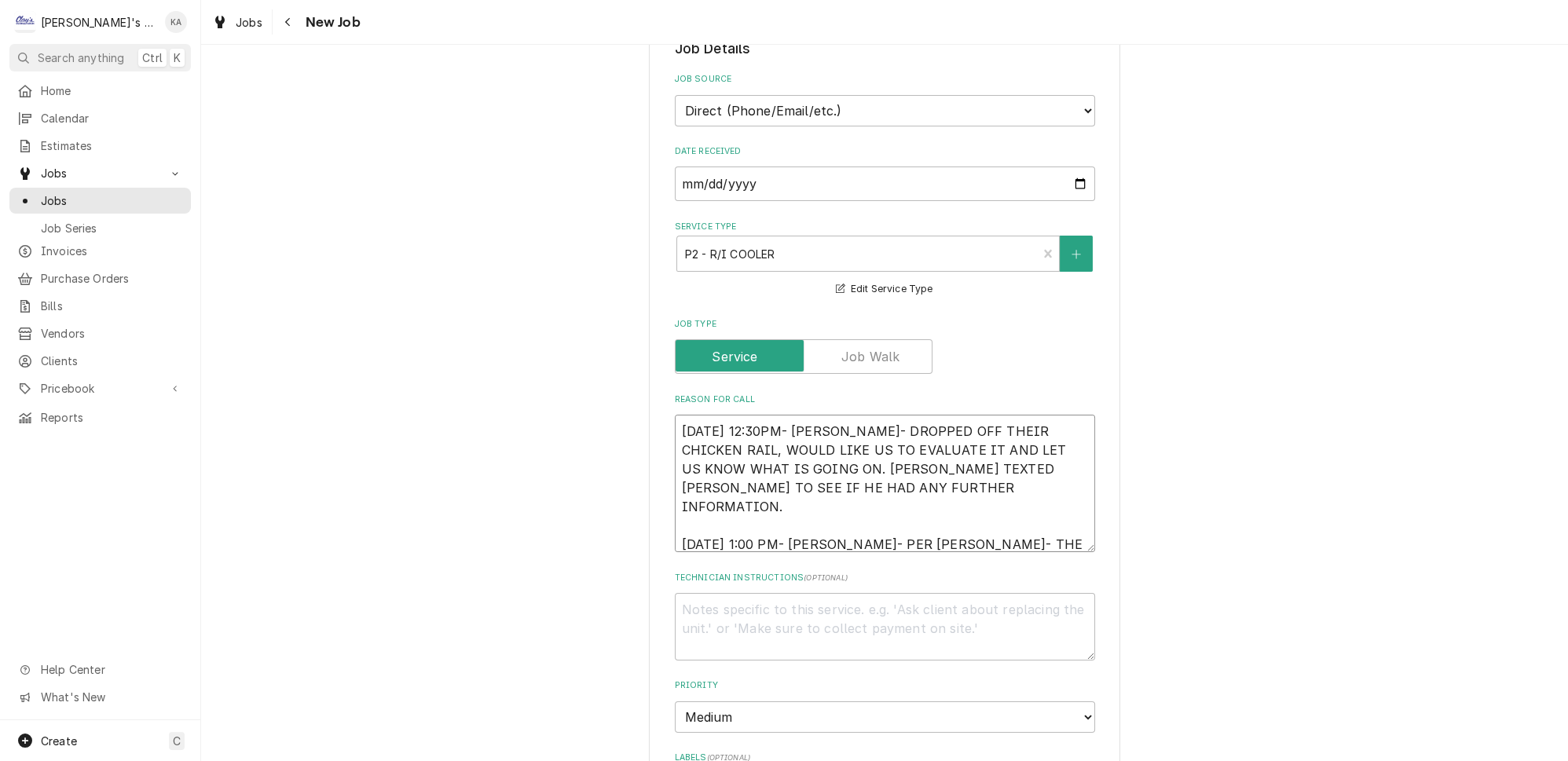
type textarea "9/16/2025 12:30PM- BECKETT- DROPPED OFF THEIR CHICKEN RAIL, WOULD LIKE US TO EV…"
type textarea "x"
type textarea "9/16/2025 12:30PM- BECKETT- DROPPED OFF THEIR CHICKEN RAIL, WOULD LIKE US TO EV…"
type textarea "x"
type textarea "9/16/2025 12:30PM- BECKETT- DROPPED OFF THEIR CHICKEN RAIL, WOULD LIKE US TO EV…"
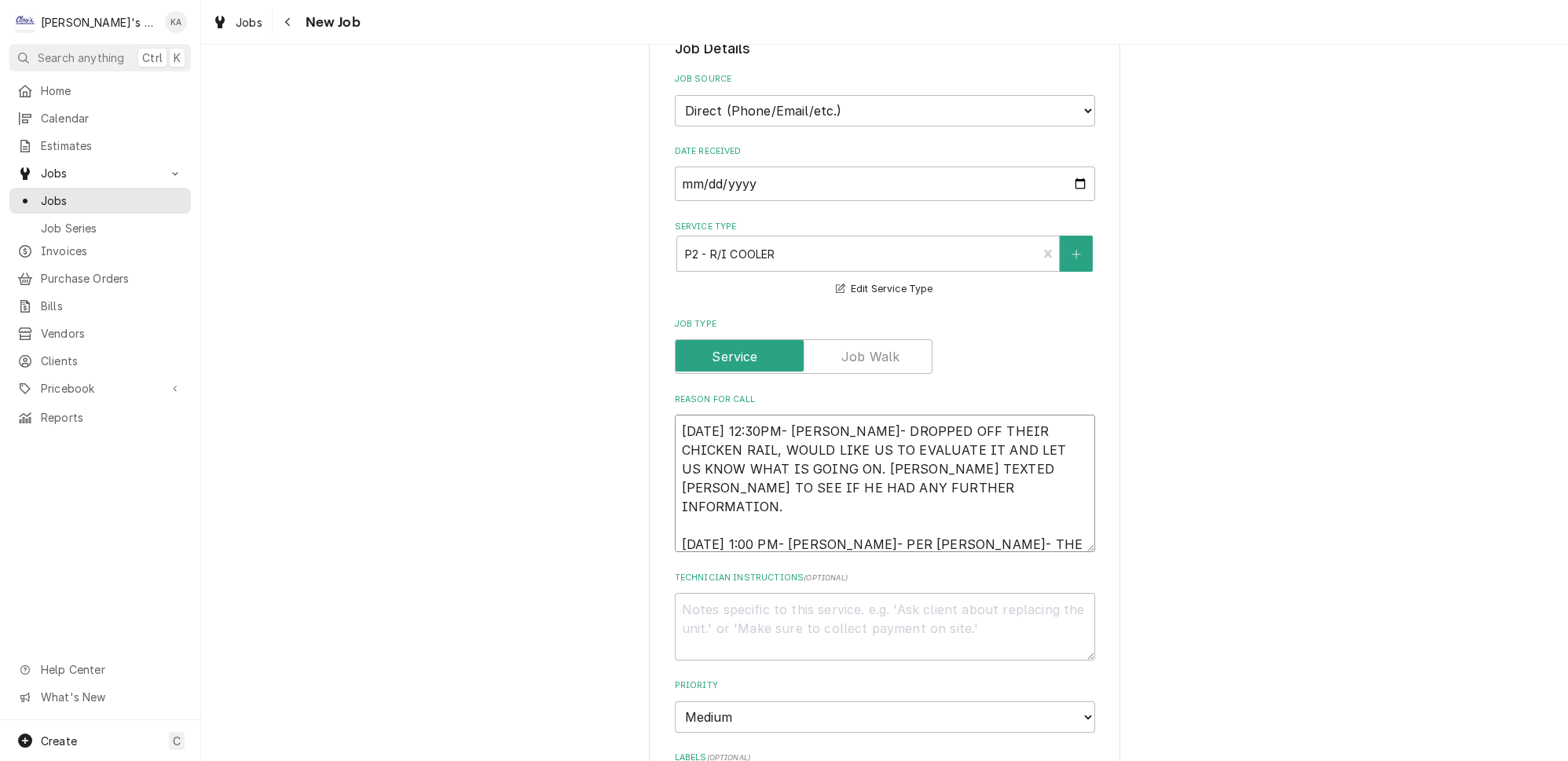
type textarea "x"
type textarea "9/16/2025 12:30PM- BECKETT- DROPPED OFF THEIR CHICKEN RAIL, WOULD LIKE US TO EV…"
type textarea "x"
type textarea "9/16/2025 12:30PM- BECKETT- DROPPED OFF THEIR CHICKEN RAIL, WOULD LIKE US TO EV…"
type textarea "x"
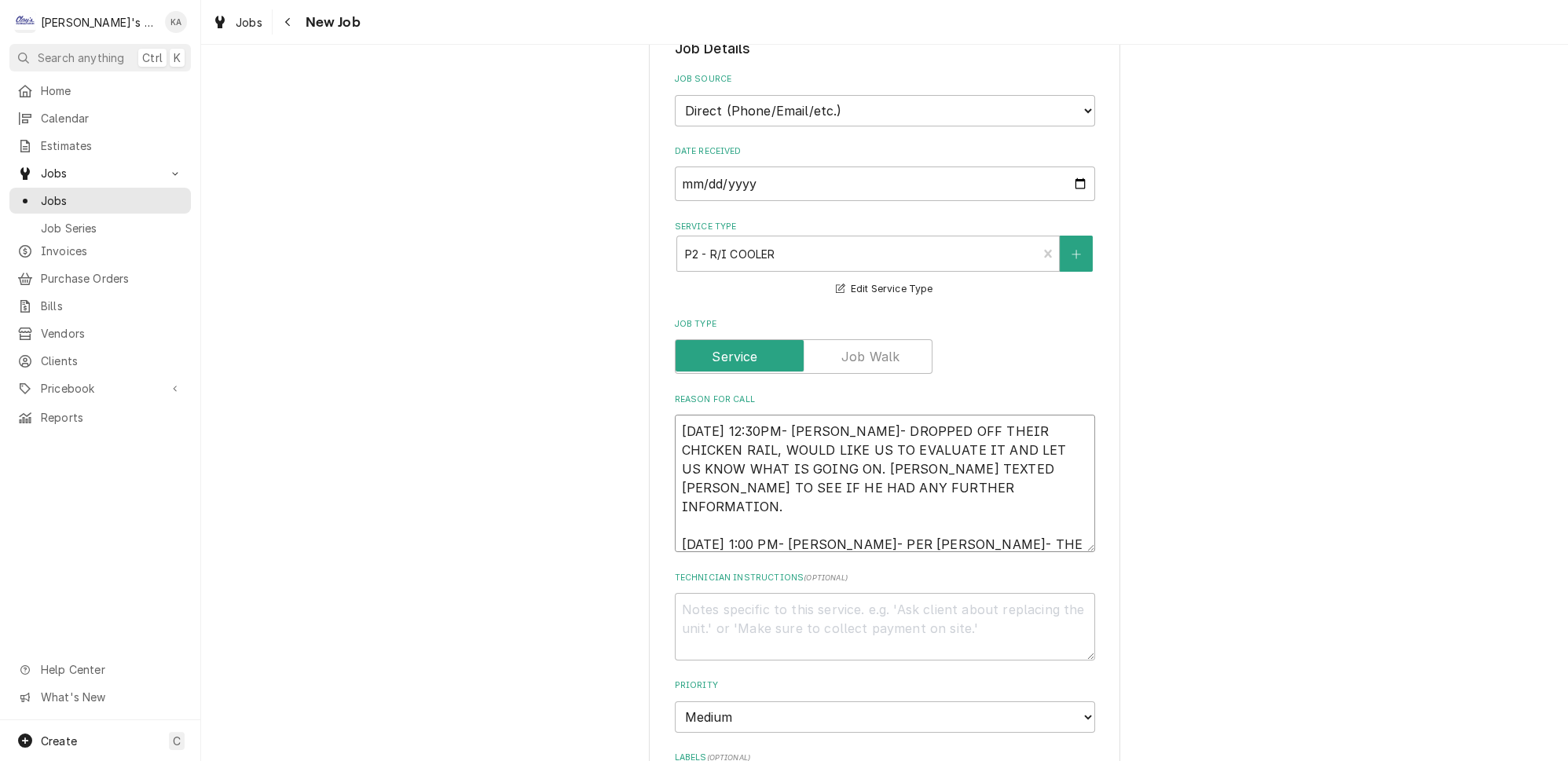
type textarea "9/16/2025 12:30PM- BECKETT- DROPPED OFF THEIR CHICKEN RAIL, WOULD LIKE US TO EV…"
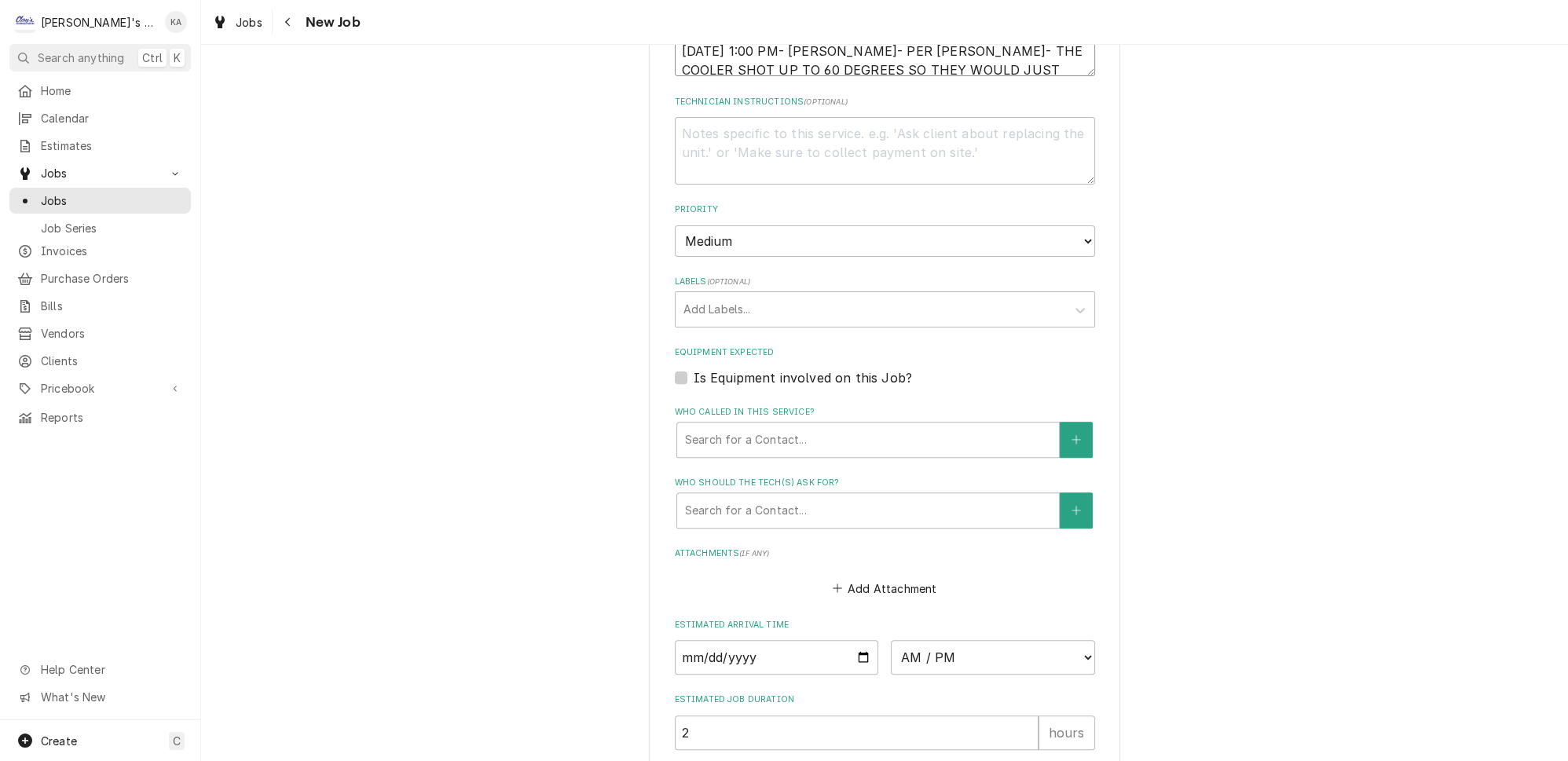
scroll to position [1128, 0]
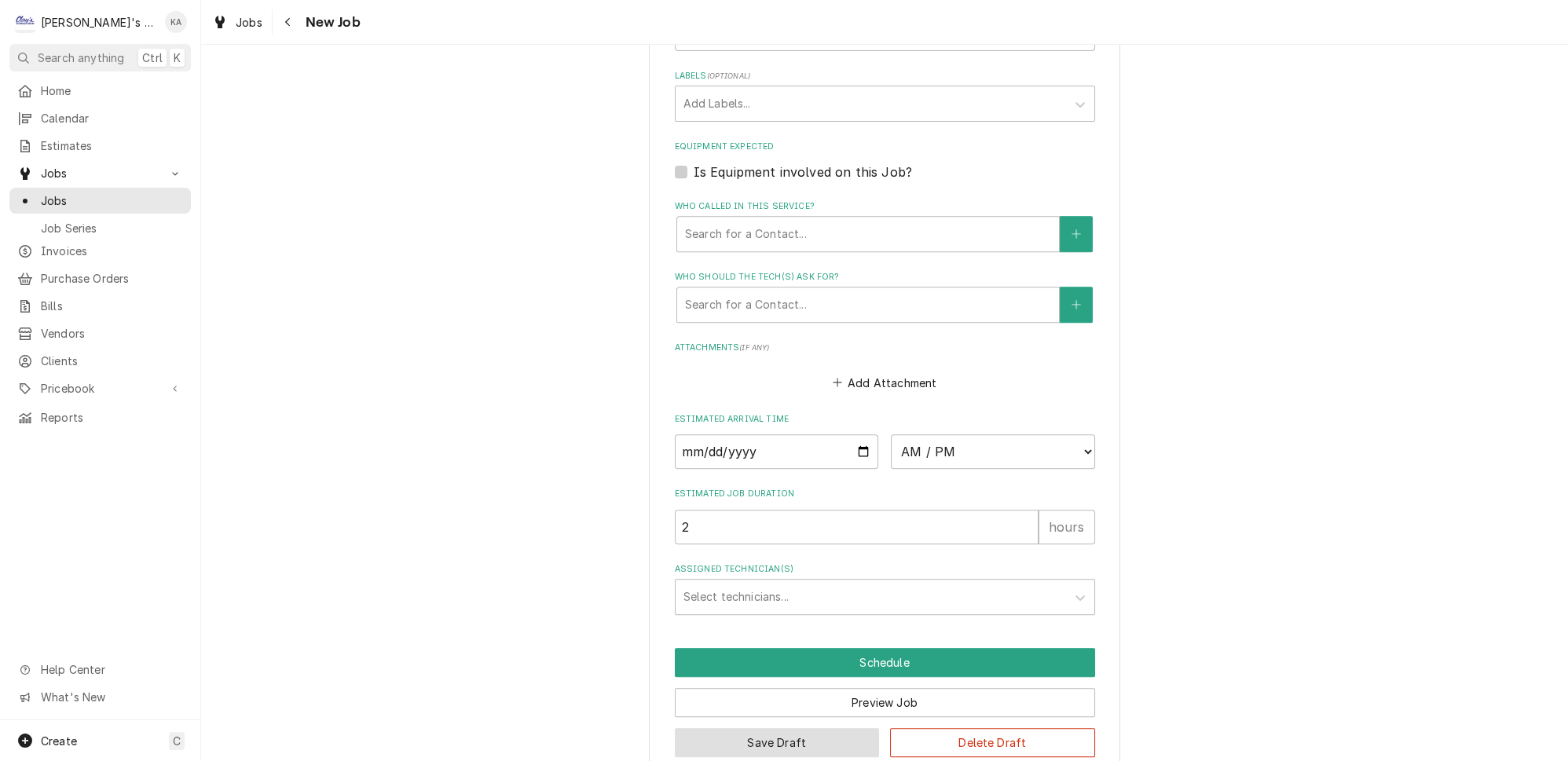
click at [794, 728] on button "Save Draft" at bounding box center [777, 742] width 205 height 29
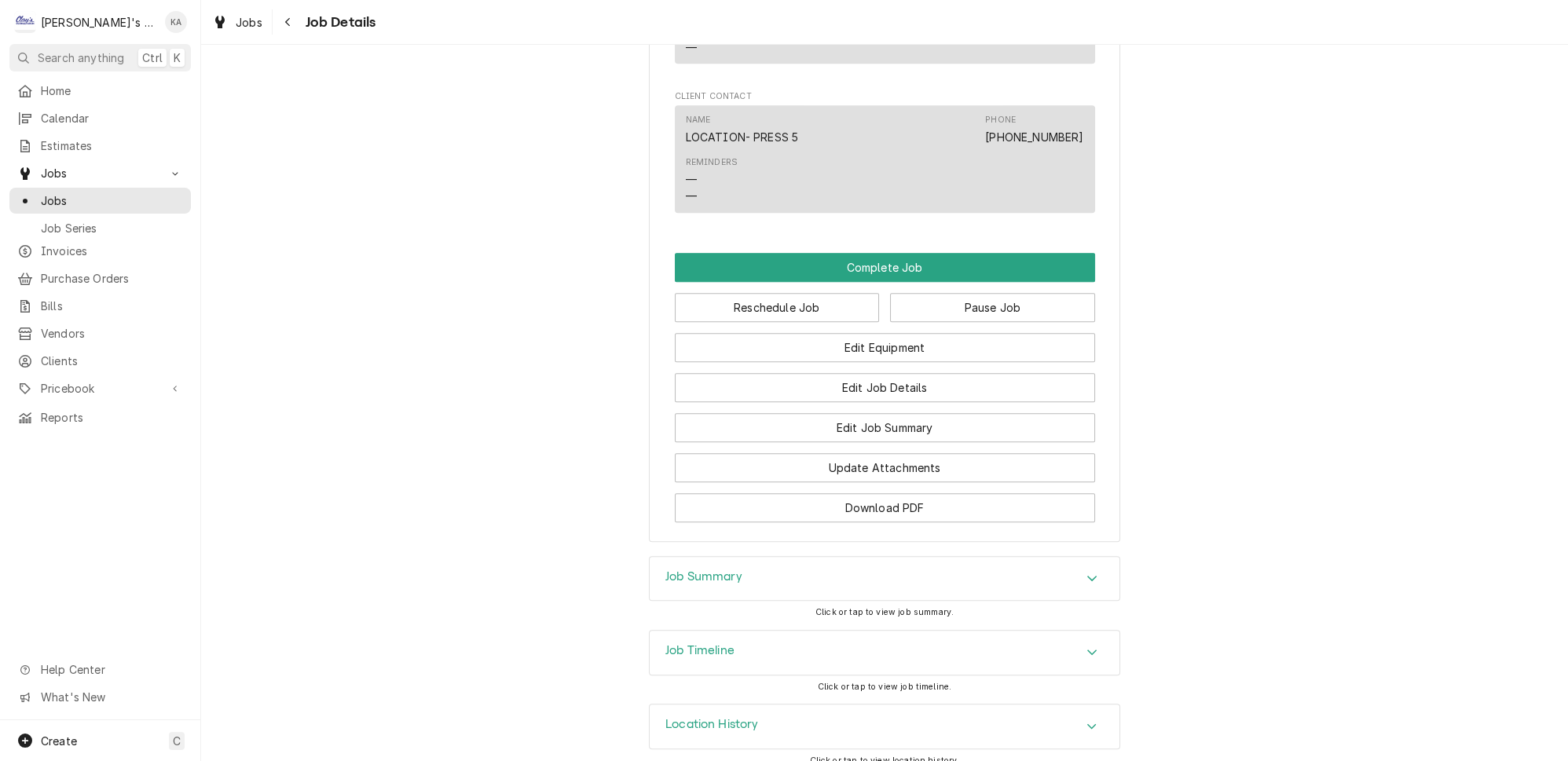
scroll to position [1290, 0]
click at [784, 558] on div "Job Summary" at bounding box center [884, 577] width 470 height 44
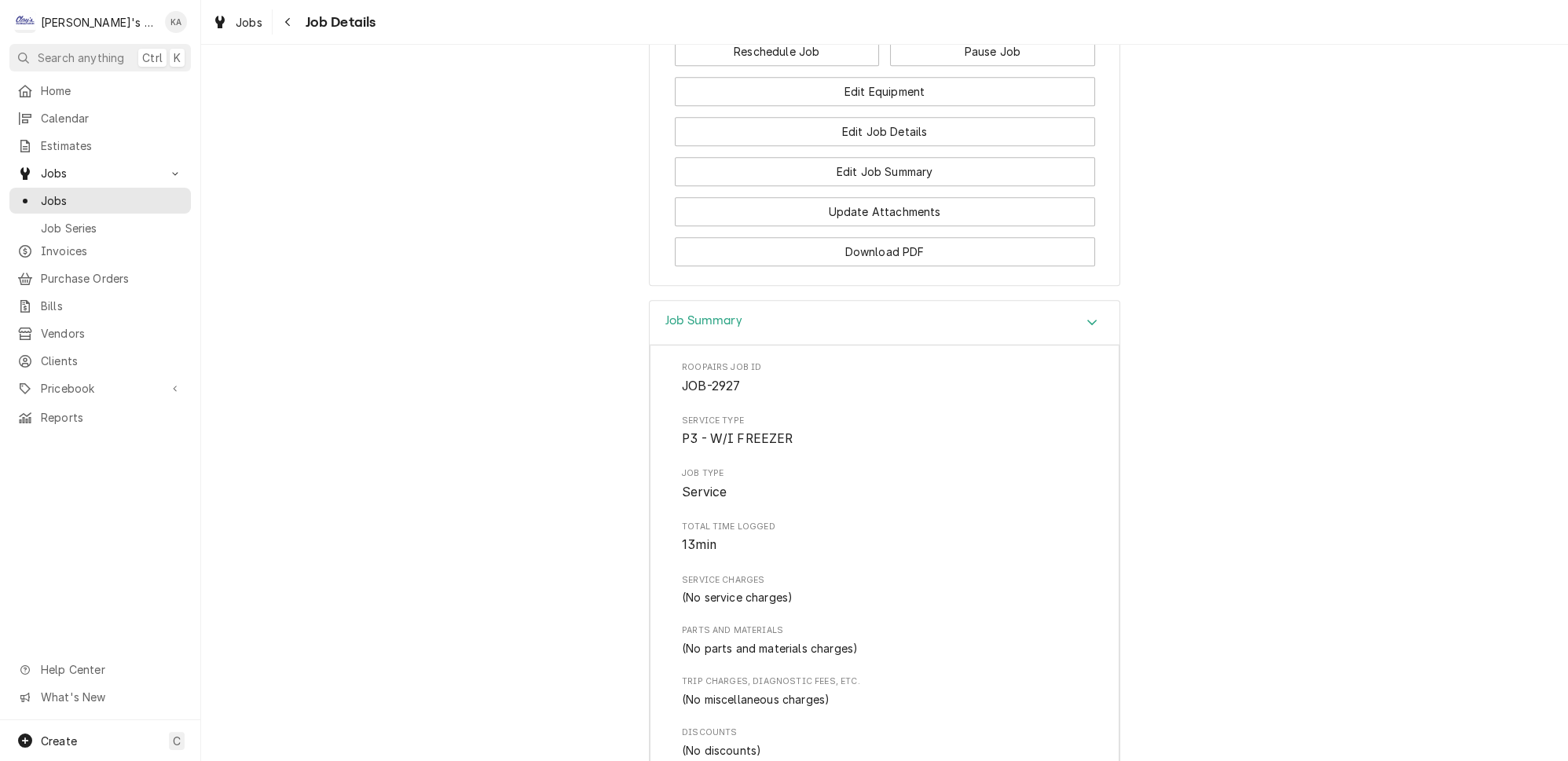
click at [754, 323] on div "Job Summary" at bounding box center [884, 323] width 470 height 44
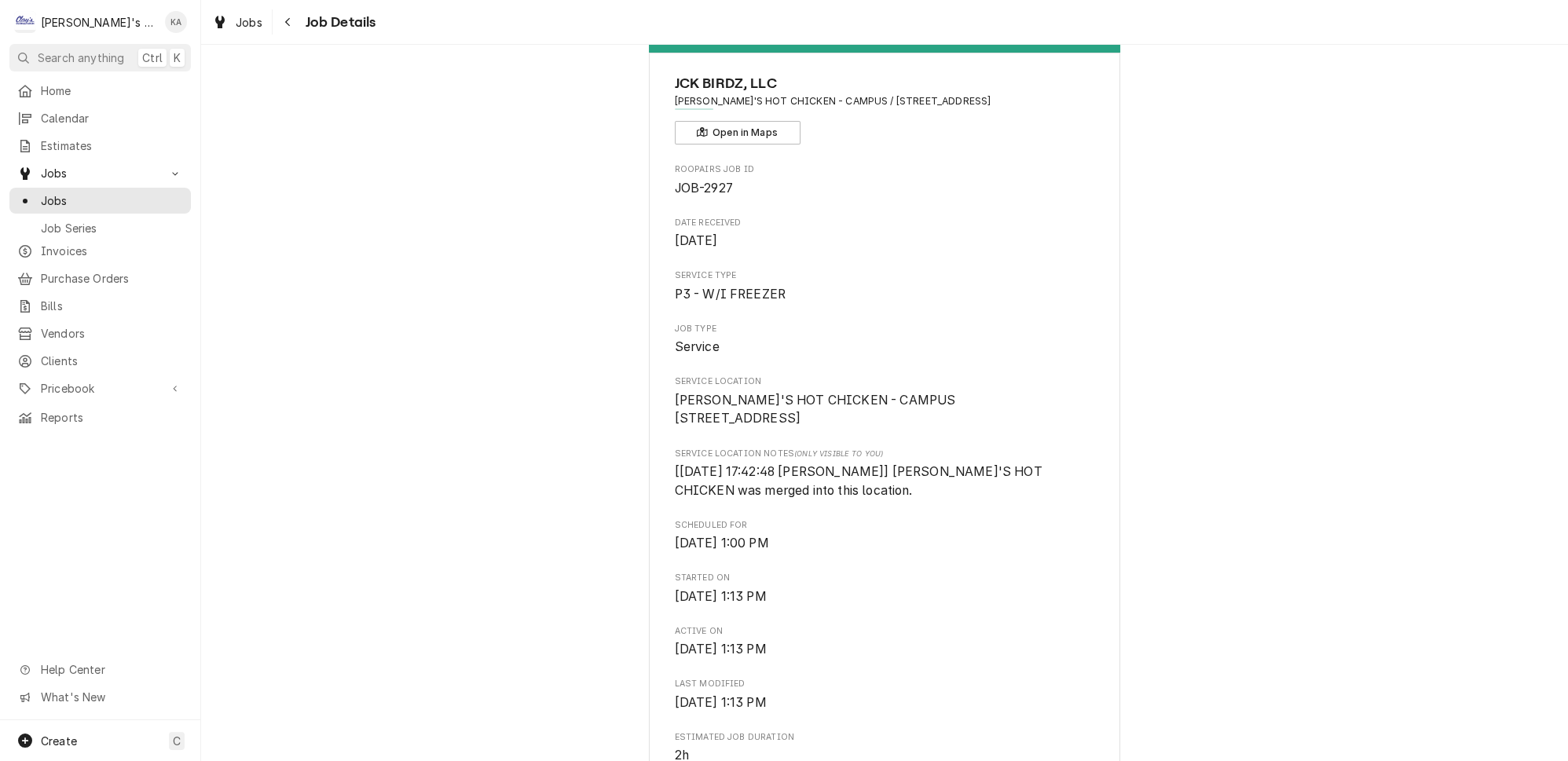
scroll to position [0, 0]
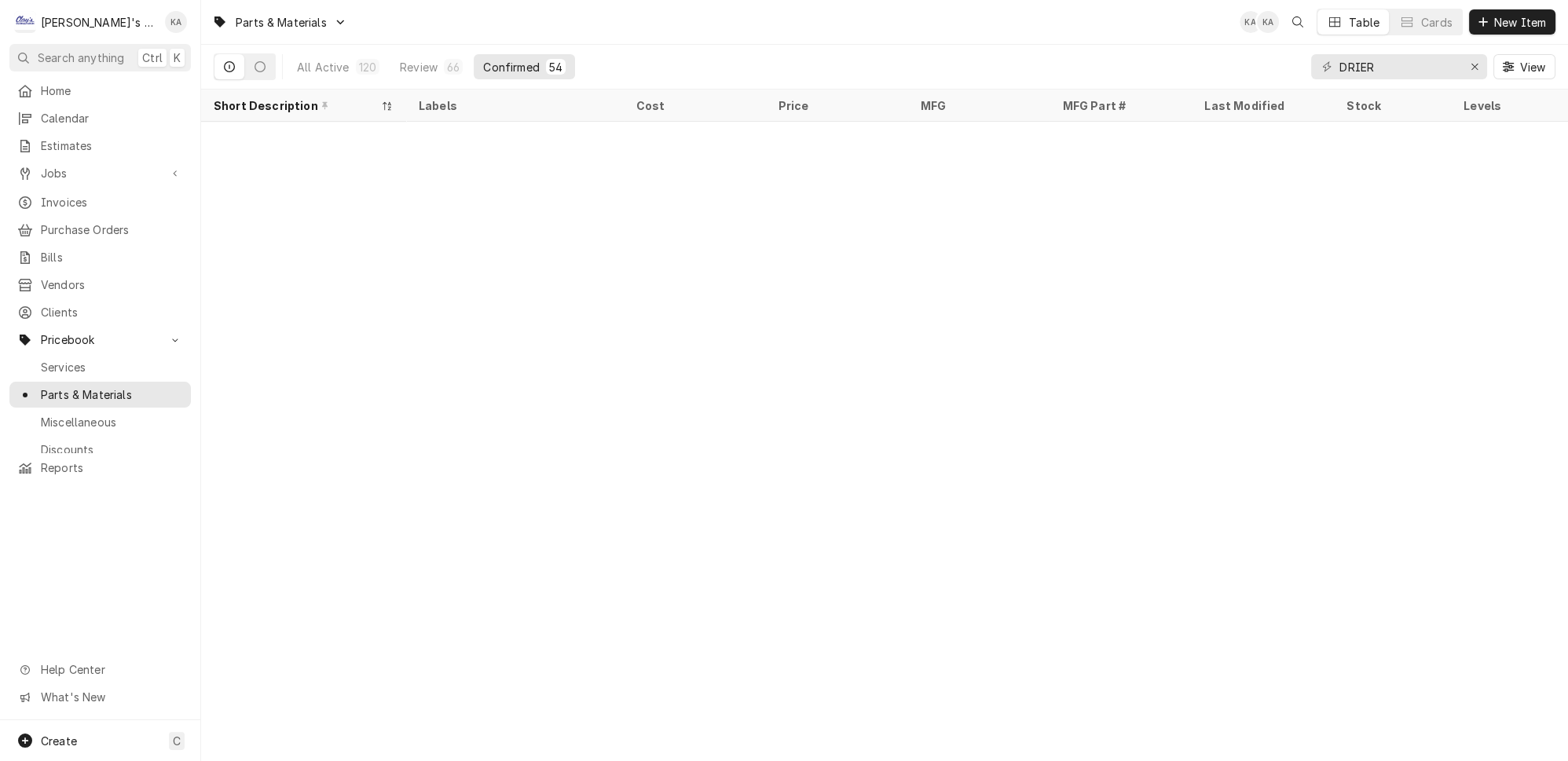
scroll to position [1386, 0]
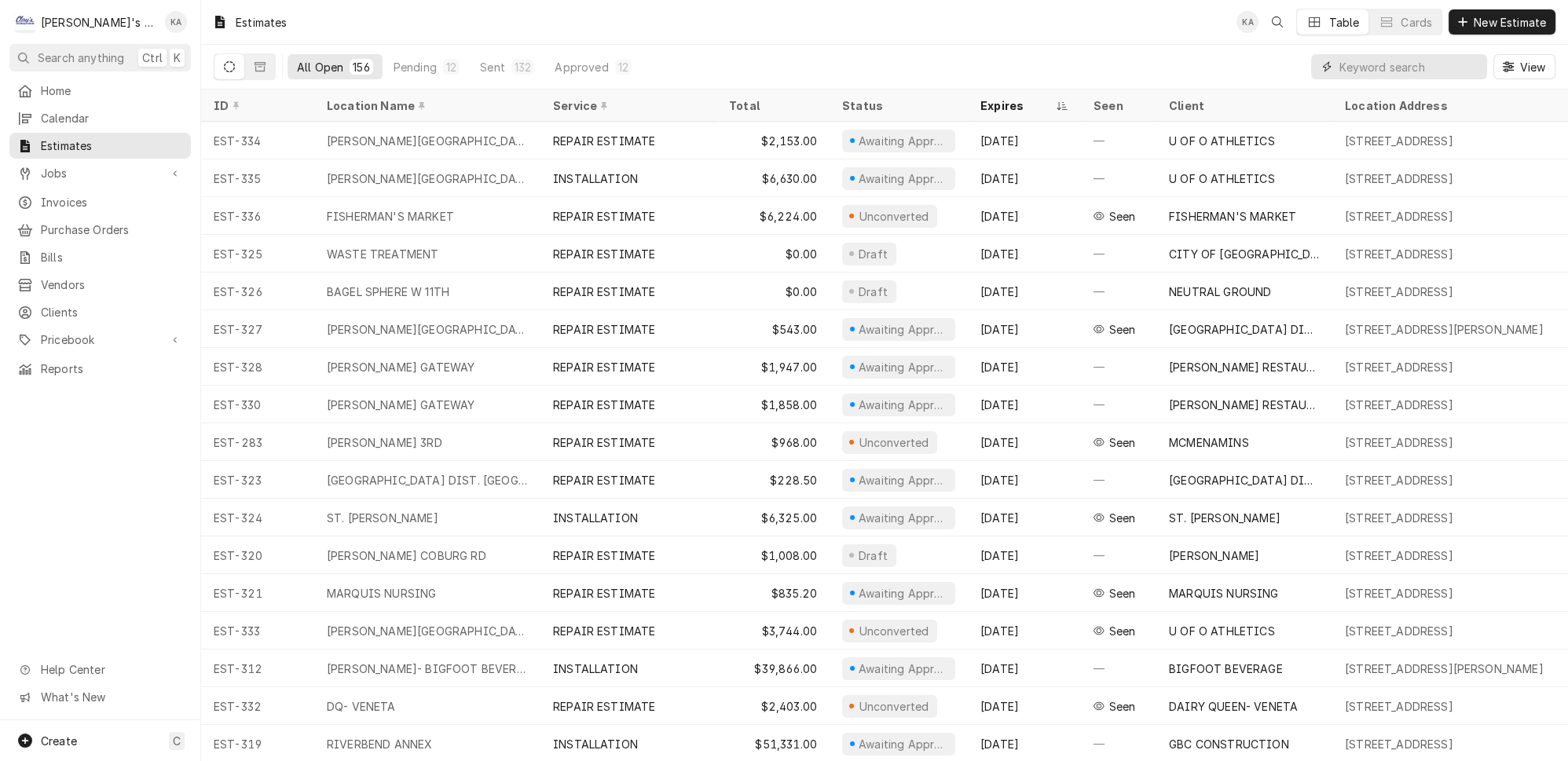
click at [1398, 57] on input "Dynamic Content Wrapper" at bounding box center [1410, 66] width 140 height 25
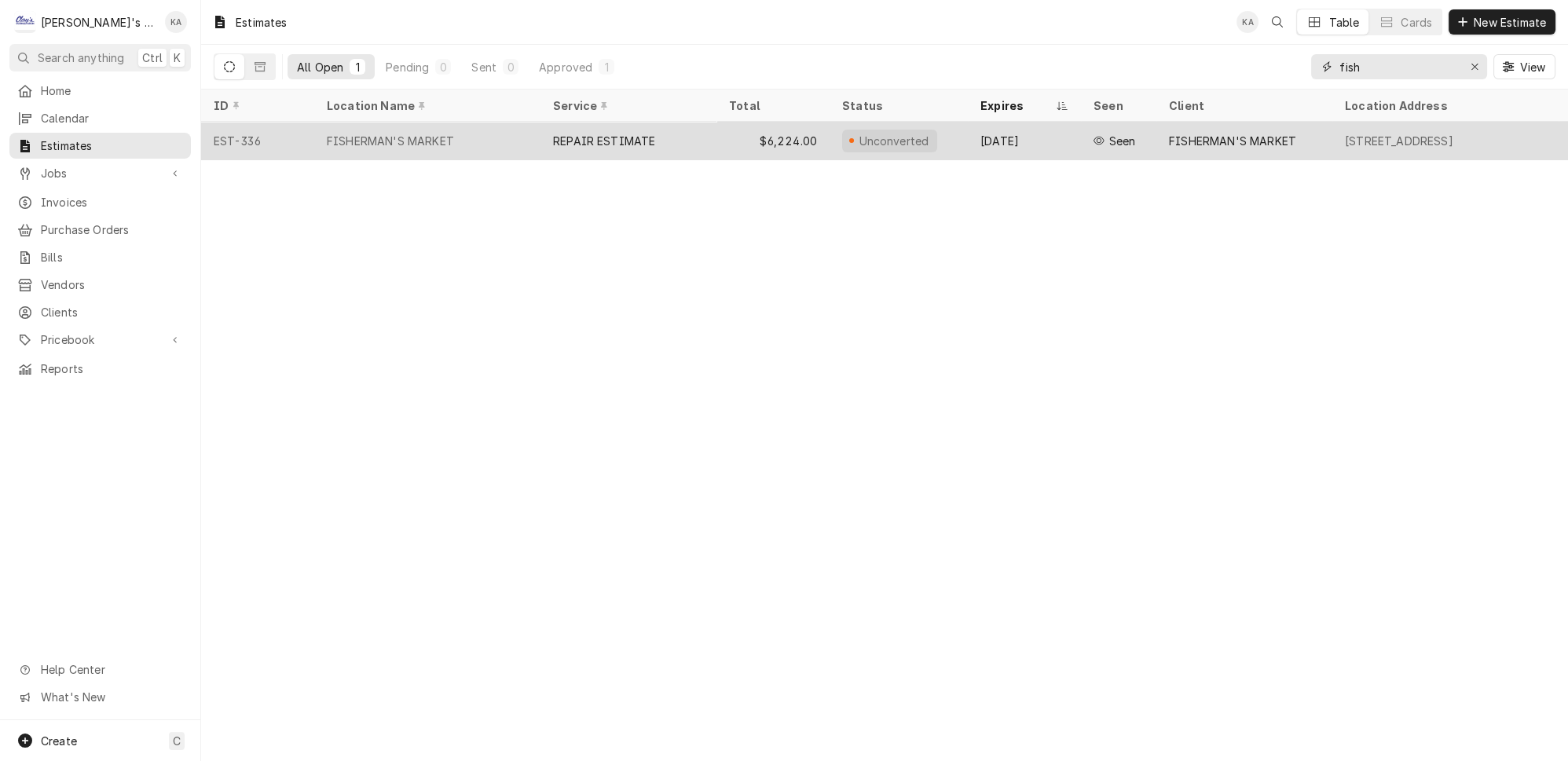
type input "fish"
click at [572, 134] on div "REPAIR ESTIMATE" at bounding box center [604, 141] width 102 height 16
click at [651, 129] on div "REPAIR ESTIMATE" at bounding box center [628, 141] width 176 height 38
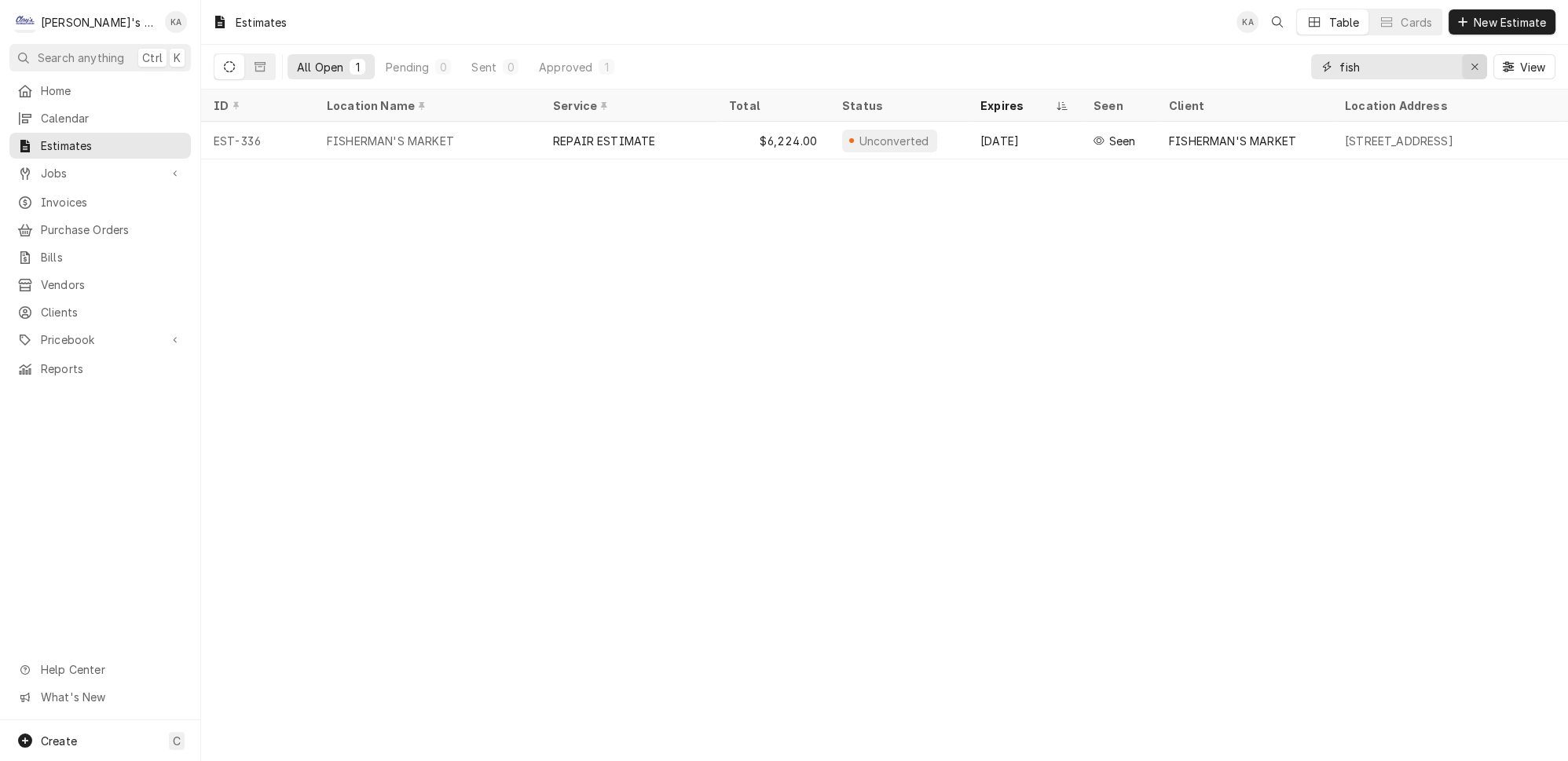
click at [1477, 63] on icon "Erase input" at bounding box center [1475, 66] width 7 height 7
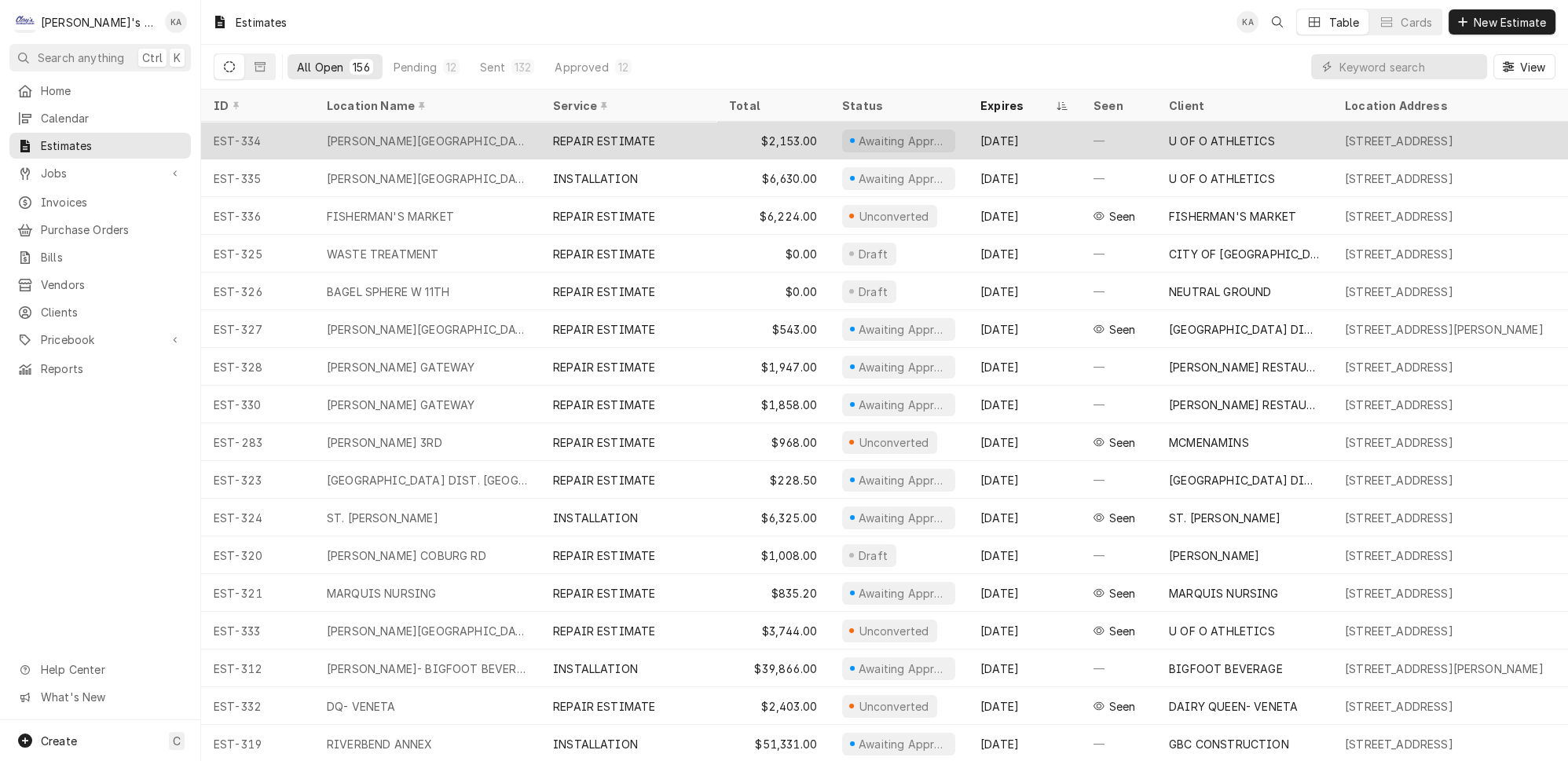
click at [473, 126] on div "[PERSON_NAME][GEOGRAPHIC_DATA]" at bounding box center [427, 141] width 226 height 38
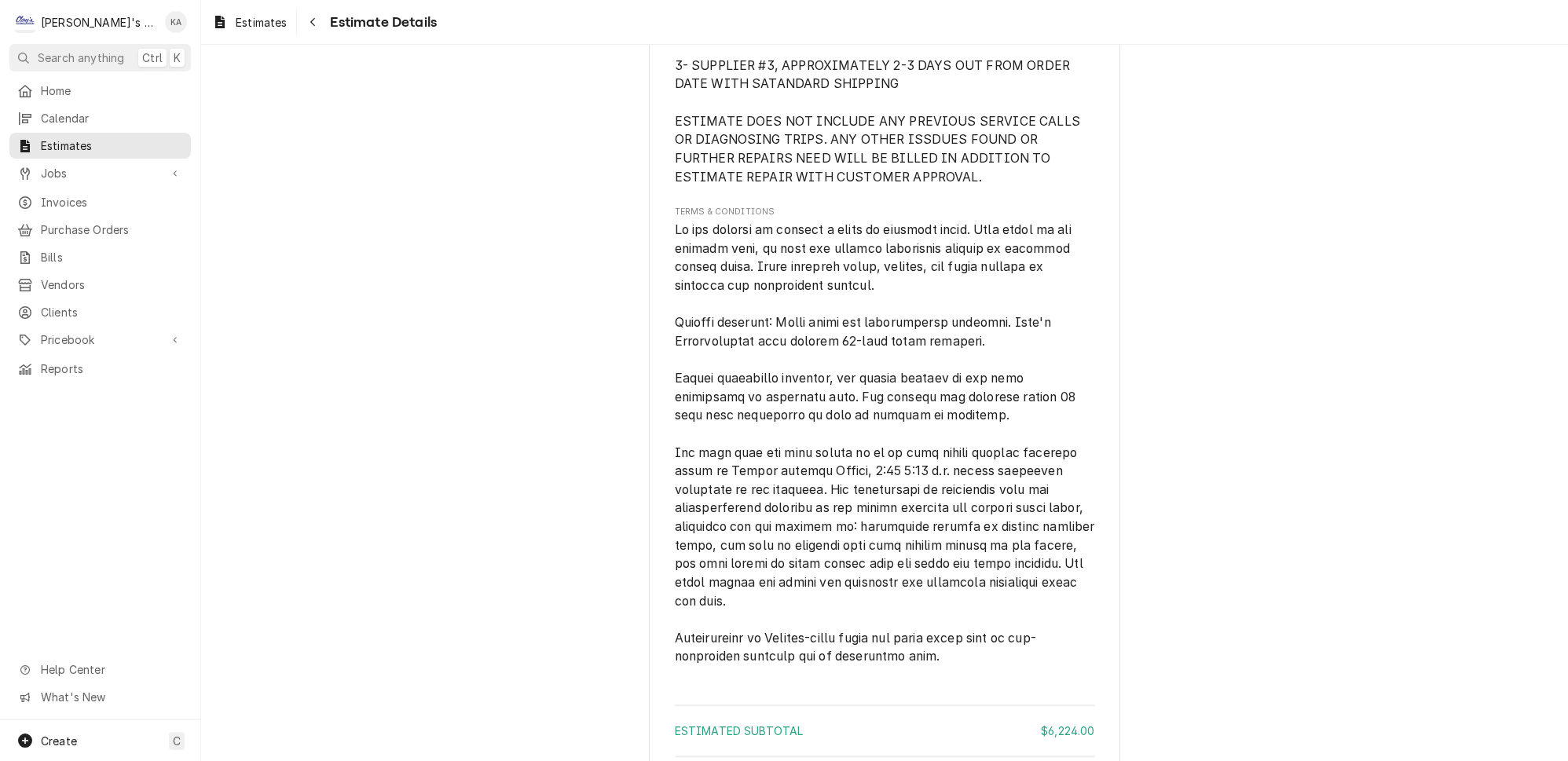
scroll to position [3325, 0]
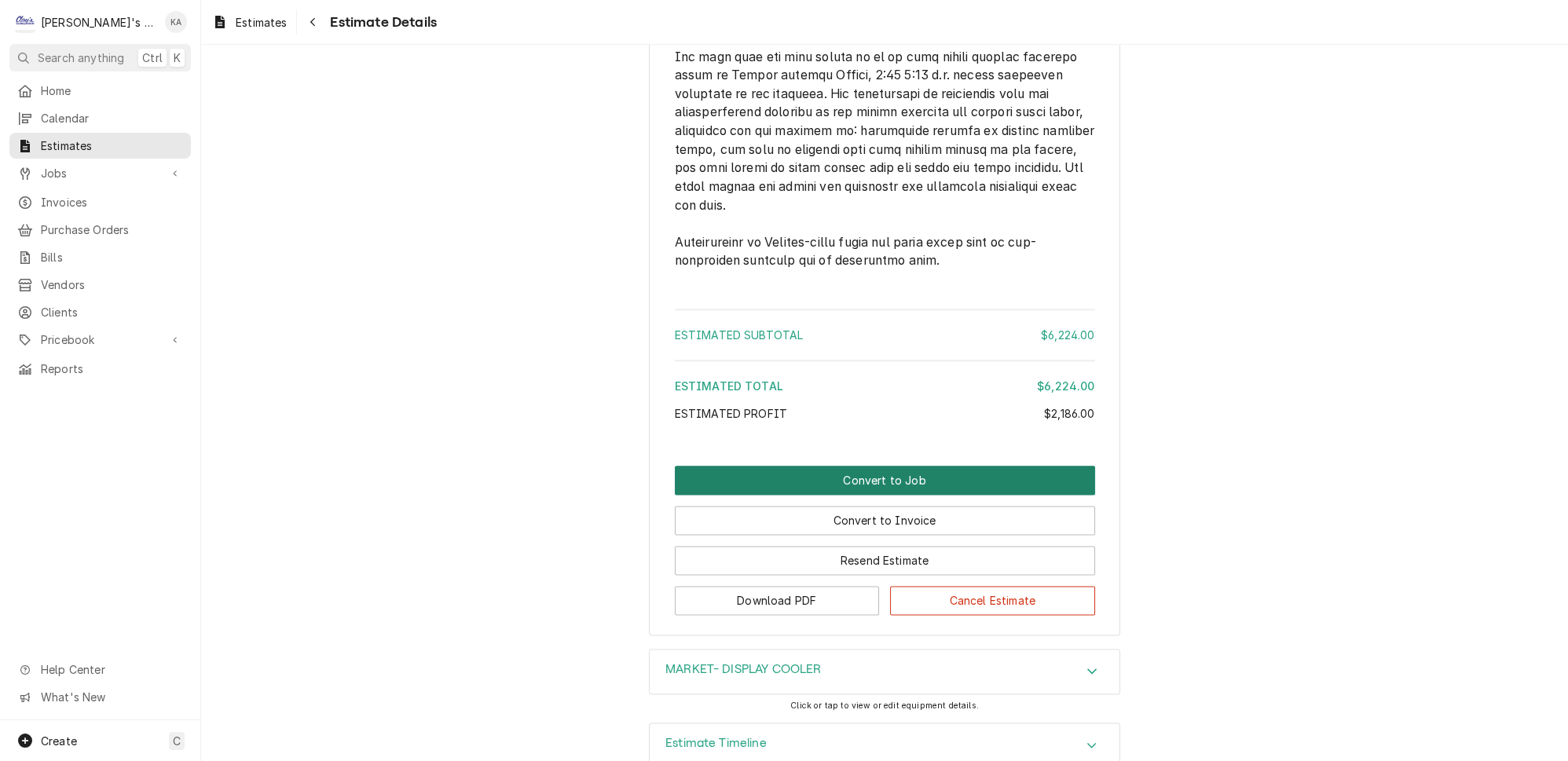
click at [866, 466] on button "Convert to Job" at bounding box center [885, 480] width 421 height 29
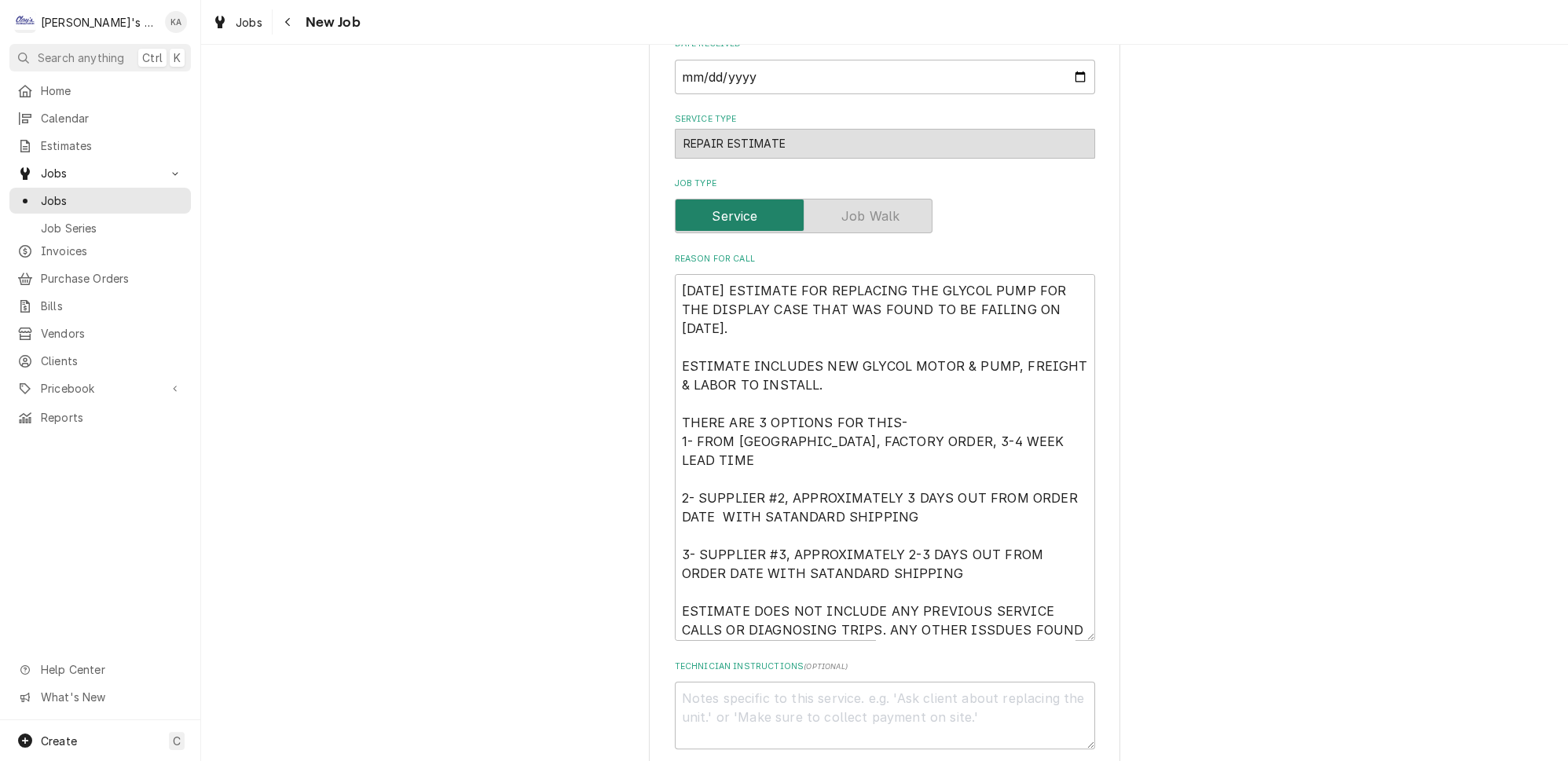
scroll to position [643, 0]
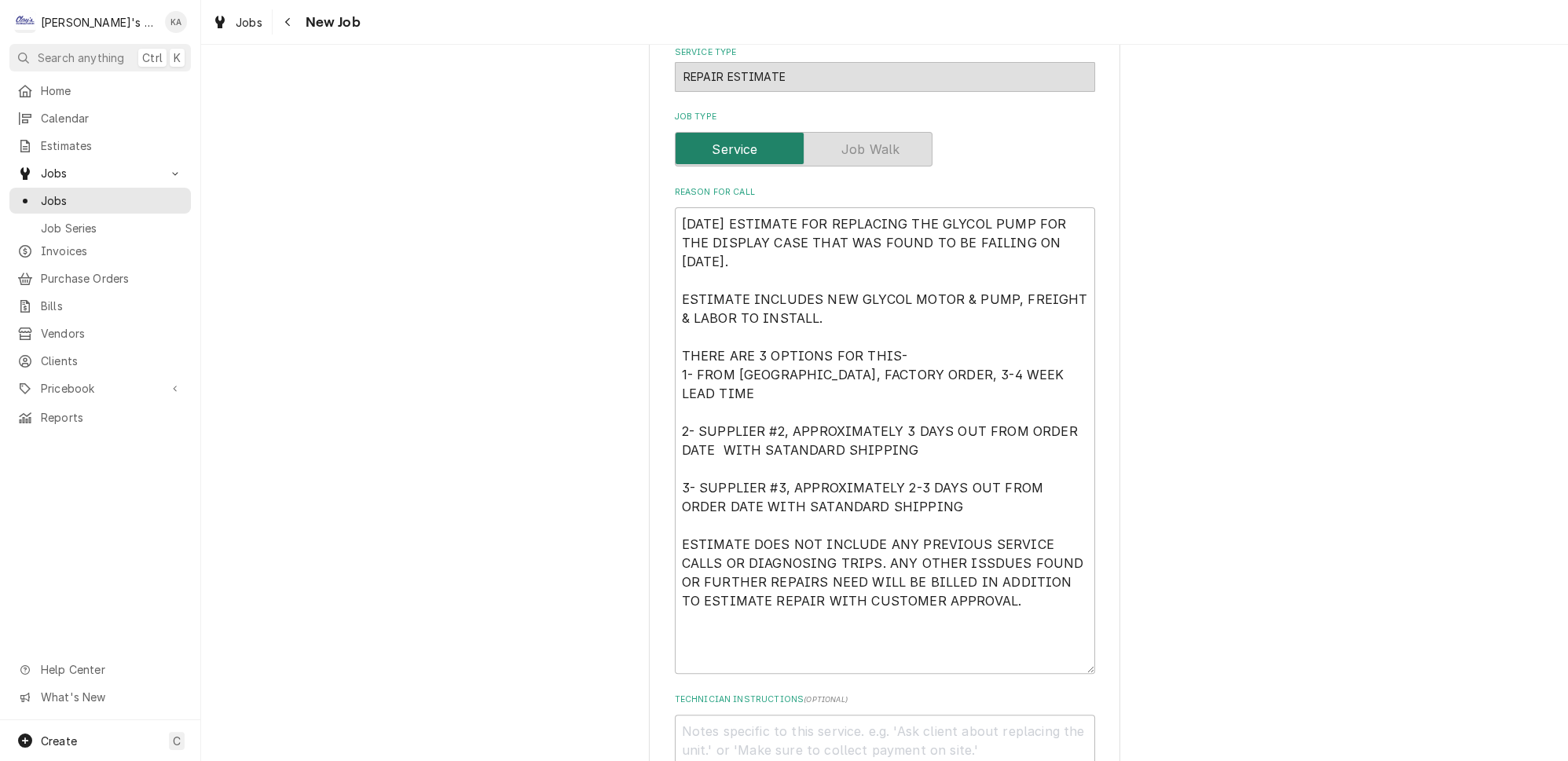
drag, startPoint x: 1065, startPoint y: 552, endPoint x: 1066, endPoint y: 653, distance: 101.0
click at [1066, 653] on textarea "[DATE] ESTIMATE FOR REPLACING THE GLYCOL PUMP FOR THE DISPLAY CASE THAT WAS FOU…" at bounding box center [885, 440] width 421 height 467
click at [1012, 539] on textarea "[DATE] ESTIMATE FOR REPLACING THE GLYCOL PUMP FOR THE DISPLAY CASE THAT WAS FOU…" at bounding box center [885, 440] width 421 height 467
type textarea "x"
type textarea "[DATE] ESTIMATE FOR REPLACING THE GLYCOL PUMP FOR THE DISPLAY CASE THAT WAS FOU…"
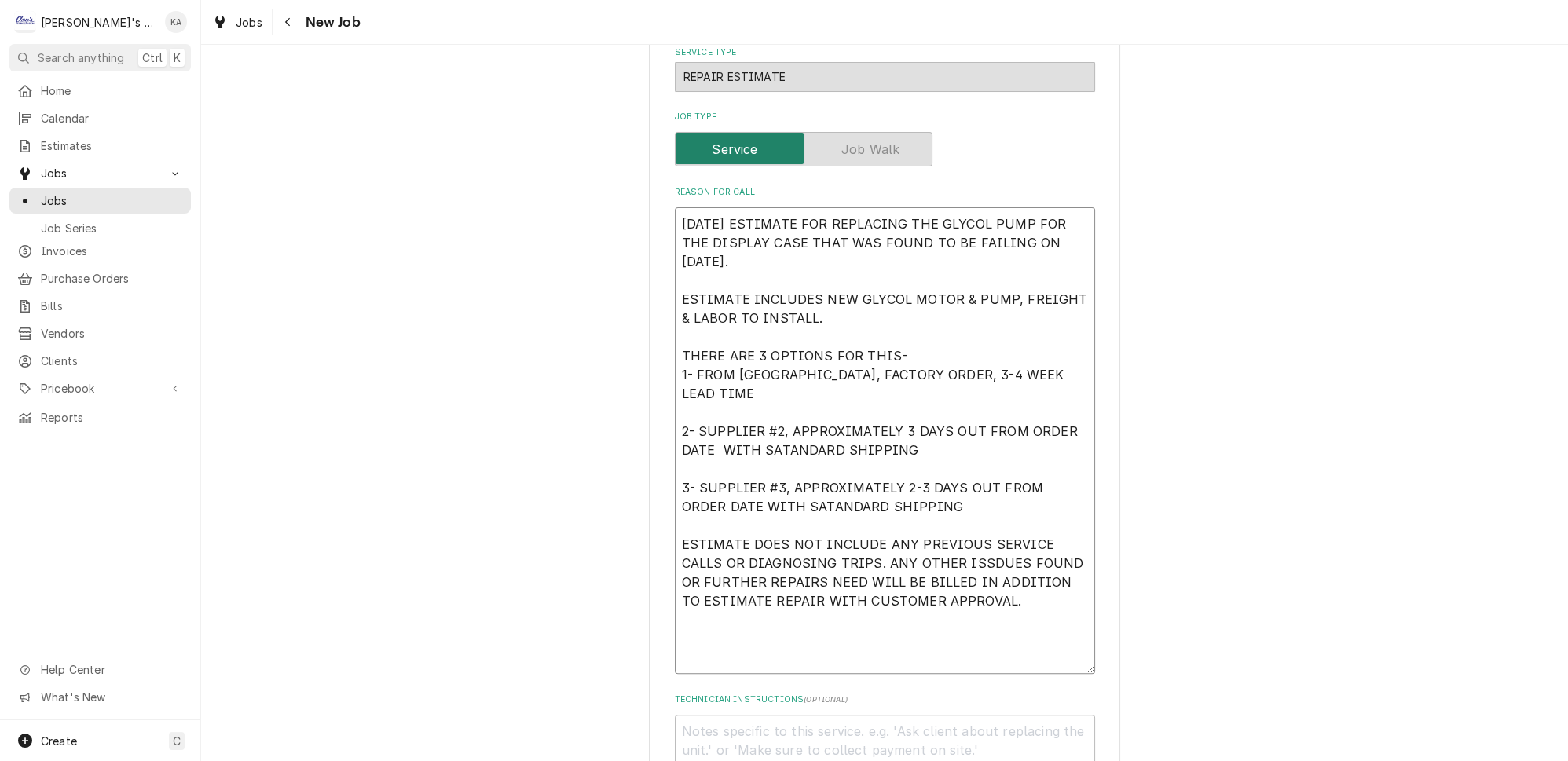
scroll to position [10, 0]
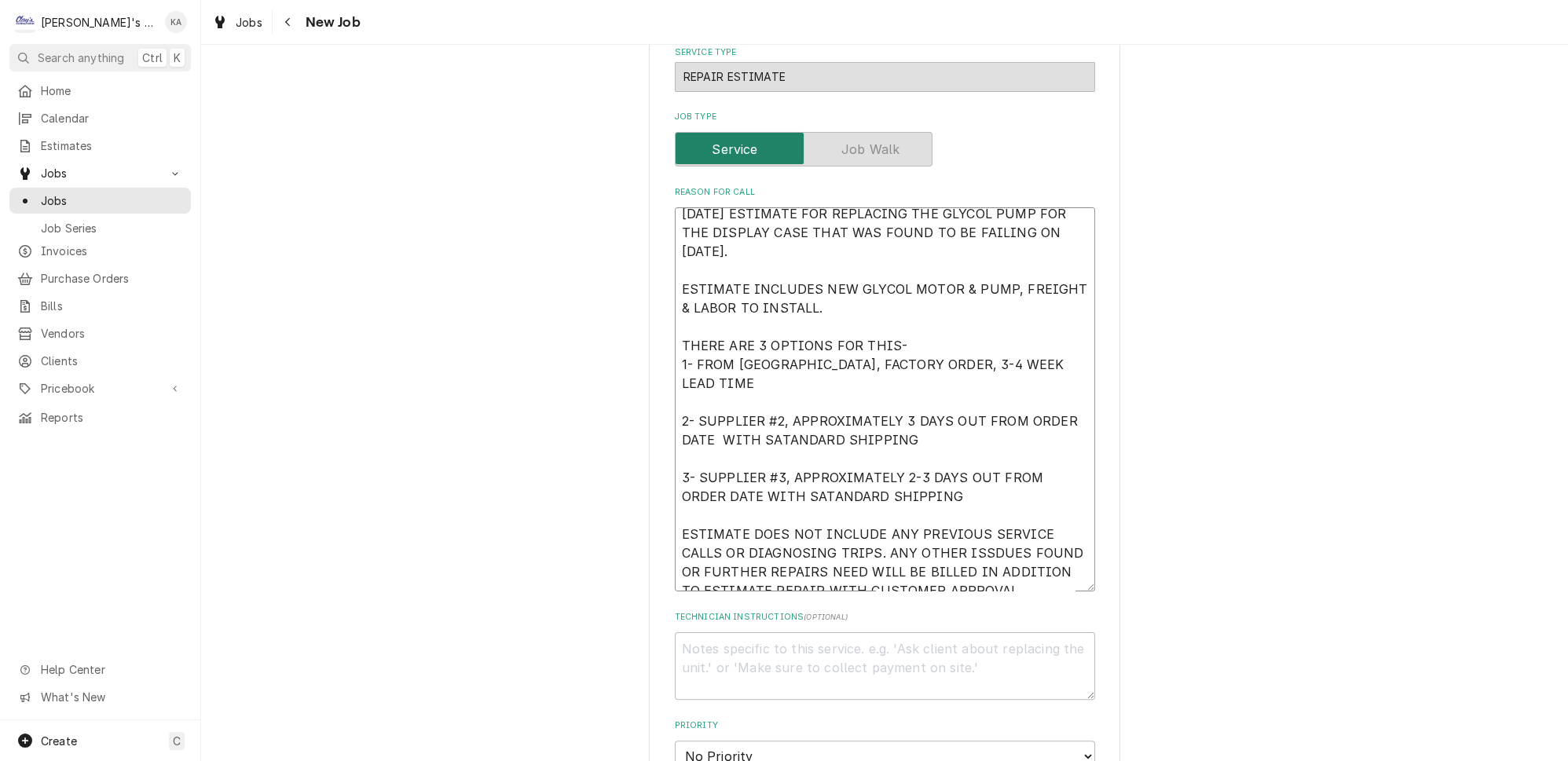
type textarea "x"
type textarea "[DATE] ESTIMATE FOR REPLACING THE GLYCOL PUMP FOR THE DISPLAY CASE THAT WAS FOU…"
type textarea "x"
type textarea "[DATE] ESTIMATE FOR REPLACING THE GLYCOL PUMP FOR THE DISPLAY CASE THAT WAS FOU…"
type textarea "x"
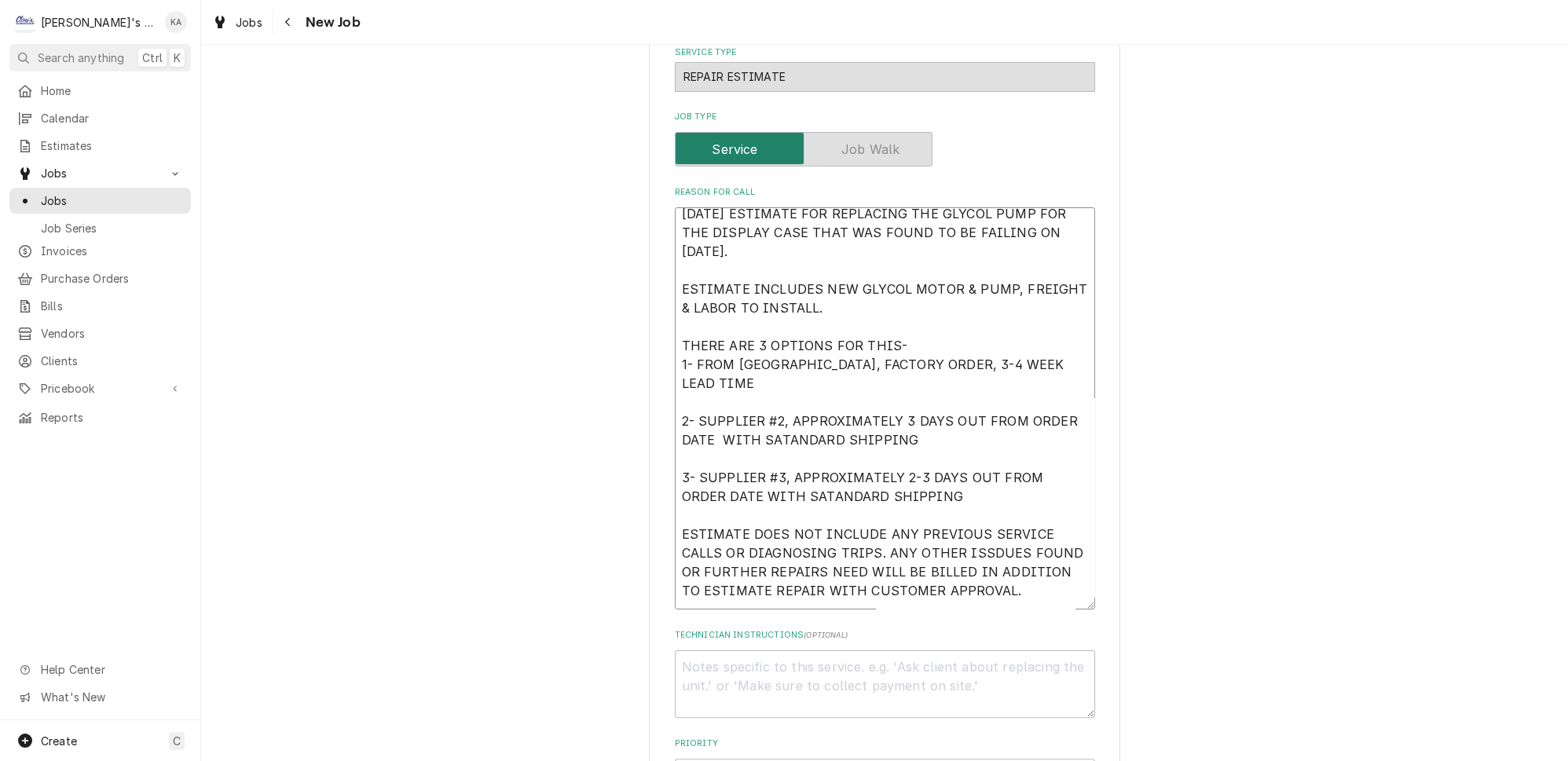
type textarea "[DATE] ESTIMATE FOR REPLACING THE GLYCOL PUMP FOR THE DISPLAY CASE THAT WAS FOU…"
type textarea "x"
type textarea "9/12/2025 ESTIMATE FOR REPLACING THE GLYCOL PUMP FOR THE DISPLAY CASE THAT WAS …"
type textarea "x"
type textarea "9/12/2025 ESTIMATE FOR REPLACING THE GLYCOL PUMP FOR THE DISPLAY CASE THAT WAS …"
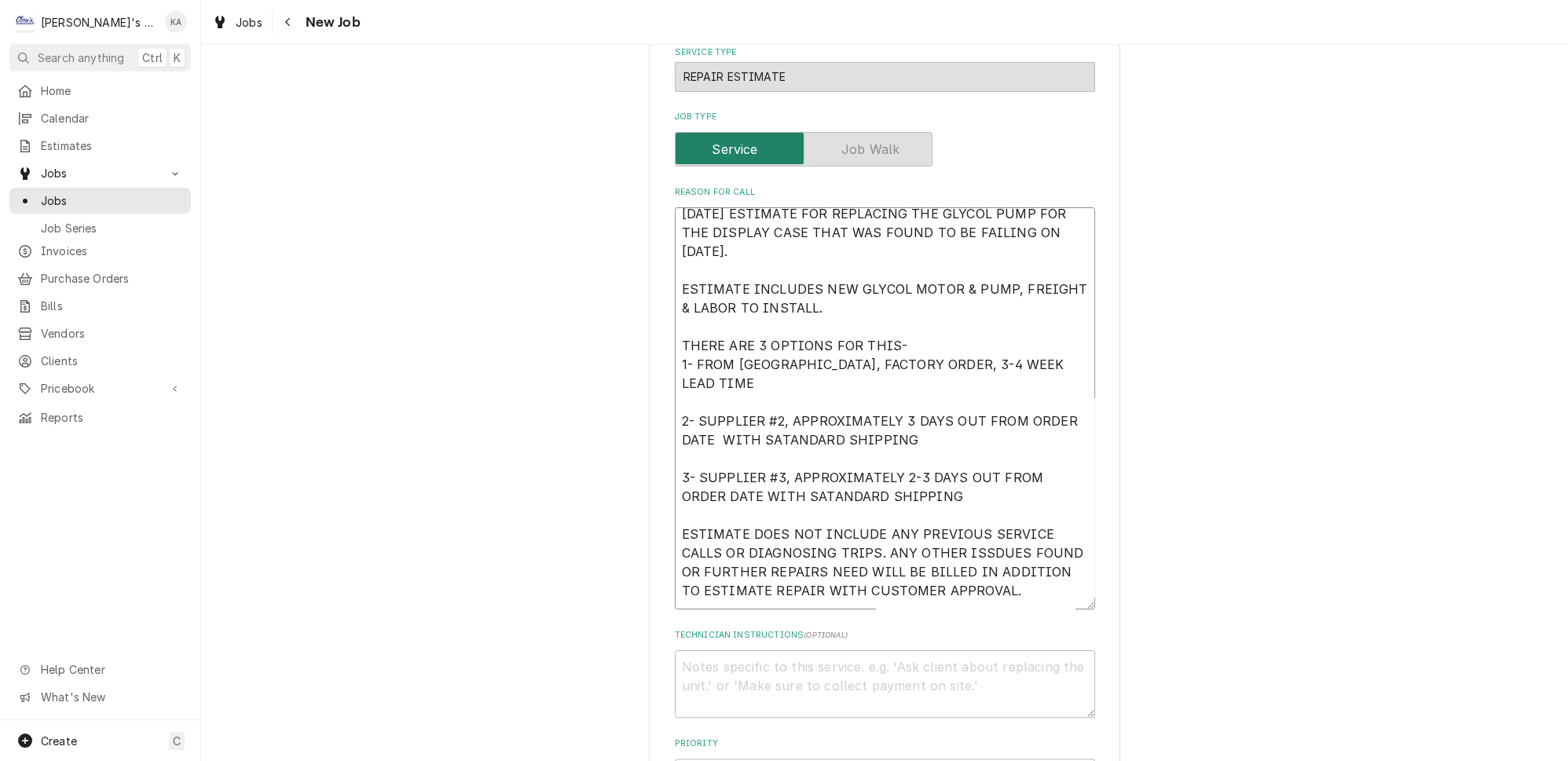
type textarea "x"
type textarea "9/12/2025 ESTIMATE FOR REPLACING THE GLYCOL PUMP FOR THE DISPLAY CASE THAT WAS …"
type textarea "x"
type textarea "9/12/2025 ESTIMATE FOR REPLACING THE GLYCOL PUMP FOR THE DISPLAY CASE THAT WAS …"
type textarea "x"
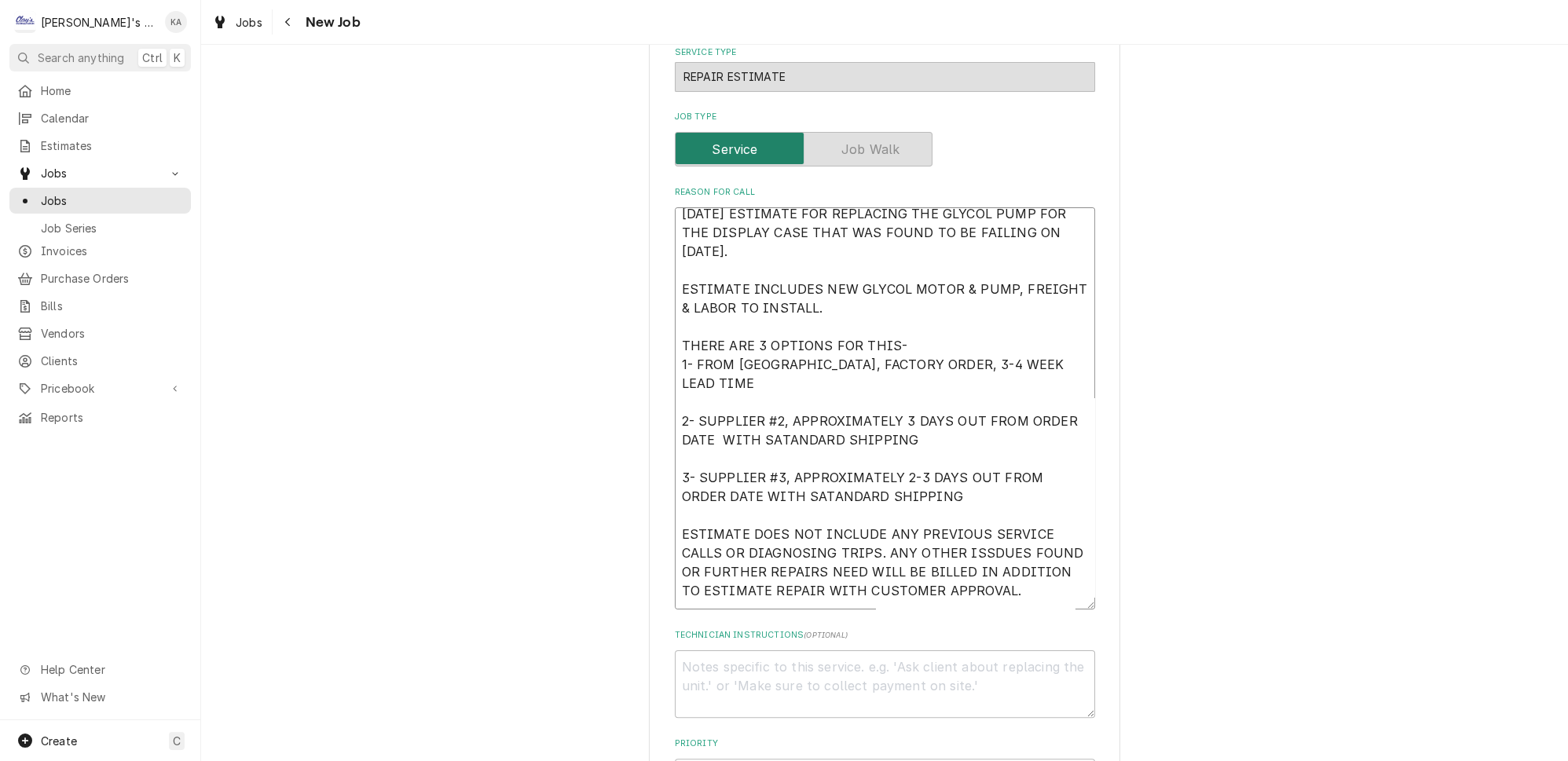
type textarea "9/12/2025 ESTIMATE FOR REPLACING THE GLYCOL PUMP FOR THE DISPLAY CASE THAT WAS …"
type textarea "x"
type textarea "9/12/2025 ESTIMATE FOR REPLACING THE GLYCOL PUMP FOR THE DISPLAY CASE THAT WAS …"
type textarea "x"
type textarea "9/12/2025 ESTIMATE FOR REPLACING THE GLYCOL PUMP FOR THE DISPLAY CASE THAT WAS …"
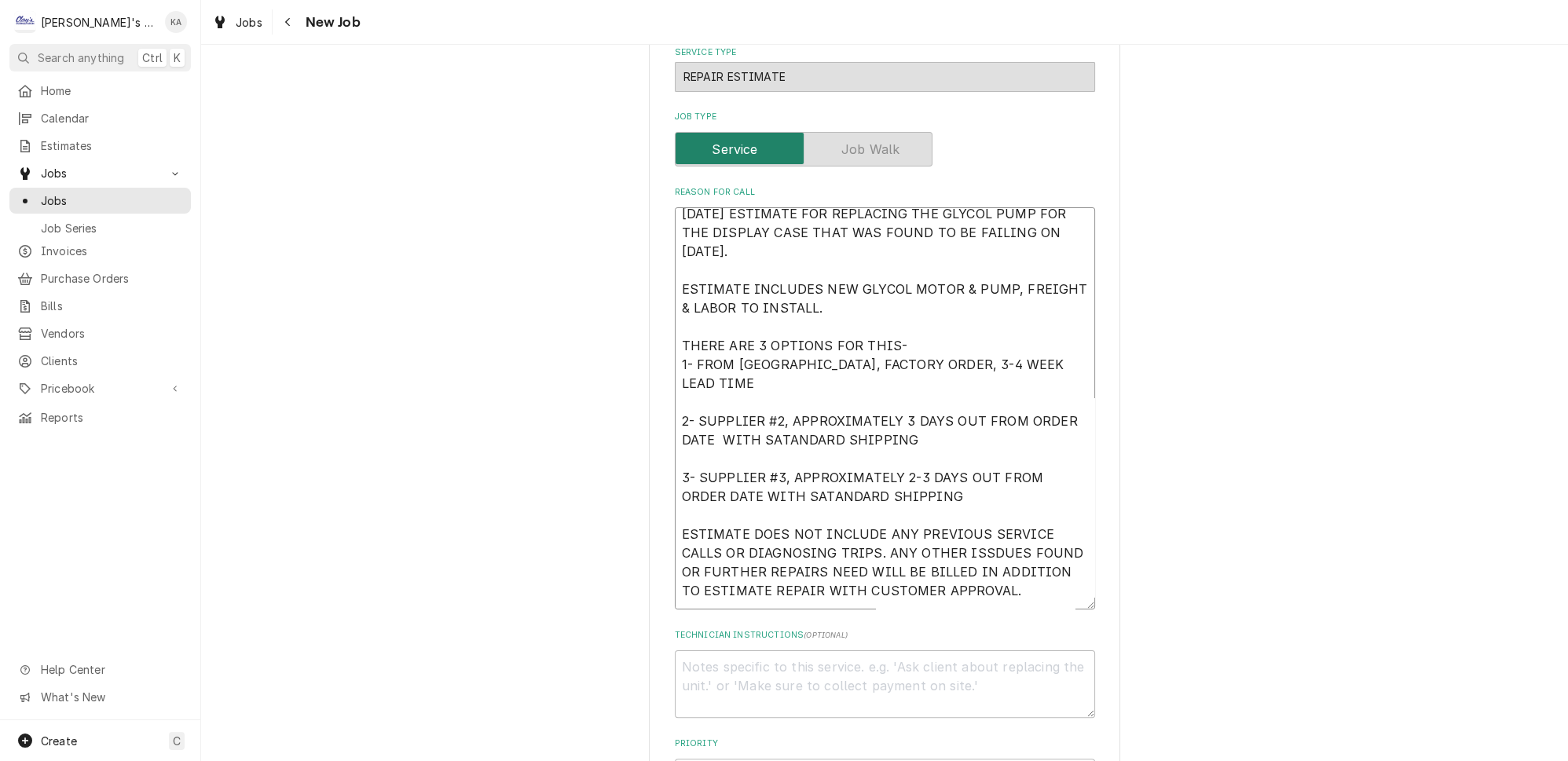
type textarea "x"
type textarea "9/12/2025 ESTIMATE FOR REPLACING THE GLYCOL PUMP FOR THE DISPLAY CASE THAT WAS …"
type textarea "x"
type textarea "9/12/2025 ESTIMATE FOR REPLACING THE GLYCOL PUMP FOR THE DISPLAY CASE THAT WAS …"
type textarea "x"
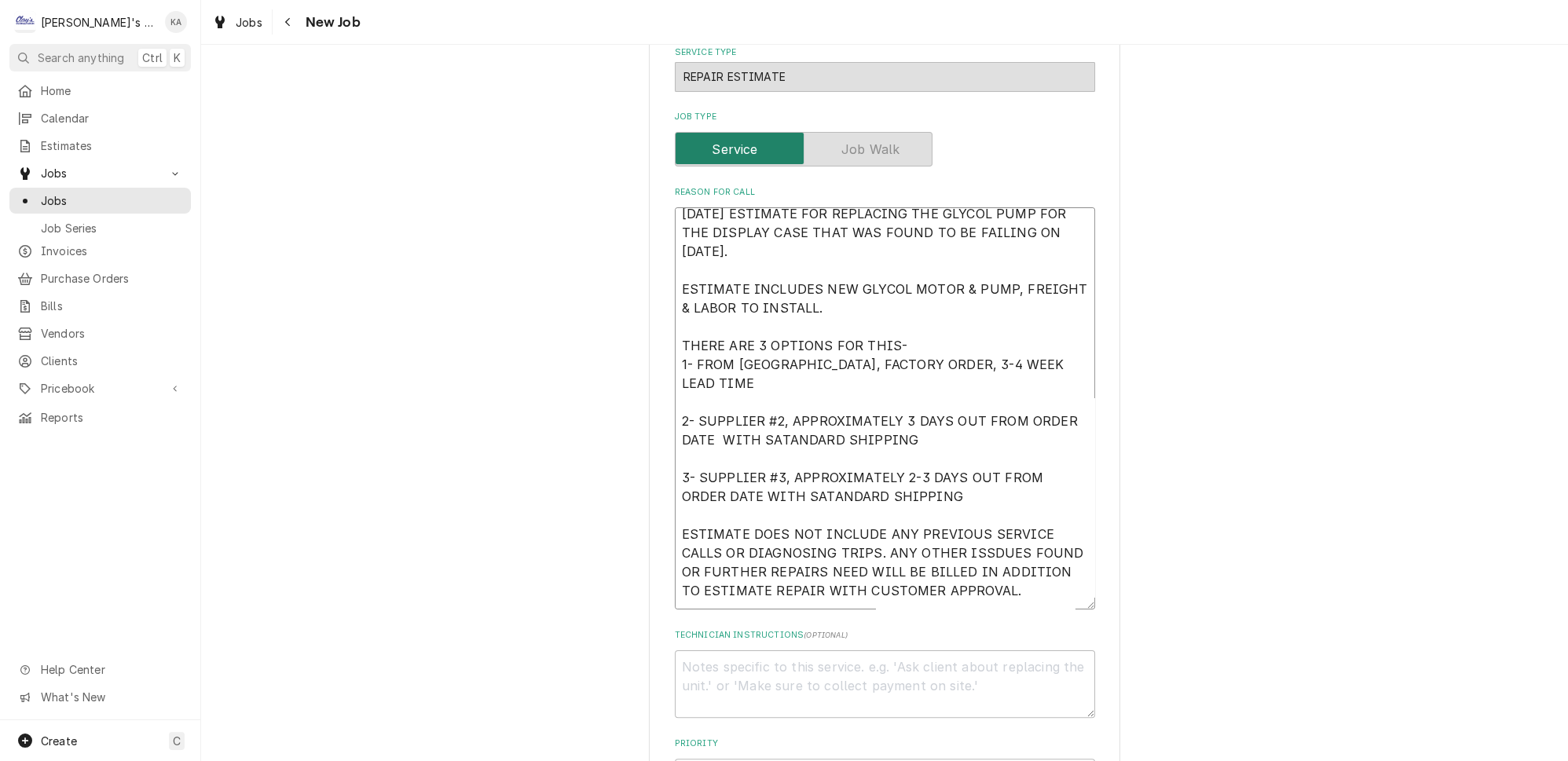
type textarea "9/12/2025 ESTIMATE FOR REPLACING THE GLYCOL PUMP FOR THE DISPLAY CASE THAT WAS …"
type textarea "x"
type textarea "9/12/2025 ESTIMATE FOR REPLACING THE GLYCOL PUMP FOR THE DISPLAY CASE THAT WAS …"
type textarea "x"
type textarea "9/12/2025 ESTIMATE FOR REPLACING THE GLYCOL PUMP FOR THE DISPLAY CASE THAT WAS …"
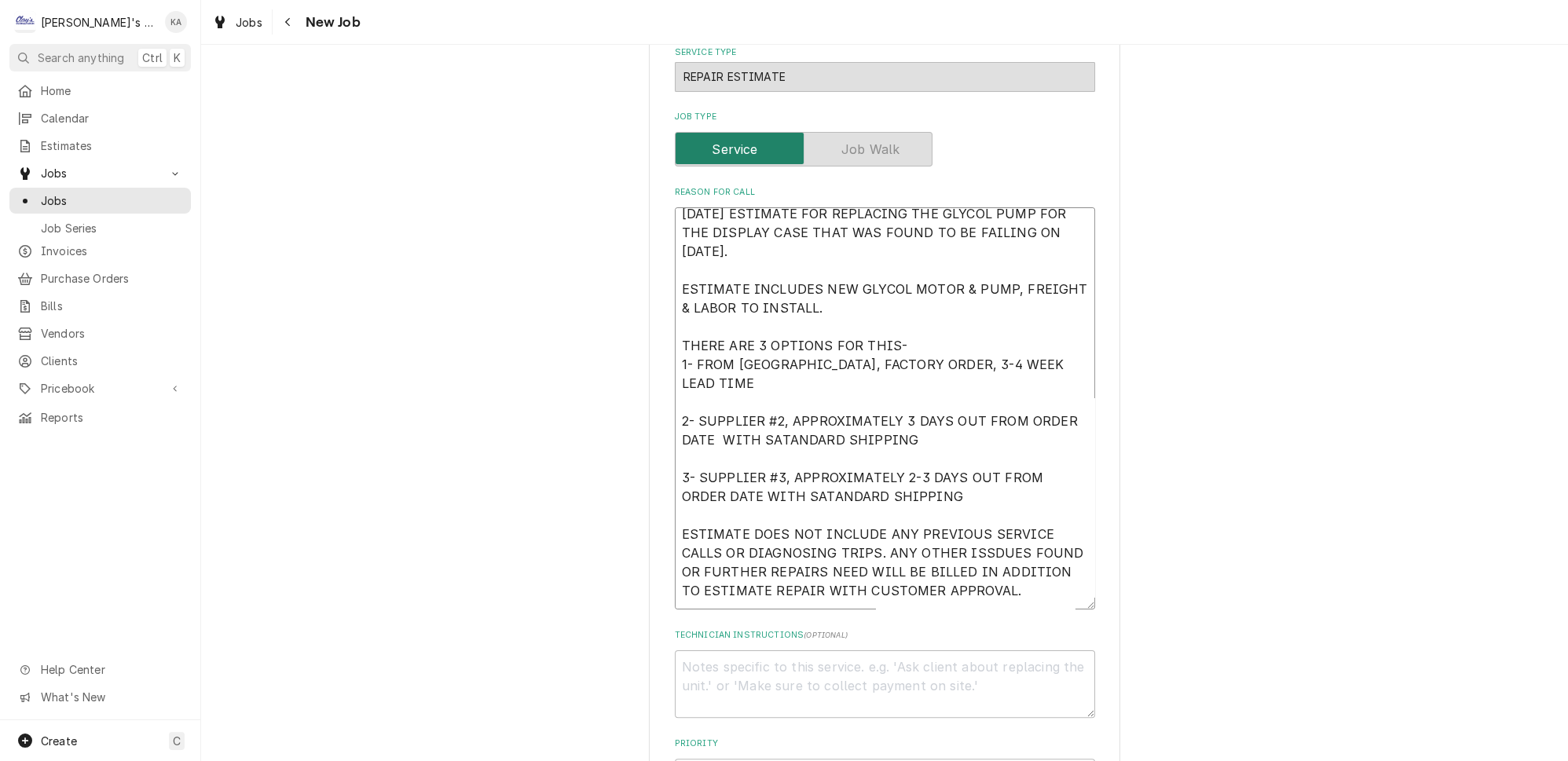
type textarea "x"
type textarea "9/12/2025 ESTIMATE FOR REPLACING THE GLYCOL PUMP FOR THE DISPLAY CASE THAT WAS …"
type textarea "x"
type textarea "9/12/2025 ESTIMATE FOR REPLACING THE GLYCOL PUMP FOR THE DISPLAY CASE THAT WAS …"
type textarea "x"
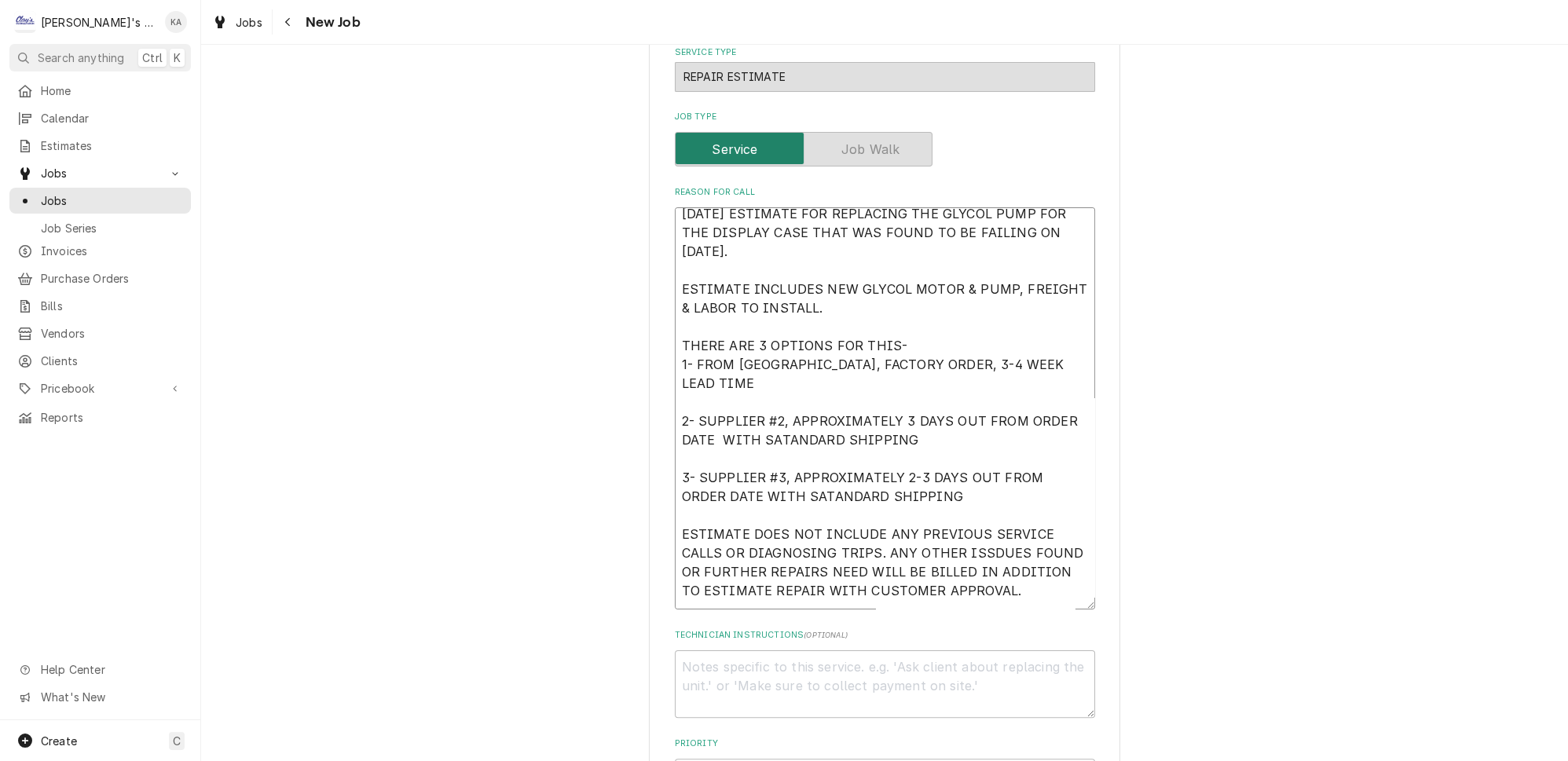
type textarea "9/12/2025 ESTIMATE FOR REPLACING THE GLYCOL PUMP FOR THE DISPLAY CASE THAT WAS …"
type textarea "x"
type textarea "9/12/2025 ESTIMATE FOR REPLACING THE GLYCOL PUMP FOR THE DISPLAY CASE THAT WAS …"
type textarea "x"
type textarea "9/12/2025 ESTIMATE FOR REPLACING THE GLYCOL PUMP FOR THE DISPLAY CASE THAT WAS …"
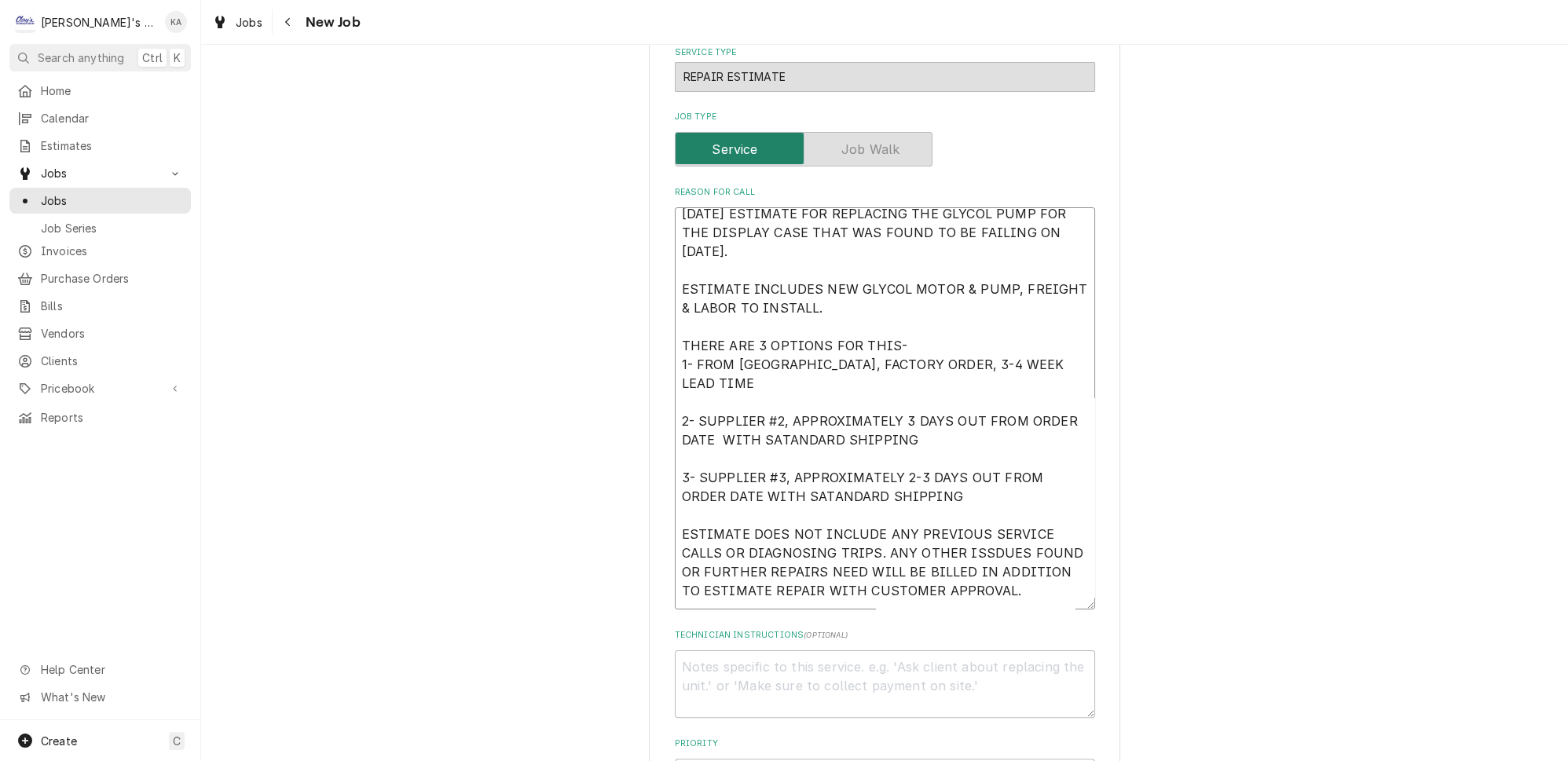
type textarea "x"
type textarea "9/12/2025 ESTIMATE FOR REPLACING THE GLYCOL PUMP FOR THE DISPLAY CASE THAT WAS …"
type textarea "x"
type textarea "9/12/2025 ESTIMATE FOR REPLACING THE GLYCOL PUMP FOR THE DISPLAY CASE THAT WAS …"
type textarea "x"
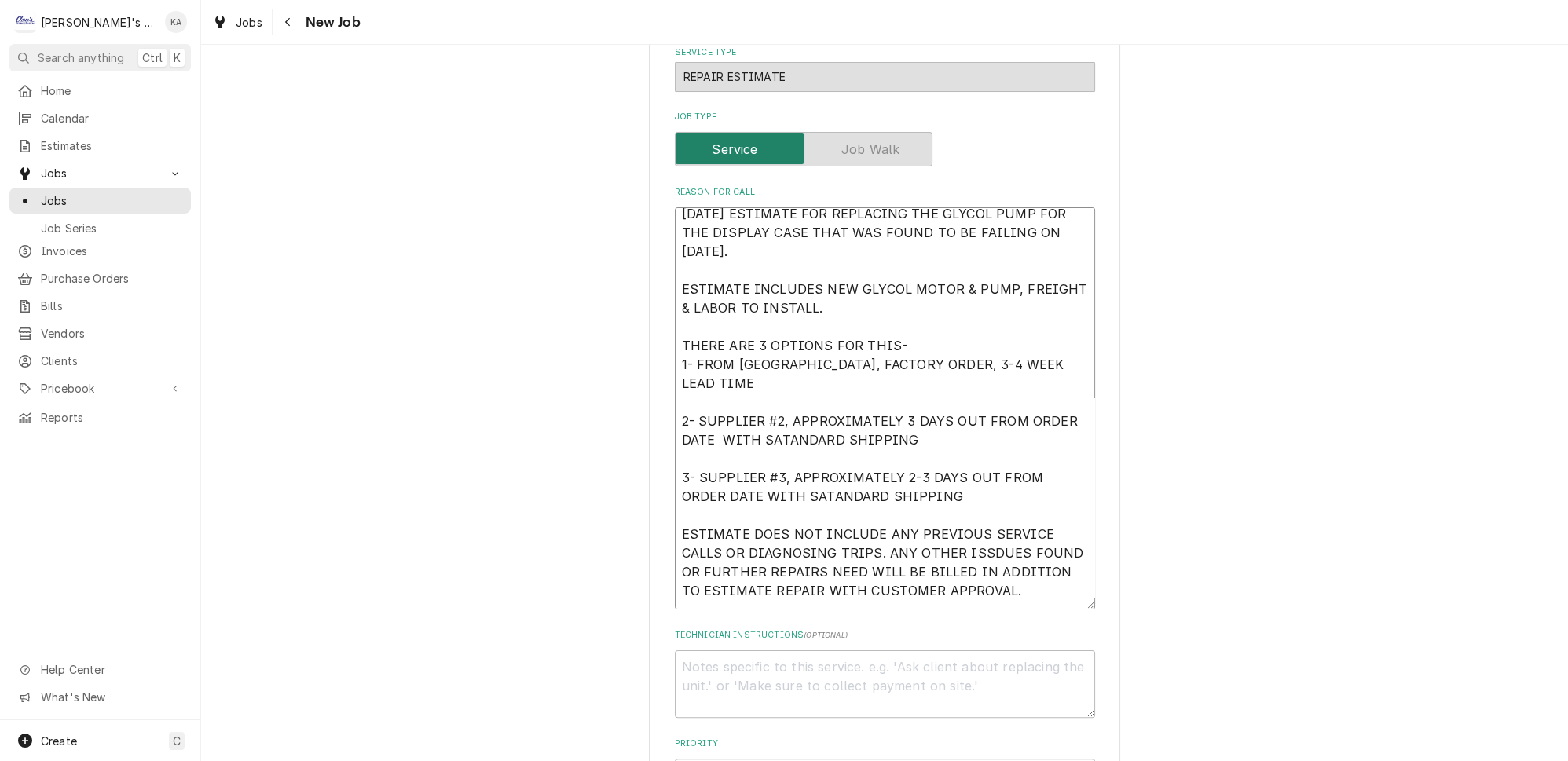
type textarea "9/12/2025 ESTIMATE FOR REPLACING THE GLYCOL PUMP FOR THE DISPLAY CASE THAT WAS …"
type textarea "x"
type textarea "9/12/2025 ESTIMATE FOR REPLACING THE GLYCOL PUMP FOR THE DISPLAY CASE THAT WAS …"
type textarea "x"
type textarea "9/12/2025 ESTIMATE FOR REPLACING THE GLYCOL PUMP FOR THE DISPLAY CASE THAT WAS …"
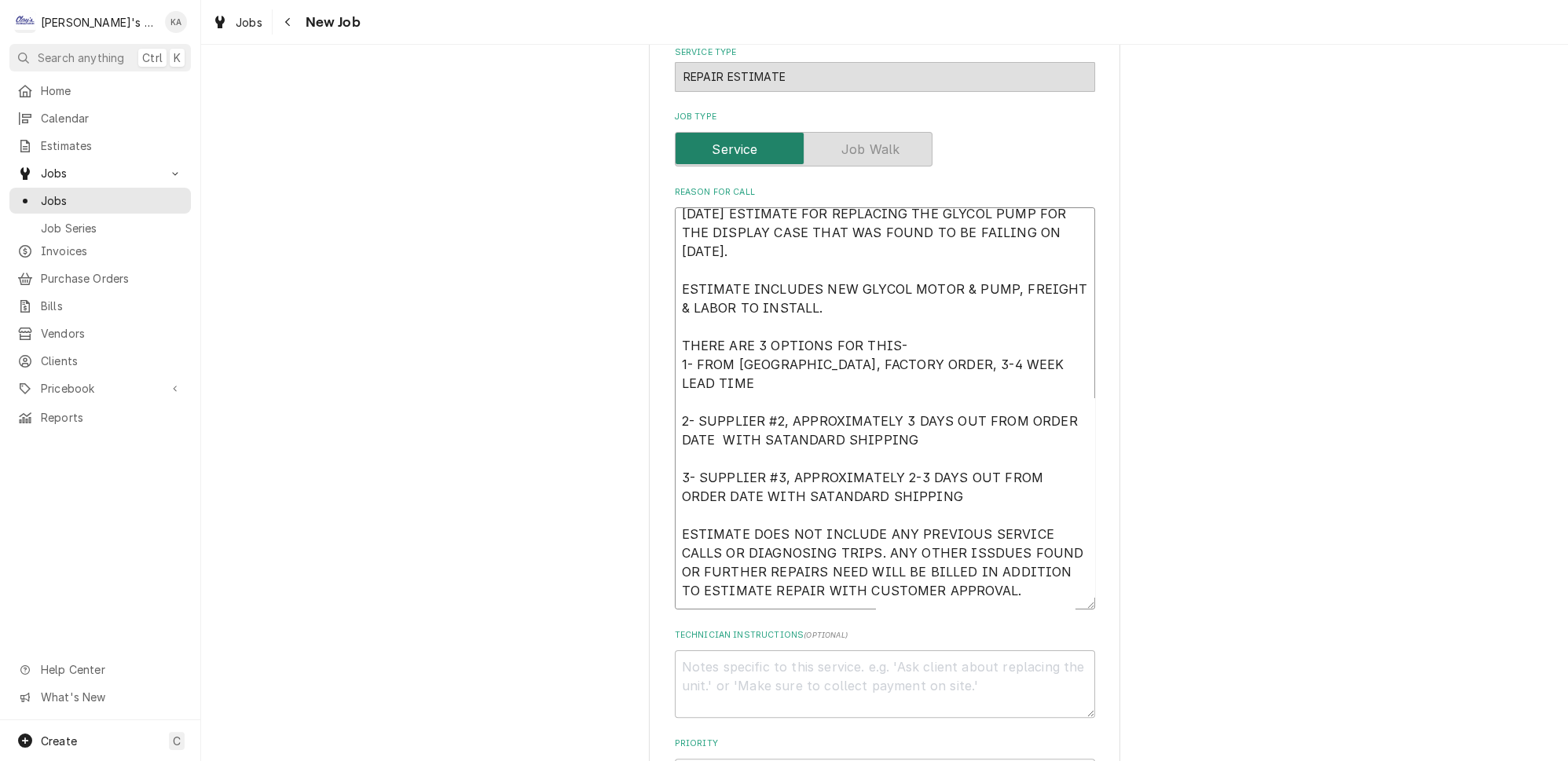
type textarea "x"
type textarea "9/12/2025 ESTIMATE FOR REPLACING THE GLYCOL PUMP FOR THE DISPLAY CASE THAT WAS …"
type textarea "x"
type textarea "9/12/2025 ESTIMATE FOR REPLACING THE GLYCOL PUMP FOR THE DISPLAY CASE THAT WAS …"
type textarea "x"
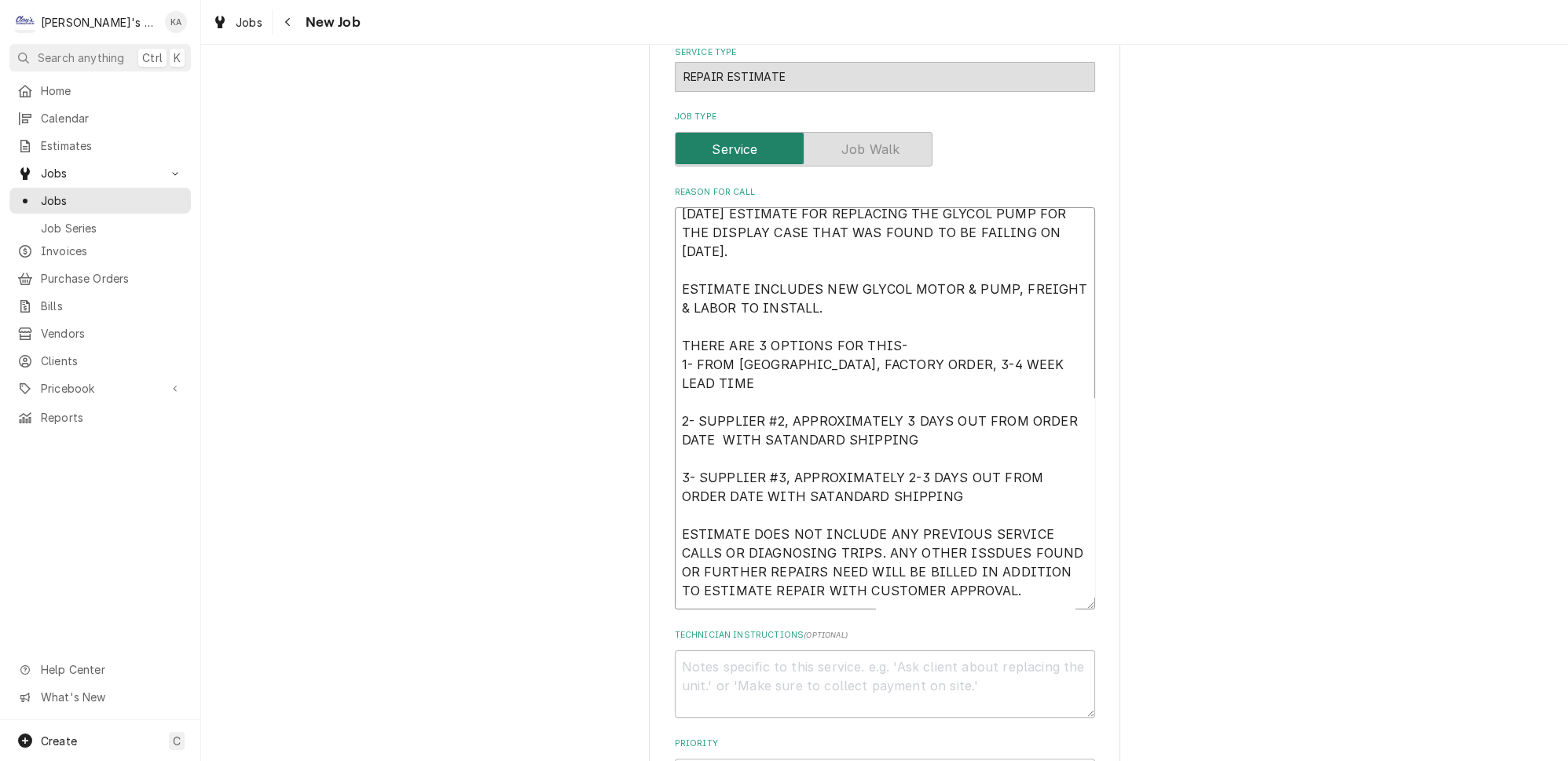
type textarea "9/12/2025 ESTIMATE FOR REPLACING THE GLYCOL PUMP FOR THE DISPLAY CASE THAT WAS …"
type textarea "x"
type textarea "9/12/2025 ESTIMATE FOR REPLACING THE GLYCOL PUMP FOR THE DISPLAY CASE THAT WAS …"
type textarea "x"
type textarea "9/12/2025 ESTIMATE FOR REPLACING THE GLYCOL PUMP FOR THE DISPLAY CASE THAT WAS …"
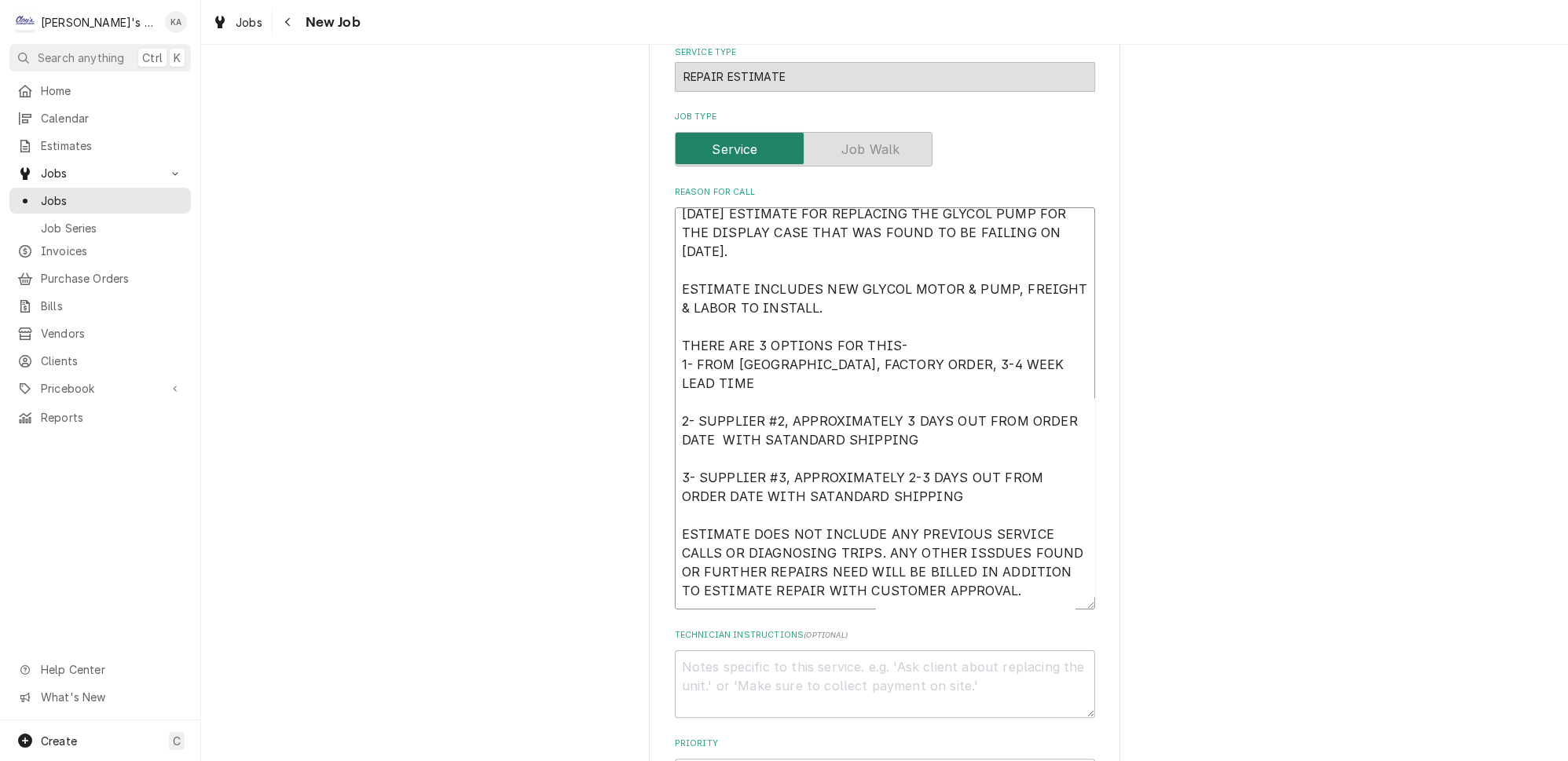
type textarea "x"
type textarea "9/12/2025 ESTIMATE FOR REPLACING THE GLYCOL PUMP FOR THE DISPLAY CASE THAT WAS …"
type textarea "x"
type textarea "9/12/2025 ESTIMATE FOR REPLACING THE GLYCOL PUMP FOR THE DISPLAY CASE THAT WAS …"
type textarea "x"
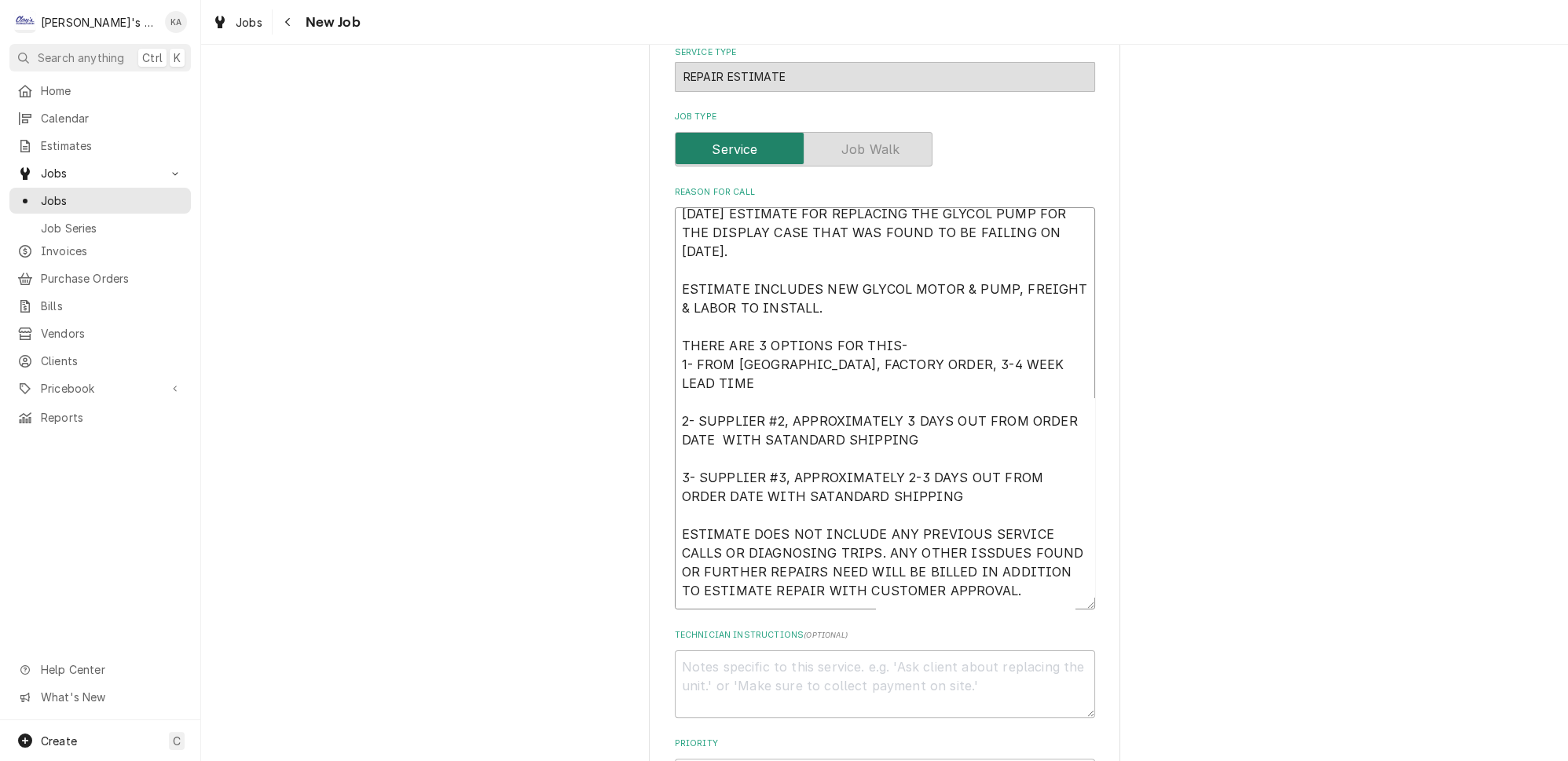
type textarea "9/12/2025 ESTIMATE FOR REPLACING THE GLYCOL PUMP FOR THE DISPLAY CASE THAT WAS …"
type textarea "x"
type textarea "9/12/2025 ESTIMATE FOR REPLACING THE GLYCOL PUMP FOR THE DISPLAY CASE THAT WAS …"
type textarea "x"
type textarea "9/12/2025 ESTIMATE FOR REPLACING THE GLYCOL PUMP FOR THE DISPLAY CASE THAT WAS …"
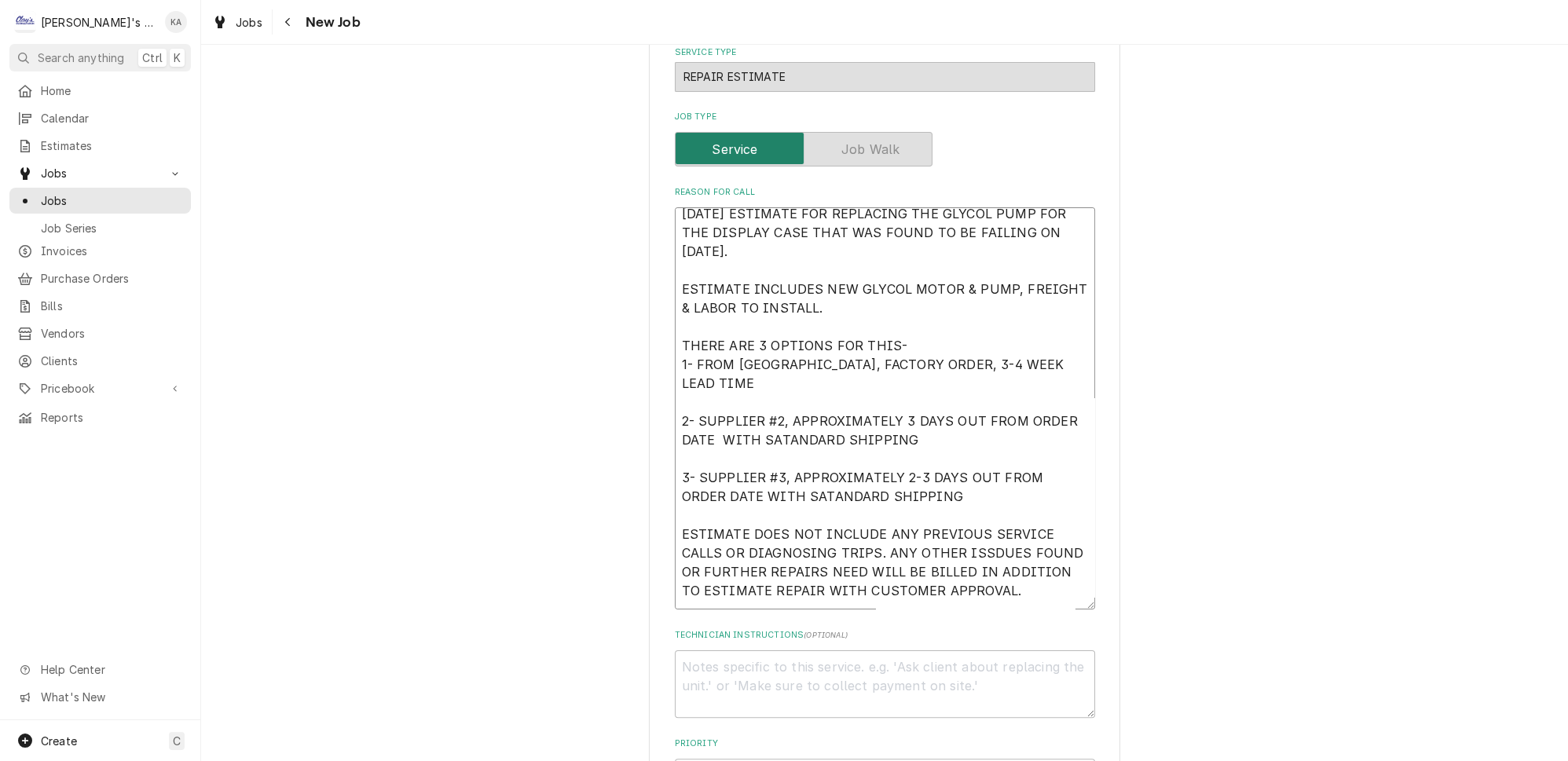
type textarea "x"
type textarea "9/12/2025 ESTIMATE FOR REPLACING THE GLYCOL PUMP FOR THE DISPLAY CASE THAT WAS …"
type textarea "x"
type textarea "9/12/2025 ESTIMATE FOR REPLACING THE GLYCOL PUMP FOR THE DISPLAY CASE THAT WAS …"
type textarea "x"
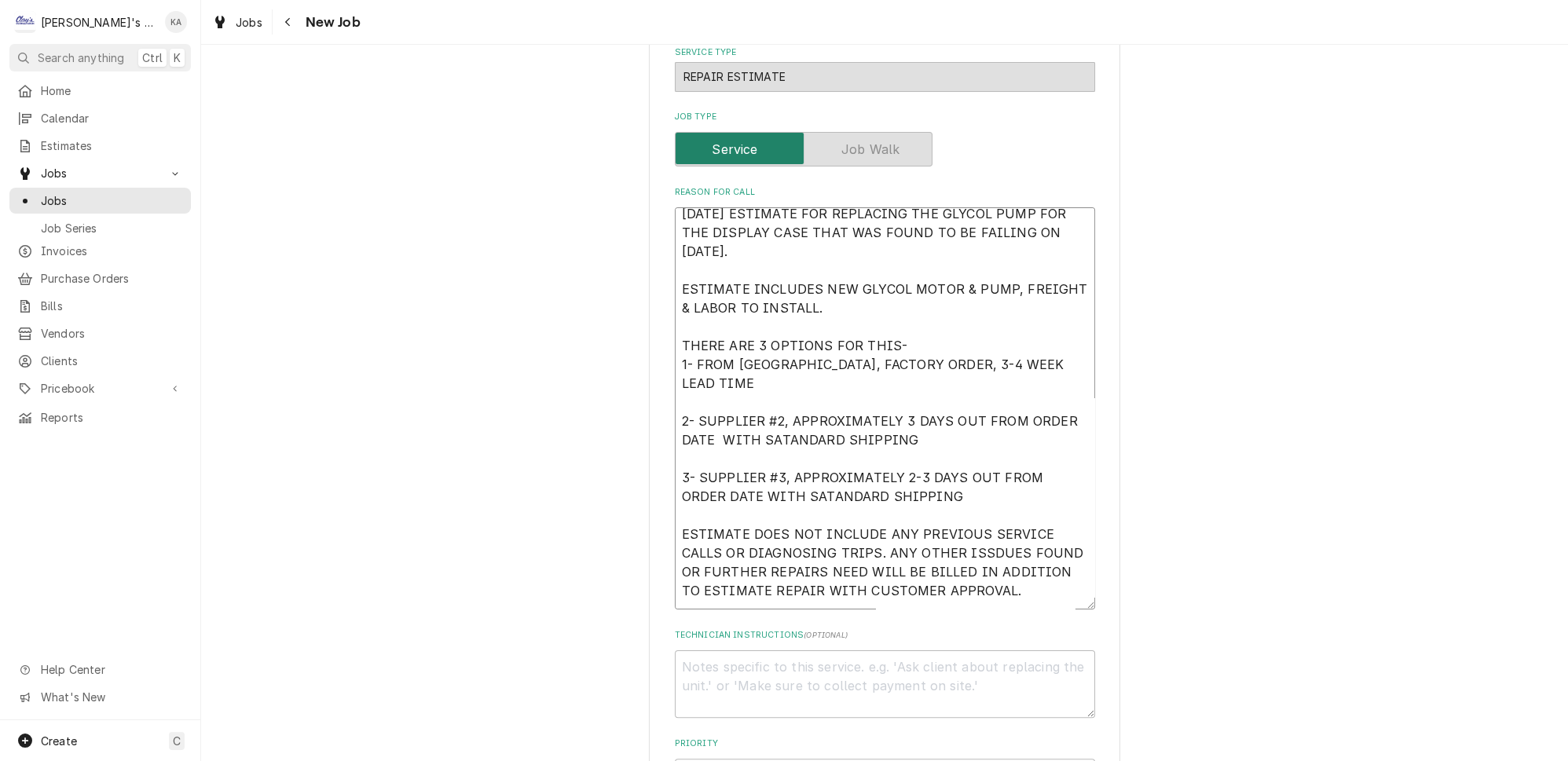
type textarea "9/12/2025 ESTIMATE FOR REPLACING THE GLYCOL PUMP FOR THE DISPLAY CASE THAT WAS …"
type textarea "x"
type textarea "9/12/2025 ESTIMATE FOR REPLACING THE GLYCOL PUMP FOR THE DISPLAY CASE THAT WAS …"
type textarea "x"
type textarea "9/12/2025 ESTIMATE FOR REPLACING THE GLYCOL PUMP FOR THE DISPLAY CASE THAT WAS …"
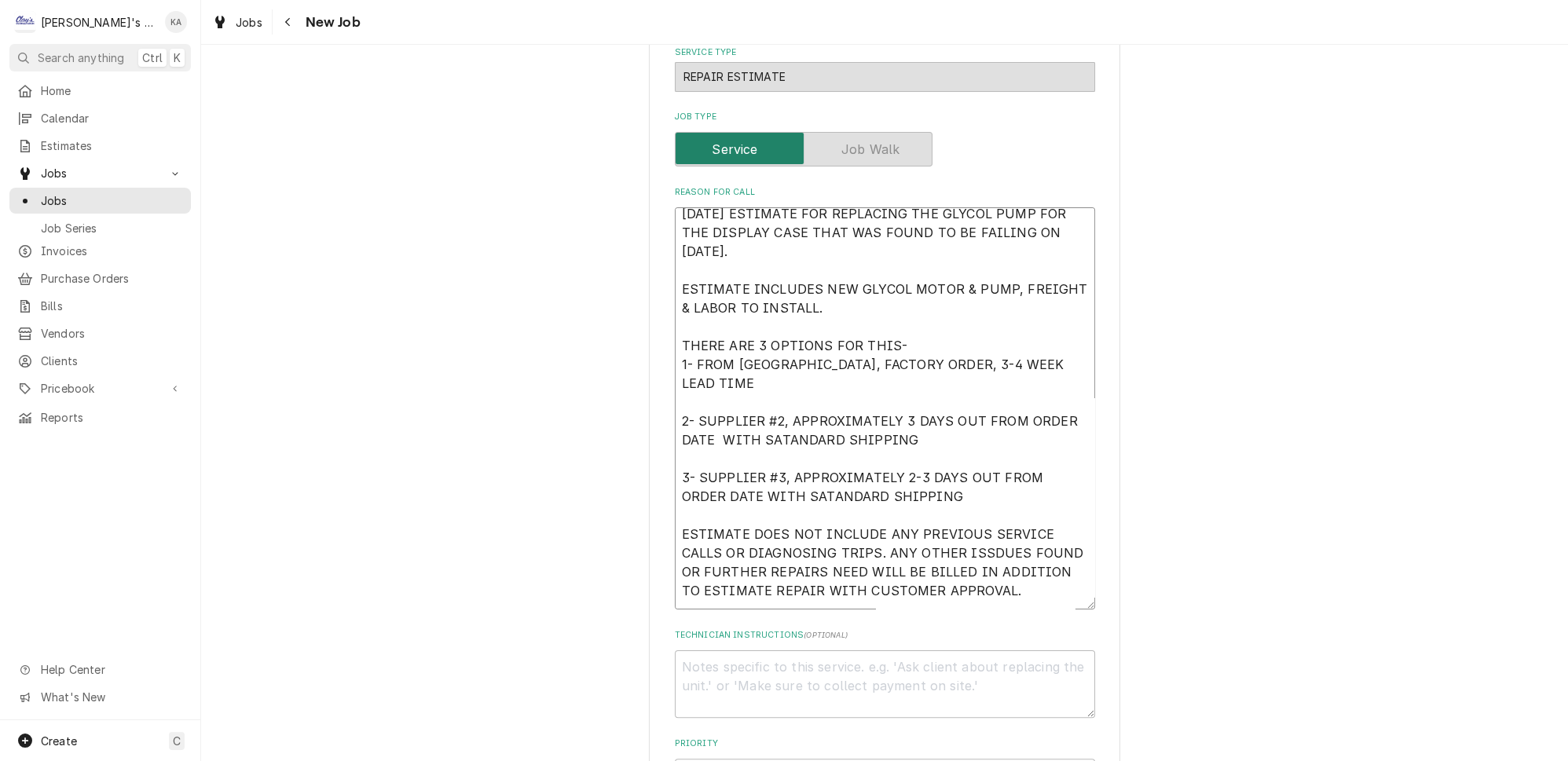
type textarea "x"
type textarea "9/12/2025 ESTIMATE FOR REPLACING THE GLYCOL PUMP FOR THE DISPLAY CASE THAT WAS …"
type textarea "x"
type textarea "9/12/2025 ESTIMATE FOR REPLACING THE GLYCOL PUMP FOR THE DISPLAY CASE THAT WAS …"
type textarea "x"
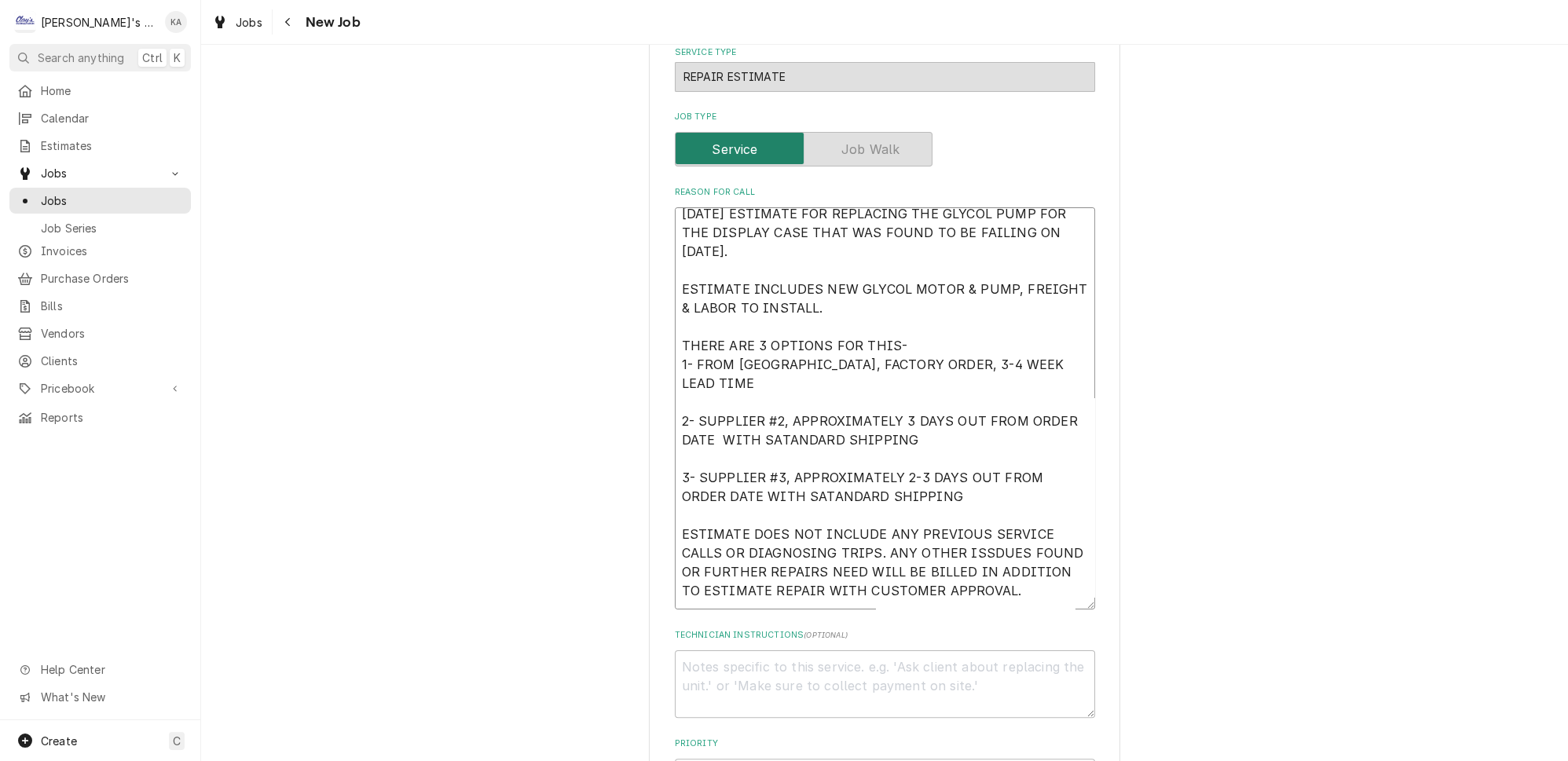
type textarea "9/12/2025 ESTIMATE FOR REPLACING THE GLYCOL PUMP FOR THE DISPLAY CASE THAT WAS …"
type textarea "x"
type textarea "9/12/2025 ESTIMATE FOR REPLACING THE GLYCOL PUMP FOR THE DISPLAY CASE THAT WAS …"
type textarea "x"
type textarea "9/12/2025 ESTIMATE FOR REPLACING THE GLYCOL PUMP FOR THE DISPLAY CASE THAT WAS …"
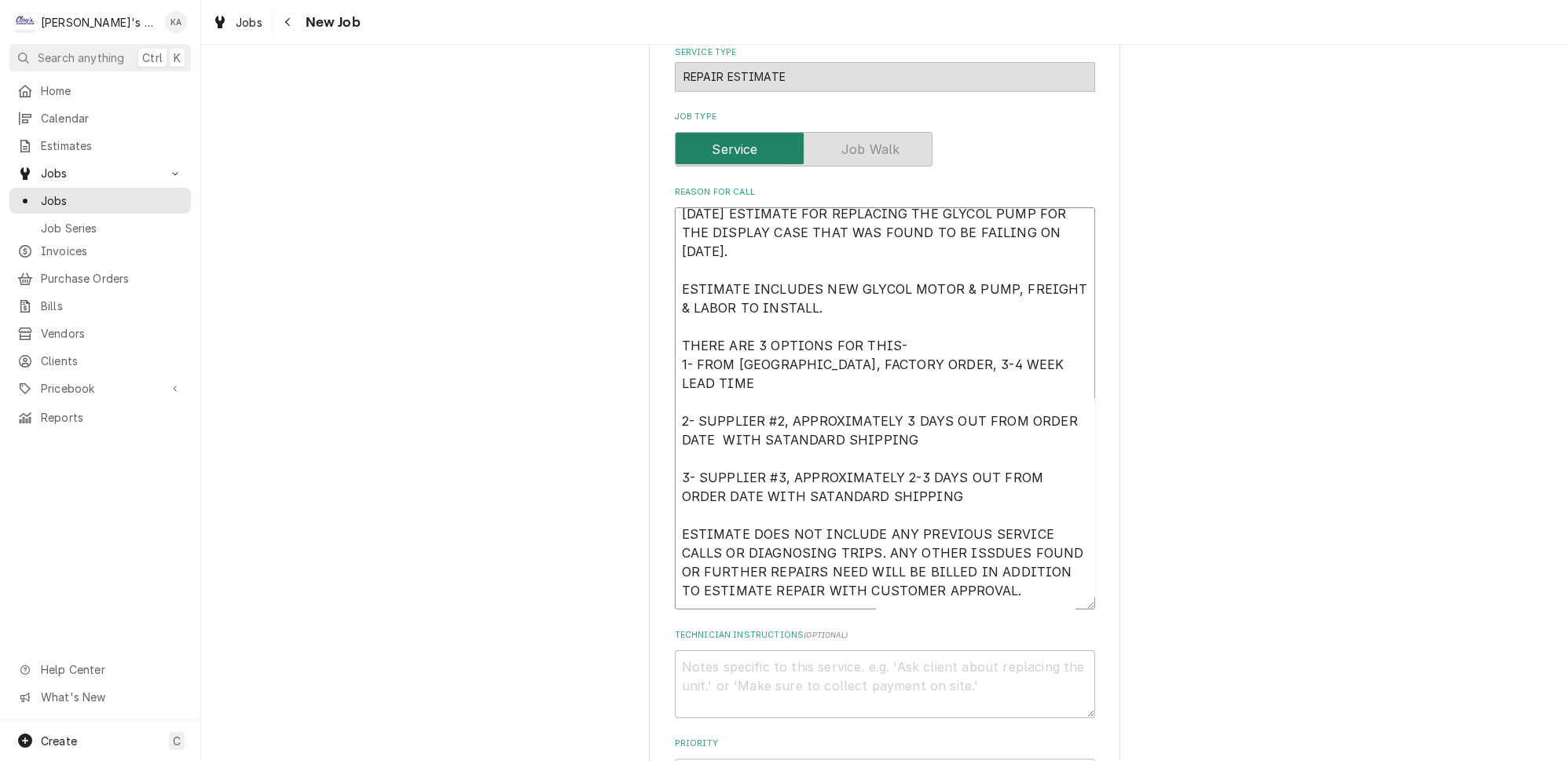
type textarea "x"
type textarea "9/12/2025 ESTIMATE FOR REPLACING THE GLYCOL PUMP FOR THE DISPLAY CASE THAT WAS …"
type textarea "x"
type textarea "9/12/2025 ESTIMATE FOR REPLACING THE GLYCOL PUMP FOR THE DISPLAY CASE THAT WAS …"
type textarea "x"
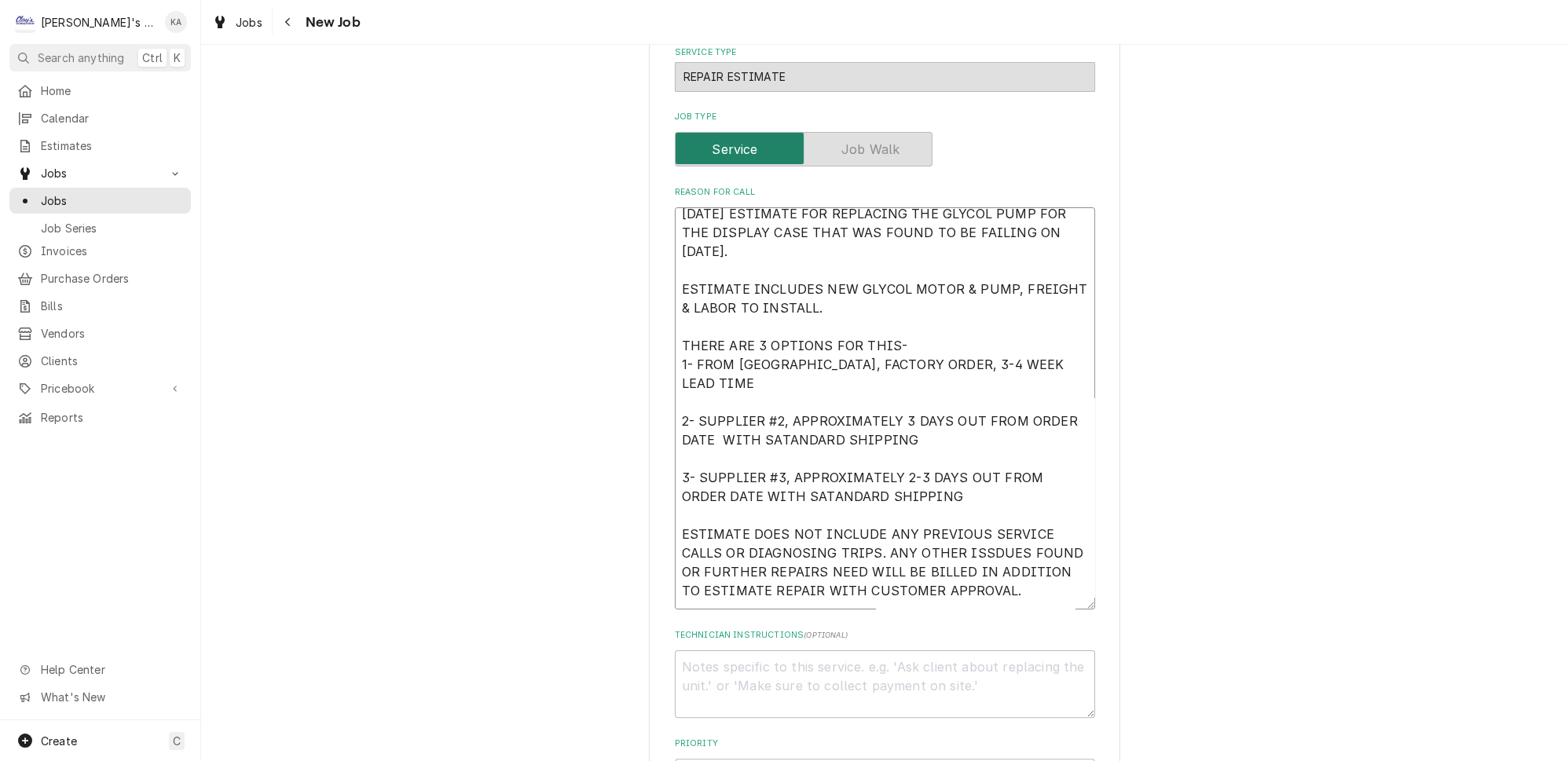
type textarea "9/12/2025 ESTIMATE FOR REPLACING THE GLYCOL PUMP FOR THE DISPLAY CASE THAT WAS …"
type textarea "x"
type textarea "9/12/2025 ESTIMATE FOR REPLACING THE GLYCOL PUMP FOR THE DISPLAY CASE THAT WAS …"
type textarea "x"
type textarea "9/12/2025 ESTIMATE FOR REPLACING THE GLYCOL PUMP FOR THE DISPLAY CASE THAT WAS …"
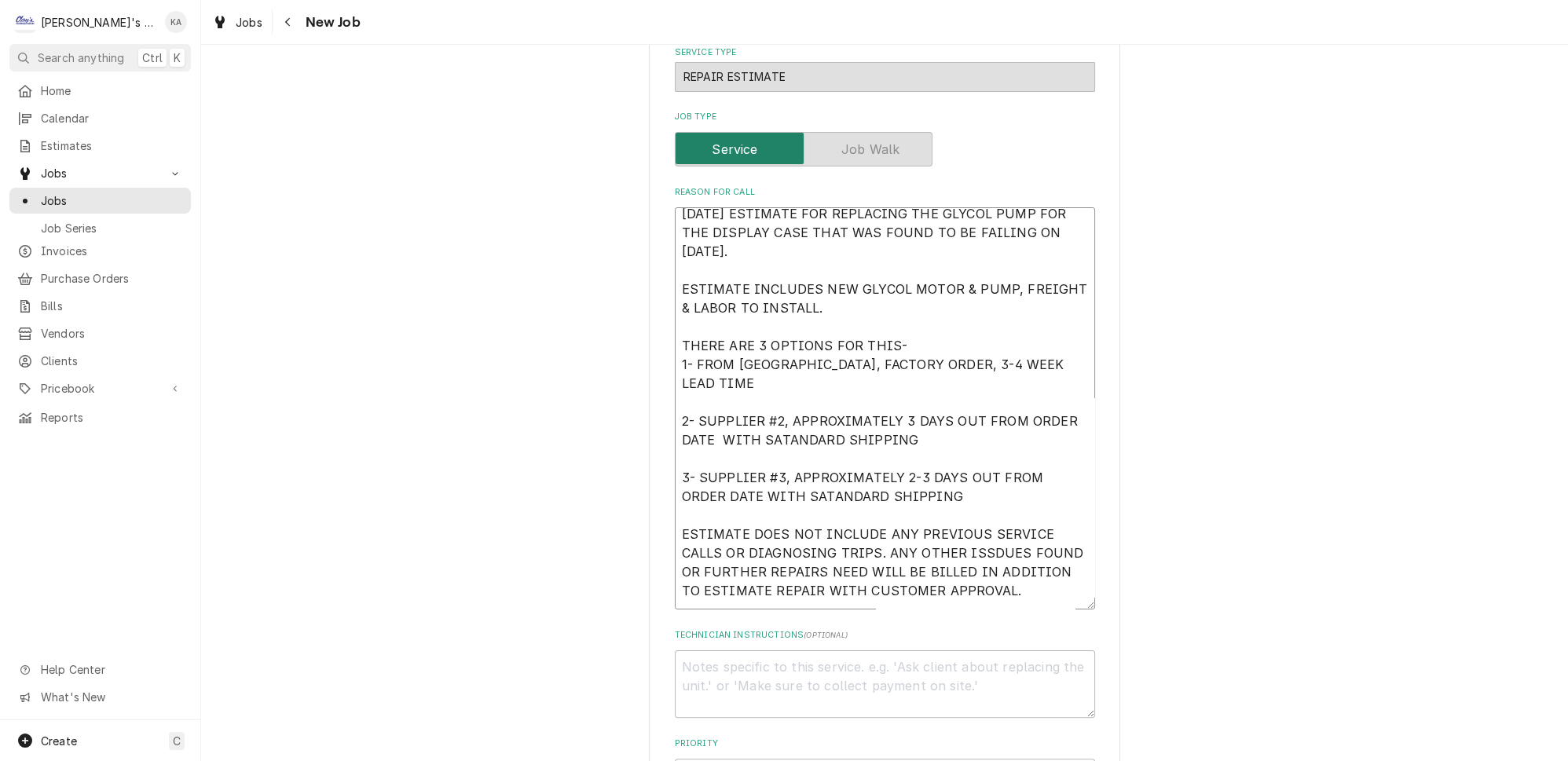
type textarea "x"
type textarea "9/12/2025 ESTIMATE FOR REPLACING THE GLYCOL PUMP FOR THE DISPLAY CASE THAT WAS …"
type textarea "x"
type textarea "9/12/2025 ESTIMATE FOR REPLACING THE GLYCOL PUMP FOR THE DISPLAY CASE THAT WAS …"
type textarea "x"
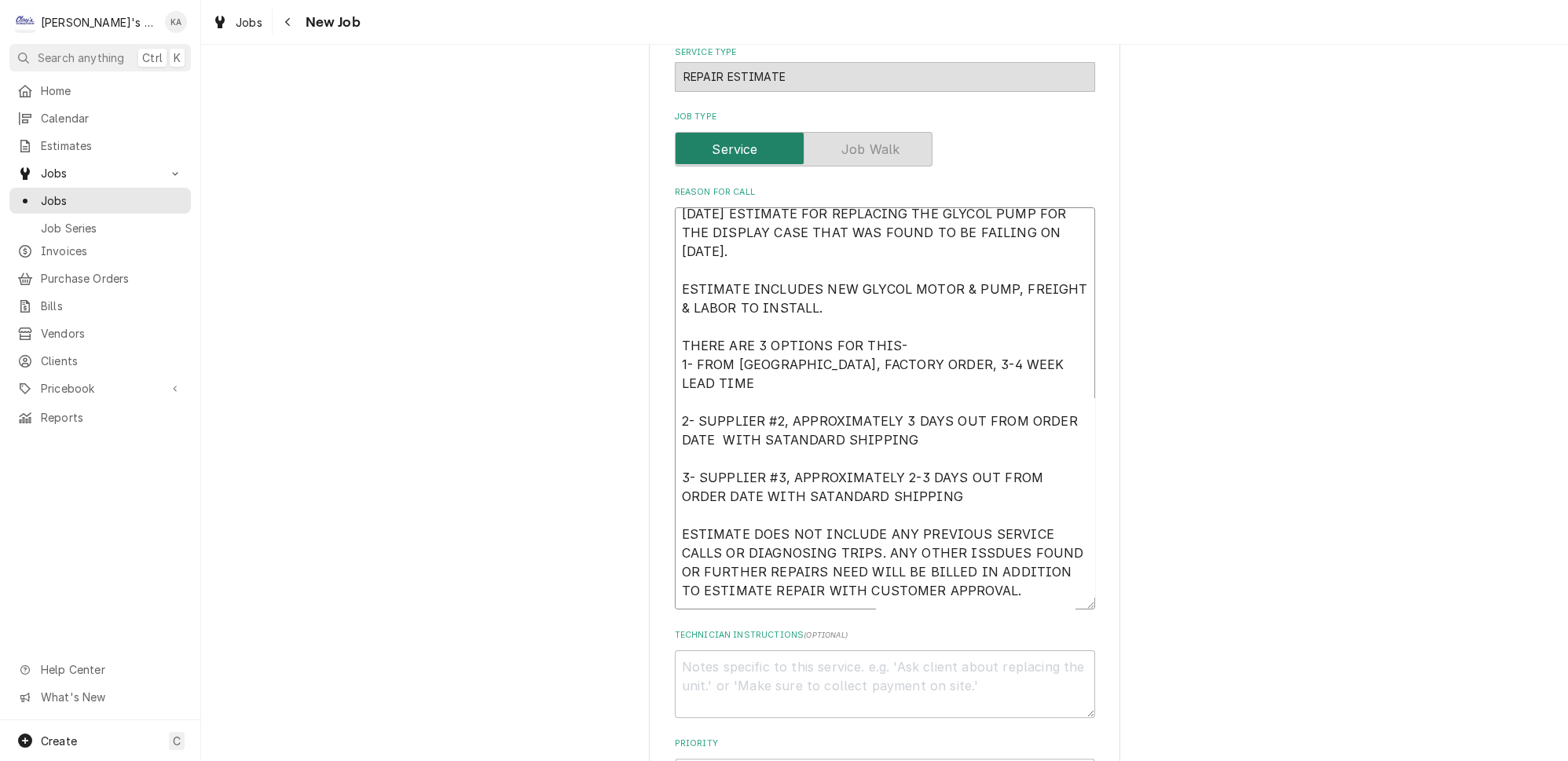
type textarea "9/12/2025 ESTIMATE FOR REPLACING THE GLYCOL PUMP FOR THE DISPLAY CASE THAT WAS …"
type textarea "x"
type textarea "9/12/2025 ESTIMATE FOR REPLACING THE GLYCOL PUMP FOR THE DISPLAY CASE THAT WAS …"
type textarea "x"
type textarea "9/12/2025 ESTIMATE FOR REPLACING THE GLYCOL PUMP FOR THE DISPLAY CASE THAT WAS …"
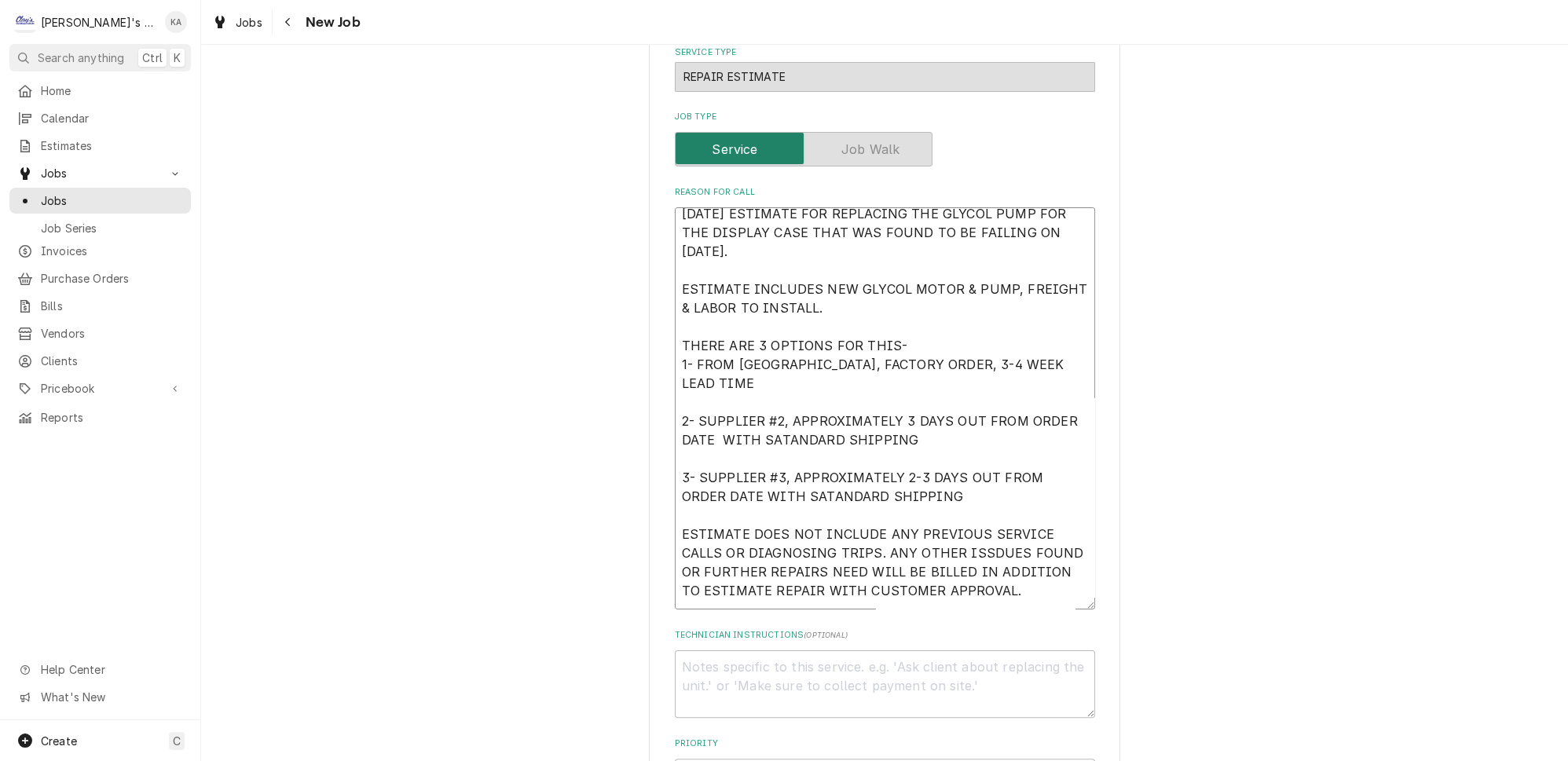
type textarea "x"
type textarea "9/12/2025 ESTIMATE FOR REPLACING THE GLYCOL PUMP FOR THE DISPLAY CASE THAT WAS …"
type textarea "x"
type textarea "9/12/2025 ESTIMATE FOR REPLACING THE GLYCOL PUMP FOR THE DISPLAY CASE THAT WAS …"
type textarea "x"
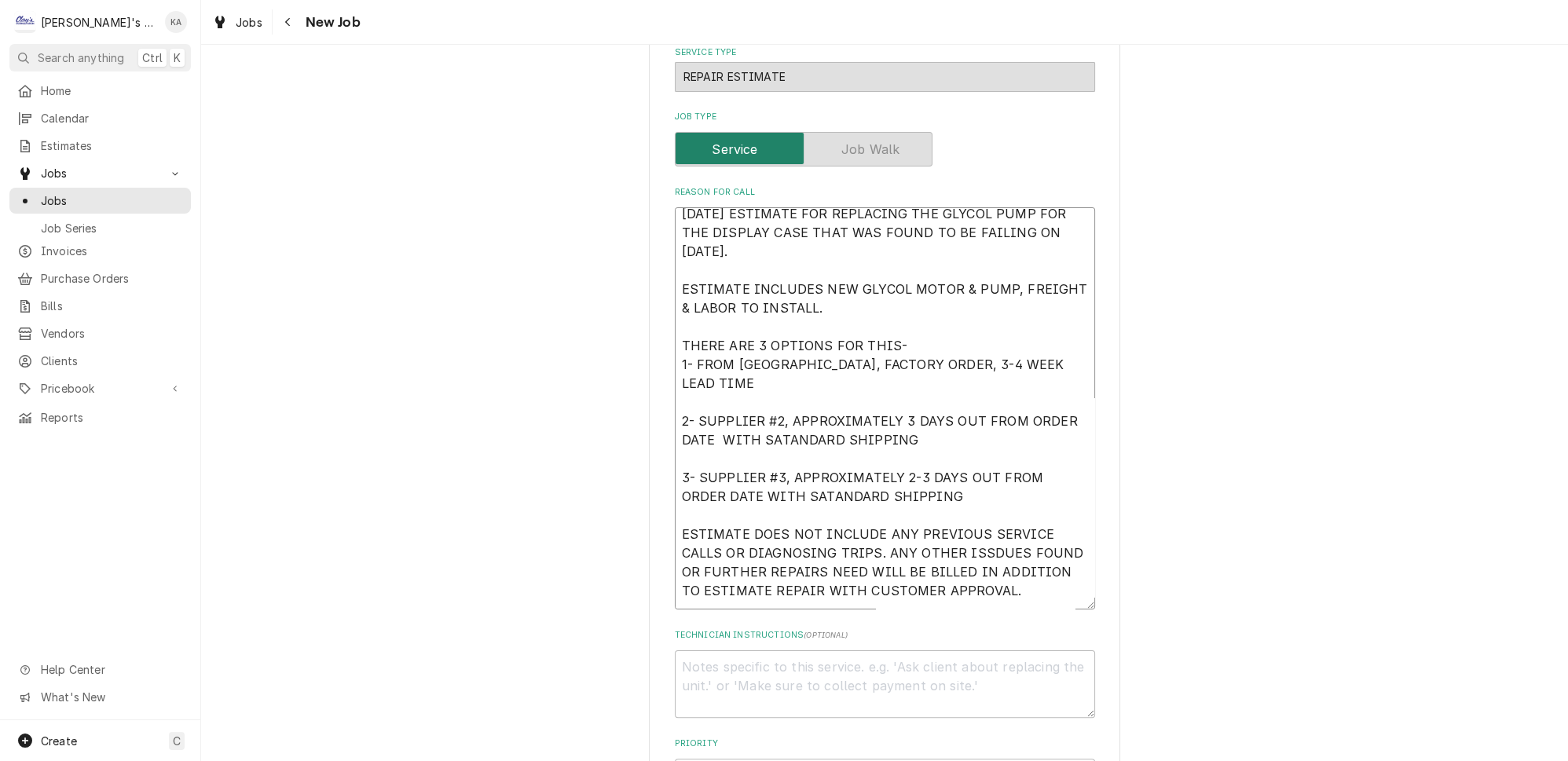
type textarea "9/12/2025 ESTIMATE FOR REPLACING THE GLYCOL PUMP FOR THE DISPLAY CASE THAT WAS …"
type textarea "x"
type textarea "9/12/2025 ESTIMATE FOR REPLACING THE GLYCOL PUMP FOR THE DISPLAY CASE THAT WAS …"
type textarea "x"
type textarea "9/12/2025 ESTIMATE FOR REPLACING THE GLYCOL PUMP FOR THE DISPLAY CASE THAT WAS …"
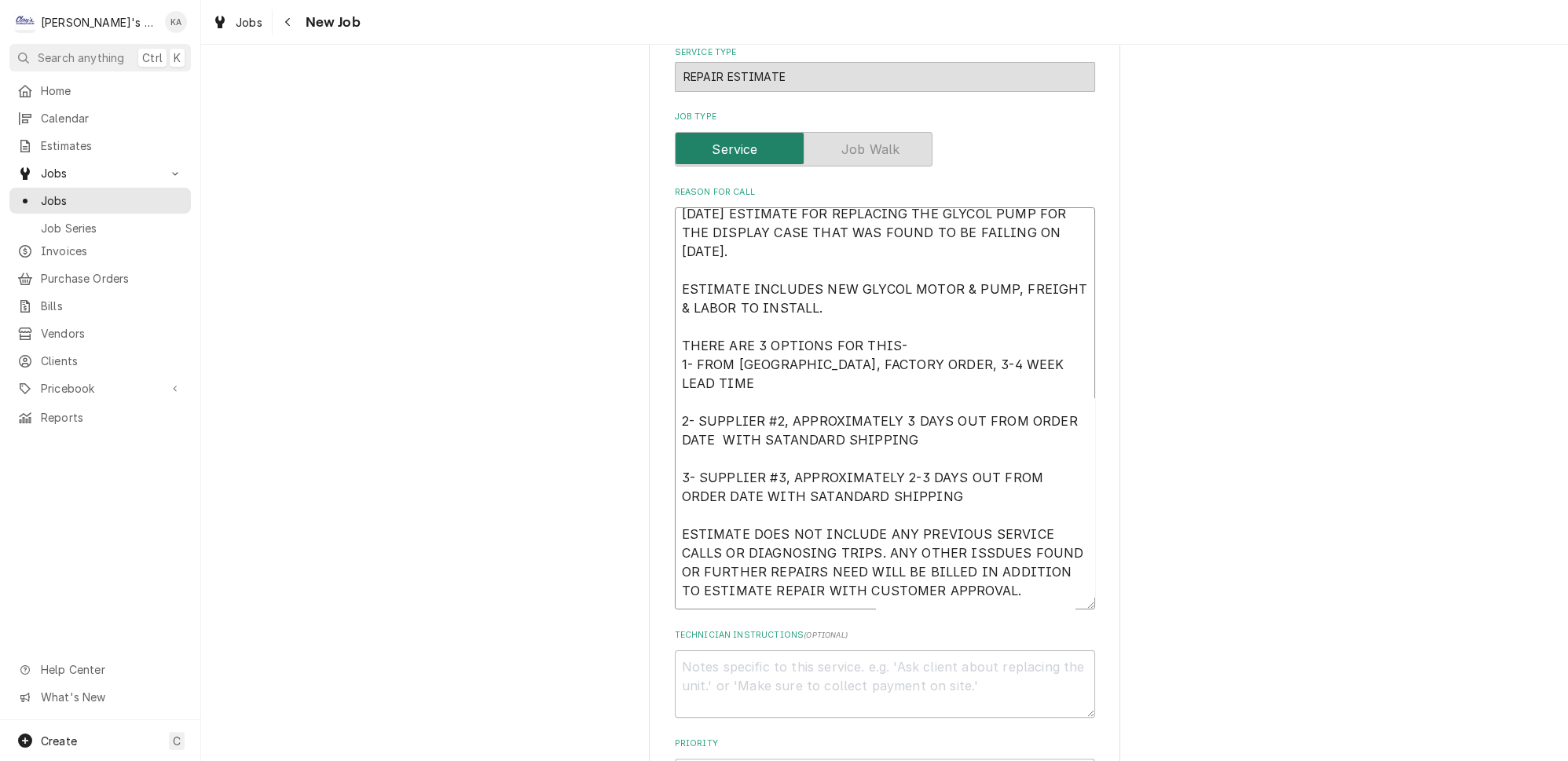
type textarea "x"
type textarea "9/12/2025 ESTIMATE FOR REPLACING THE GLYCOL PUMP FOR THE DISPLAY CASE THAT WAS …"
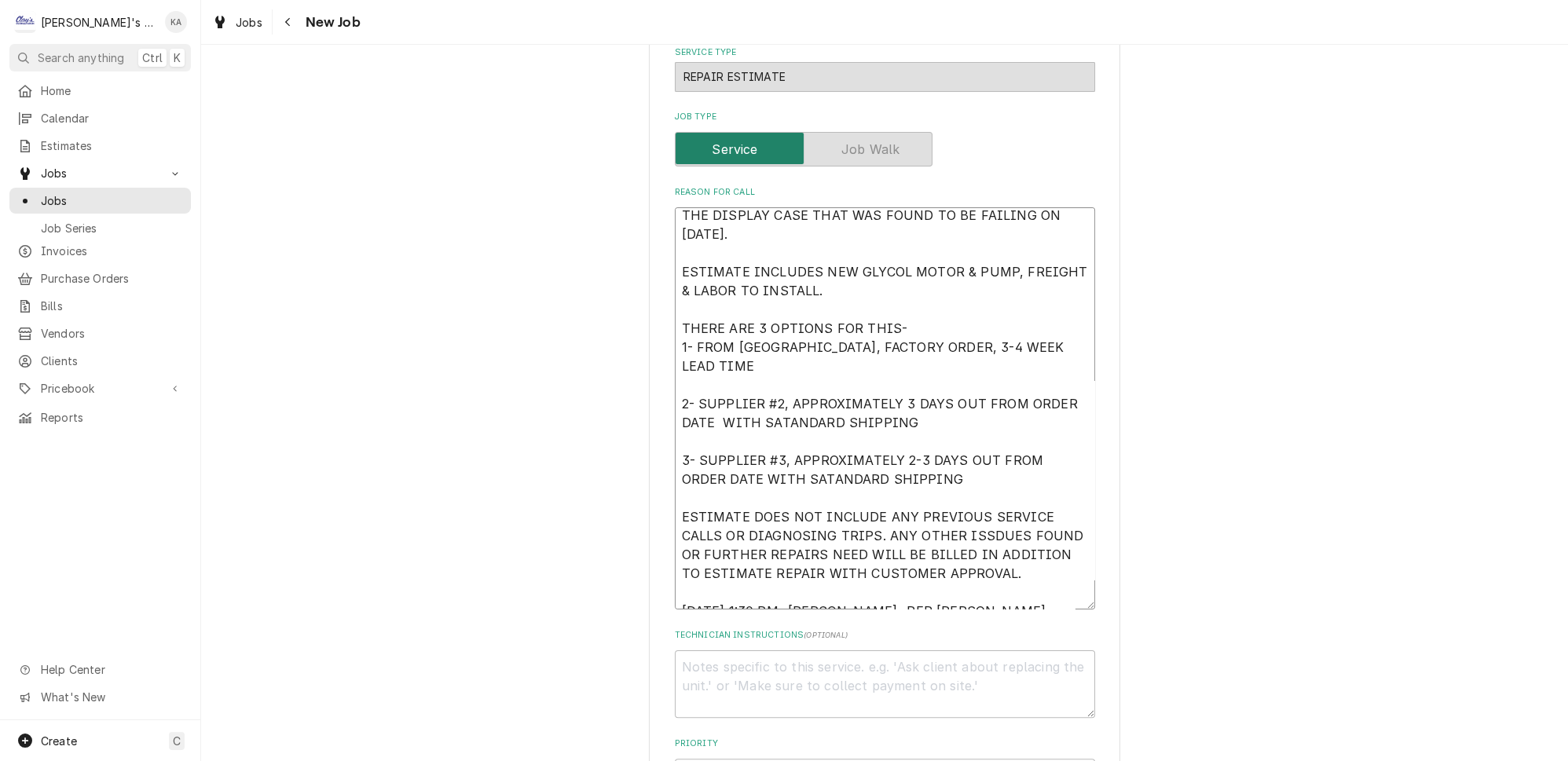
type textarea "x"
type textarea "9/12/2025 ESTIMATE FOR REPLACING THE GLYCOL PUMP FOR THE DISPLAY CASE THAT WAS …"
type textarea "x"
type textarea "9/12/2025 ESTIMATE FOR REPLACING THE GLYCOL PUMP FOR THE DISPLAY CASE THAT WAS …"
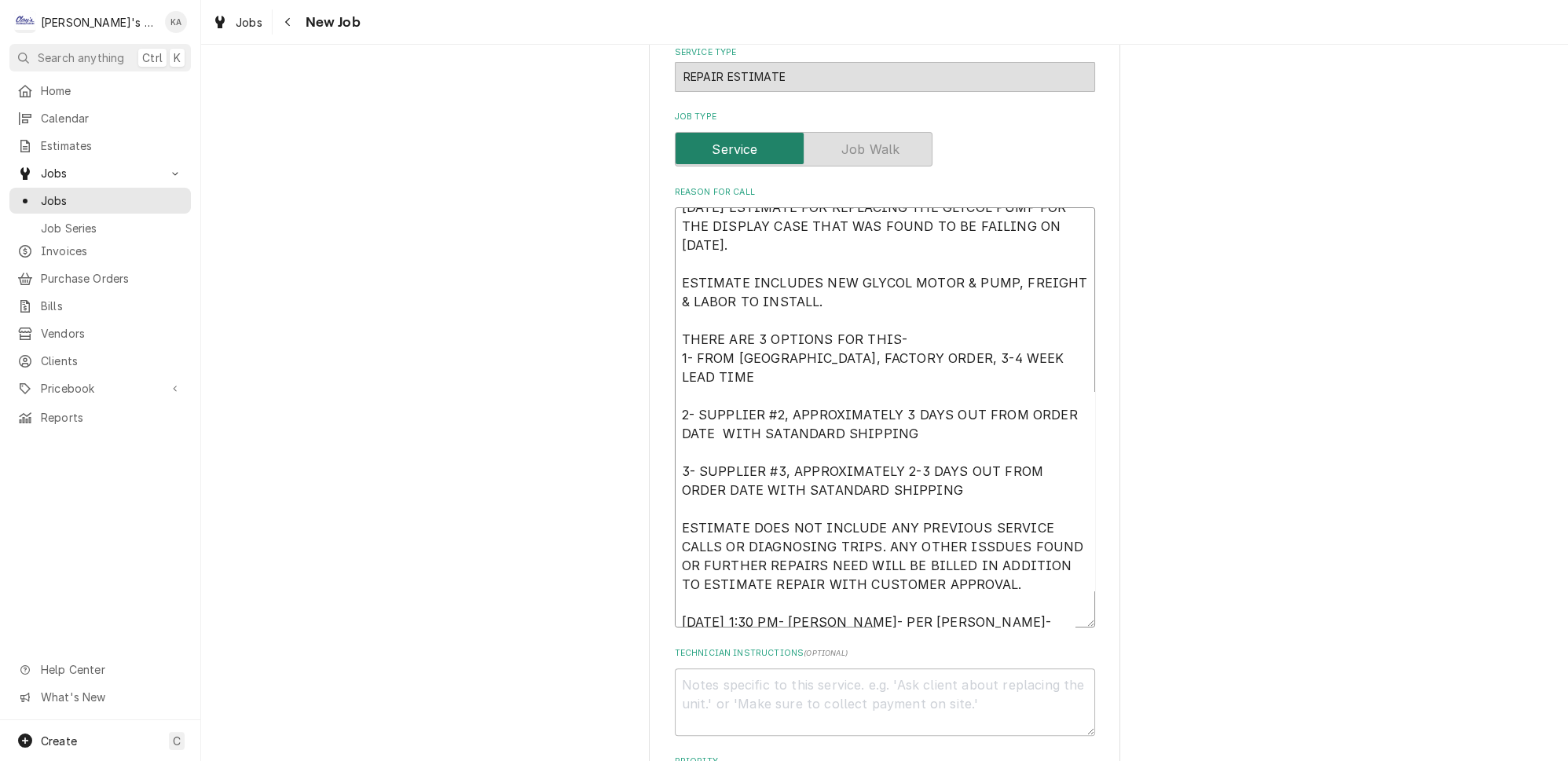
type textarea "x"
type textarea "9/12/2025 ESTIMATE FOR REPLACING THE GLYCOL PUMP FOR THE DISPLAY CASE THAT WAS …"
type textarea "x"
type textarea "9/12/2025 ESTIMATE FOR REPLACING THE GLYCOL PUMP FOR THE DISPLAY CASE THAT WAS …"
type textarea "x"
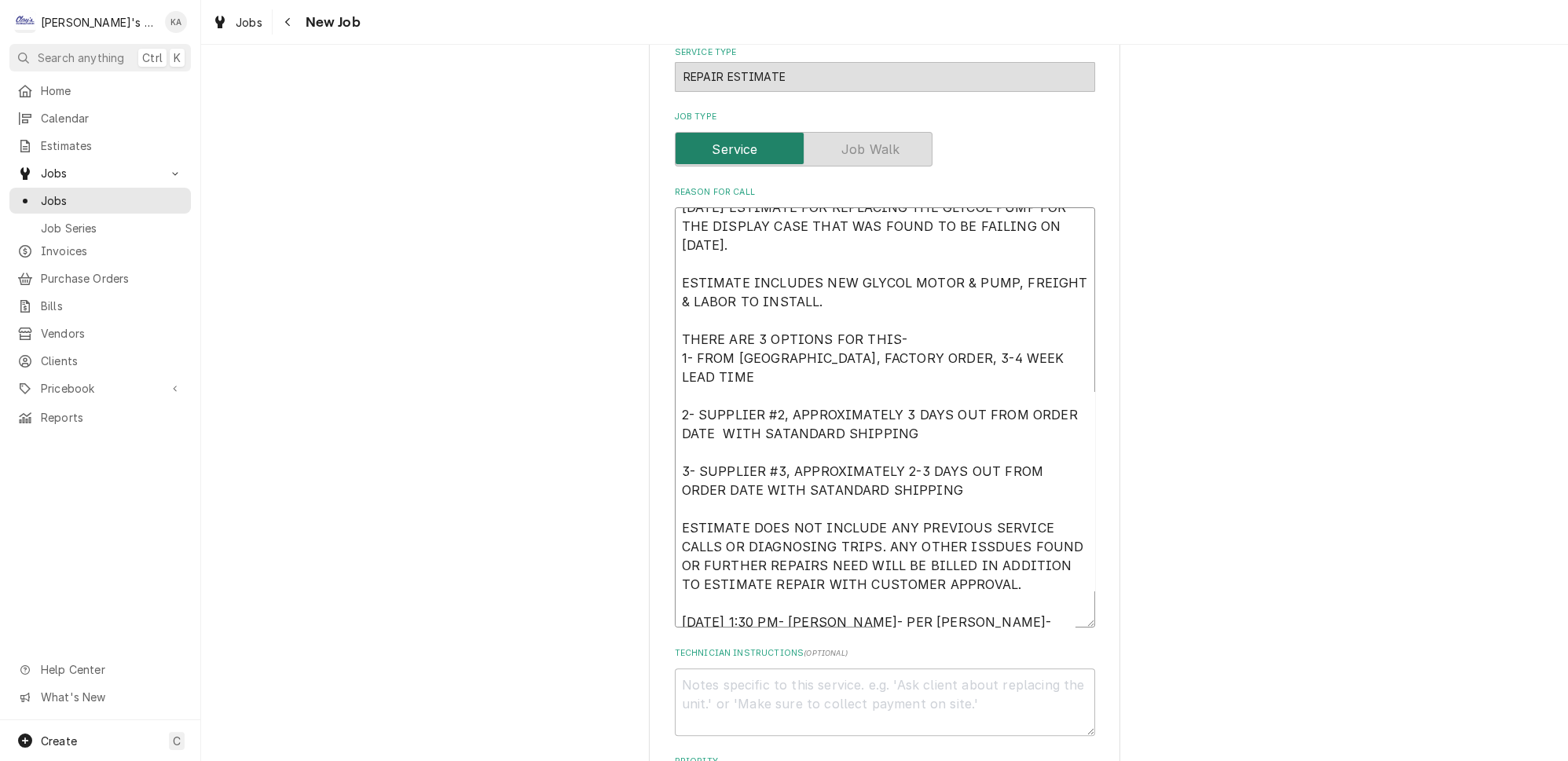
type textarea "9/12/2025 ESTIMATE FOR REPLACING THE GLYCOL PUMP FOR THE DISPLAY CASE THAT WAS …"
type textarea "x"
type textarea "9/12/2025 ESTIMATE FOR REPLACING THE GLYCOL PUMP FOR THE DISPLAY CASE THAT WAS …"
type textarea "x"
type textarea "9/12/2025 ESTIMATE FOR REPLACING THE GLYCOL PUMP FOR THE DISPLAY CASE THAT WAS …"
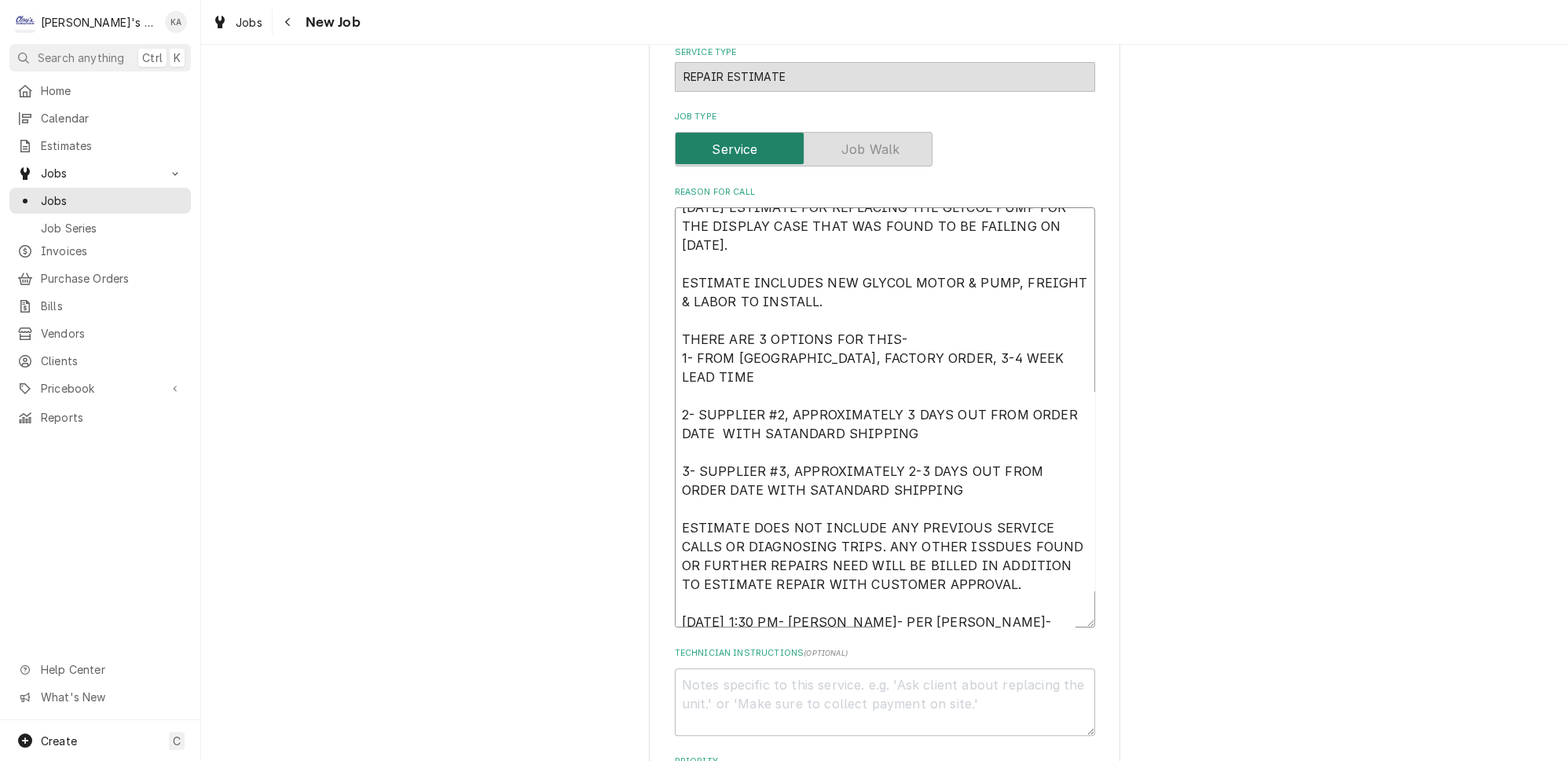
type textarea "x"
type textarea "9/12/2025 ESTIMATE FOR REPLACING THE GLYCOL PUMP FOR THE DISPLAY CASE THAT WAS …"
type textarea "x"
type textarea "9/12/2025 ESTIMATE FOR REPLACING THE GLYCOL PUMP FOR THE DISPLAY CASE THAT WAS …"
type textarea "x"
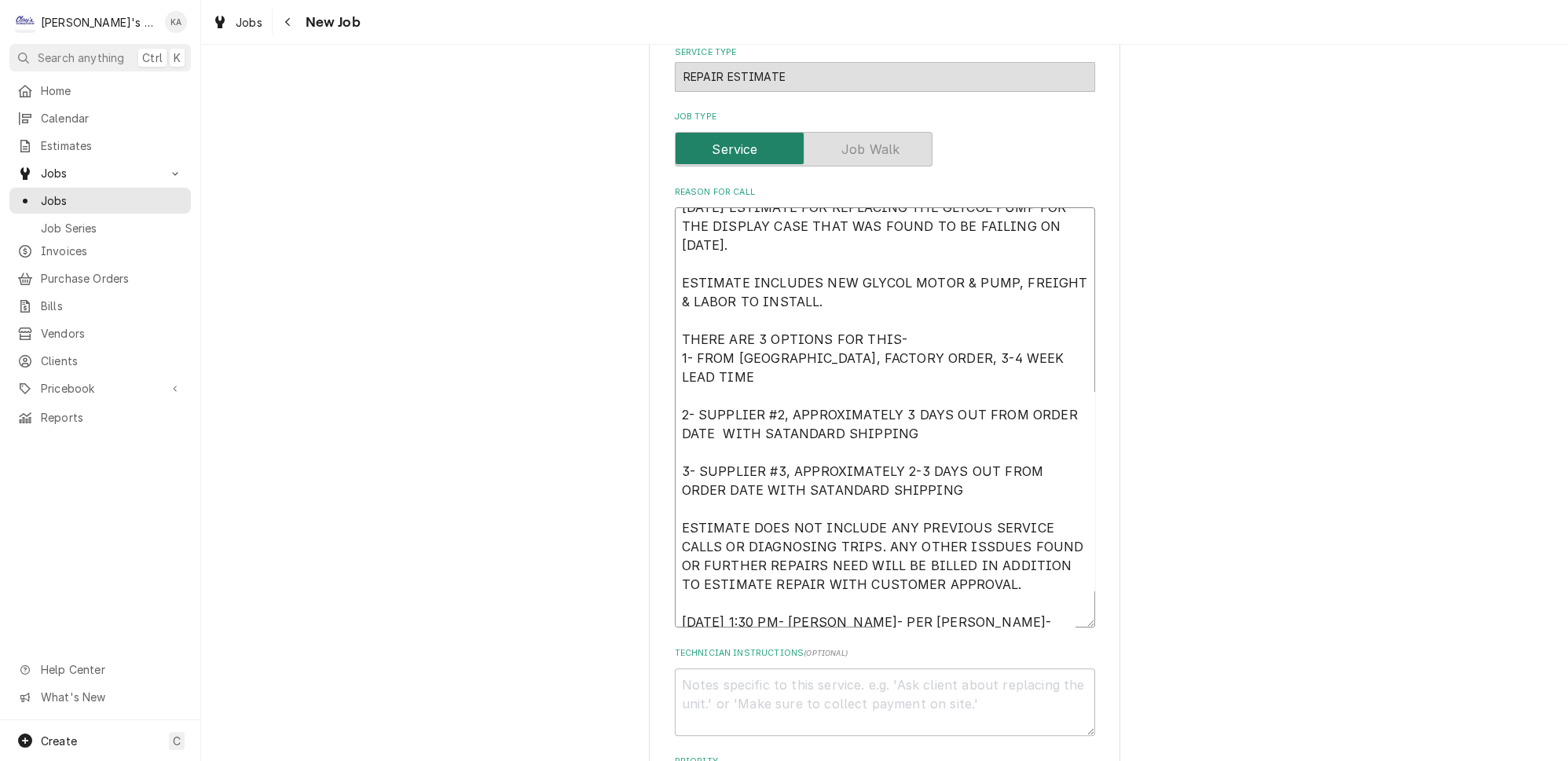
type textarea "9/12/2025 ESTIMATE FOR REPLACING THE GLYCOL PUMP FOR THE DISPLAY CASE THAT WAS …"
type textarea "x"
type textarea "9/12/2025 ESTIMATE FOR REPLACING THE GLYCOL PUMP FOR THE DISPLAY CASE THAT WAS …"
type textarea "x"
type textarea "9/12/2025 ESTIMATE FOR REPLACING THE GLYCOL PUMP FOR THE DISPLAY CASE THAT WAS …"
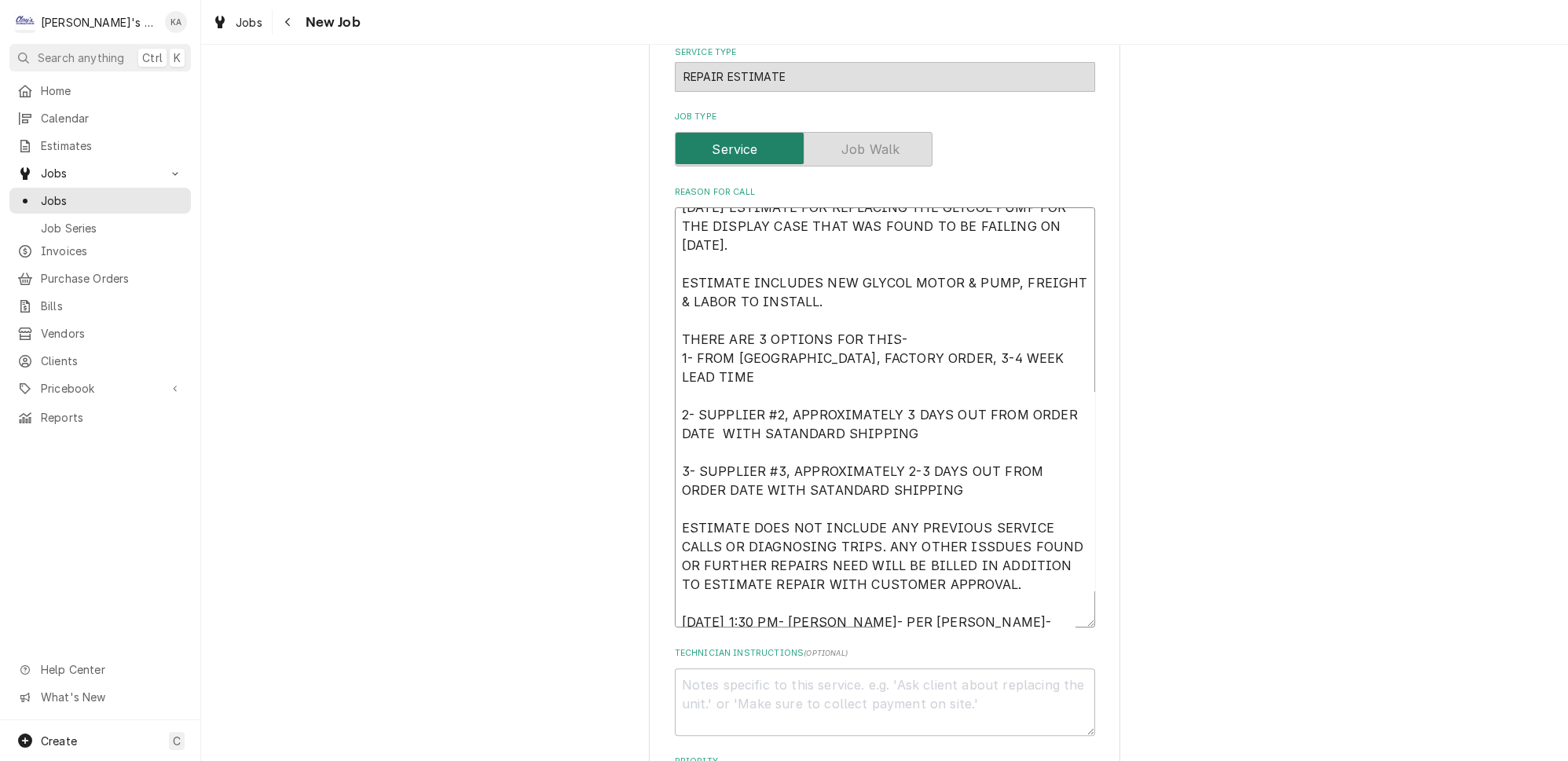
type textarea "x"
type textarea "9/12/2025 ESTIMATE FOR REPLACING THE GLYCOL PUMP FOR THE DISPLAY CASE THAT WAS …"
type textarea "x"
type textarea "9/12/2025 ESTIMATE FOR REPLACING THE GLYCOL PUMP FOR THE DISPLAY CASE THAT WAS …"
type textarea "x"
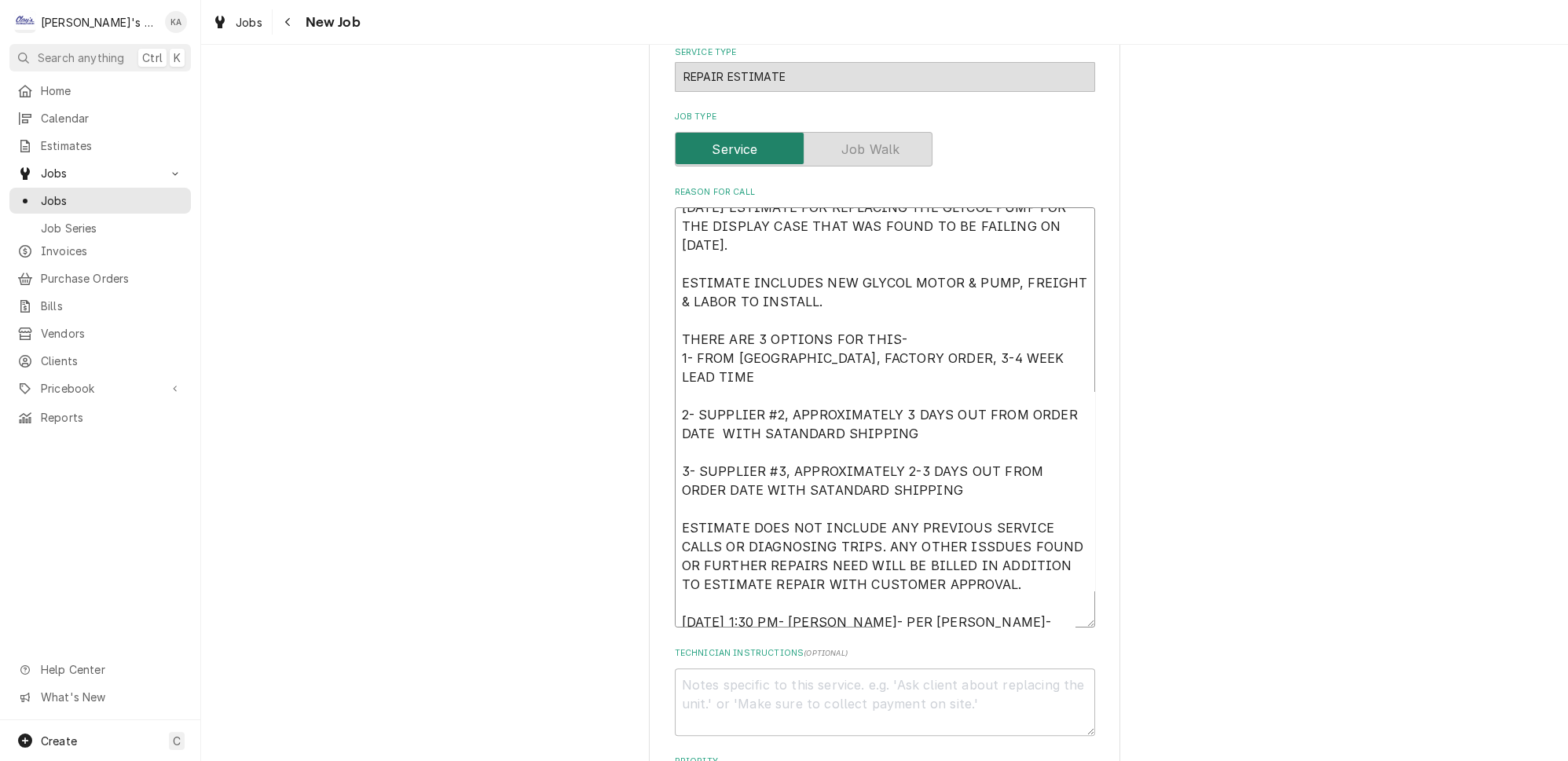
type textarea "9/12/2025 ESTIMATE FOR REPLACING THE GLYCOL PUMP FOR THE DISPLAY CASE THAT WAS …"
type textarea "x"
type textarea "9/12/2025 ESTIMATE FOR REPLACING THE GLYCOL PUMP FOR THE DISPLAY CASE THAT WAS …"
type textarea "x"
type textarea "9/12/2025 ESTIMATE FOR REPLACING THE GLYCOL PUMP FOR THE DISPLAY CASE THAT WAS …"
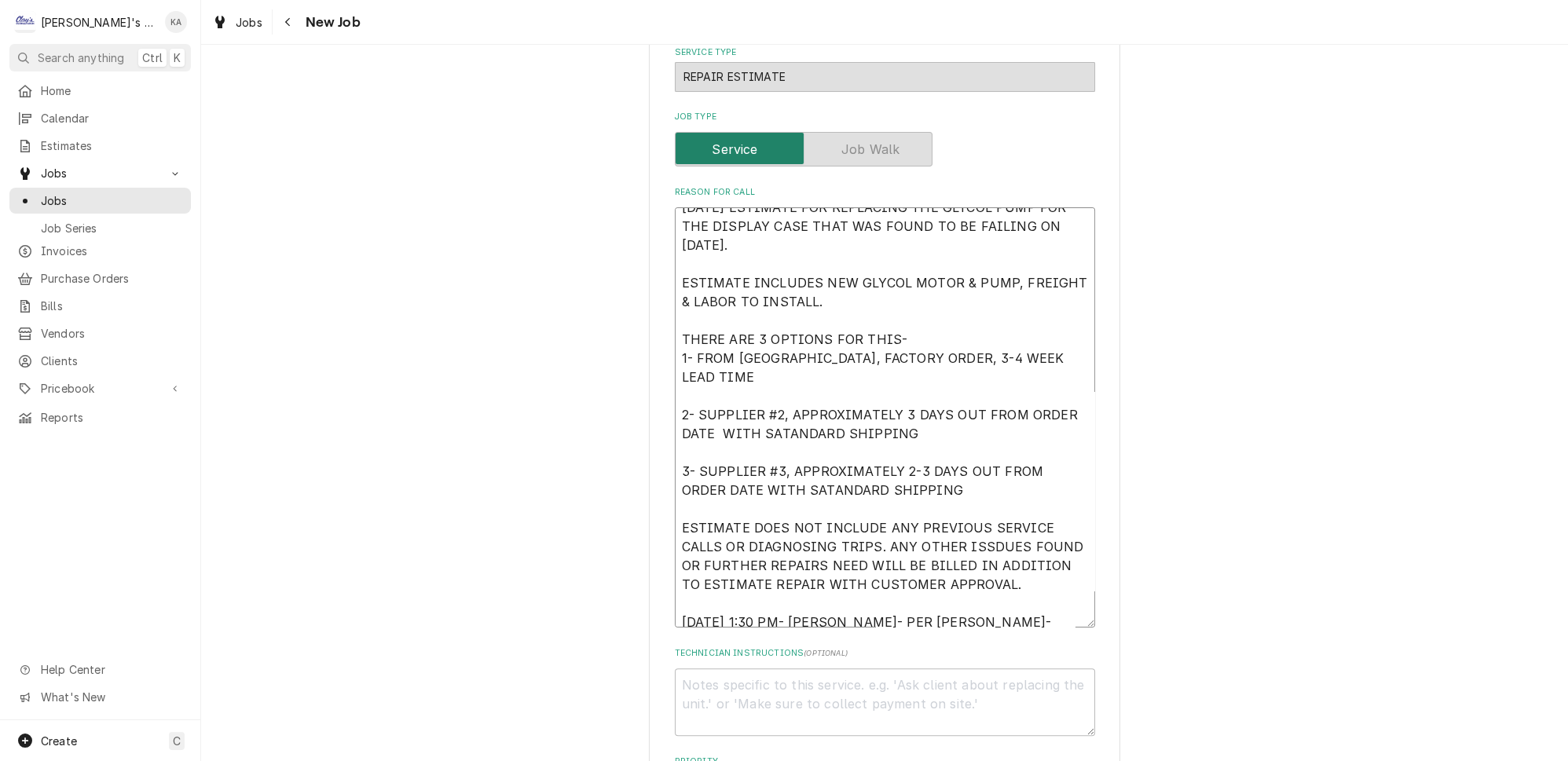
type textarea "x"
type textarea "9/12/2025 ESTIMATE FOR REPLACING THE GLYCOL PUMP FOR THE DISPLAY CASE THAT WAS …"
type textarea "x"
type textarea "9/12/2025 ESTIMATE FOR REPLACING THE GLYCOL PUMP FOR THE DISPLAY CASE THAT WAS …"
type textarea "x"
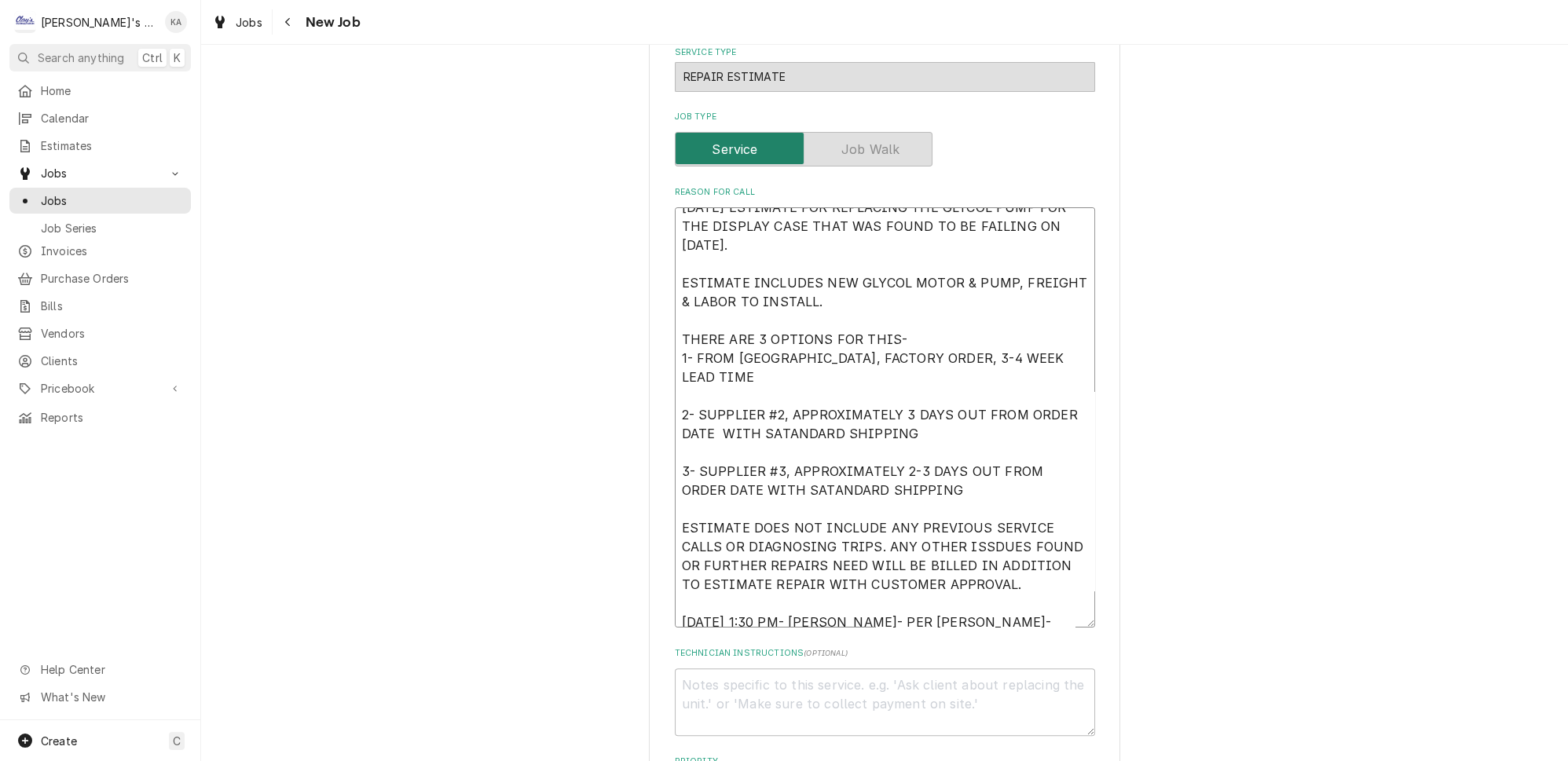
type textarea "9/12/2025 ESTIMATE FOR REPLACING THE GLYCOL PUMP FOR THE DISPLAY CASE THAT WAS …"
type textarea "x"
type textarea "9/12/2025 ESTIMATE FOR REPLACING THE GLYCOL PUMP FOR THE DISPLAY CASE THAT WAS …"
type textarea "x"
type textarea "9/12/2025 ESTIMATE FOR REPLACING THE GLYCOL PUMP FOR THE DISPLAY CASE THAT WAS …"
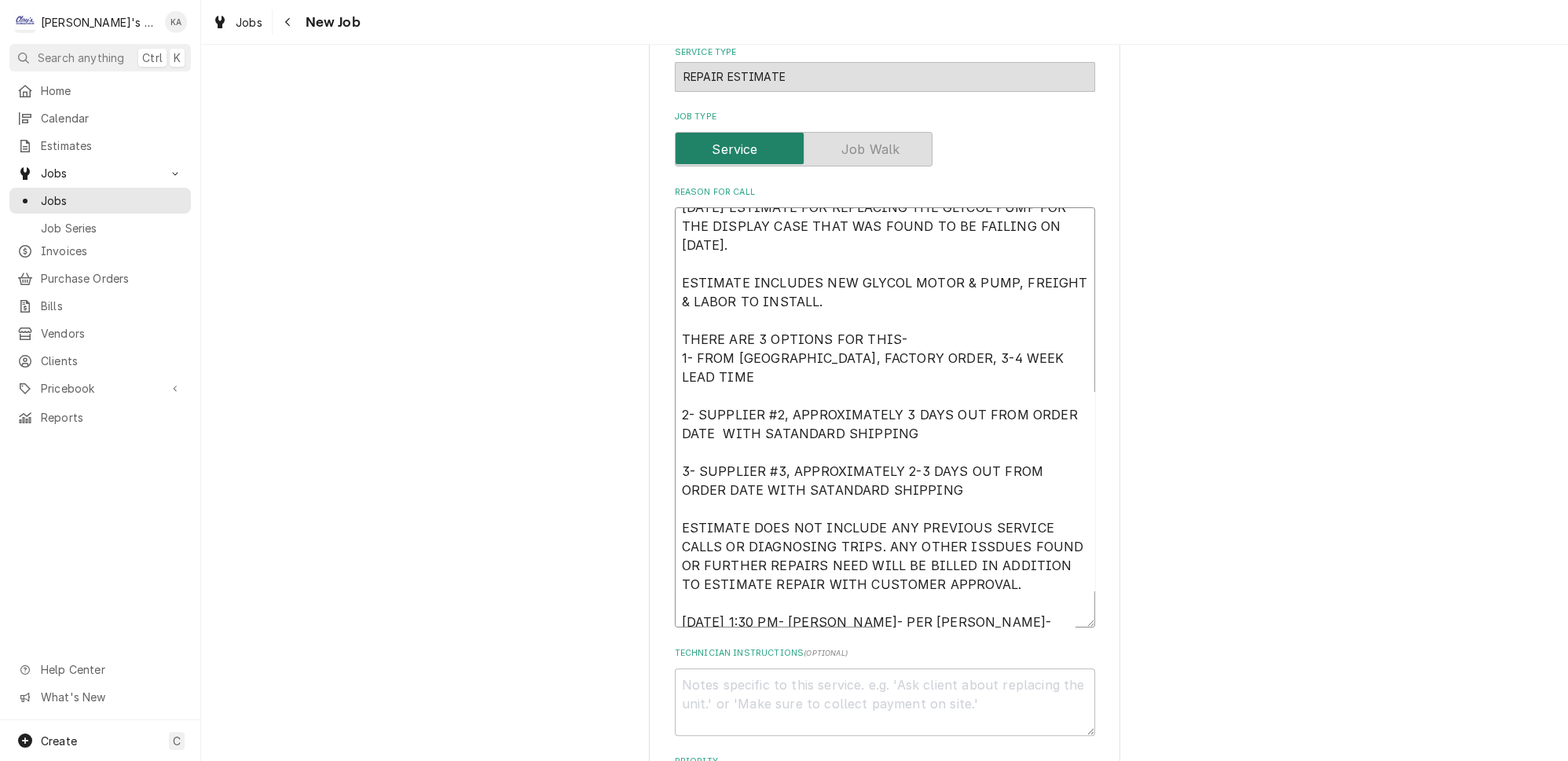
type textarea "x"
type textarea "9/12/2025 ESTIMATE FOR REPLACING THE GLYCOL PUMP FOR THE DISPLAY CASE THAT WAS …"
type textarea "x"
type textarea "9/12/2025 ESTIMATE FOR REPLACING THE GLYCOL PUMP FOR THE DISPLAY CASE THAT WAS …"
type textarea "x"
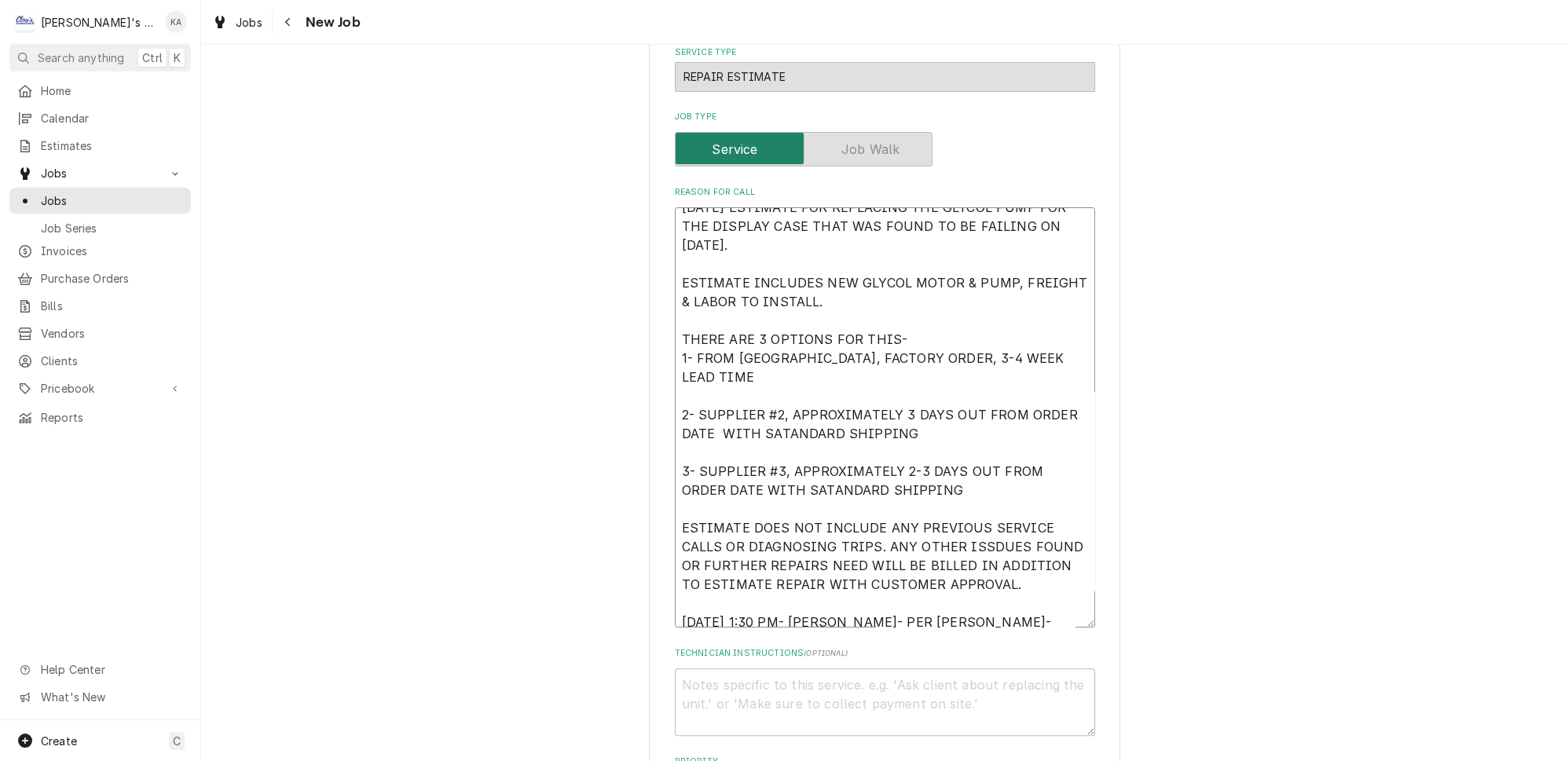
type textarea "9/12/2025 ESTIMATE FOR REPLACING THE GLYCOL PUMP FOR THE DISPLAY CASE THAT WAS …"
type textarea "x"
type textarea "9/12/2025 ESTIMATE FOR REPLACING THE GLYCOL PUMP FOR THE DISPLAY CASE THAT WAS …"
type textarea "x"
type textarea "9/12/2025 ESTIMATE FOR REPLACING THE GLYCOL PUMP FOR THE DISPLAY CASE THAT WAS …"
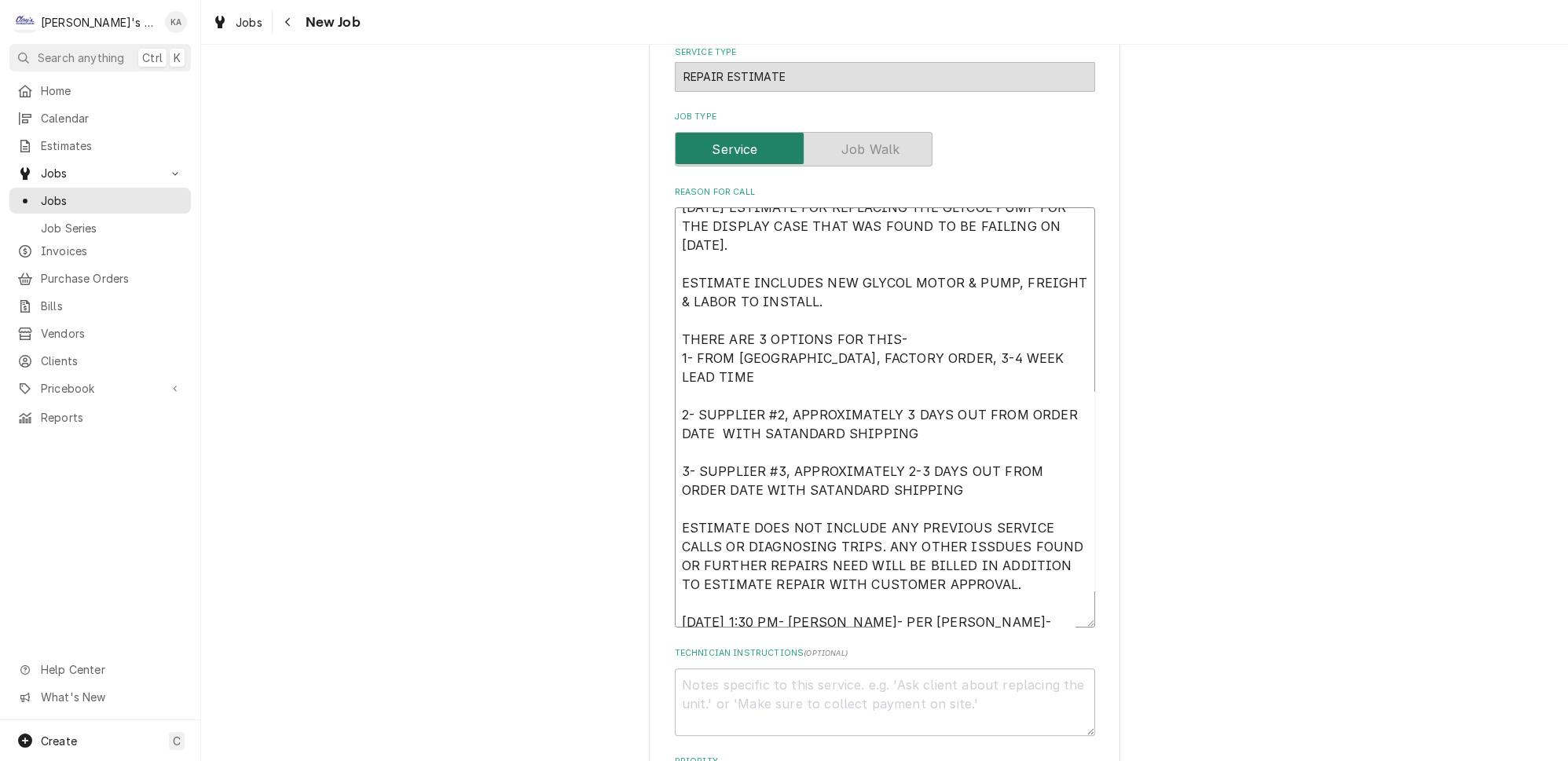
type textarea "x"
type textarea "9/12/2025 ESTIMATE FOR REPLACING THE GLYCOL PUMP FOR THE DISPLAY CASE THAT WAS …"
type textarea "x"
type textarea "9/12/2025 ESTIMATE FOR REPLACING THE GLYCOL PUMP FOR THE DISPLAY CASE THAT WAS …"
type textarea "x"
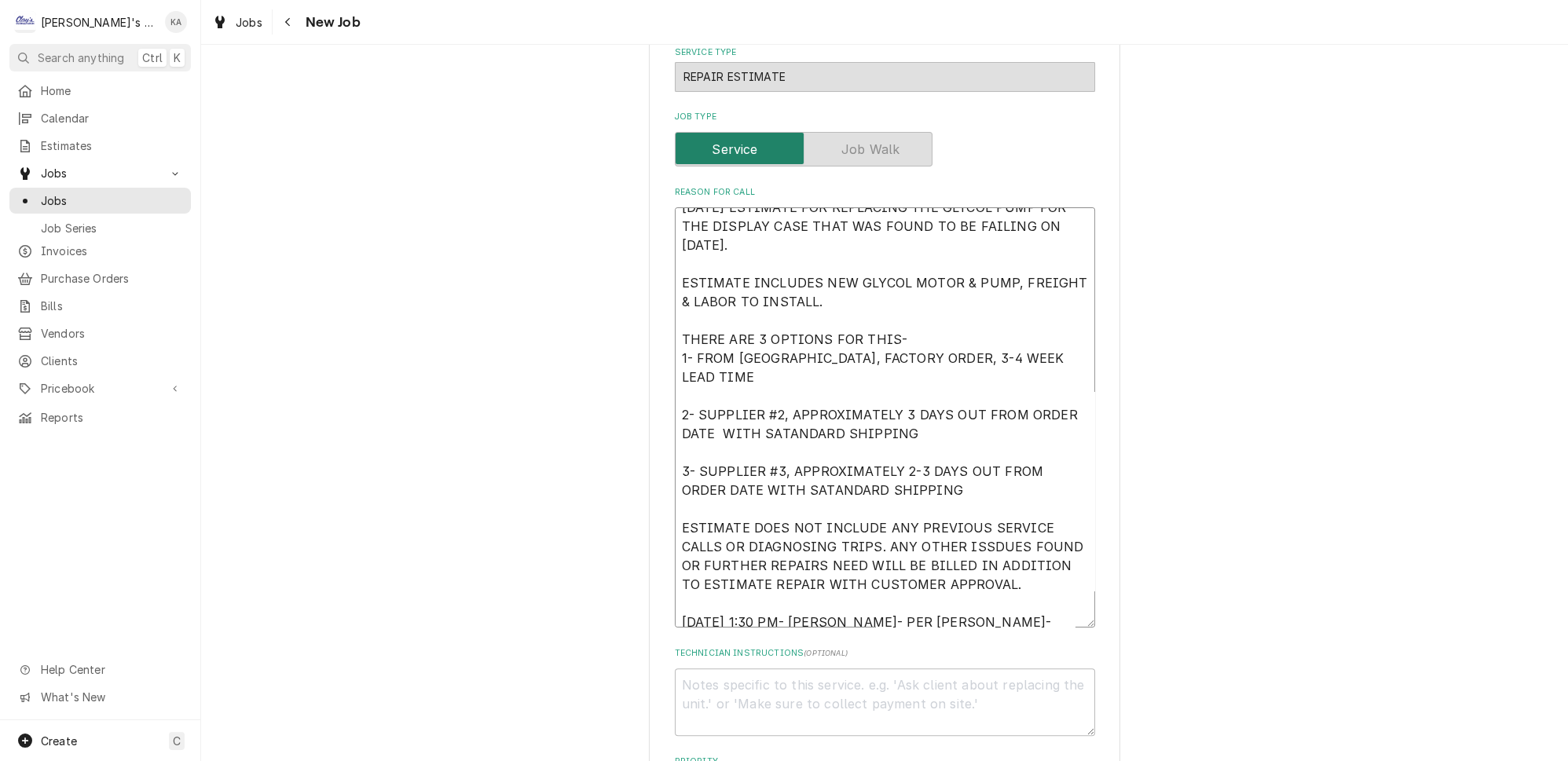
type textarea "9/12/2025 ESTIMATE FOR REPLACING THE GLYCOL PUMP FOR THE DISPLAY CASE THAT WAS …"
type textarea "x"
type textarea "9/12/2025 ESTIMATE FOR REPLACING THE GLYCOL PUMP FOR THE DISPLAY CASE THAT WAS …"
type textarea "x"
type textarea "9/12/2025 ESTIMATE FOR REPLACING THE GLYCOL PUMP FOR THE DISPLAY CASE THAT WAS …"
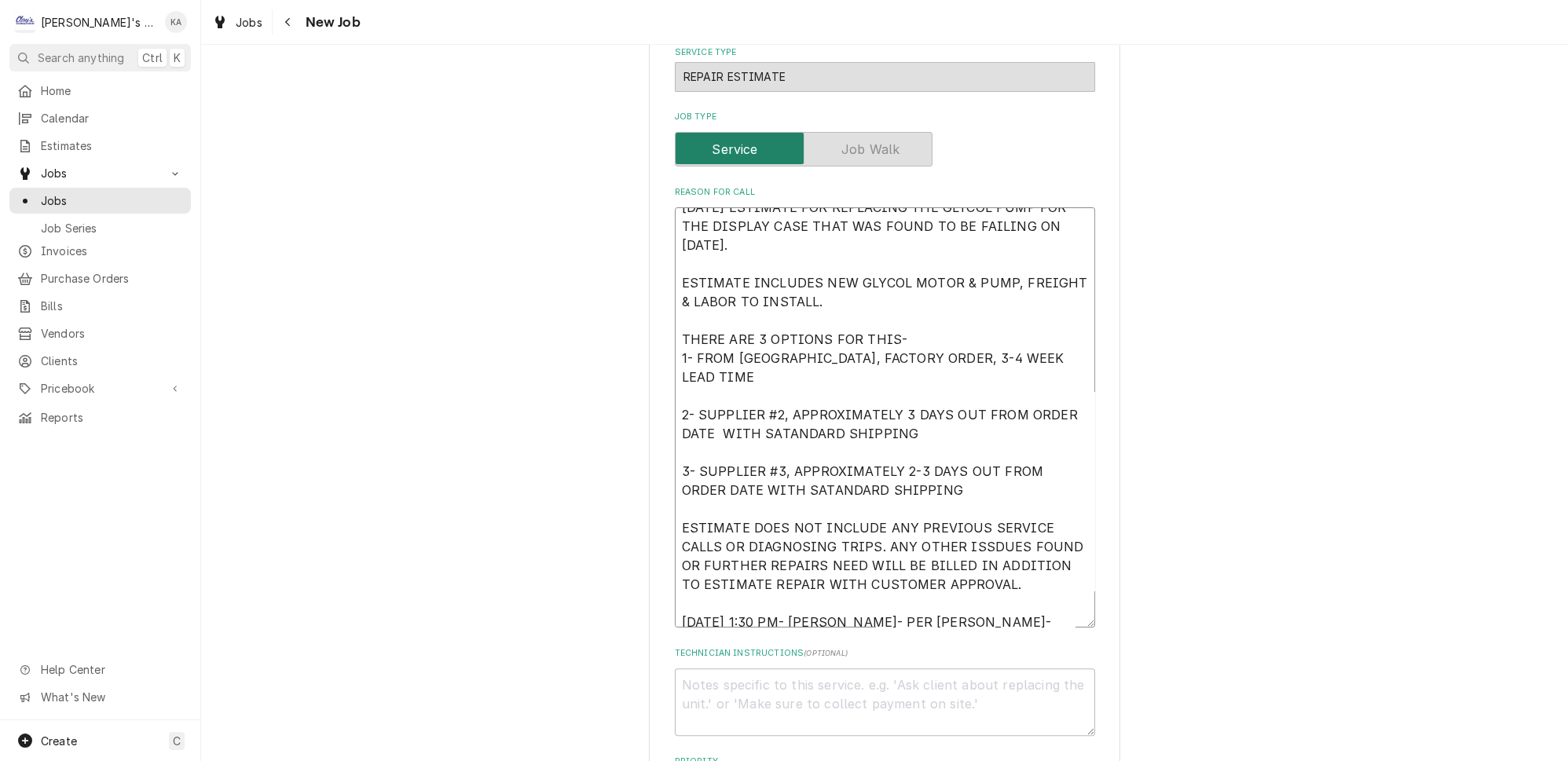
type textarea "x"
type textarea "[DATE] ESTIMATE FOR REPLACING THE GLYCOL PUMP FOR THE DISPLAY CASE THAT WAS FOU…"
type textarea "x"
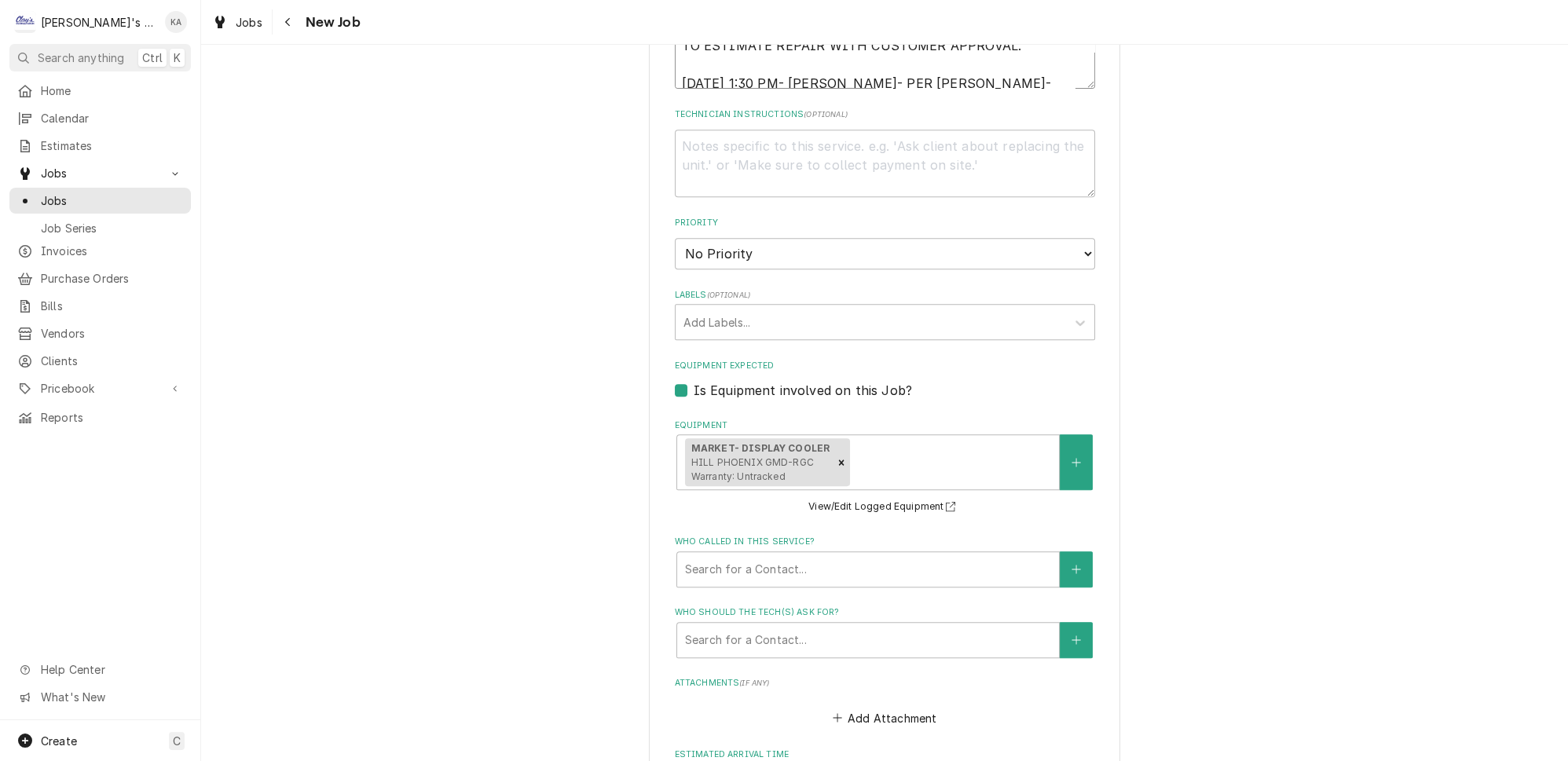
scroll to position [1214, 0]
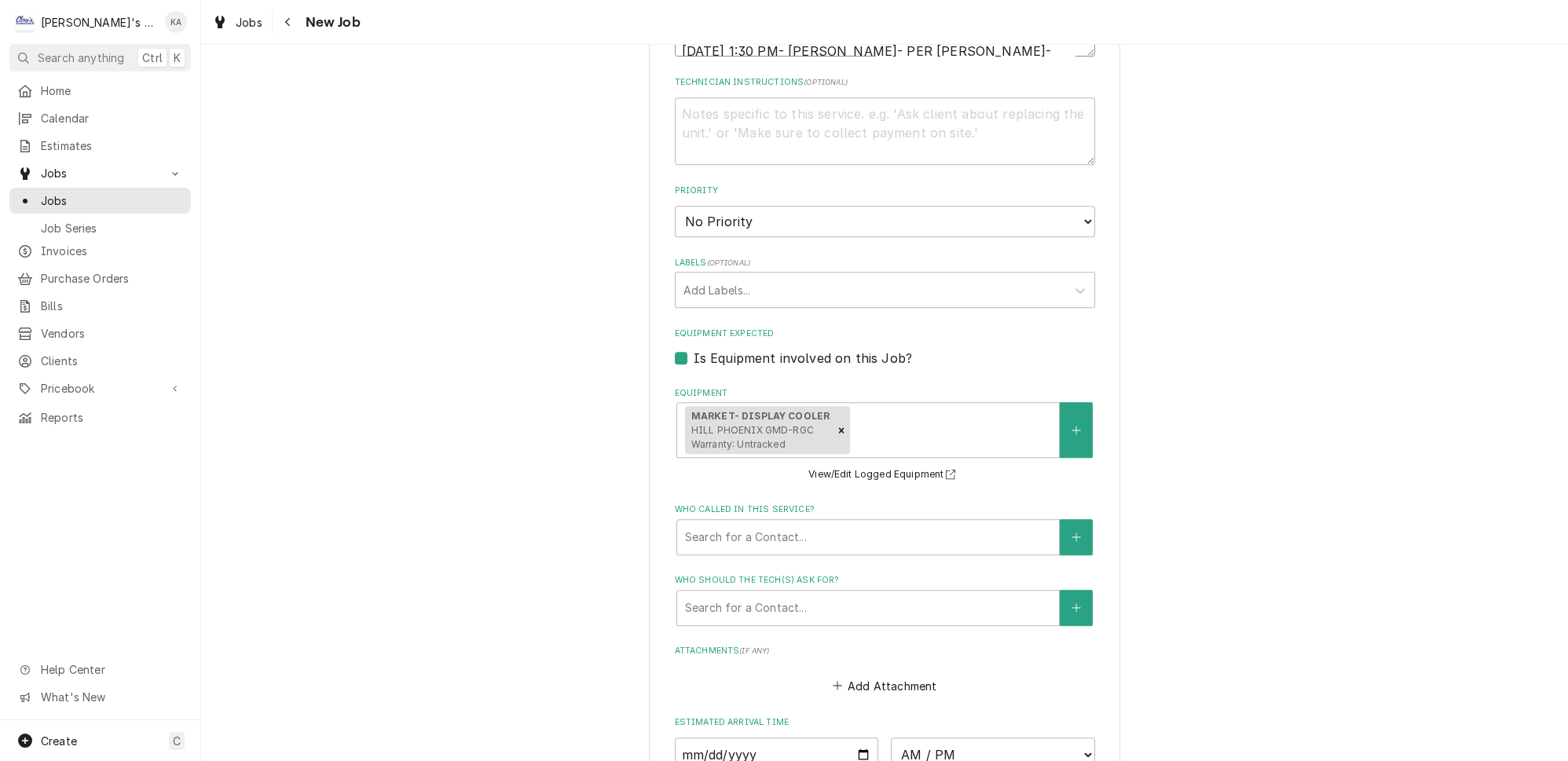
type textarea "[DATE] ESTIMATE FOR REPLACING THE GLYCOL PUMP FOR THE DISPLAY CASE THAT WAS FOU…"
click at [1061, 207] on select "No Priority Urgent High Medium Low" at bounding box center [885, 221] width 421 height 31
select select "1"
click at [675, 206] on select "No Priority Urgent High Medium Low" at bounding box center [885, 221] width 421 height 31
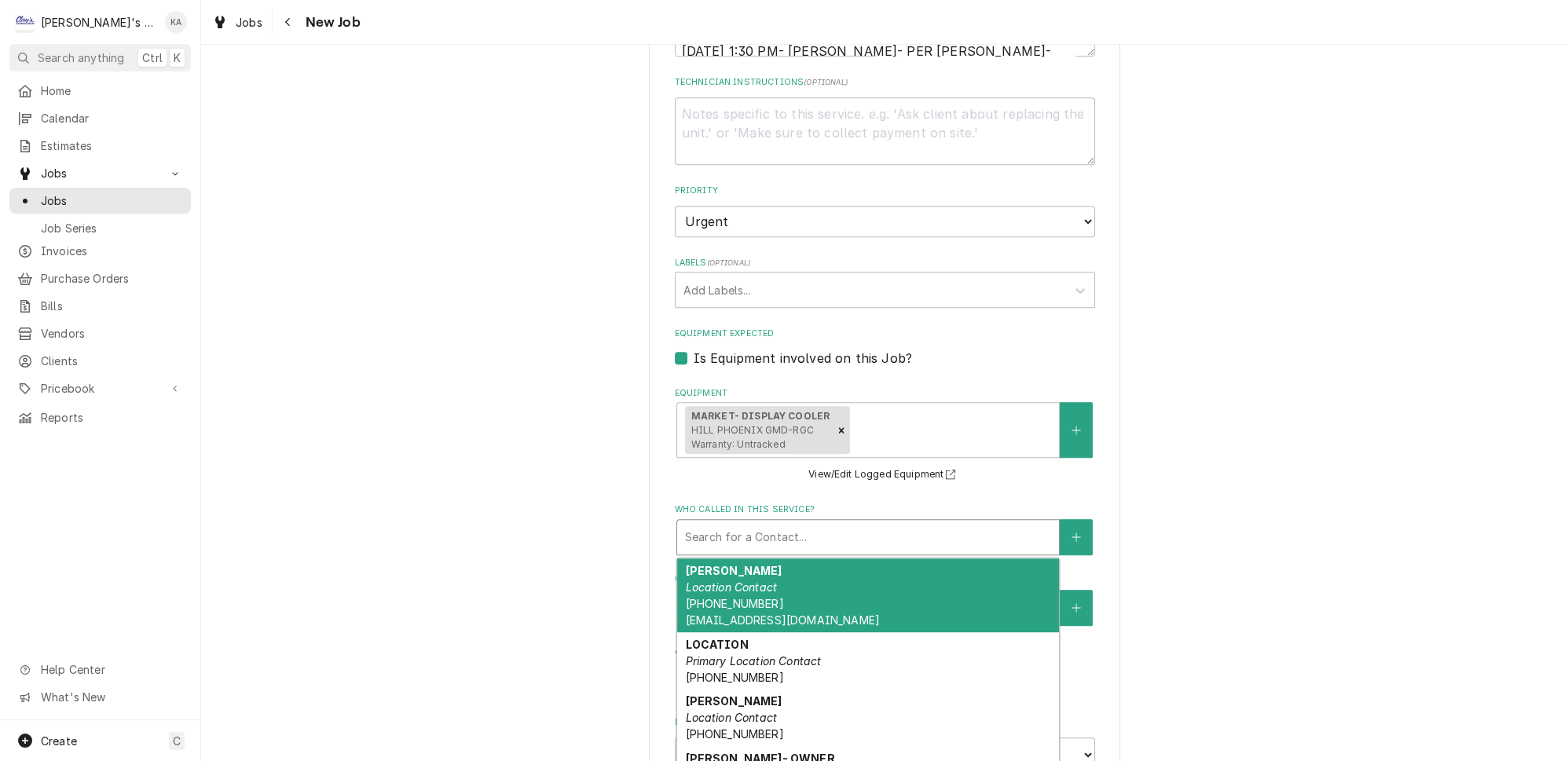
click at [865, 523] on div "Who called in this service?" at bounding box center [868, 538] width 366 height 28
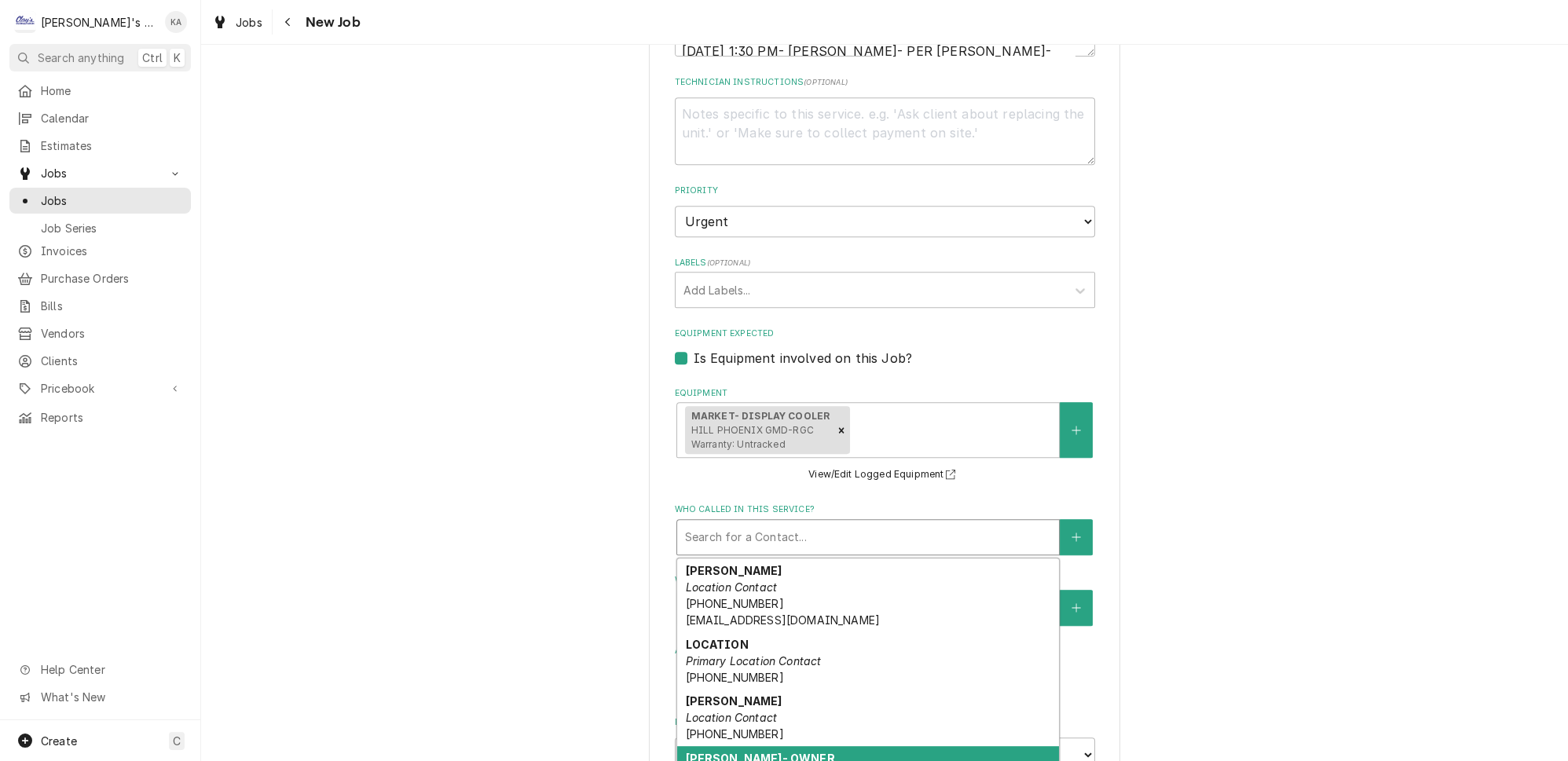
click at [801, 747] on div "RYAN- OWNER Location Contact (541) 729-0850" at bounding box center [867, 775] width 382 height 58
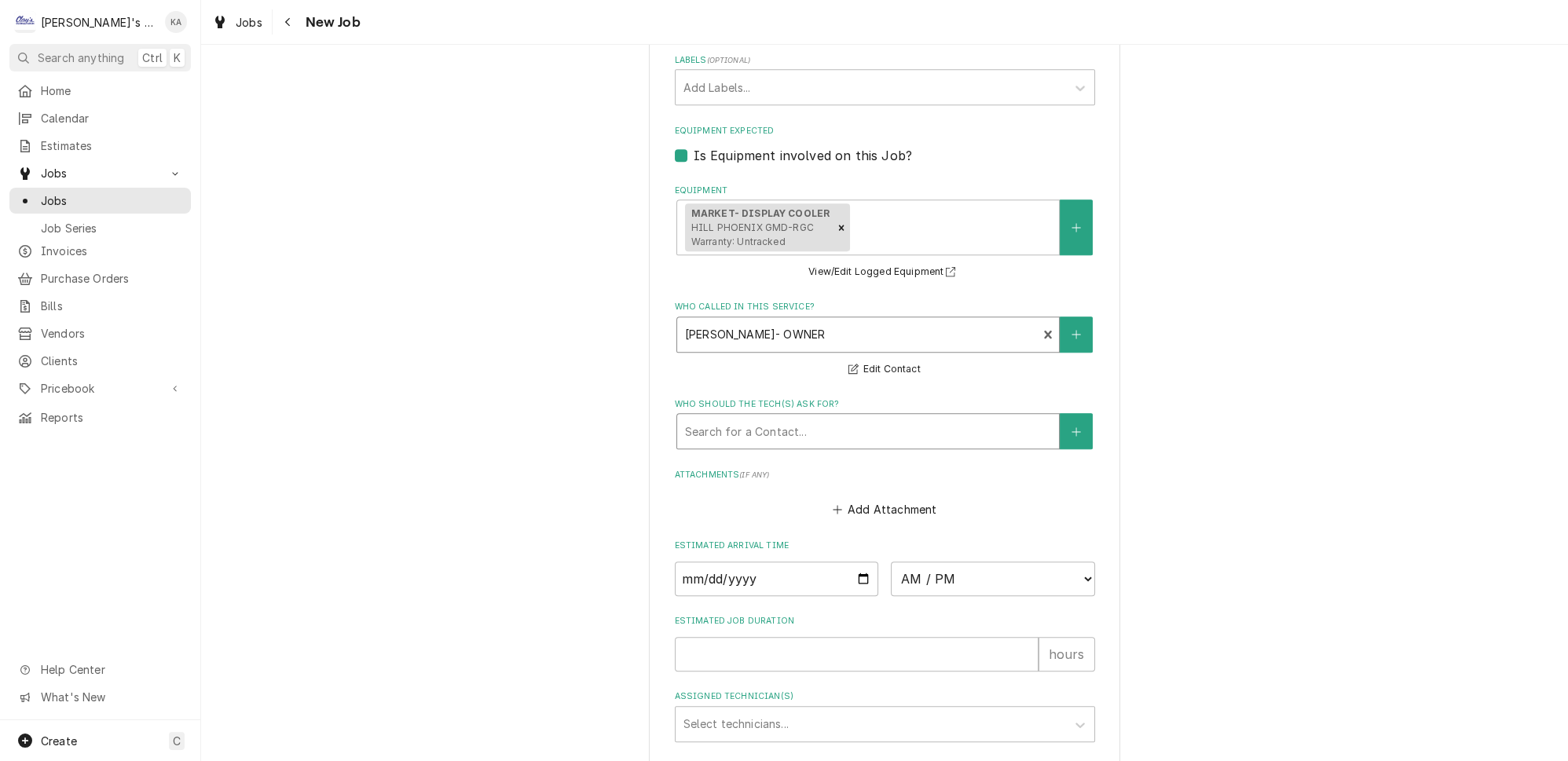
scroll to position [1429, 0]
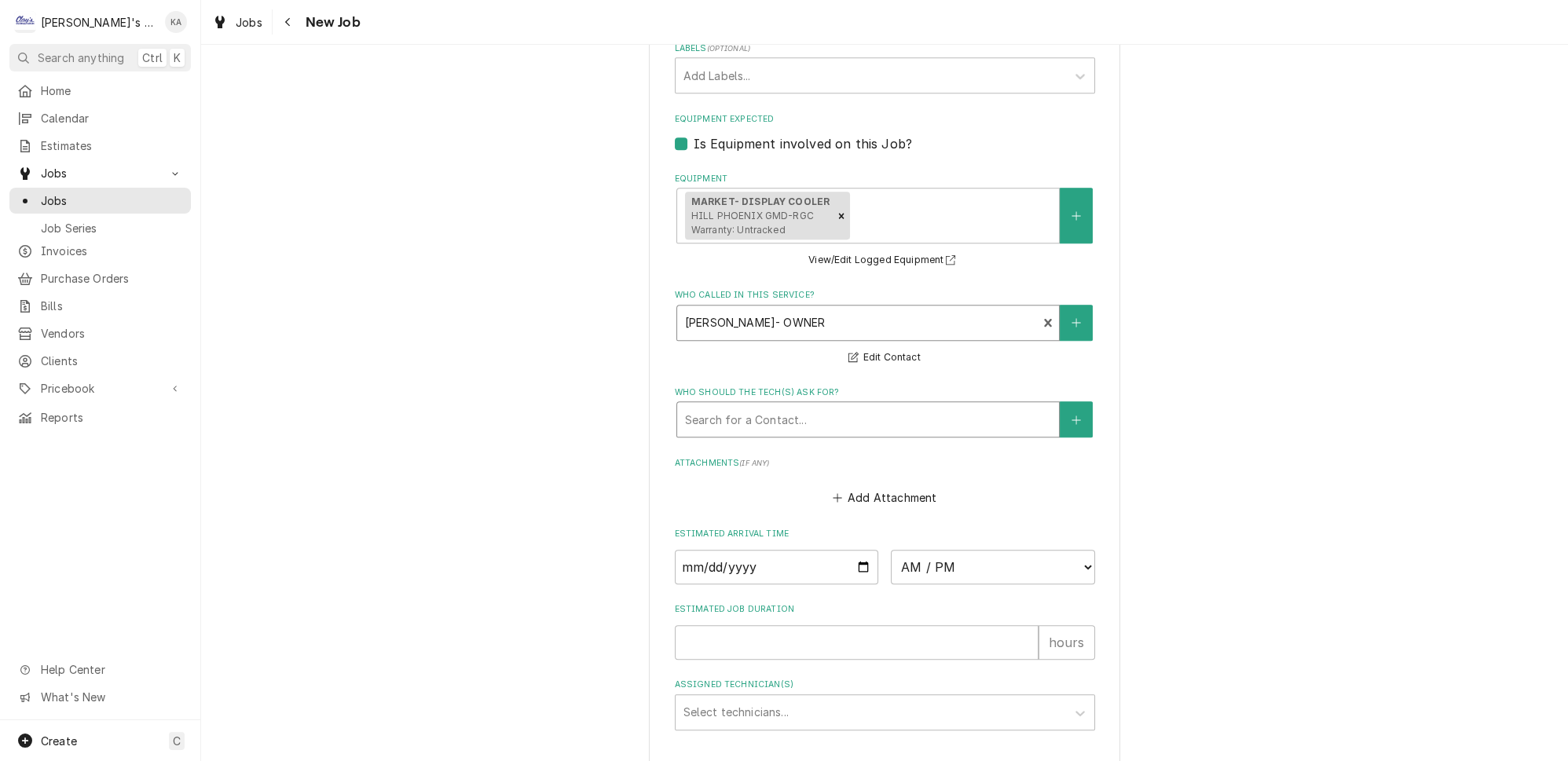
click at [888, 405] on div "Who should the tech(s) ask for?" at bounding box center [868, 420] width 366 height 28
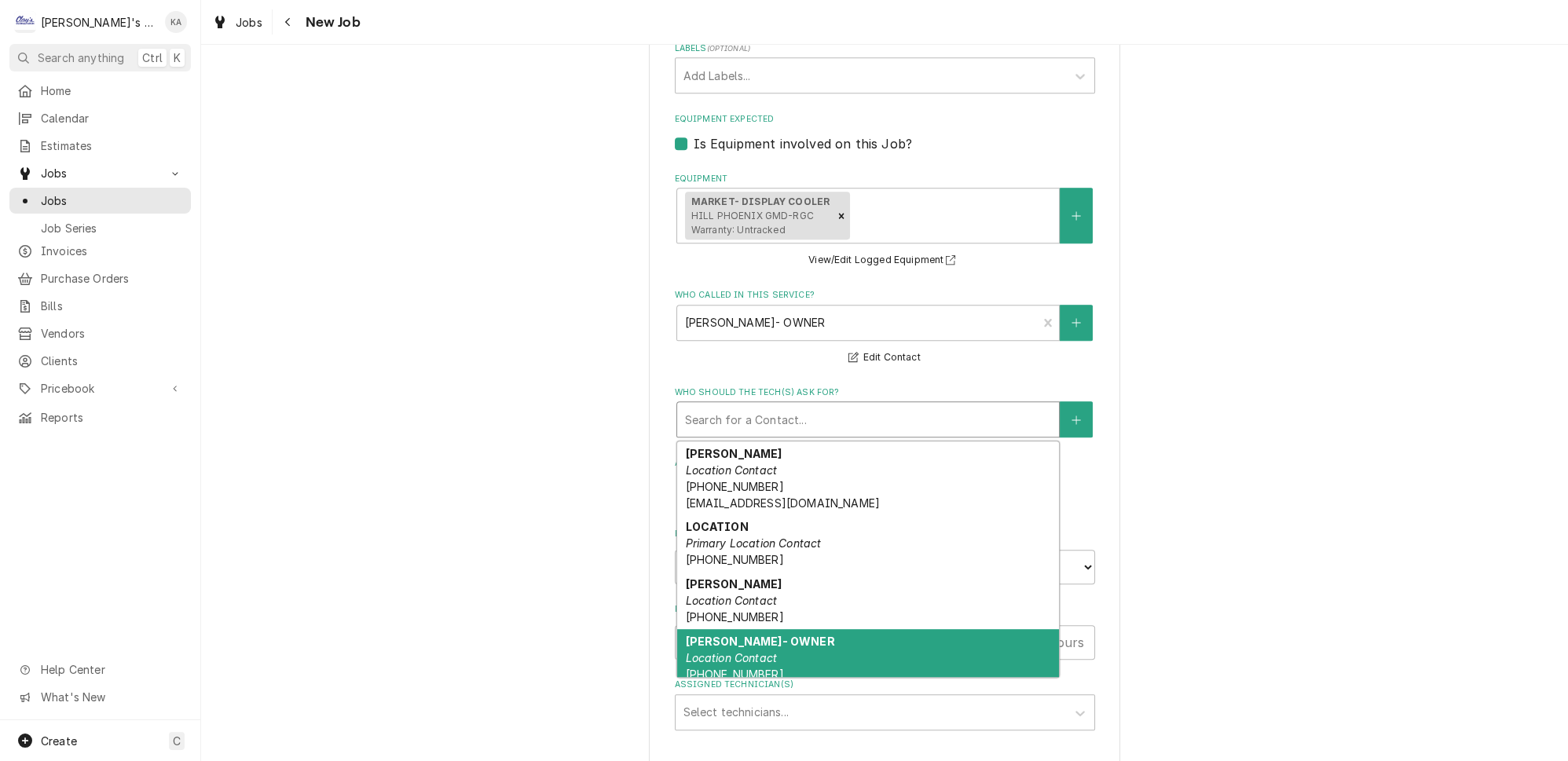
click at [720, 652] on em "Location Contact" at bounding box center [731, 658] width 91 height 13
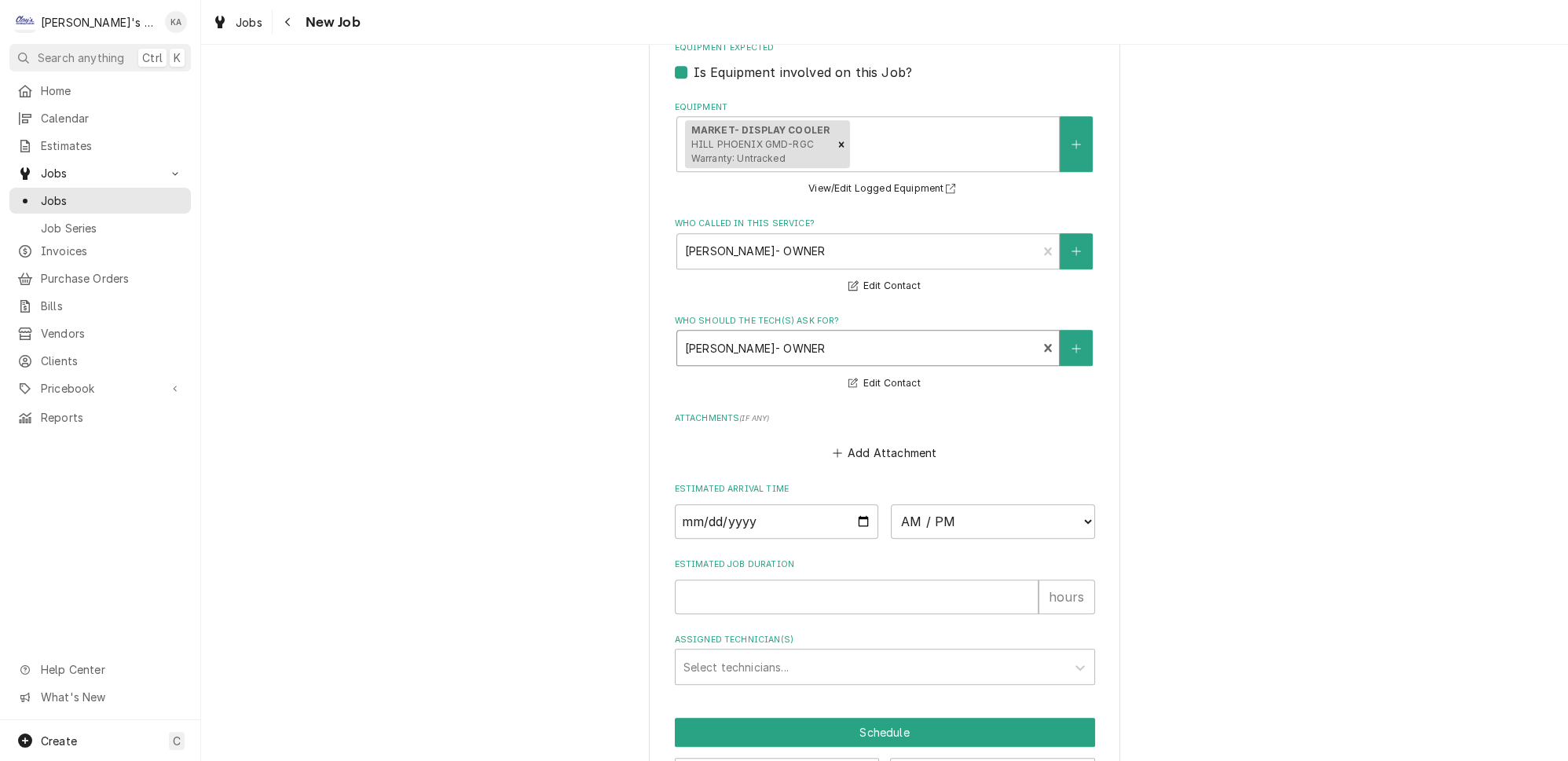
scroll to position [1534, 0]
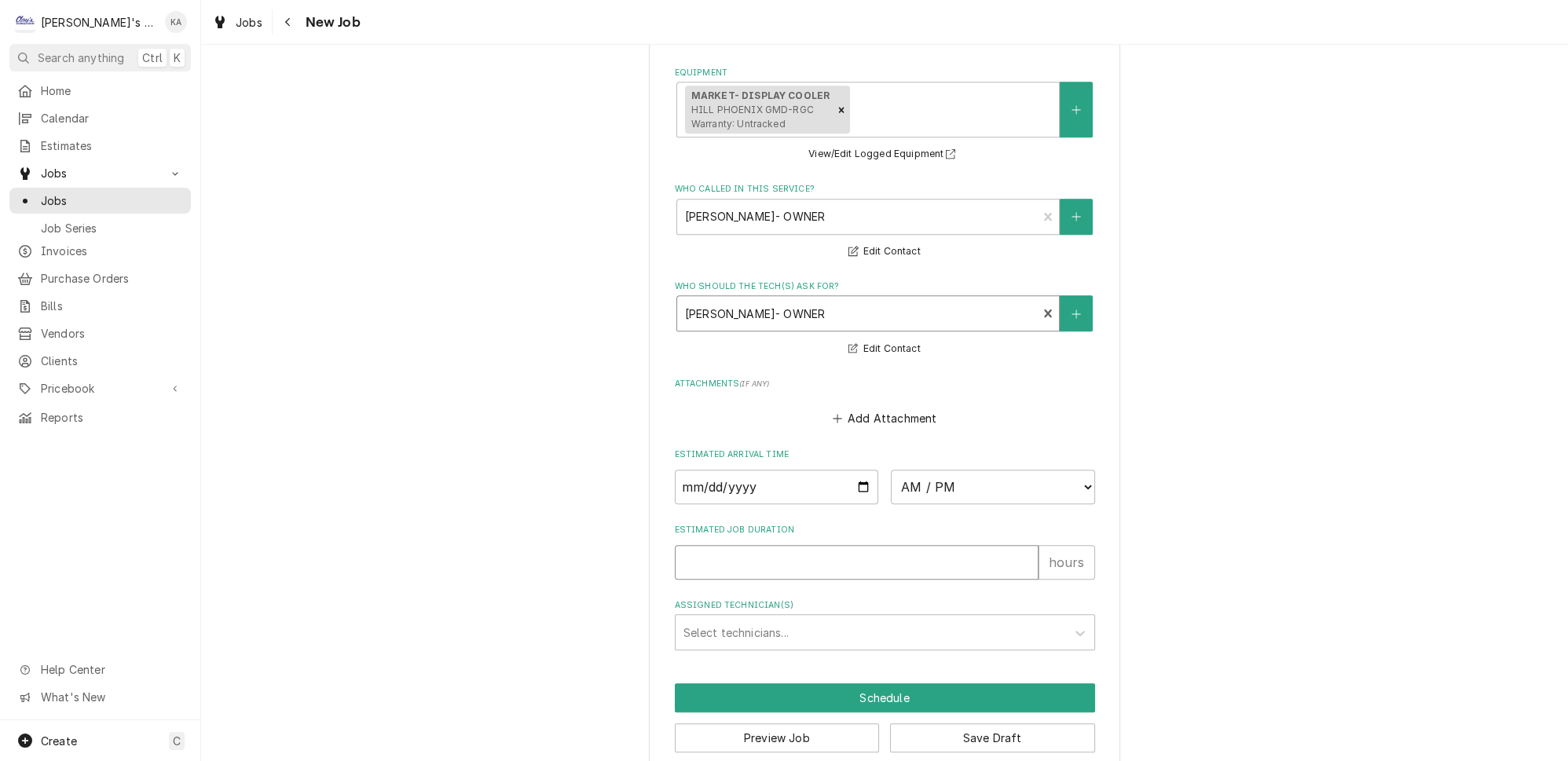
type textarea "x"
type input "1"
click at [1006, 545] on input "1" at bounding box center [857, 562] width 364 height 35
type textarea "x"
type input "2"
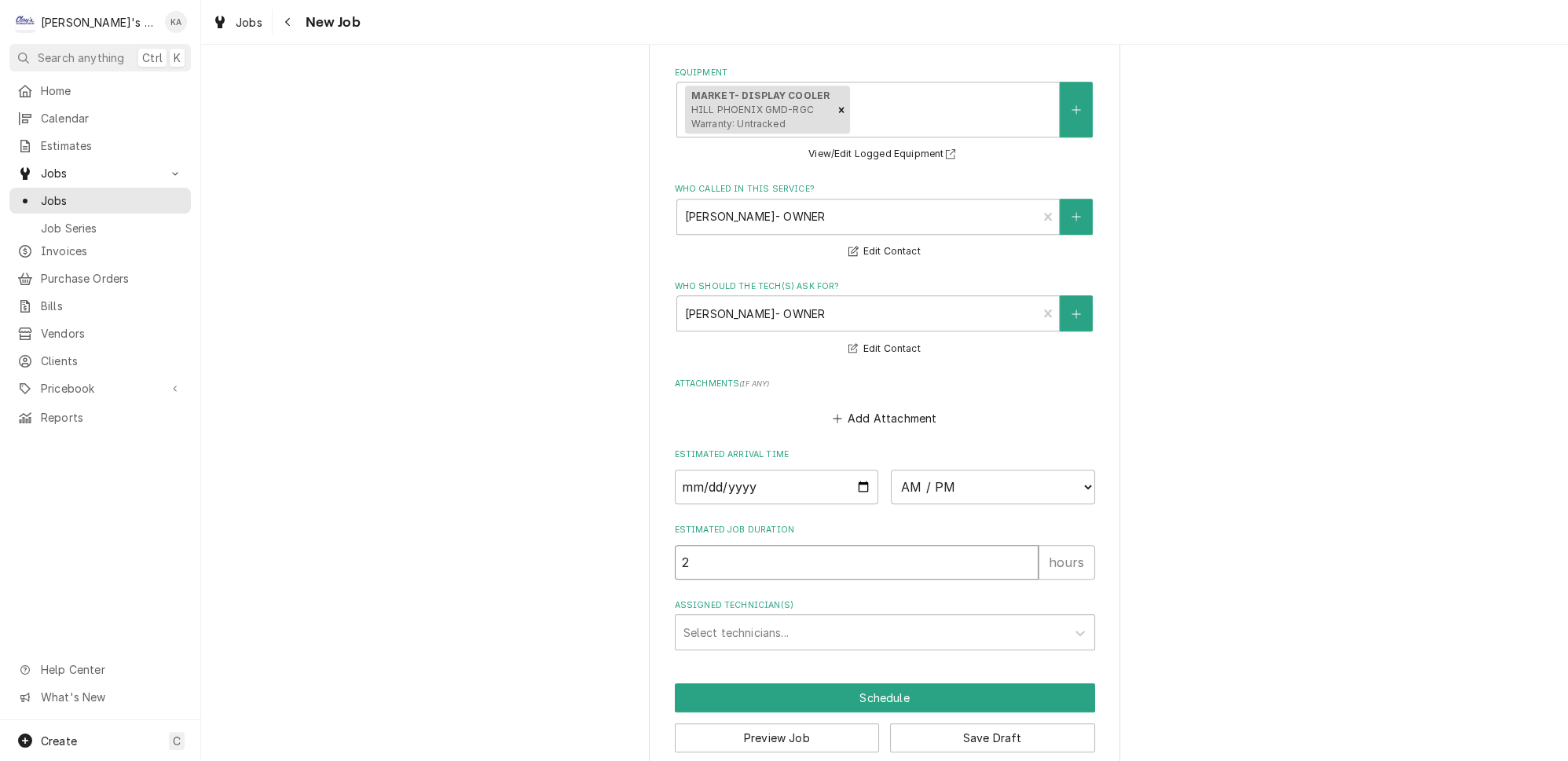
click at [1006, 545] on input "2" at bounding box center [857, 562] width 364 height 35
type textarea "x"
type input "3"
click at [1006, 545] on input "3" at bounding box center [857, 562] width 364 height 35
type textarea "x"
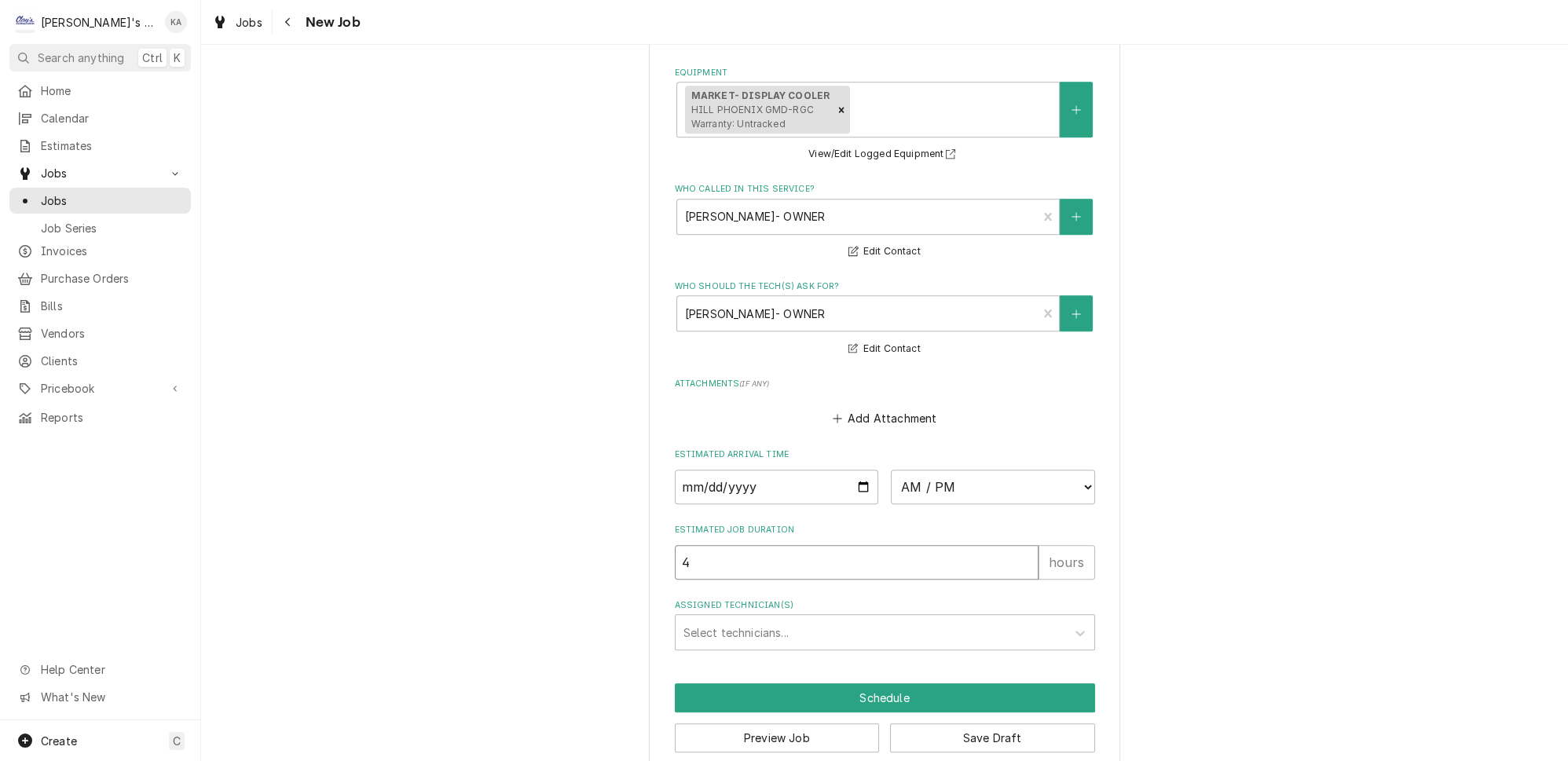
click at [1006, 545] on input "4" at bounding box center [857, 562] width 364 height 35
click at [967, 723] on button "Save Draft" at bounding box center [992, 737] width 205 height 29
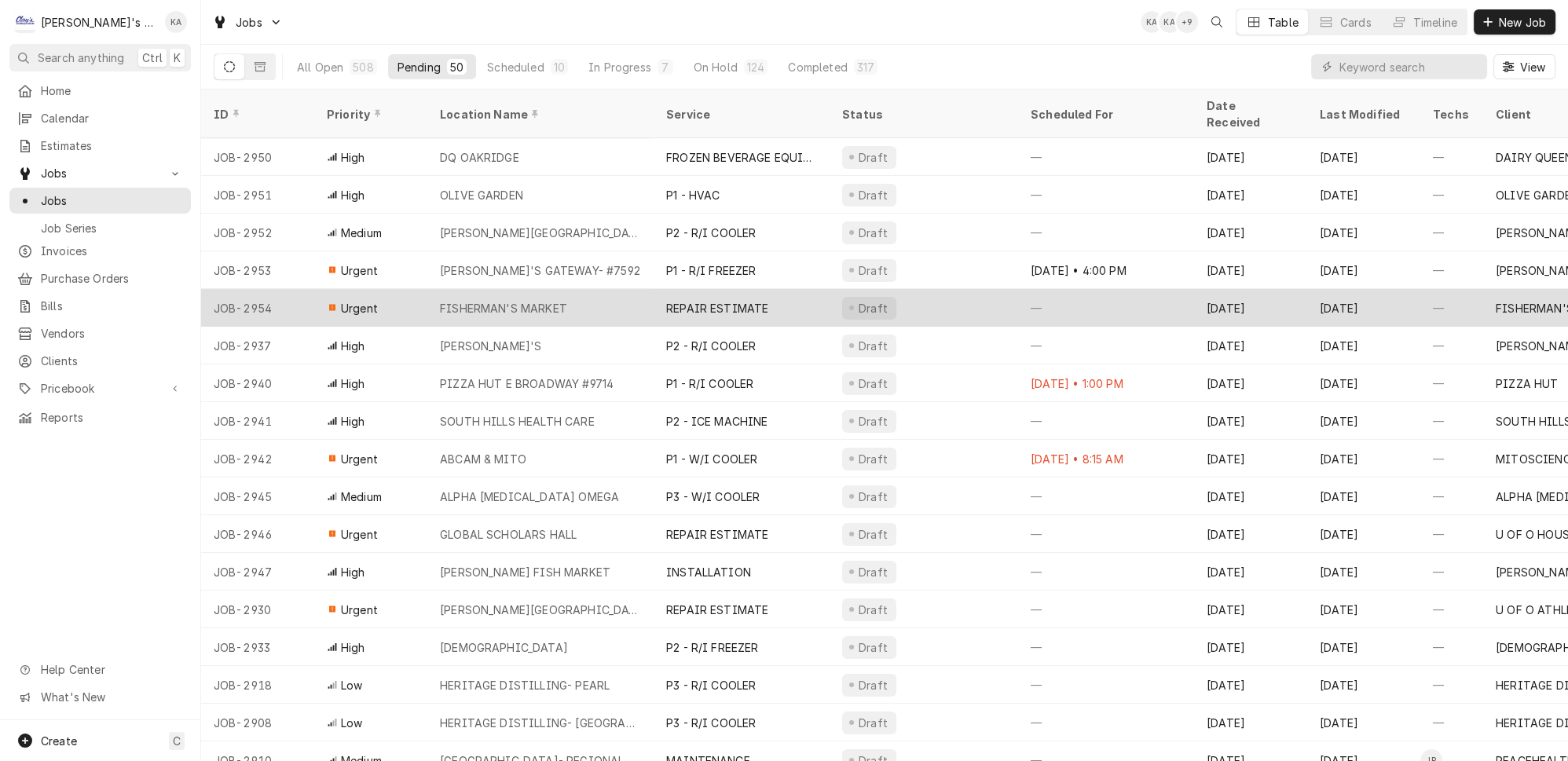
click at [585, 290] on div "FISHERMAN'S MARKET" at bounding box center [540, 308] width 226 height 38
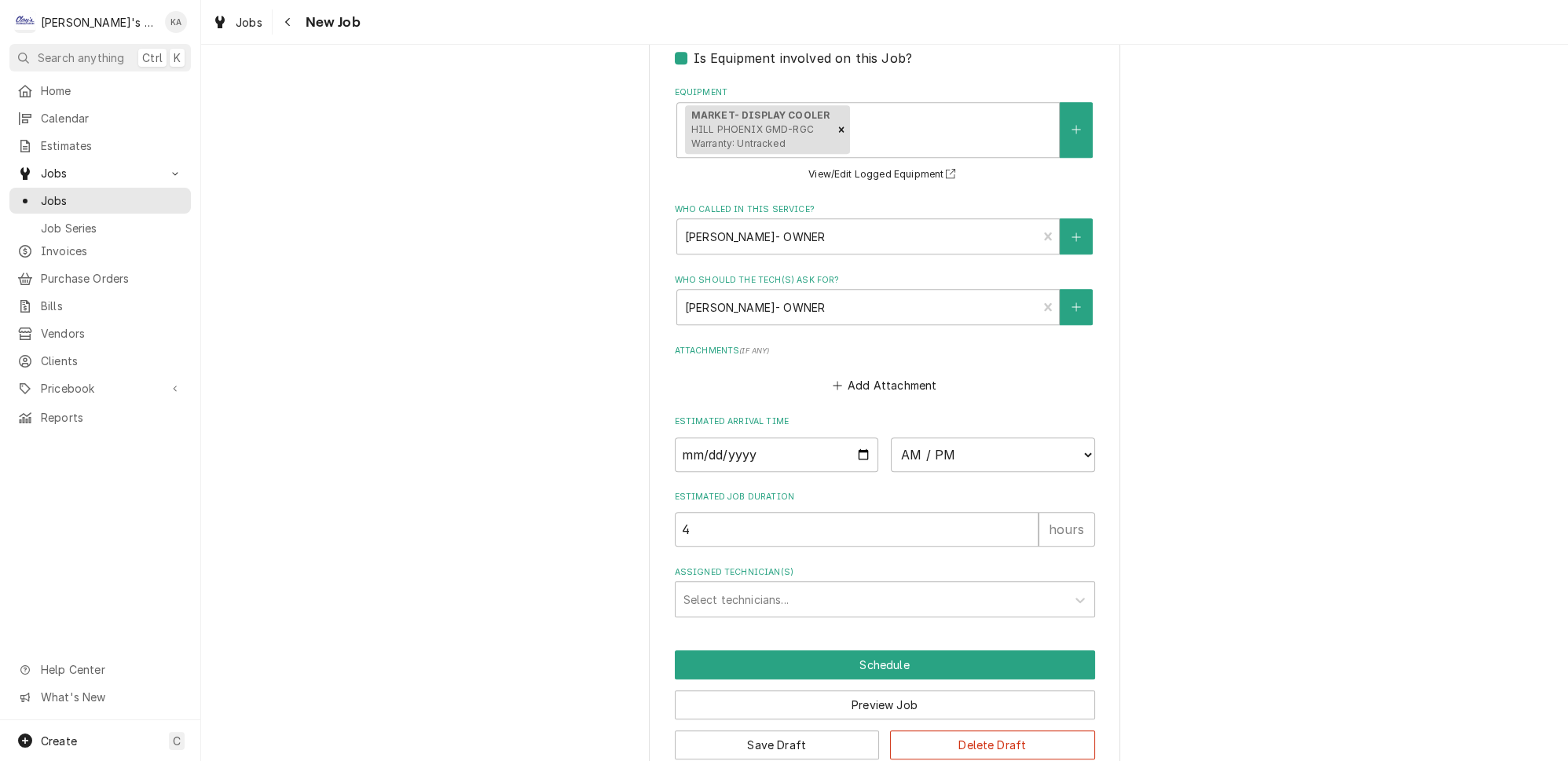
scroll to position [1434, 0]
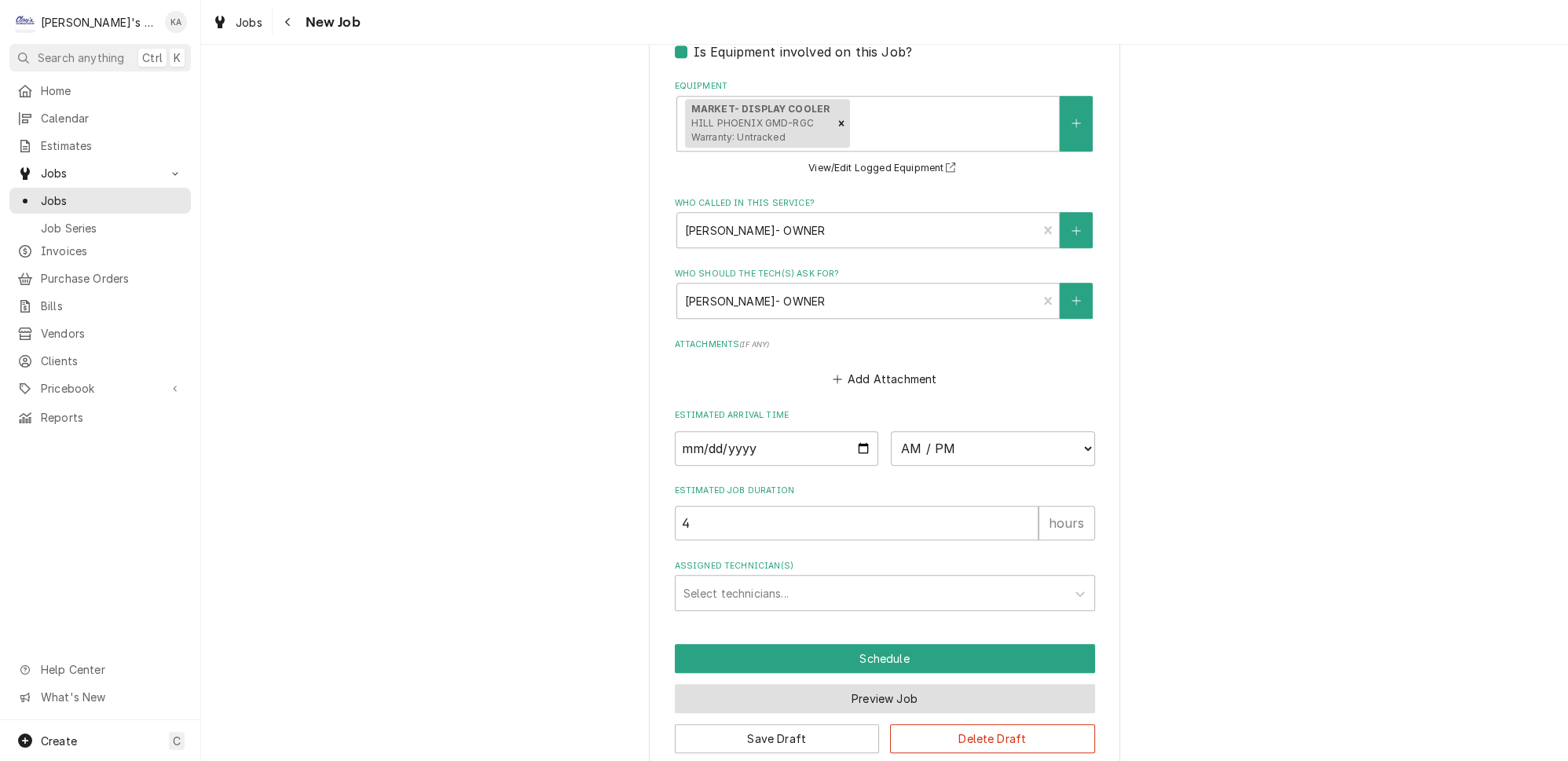
click at [855, 685] on button "Preview Job" at bounding box center [885, 699] width 421 height 29
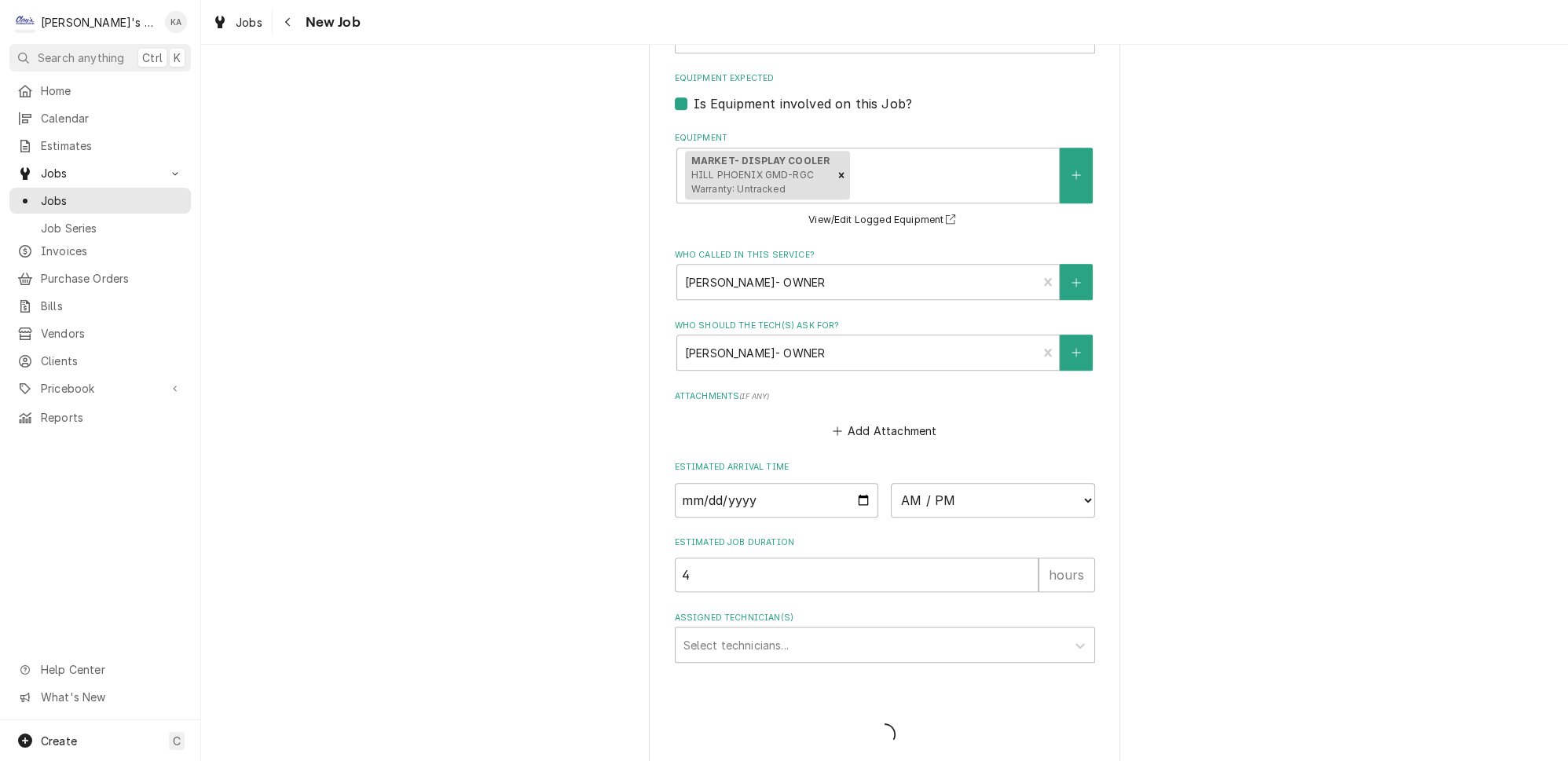
type textarea "x"
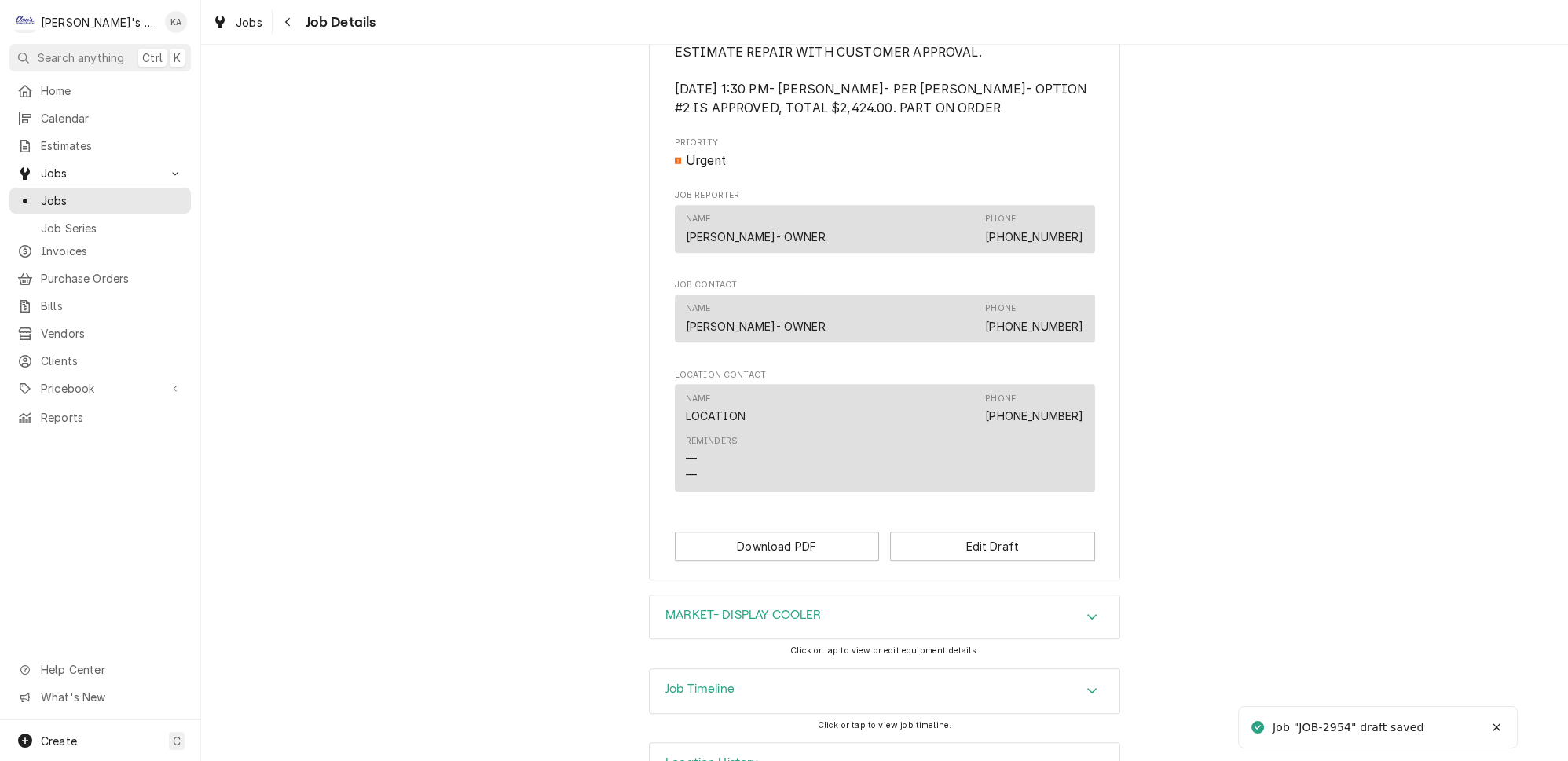
scroll to position [1136, 0]
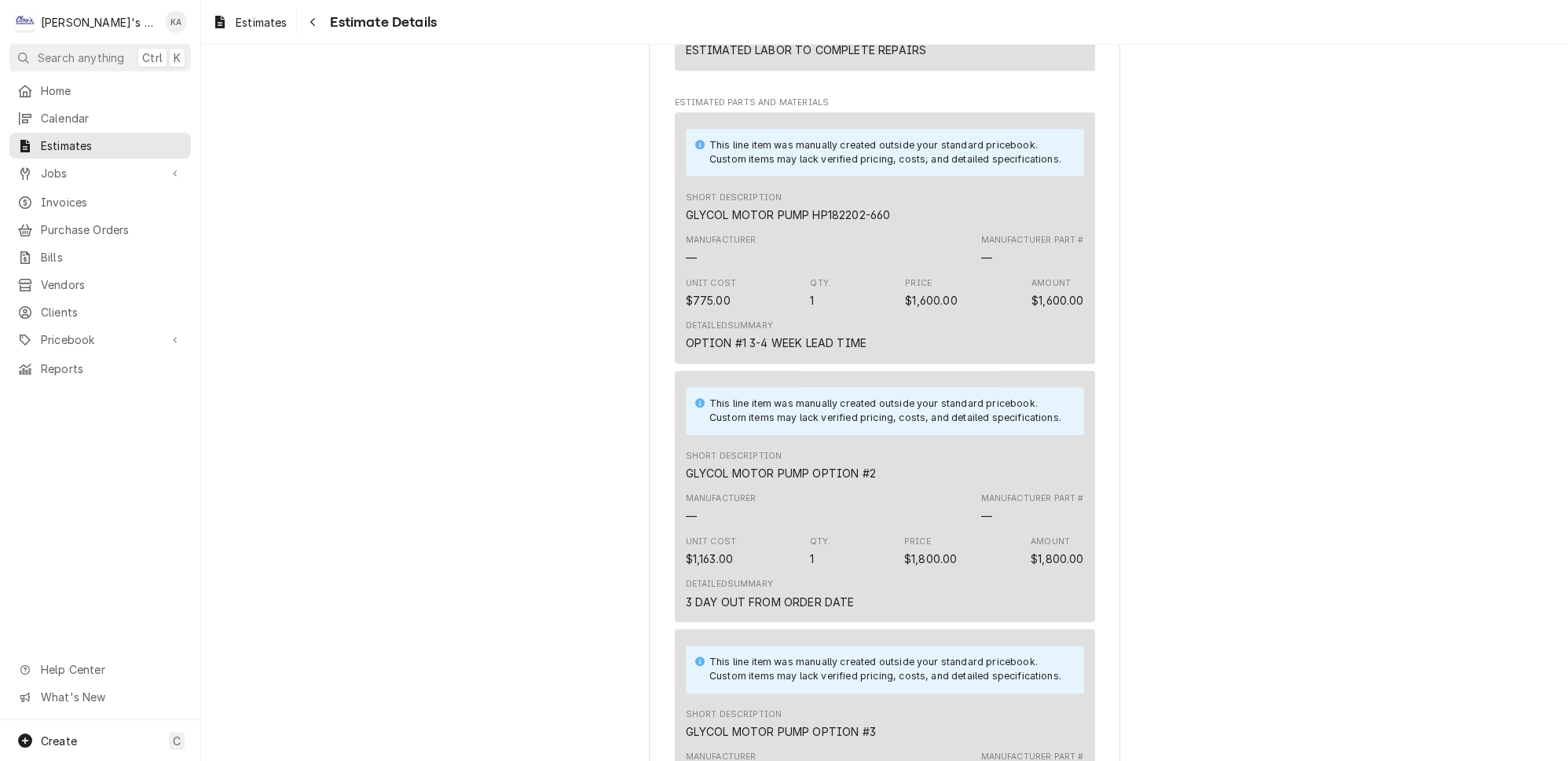
scroll to position [1500, 0]
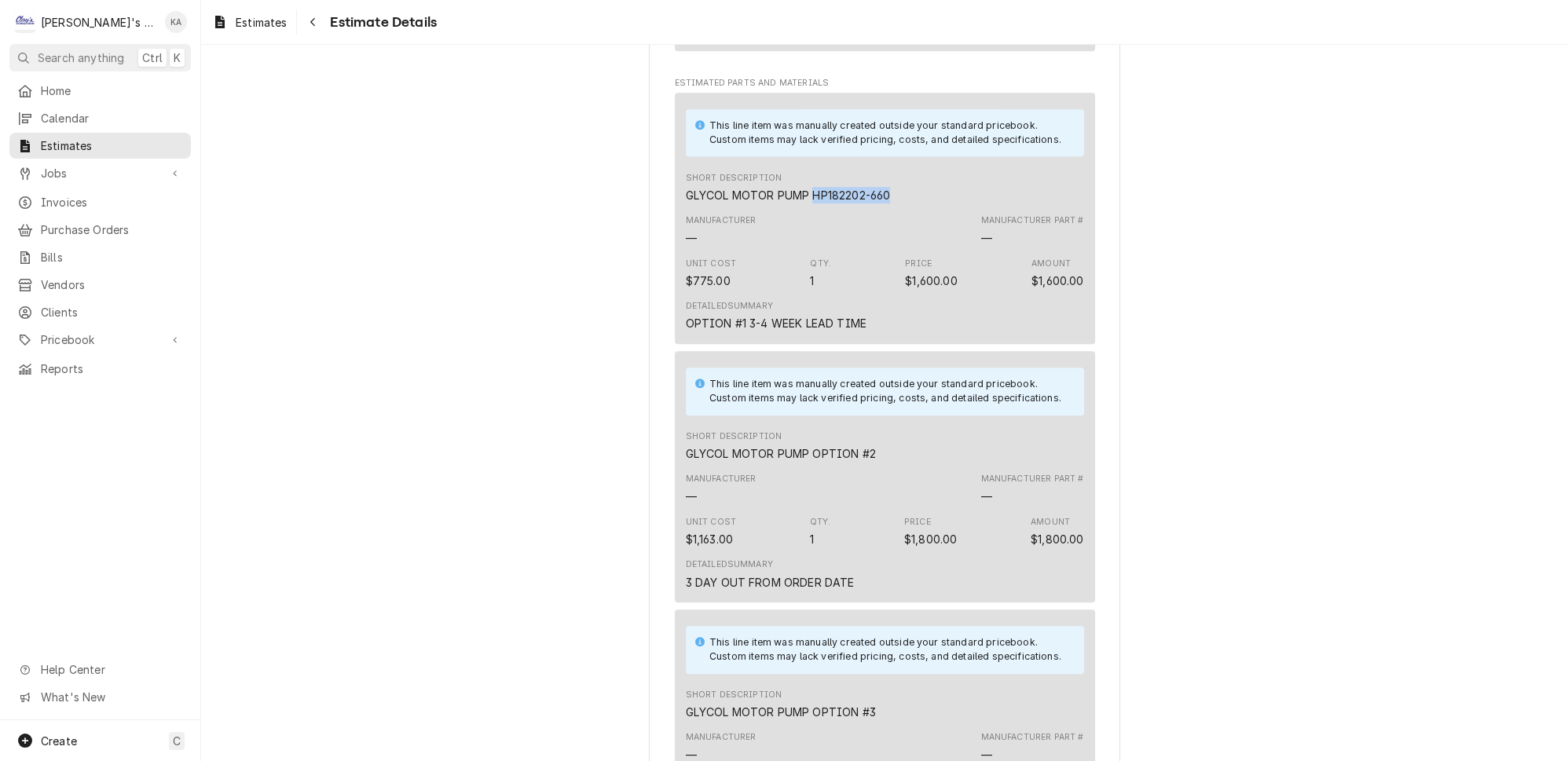
drag, startPoint x: 885, startPoint y: 211, endPoint x: 807, endPoint y: 214, distance: 78.1
click at [807, 209] on div "Short Description GLYCOL MOTOR PUMP HP182202-660" at bounding box center [884, 188] width 398 height 42
copy div "HP182202-660"
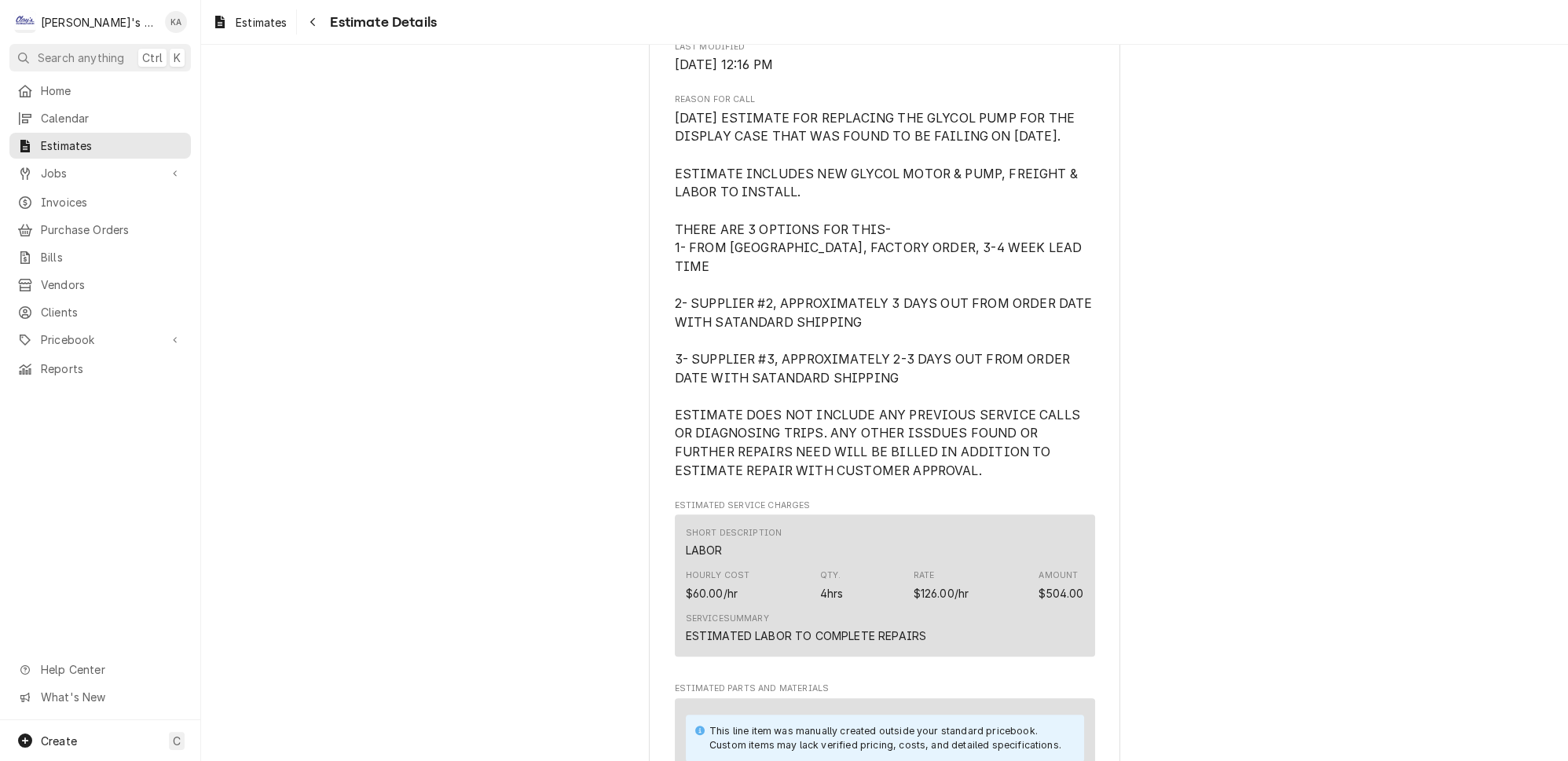
scroll to position [0, 0]
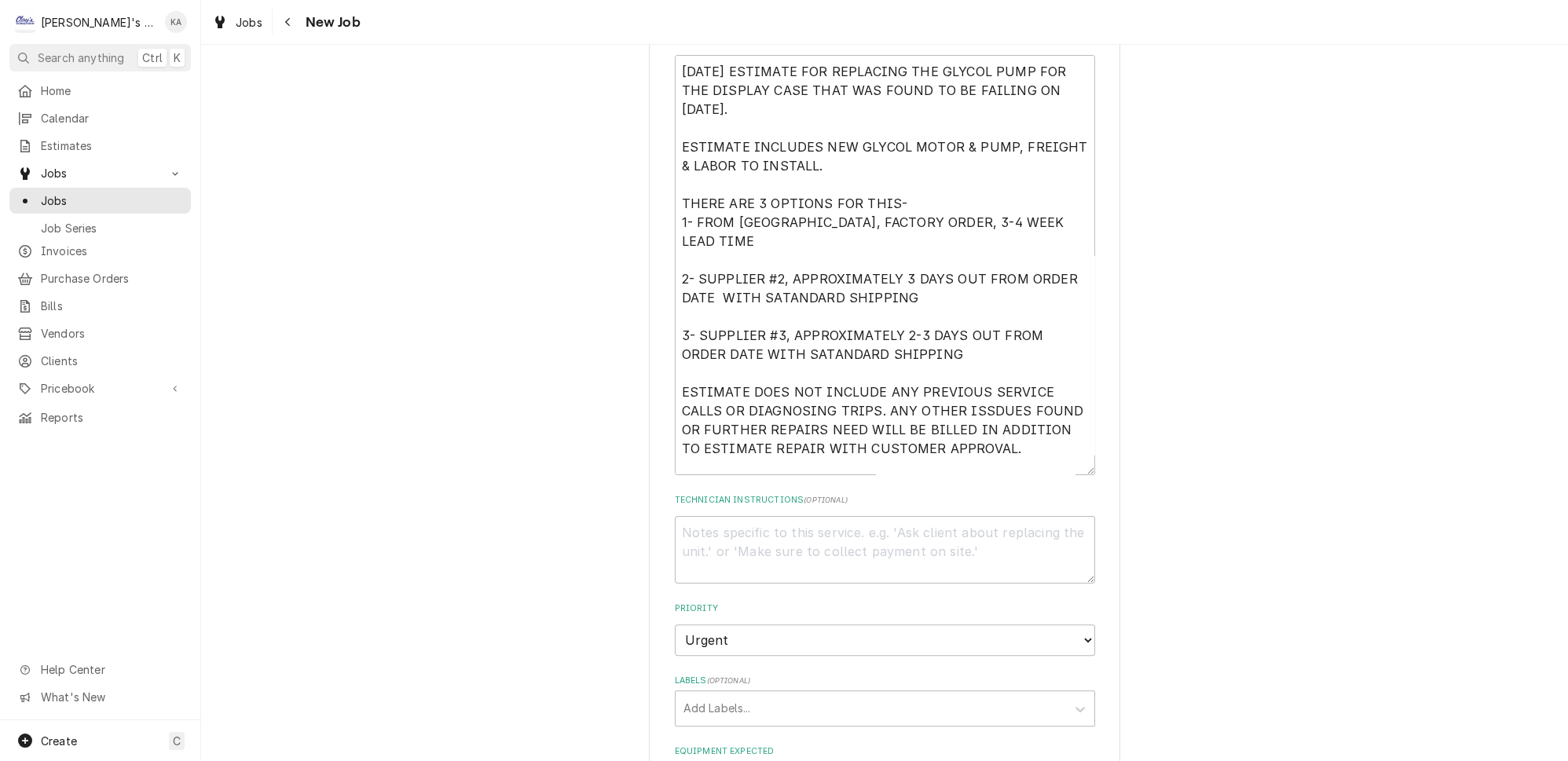
scroll to position [714, 0]
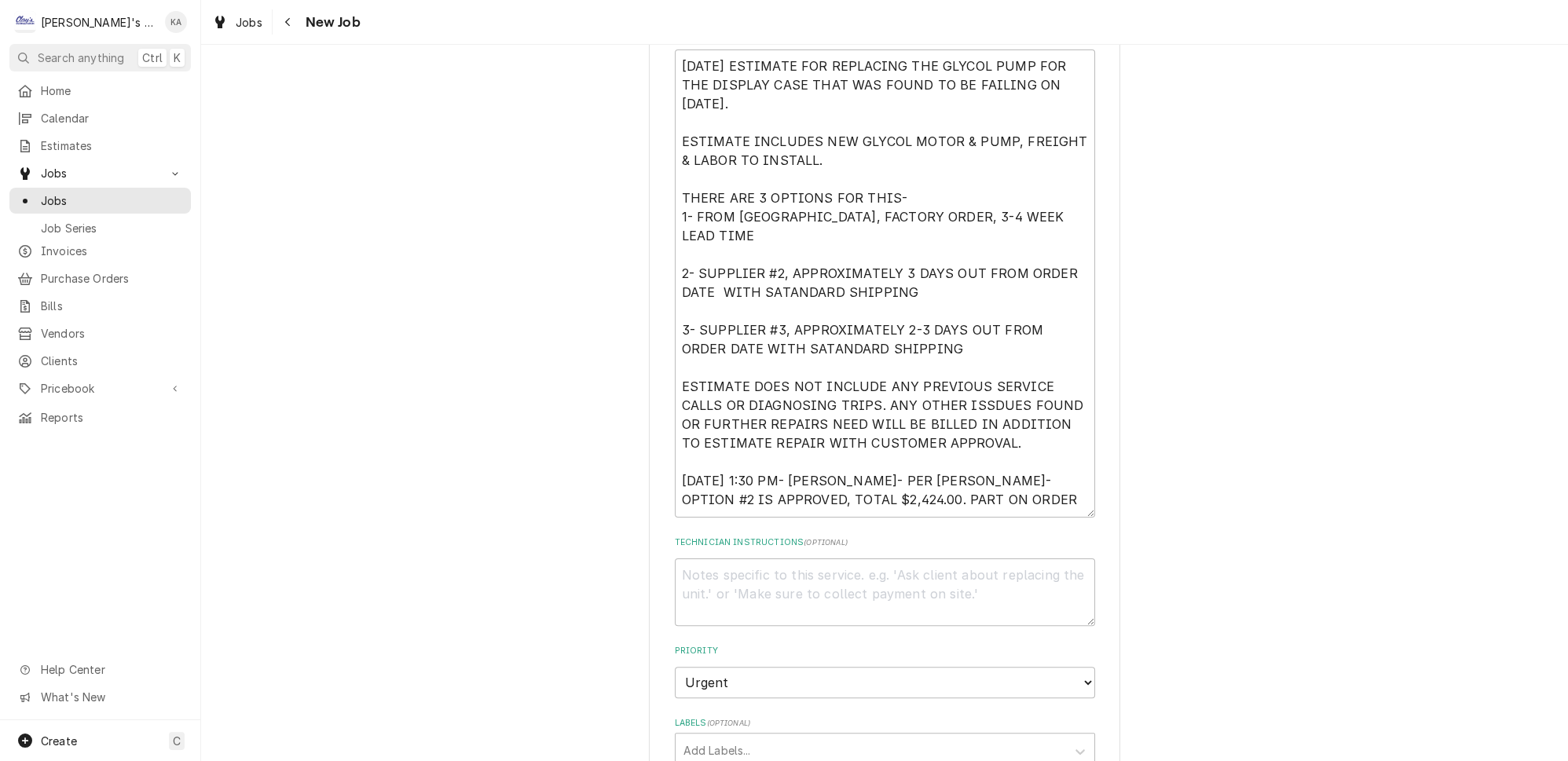
drag, startPoint x: 1065, startPoint y: 449, endPoint x: 1066, endPoint y: 511, distance: 62.0
click at [1066, 511] on textarea "[DATE] ESTIMATE FOR REPLACING THE GLYCOL PUMP FOR THE DISPLAY CASE THAT WAS FOU…" at bounding box center [885, 283] width 421 height 469
click at [961, 438] on textarea "[DATE] ESTIMATE FOR REPLACING THE GLYCOL PUMP FOR THE DISPLAY CASE THAT WAS FOU…" at bounding box center [885, 290] width 421 height 483
type textarea "x"
type textarea "[DATE] ESTIMATE FOR REPLACING THE GLYCOL PUMP FOR THE DISPLAY CASE THAT WAS FOU…"
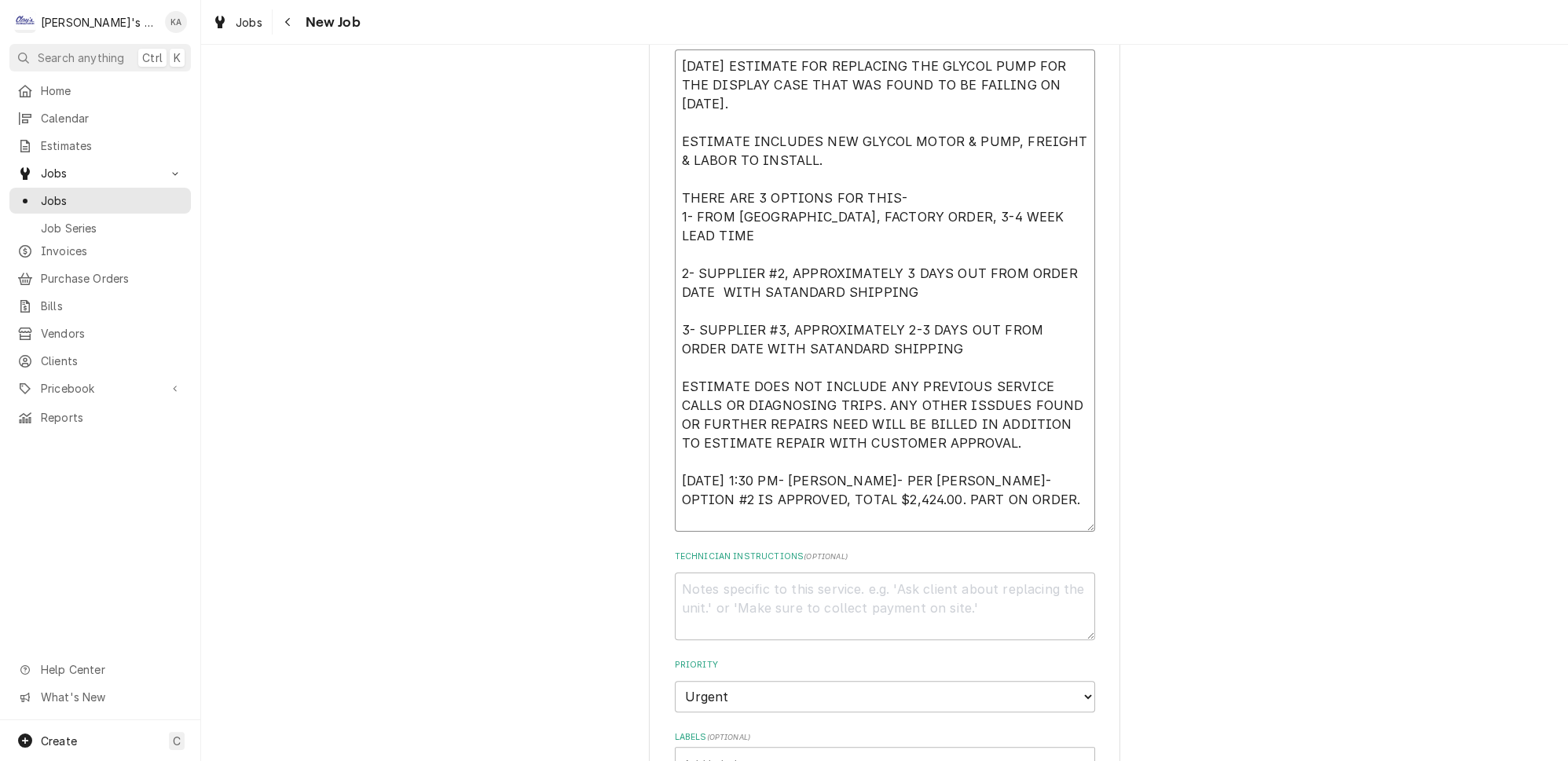
type textarea "x"
type textarea "[DATE] ESTIMATE FOR REPLACING THE GLYCOL PUMP FOR THE DISPLAY CASE THAT WAS FOU…"
type textarea "x"
type textarea "[DATE] ESTIMATE FOR REPLACING THE GLYCOL PUMP FOR THE DISPLAY CASE THAT WAS FOU…"
type textarea "x"
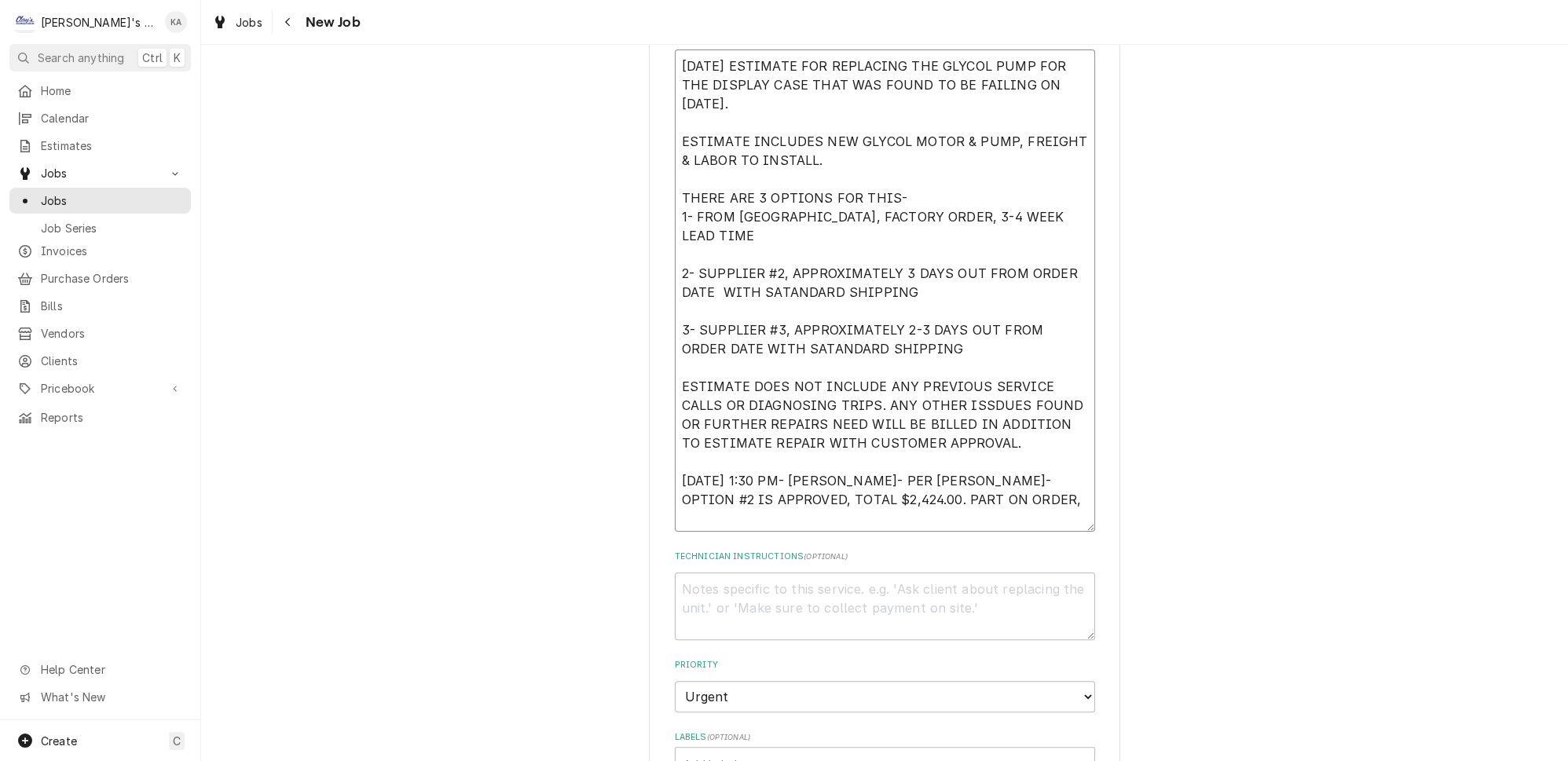
type textarea "[DATE] ESTIMATE FOR REPLACING THE GLYCOL PUMP FOR THE DISPLAY CASE THAT WAS FOU…"
type textarea "x"
type textarea "[DATE] ESTIMATE FOR REPLACING THE GLYCOL PUMP FOR THE DISPLAY CASE THAT WAS FOU…"
type textarea "x"
type textarea "[DATE] ESTIMATE FOR REPLACING THE GLYCOL PUMP FOR THE DISPLAY CASE THAT WAS FOU…"
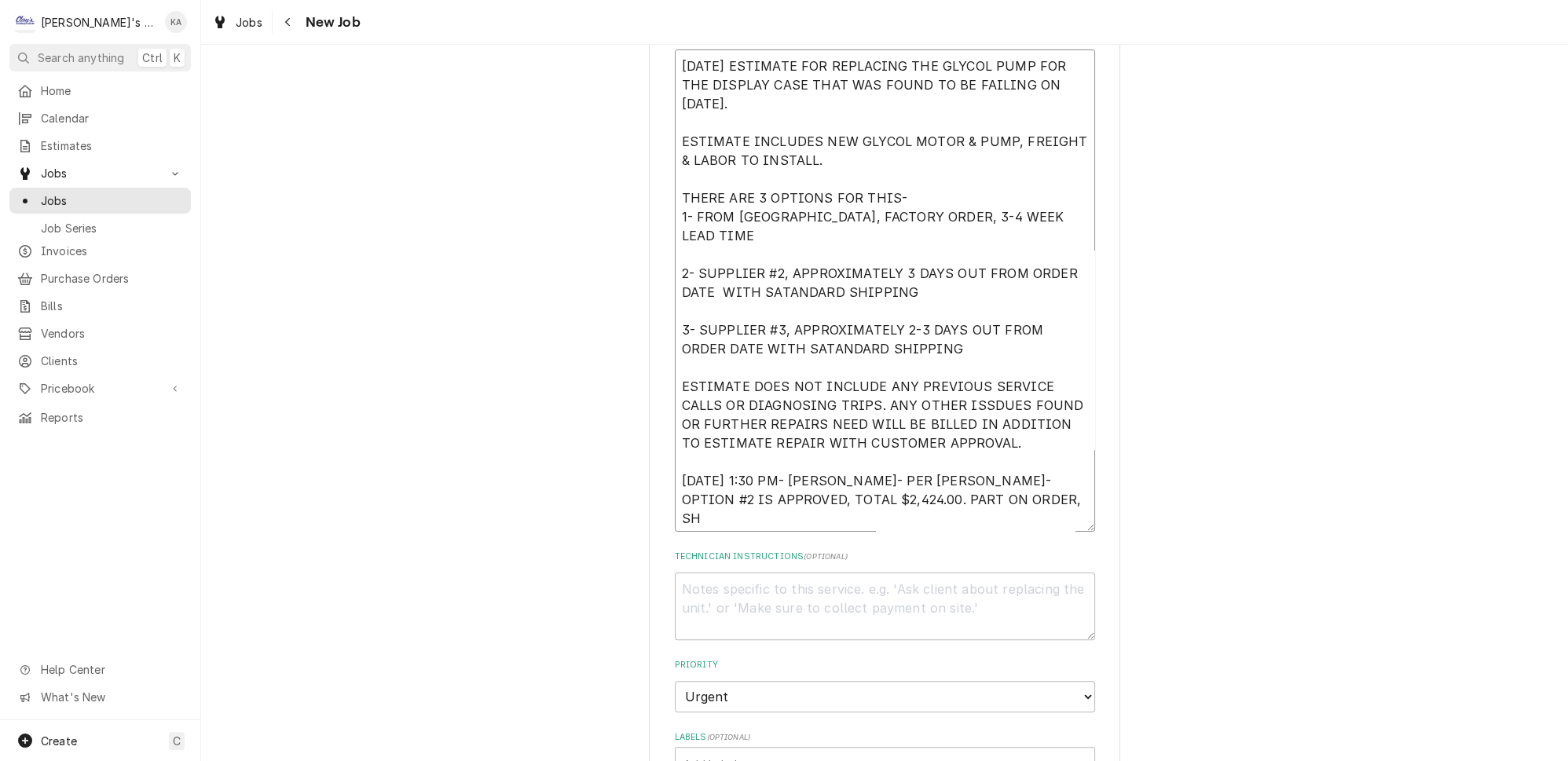
type textarea "x"
type textarea "[DATE] ESTIMATE FOR REPLACING THE GLYCOL PUMP FOR THE DISPLAY CASE THAT WAS FOU…"
type textarea "x"
type textarea "[DATE] ESTIMATE FOR REPLACING THE GLYCOL PUMP FOR THE DISPLAY CASE THAT WAS FOU…"
type textarea "x"
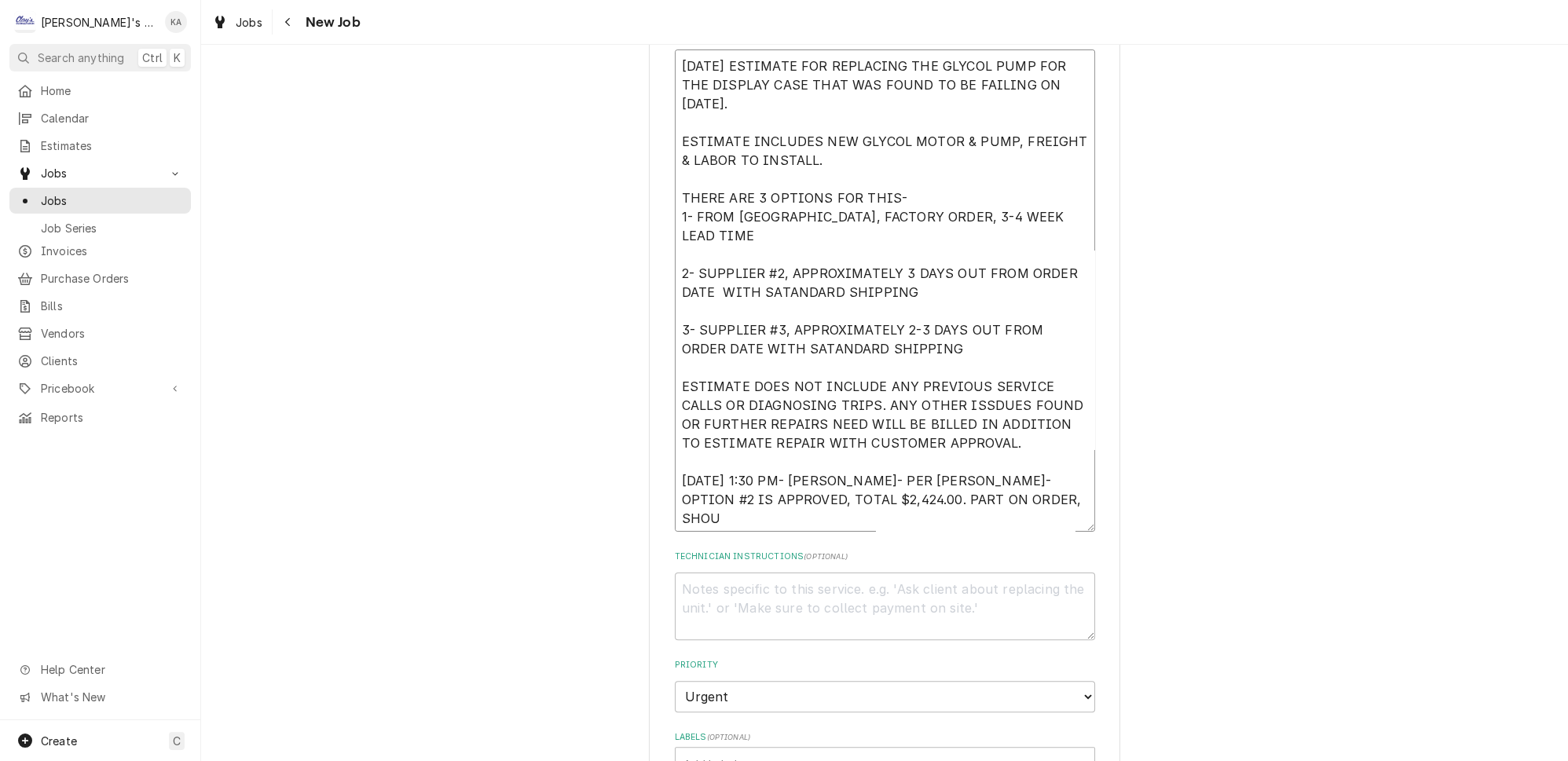
type textarea "[DATE] ESTIMATE FOR REPLACING THE GLYCOL PUMP FOR THE DISPLAY CASE THAT WAS FOU…"
type textarea "x"
type textarea "[DATE] ESTIMATE FOR REPLACING THE GLYCOL PUMP FOR THE DISPLAY CASE THAT WAS FOU…"
type textarea "x"
type textarea "[DATE] ESTIMATE FOR REPLACING THE GLYCOL PUMP FOR THE DISPLAY CASE THAT WAS FOU…"
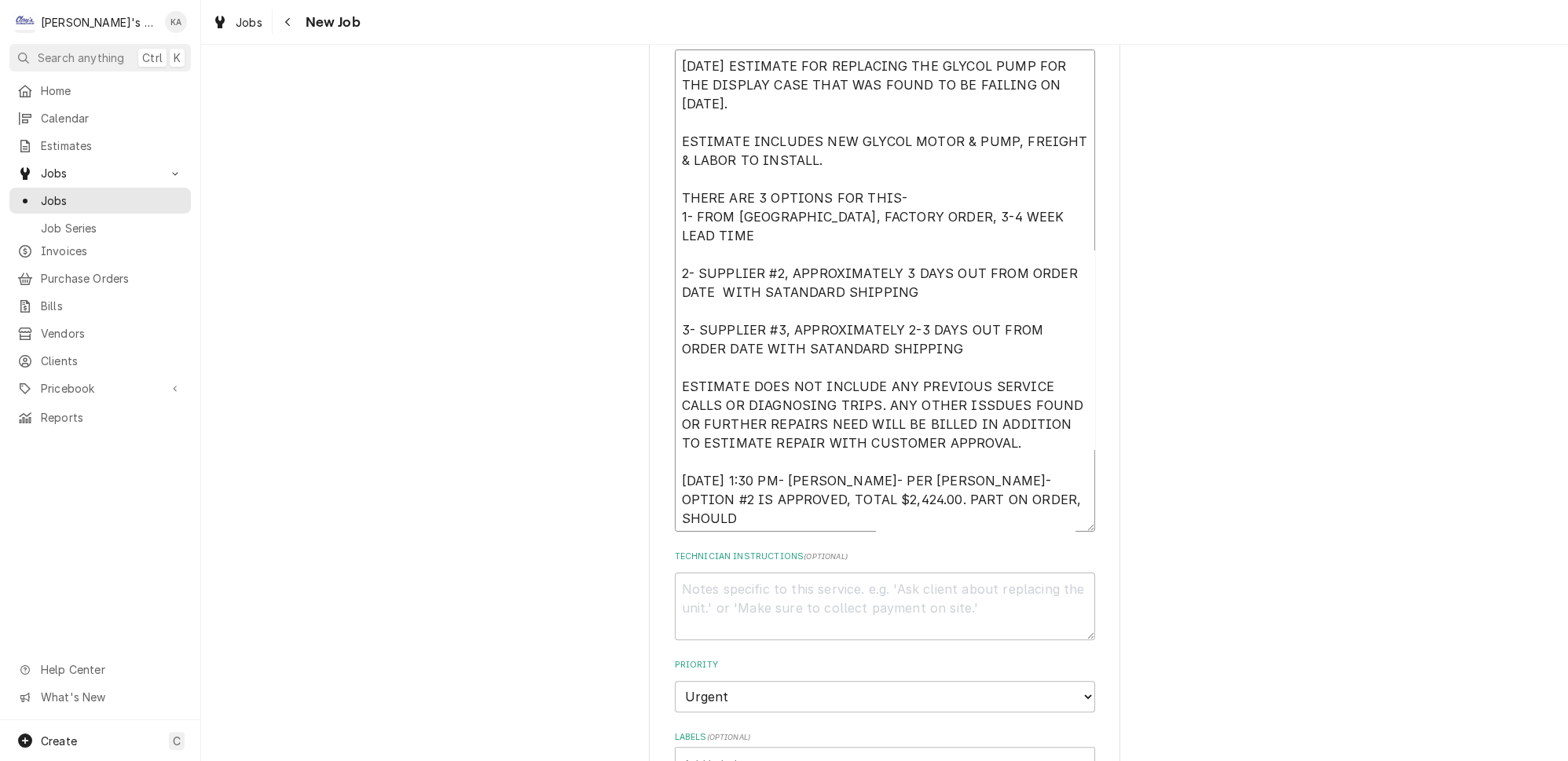
type textarea "x"
type textarea "[DATE] ESTIMATE FOR REPLACING THE GLYCOL PUMP FOR THE DISPLAY CASE THAT WAS FOU…"
type textarea "x"
type textarea "[DATE] ESTIMATE FOR REPLACING THE GLYCOL PUMP FOR THE DISPLAY CASE THAT WAS FOU…"
type textarea "x"
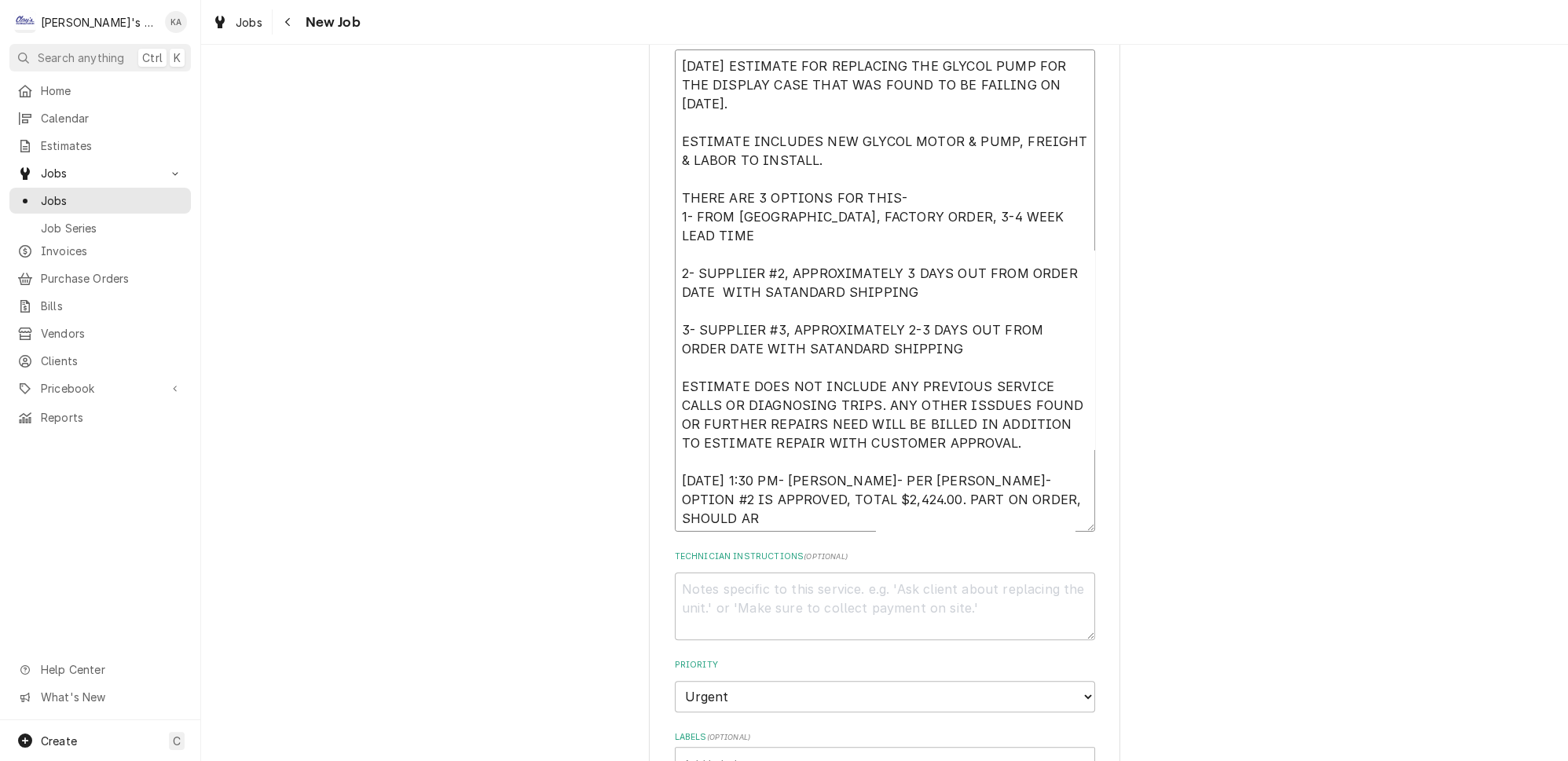
type textarea "[DATE] ESTIMATE FOR REPLACING THE GLYCOL PUMP FOR THE DISPLAY CASE THAT WAS FOU…"
type textarea "x"
type textarea "[DATE] ESTIMATE FOR REPLACING THE GLYCOL PUMP FOR THE DISPLAY CASE THAT WAS FOU…"
type textarea "x"
type textarea "[DATE] ESTIMATE FOR REPLACING THE GLYCOL PUMP FOR THE DISPLAY CASE THAT WAS FOU…"
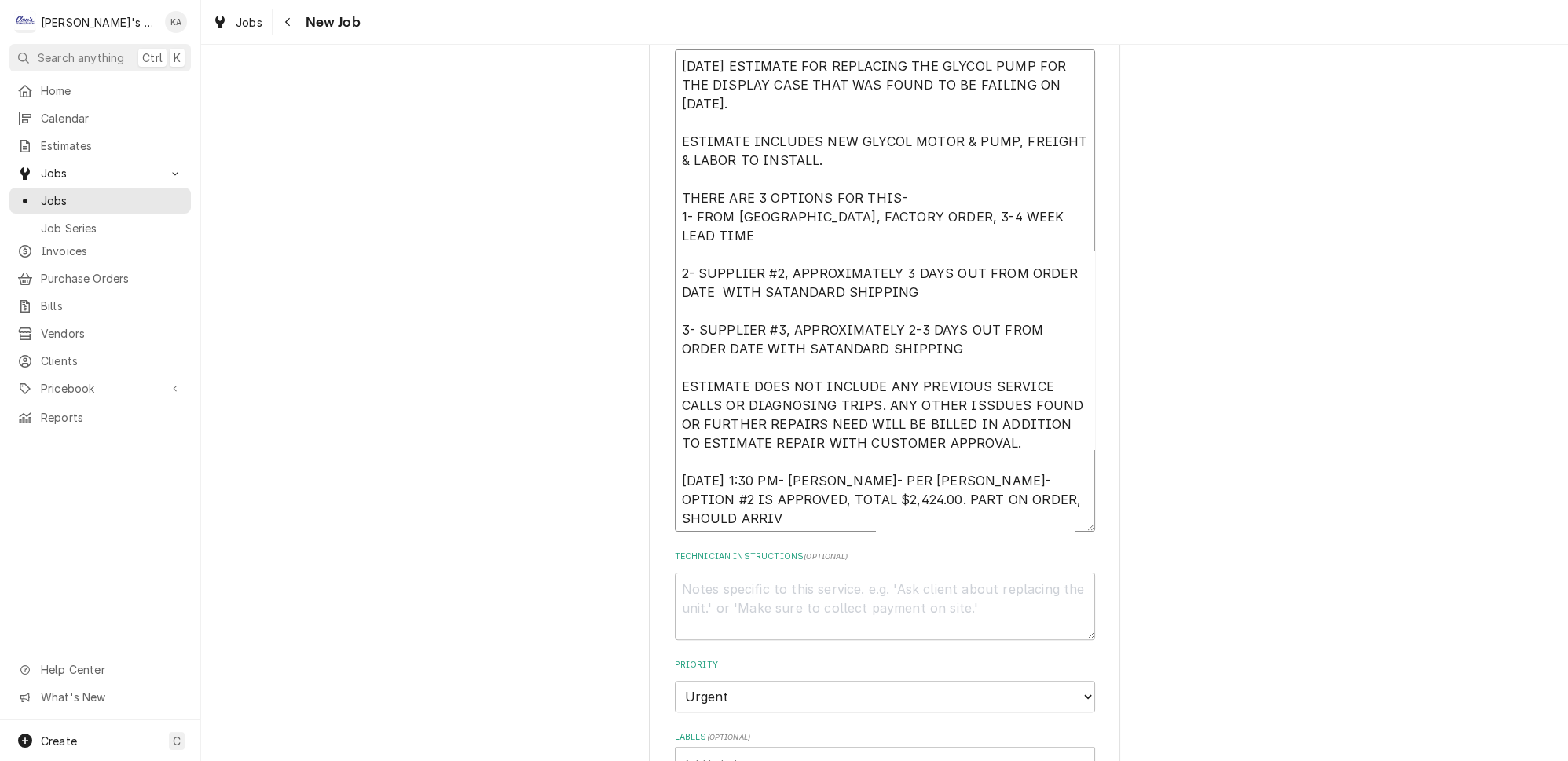
type textarea "x"
type textarea "[DATE] ESTIMATE FOR REPLACING THE GLYCOL PUMP FOR THE DISPLAY CASE THAT WAS FOU…"
type textarea "x"
type textarea "[DATE] ESTIMATE FOR REPLACING THE GLYCOL PUMP FOR THE DISPLAY CASE THAT WAS FOU…"
type textarea "x"
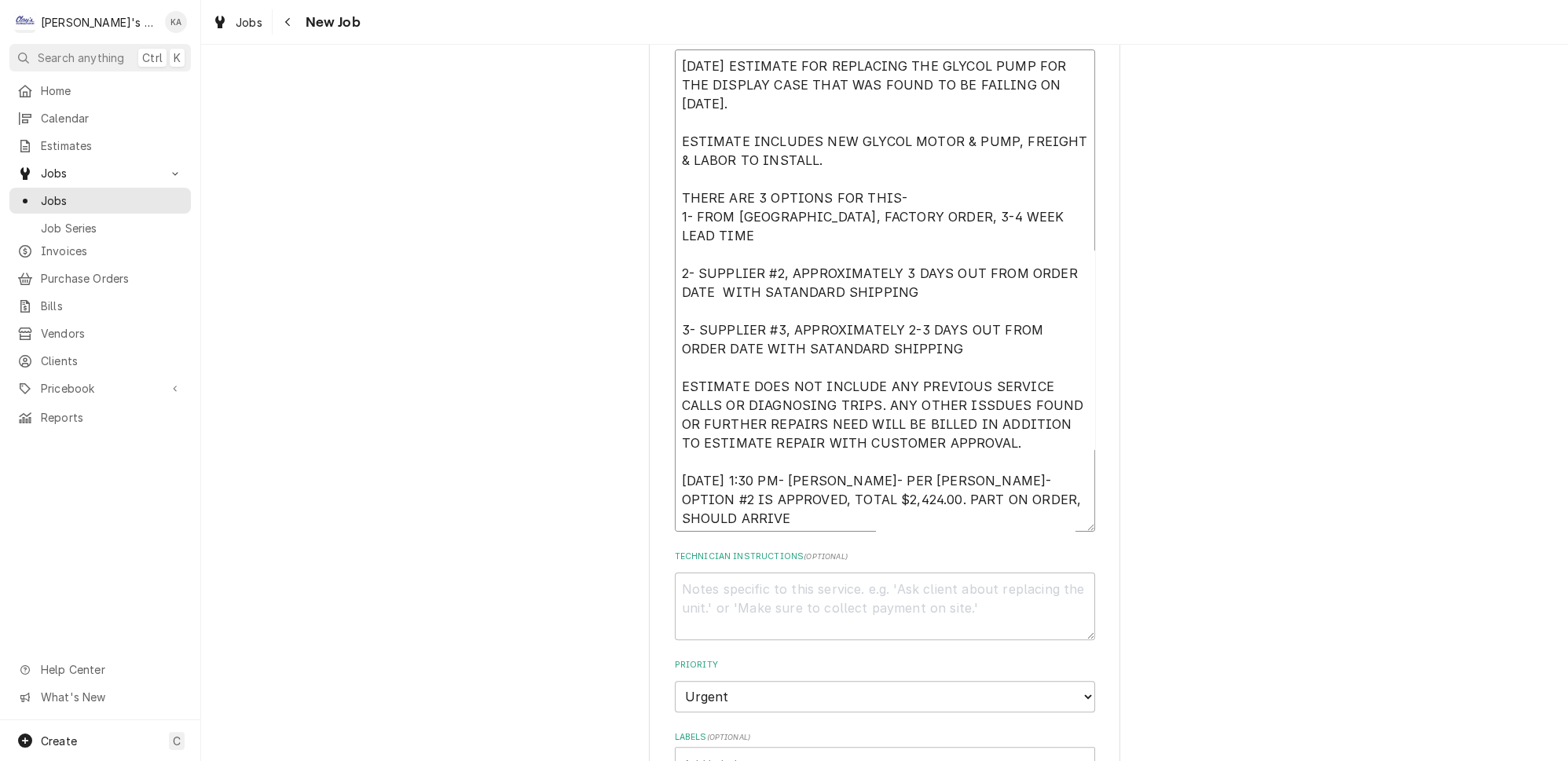
type textarea "[DATE] ESTIMATE FOR REPLACING THE GLYCOL PUMP FOR THE DISPLAY CASE THAT WAS FOU…"
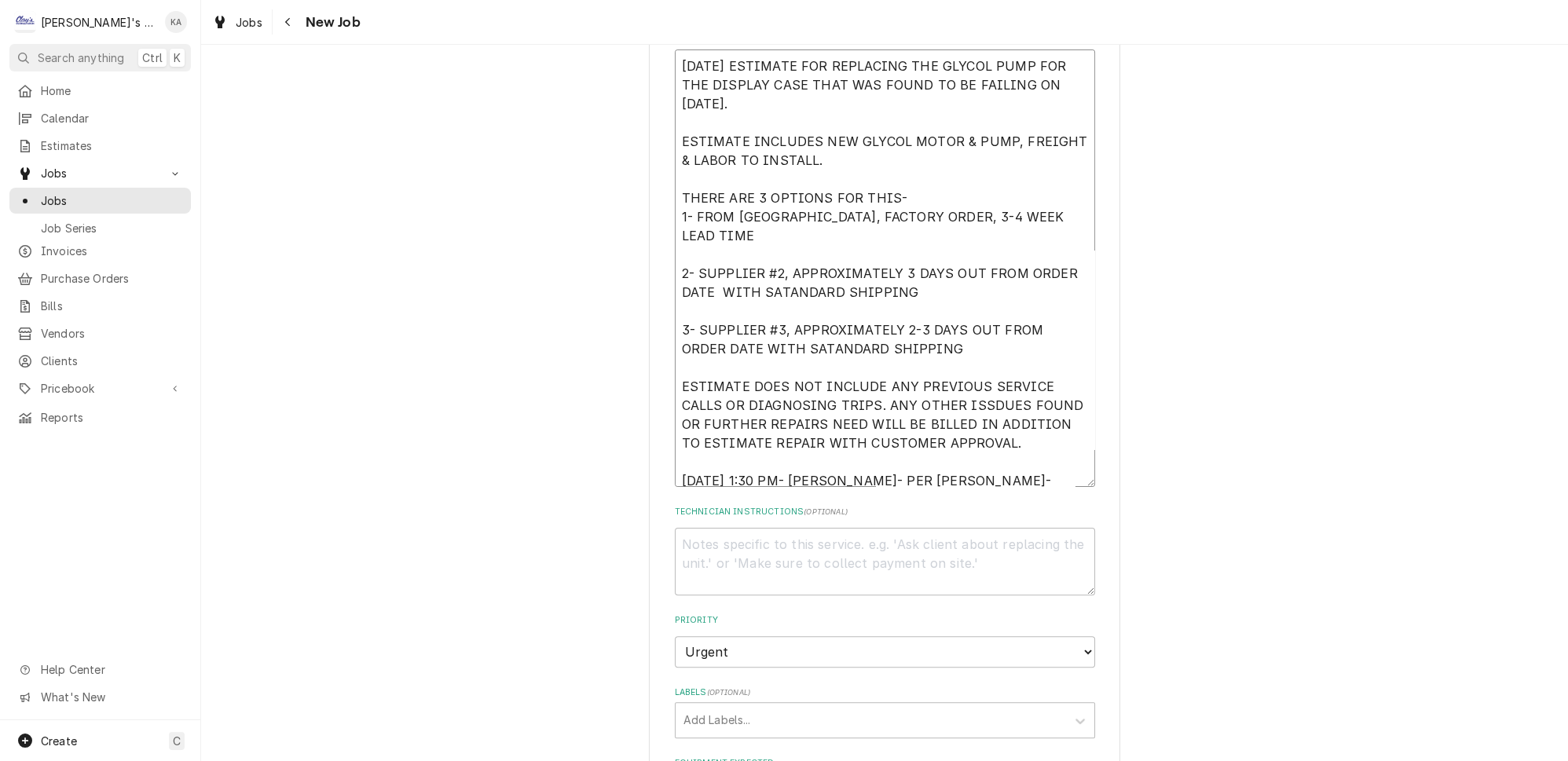
type textarea "x"
type textarea "[DATE] ESTIMATE FOR REPLACING THE GLYCOL PUMP FOR THE DISPLAY CASE THAT WAS FOU…"
type textarea "x"
type textarea "[DATE] ESTIMATE FOR REPLACING THE GLYCOL PUMP FOR THE DISPLAY CASE THAT WAS FOU…"
type textarea "x"
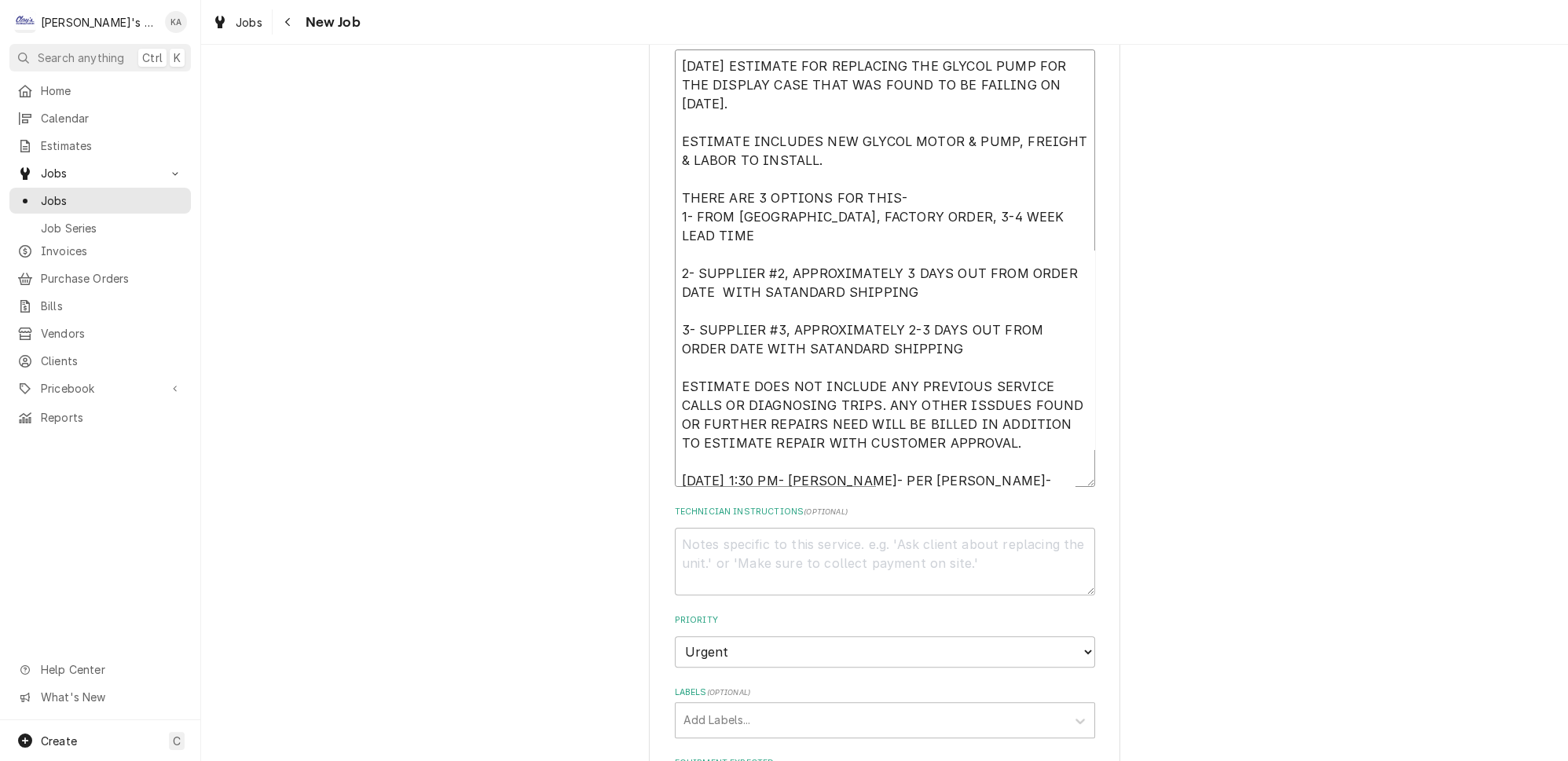
type textarea "[DATE] ESTIMATE FOR REPLACING THE GLYCOL PUMP FOR THE DISPLAY CASE THAT WAS FOU…"
type textarea "x"
type textarea "[DATE] ESTIMATE FOR REPLACING THE GLYCOL PUMP FOR THE DISPLAY CASE THAT WAS FOU…"
type textarea "x"
type textarea "[DATE] ESTIMATE FOR REPLACING THE GLYCOL PUMP FOR THE DISPLAY CASE THAT WAS FOU…"
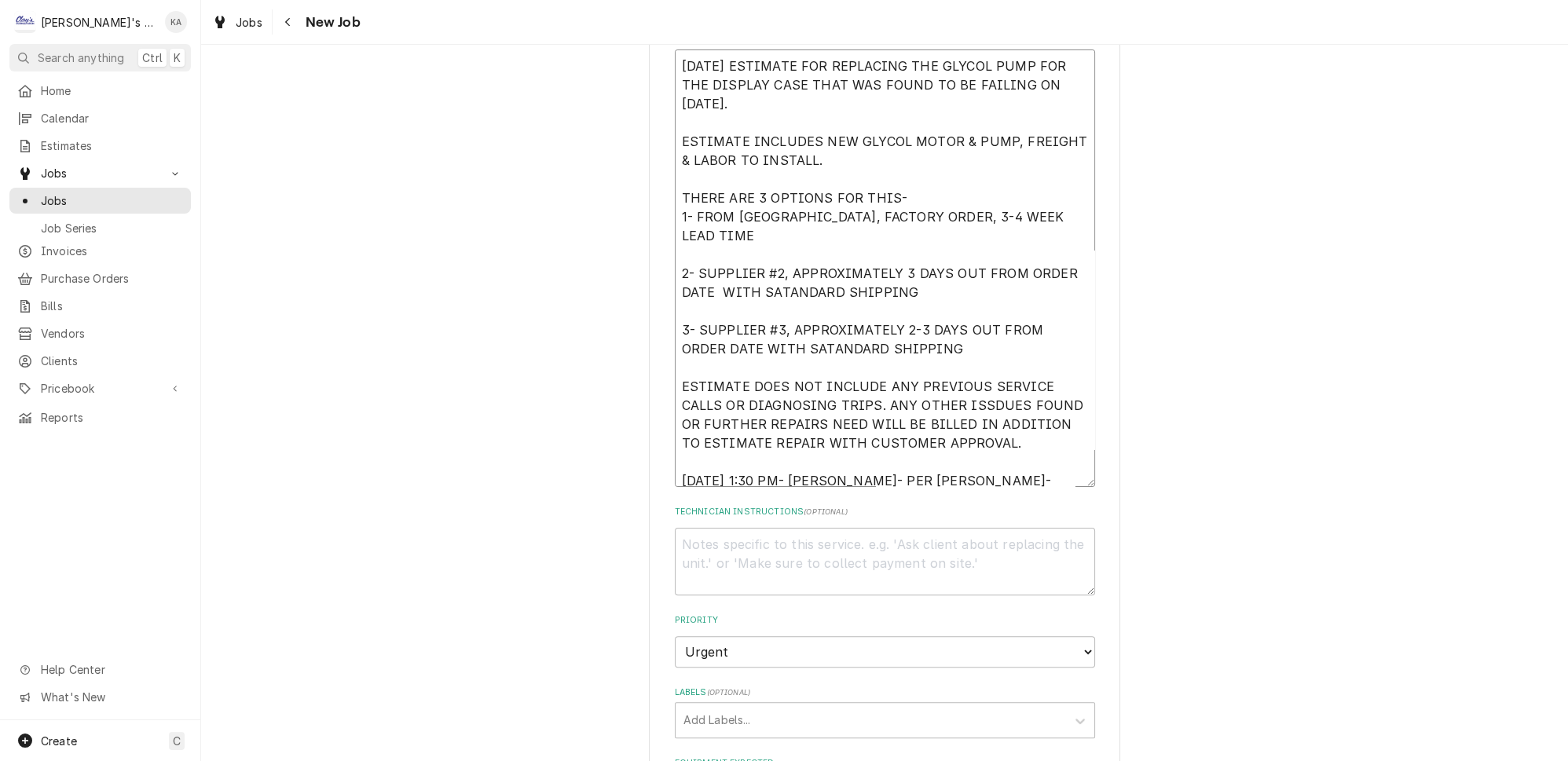
type textarea "x"
type textarea "[DATE] ESTIMATE FOR REPLACING THE GLYCOL PUMP FOR THE DISPLAY CASE THAT WAS FOU…"
type textarea "x"
type textarea "[DATE] ESTIMATE FOR REPLACING THE GLYCOL PUMP FOR THE DISPLAY CASE THAT WAS FOU…"
type textarea "x"
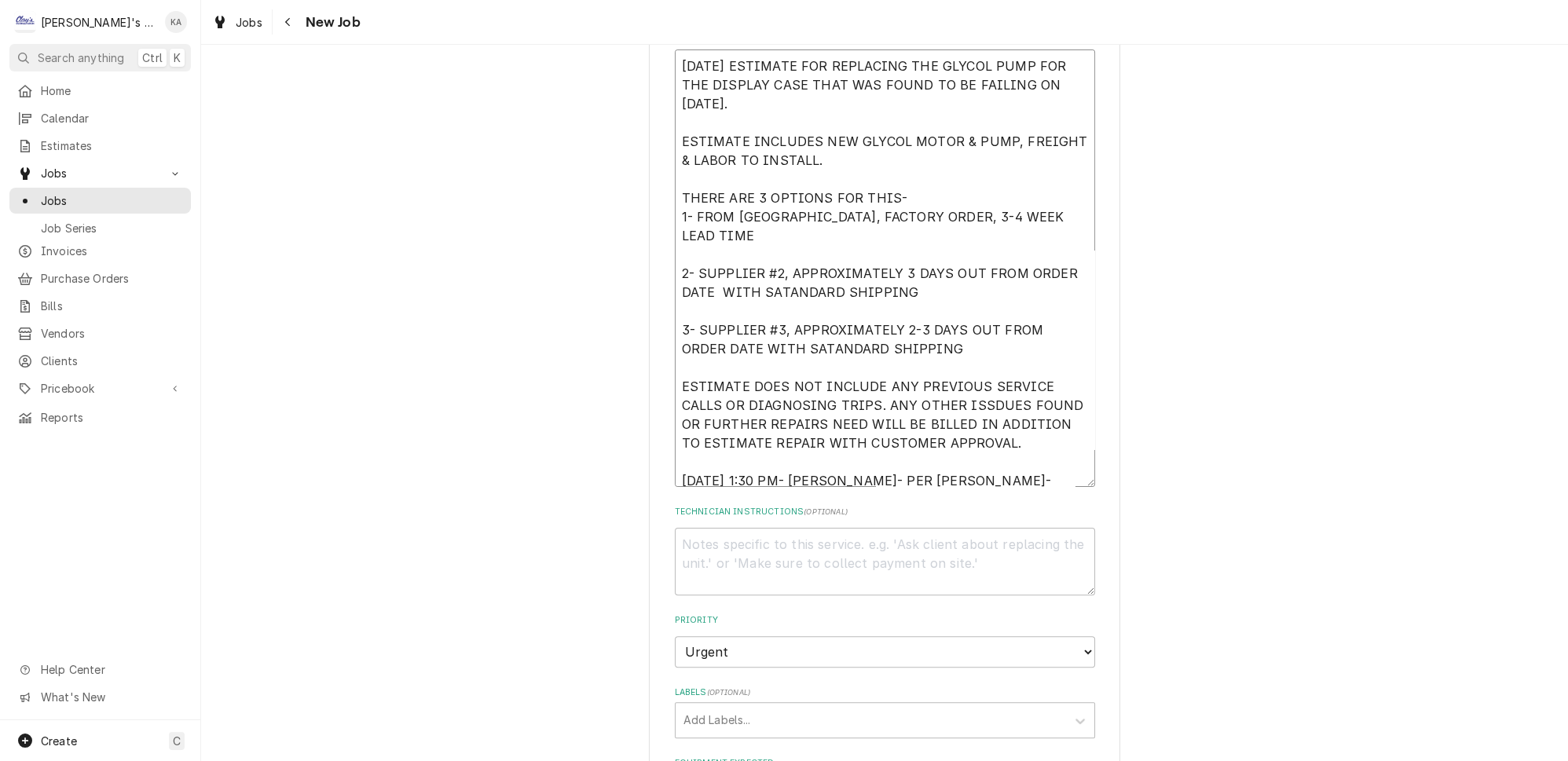
type textarea "[DATE] ESTIMATE FOR REPLACING THE GLYCOL PUMP FOR THE DISPLAY CASE THAT WAS FOU…"
type textarea "x"
type textarea "[DATE] ESTIMATE FOR REPLACING THE GLYCOL PUMP FOR THE DISPLAY CASE THAT WAS FOU…"
type textarea "x"
type textarea "[DATE] ESTIMATE FOR REPLACING THE GLYCOL PUMP FOR THE DISPLAY CASE THAT WAS FOU…"
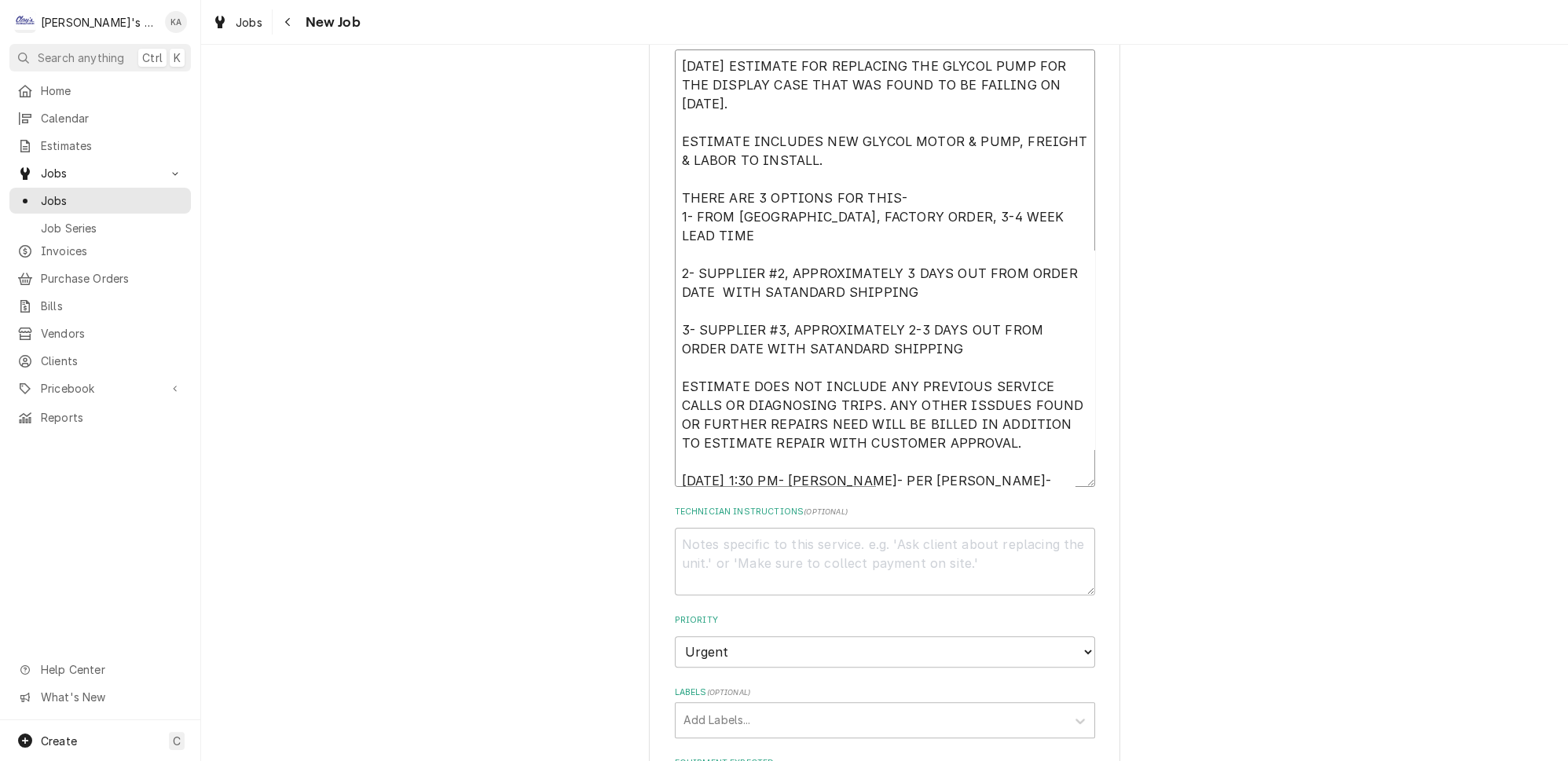
type textarea "x"
type textarea "[DATE] ESTIMATE FOR REPLACING THE GLYCOL PUMP FOR THE DISPLAY CASE THAT WAS FOU…"
type textarea "x"
type textarea "[DATE] ESTIMATE FOR REPLACING THE GLYCOL PUMP FOR THE DISPLAY CASE THAT WAS FOU…"
type textarea "x"
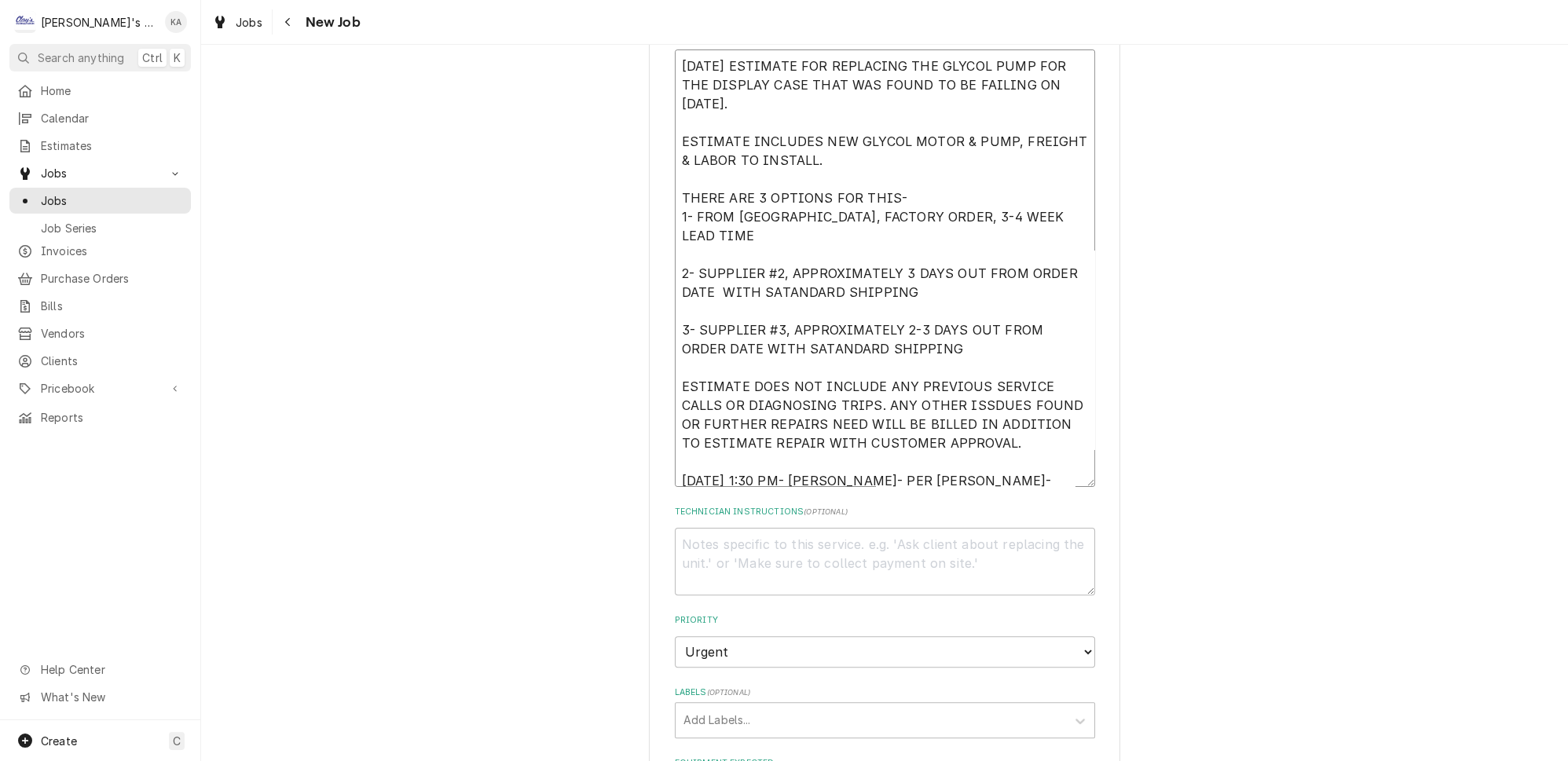
type textarea "[DATE] ESTIMATE FOR REPLACING THE GLYCOL PUMP FOR THE DISPLAY CASE THAT WAS FOU…"
type textarea "x"
type textarea "[DATE] ESTIMATE FOR REPLACING THE GLYCOL PUMP FOR THE DISPLAY CASE THAT WAS FOU…"
type textarea "x"
type textarea "[DATE] ESTIMATE FOR REPLACING THE GLYCOL PUMP FOR THE DISPLAY CASE THAT WAS FOU…"
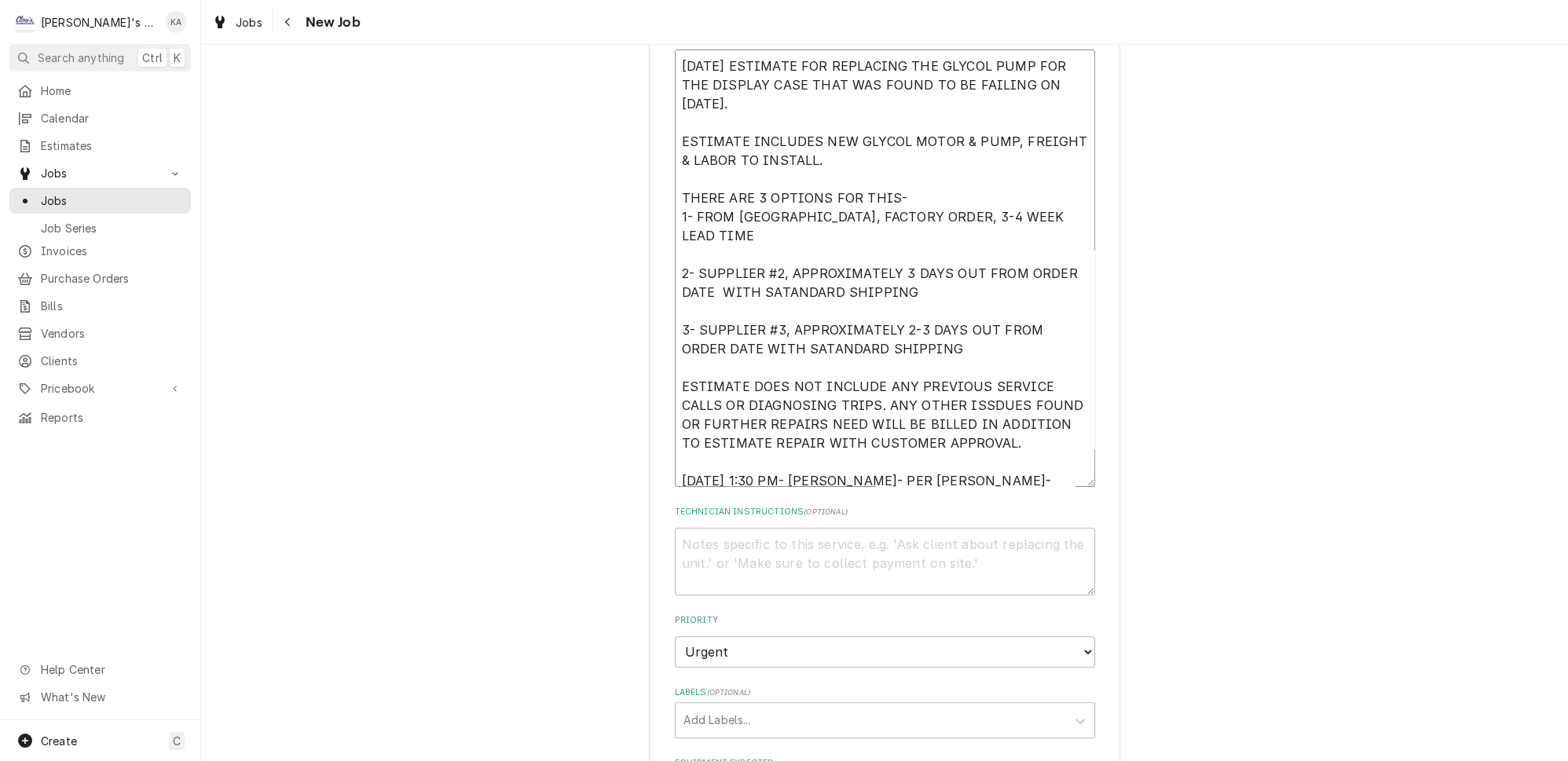
type textarea "x"
type textarea "[DATE] ESTIMATE FOR REPLACING THE GLYCOL PUMP FOR THE DISPLAY CASE THAT WAS FOU…"
type textarea "x"
type textarea "[DATE] ESTIMATE FOR REPLACING THE GLYCOL PUMP FOR THE DISPLAY CASE THAT WAS FOU…"
type textarea "x"
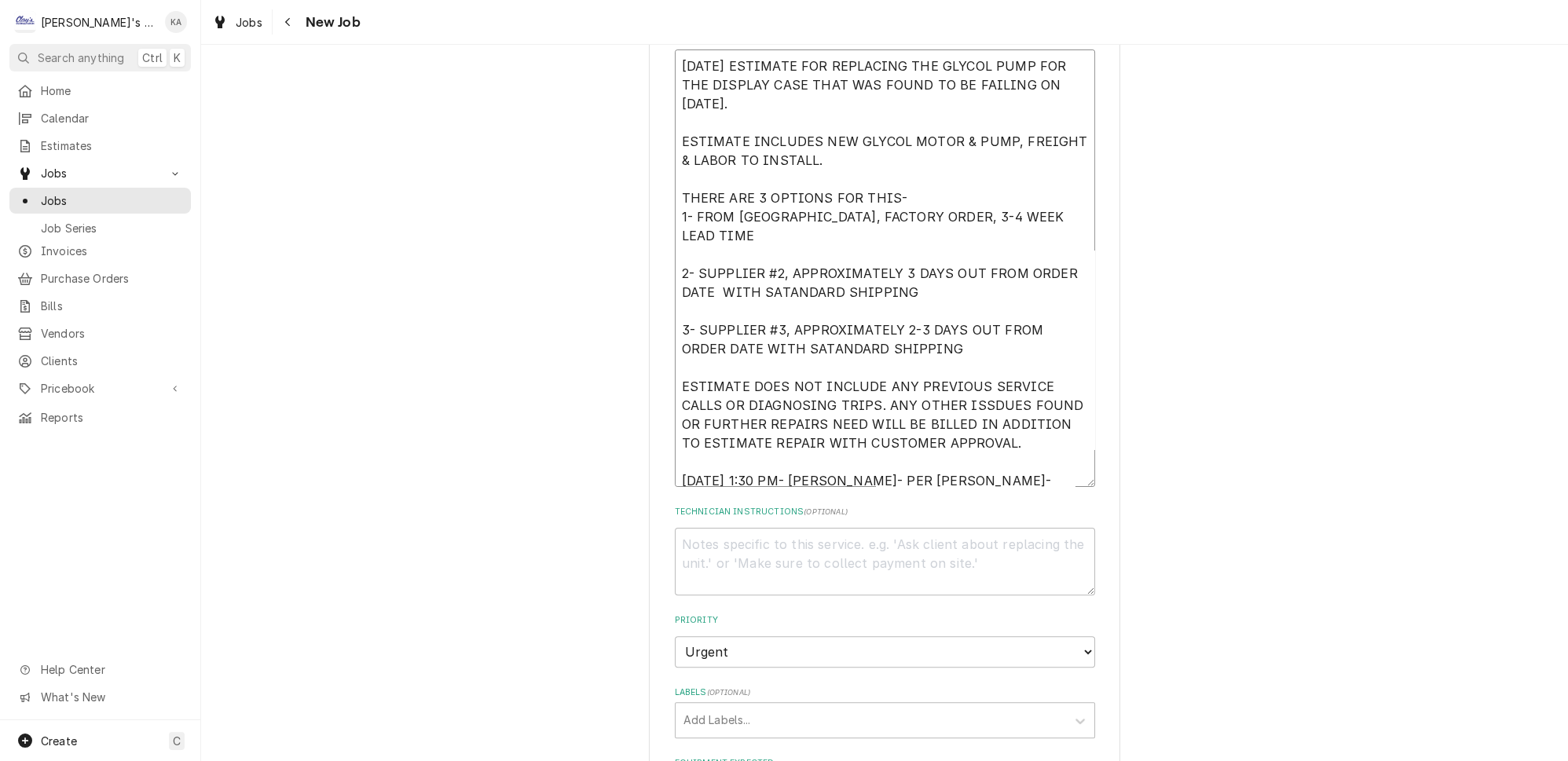
type textarea "[DATE] ESTIMATE FOR REPLACING THE GLYCOL PUMP FOR THE DISPLAY CASE THAT WAS FOU…"
type textarea "x"
type textarea "[DATE] ESTIMATE FOR REPLACING THE GLYCOL PUMP FOR THE DISPLAY CASE THAT WAS FOU…"
type textarea "x"
type textarea "[DATE] ESTIMATE FOR REPLACING THE GLYCOL PUMP FOR THE DISPLAY CASE THAT WAS FOU…"
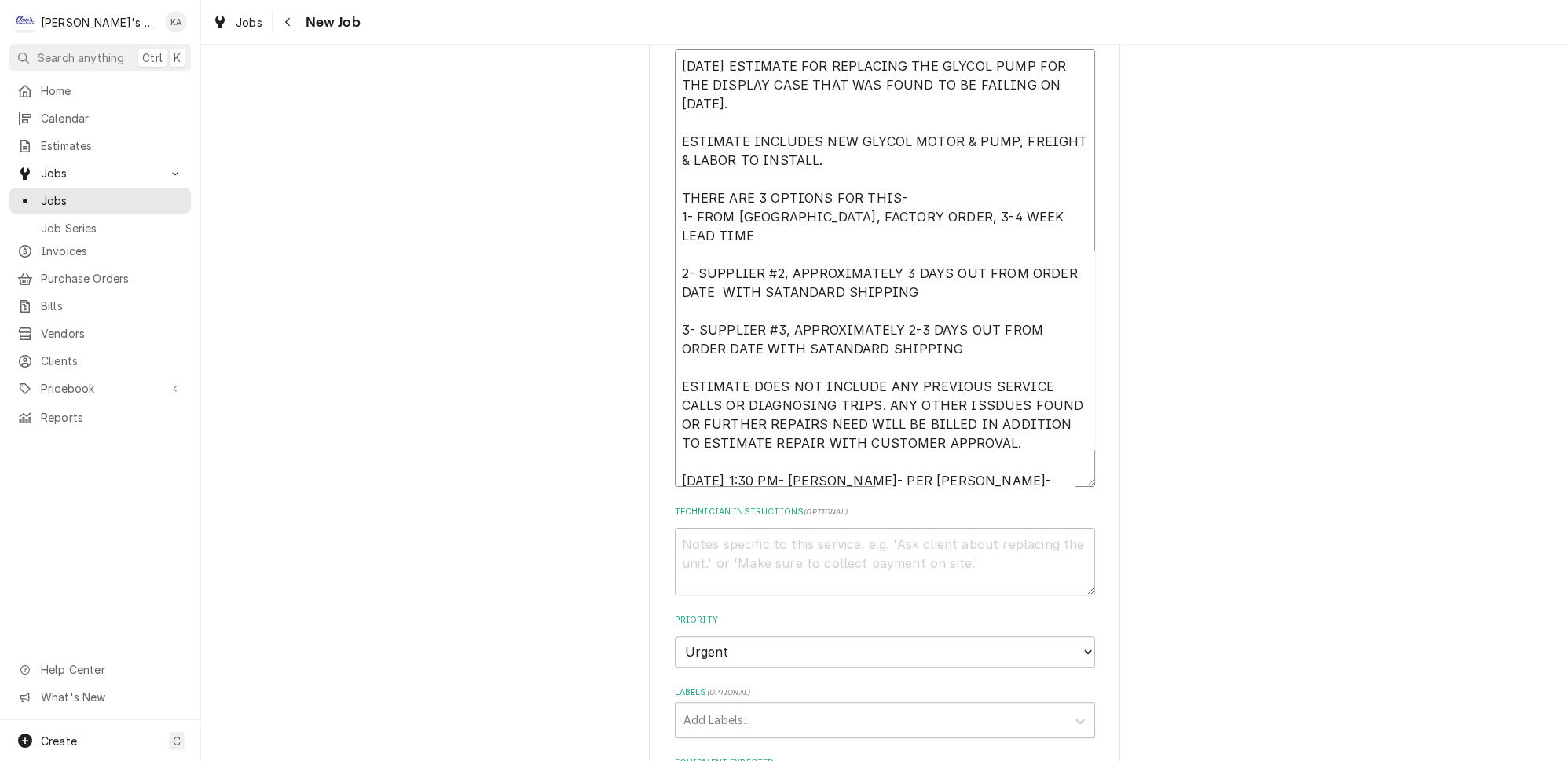
type textarea "x"
type textarea "[DATE] ESTIMATE FOR REPLACING THE GLYCOL PUMP FOR THE DISPLAY CASE THAT WAS FOU…"
type textarea "x"
type textarea "[DATE] ESTIMATE FOR REPLACING THE GLYCOL PUMP FOR THE DISPLAY CASE THAT WAS FOU…"
type textarea "x"
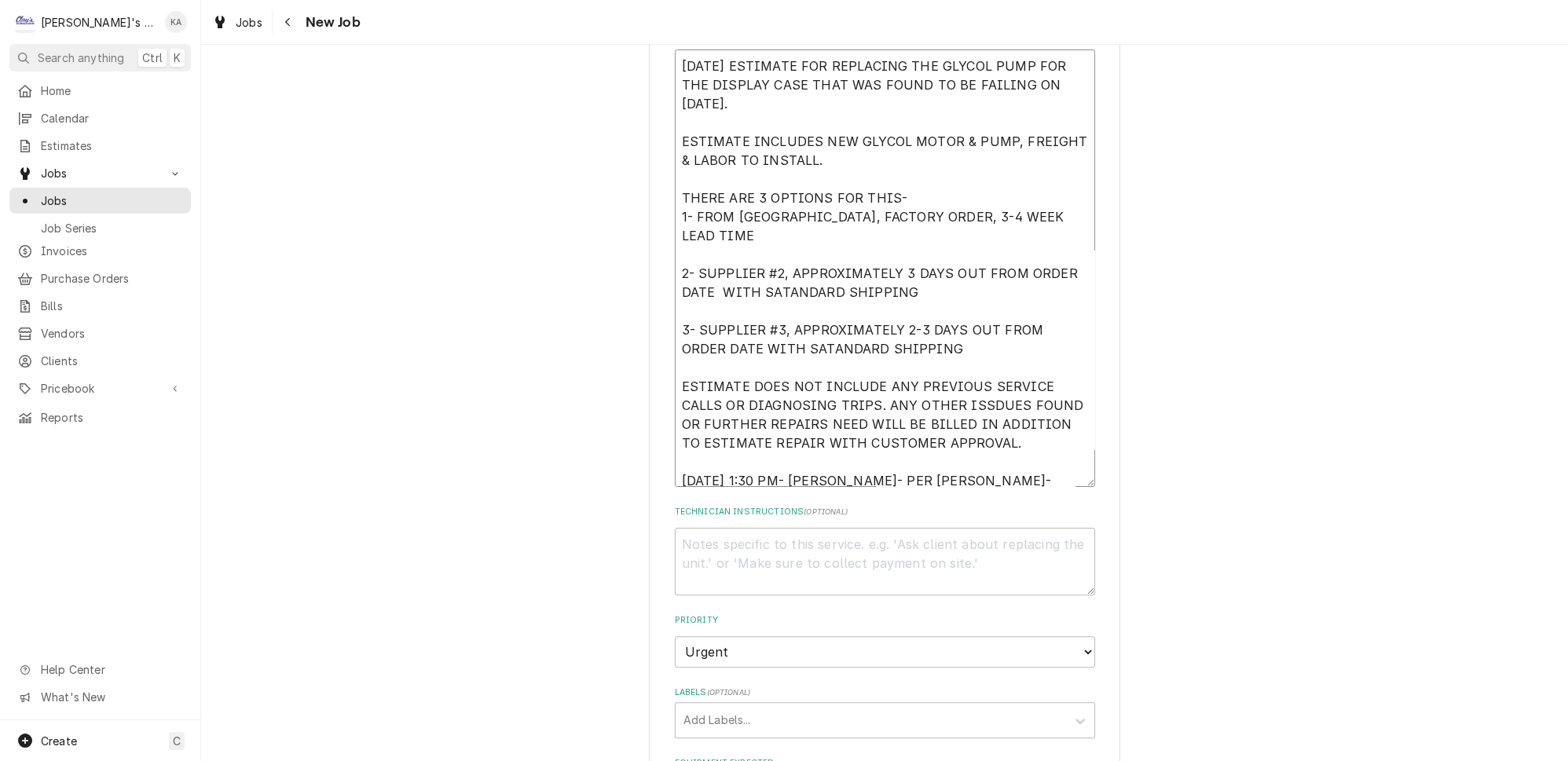
type textarea "[DATE] ESTIMATE FOR REPLACING THE GLYCOL PUMP FOR THE DISPLAY CASE THAT WAS FOU…"
type textarea "x"
type textarea "[DATE] ESTIMATE FOR REPLACING THE GLYCOL PUMP FOR THE DISPLAY CASE THAT WAS FOU…"
type textarea "x"
type textarea "[DATE] ESTIMATE FOR REPLACING THE GLYCOL PUMP FOR THE DISPLAY CASE THAT WAS FOU…"
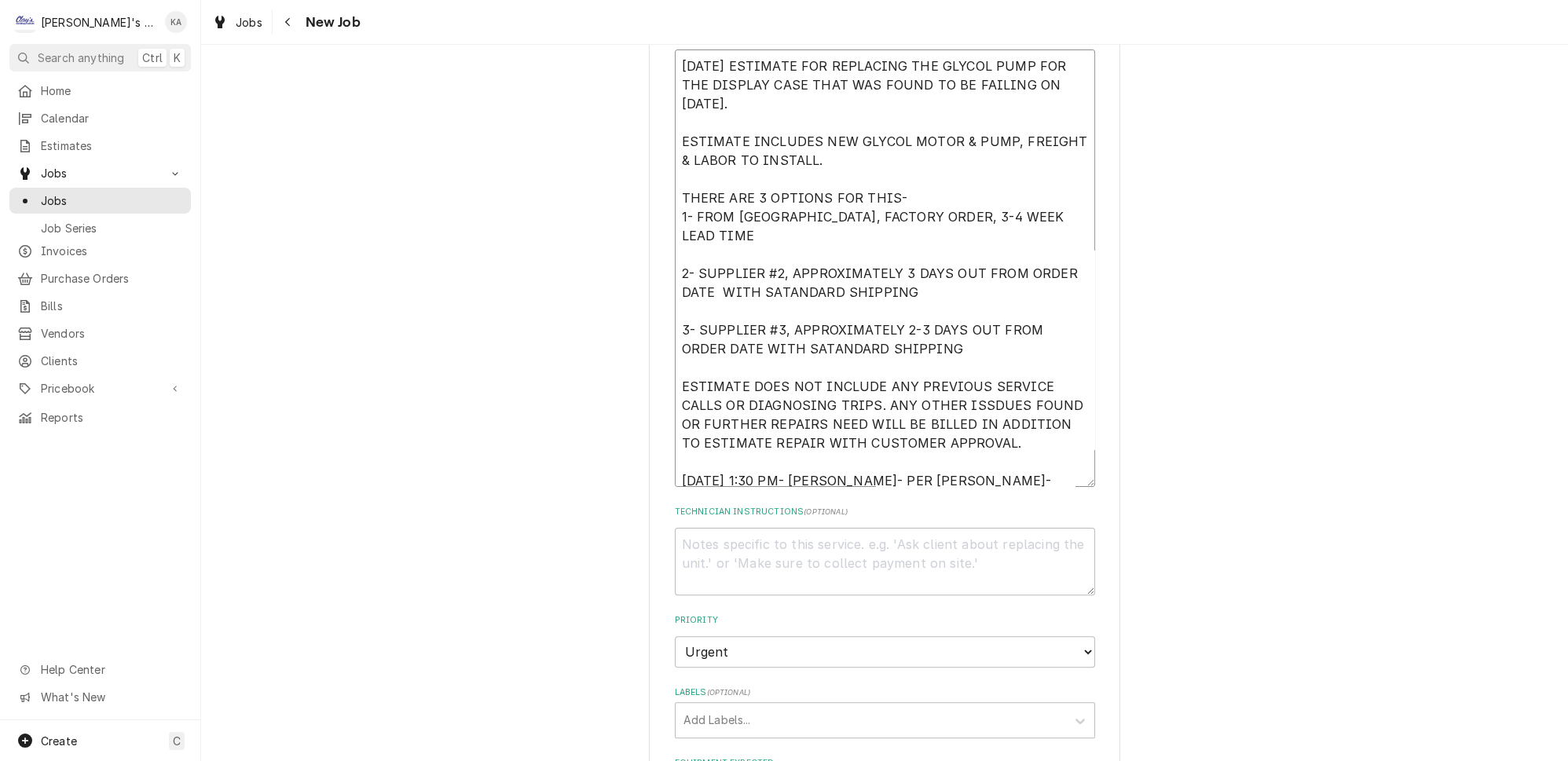
type textarea "x"
type textarea "[DATE] ESTIMATE FOR REPLACING THE GLYCOL PUMP FOR THE DISPLAY CASE THAT WAS FOU…"
type textarea "x"
type textarea "[DATE] ESTIMATE FOR REPLACING THE GLYCOL PUMP FOR THE DISPLAY CASE THAT WAS FOU…"
type textarea "x"
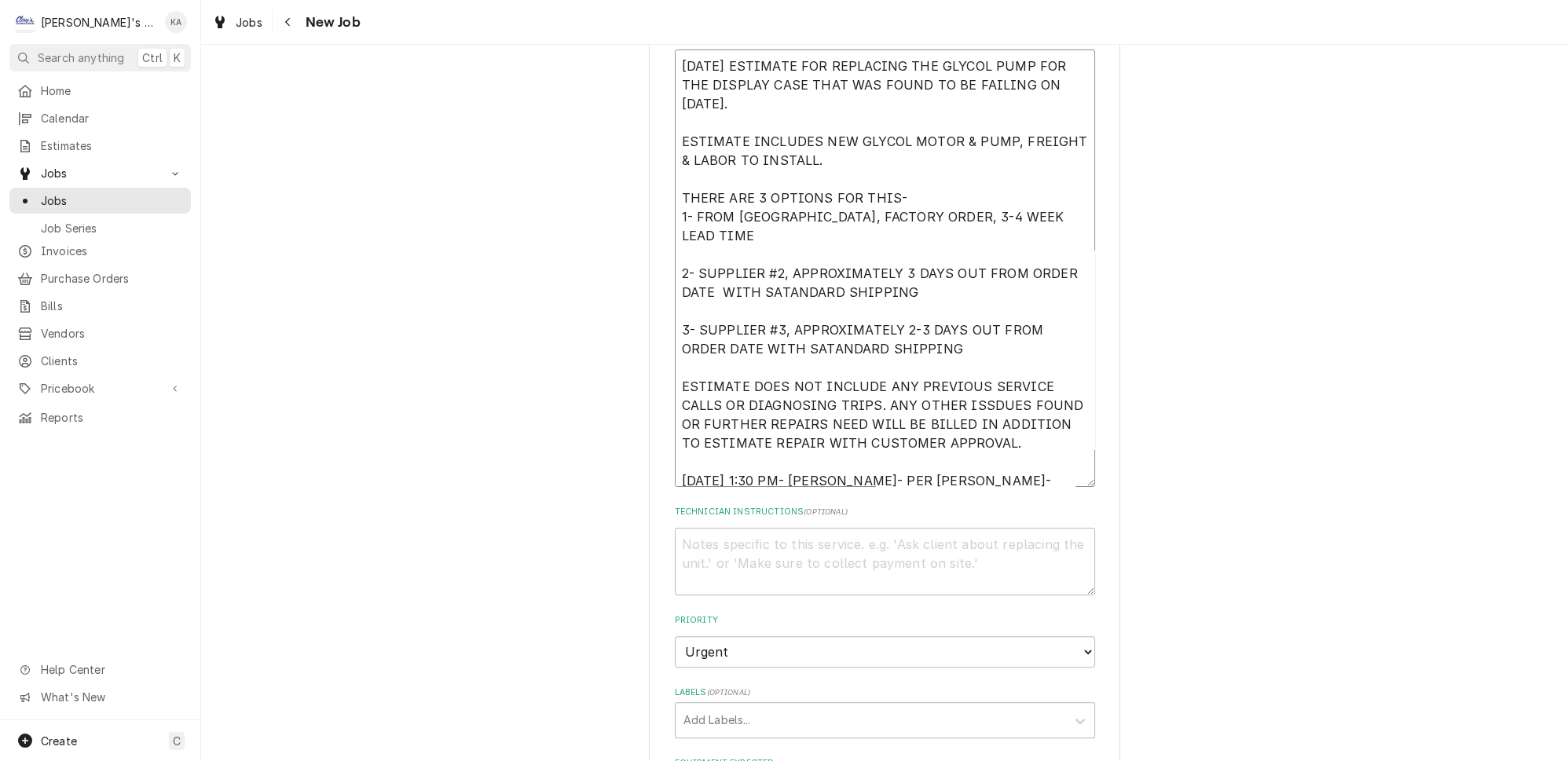
type textarea "[DATE] ESTIMATE FOR REPLACING THE GLYCOL PUMP FOR THE DISPLAY CASE THAT WAS FOU…"
type textarea "x"
type textarea "[DATE] ESTIMATE FOR REPLACING THE GLYCOL PUMP FOR THE DISPLAY CASE THAT WAS FOU…"
type textarea "x"
type textarea "[DATE] ESTIMATE FOR REPLACING THE GLYCOL PUMP FOR THE DISPLAY CASE THAT WAS FOU…"
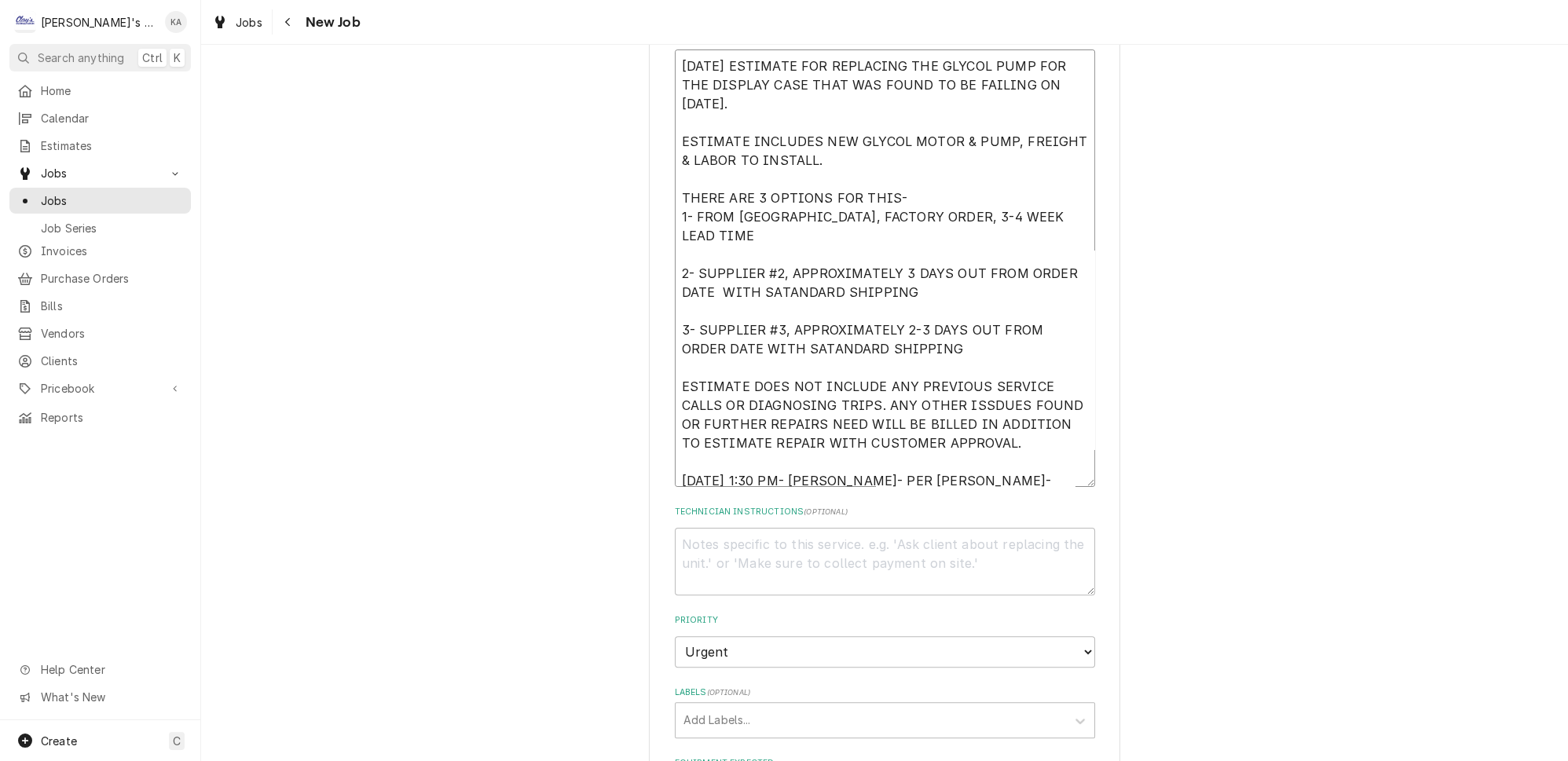
type textarea "x"
type textarea "[DATE] ESTIMATE FOR REPLACING THE GLYCOL PUMP FOR THE DISPLAY CASE THAT WAS FOU…"
type textarea "x"
type textarea "[DATE] ESTIMATE FOR REPLACING THE GLYCOL PUMP FOR THE DISPLAY CASE THAT WAS FOU…"
type textarea "x"
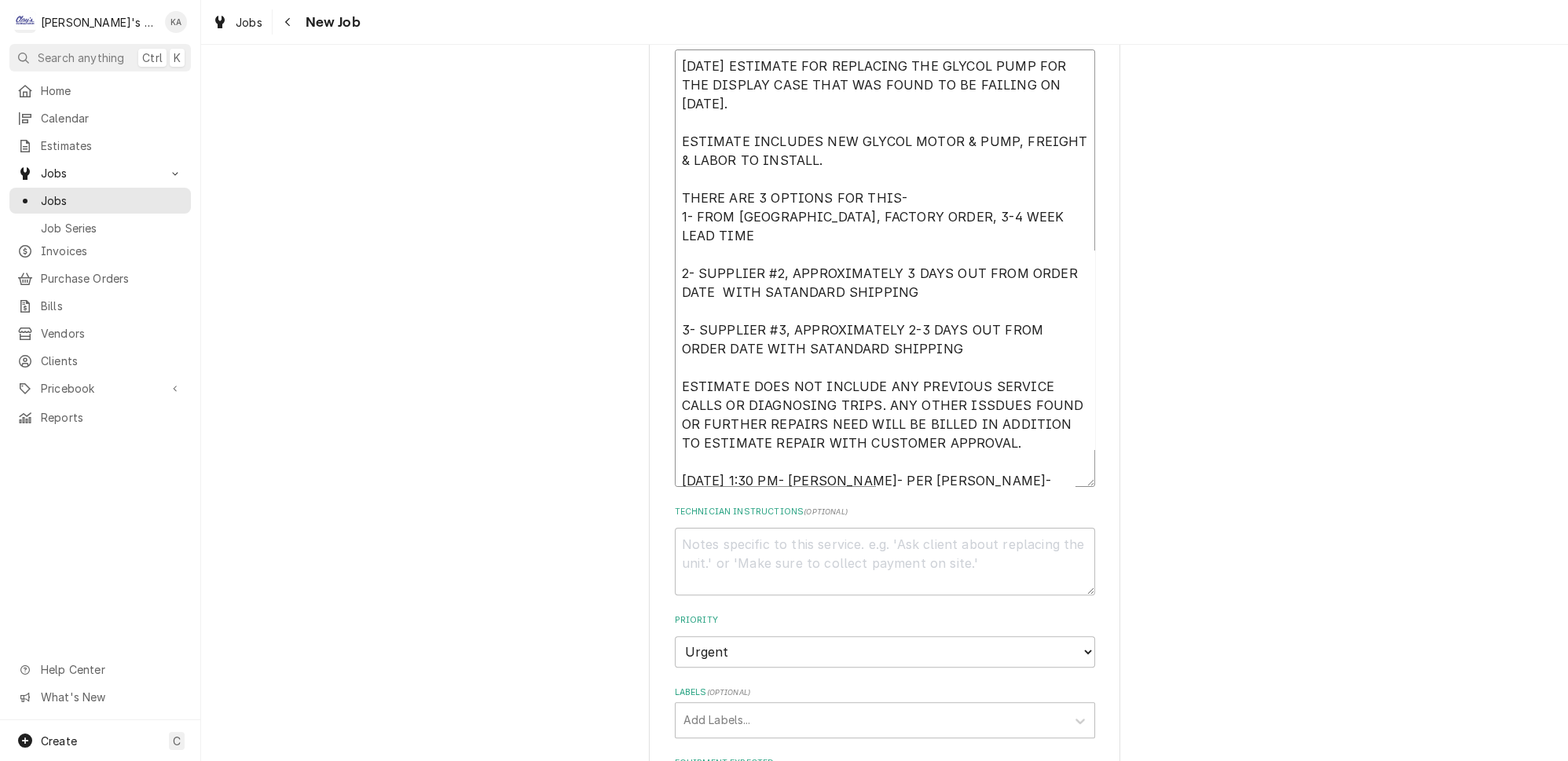
type textarea "[DATE] ESTIMATE FOR REPLACING THE GLYCOL PUMP FOR THE DISPLAY CASE THAT WAS FOU…"
type textarea "x"
type textarea "[DATE] ESTIMATE FOR REPLACING THE GLYCOL PUMP FOR THE DISPLAY CASE THAT WAS FOU…"
type textarea "x"
type textarea "[DATE] ESTIMATE FOR REPLACING THE GLYCOL PUMP FOR THE DISPLAY CASE THAT WAS FOU…"
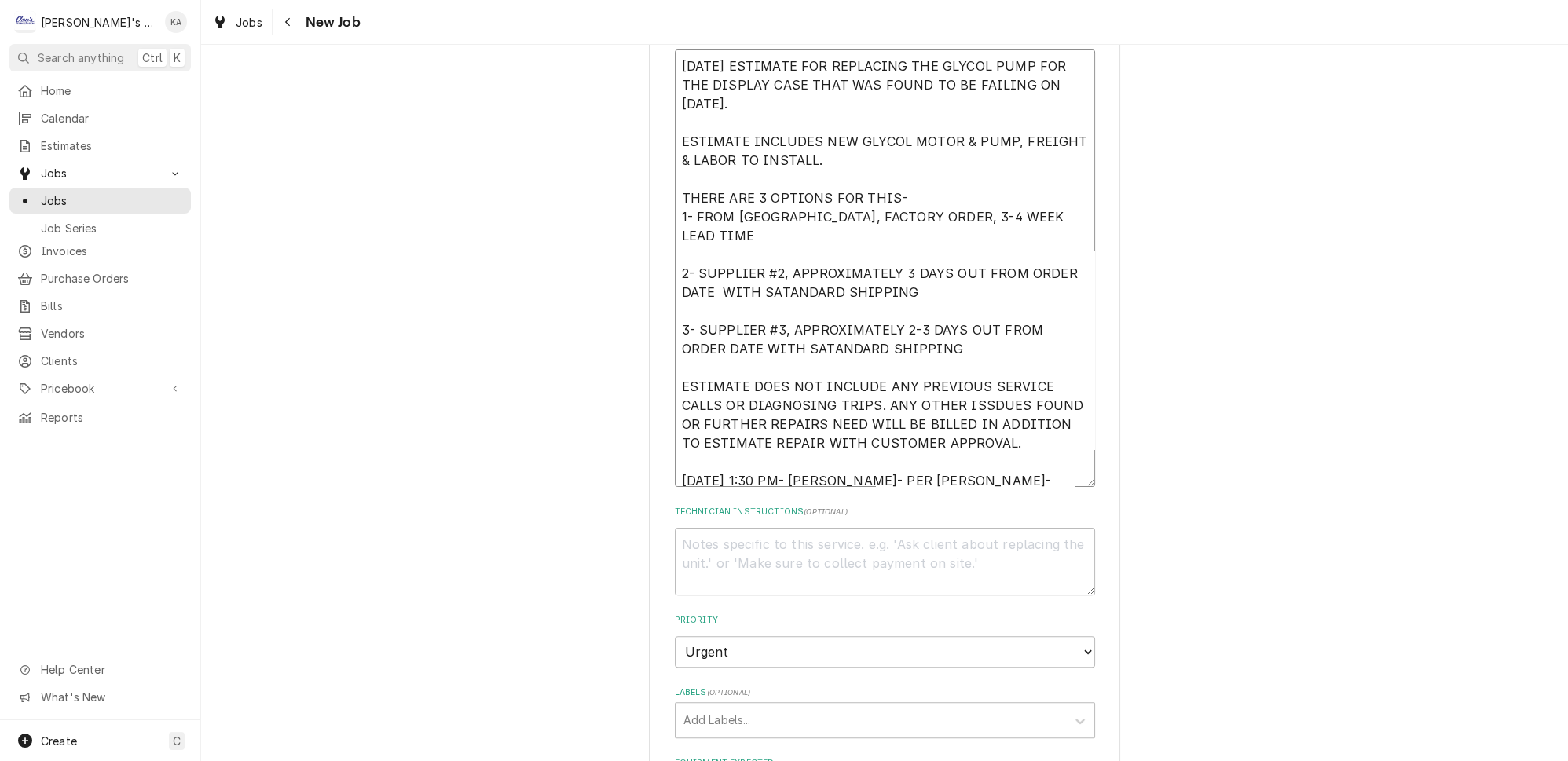
type textarea "x"
type textarea "9/12/2025 ESTIMATE FOR REPLACING THE GLYCOL PUMP FOR THE DISPLAY CASE THAT WAS …"
type textarea "x"
type textarea "9/12/2025 ESTIMATE FOR REPLACING THE GLYCOL PUMP FOR THE DISPLAY CASE THAT WAS …"
type textarea "x"
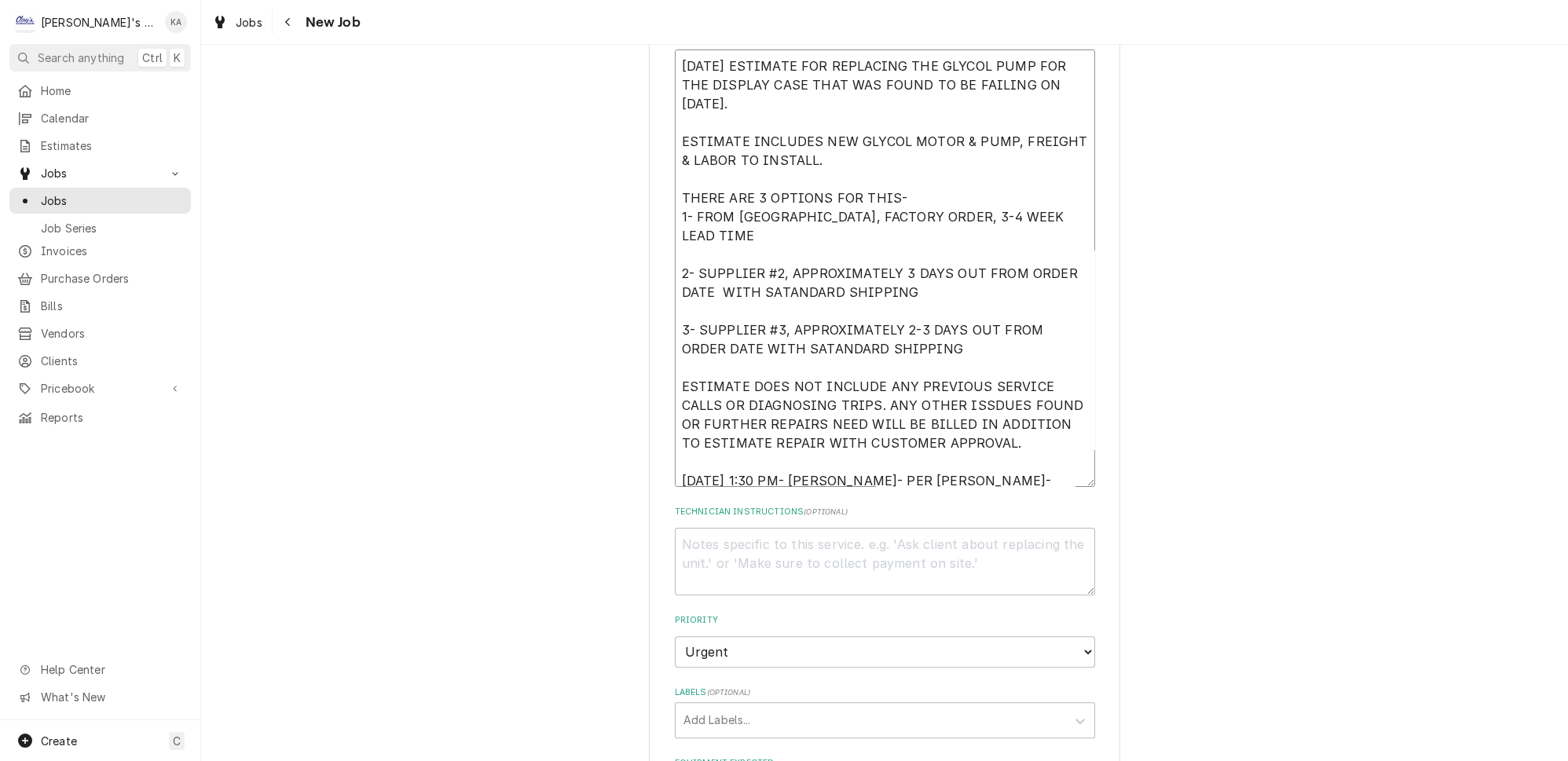
type textarea "9/12/2025 ESTIMATE FOR REPLACING THE GLYCOL PUMP FOR THE DISPLAY CASE THAT WAS …"
type textarea "x"
type textarea "9/12/2025 ESTIMATE FOR REPLACING THE GLYCOL PUMP FOR THE DISPLAY CASE THAT WAS …"
type textarea "x"
type textarea "9/12/2025 ESTIMATE FOR REPLACING THE GLYCOL PUMP FOR THE DISPLAY CASE THAT WAS …"
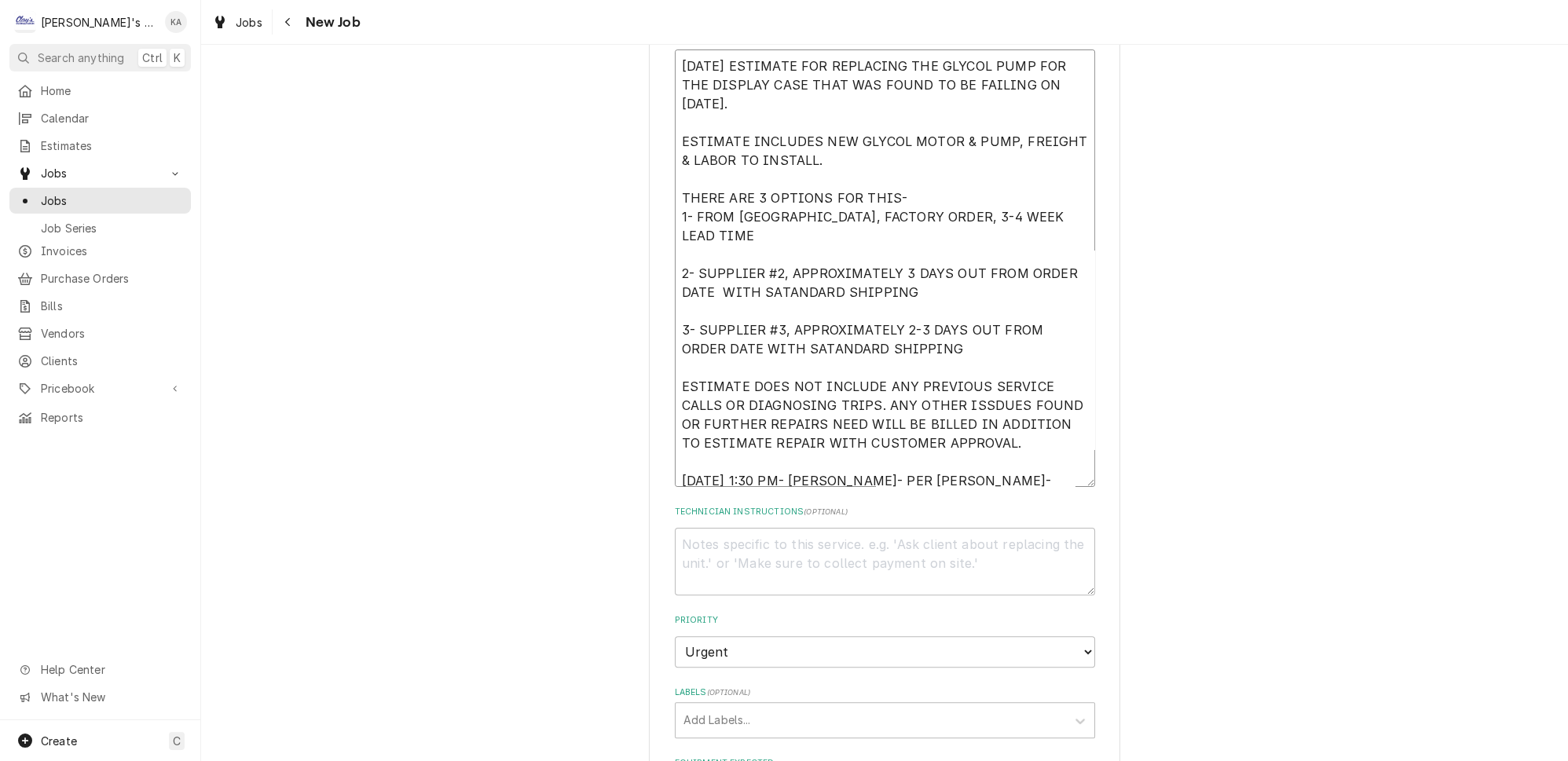
type textarea "x"
type textarea "9/12/2025 ESTIMATE FOR REPLACING THE GLYCOL PUMP FOR THE DISPLAY CASE THAT WAS …"
type textarea "x"
type textarea "9/12/2025 ESTIMATE FOR REPLACING THE GLYCOL PUMP FOR THE DISPLAY CASE THAT WAS …"
type textarea "x"
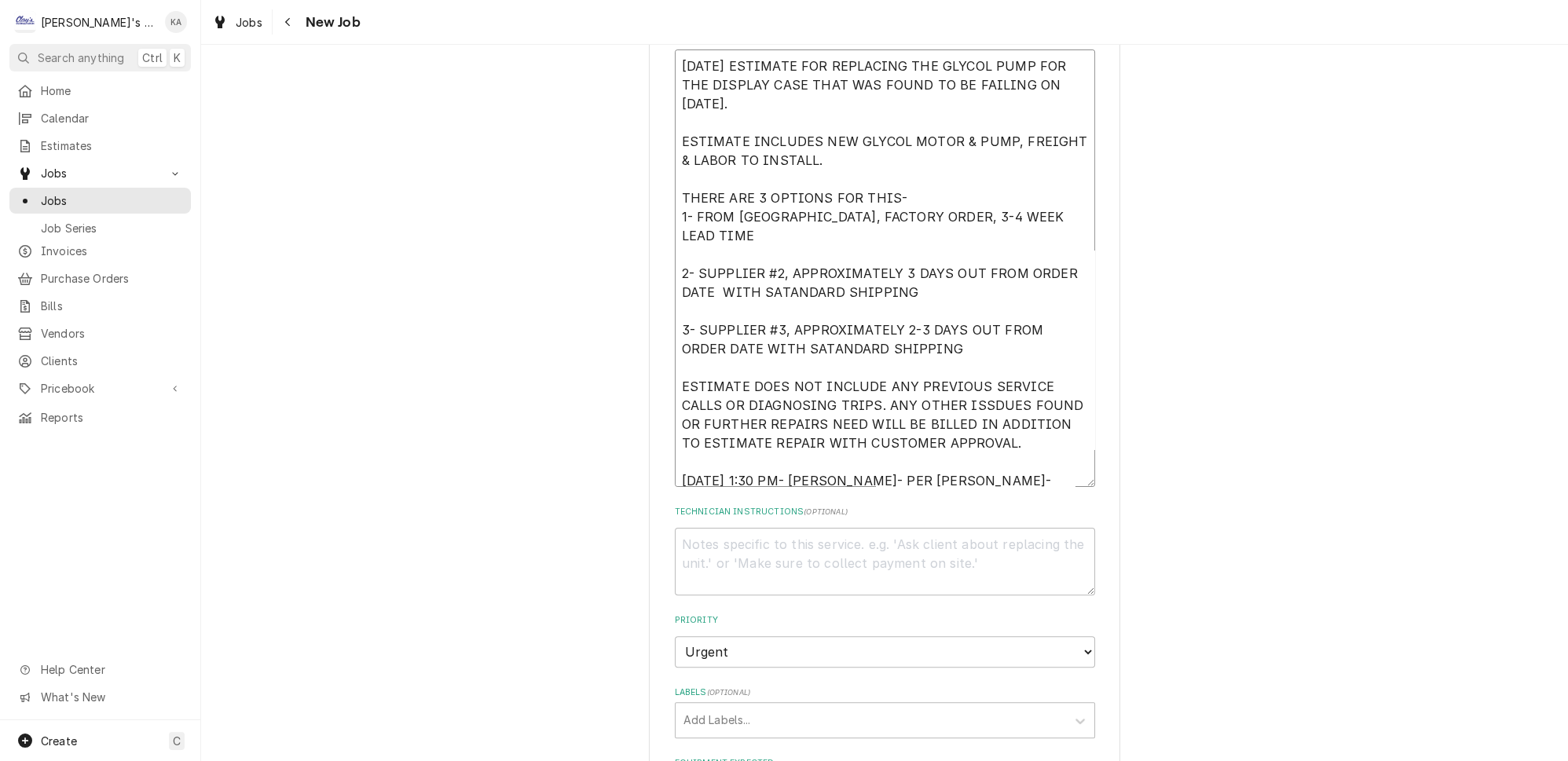
type textarea "9/12/2025 ESTIMATE FOR REPLACING THE GLYCOL PUMP FOR THE DISPLAY CASE THAT WAS …"
type textarea "x"
type textarea "9/12/2025 ESTIMATE FOR REPLACING THE GLYCOL PUMP FOR THE DISPLAY CASE THAT WAS …"
type textarea "x"
type textarea "9/12/2025 ESTIMATE FOR REPLACING THE GLYCOL PUMP FOR THE DISPLAY CASE THAT WAS …"
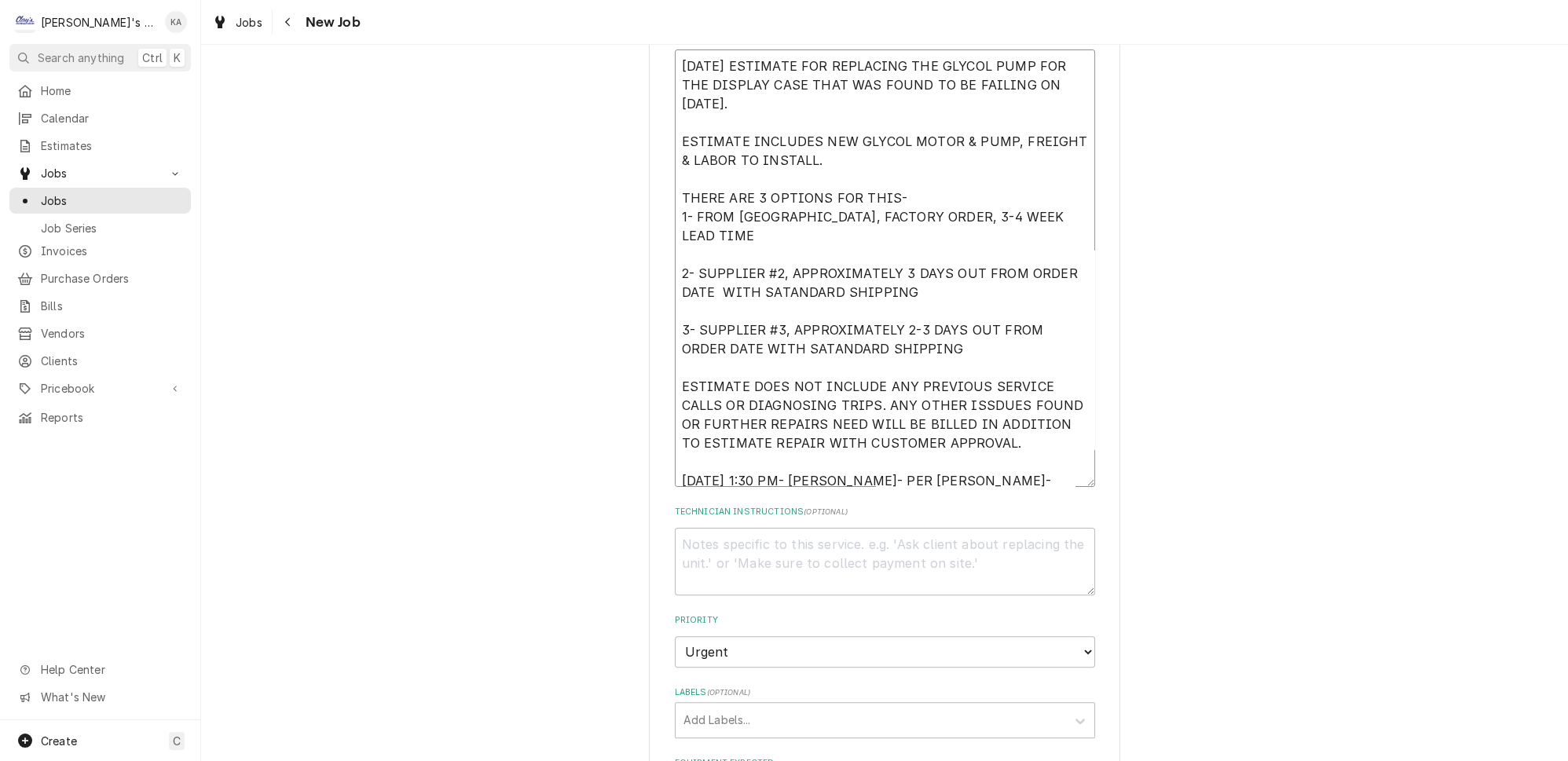
type textarea "x"
type textarea "9/12/2025 ESTIMATE FOR REPLACING THE GLYCOL PUMP FOR THE DISPLAY CASE THAT WAS …"
type textarea "x"
type textarea "9/12/2025 ESTIMATE FOR REPLACING THE GLYCOL PUMP FOR THE DISPLAY CASE THAT WAS …"
type textarea "x"
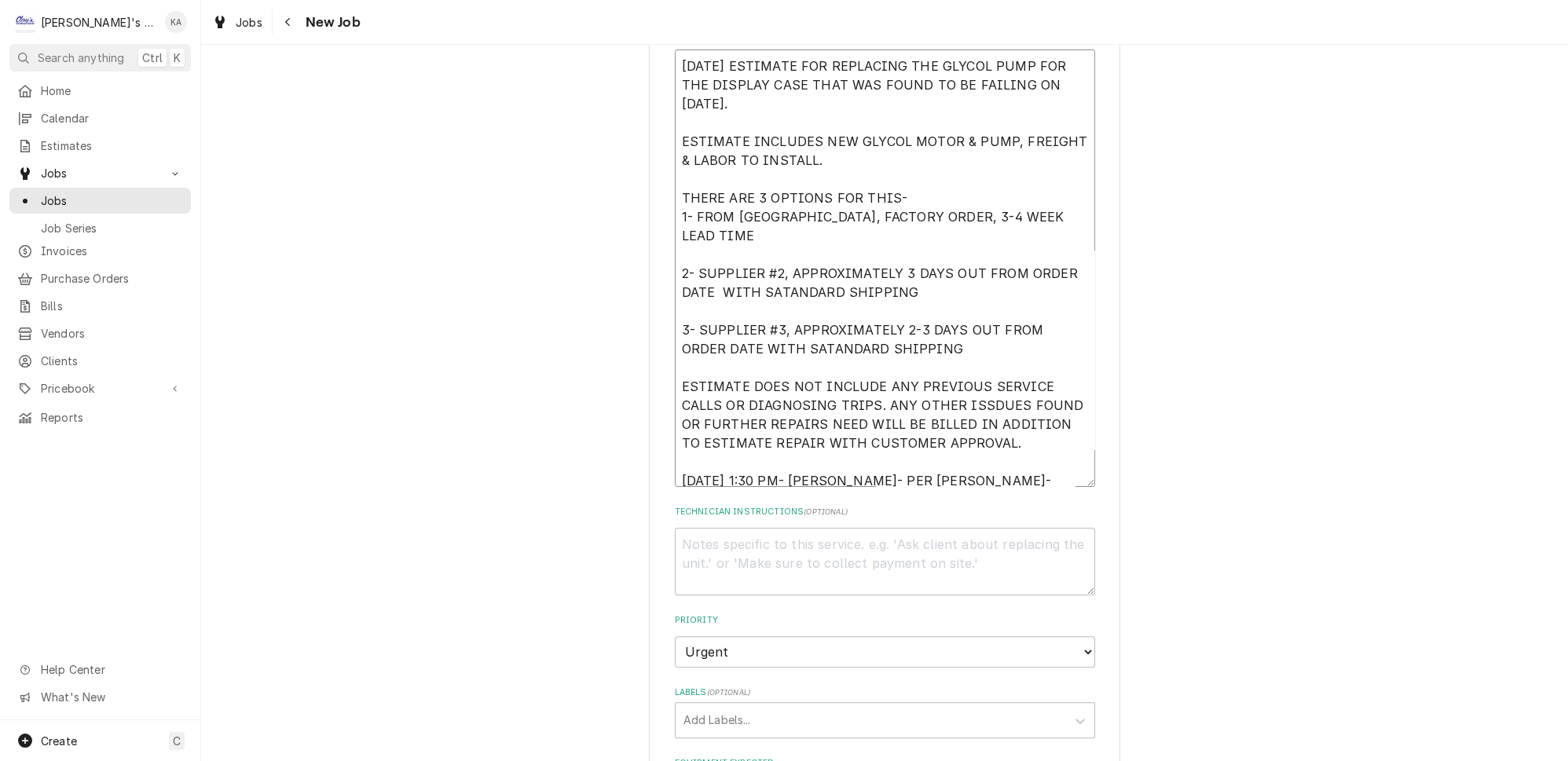
type textarea "9/12/2025 ESTIMATE FOR REPLACING THE GLYCOL PUMP FOR THE DISPLAY CASE THAT WAS …"
type textarea "x"
type textarea "9/12/2025 ESTIMATE FOR REPLACING THE GLYCOL PUMP FOR THE DISPLAY CASE THAT WAS …"
type textarea "x"
type textarea "9/12/2025 ESTIMATE FOR REPLACING THE GLYCOL PUMP FOR THE DISPLAY CASE THAT WAS …"
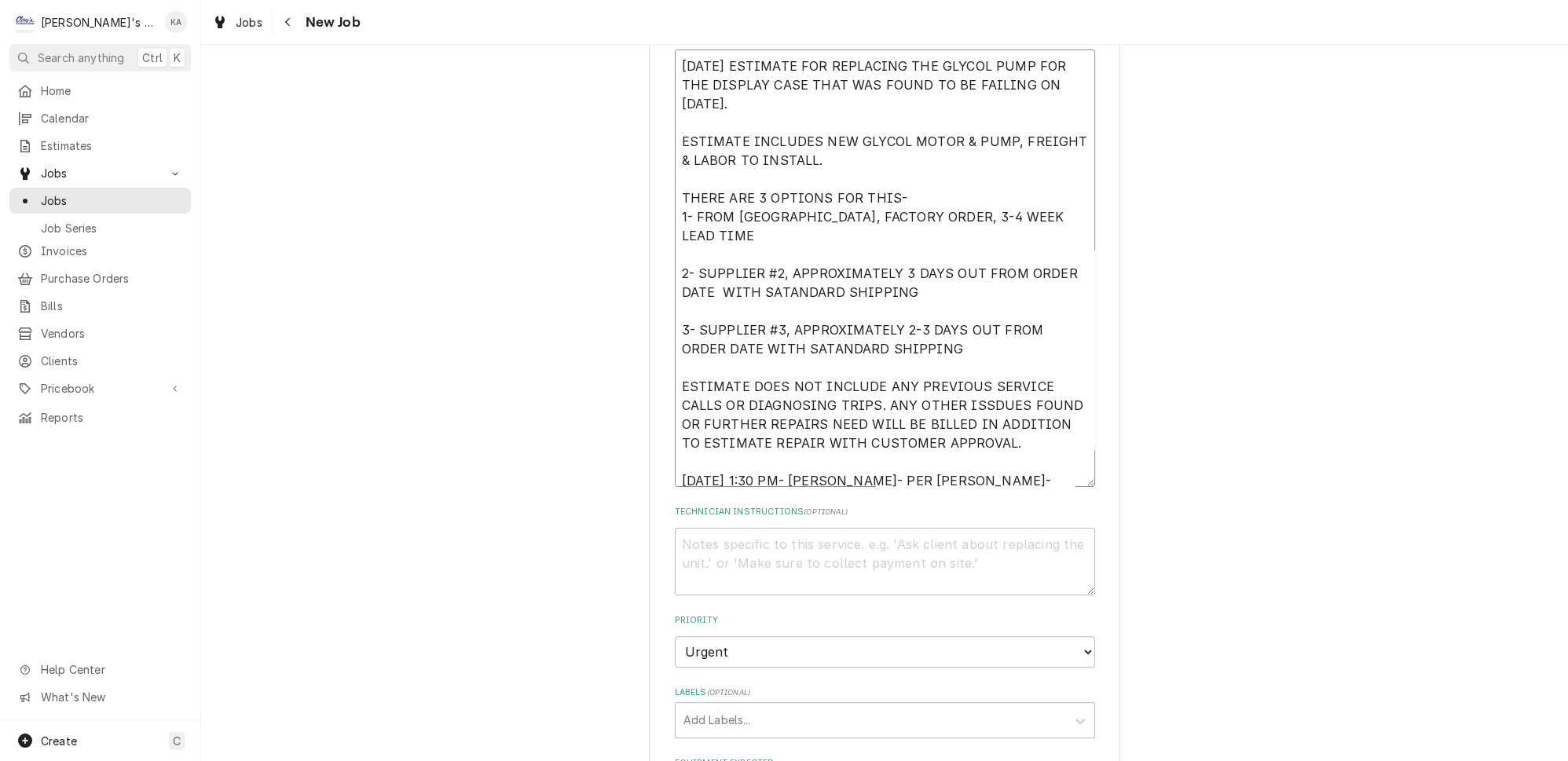
type textarea "x"
type textarea "9/12/2025 ESTIMATE FOR REPLACING THE GLYCOL PUMP FOR THE DISPLAY CASE THAT WAS …"
type textarea "x"
type textarea "9/12/2025 ESTIMATE FOR REPLACING THE GLYCOL PUMP FOR THE DISPLAY CASE THAT WAS …"
type textarea "x"
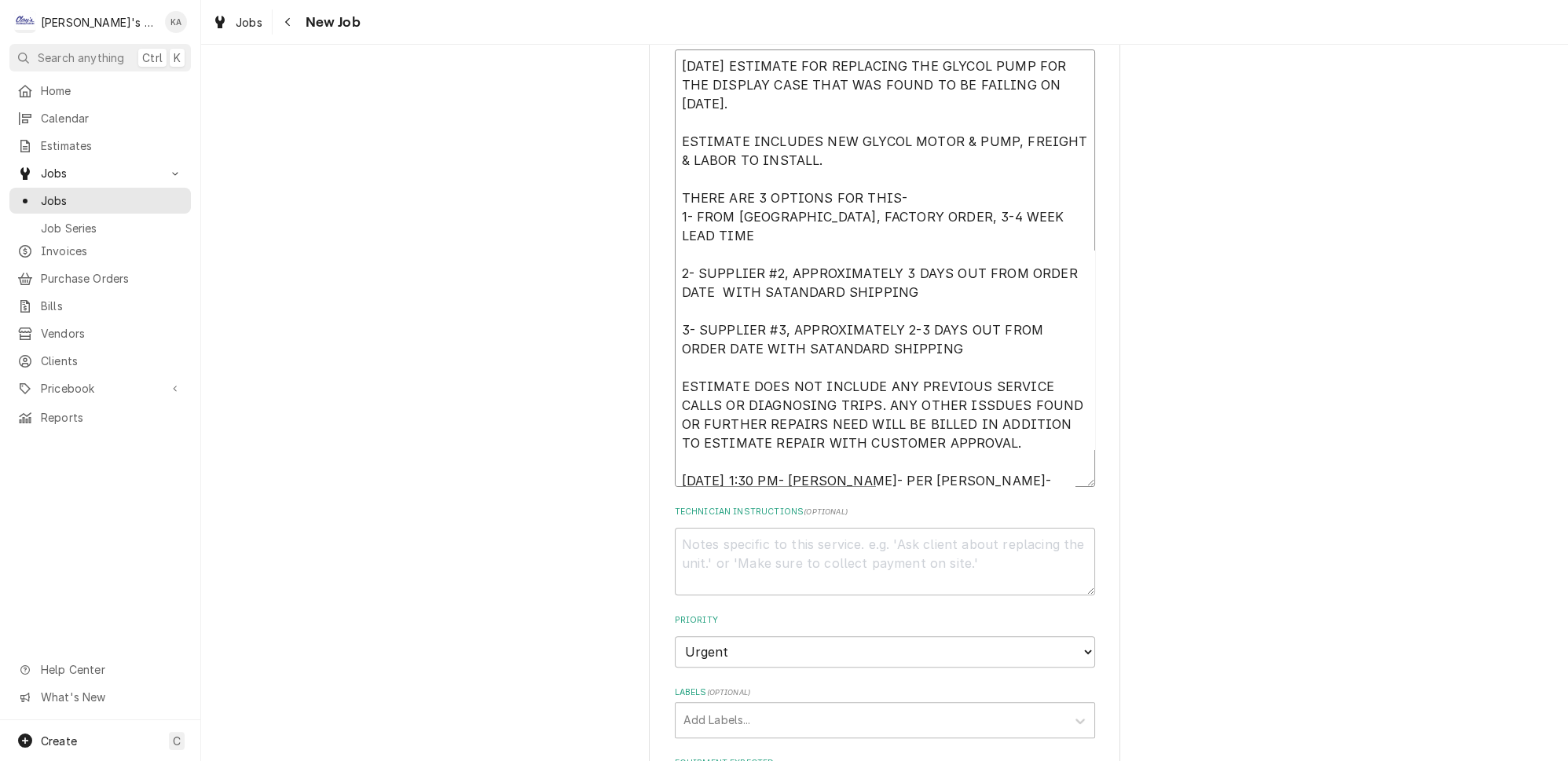
type textarea "9/12/2025 ESTIMATE FOR REPLACING THE GLYCOL PUMP FOR THE DISPLAY CASE THAT WAS …"
type textarea "x"
type textarea "9/12/2025 ESTIMATE FOR REPLACING THE GLYCOL PUMP FOR THE DISPLAY CASE THAT WAS …"
type textarea "x"
type textarea "9/12/2025 ESTIMATE FOR REPLACING THE GLYCOL PUMP FOR THE DISPLAY CASE THAT WAS …"
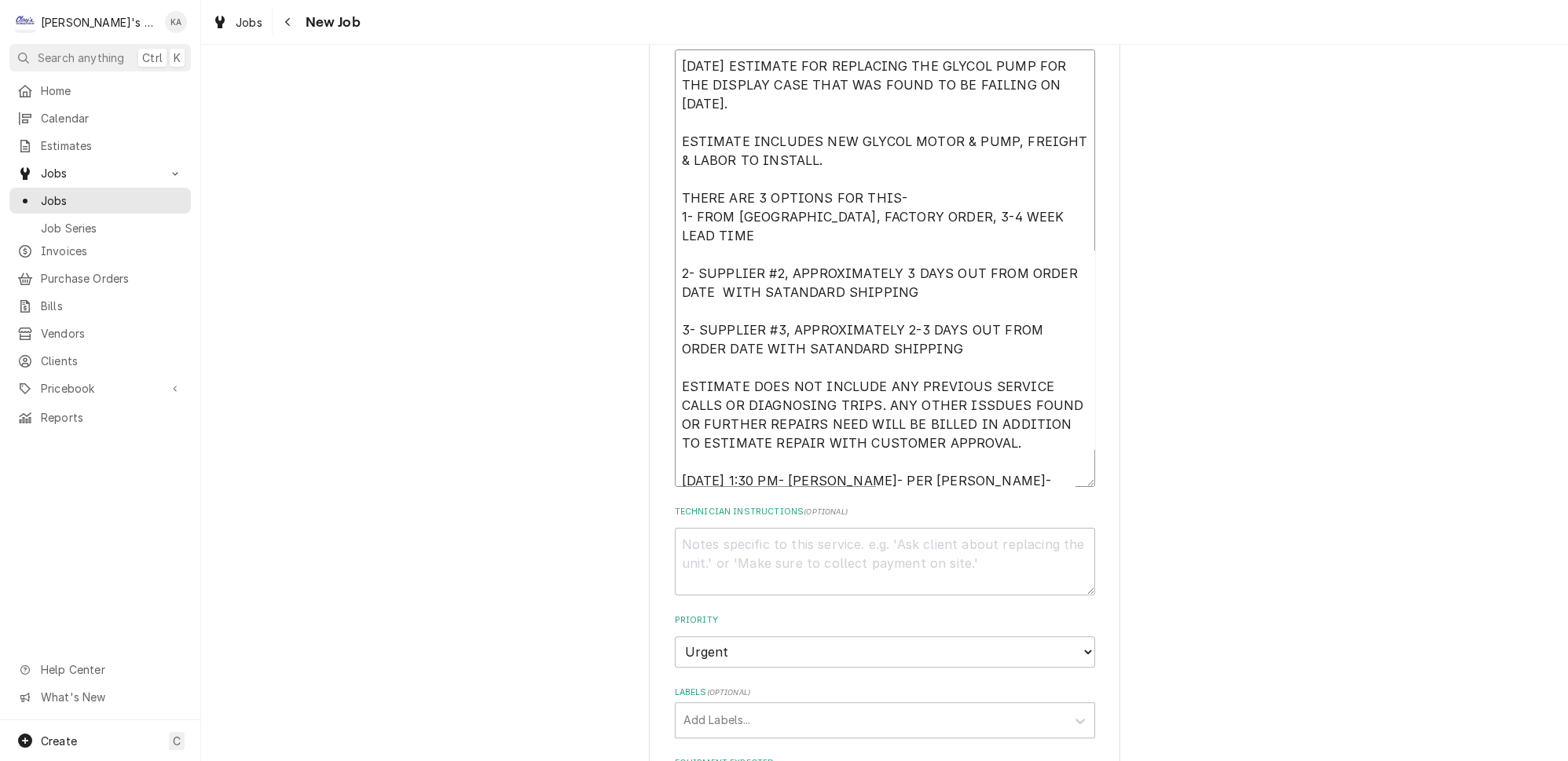
type textarea "x"
type textarea "9/12/2025 ESTIMATE FOR REPLACING THE GLYCOL PUMP FOR THE DISPLAY CASE THAT WAS …"
type textarea "x"
type textarea "9/12/2025 ESTIMATE FOR REPLACING THE GLYCOL PUMP FOR THE DISPLAY CASE THAT WAS …"
type textarea "x"
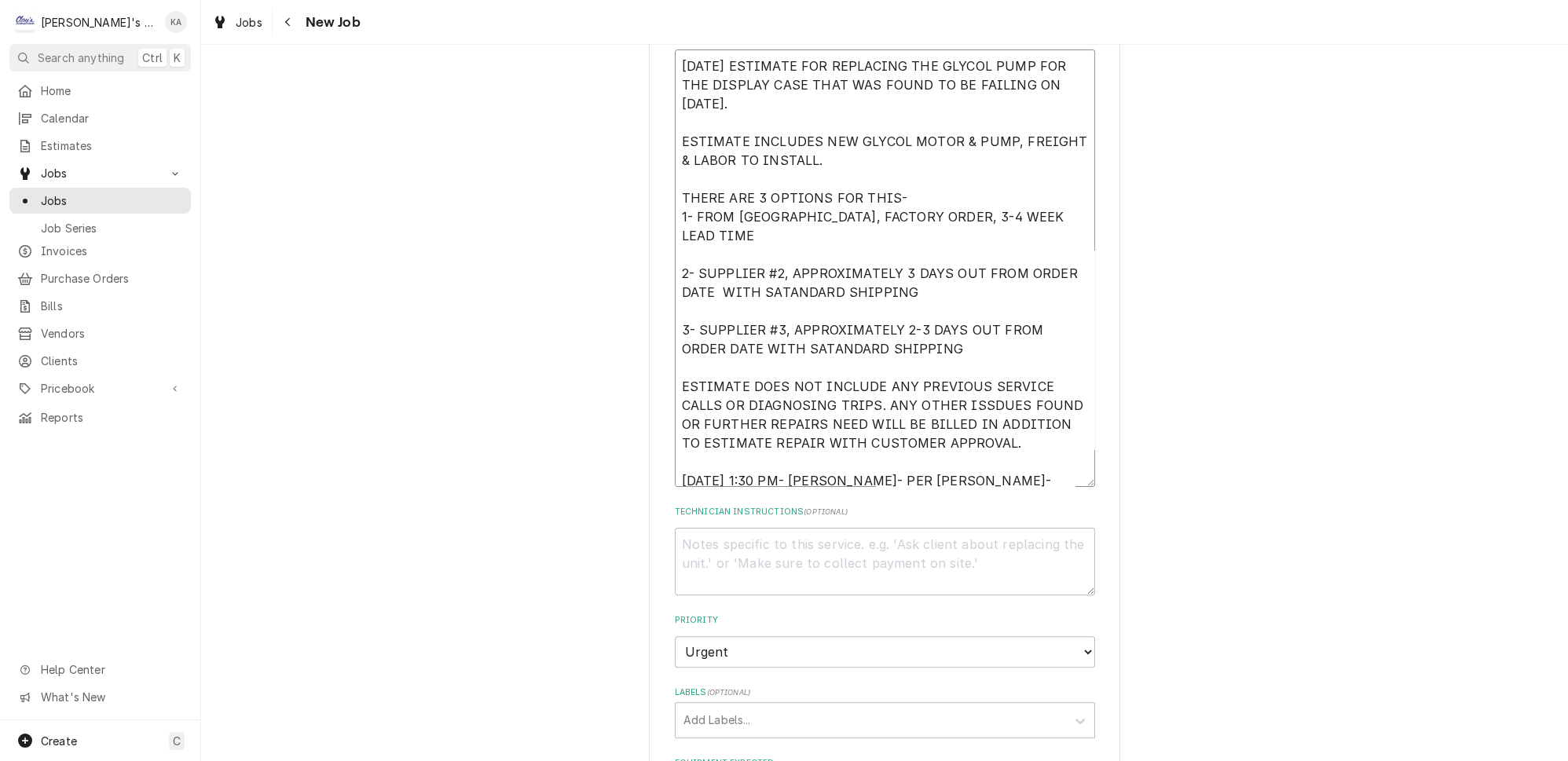
type textarea "9/12/2025 ESTIMATE FOR REPLACING THE GLYCOL PUMP FOR THE DISPLAY CASE THAT WAS …"
type textarea "x"
type textarea "9/12/2025 ESTIMATE FOR REPLACING THE GLYCOL PUMP FOR THE DISPLAY CASE THAT WAS …"
type textarea "x"
type textarea "9/12/2025 ESTIMATE FOR REPLACING THE GLYCOL PUMP FOR THE DISPLAY CASE THAT WAS …"
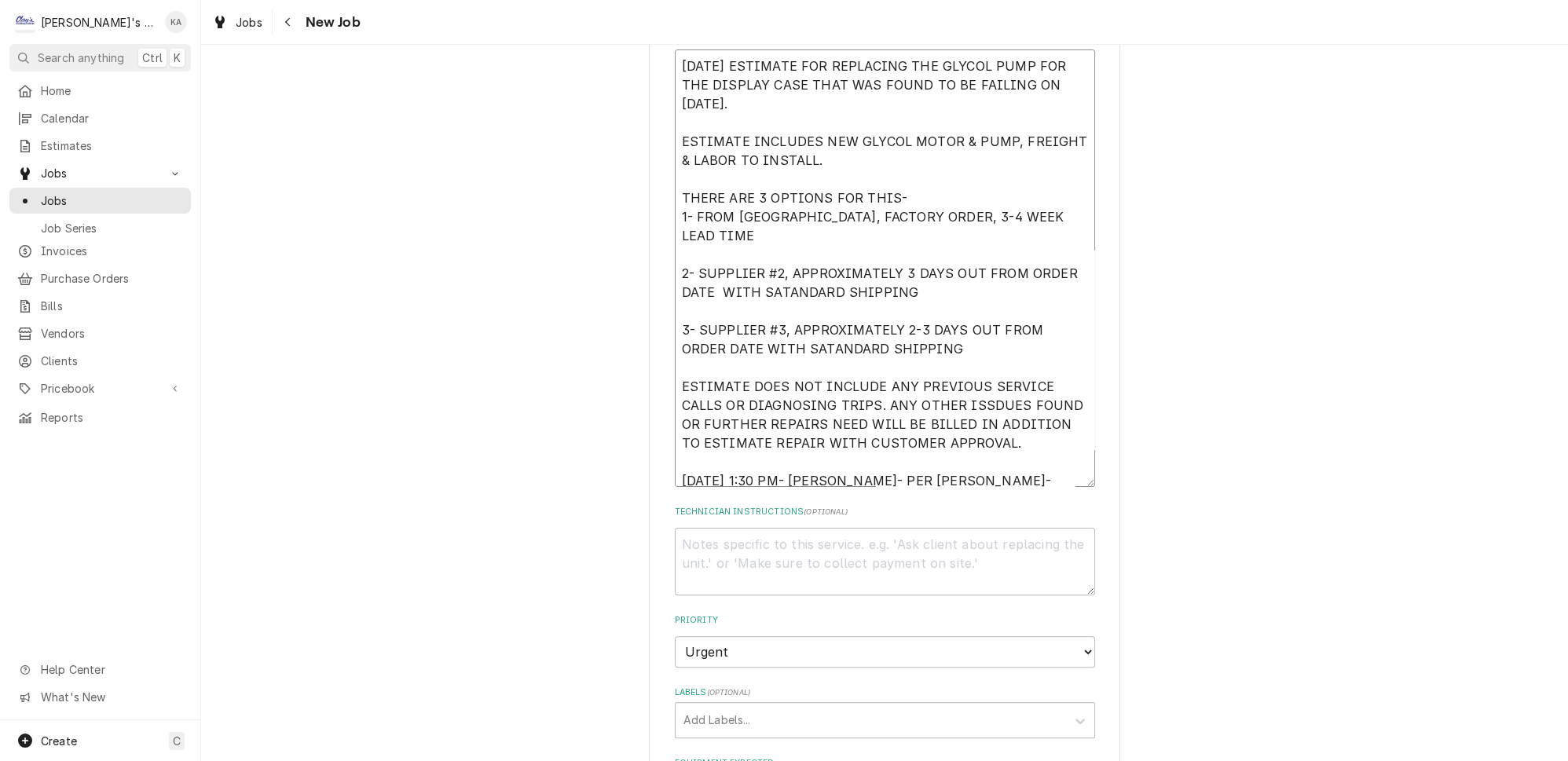
scroll to position [9, 0]
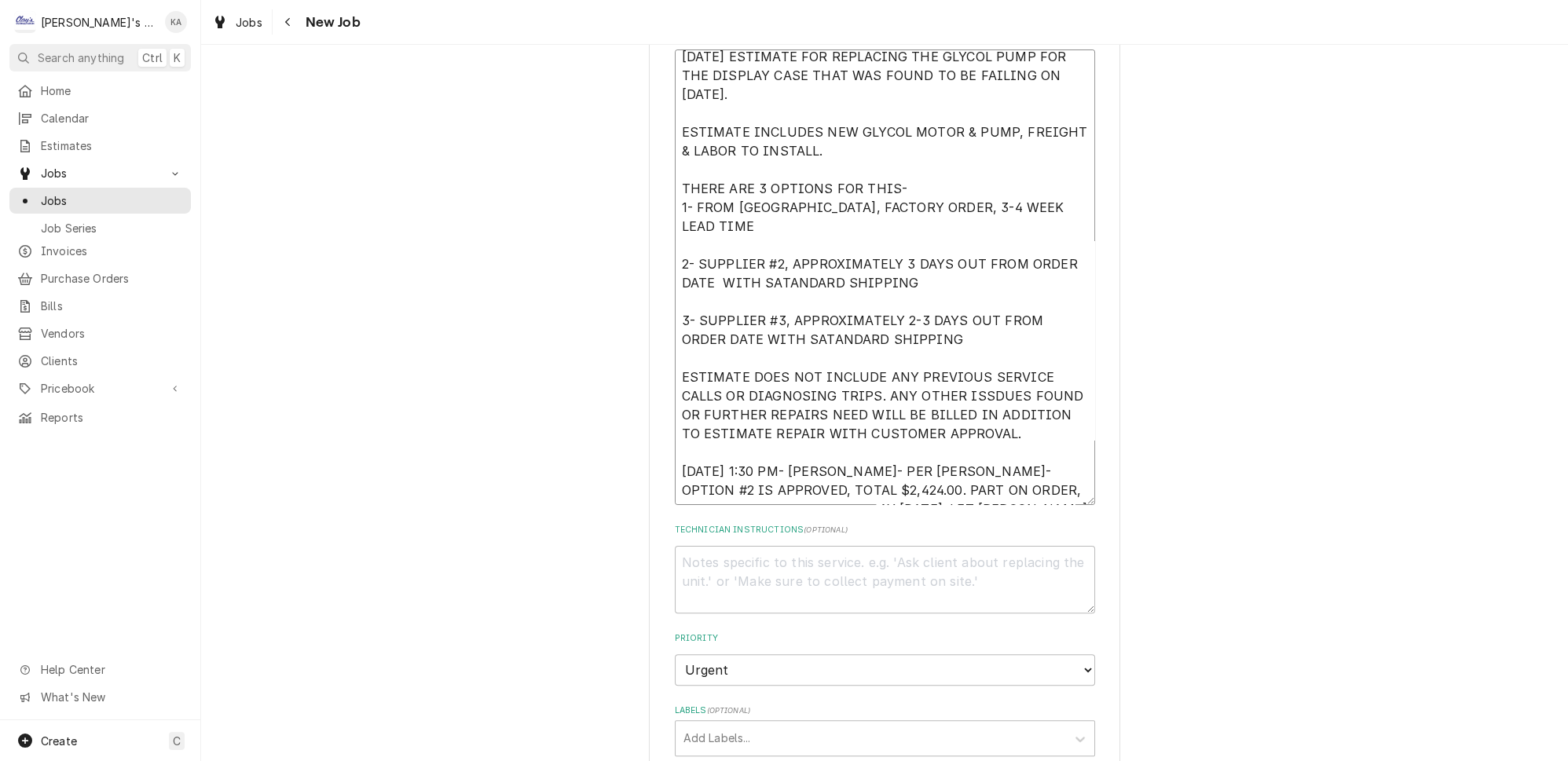
type textarea "x"
type textarea "9/12/2025 ESTIMATE FOR REPLACING THE GLYCOL PUMP FOR THE DISPLAY CASE THAT WAS …"
type textarea "x"
type textarea "9/12/2025 ESTIMATE FOR REPLACING THE GLYCOL PUMP FOR THE DISPLAY CASE THAT WAS …"
type textarea "x"
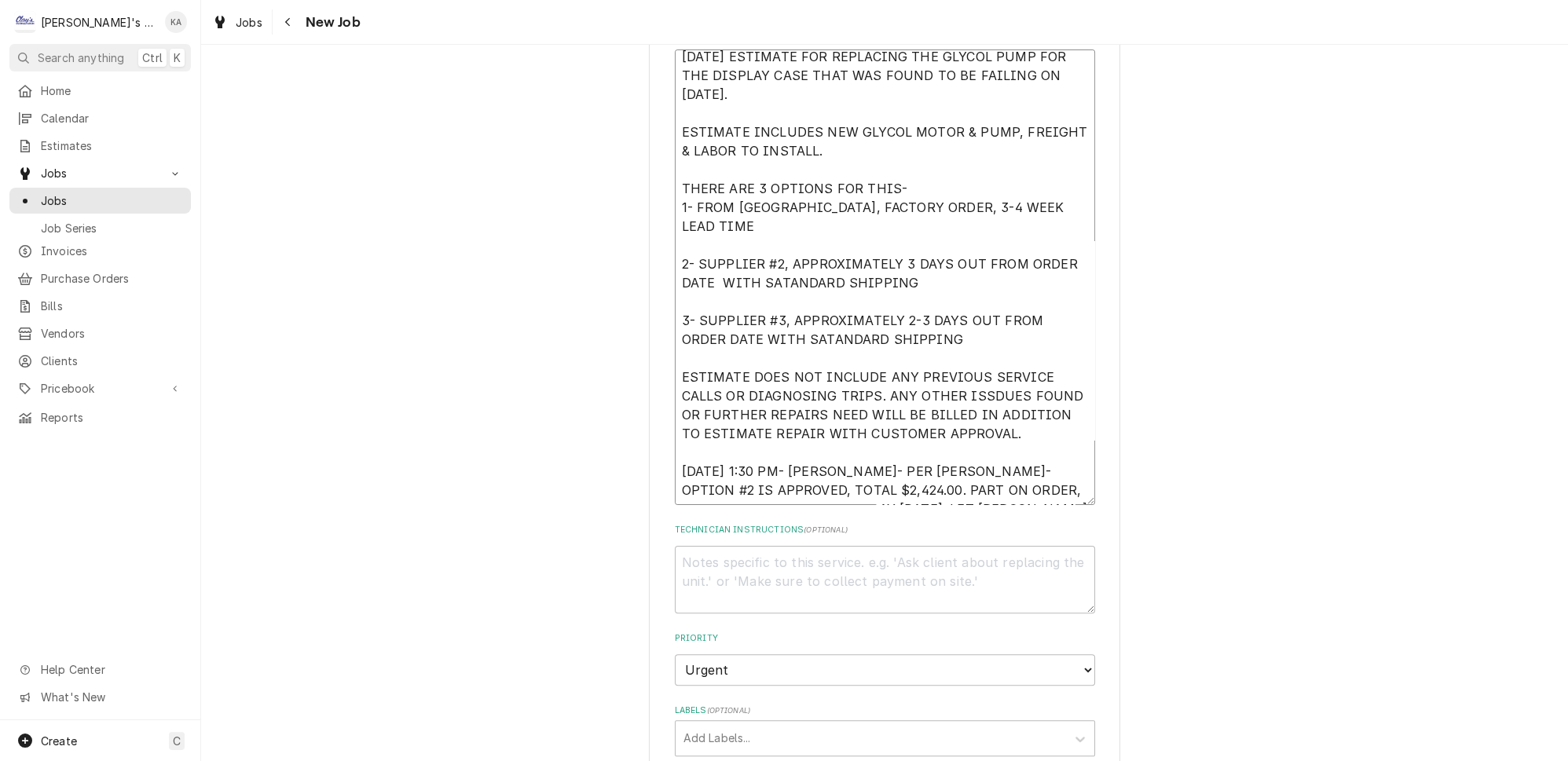
type textarea "9/12/2025 ESTIMATE FOR REPLACING THE GLYCOL PUMP FOR THE DISPLAY CASE THAT WAS …"
type textarea "x"
type textarea "9/12/2025 ESTIMATE FOR REPLACING THE GLYCOL PUMP FOR THE DISPLAY CASE THAT WAS …"
type textarea "x"
type textarea "9/12/2025 ESTIMATE FOR REPLACING THE GLYCOL PUMP FOR THE DISPLAY CASE THAT WAS …"
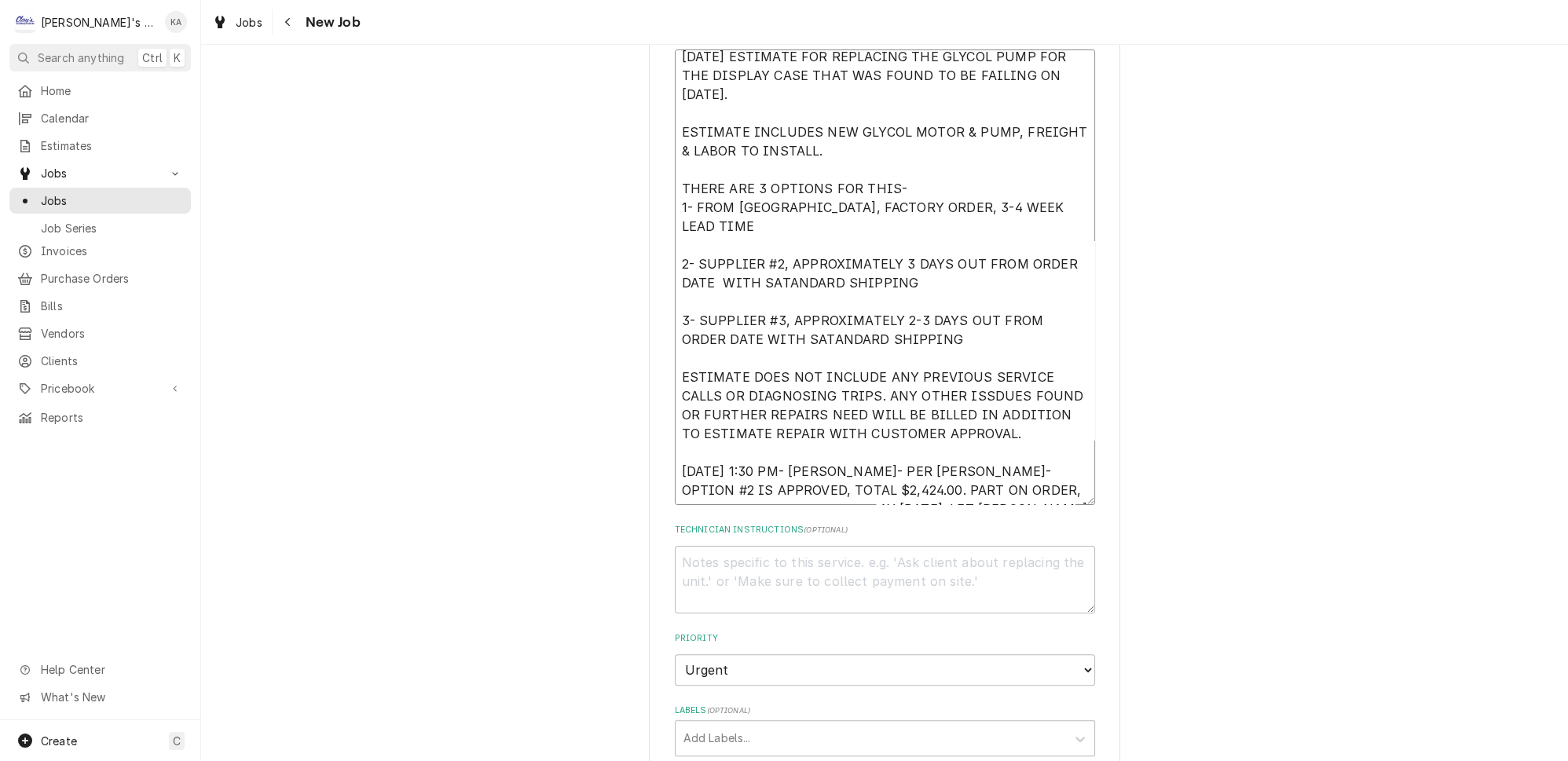
type textarea "x"
type textarea "9/12/2025 ESTIMATE FOR REPLACING THE GLYCOL PUMP FOR THE DISPLAY CASE THAT WAS …"
type textarea "x"
type textarea "9/12/2025 ESTIMATE FOR REPLACING THE GLYCOL PUMP FOR THE DISPLAY CASE THAT WAS …"
type textarea "x"
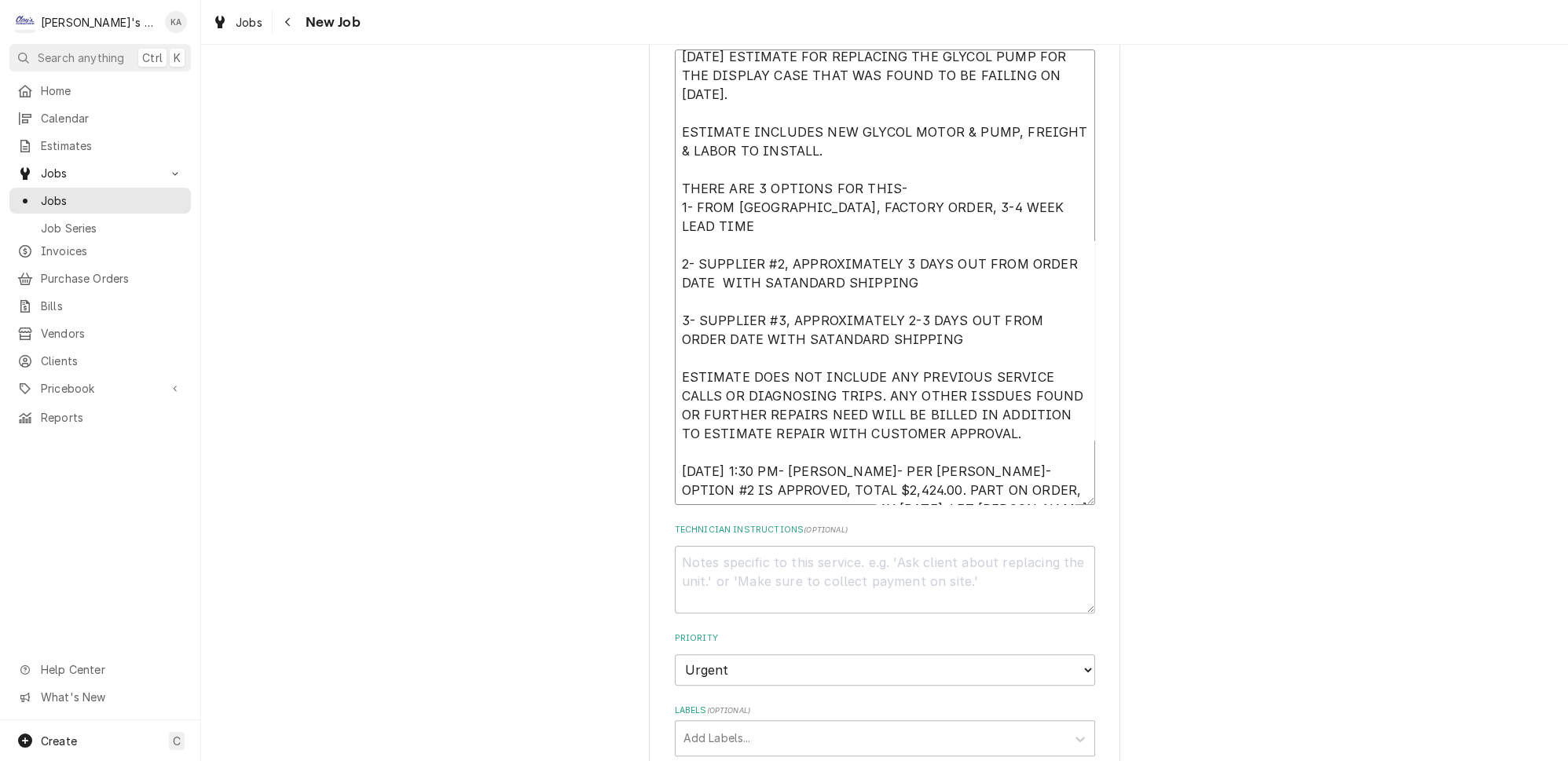
type textarea "9/12/2025 ESTIMATE FOR REPLACING THE GLYCOL PUMP FOR THE DISPLAY CASE THAT WAS …"
type textarea "x"
type textarea "9/12/2025 ESTIMATE FOR REPLACING THE GLYCOL PUMP FOR THE DISPLAY CASE THAT WAS …"
type textarea "x"
type textarea "9/12/2025 ESTIMATE FOR REPLACING THE GLYCOL PUMP FOR THE DISPLAY CASE THAT WAS …"
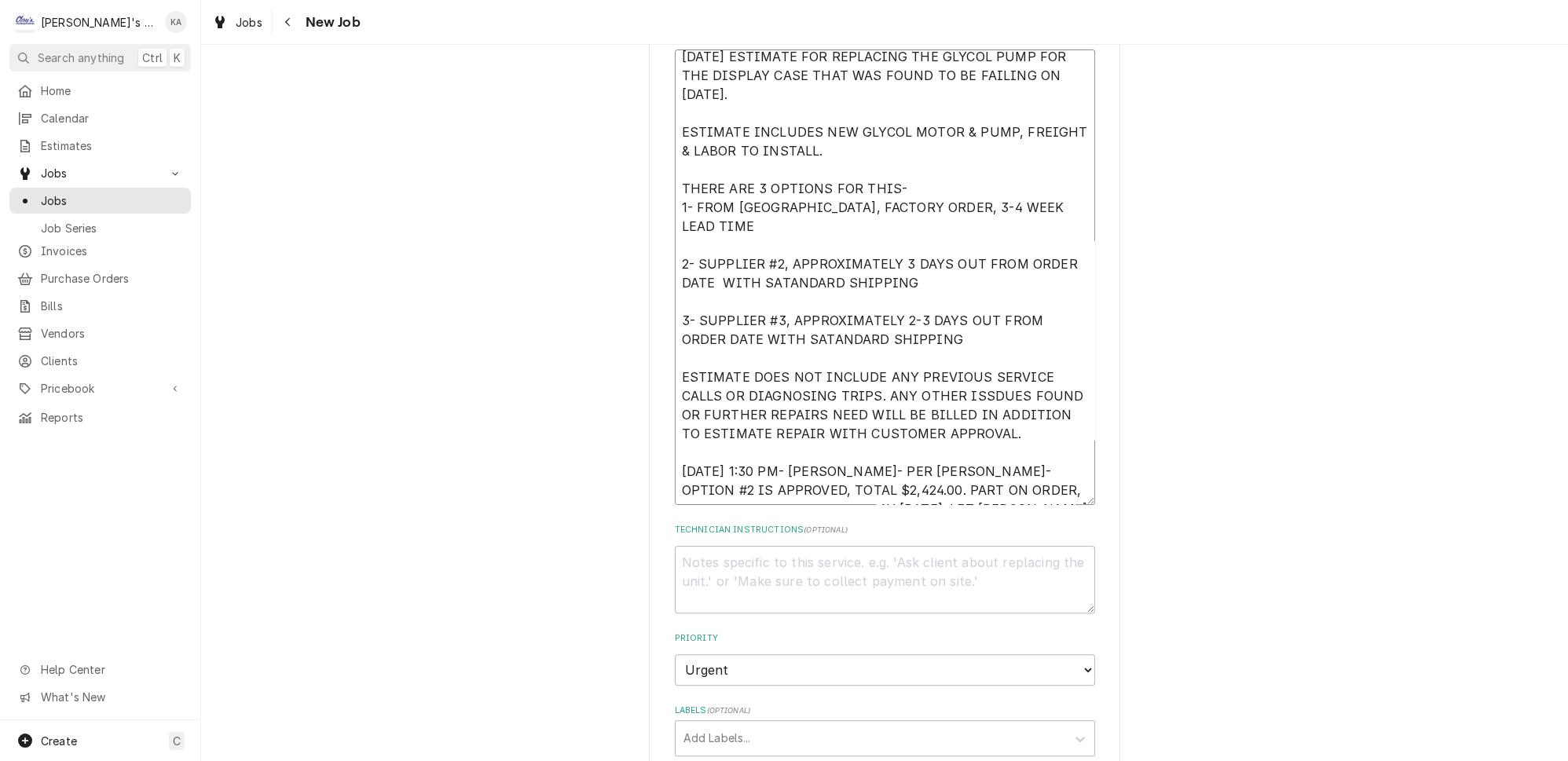
type textarea "x"
type textarea "9/12/2025 ESTIMATE FOR REPLACING THE GLYCOL PUMP FOR THE DISPLAY CASE THAT WAS …"
type textarea "x"
type textarea "9/12/2025 ESTIMATE FOR REPLACING THE GLYCOL PUMP FOR THE DISPLAY CASE THAT WAS …"
type textarea "x"
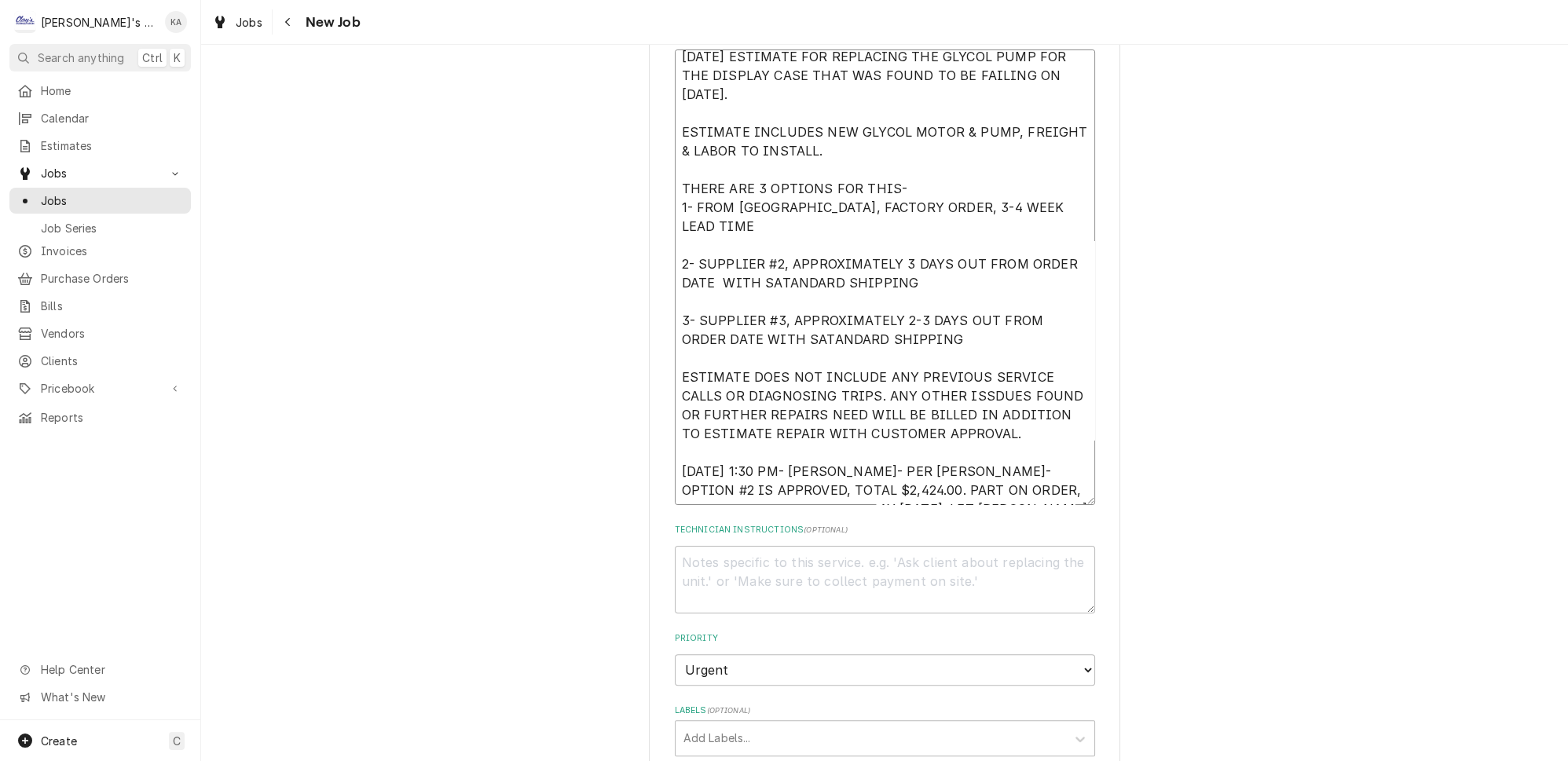
type textarea "9/12/2025 ESTIMATE FOR REPLACING THE GLYCOL PUMP FOR THE DISPLAY CASE THAT WAS …"
type textarea "x"
type textarea "9/12/2025 ESTIMATE FOR REPLACING THE GLYCOL PUMP FOR THE DISPLAY CASE THAT WAS …"
type textarea "x"
type textarea "9/12/2025 ESTIMATE FOR REPLACING THE GLYCOL PUMP FOR THE DISPLAY CASE THAT WAS …"
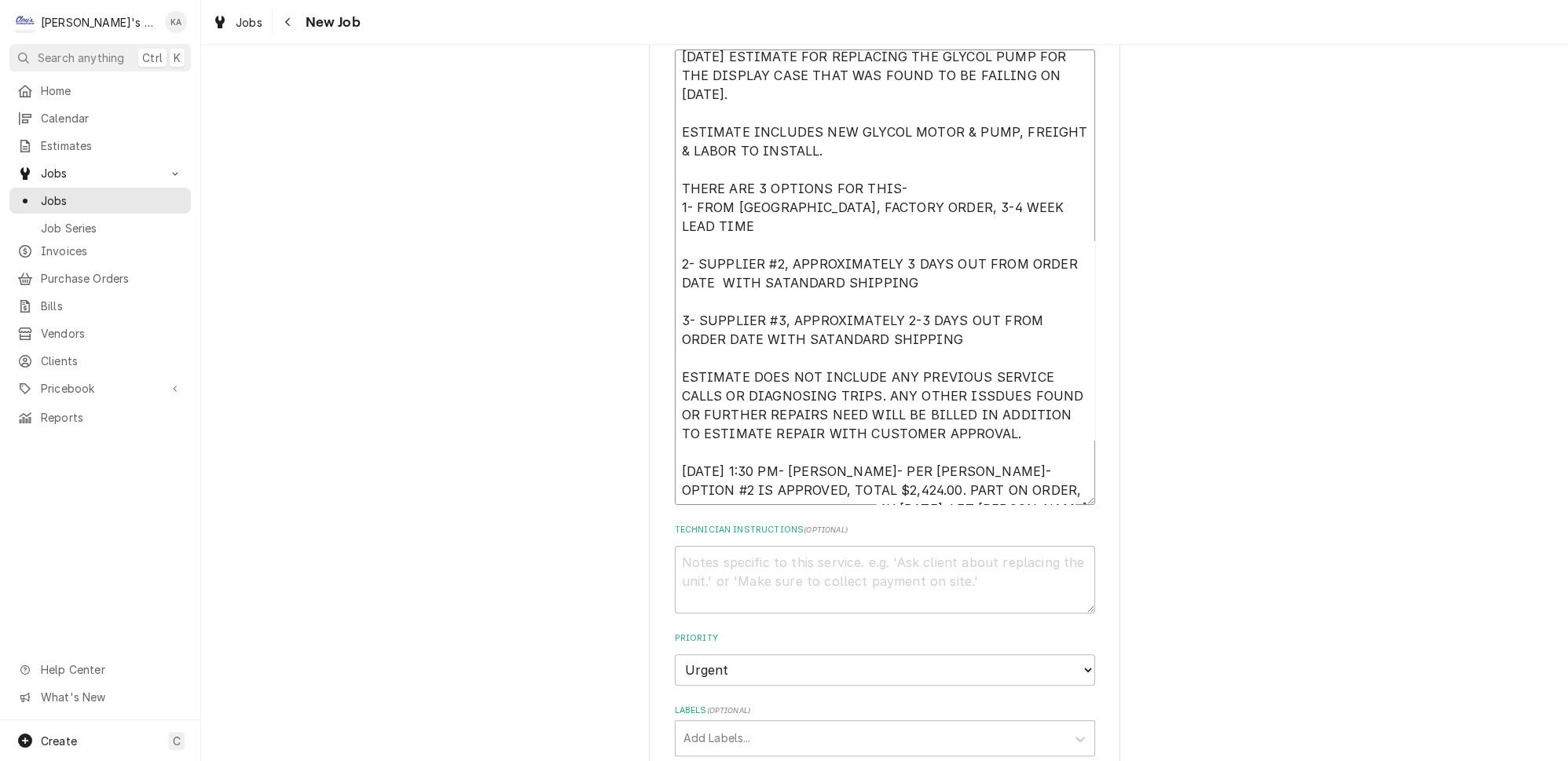
type textarea "x"
type textarea "9/12/2025 ESTIMATE FOR REPLACING THE GLYCOL PUMP FOR THE DISPLAY CASE THAT WAS …"
type textarea "x"
type textarea "9/12/2025 ESTIMATE FOR REPLACING THE GLYCOL PUMP FOR THE DISPLAY CASE THAT WAS …"
type textarea "x"
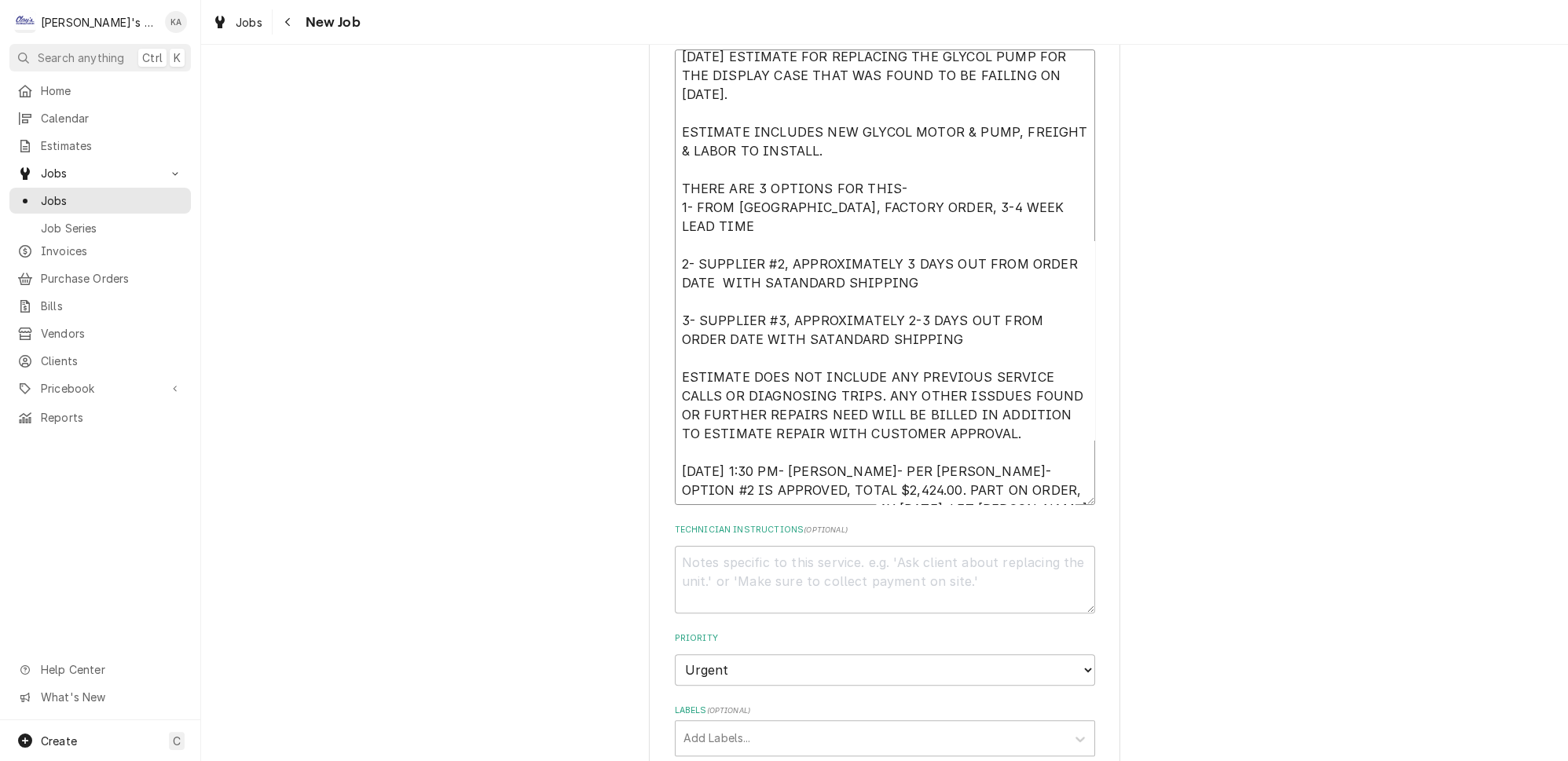
type textarea "9/12/2025 ESTIMATE FOR REPLACING THE GLYCOL PUMP FOR THE DISPLAY CASE THAT WAS …"
type textarea "x"
type textarea "9/12/2025 ESTIMATE FOR REPLACING THE GLYCOL PUMP FOR THE DISPLAY CASE THAT WAS …"
type textarea "x"
type textarea "9/12/2025 ESTIMATE FOR REPLACING THE GLYCOL PUMP FOR THE DISPLAY CASE THAT WAS …"
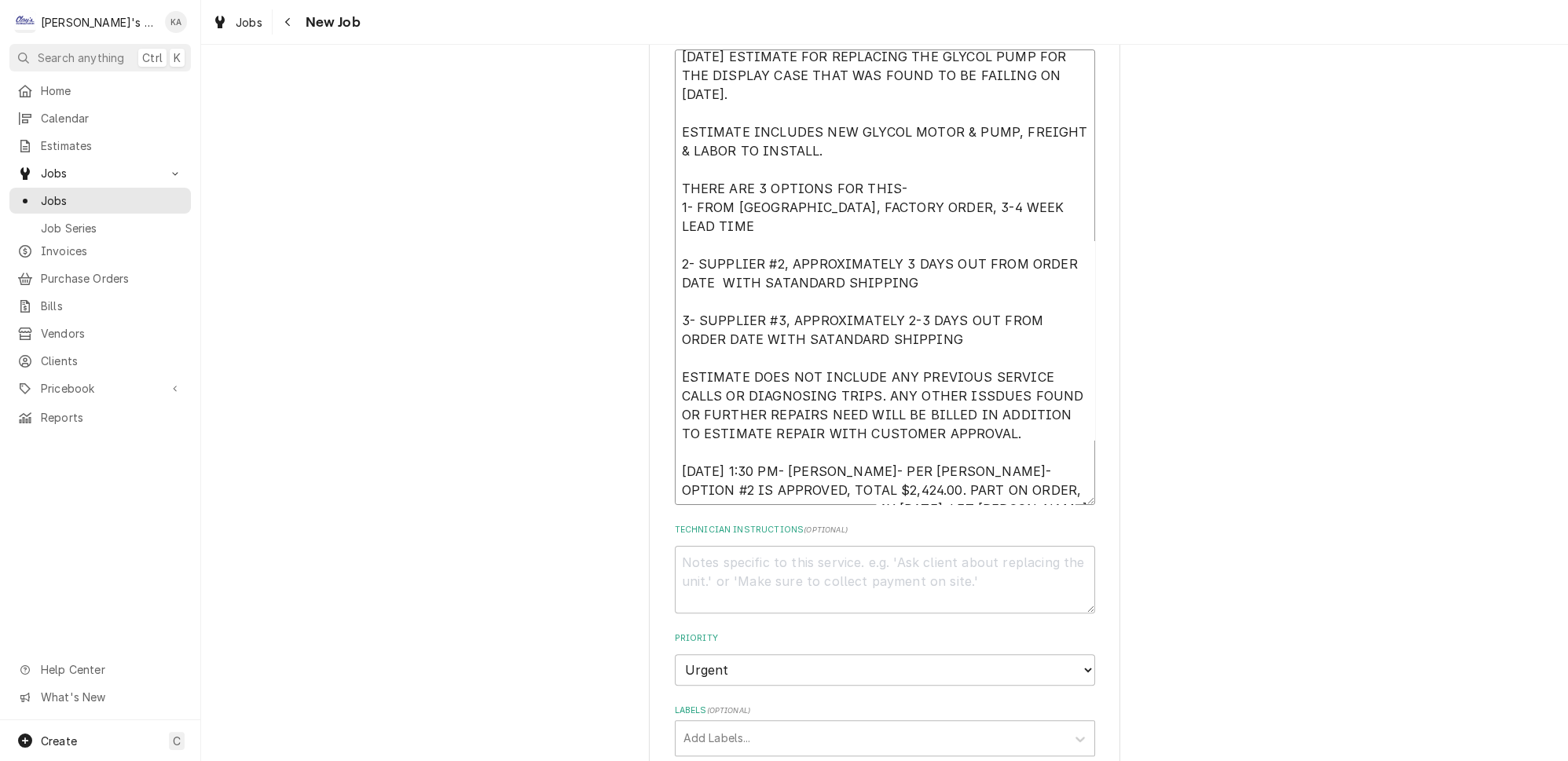
type textarea "x"
type textarea "9/12/2025 ESTIMATE FOR REPLACING THE GLYCOL PUMP FOR THE DISPLAY CASE THAT WAS …"
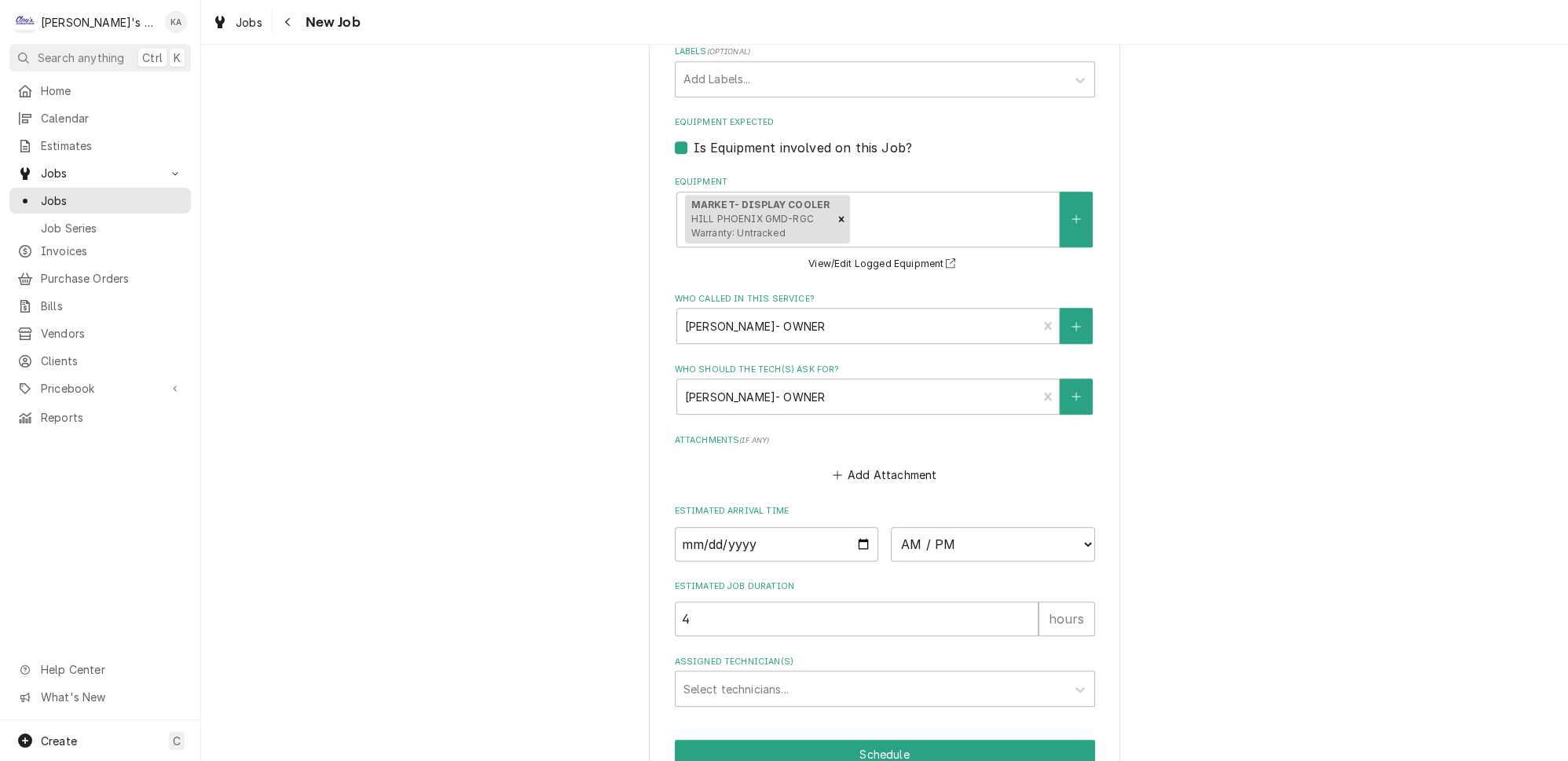
scroll to position [1487, 0]
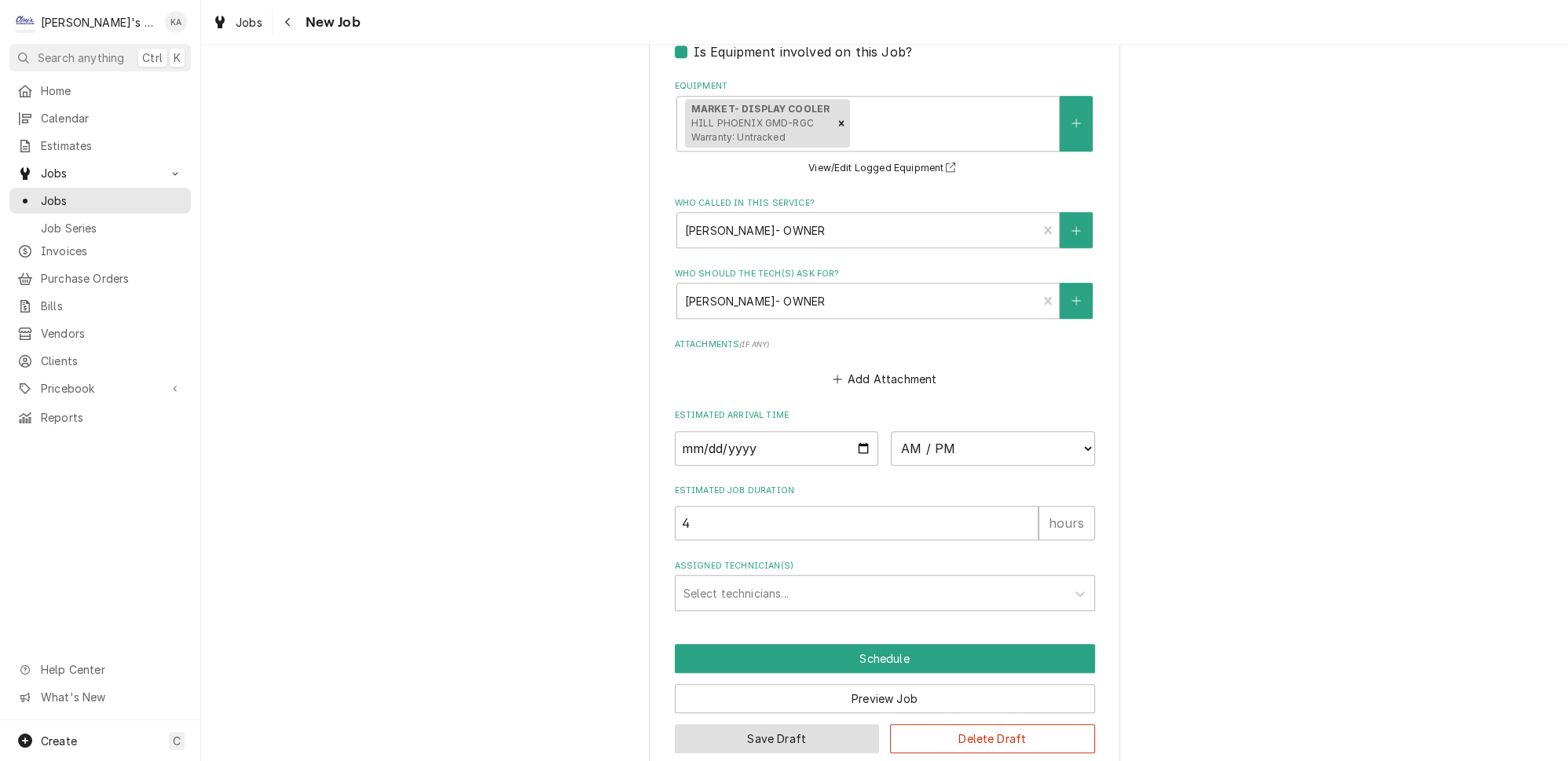
click at [753, 724] on button "Save Draft" at bounding box center [777, 738] width 205 height 29
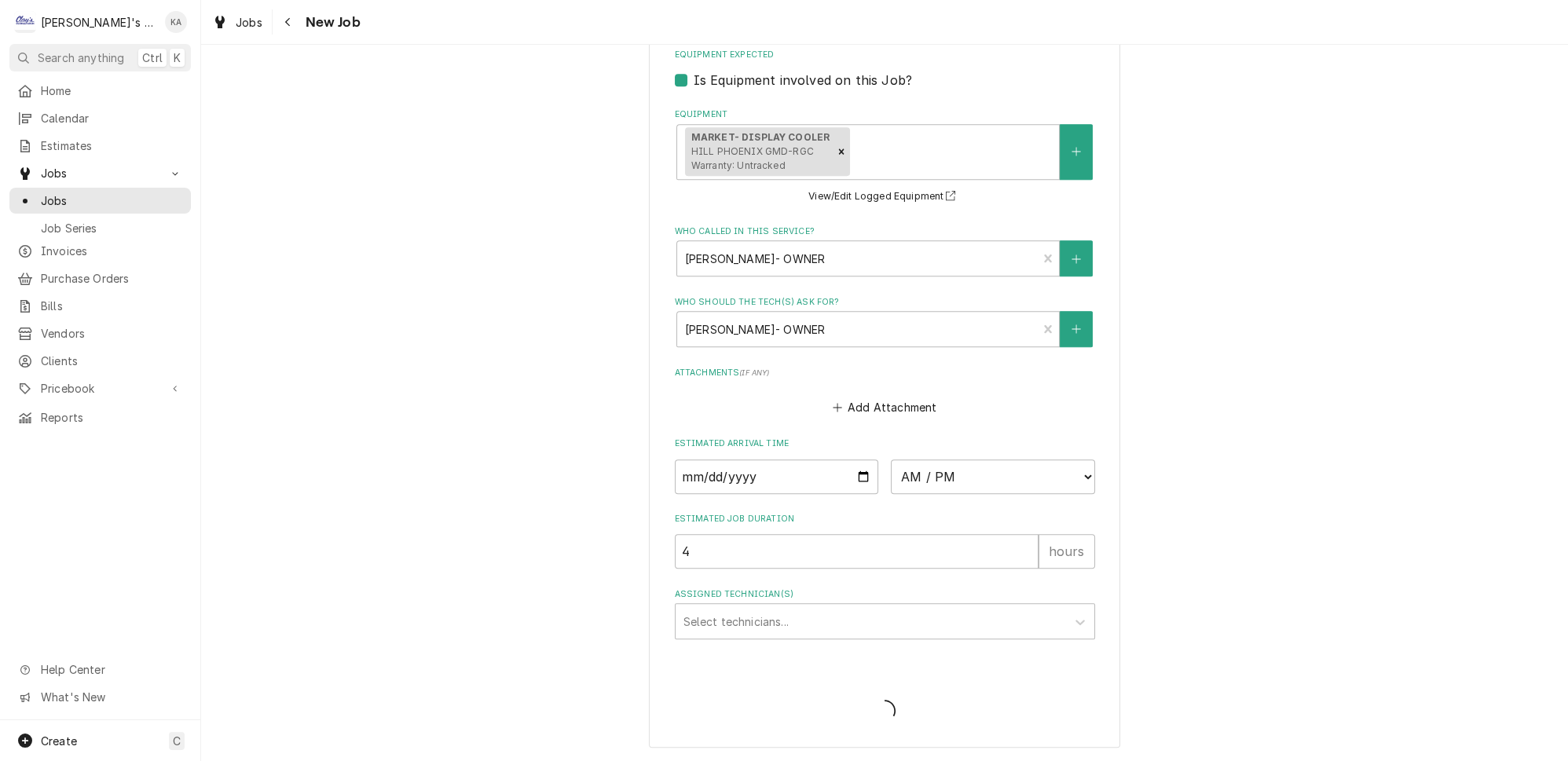
scroll to position [1435, 0]
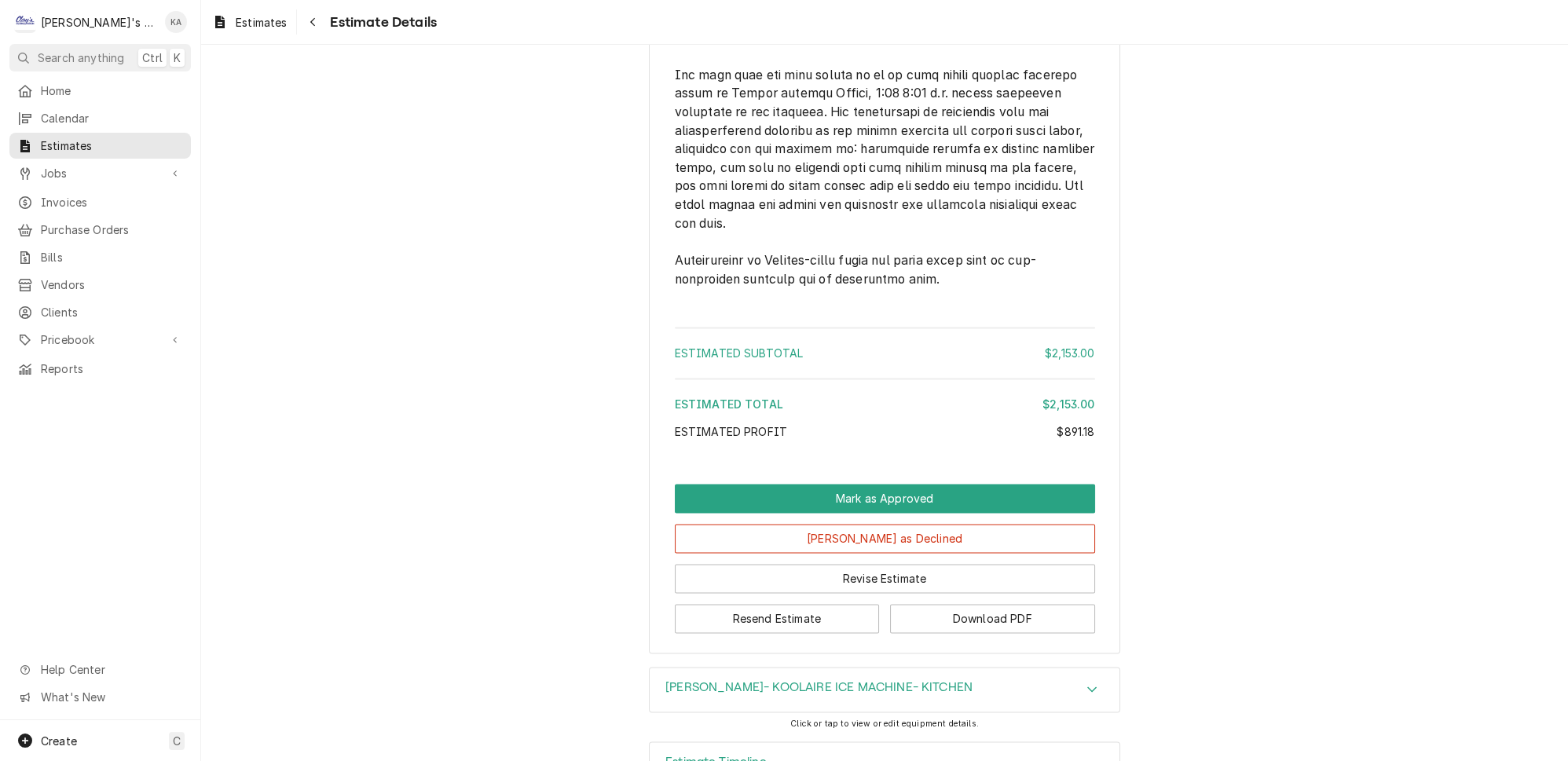
scroll to position [3872, 0]
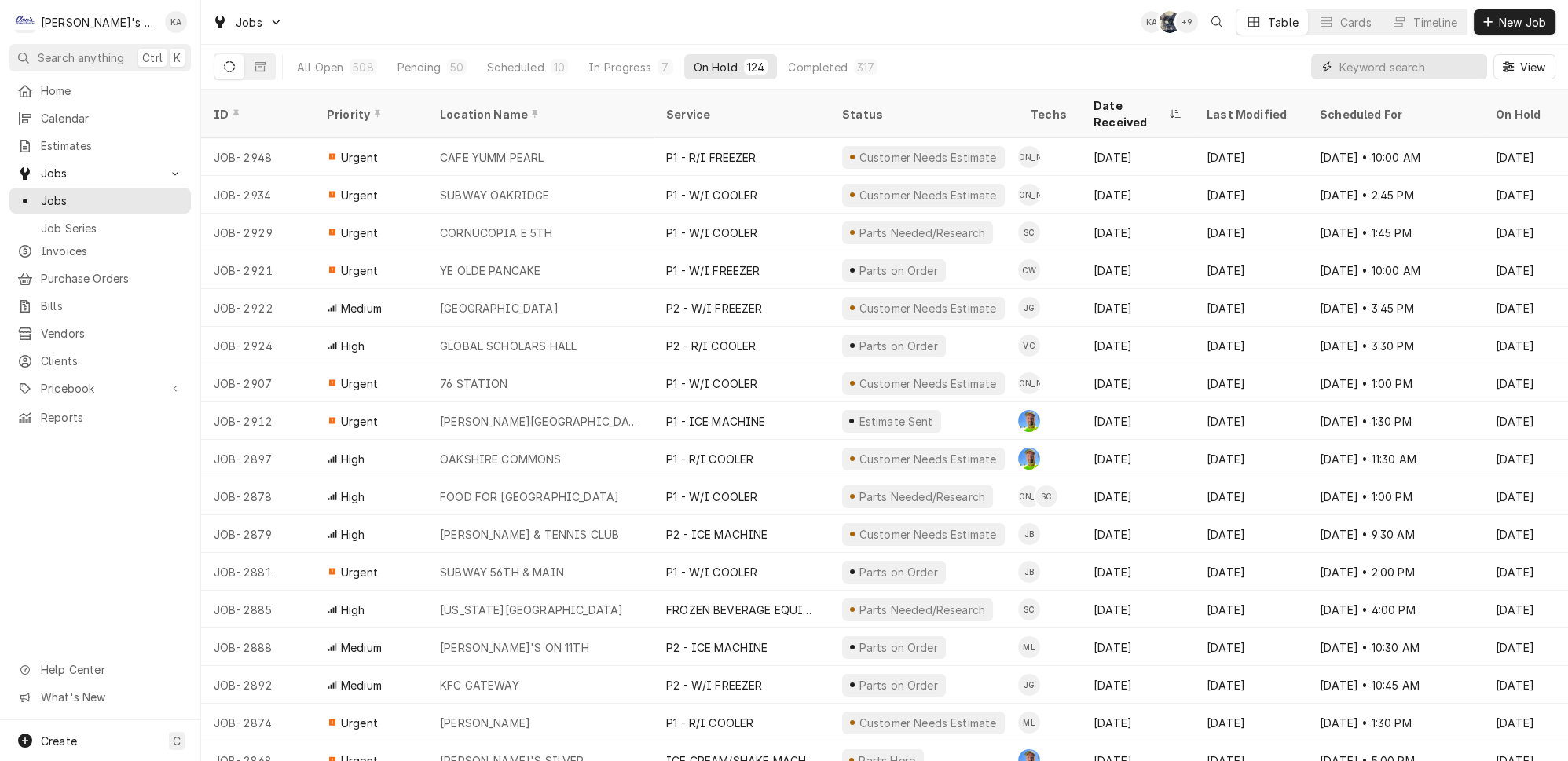
click at [1399, 66] on input "Dynamic Content Wrapper" at bounding box center [1410, 66] width 140 height 25
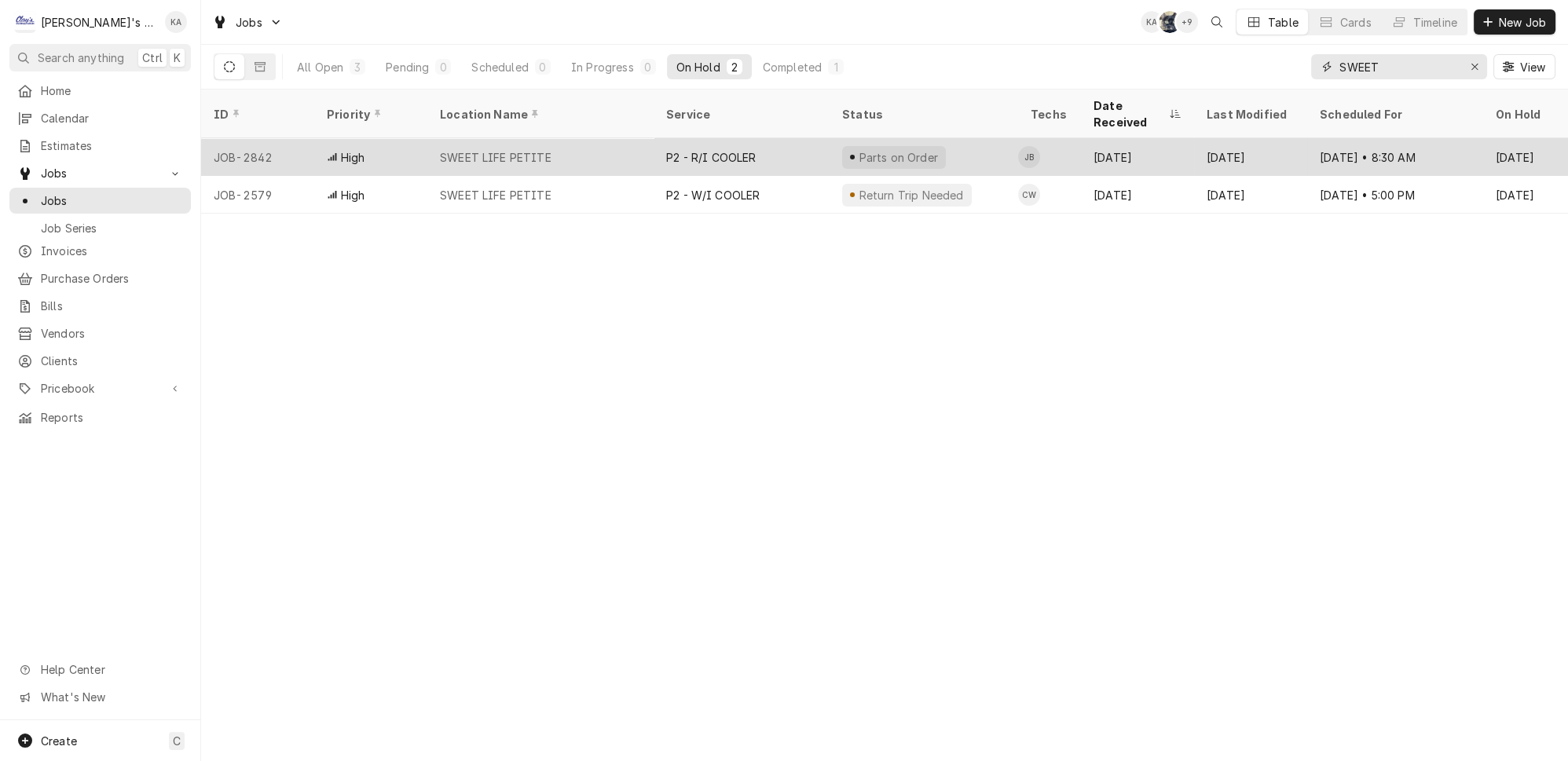
type input "SWEET"
click at [602, 139] on div "SWEET LIFE PETITE" at bounding box center [540, 157] width 226 height 38
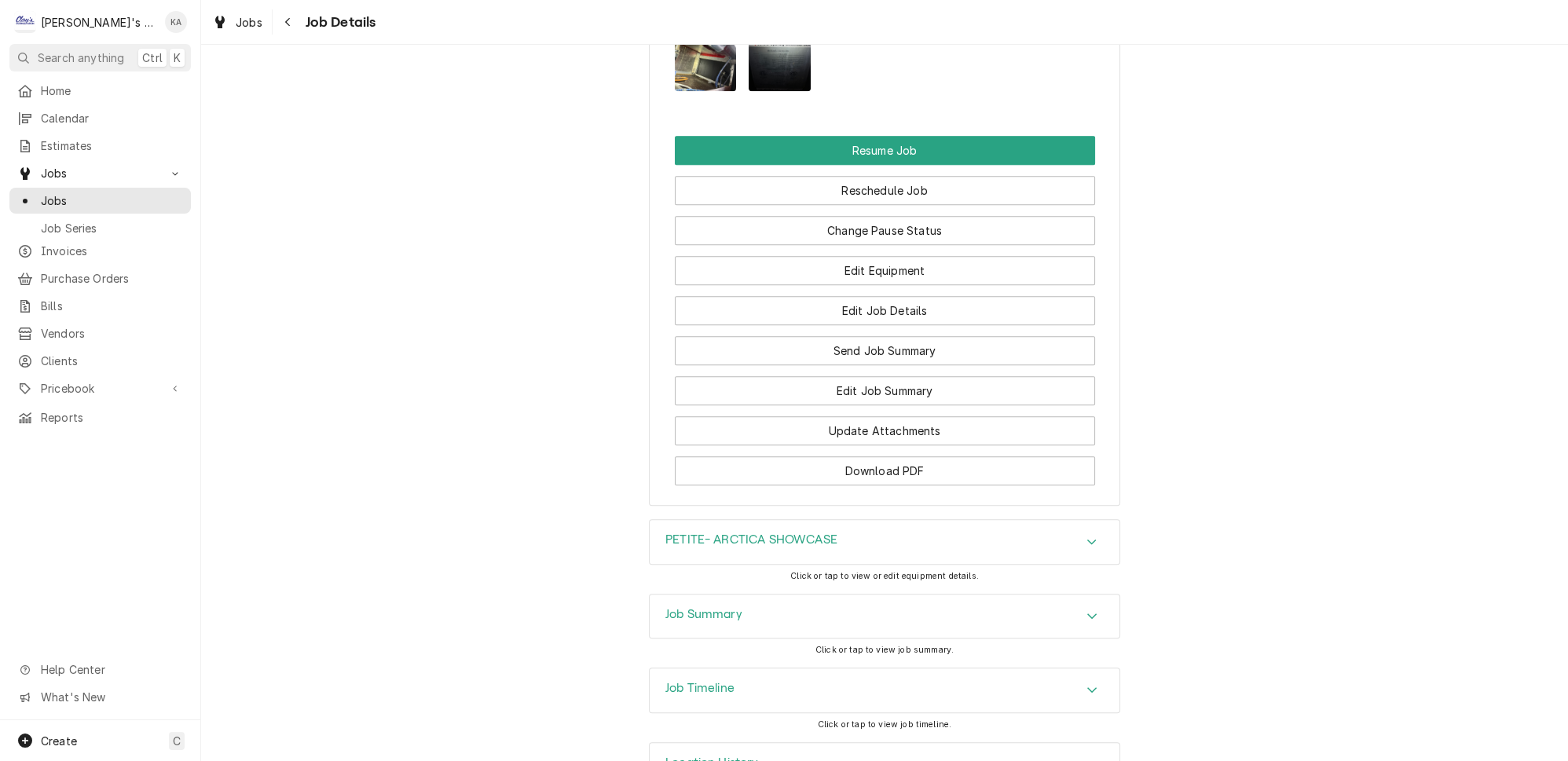
scroll to position [2113, 0]
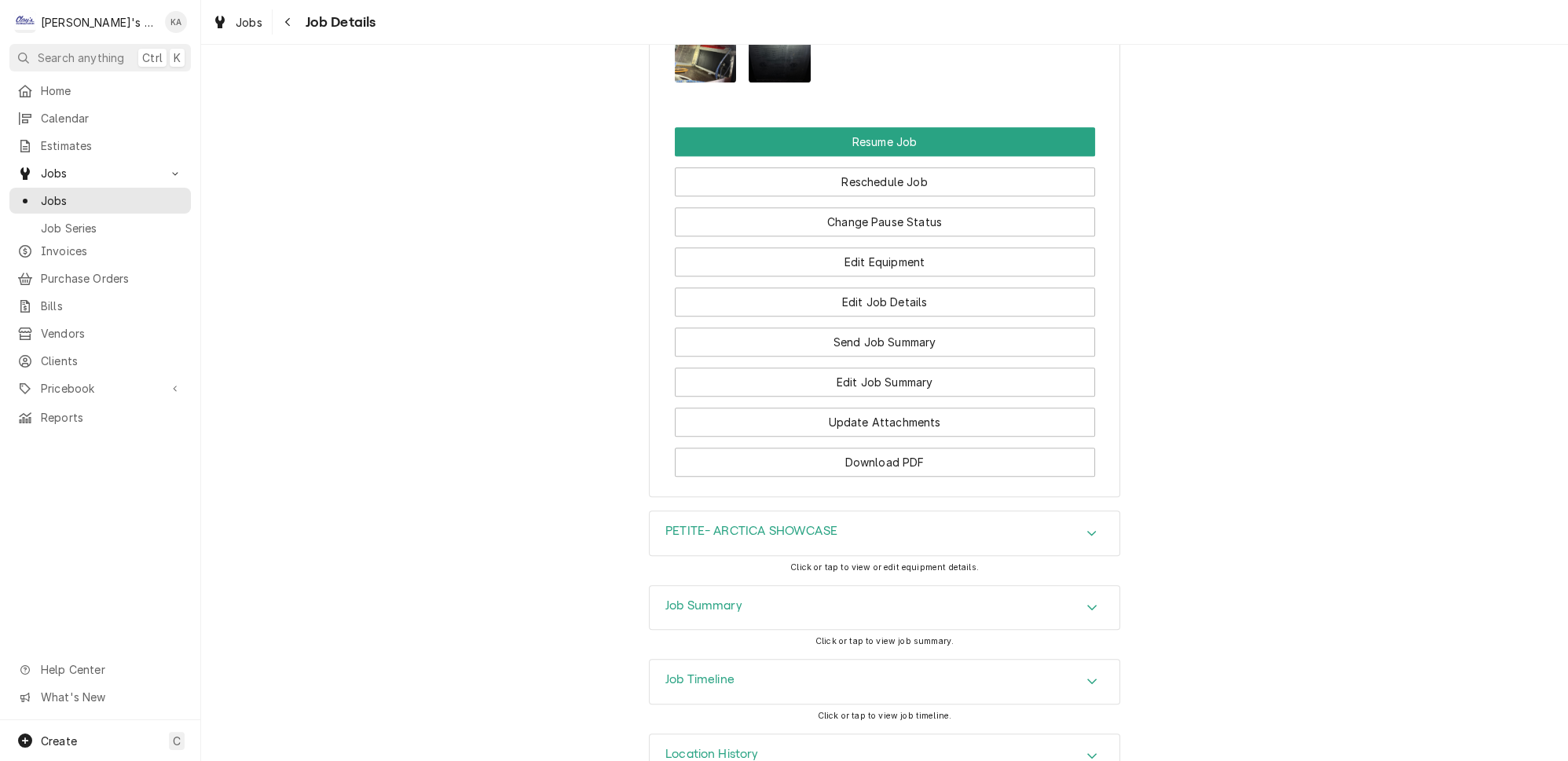
click at [1087, 605] on icon "Accordion Header" at bounding box center [1092, 608] width 9 height 6
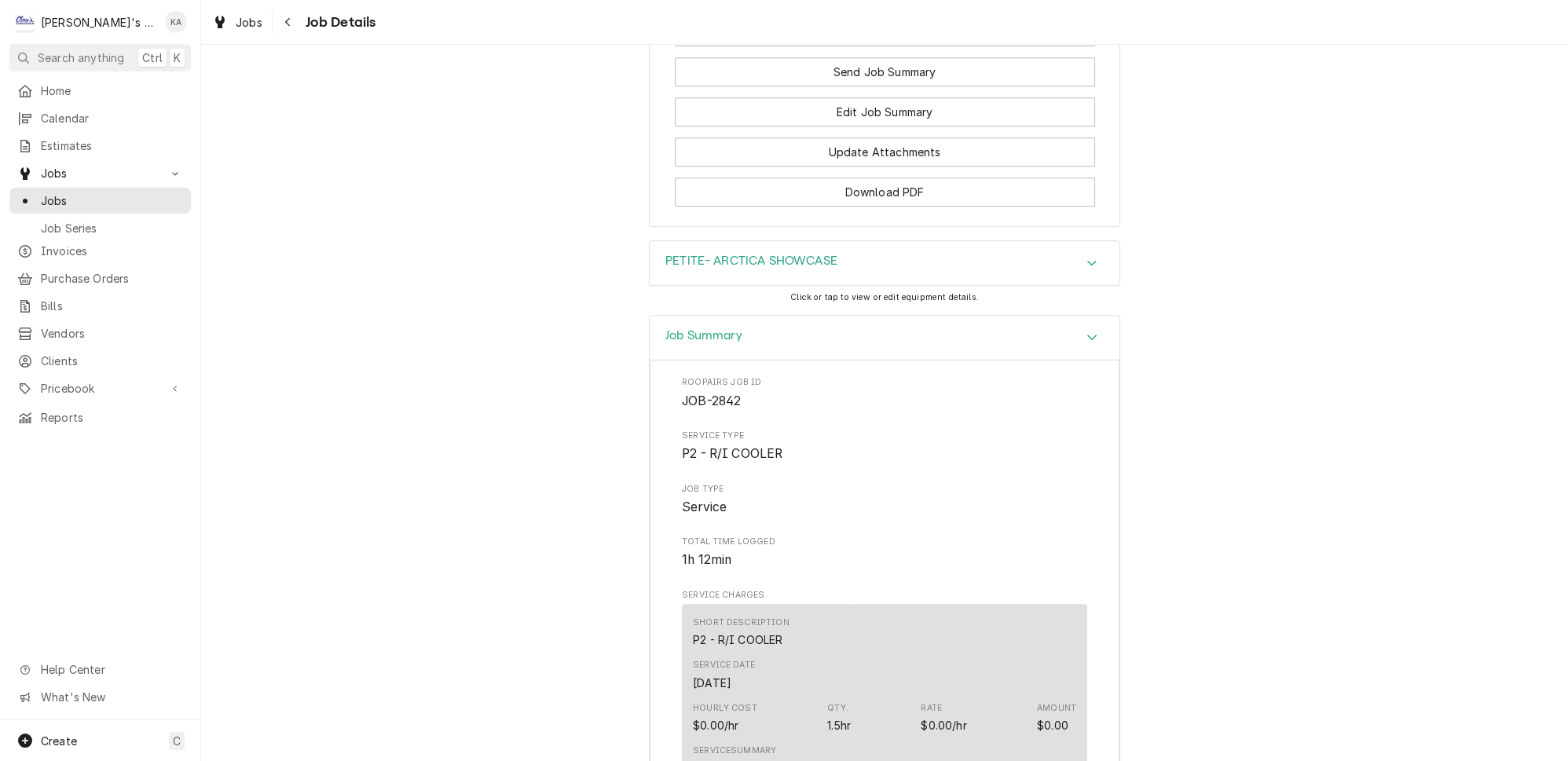
scroll to position [2312, 0]
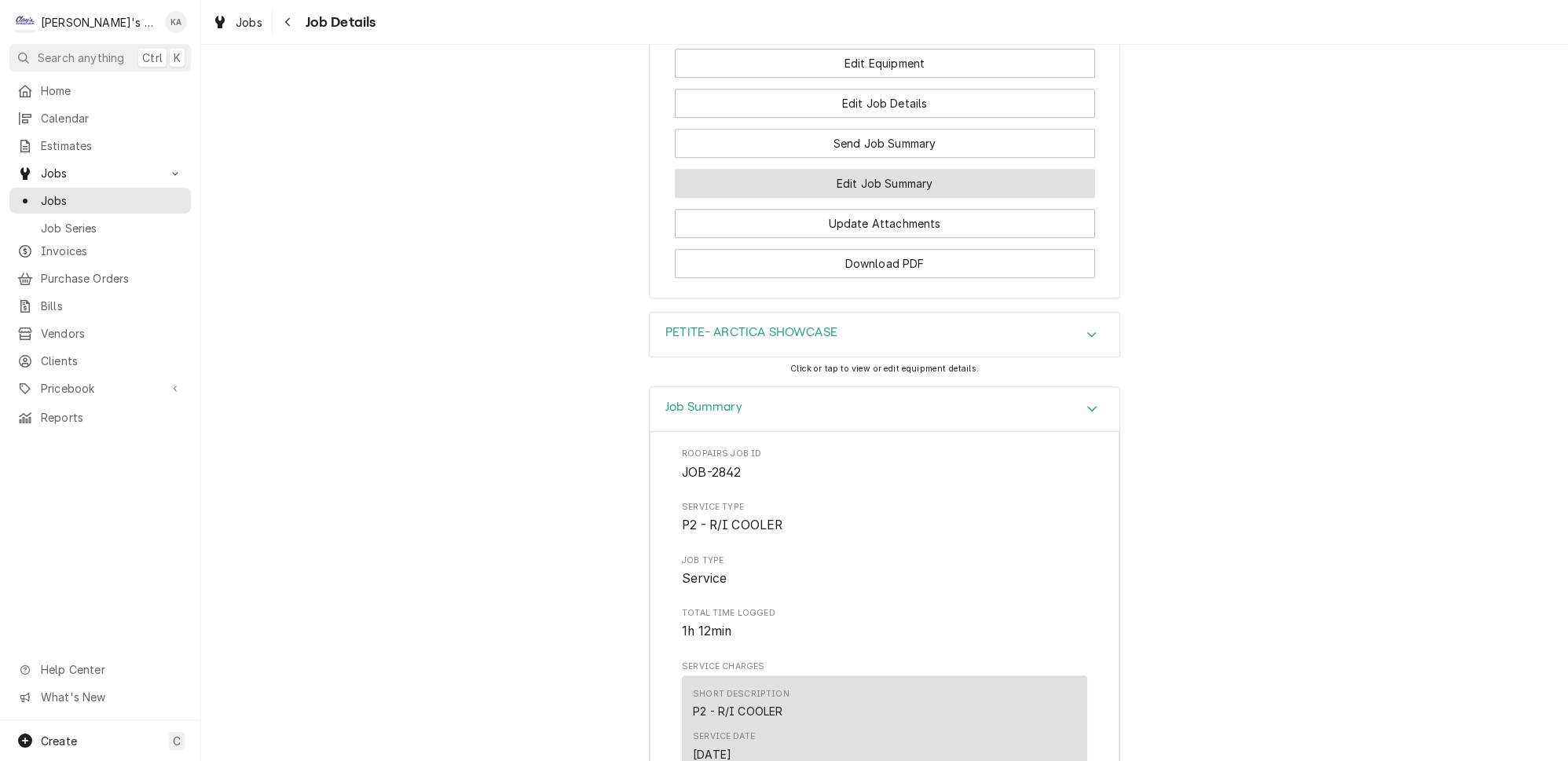
click at [926, 169] on button "Edit Job Summary" at bounding box center [885, 183] width 421 height 29
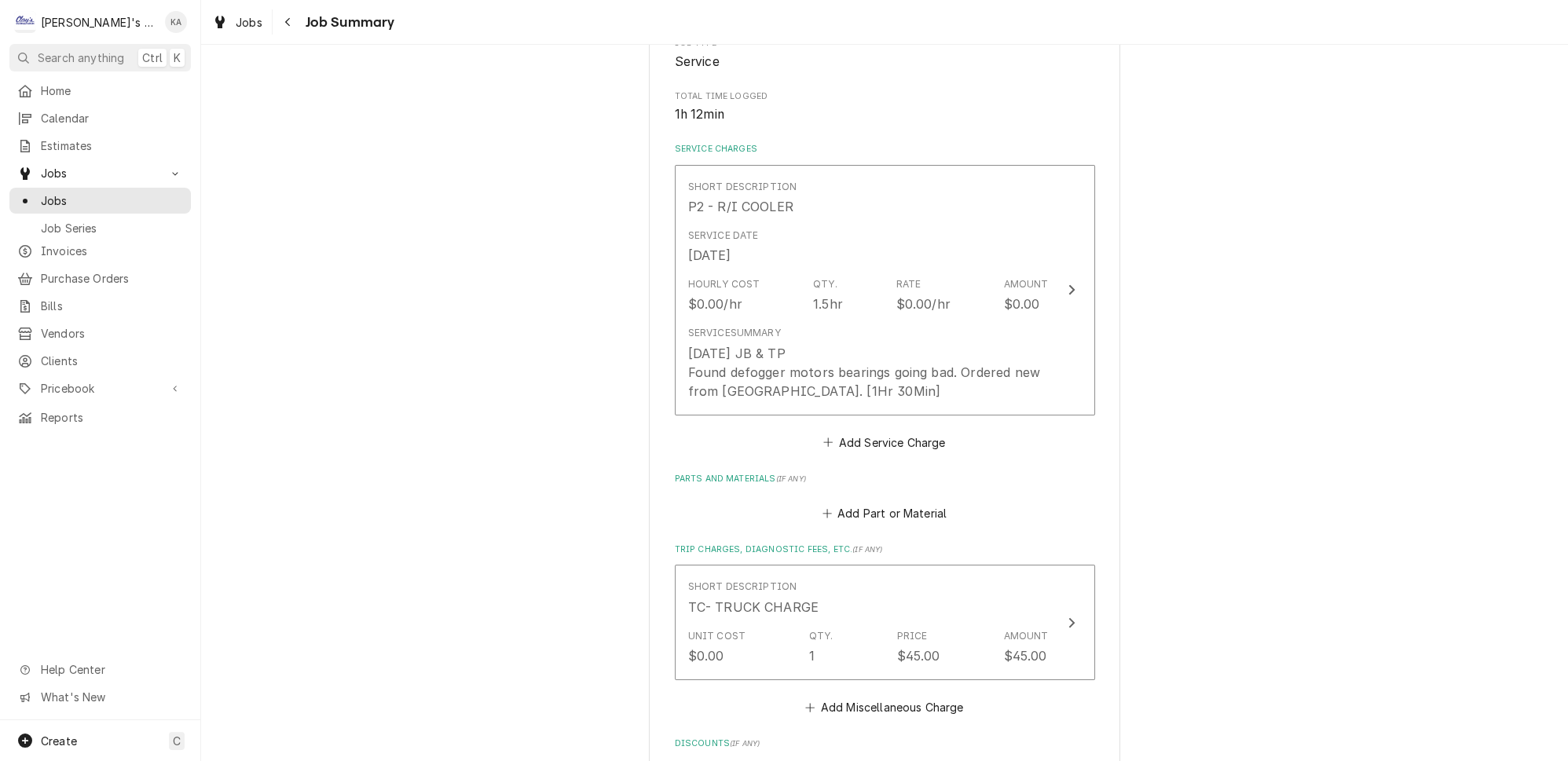
scroll to position [285, 0]
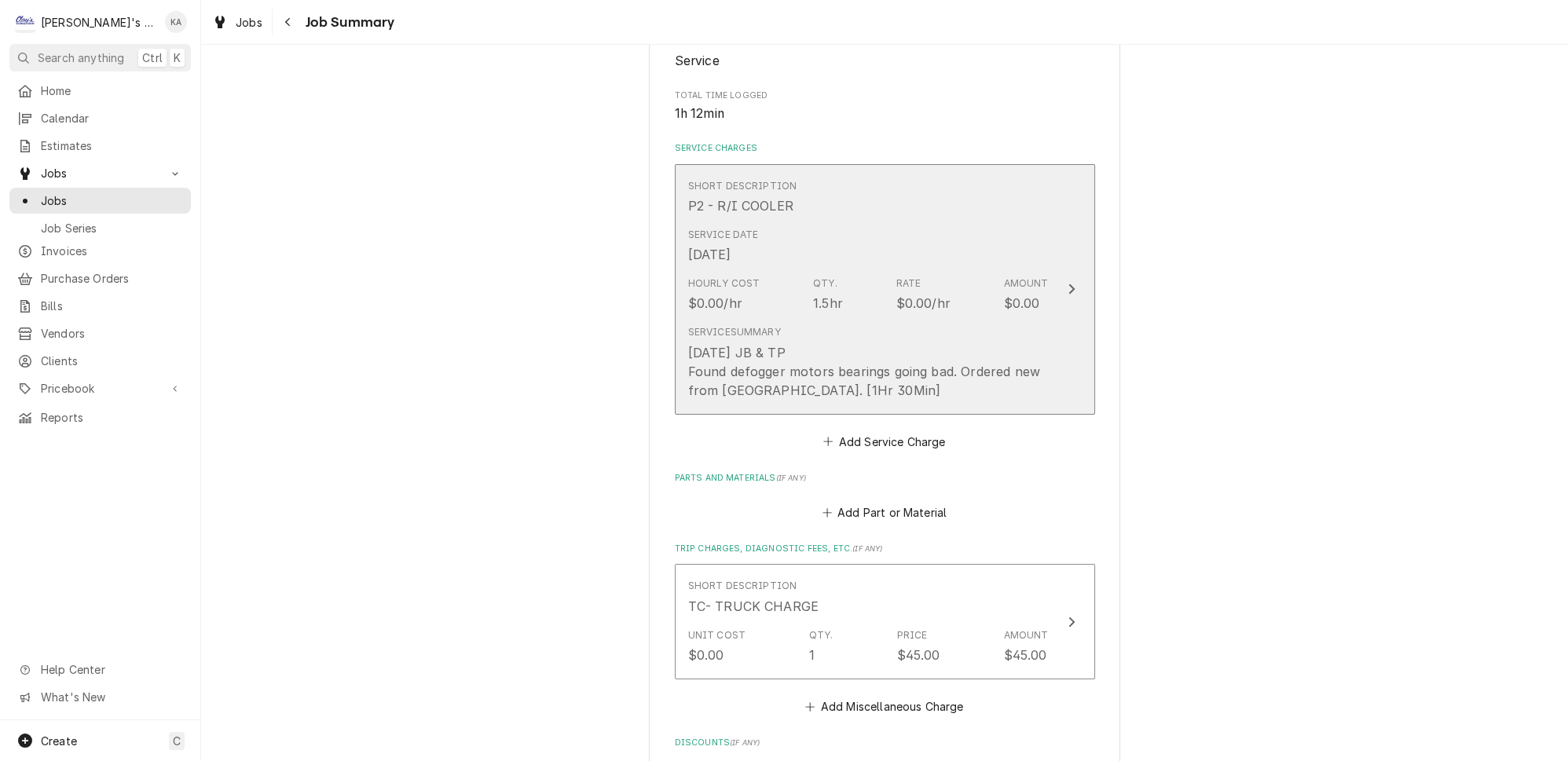
click at [1047, 391] on button "Short Description P2 - R/I COOLER Service Date Sep 9, 2025 Hourly Cost $0.00/hr…" at bounding box center [885, 290] width 421 height 251
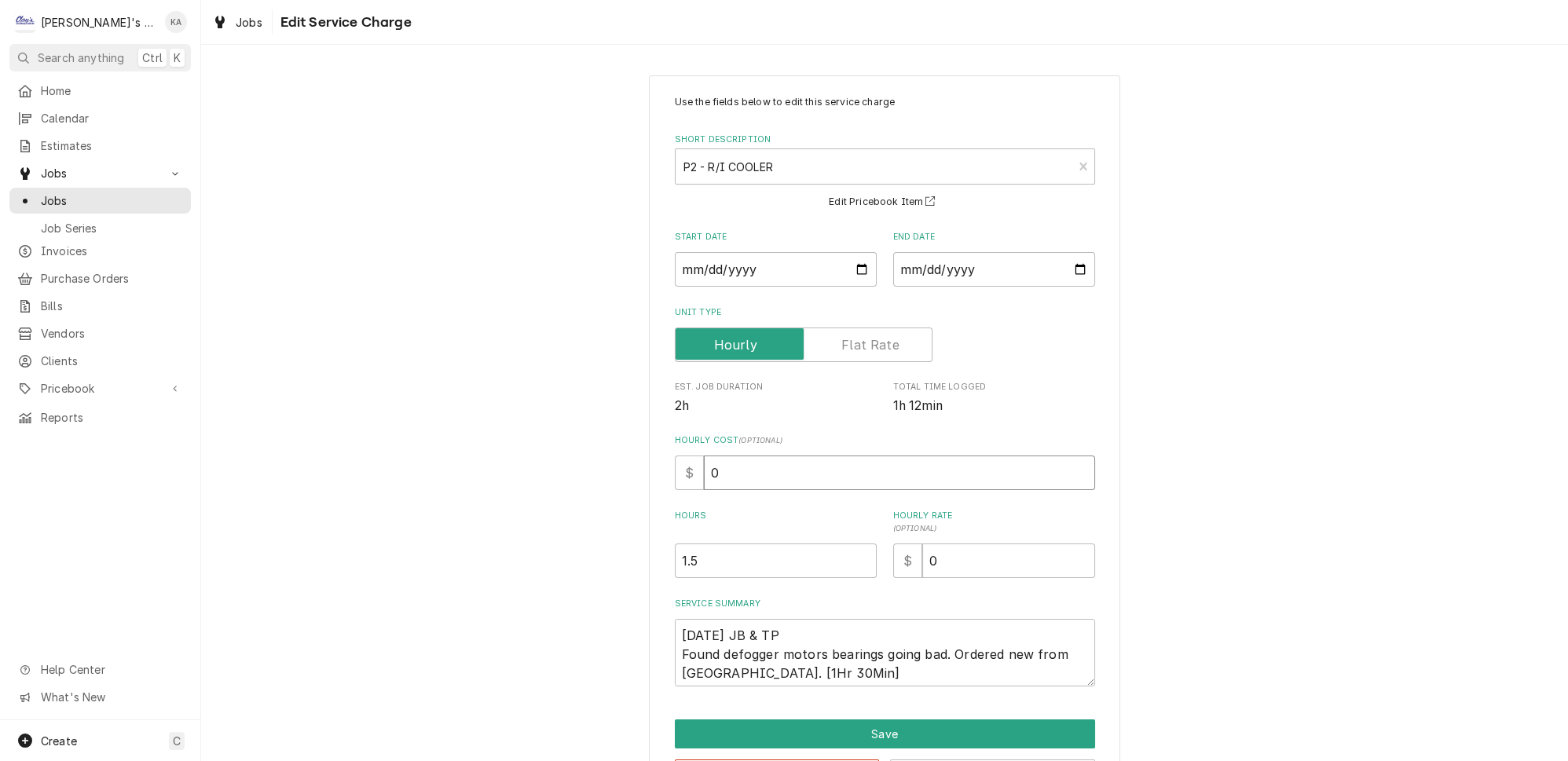
click at [740, 470] on input "0" at bounding box center [900, 472] width 391 height 35
type textarea "x"
type input "3"
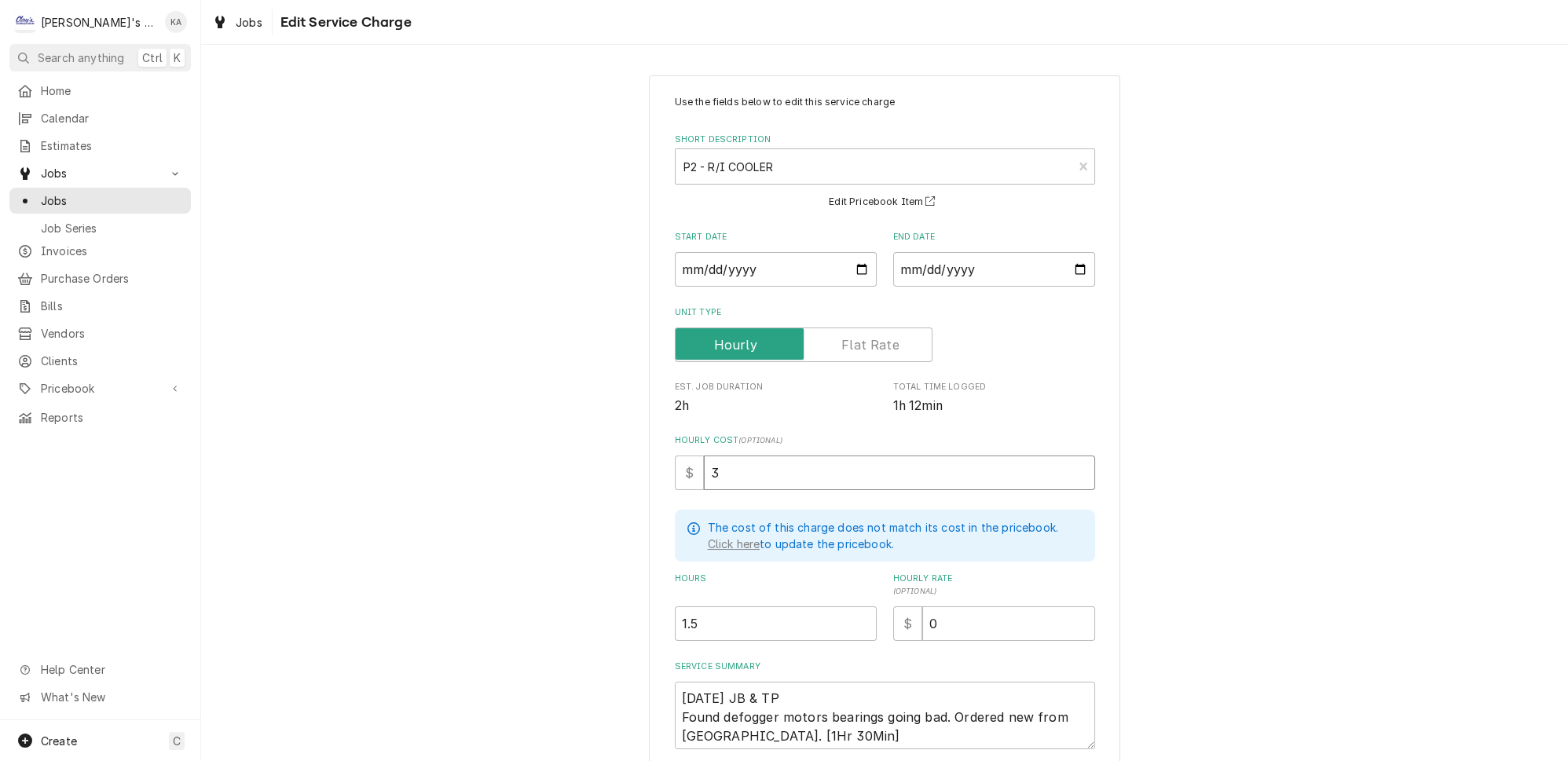
type textarea "x"
type input "35"
drag, startPoint x: 928, startPoint y: 614, endPoint x: 909, endPoint y: 615, distance: 19.0
click at [922, 615] on input "0" at bounding box center [1008, 623] width 173 height 35
type textarea "x"
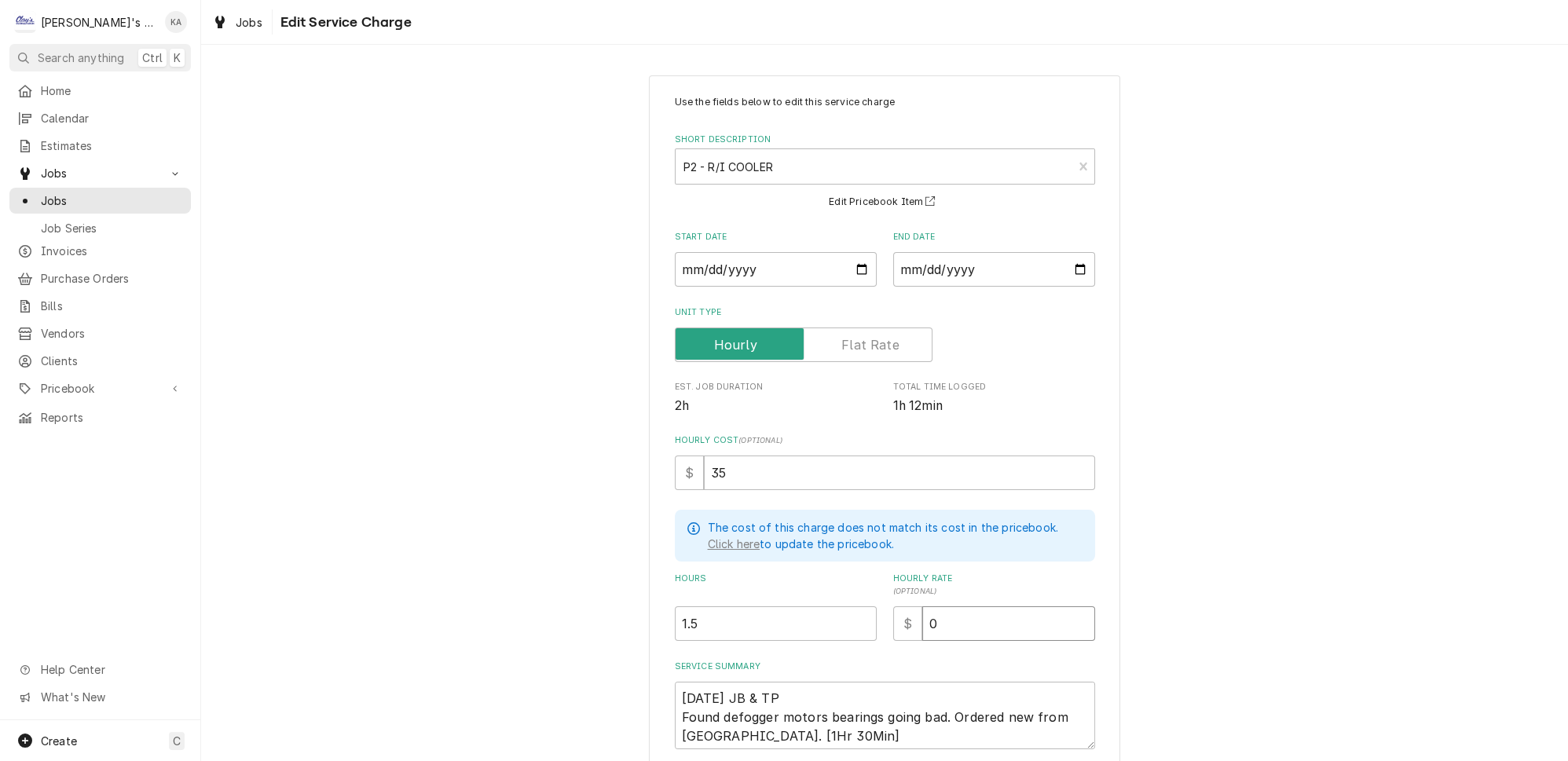
type input "1"
type textarea "x"
type input "12"
type textarea "x"
type input "126"
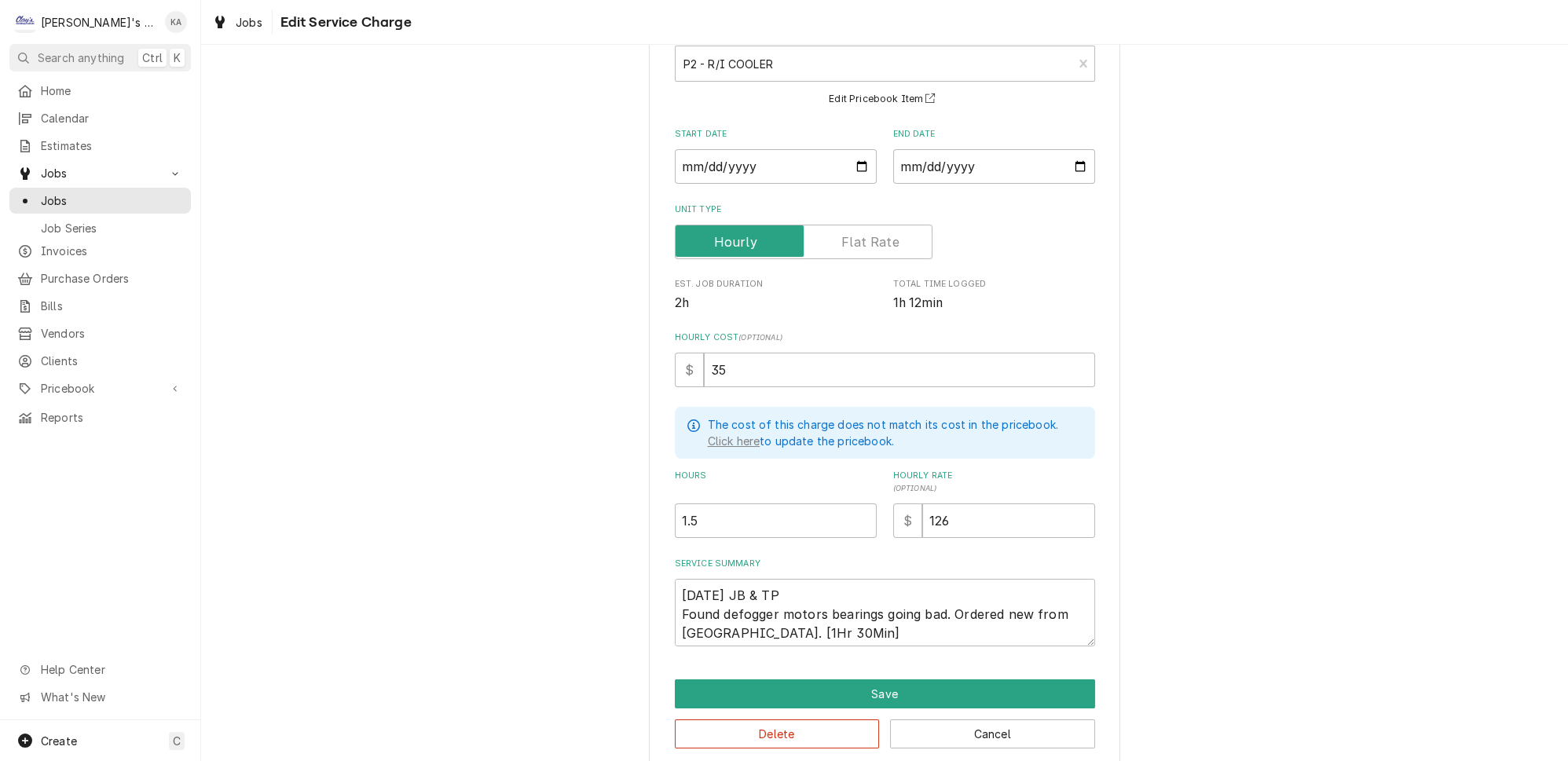
scroll to position [104, 0]
click at [894, 683] on button "Save" at bounding box center [885, 693] width 421 height 29
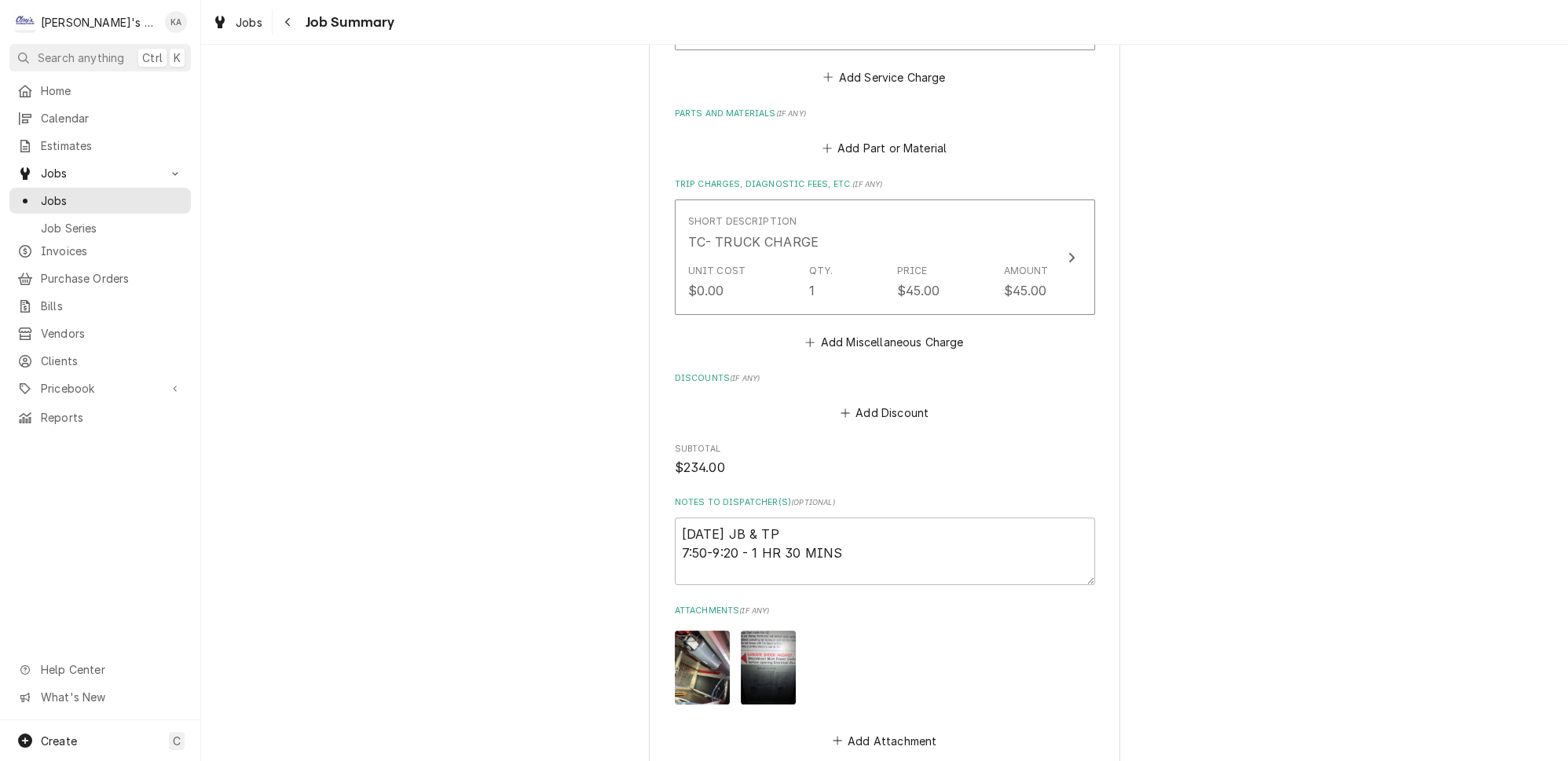
scroll to position [714, 0]
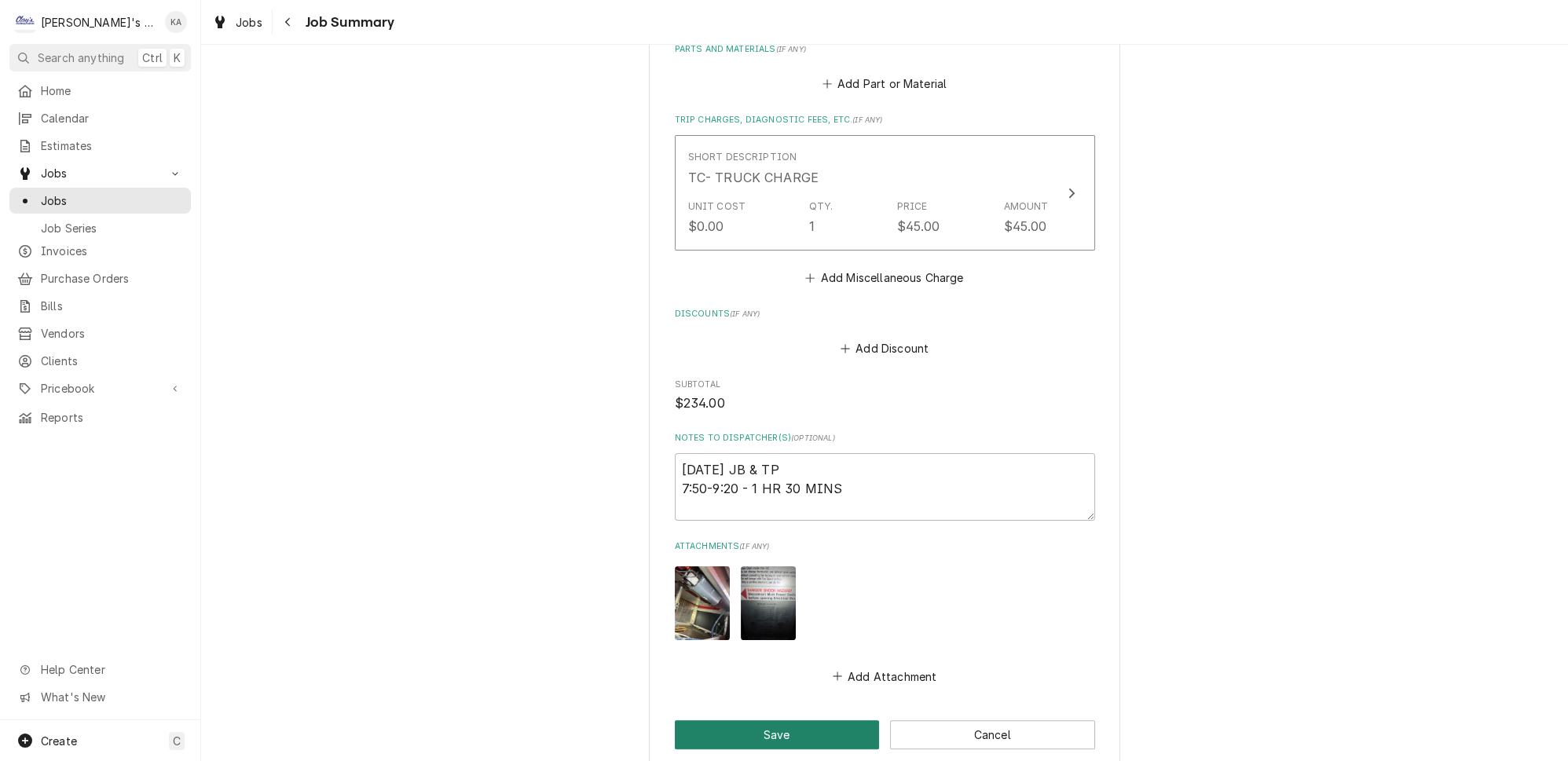
click at [766, 723] on button "Save" at bounding box center [777, 735] width 205 height 29
type textarea "x"
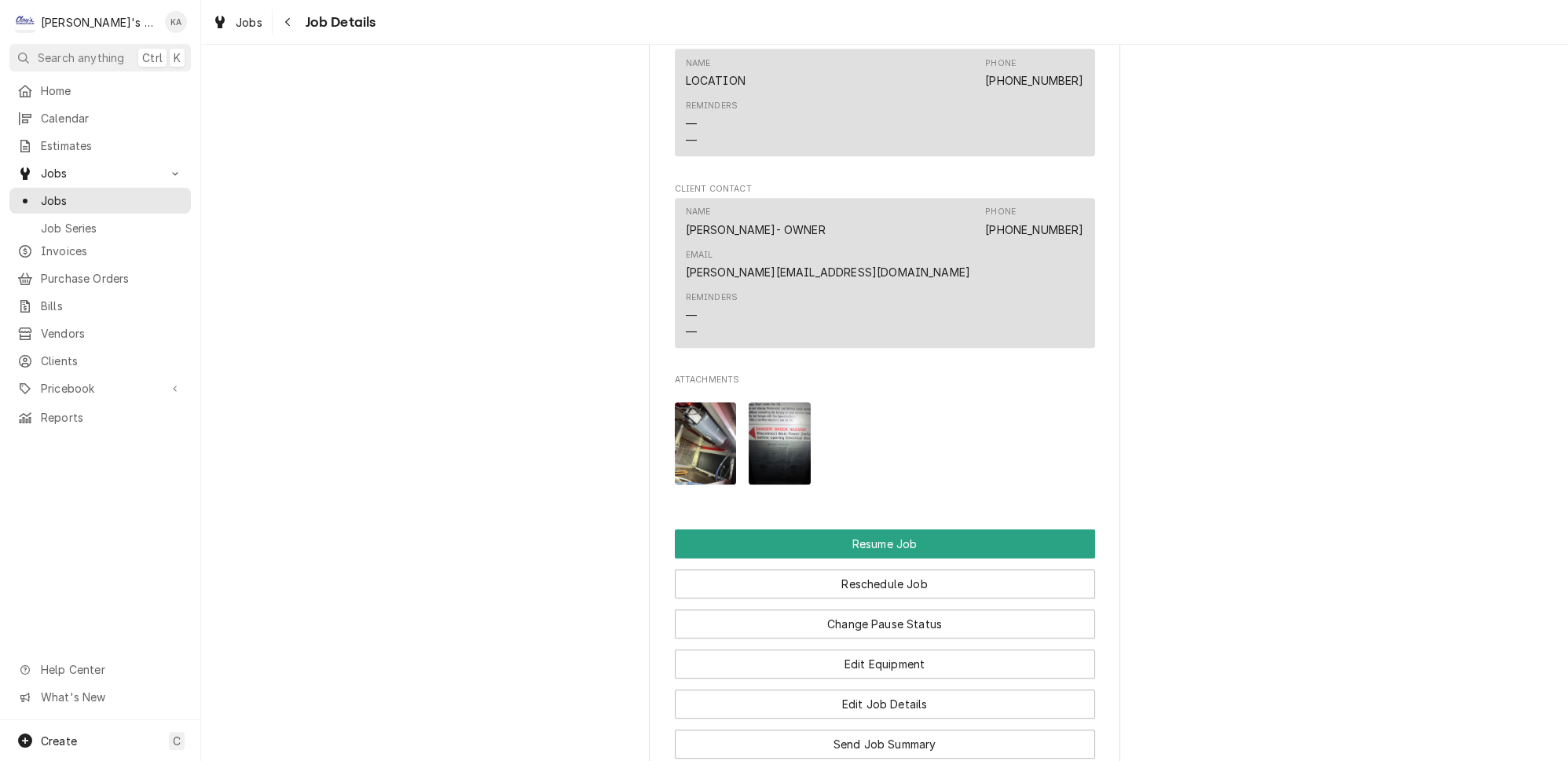
scroll to position [1785, 0]
